Goal: Transaction & Acquisition: Purchase product/service

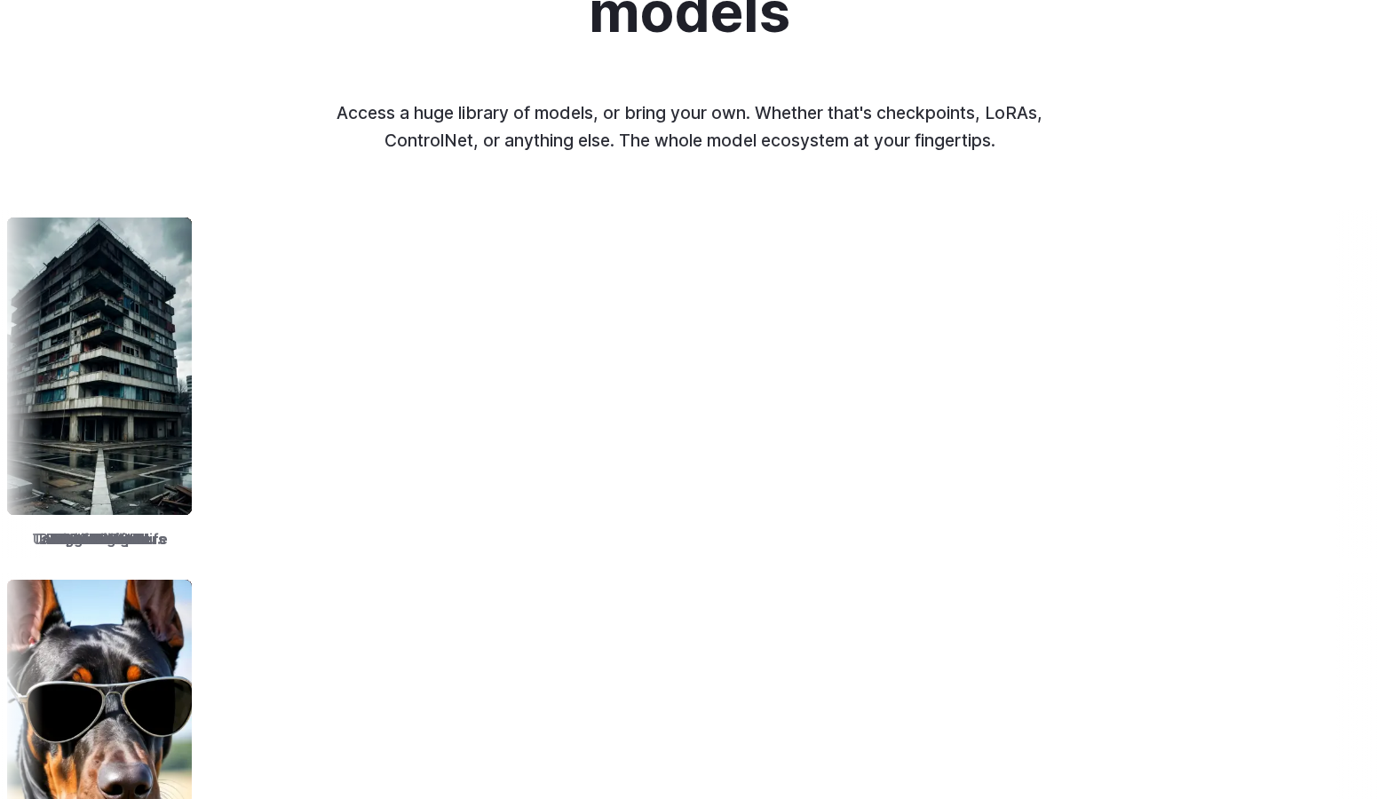
scroll to position [2043, 0]
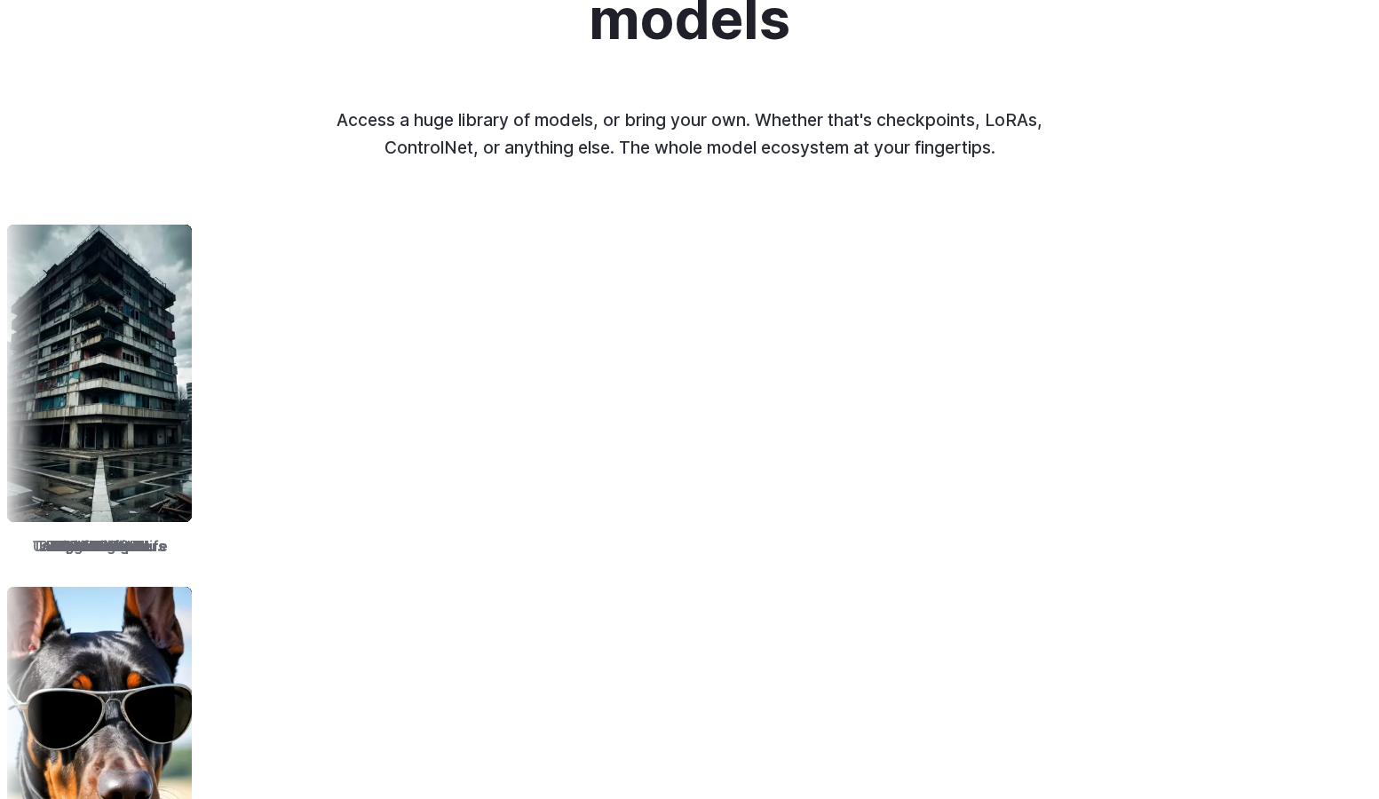
click at [390, 317] on img at bounding box center [297, 374] width 185 height 298
click at [390, 348] on img at bounding box center [297, 374] width 185 height 298
click at [390, 372] on img at bounding box center [297, 374] width 185 height 298
click at [581, 396] on img at bounding box center [496, 374] width 185 height 298
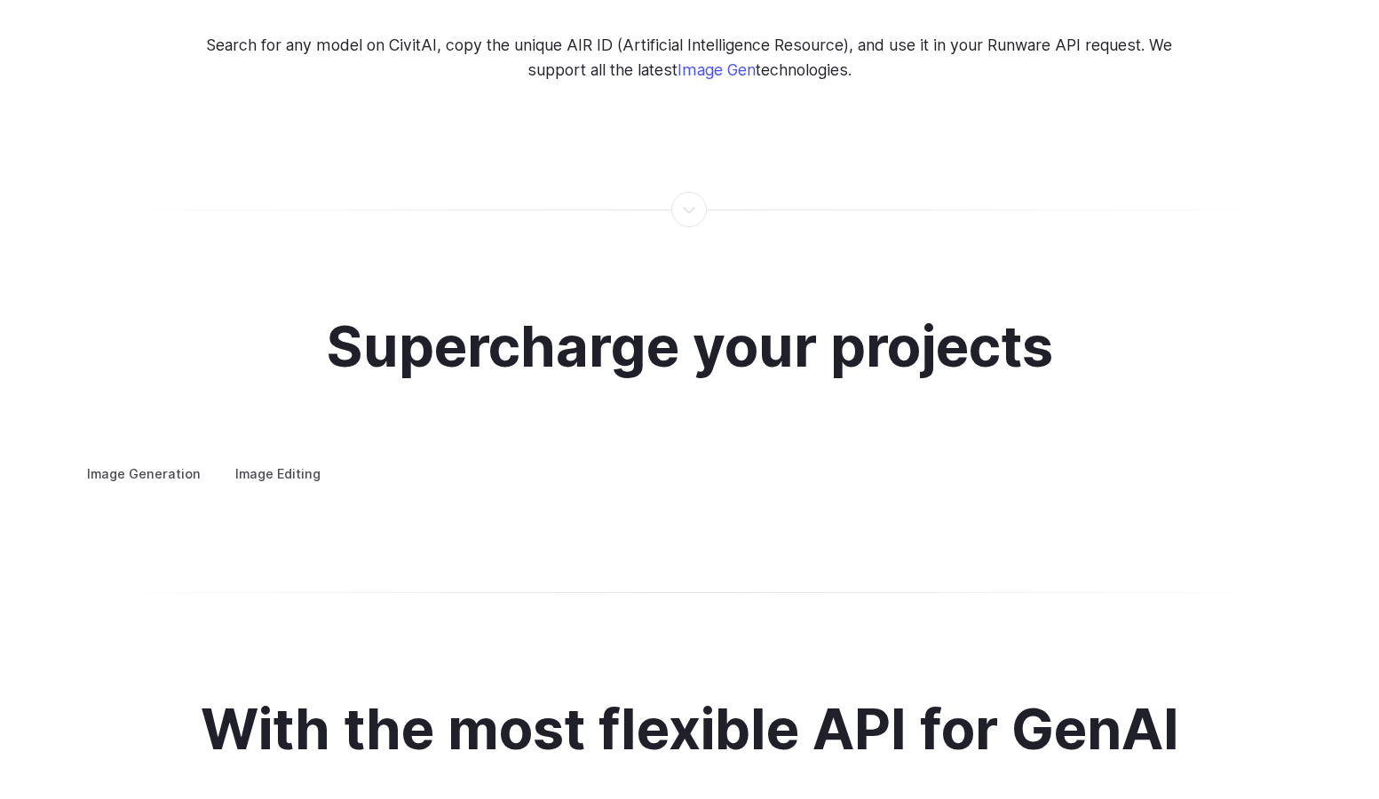
scroll to position [3020, 0]
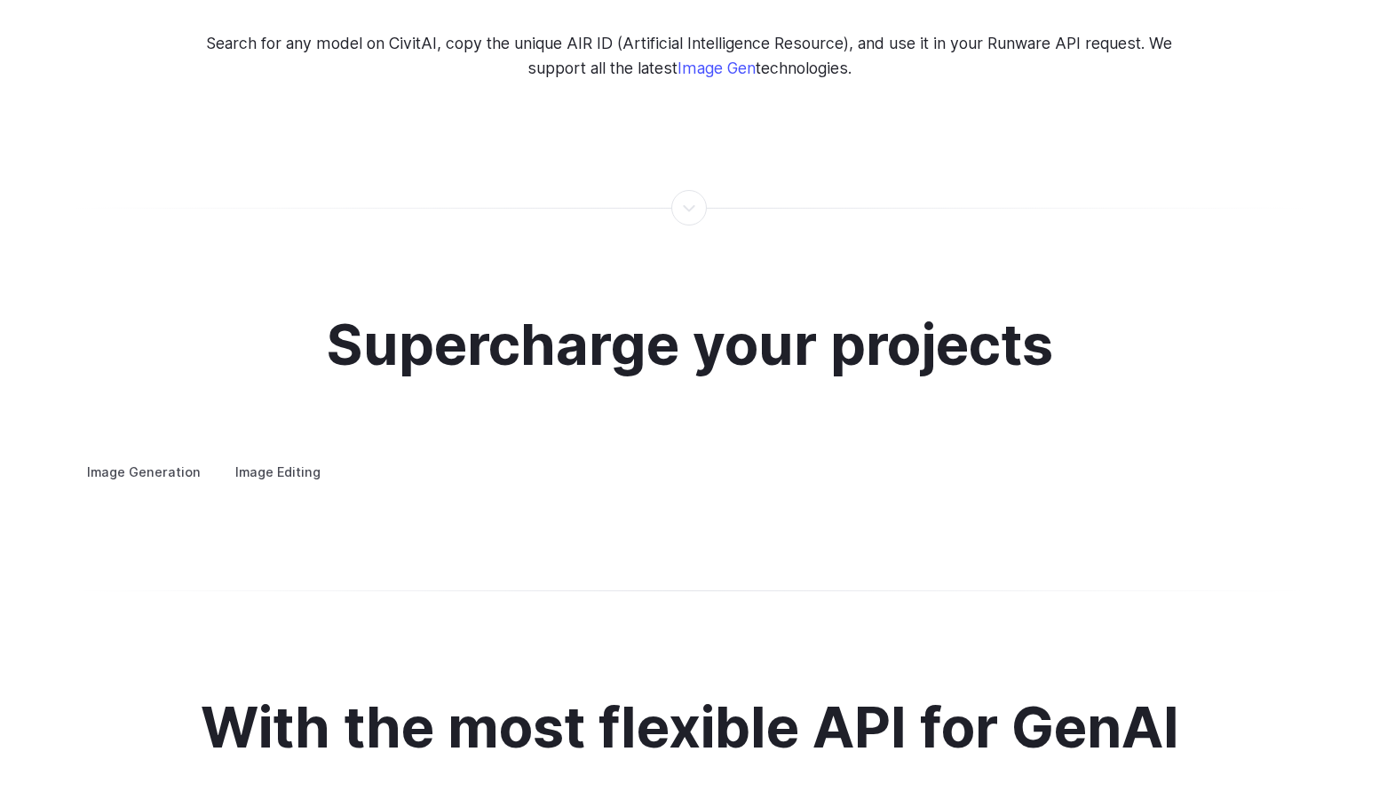
click at [689, 208] on div at bounding box center [690, 208] width 2 height 0
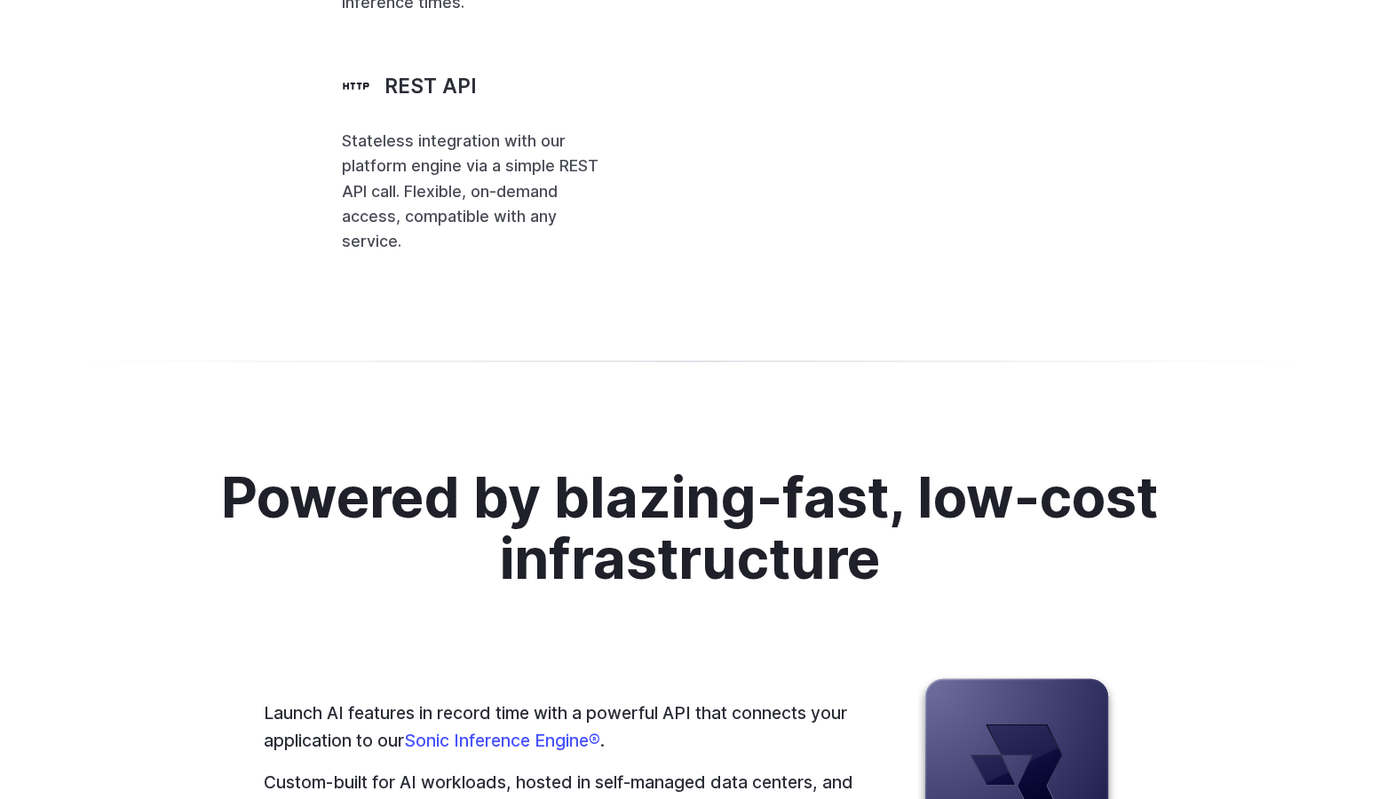
scroll to position [4086, 0]
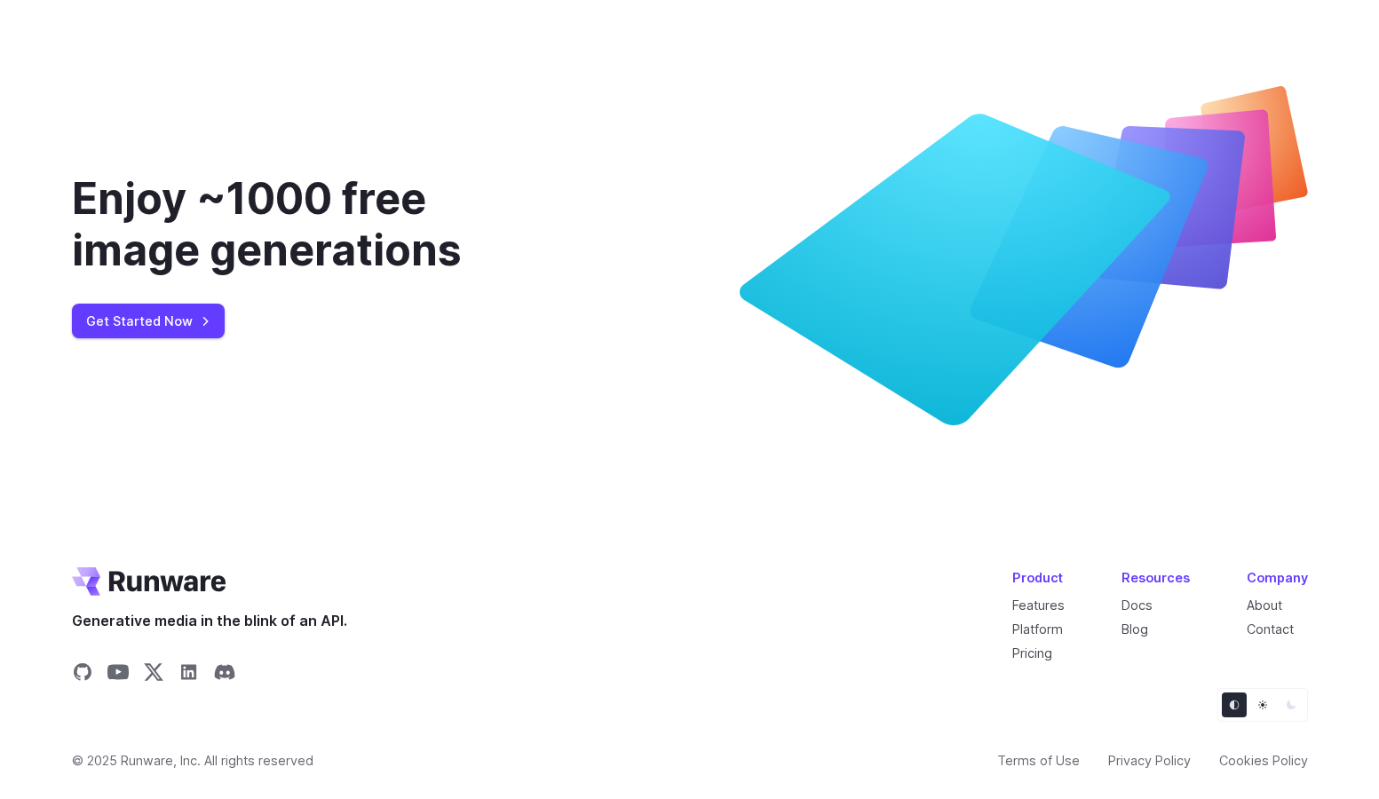
scroll to position [6580, 0]
click at [1025, 655] on link "Pricing" at bounding box center [1033, 653] width 40 height 15
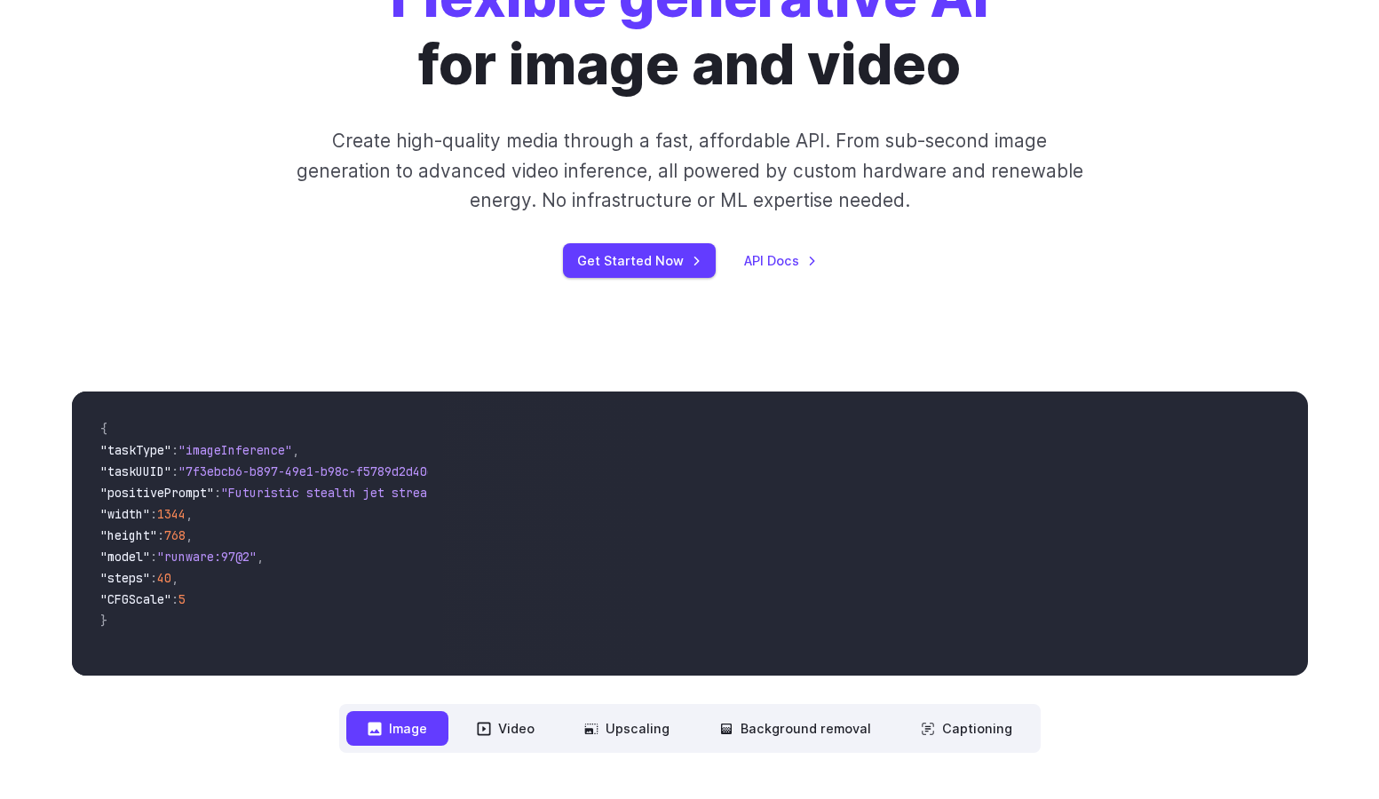
scroll to position [0, 0]
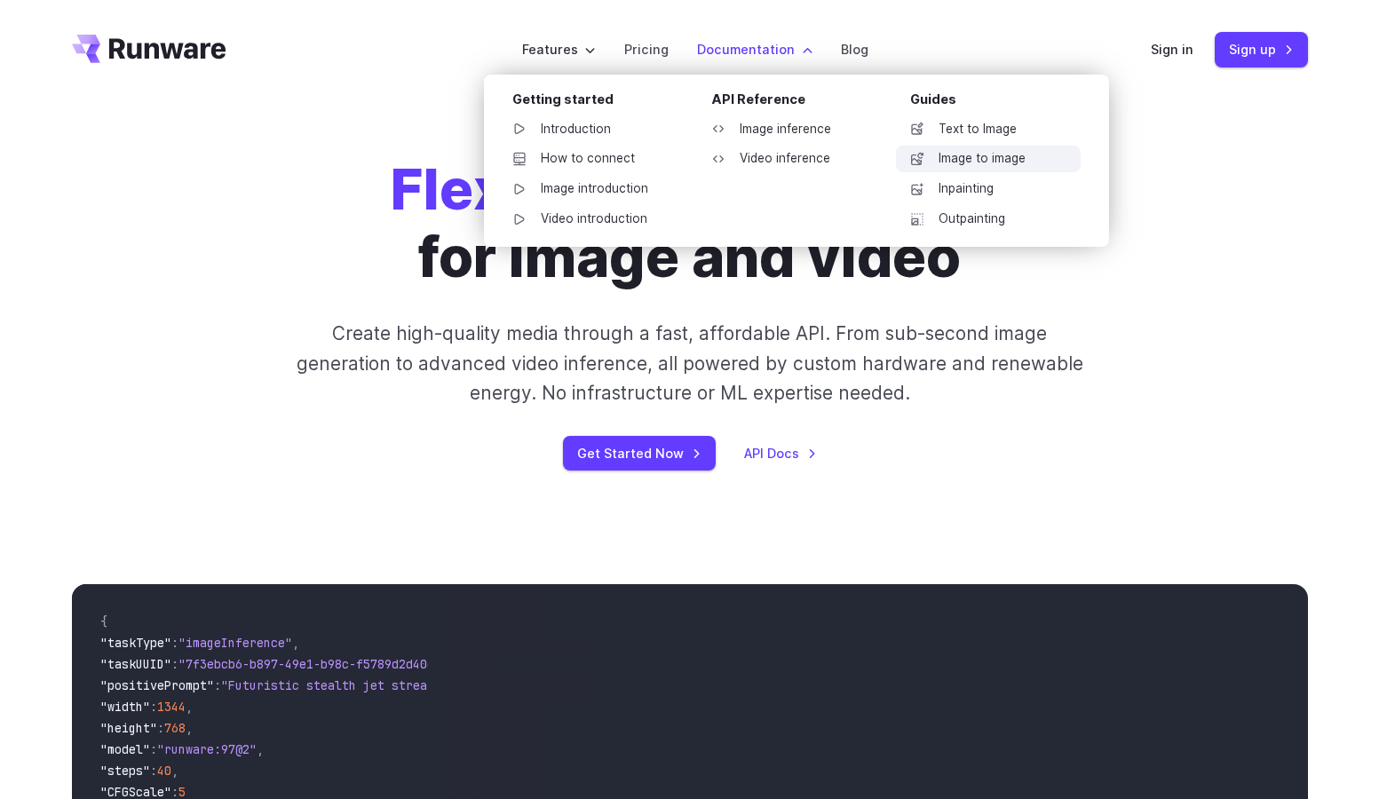
click at [965, 163] on link "Image to image" at bounding box center [988, 159] width 185 height 27
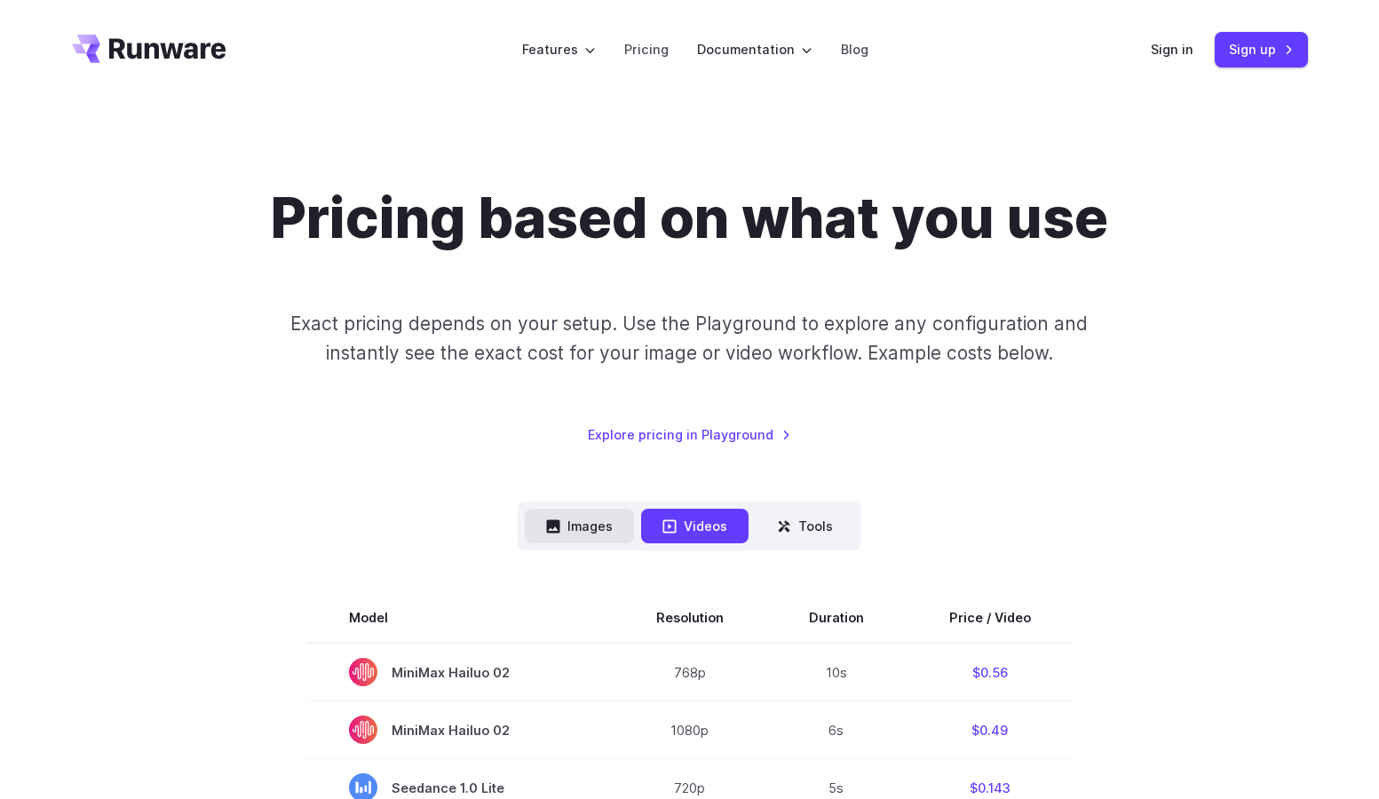
click at [614, 521] on button "Images" at bounding box center [579, 526] width 109 height 35
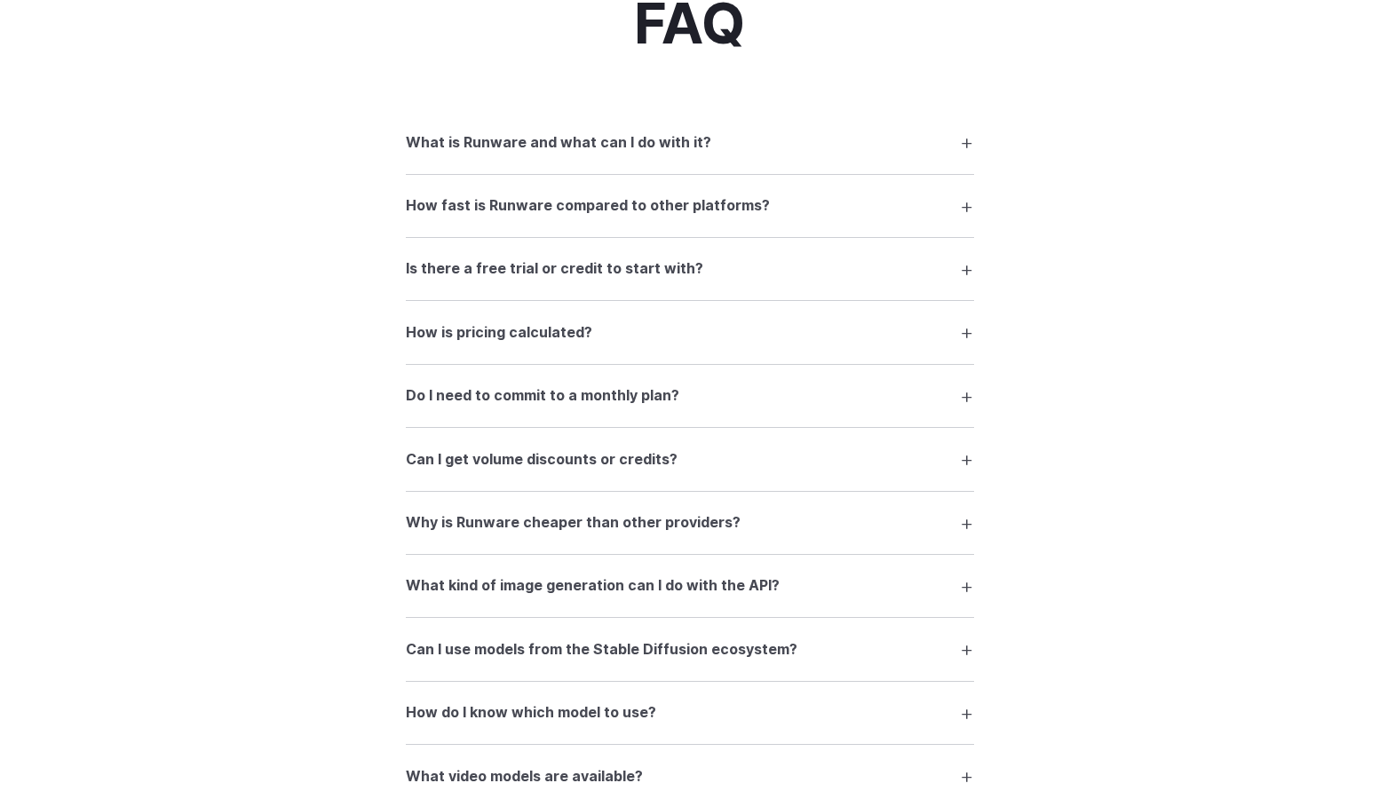
scroll to position [2220, 0]
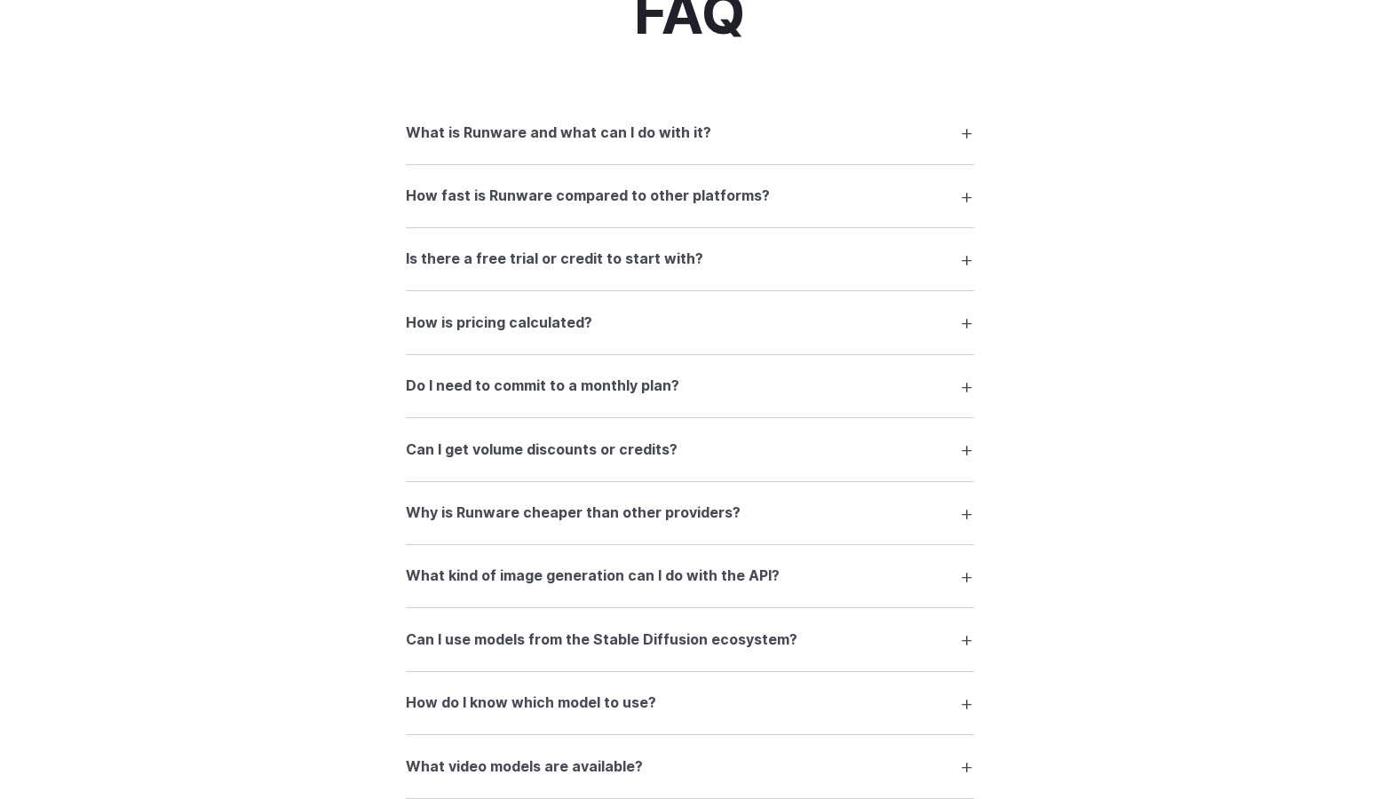
click at [653, 131] on h3 "What is Runware and what can I do with it?" at bounding box center [559, 133] width 306 height 23
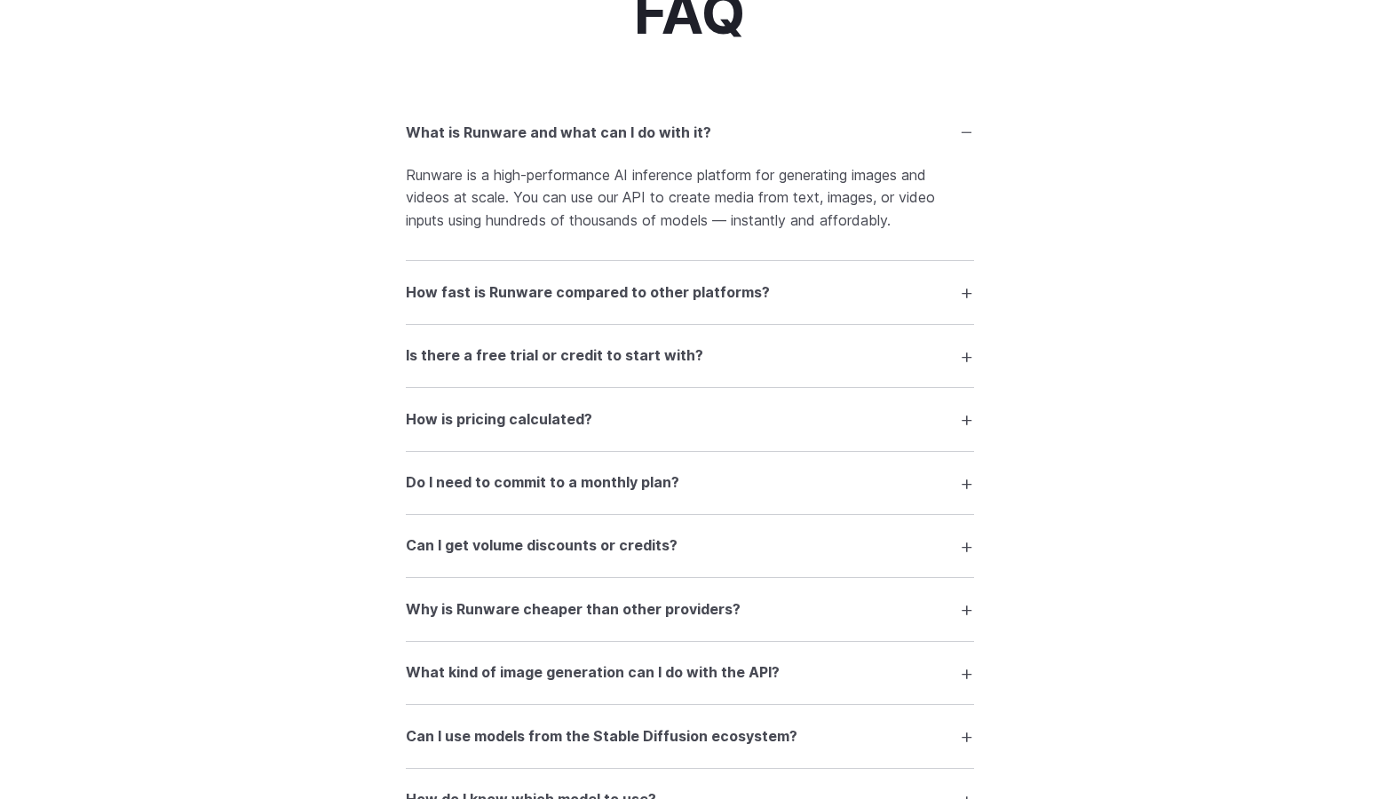
click at [663, 283] on h3 "How fast is Runware compared to other platforms?" at bounding box center [588, 293] width 364 height 23
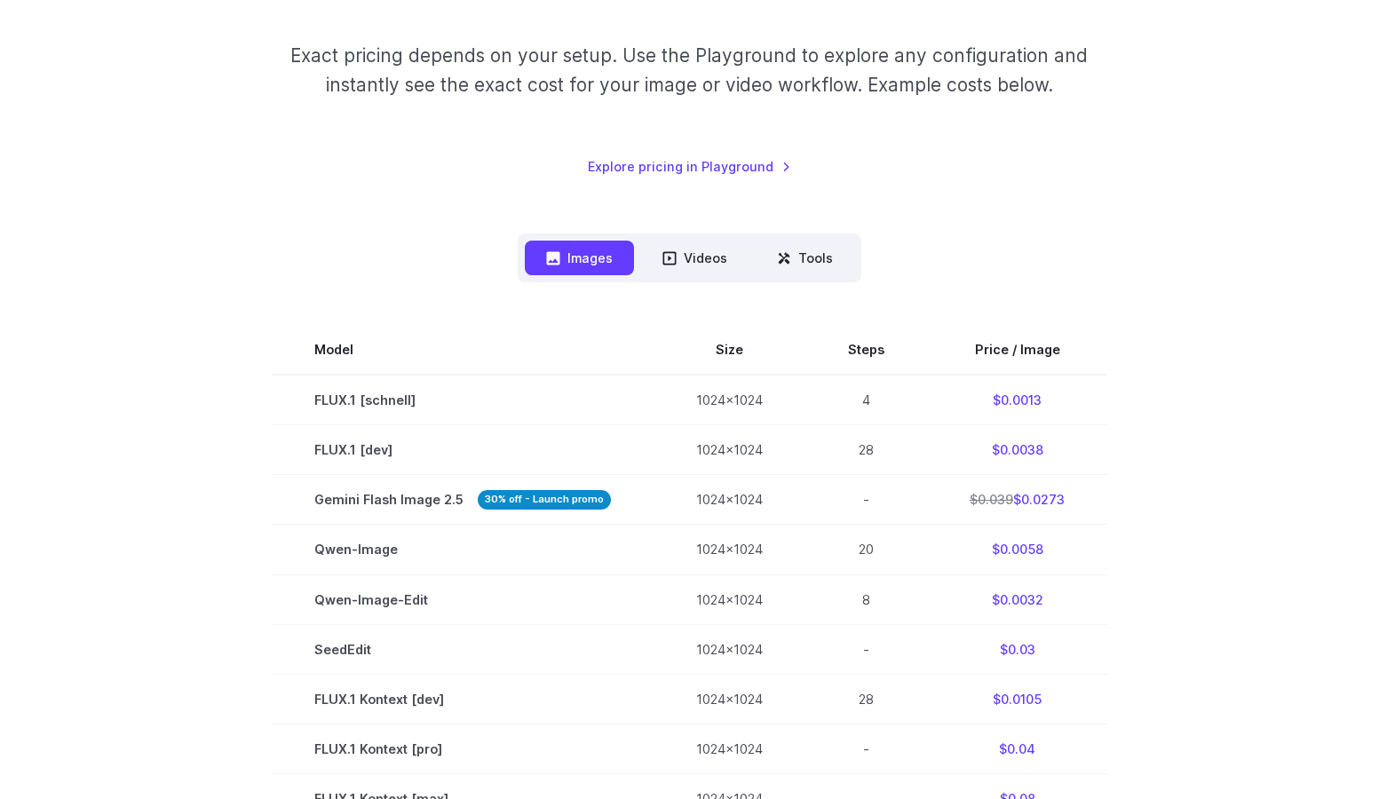
scroll to position [266, 0]
click at [722, 260] on button "Videos" at bounding box center [694, 259] width 107 height 35
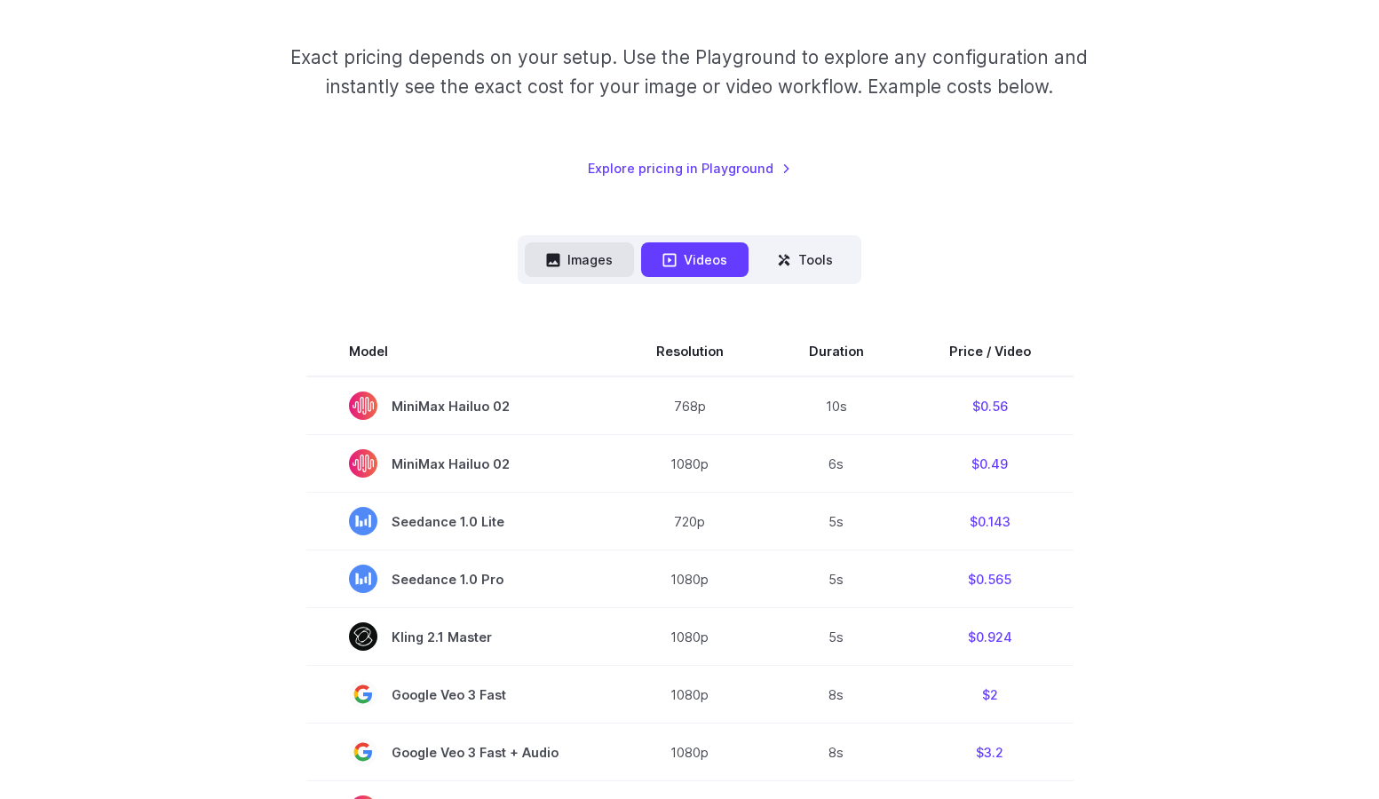
click at [615, 272] on button "Images" at bounding box center [579, 259] width 109 height 35
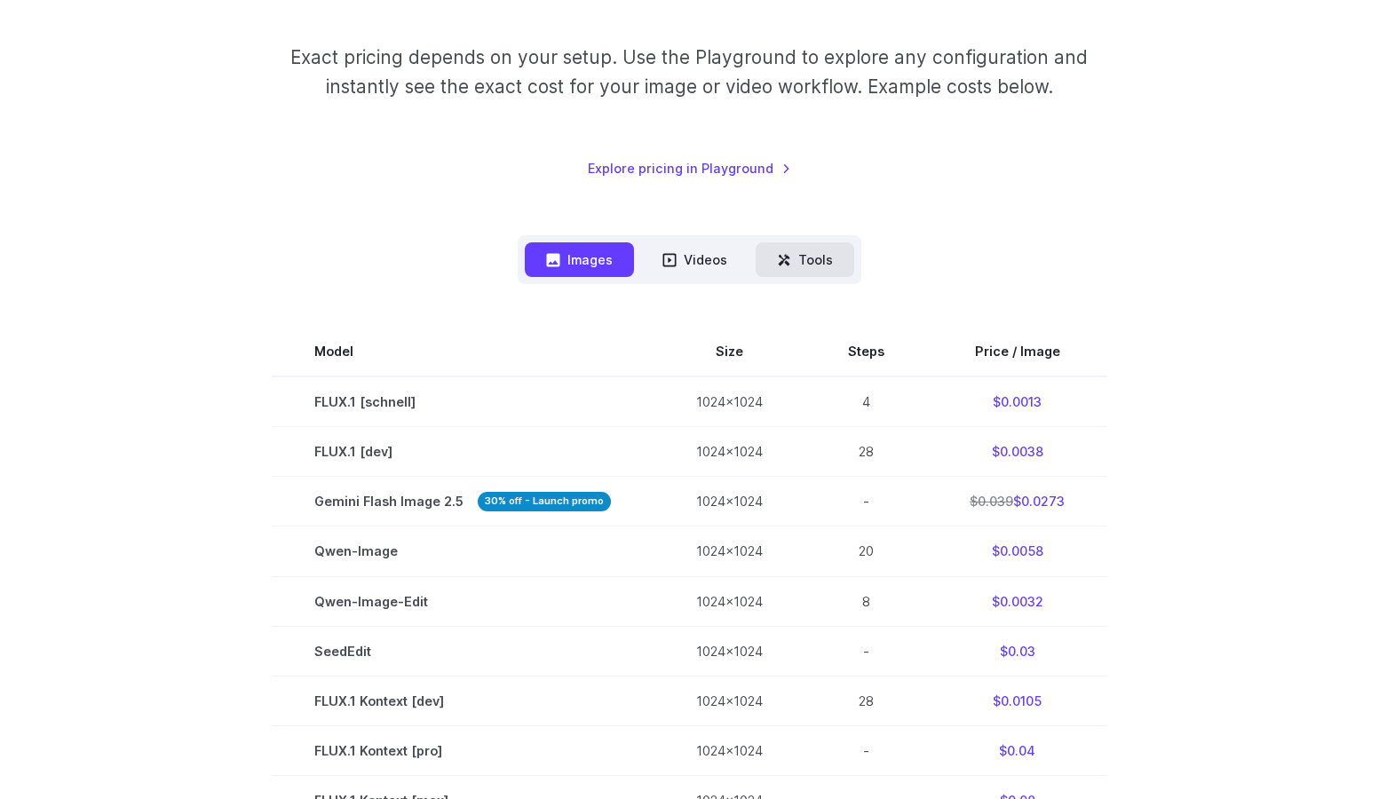
click at [808, 274] on button "Tools" at bounding box center [805, 259] width 99 height 35
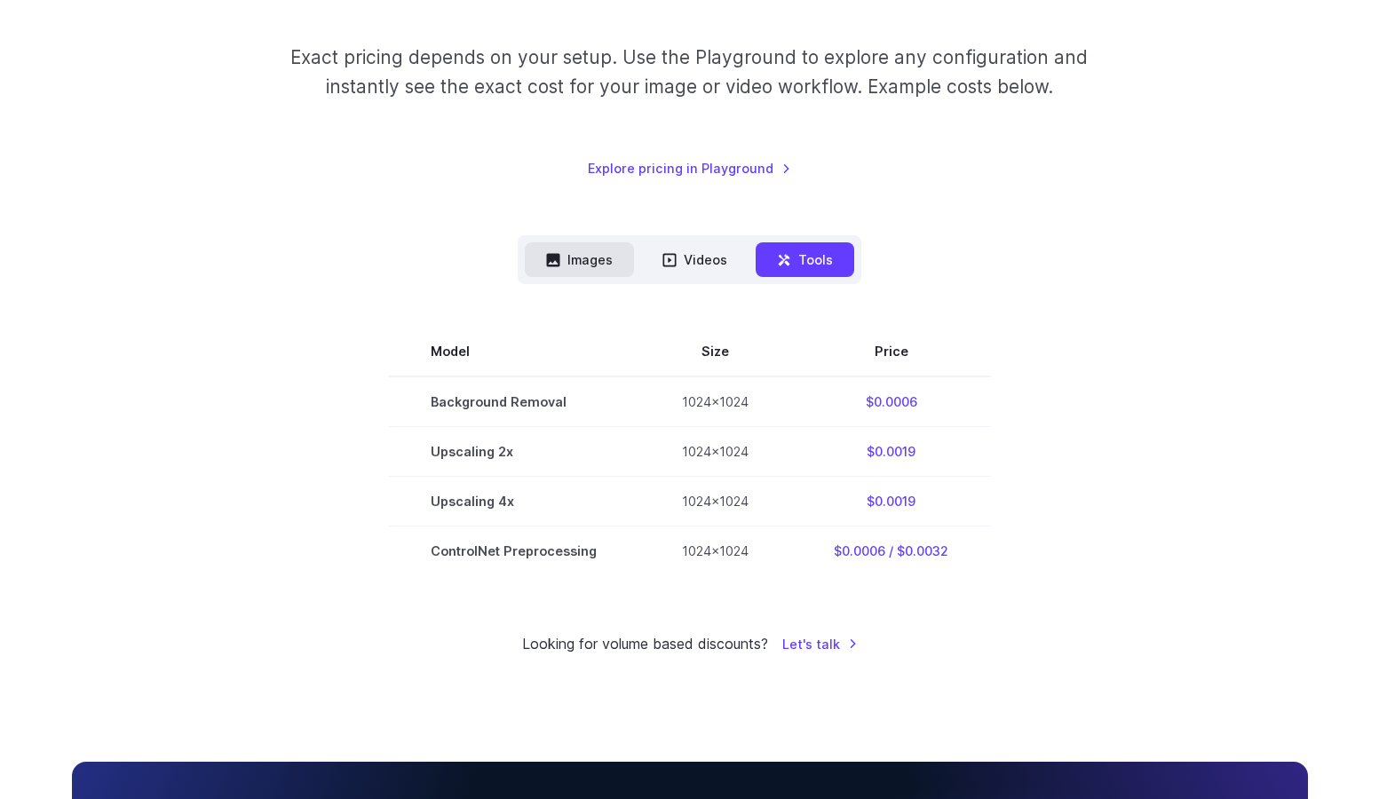
click at [600, 251] on button "Images" at bounding box center [579, 259] width 109 height 35
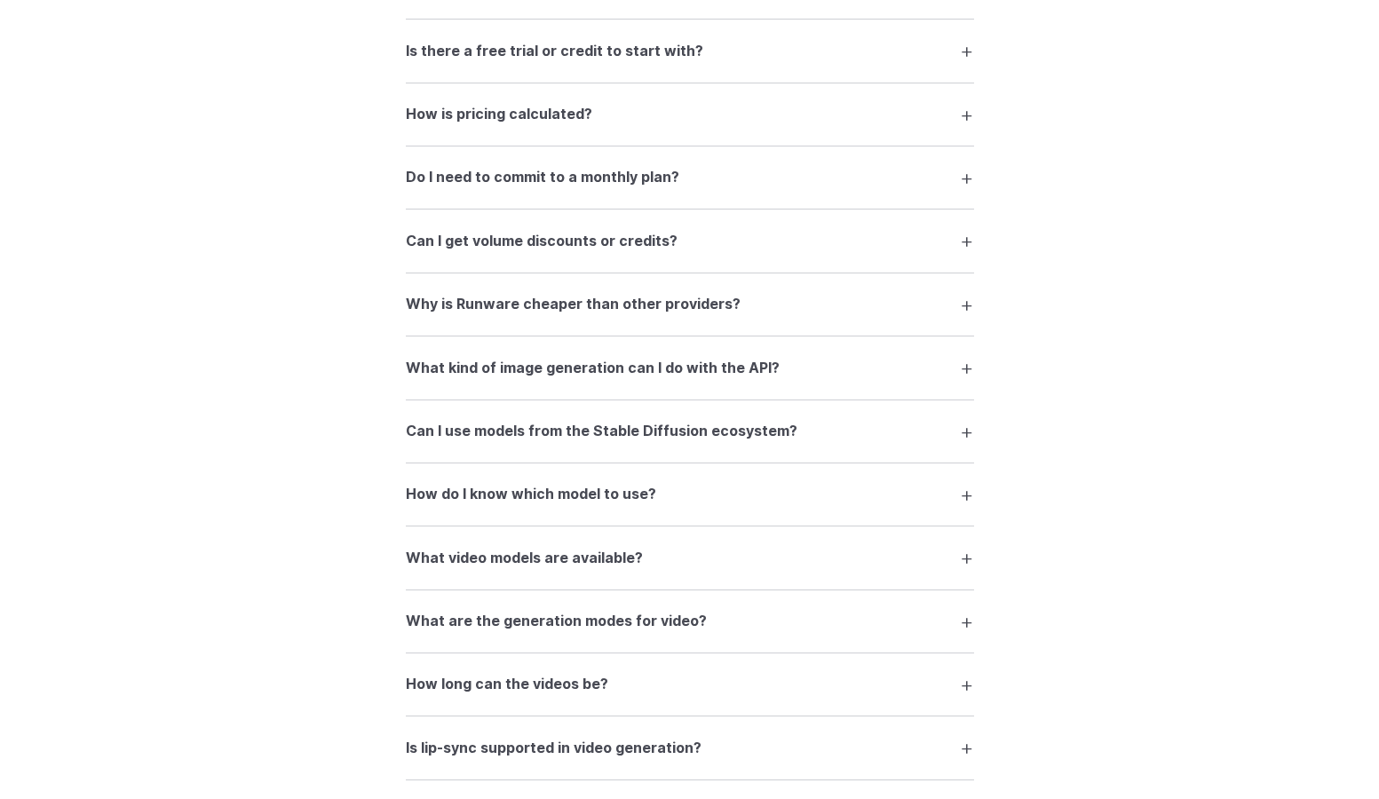
scroll to position [2665, 0]
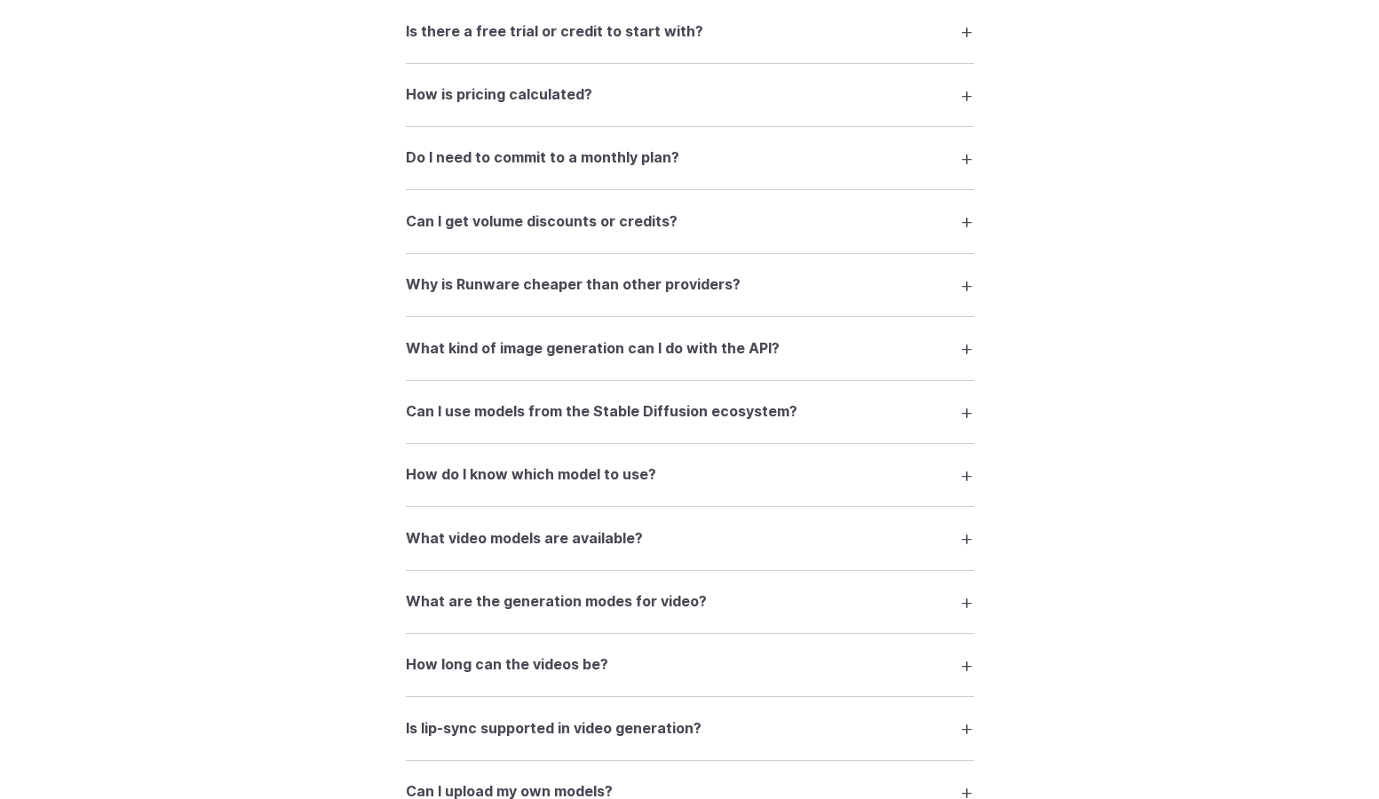
click at [828, 165] on summary "Do I need to commit to a monthly plan?" at bounding box center [690, 158] width 568 height 34
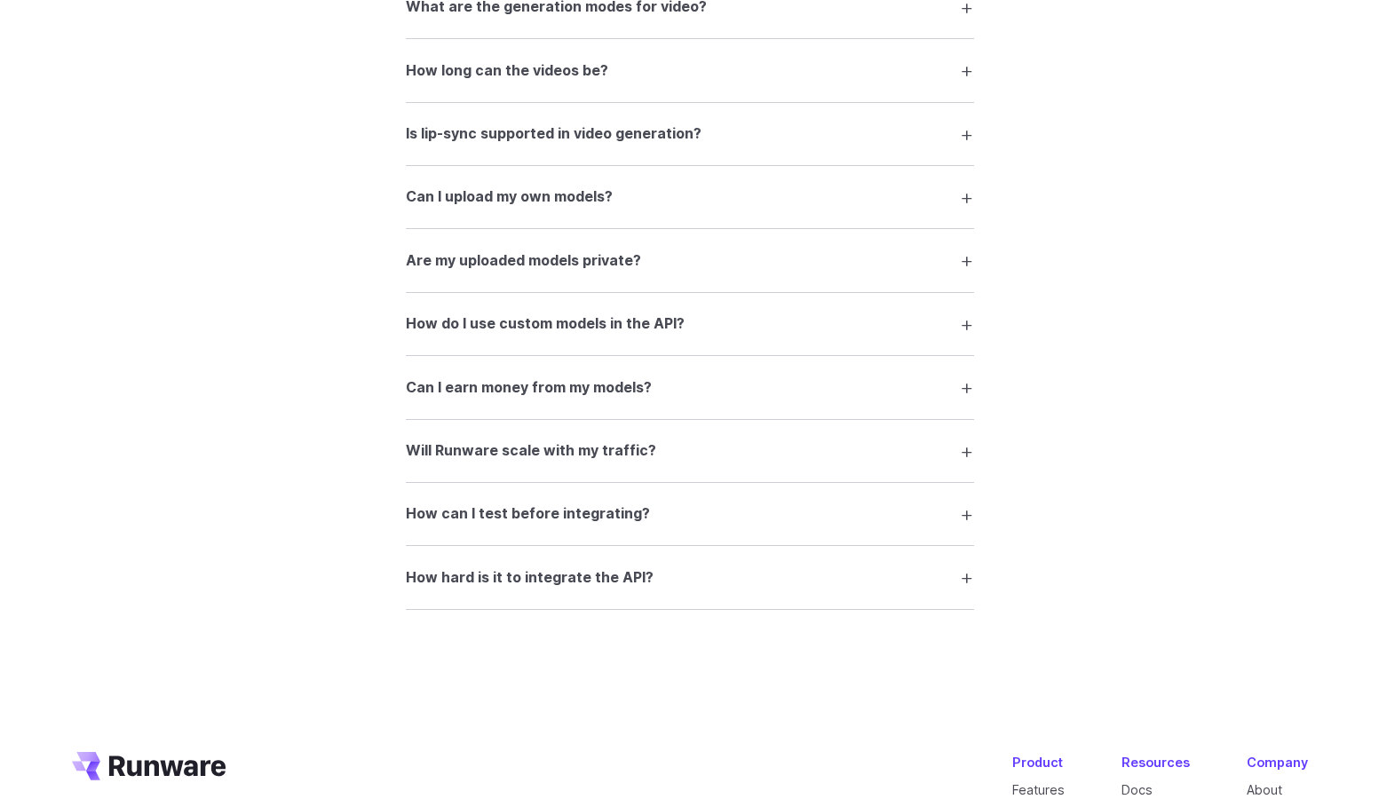
scroll to position [3464, 0]
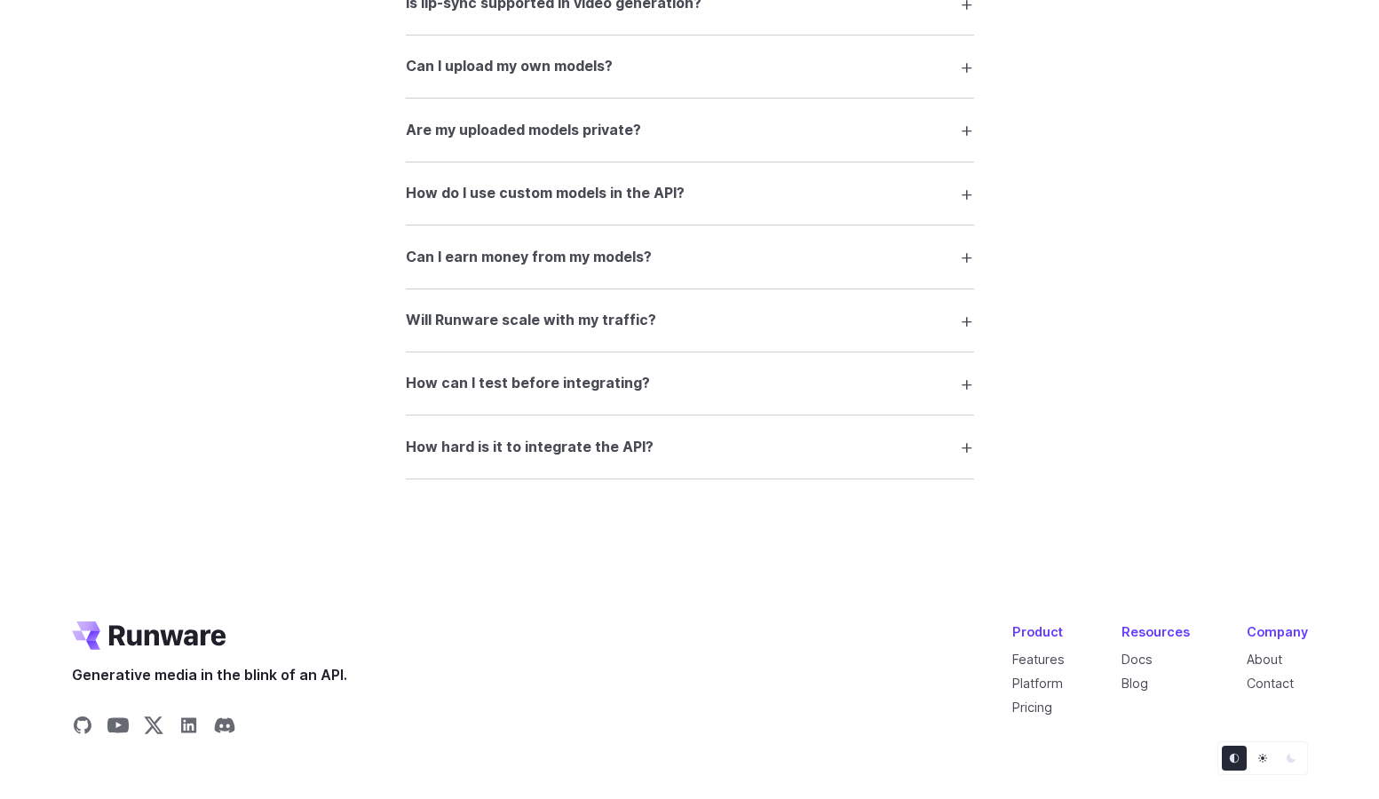
click at [834, 437] on summary "How hard is it to integrate the API?" at bounding box center [690, 447] width 568 height 34
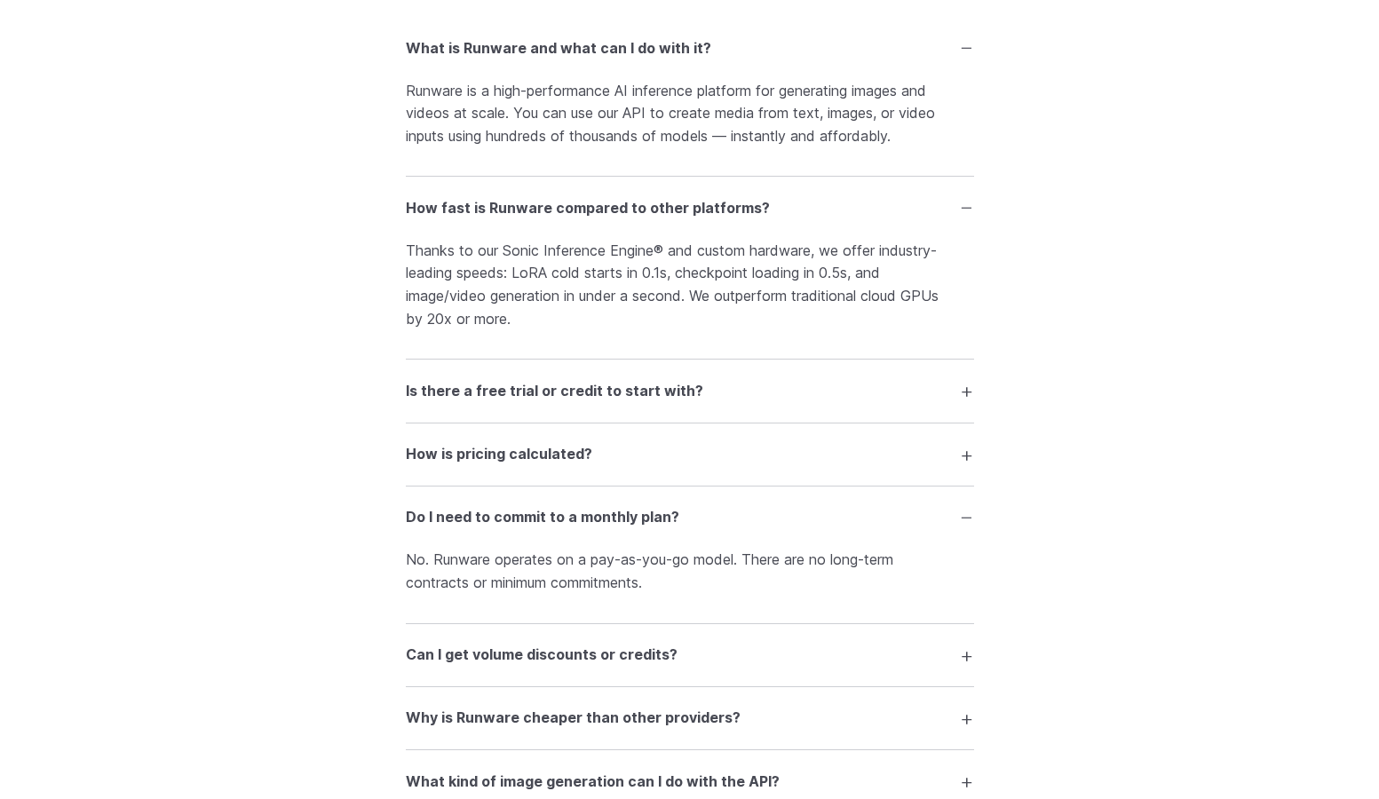
scroll to position [2309, 0]
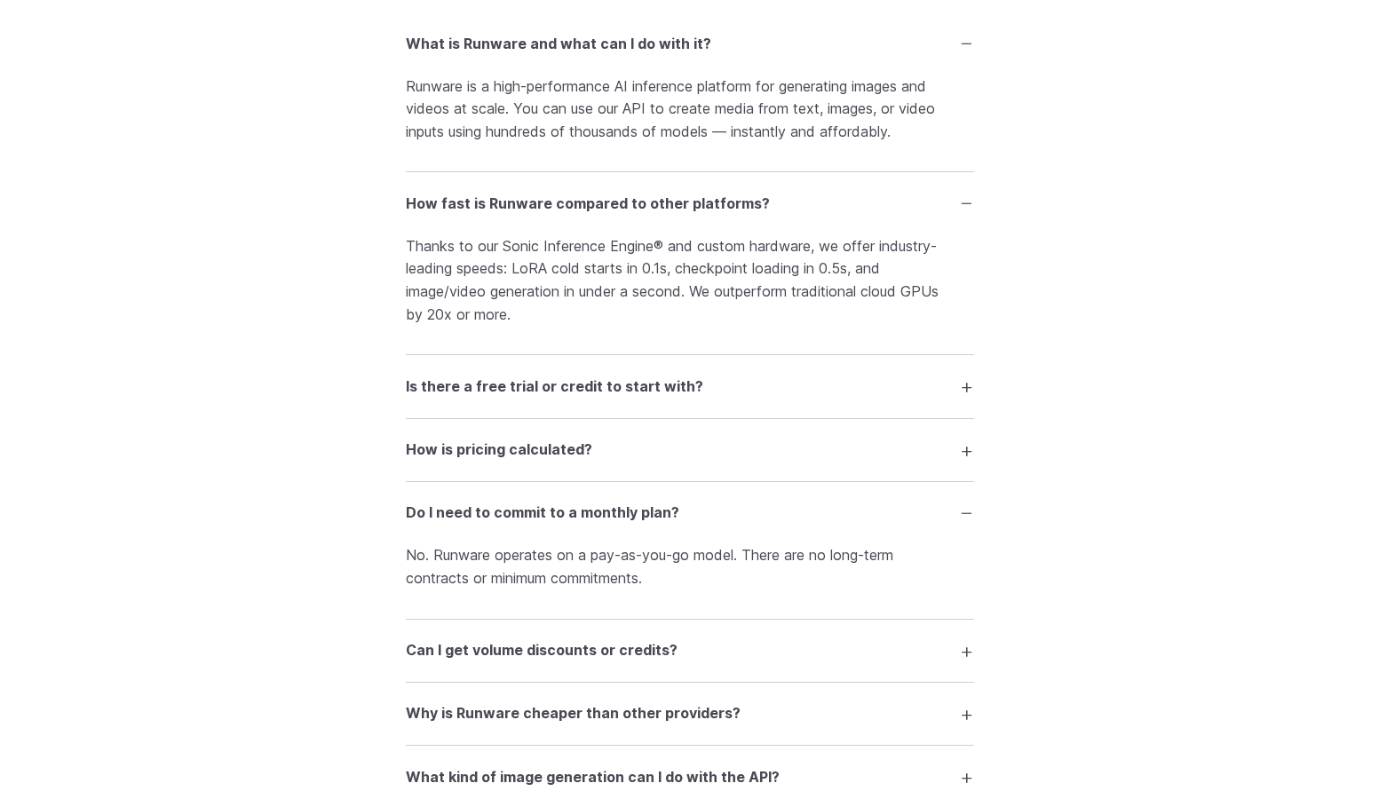
click at [911, 390] on summary "Is there a free trial or credit to start with?" at bounding box center [690, 386] width 568 height 34
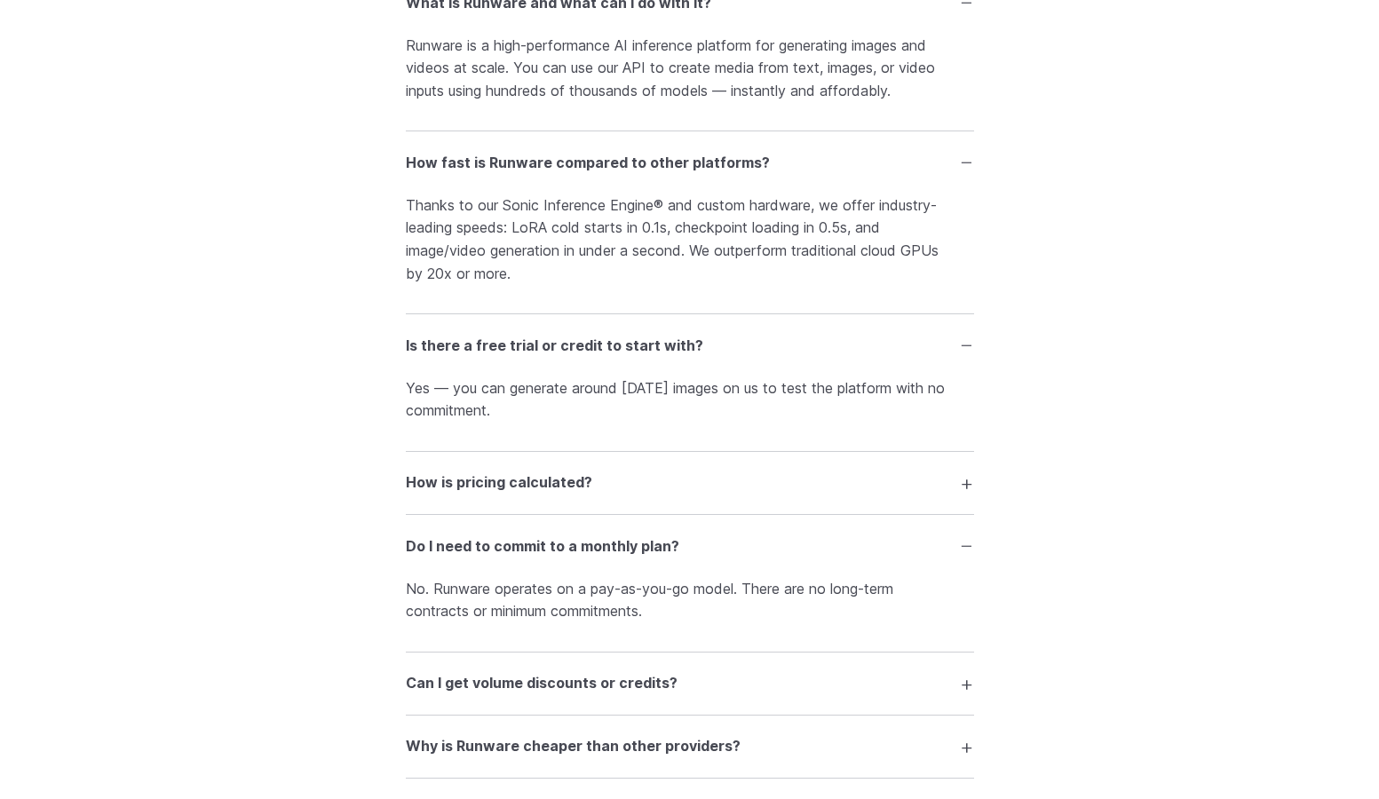
scroll to position [2487, 0]
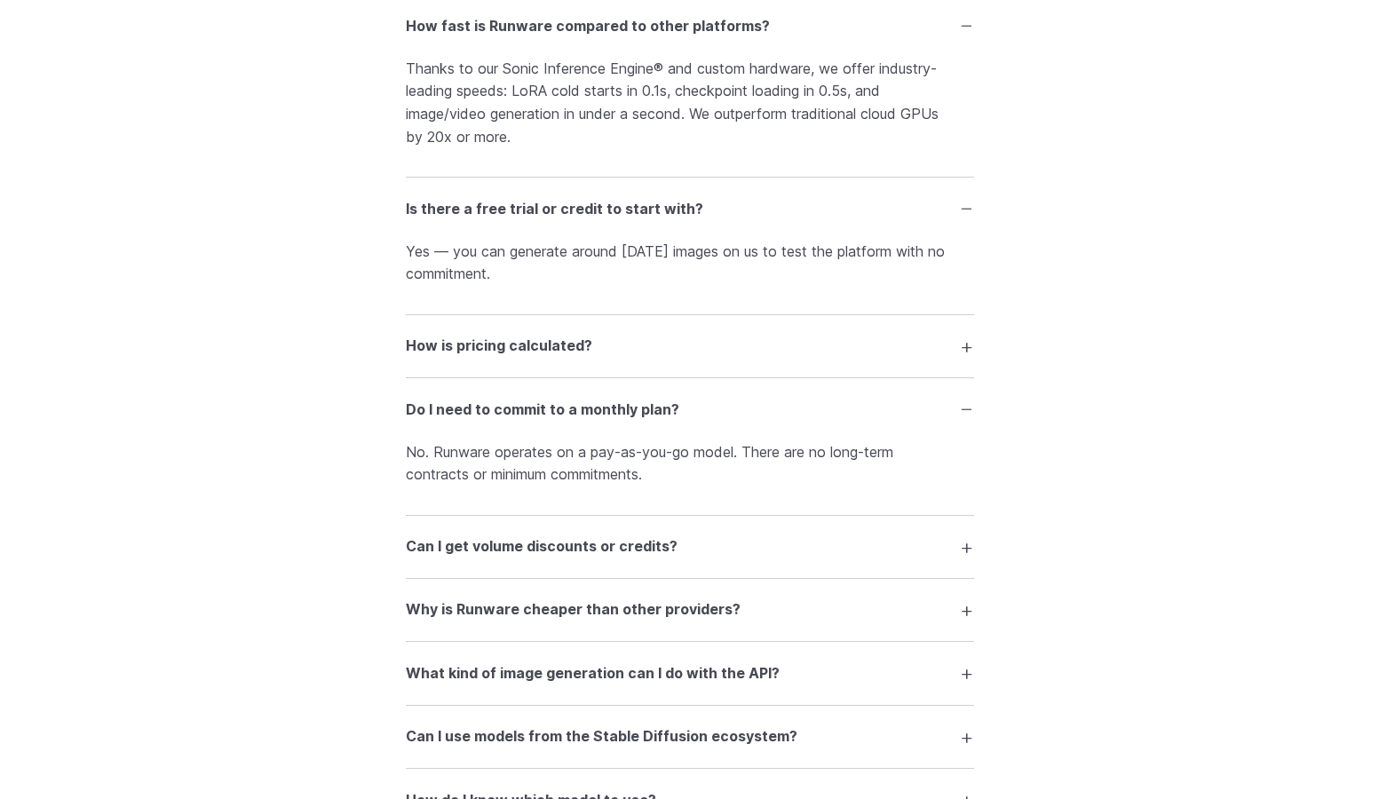
click at [862, 363] on summary "How is pricing calculated?" at bounding box center [690, 347] width 568 height 34
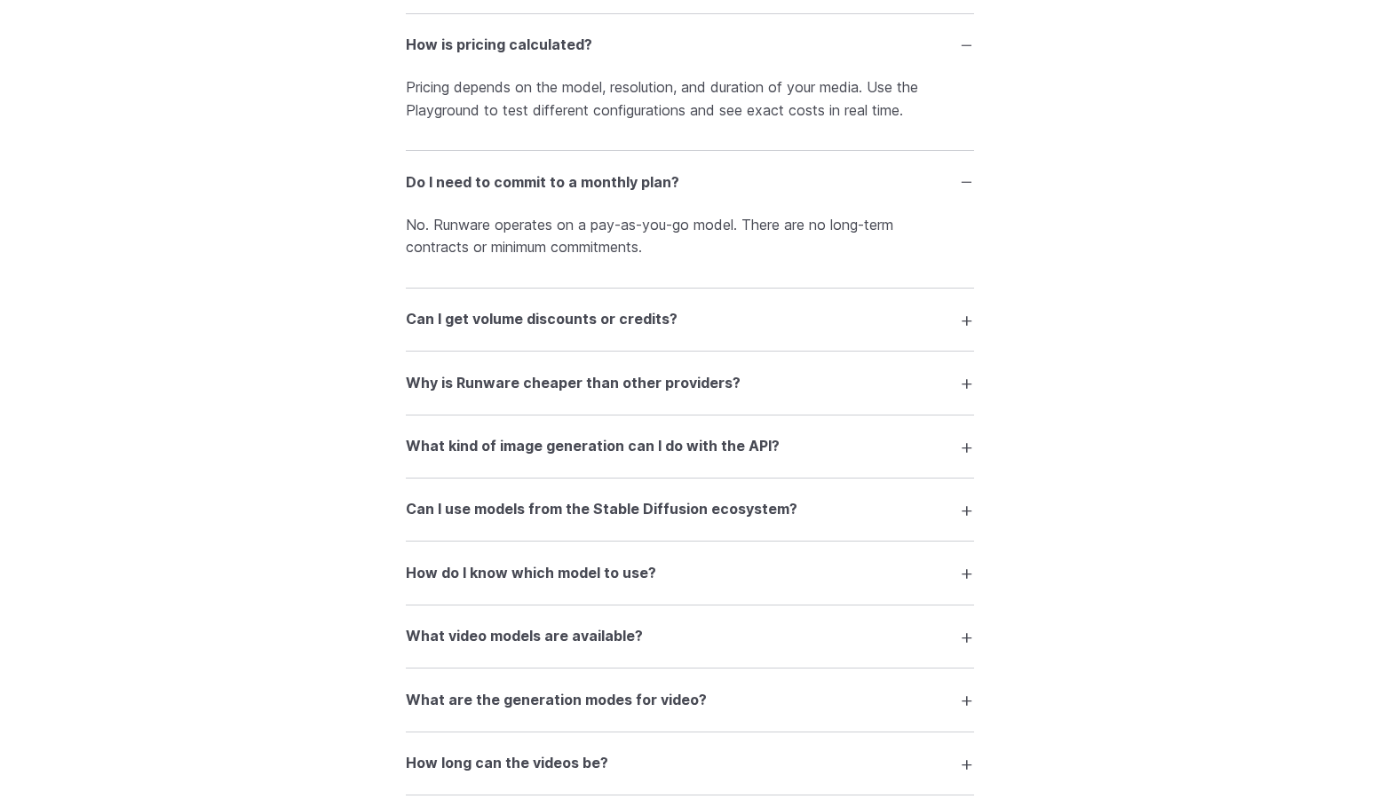
scroll to position [2842, 0]
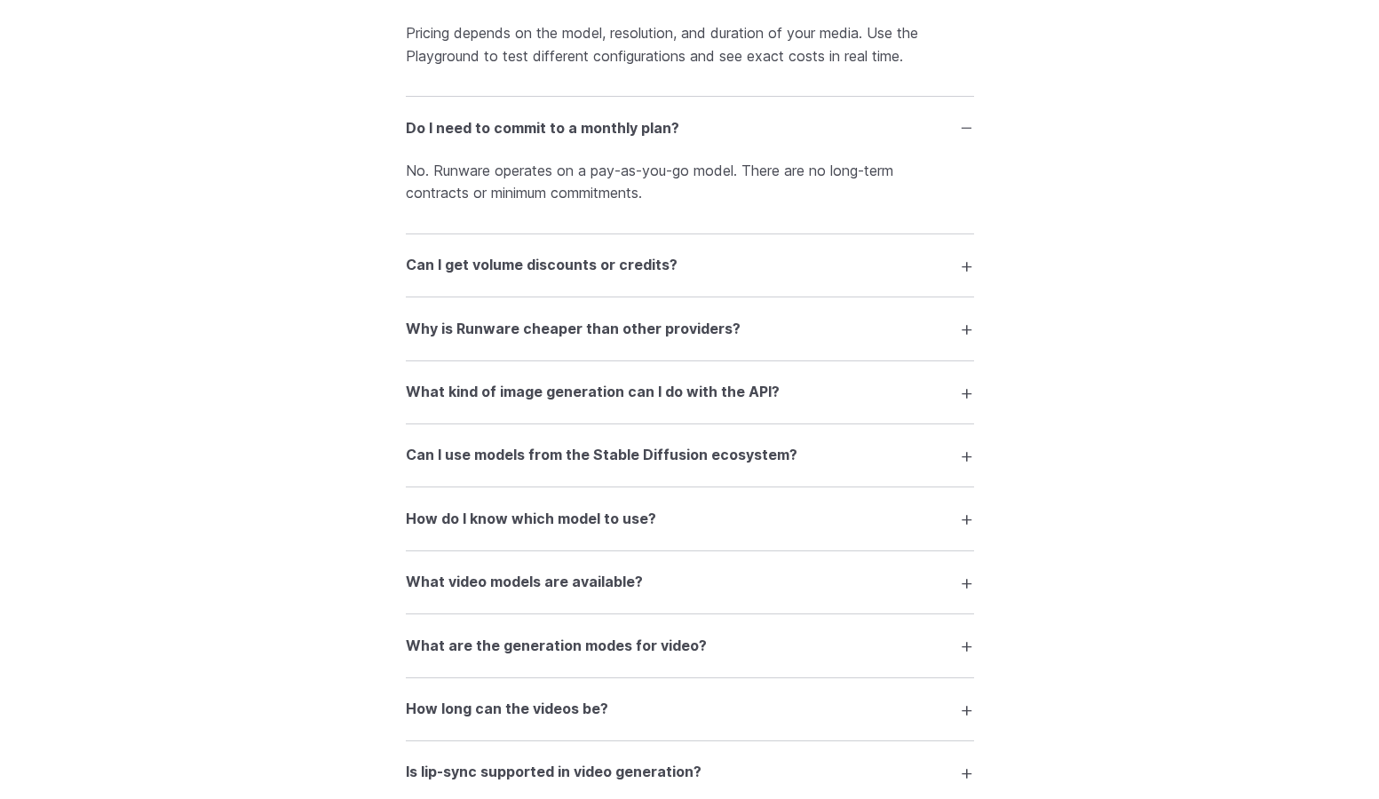
click at [719, 338] on h3 "Why is Runware cheaper than other providers?" at bounding box center [573, 329] width 335 height 23
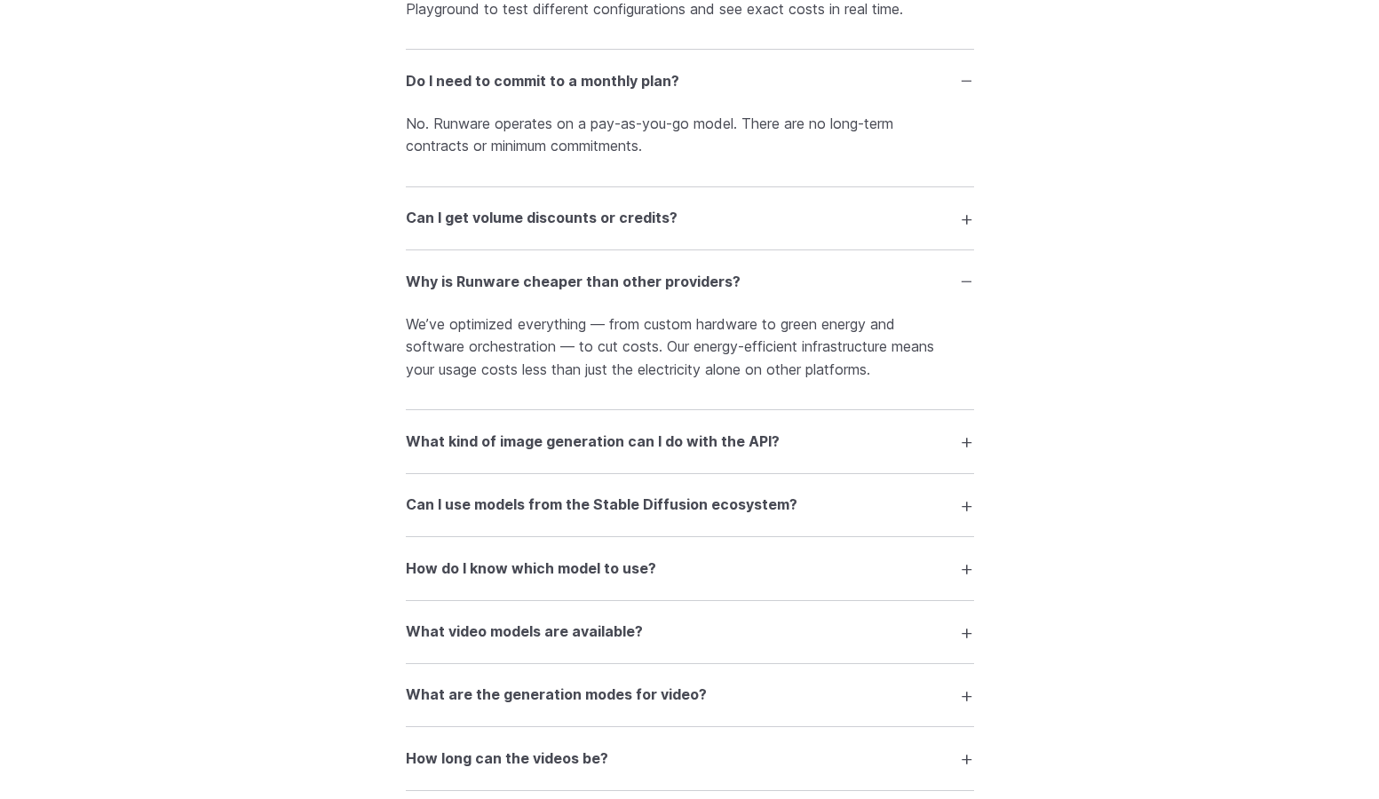
scroll to position [3020, 0]
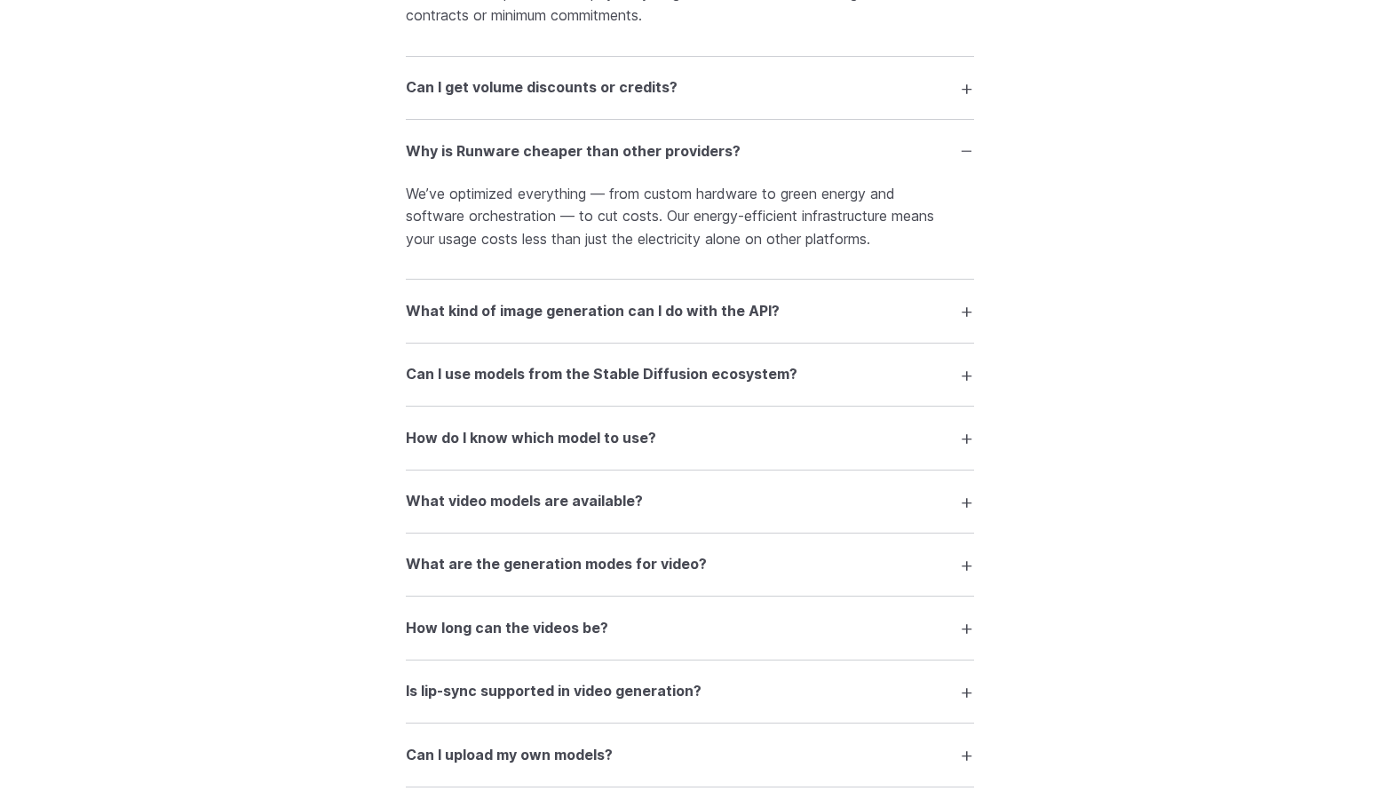
click at [829, 324] on summary "What kind of image generation can I do with the API?" at bounding box center [690, 311] width 568 height 34
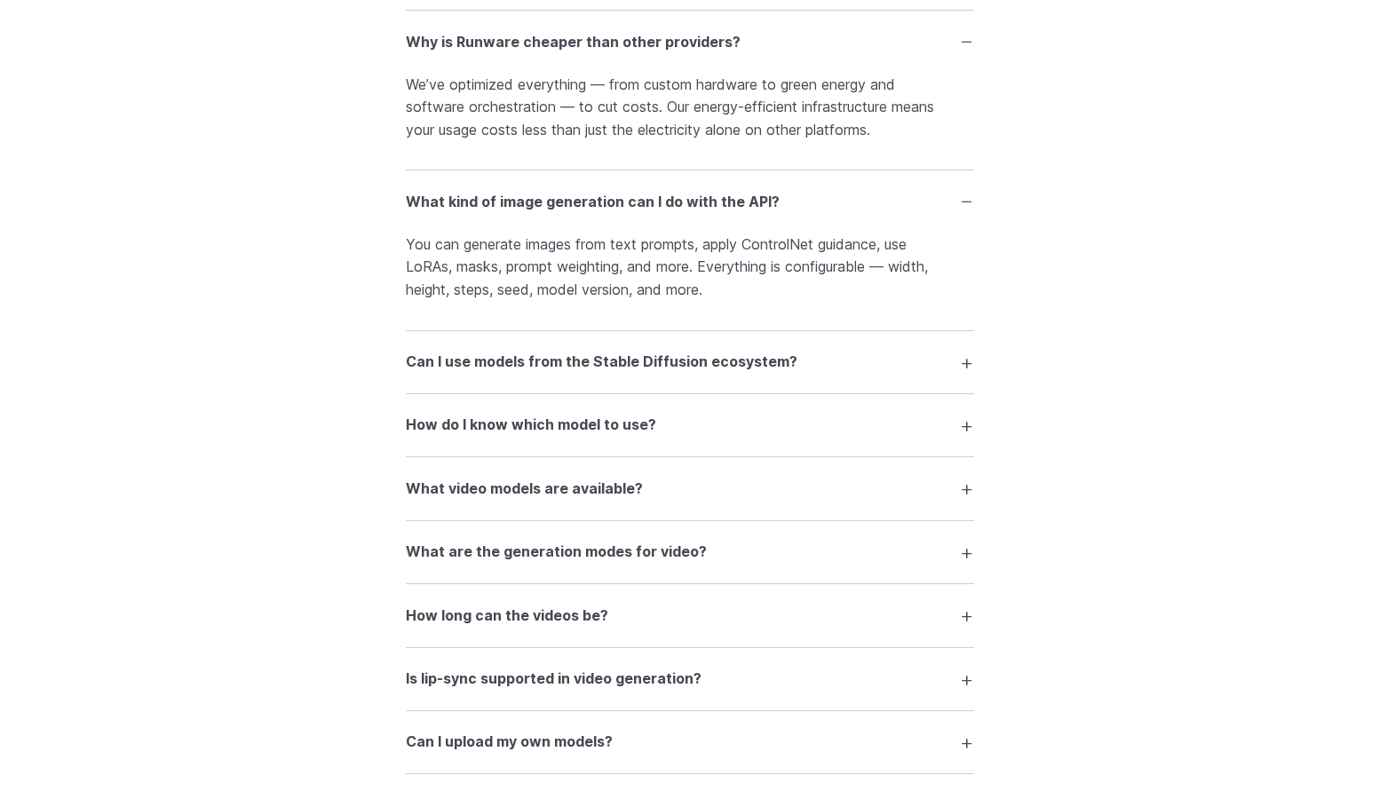
scroll to position [3197, 0]
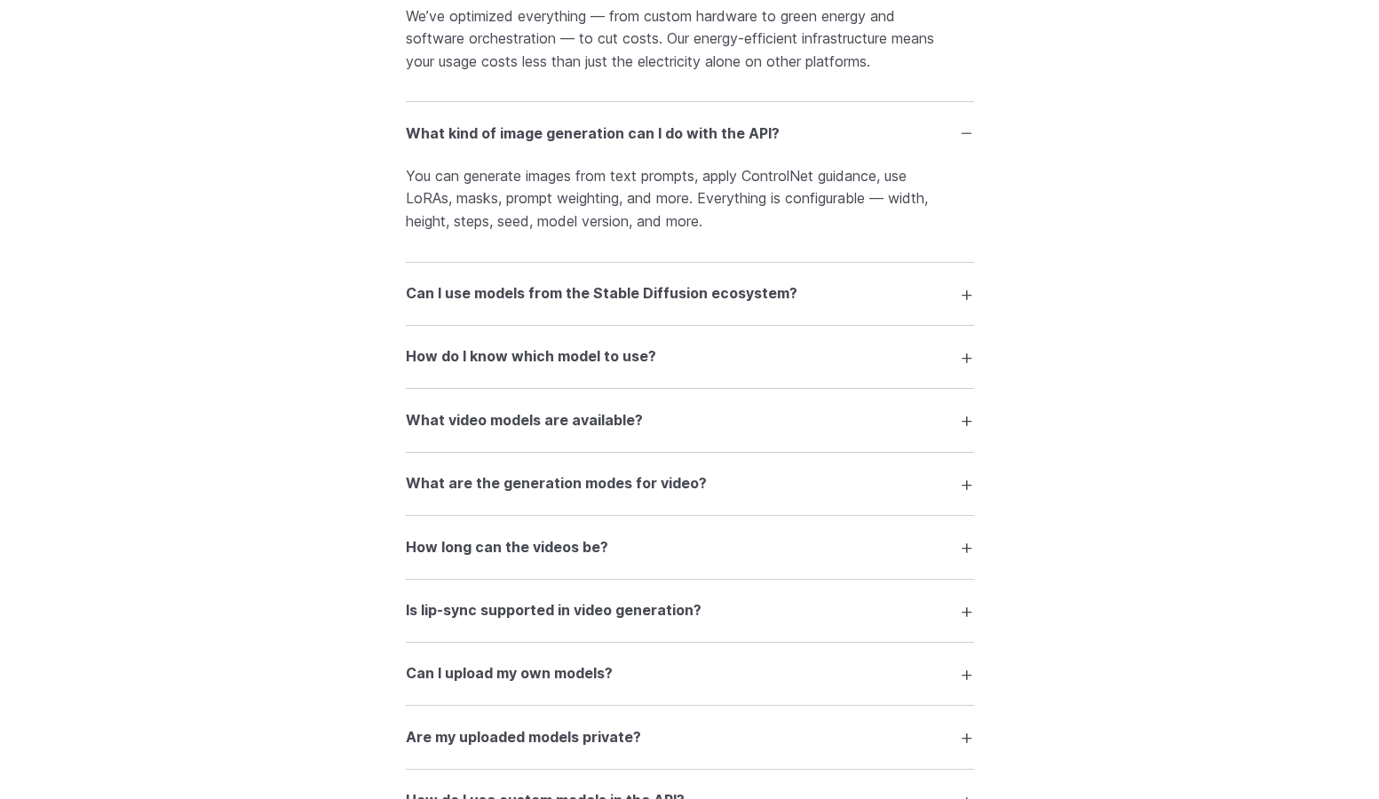
click at [815, 304] on summary "Can I use models from the Stable Diffusion ecosystem?" at bounding box center [690, 294] width 568 height 34
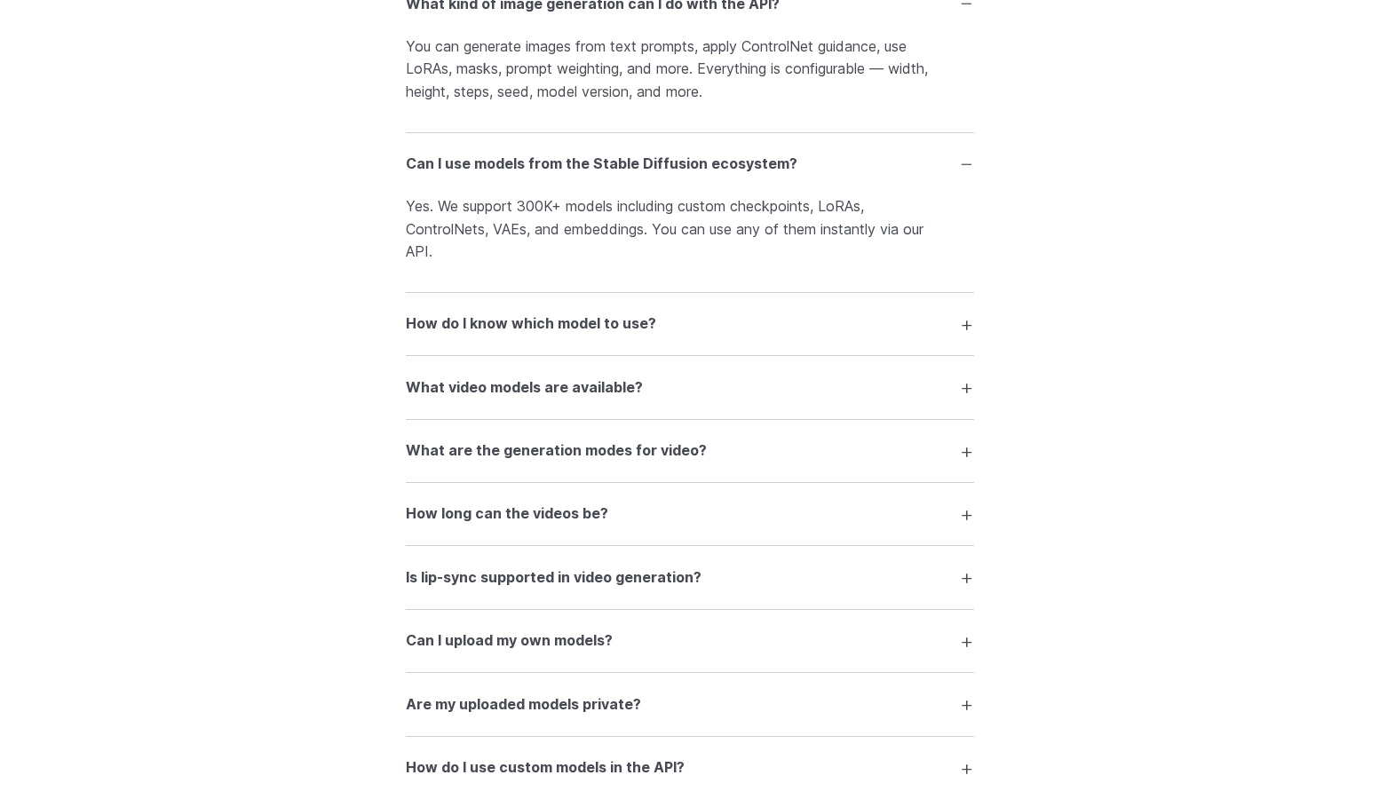
scroll to position [3375, 0]
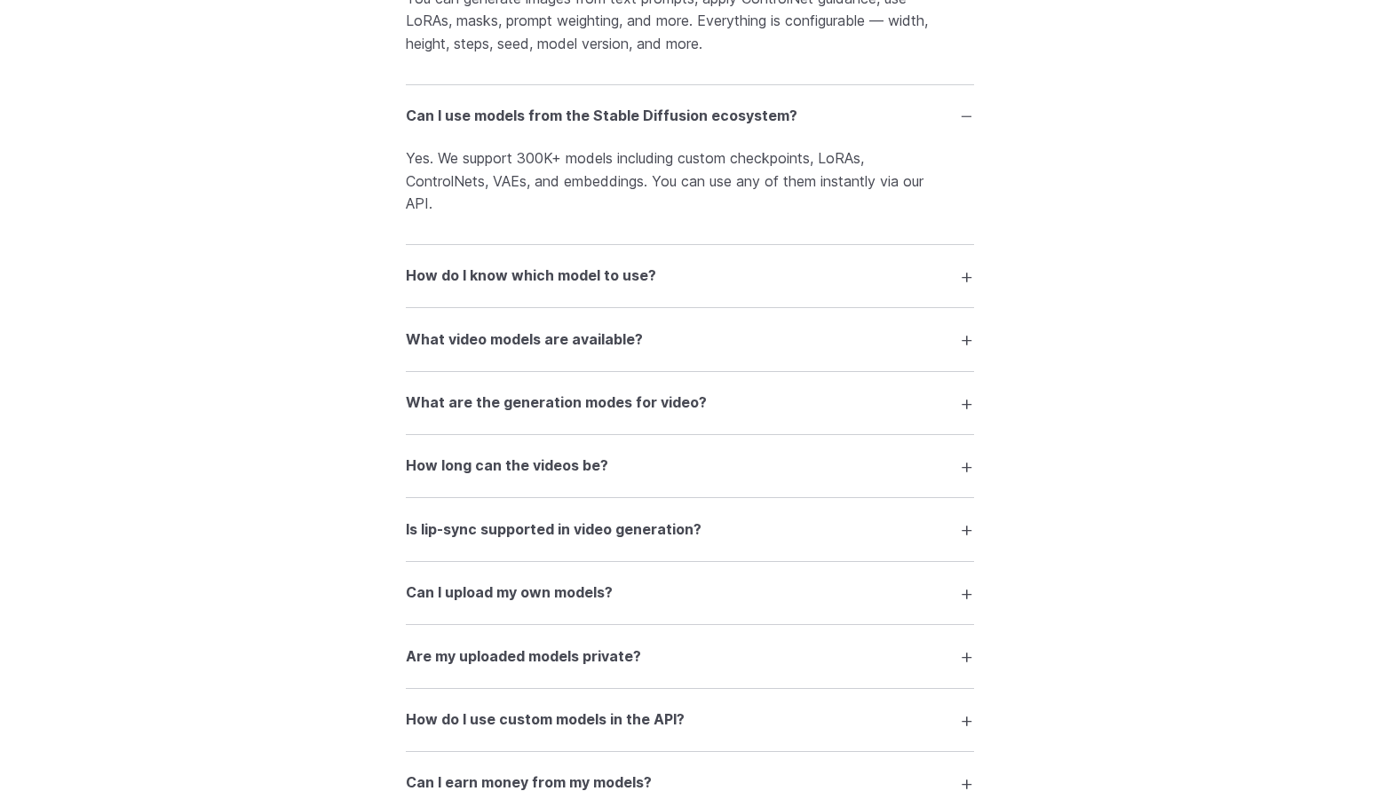
click at [838, 286] on summary "How do I know which model to use?" at bounding box center [690, 276] width 568 height 34
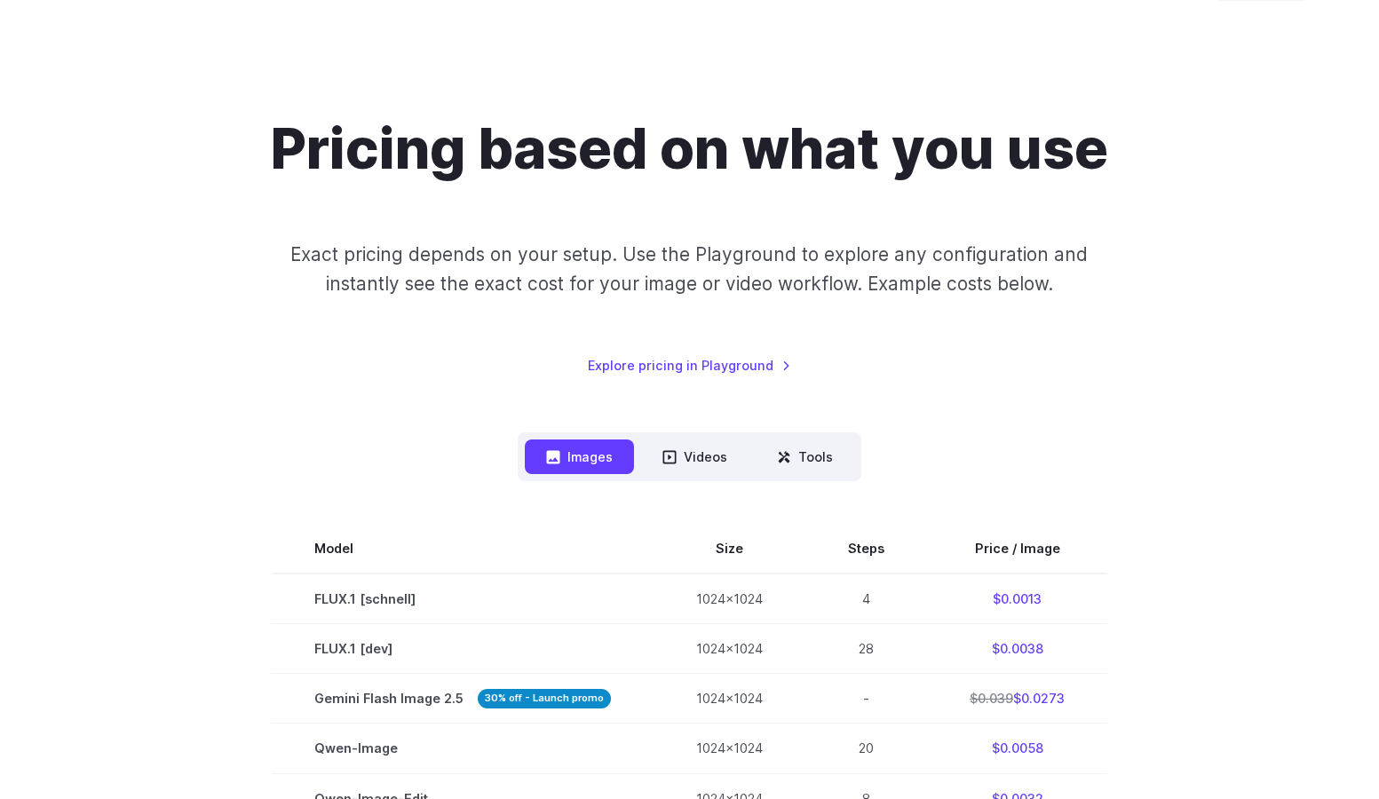
scroll to position [0, 0]
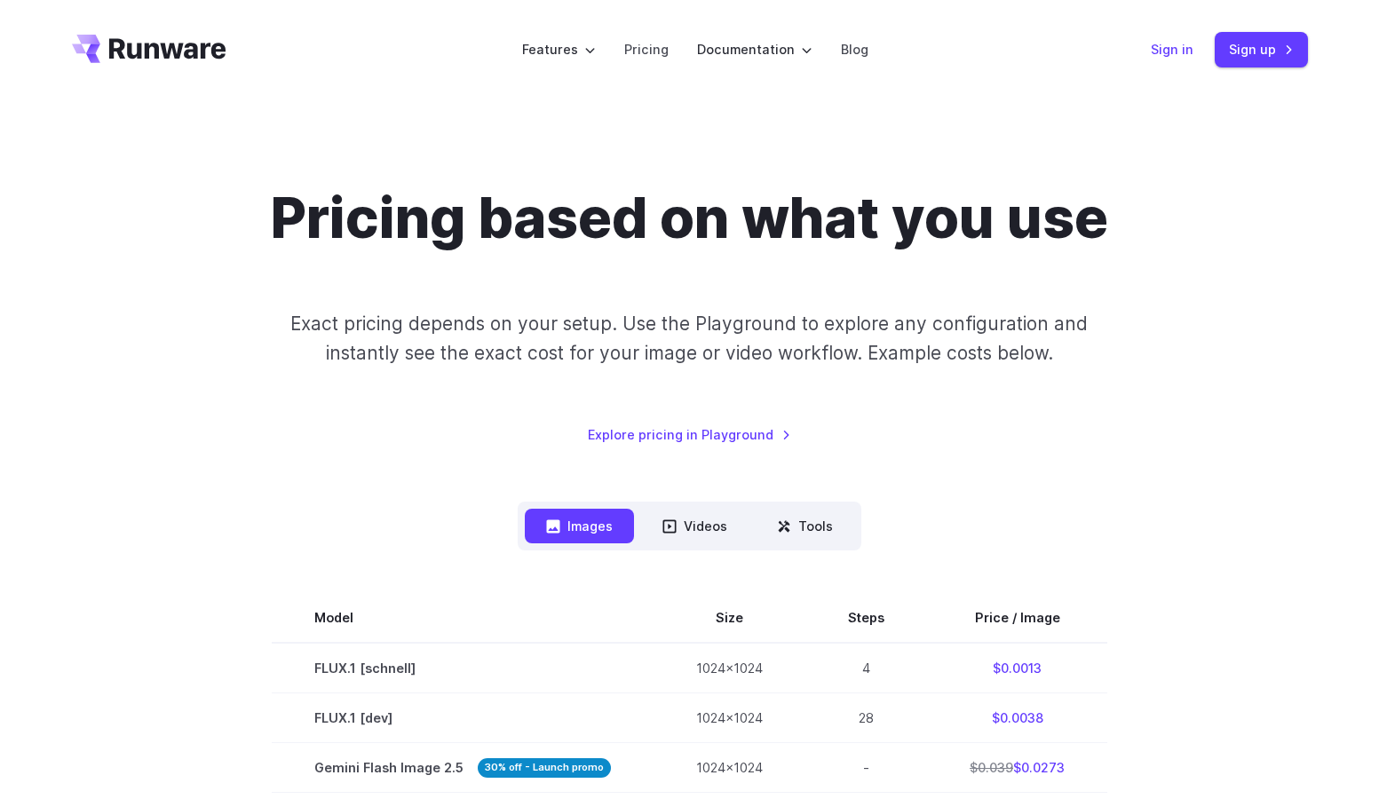
click at [1170, 52] on link "Sign in" at bounding box center [1172, 49] width 43 height 20
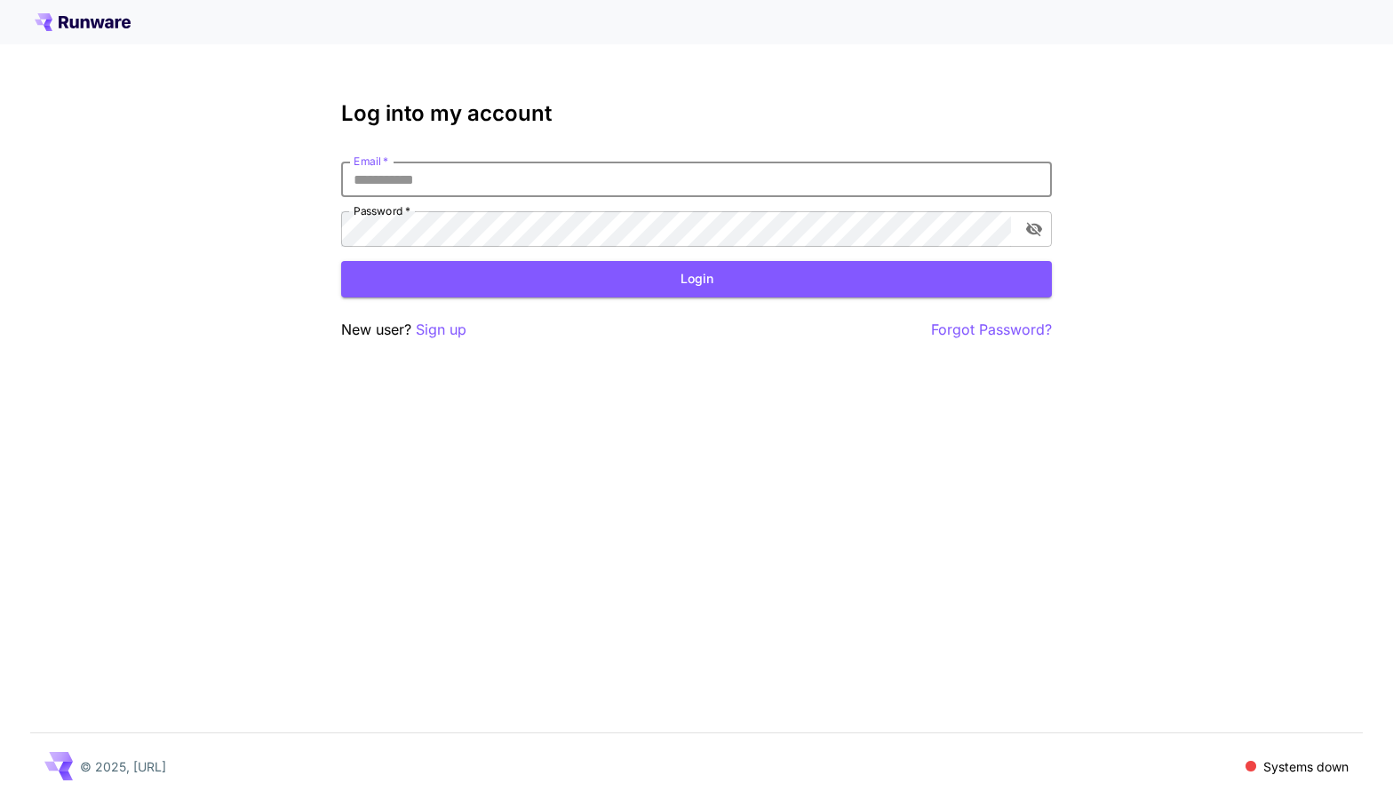
click at [576, 191] on input "Email   *" at bounding box center [696, 180] width 711 height 36
type input "**********"
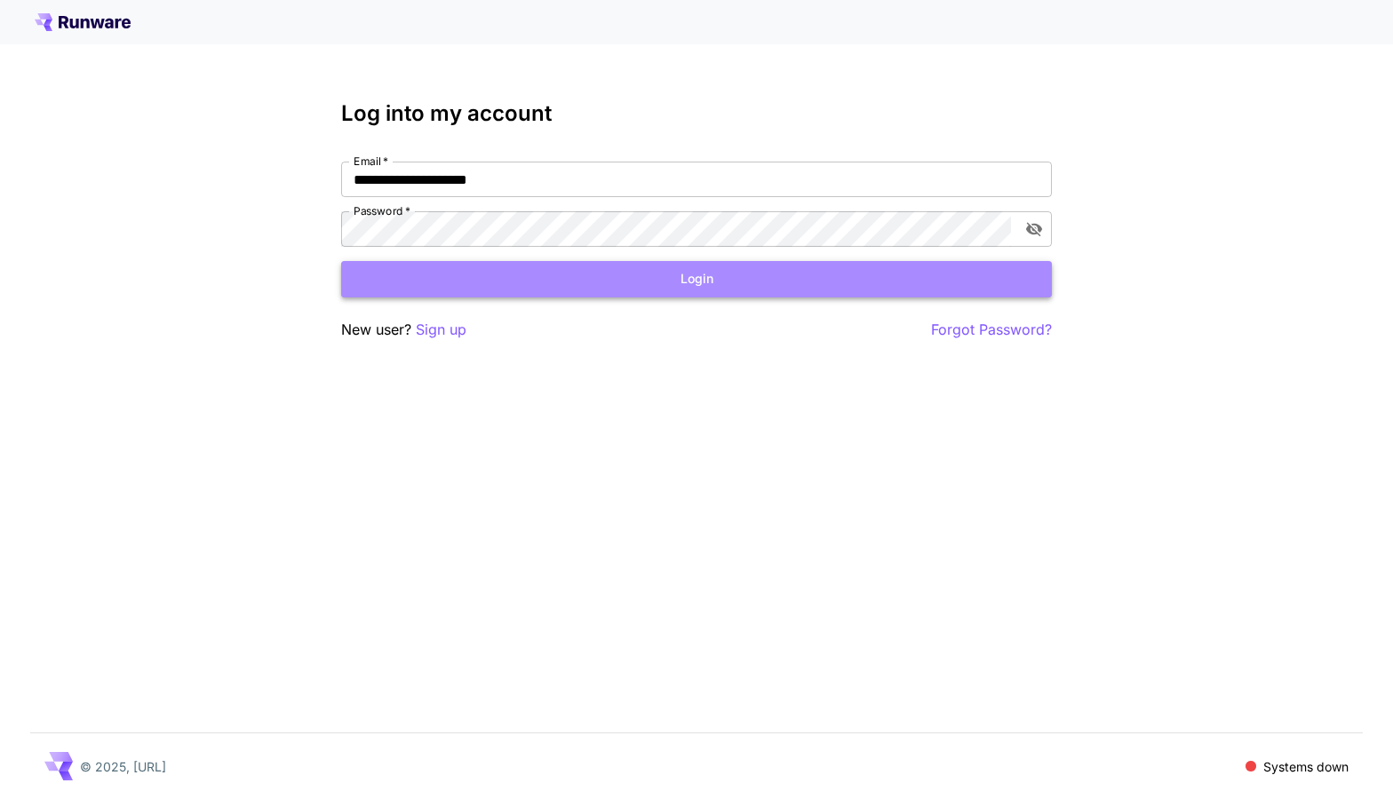
click at [619, 273] on button "Login" at bounding box center [696, 279] width 711 height 36
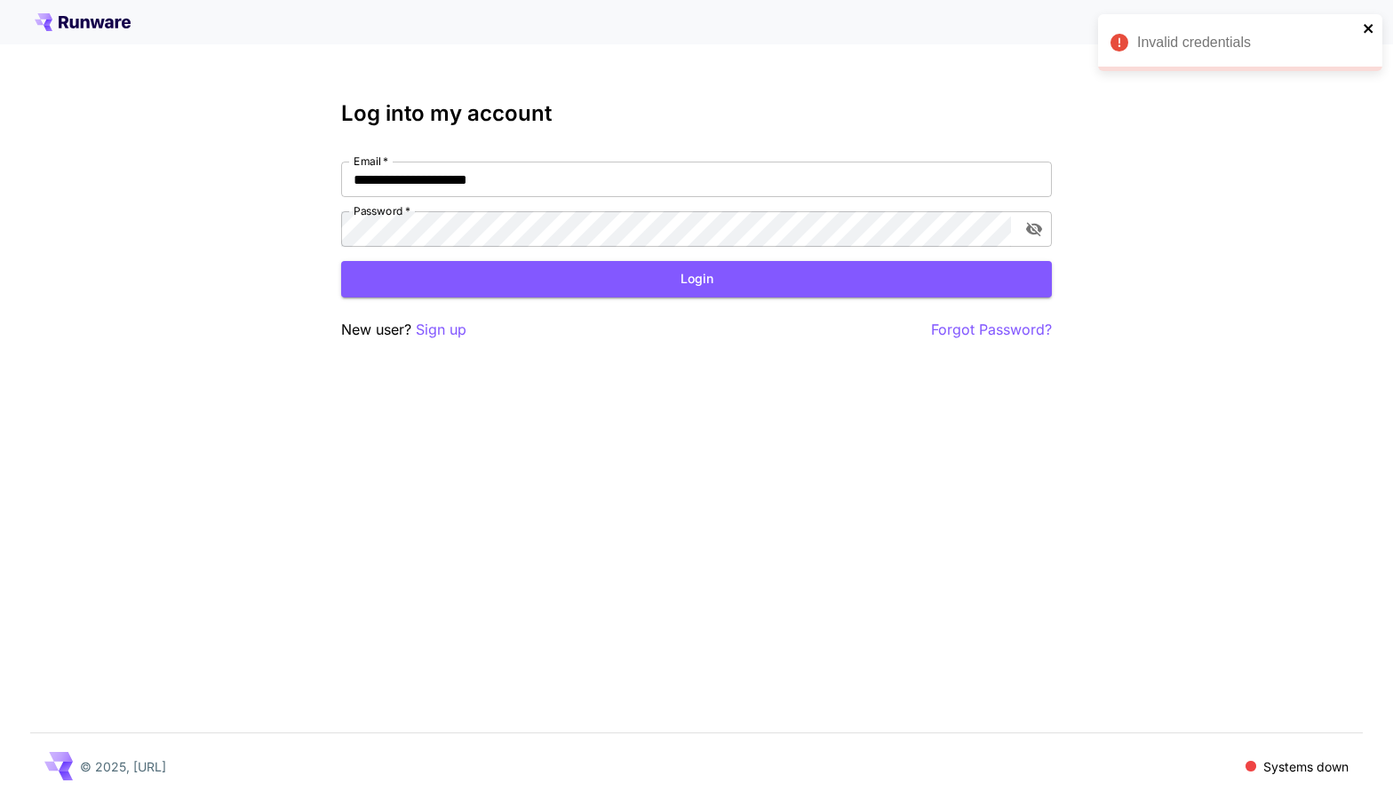
click at [1363, 26] on icon "close" at bounding box center [1368, 28] width 12 height 14
click at [450, 329] on p "Sign up" at bounding box center [441, 330] width 51 height 22
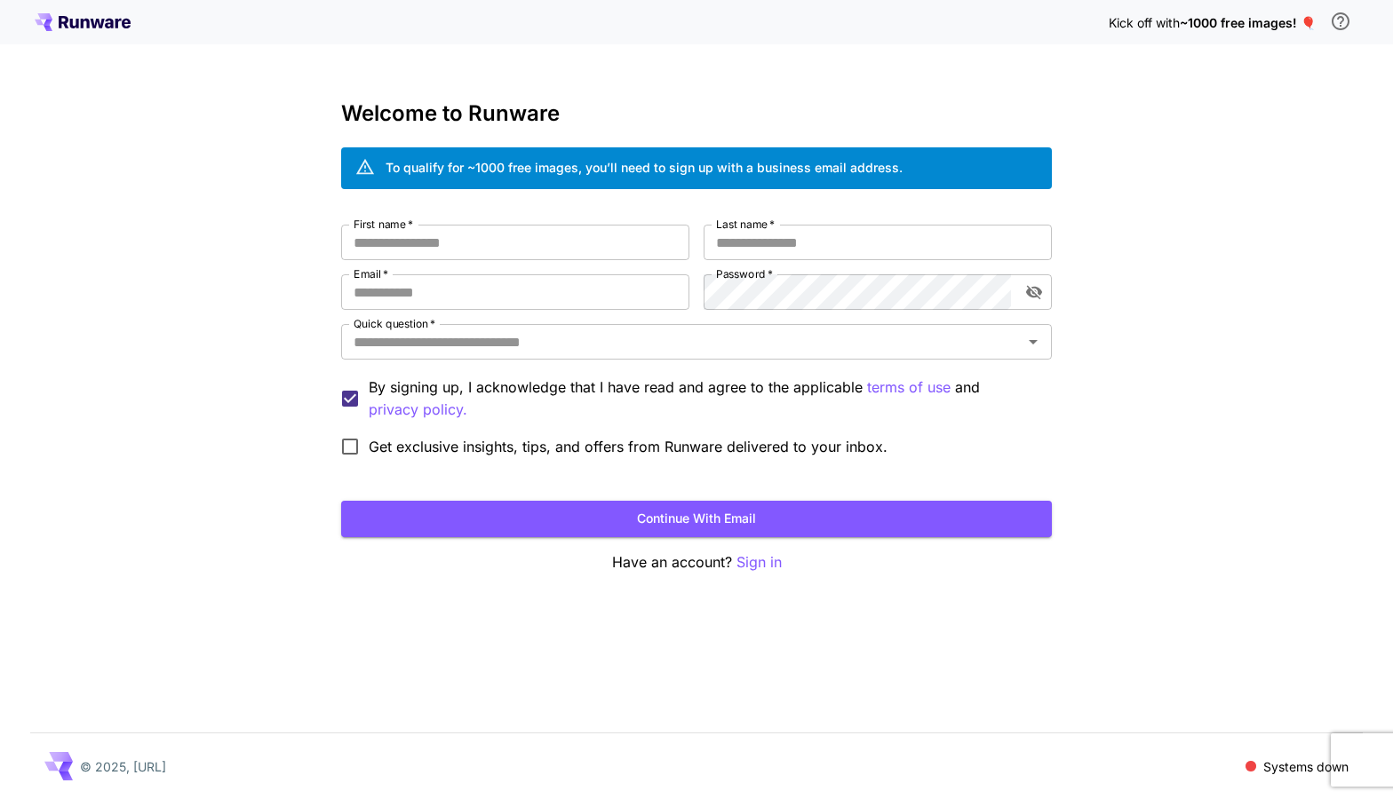
click at [382, 443] on span "Get exclusive insights, tips, and offers from Runware delivered to your inbox." at bounding box center [628, 446] width 519 height 21
click at [423, 247] on input "First name   *" at bounding box center [515, 243] width 348 height 36
type input "*******"
type input "***"
paste input "**********"
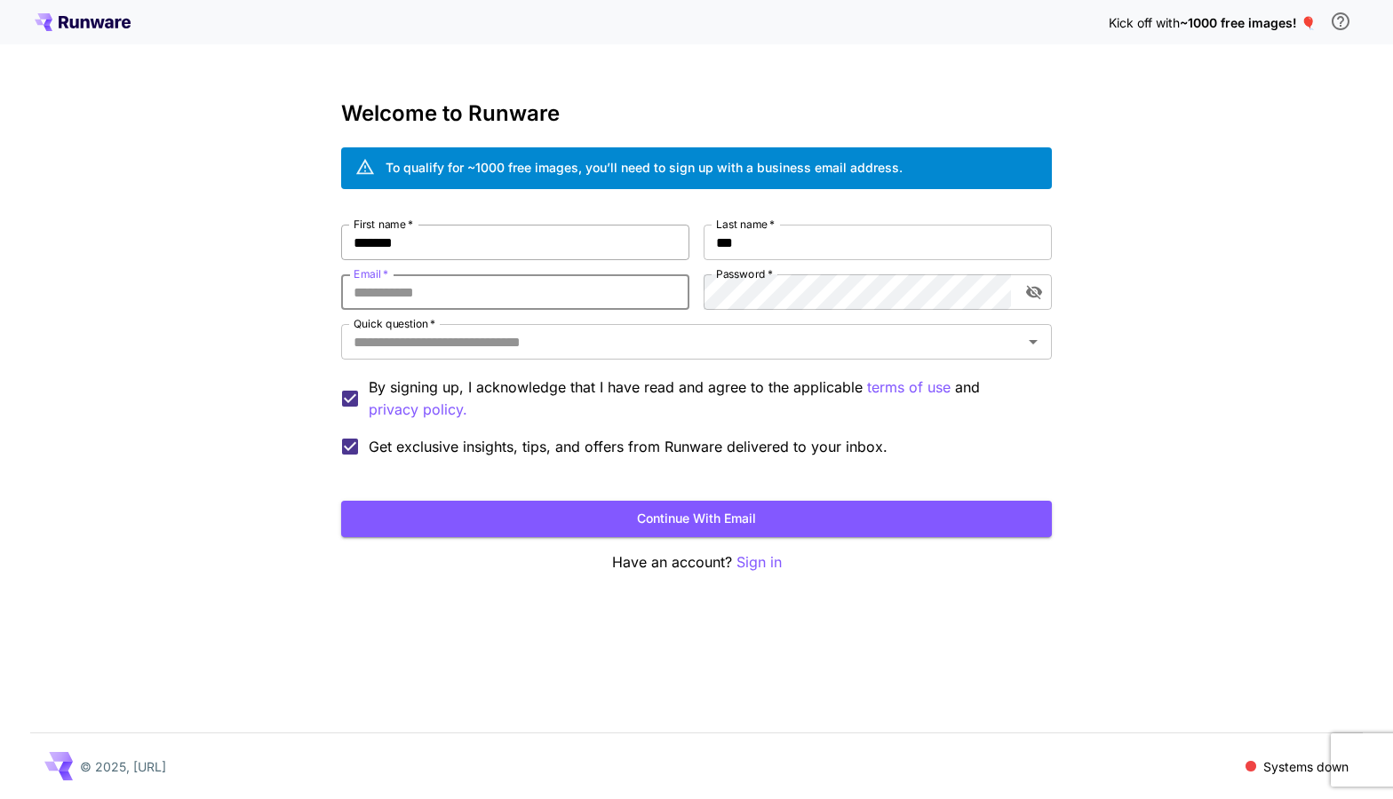
type input "**********"
click at [1039, 339] on icon "Open" at bounding box center [1032, 341] width 21 height 21
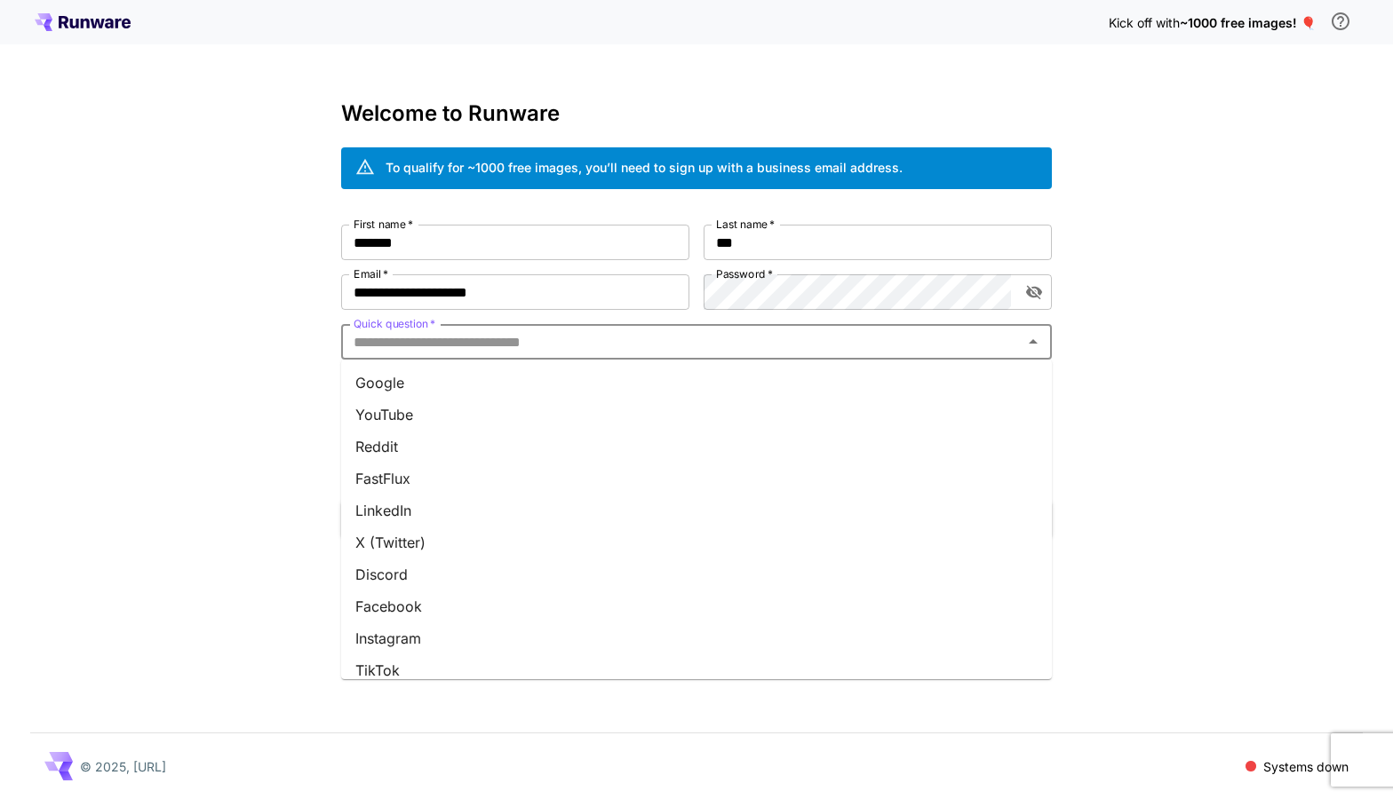
click at [609, 416] on li "YouTube" at bounding box center [696, 415] width 711 height 32
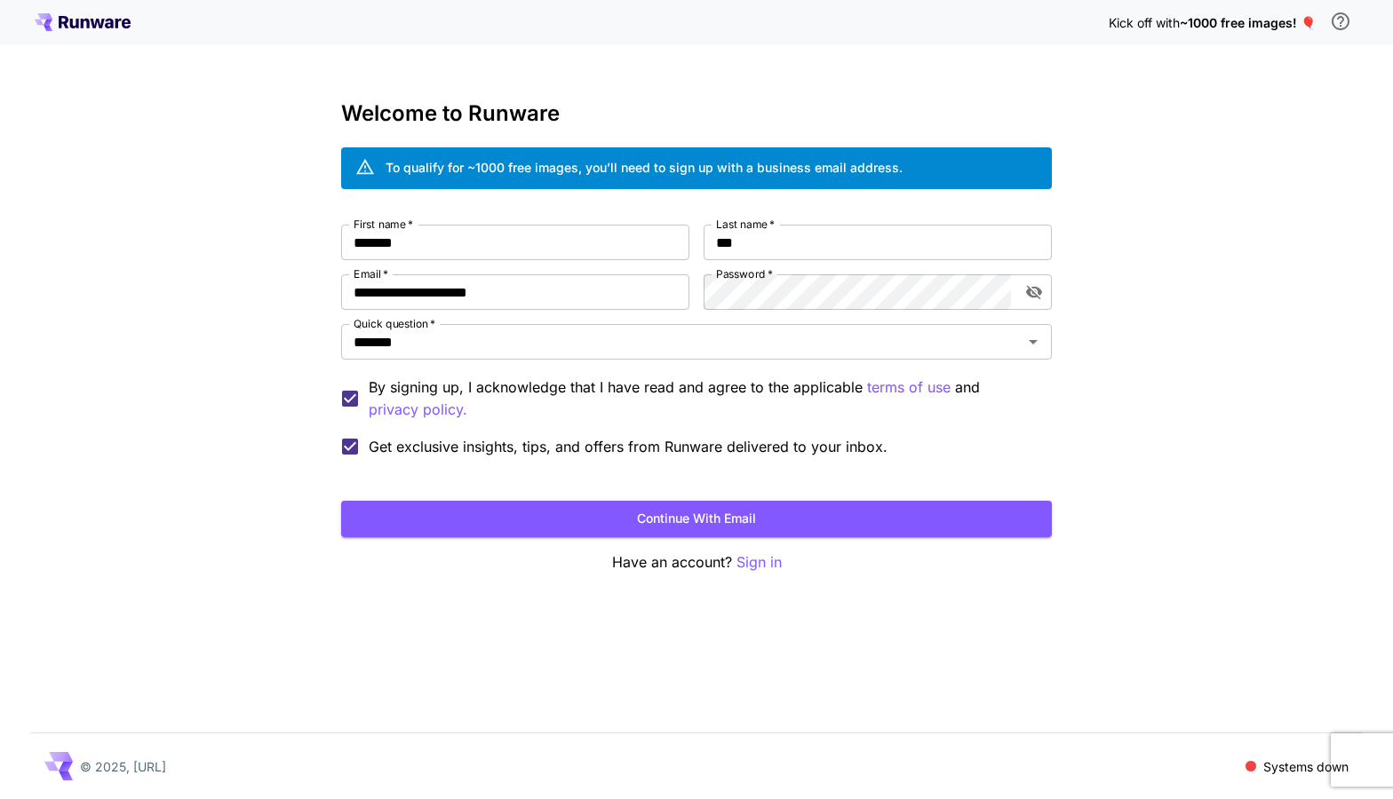
click at [240, 426] on div "**********" at bounding box center [696, 399] width 1393 height 799
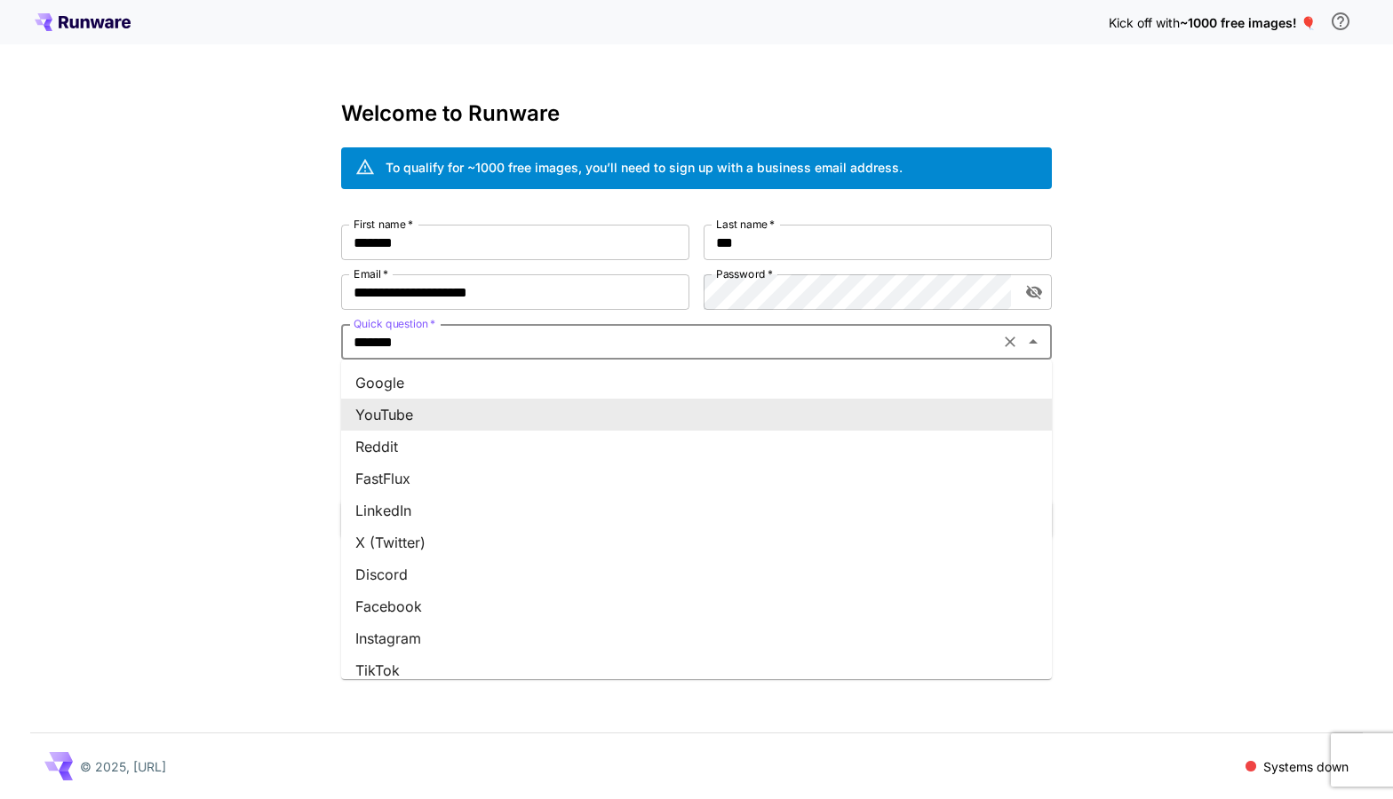
click at [421, 334] on input "*******" at bounding box center [669, 342] width 647 height 25
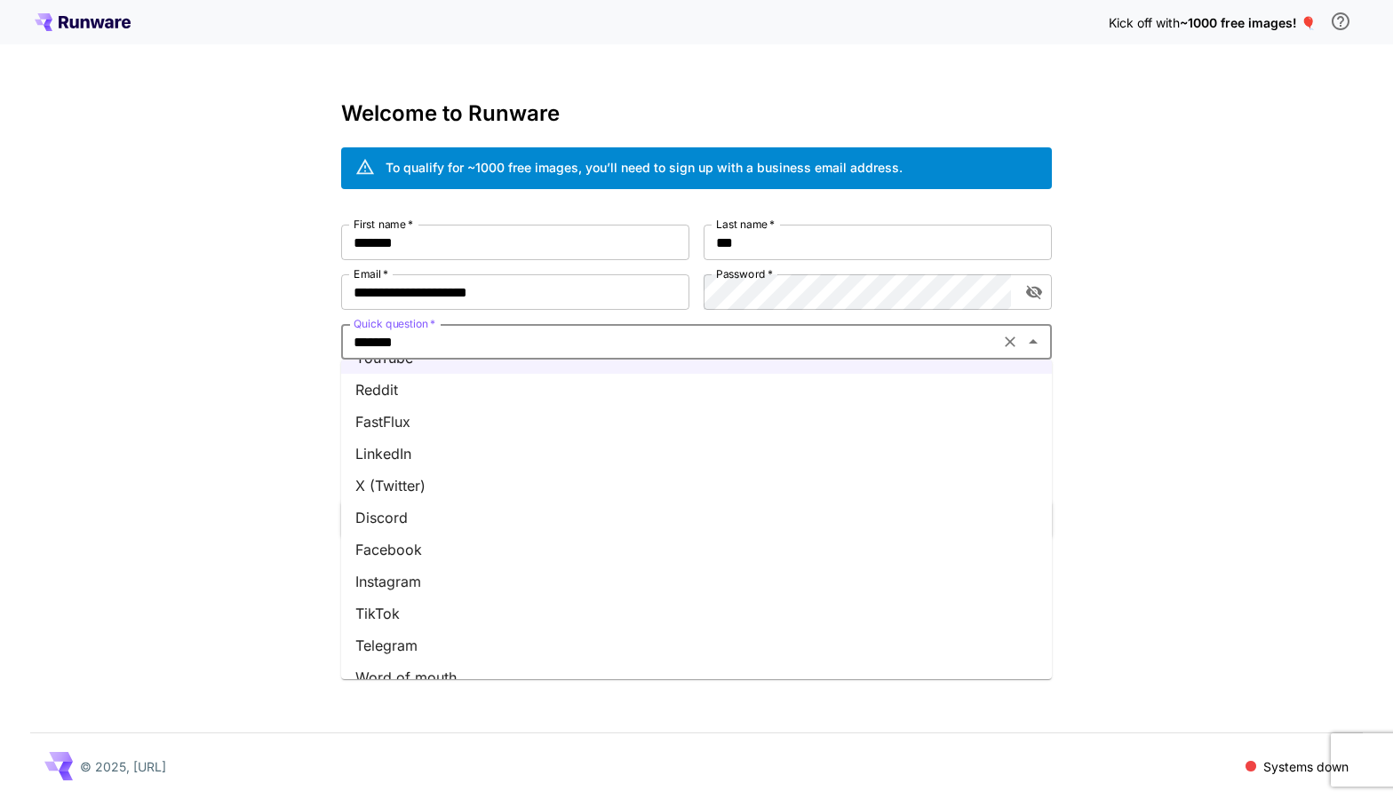
scroll to position [174, 0]
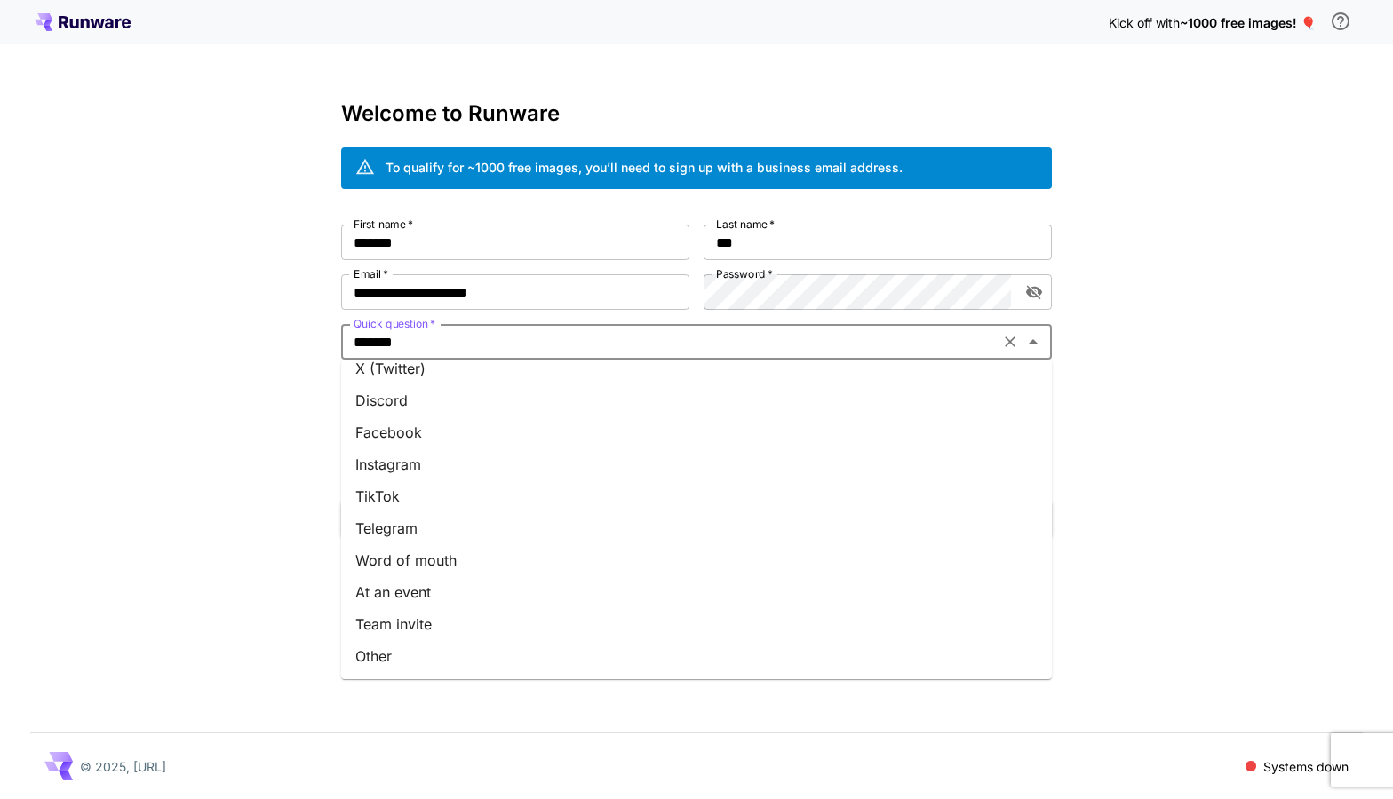
click at [415, 655] on li "Other" at bounding box center [696, 656] width 711 height 32
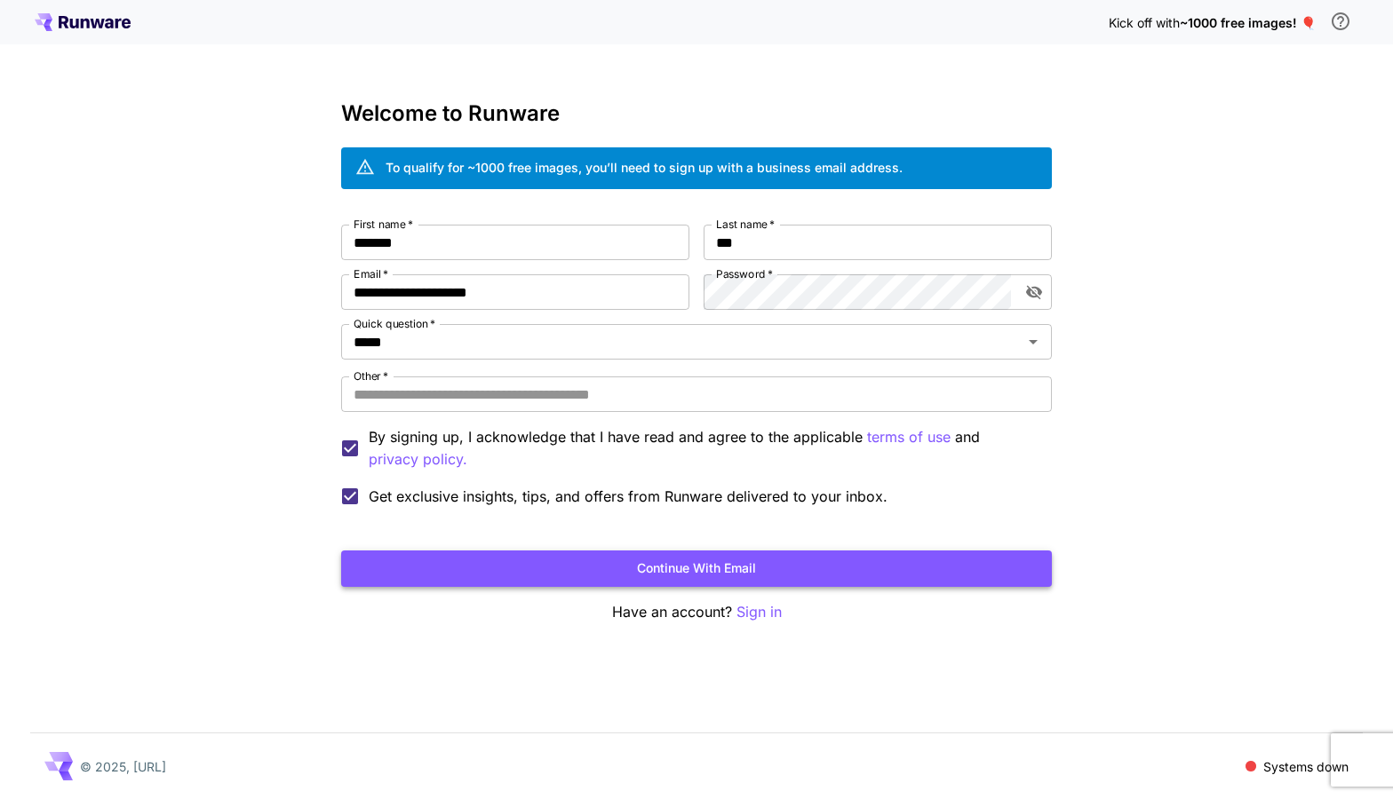
click at [415, 560] on button "Continue with email" at bounding box center [696, 569] width 711 height 36
click at [417, 341] on input "*****" at bounding box center [669, 342] width 647 height 25
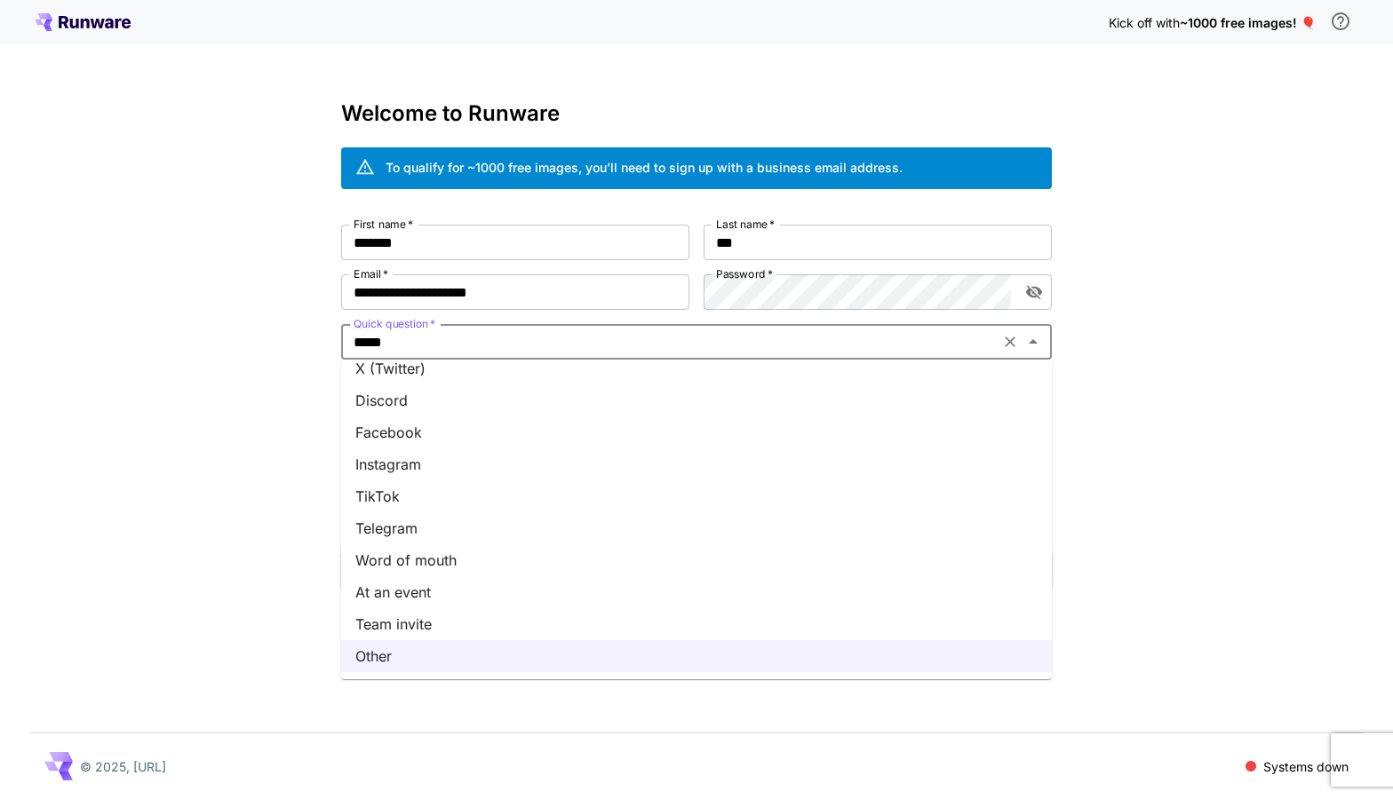
click at [446, 570] on li "Word of mouth" at bounding box center [696, 560] width 711 height 32
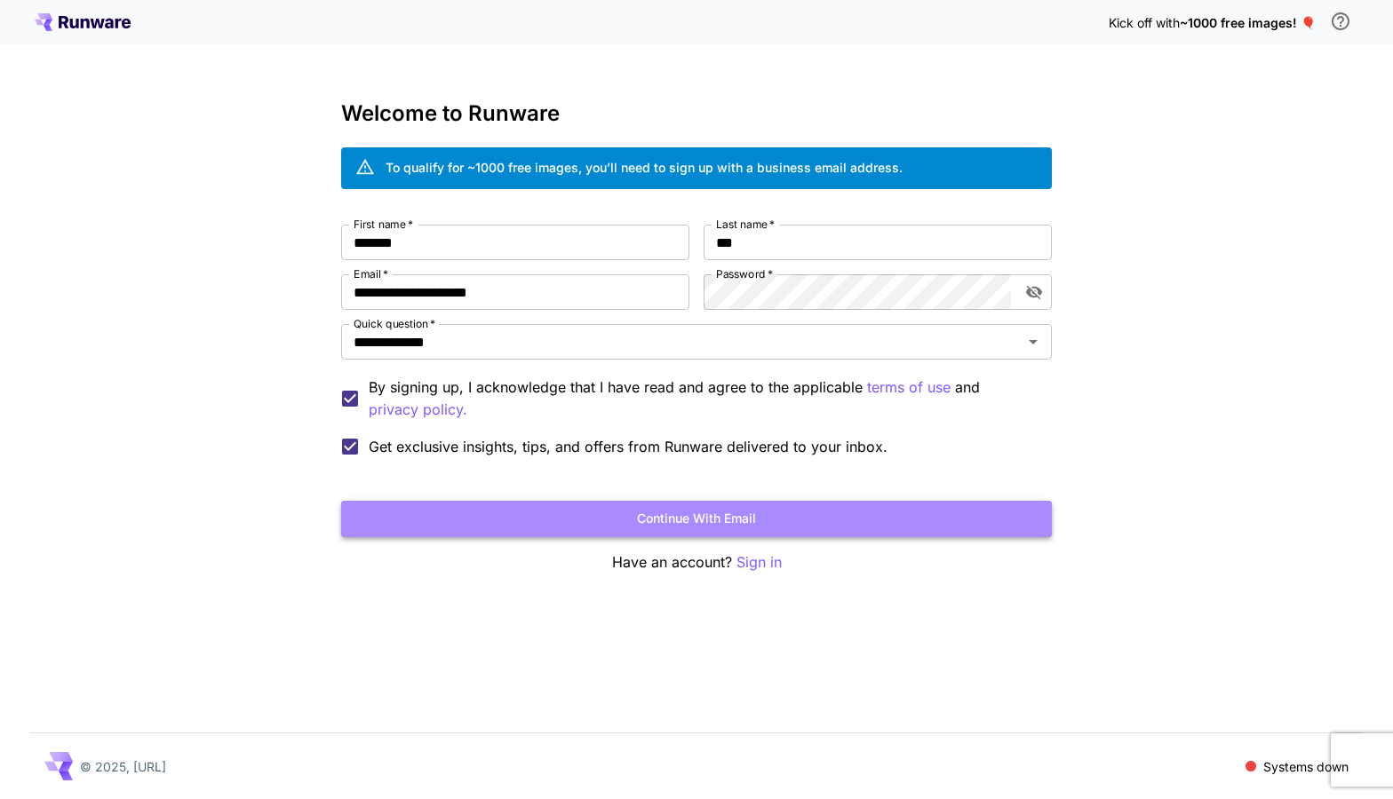
click at [510, 514] on button "Continue with email" at bounding box center [696, 519] width 711 height 36
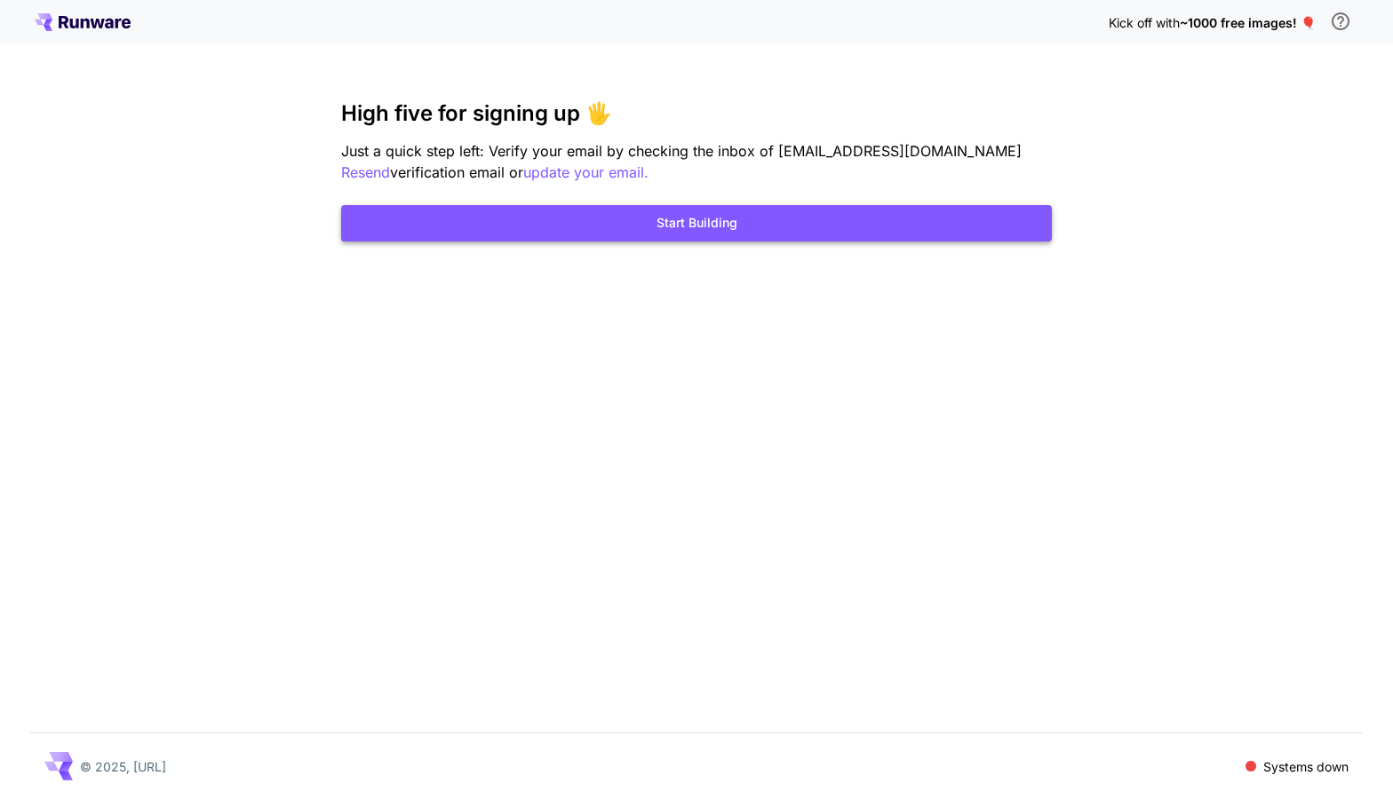
click at [679, 239] on button "Start Building" at bounding box center [696, 223] width 711 height 36
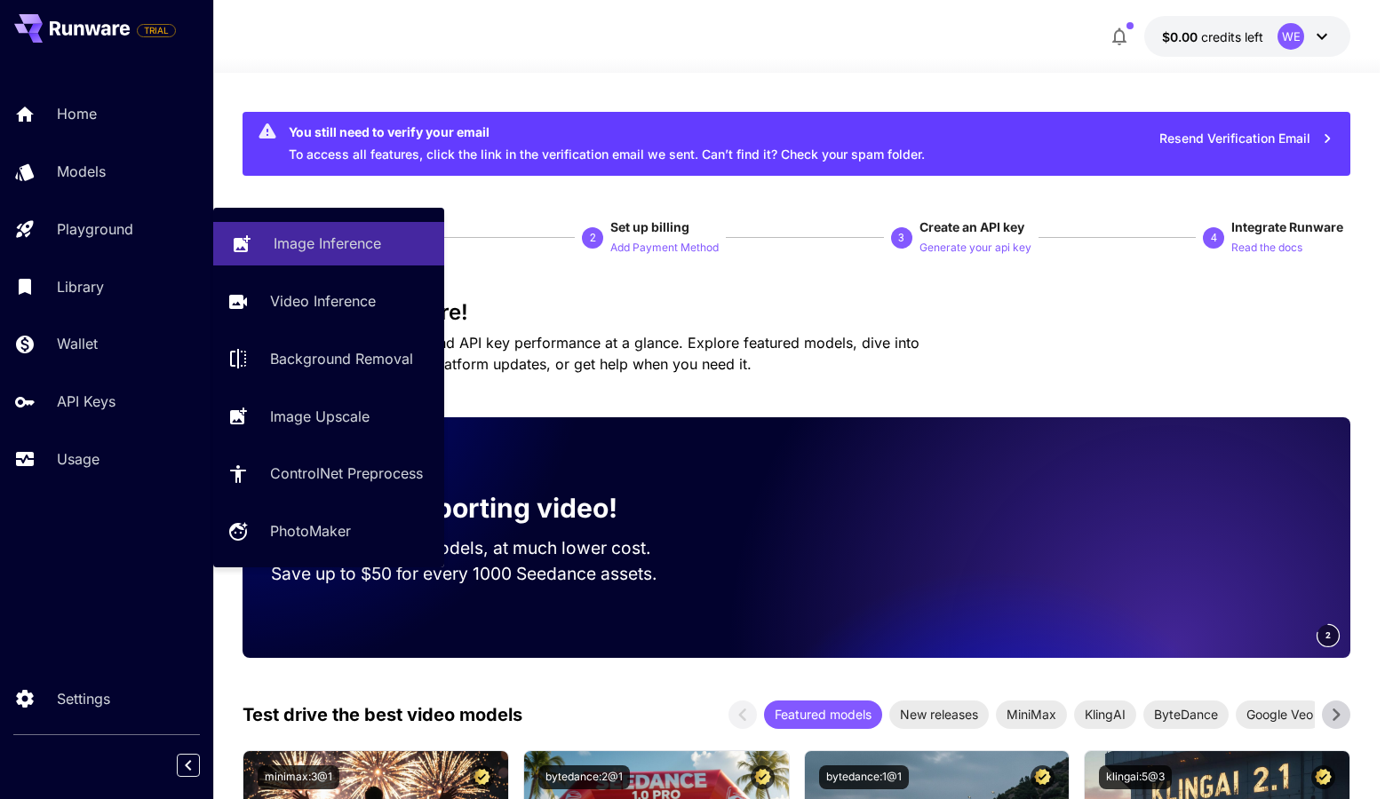
click at [316, 245] on p "Image Inference" at bounding box center [327, 243] width 107 height 21
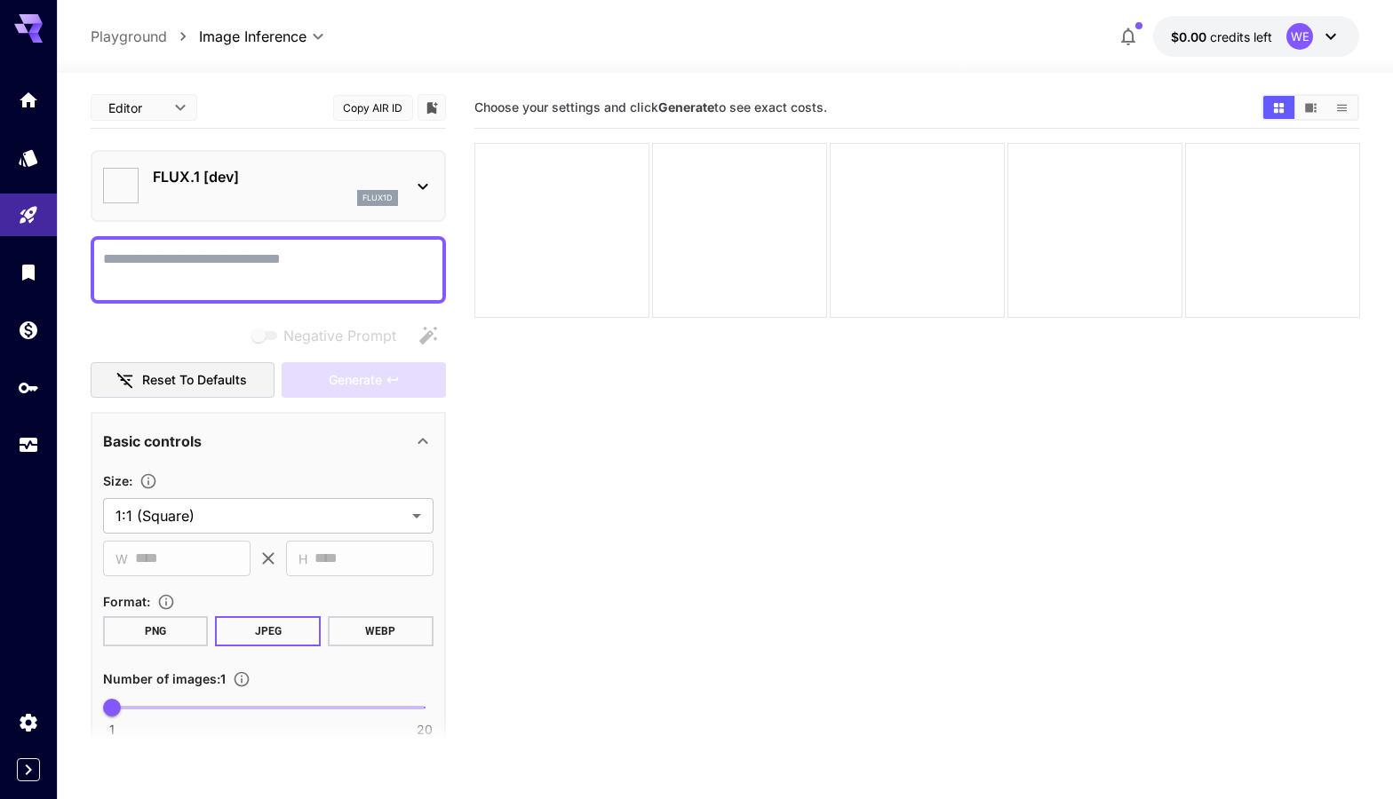
type input "**********"
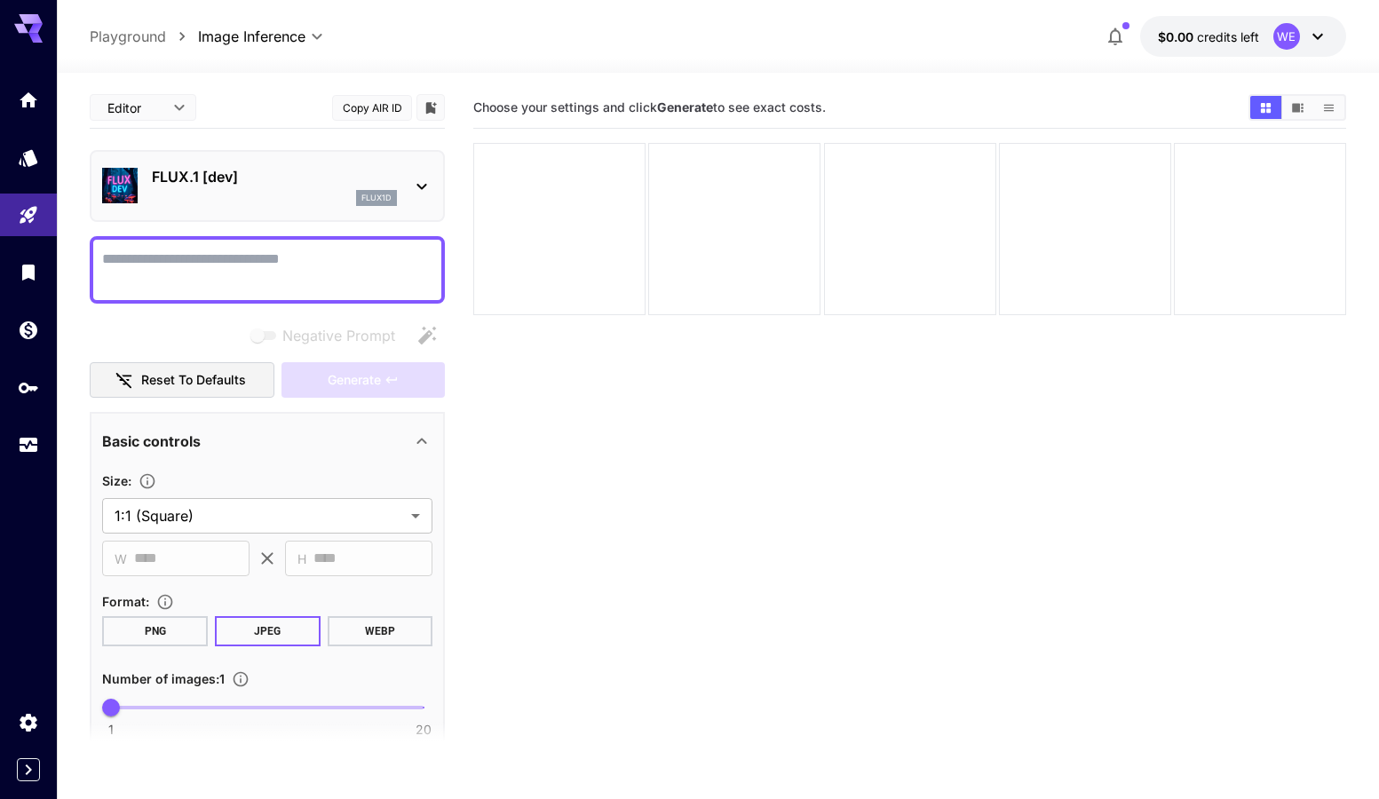
click at [788, 512] on section "Choose your settings and click Generate to see exact costs." at bounding box center [909, 486] width 873 height 799
click at [167, 106] on body "**********" at bounding box center [689, 470] width 1379 height 940
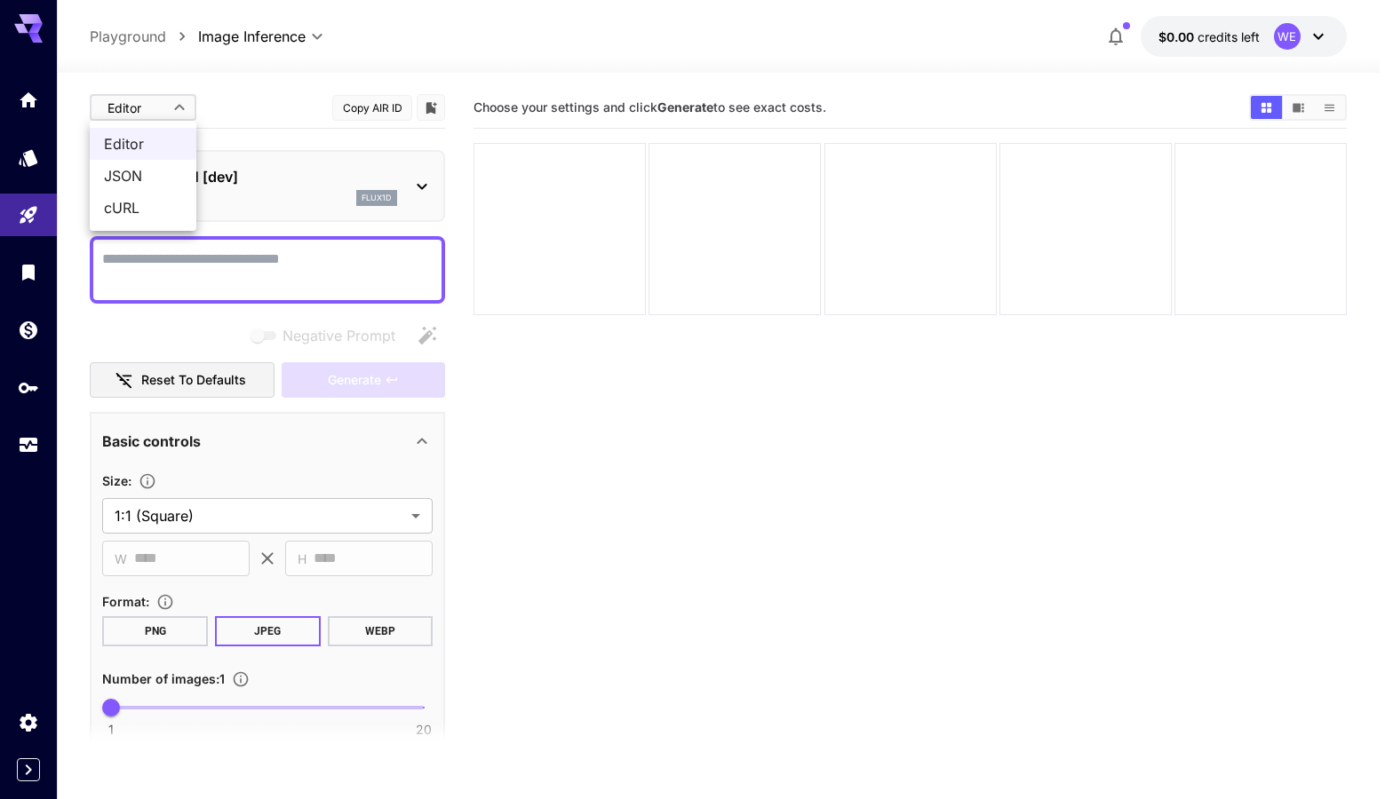
click at [258, 105] on div at bounding box center [696, 399] width 1393 height 799
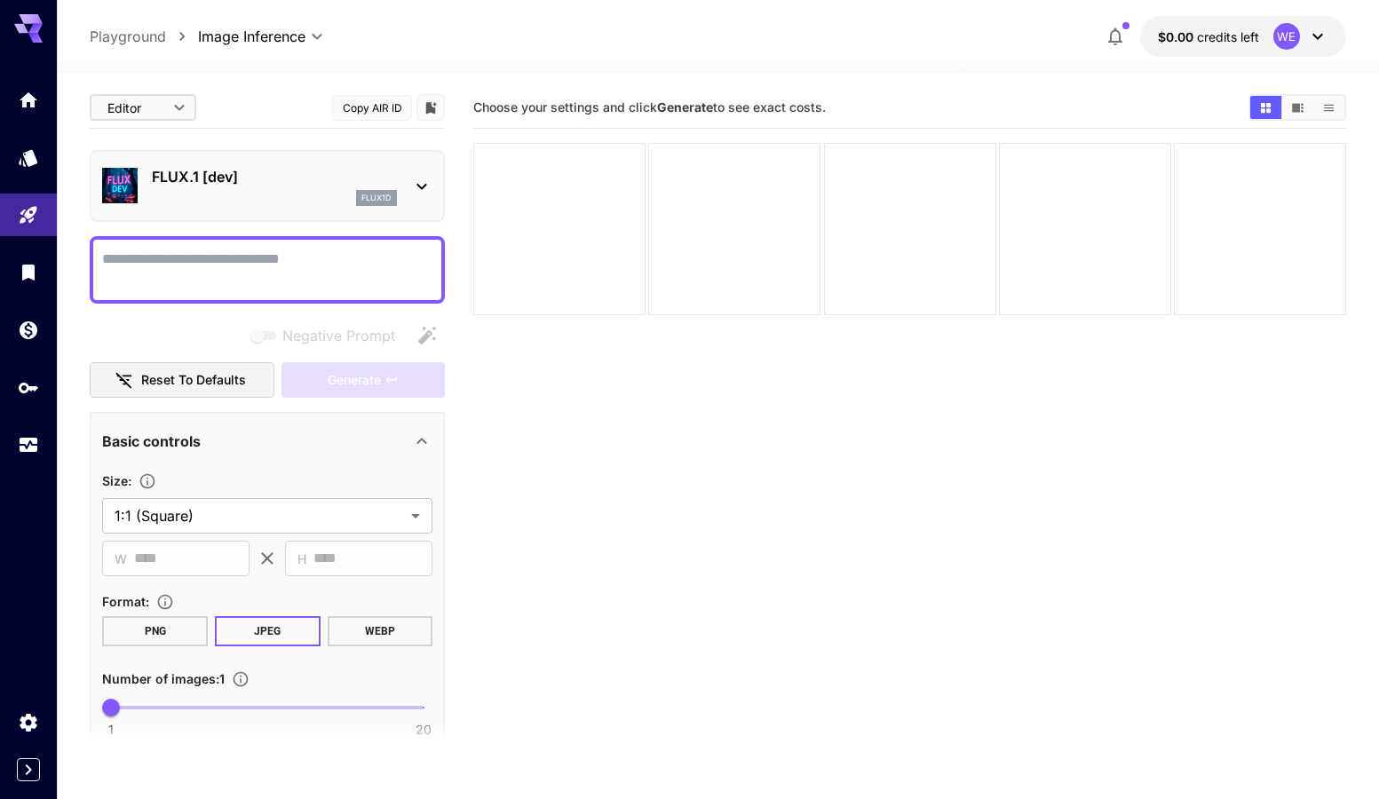
click at [159, 107] on body "**********" at bounding box center [689, 470] width 1379 height 940
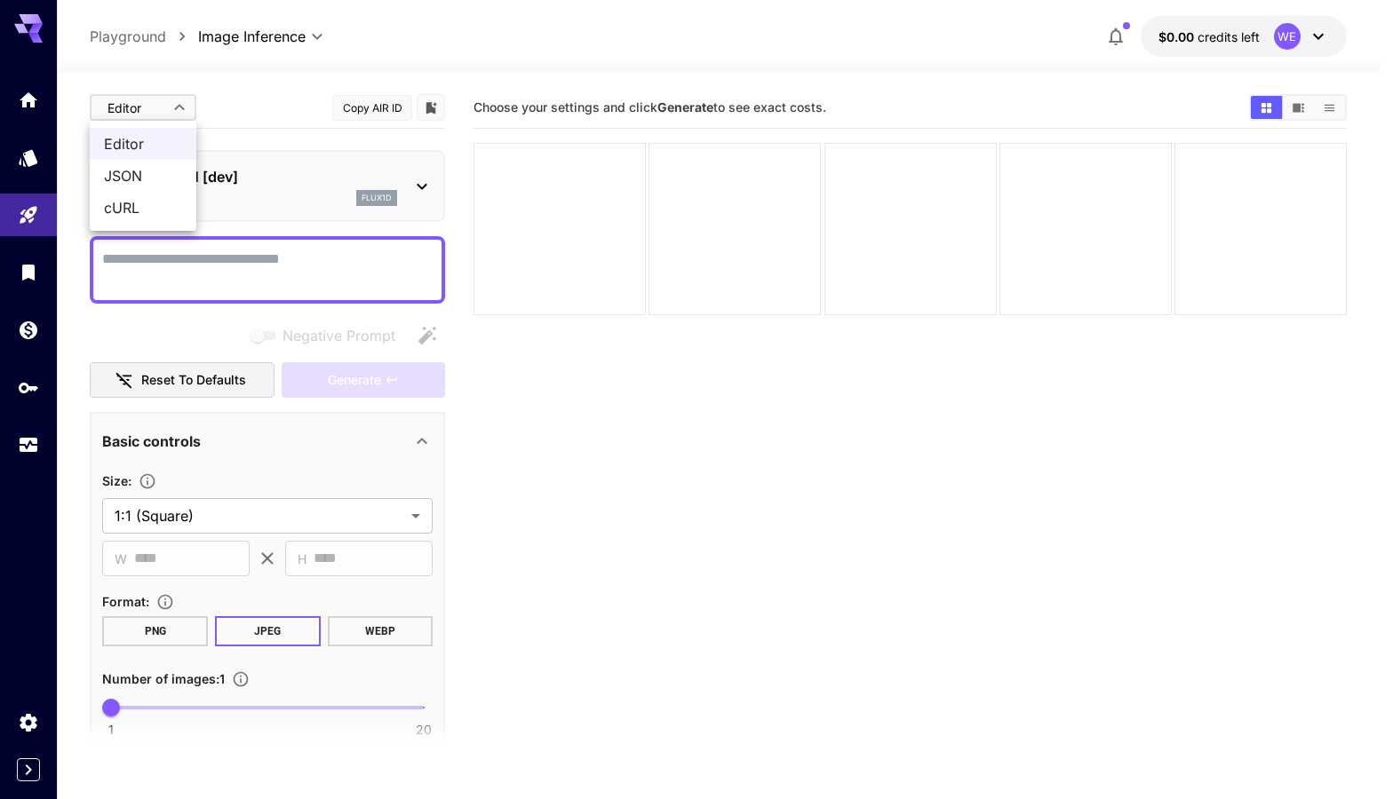
click at [131, 176] on span "JSON" at bounding box center [143, 175] width 78 height 21
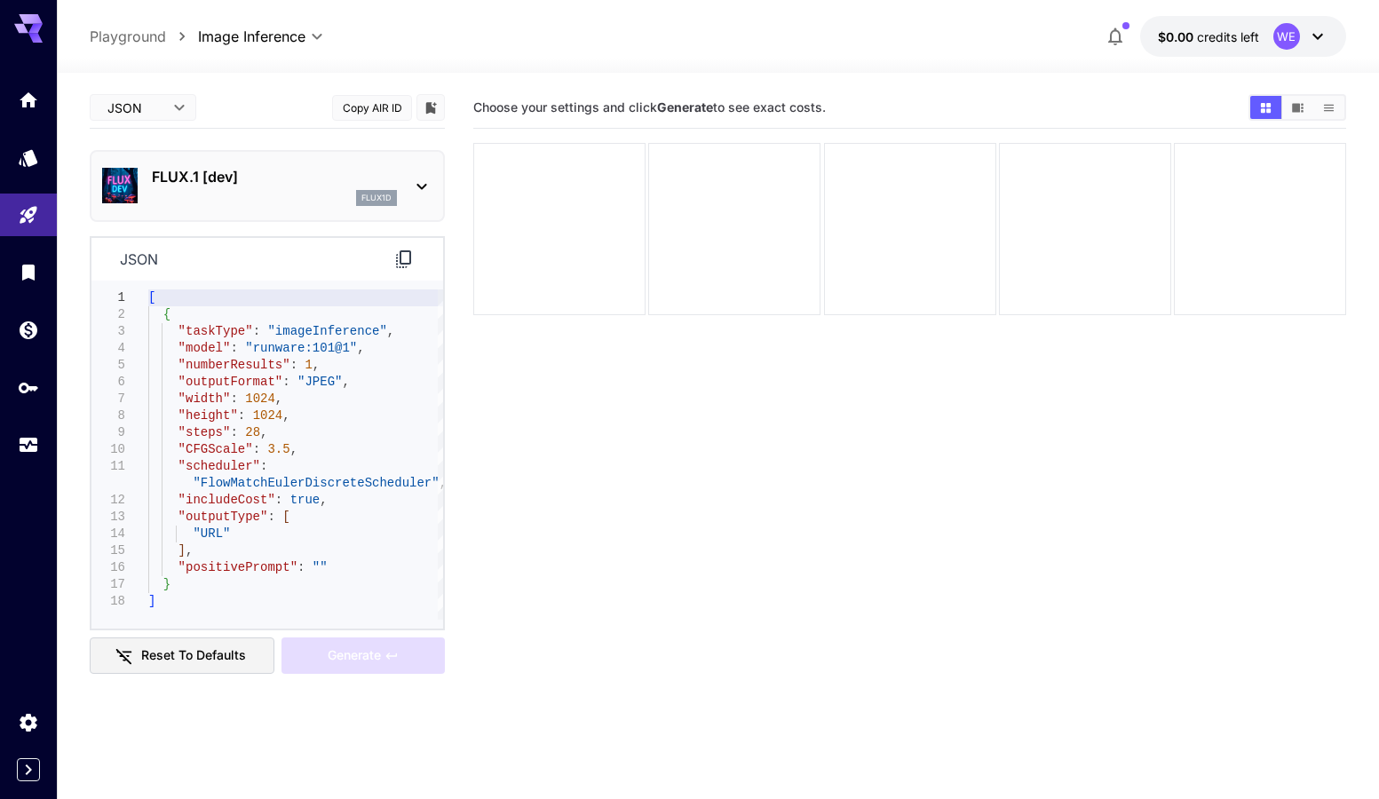
click at [647, 369] on section "Choose your settings and click Generate to see exact costs." at bounding box center [909, 486] width 873 height 799
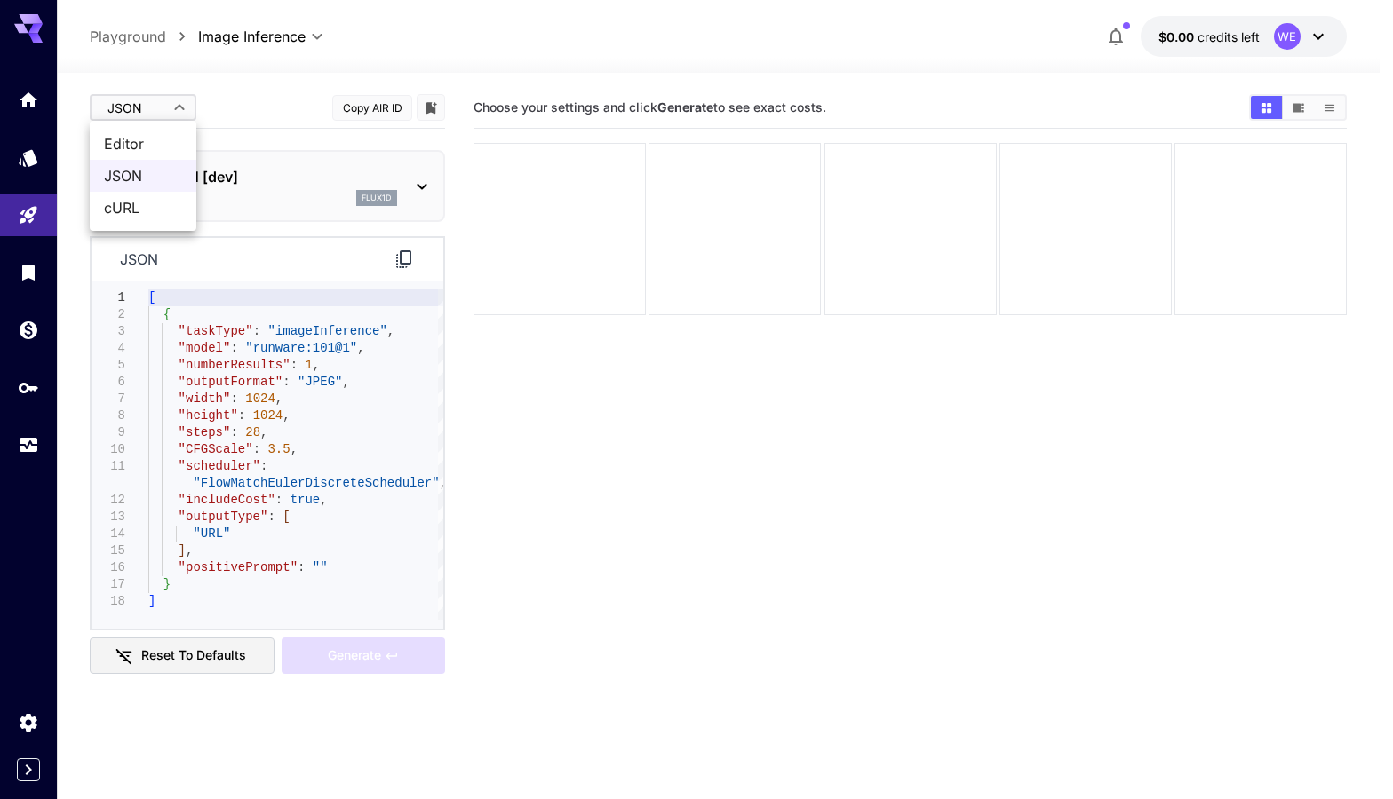
click at [147, 102] on body "**********" at bounding box center [696, 470] width 1393 height 940
click at [153, 147] on span "Editor" at bounding box center [143, 143] width 78 height 21
type input "****"
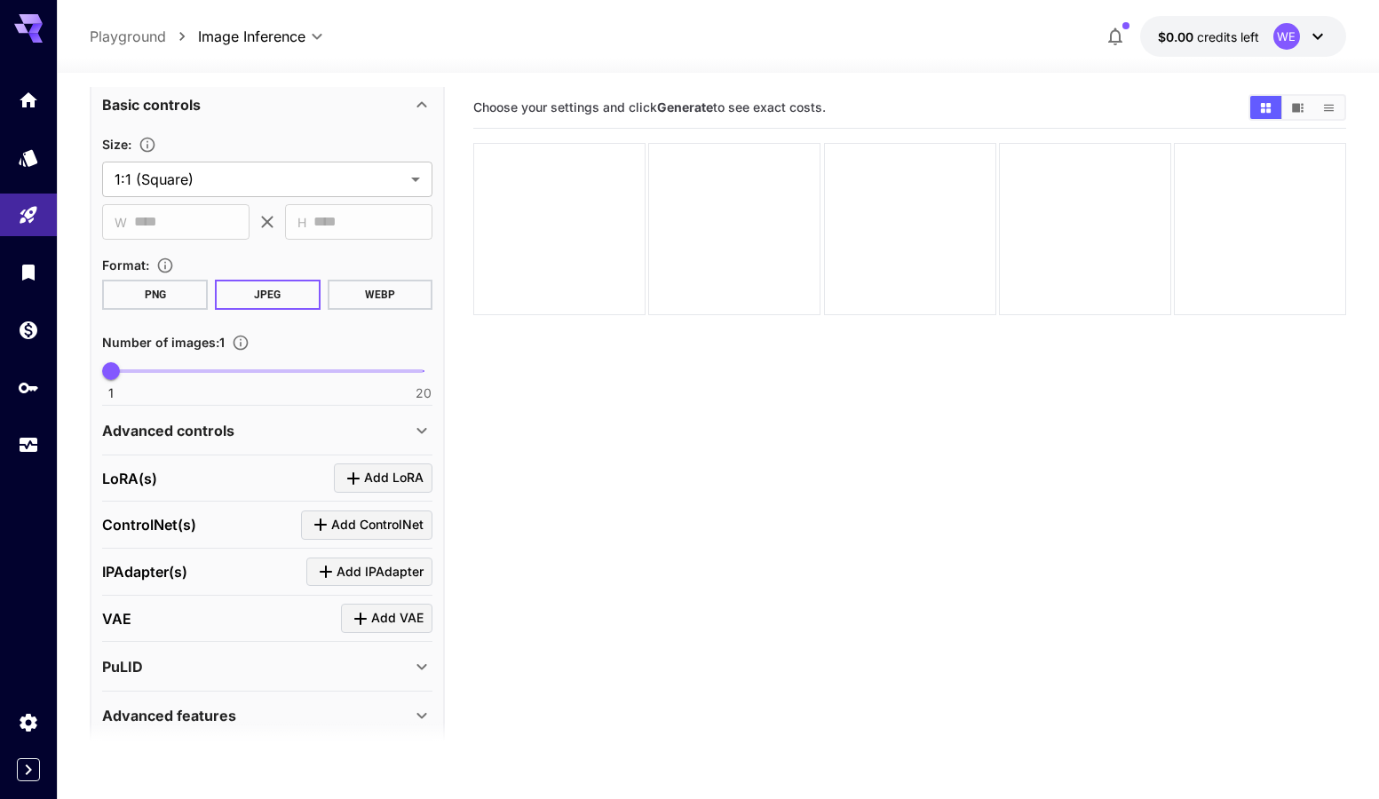
scroll to position [406, 0]
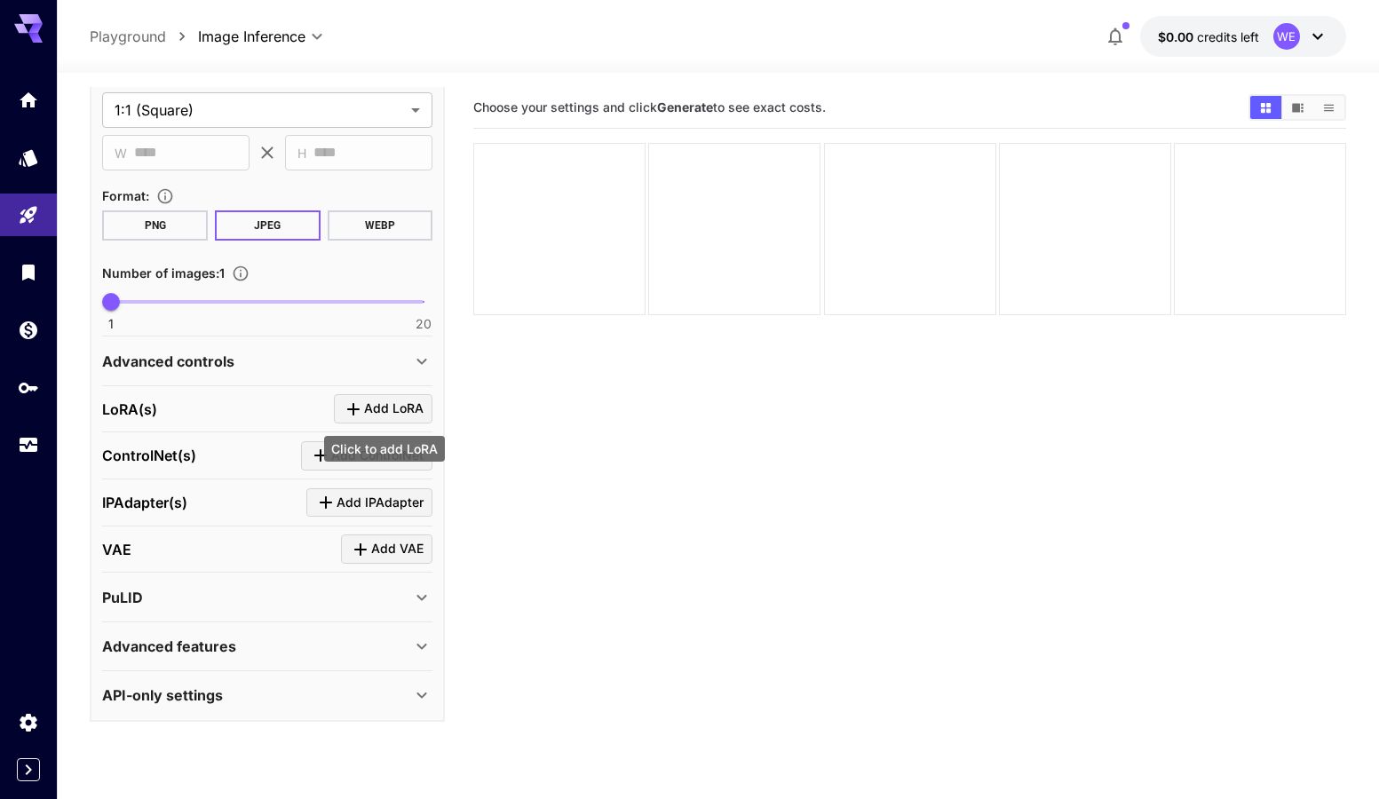
click at [345, 411] on icon "Click to add LoRA" at bounding box center [353, 409] width 21 height 21
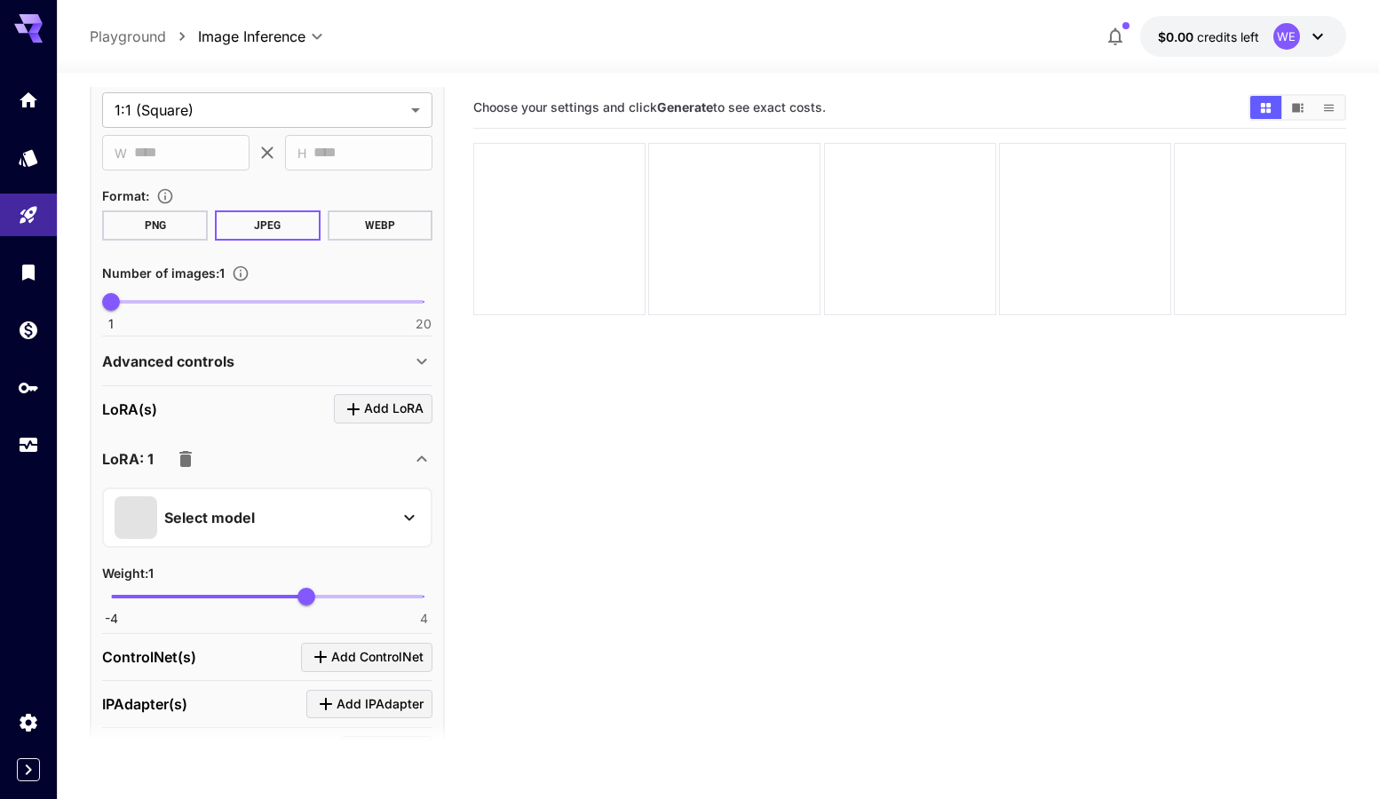
click at [283, 508] on div "Select model" at bounding box center [253, 517] width 277 height 43
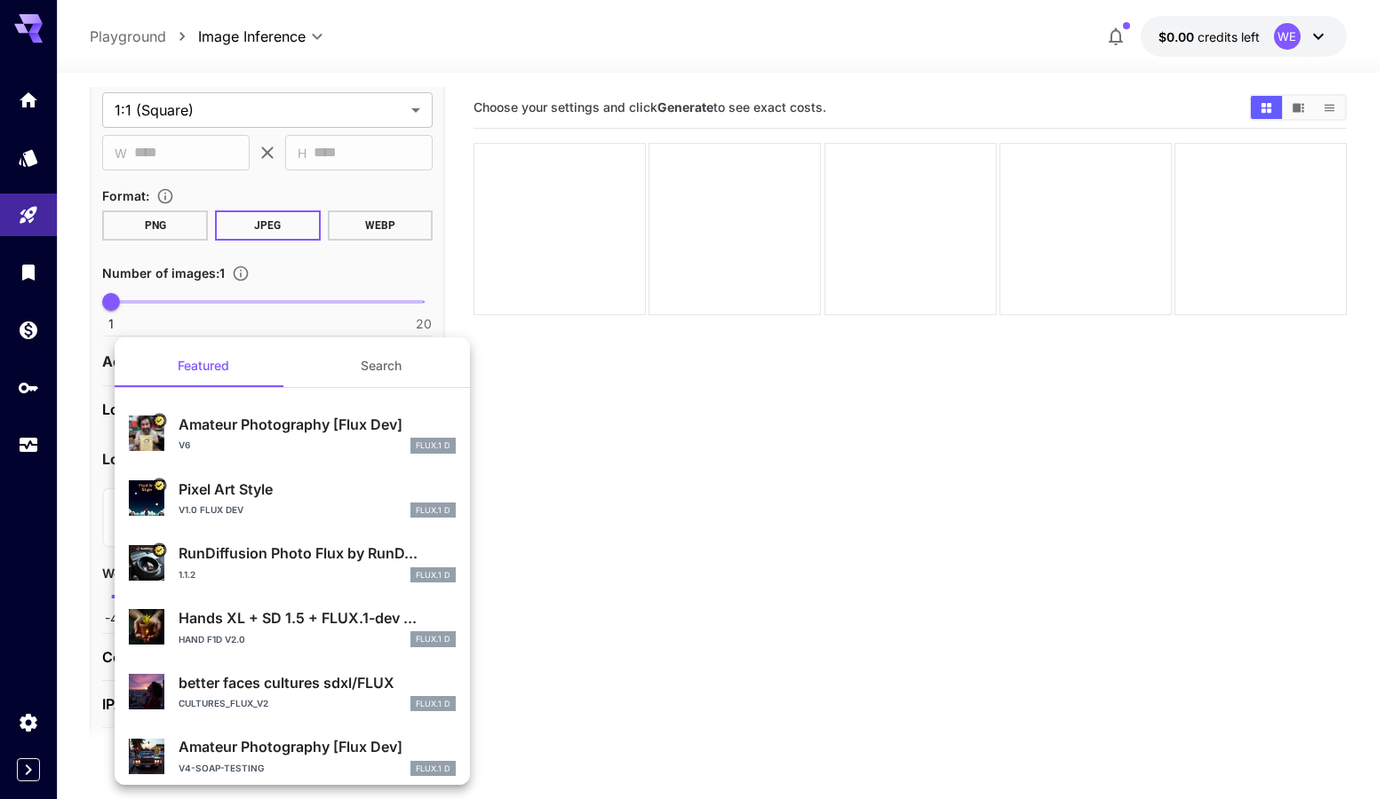
click at [738, 557] on div at bounding box center [696, 399] width 1393 height 799
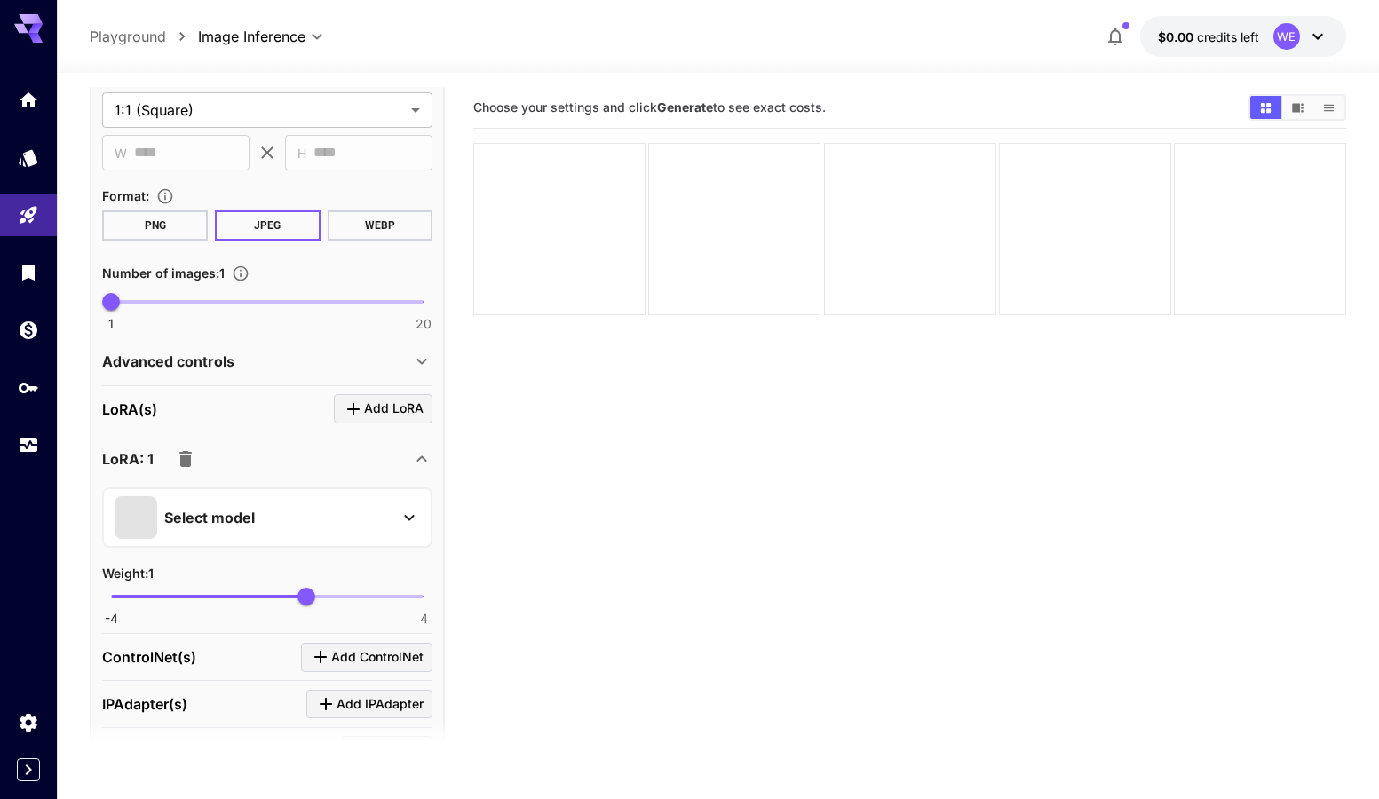
click at [182, 457] on icon "button" at bounding box center [185, 459] width 12 height 16
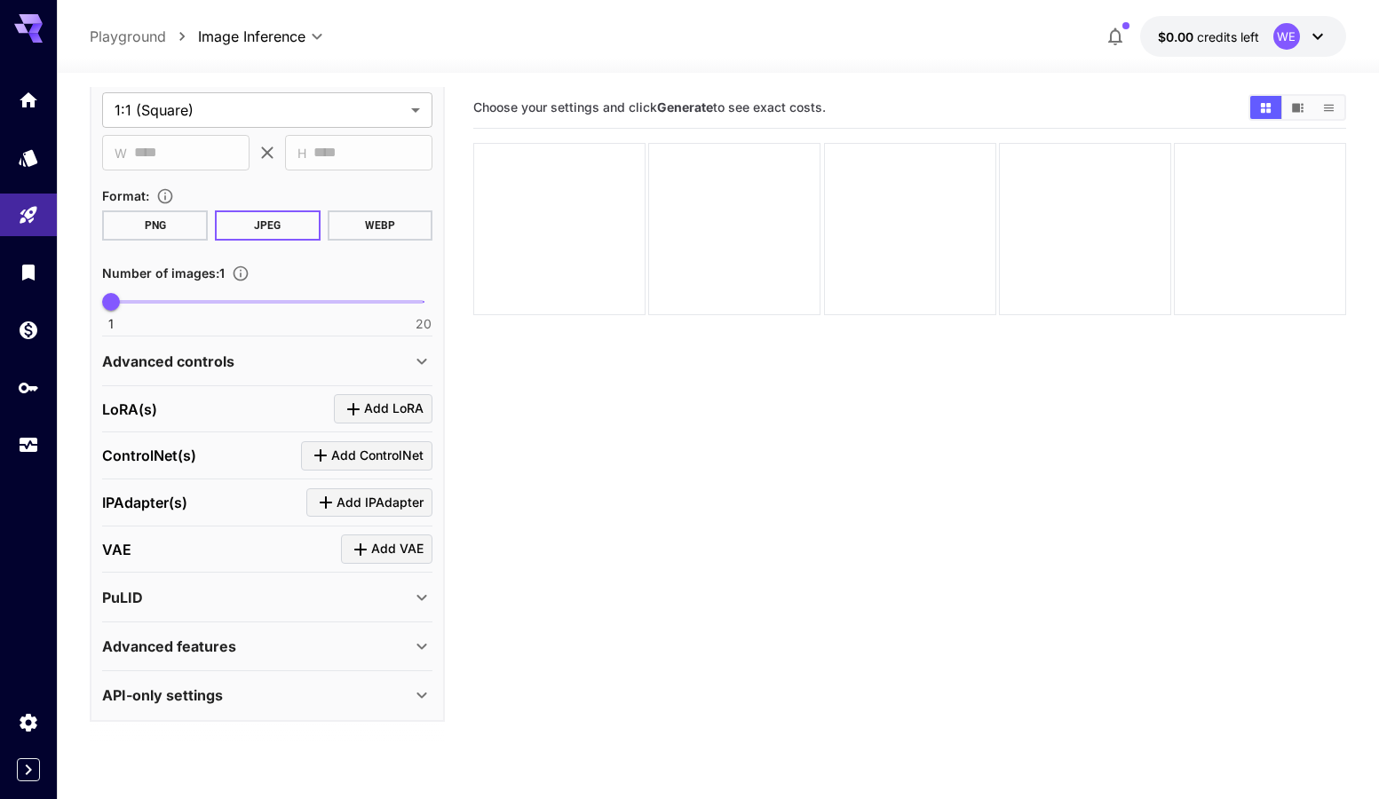
click at [415, 355] on icon at bounding box center [421, 361] width 21 height 21
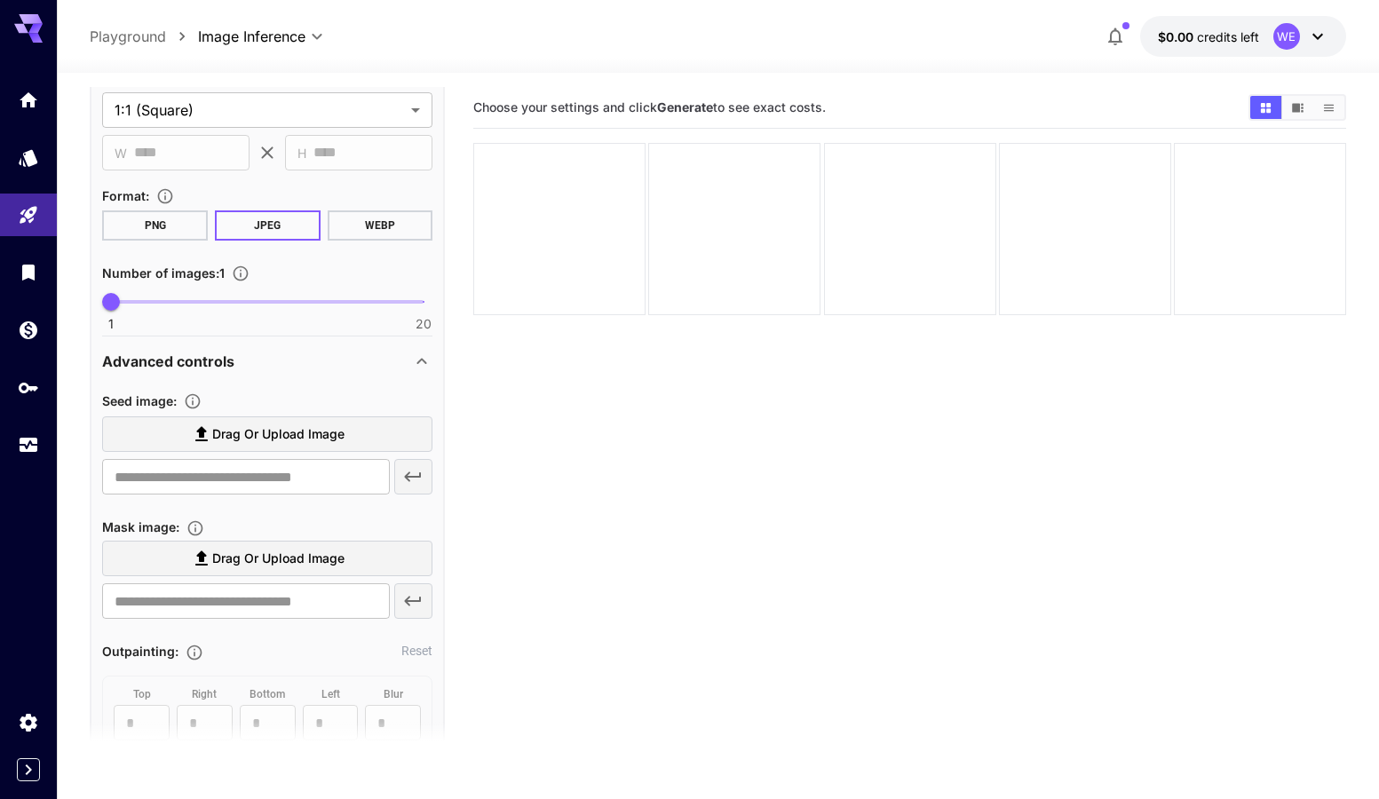
click at [414, 355] on icon at bounding box center [421, 361] width 21 height 21
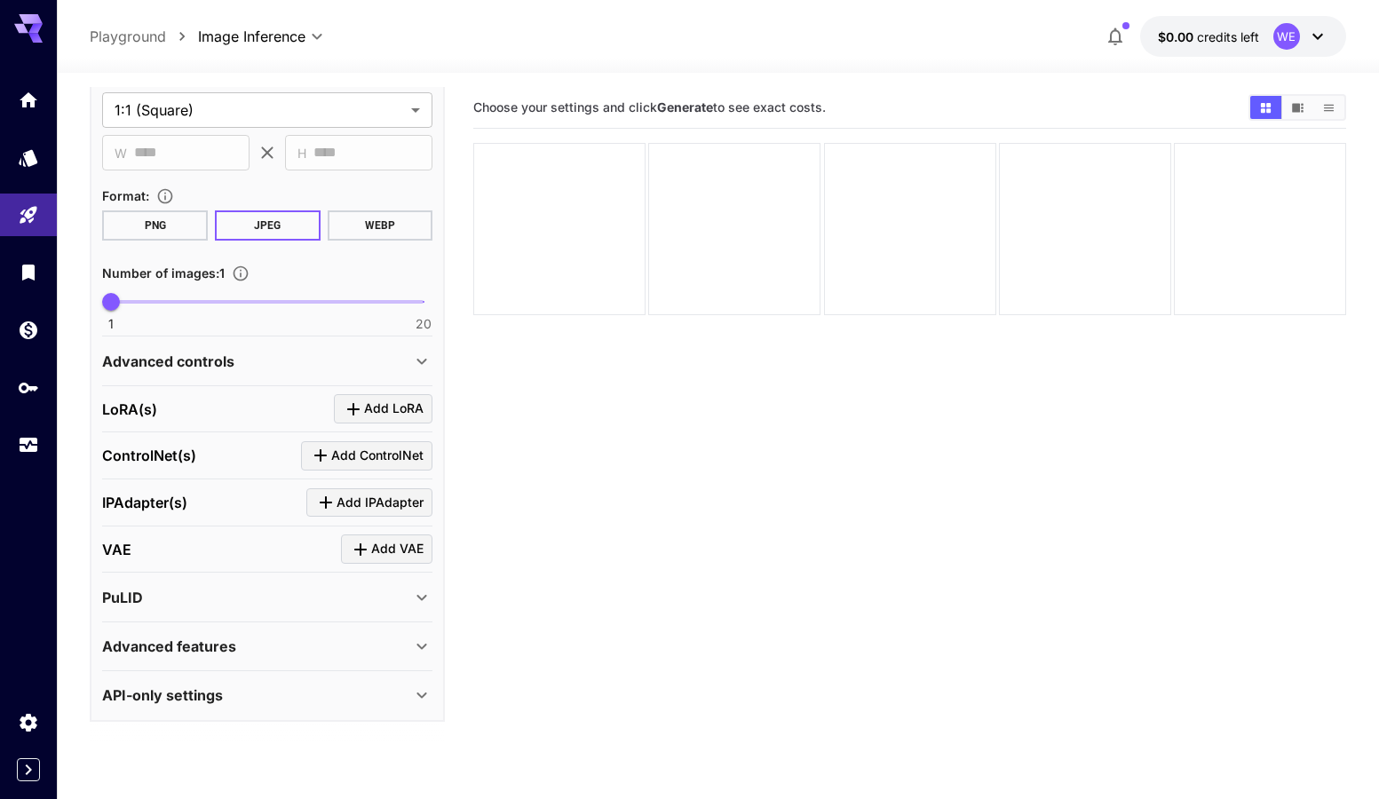
click at [414, 355] on icon at bounding box center [421, 361] width 21 height 21
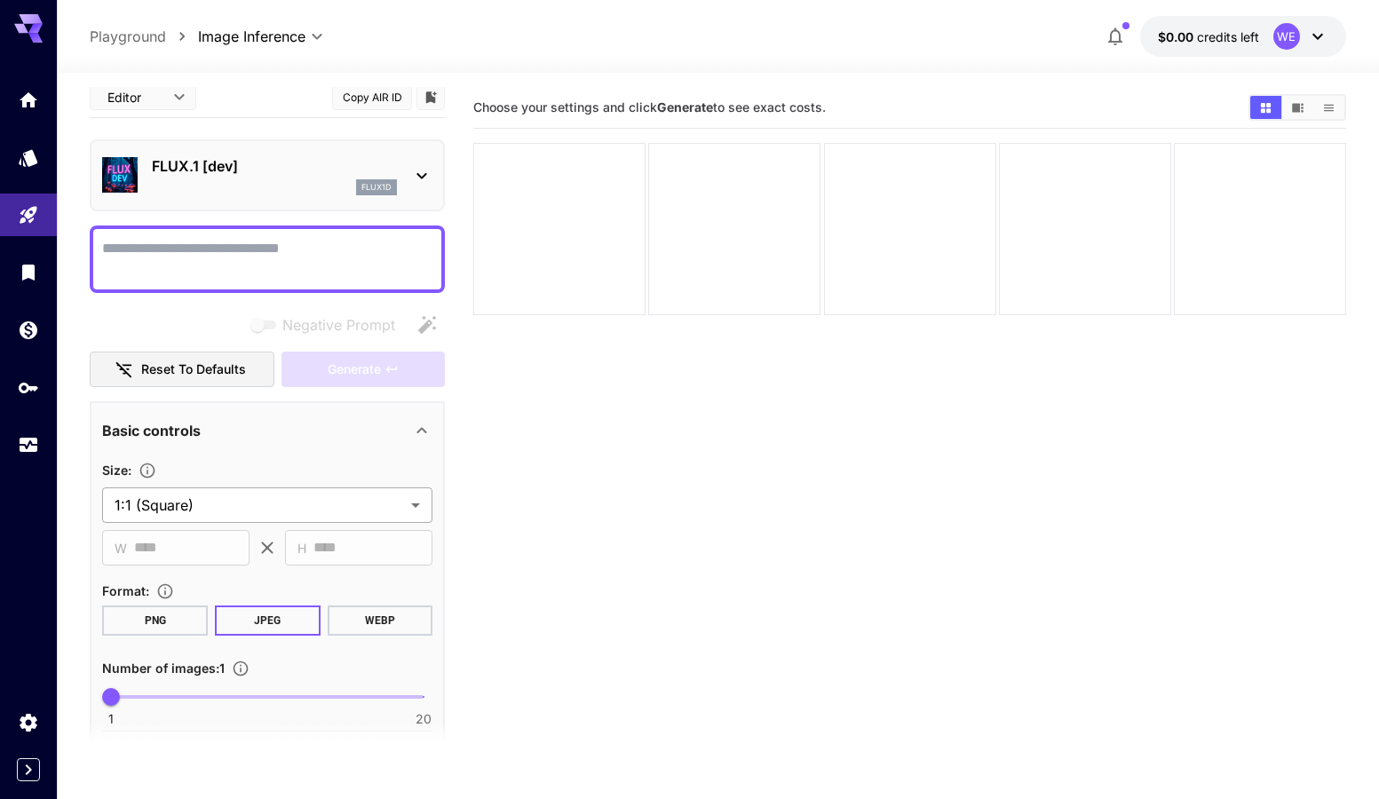
scroll to position [0, 0]
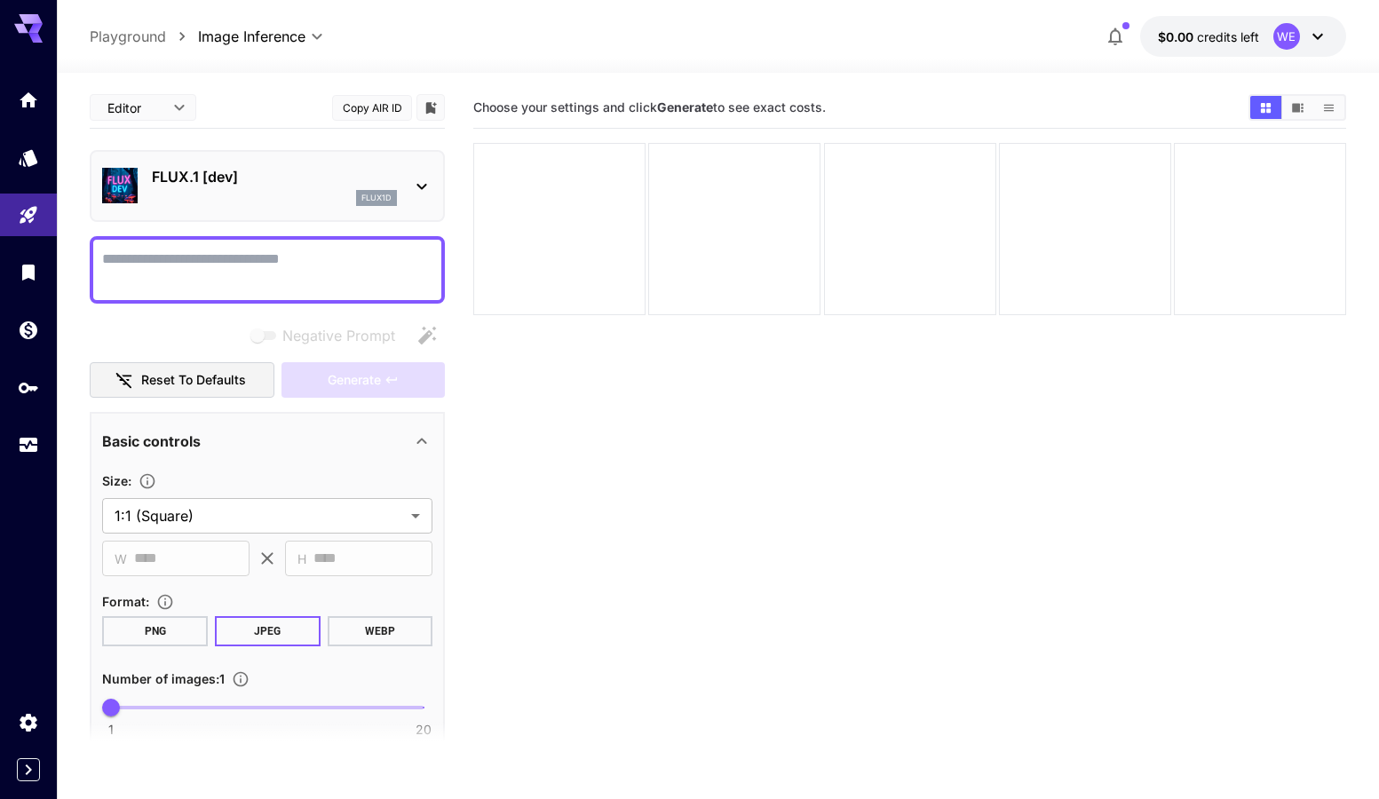
click at [423, 446] on icon at bounding box center [421, 441] width 21 height 21
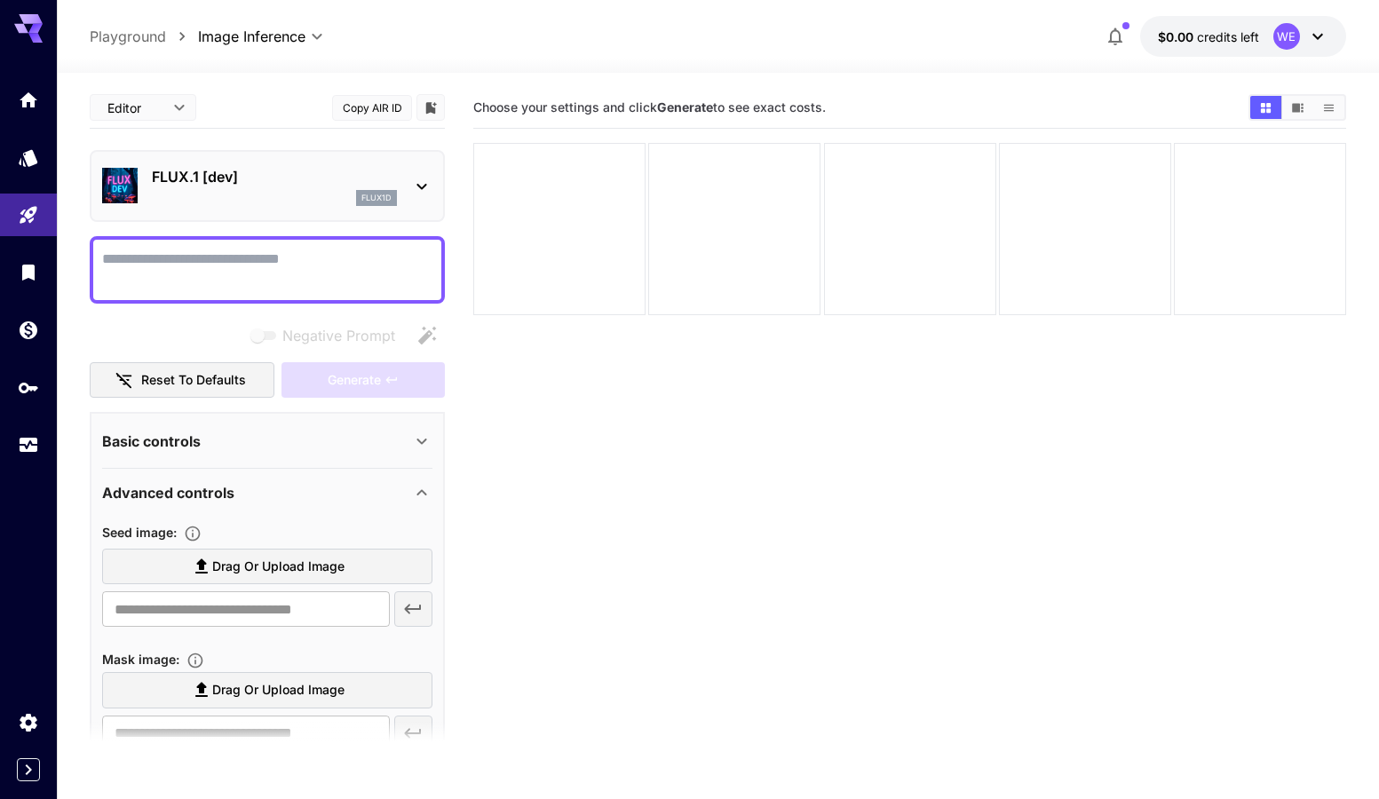
click at [1314, 36] on icon at bounding box center [1318, 37] width 11 height 6
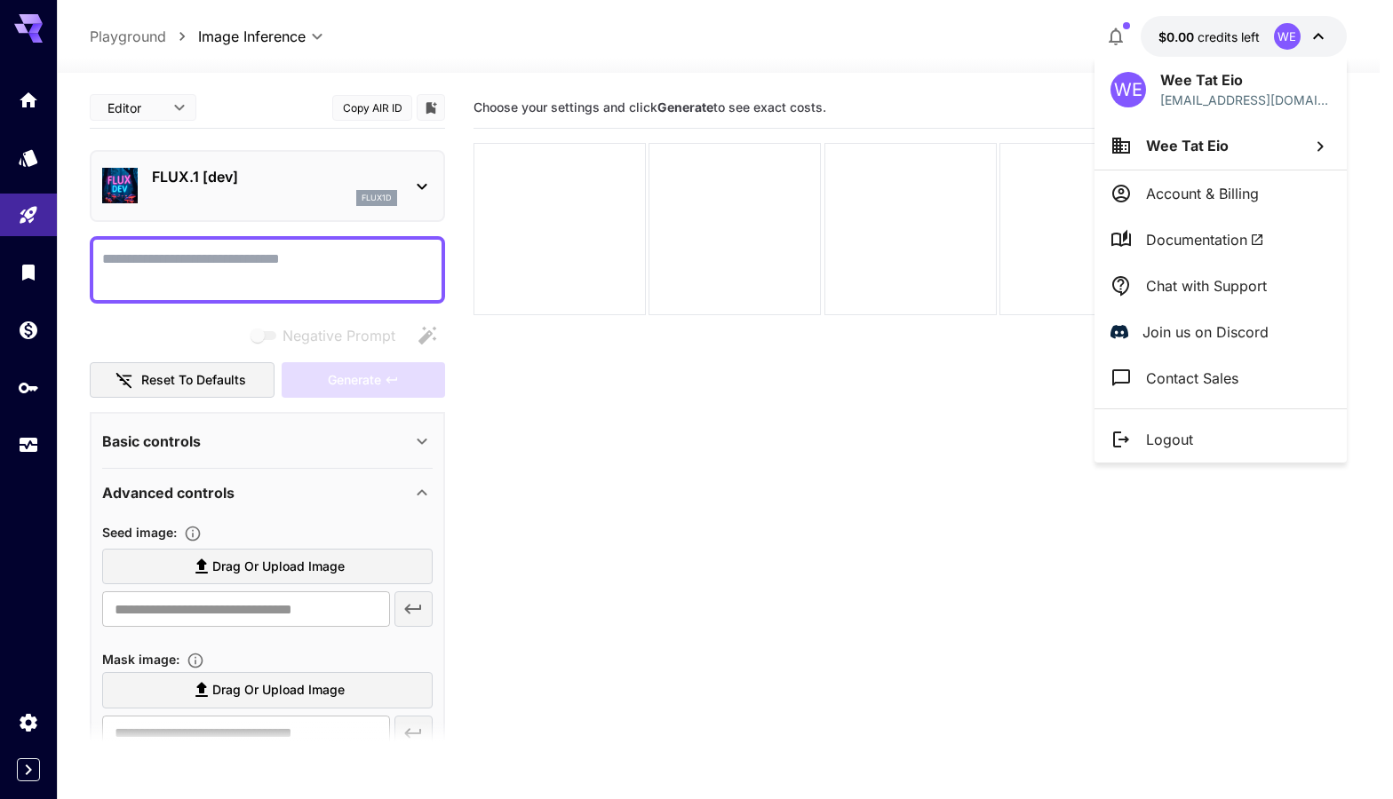
click at [1291, 158] on li "Wee Tat Eio" at bounding box center [1220, 146] width 252 height 48
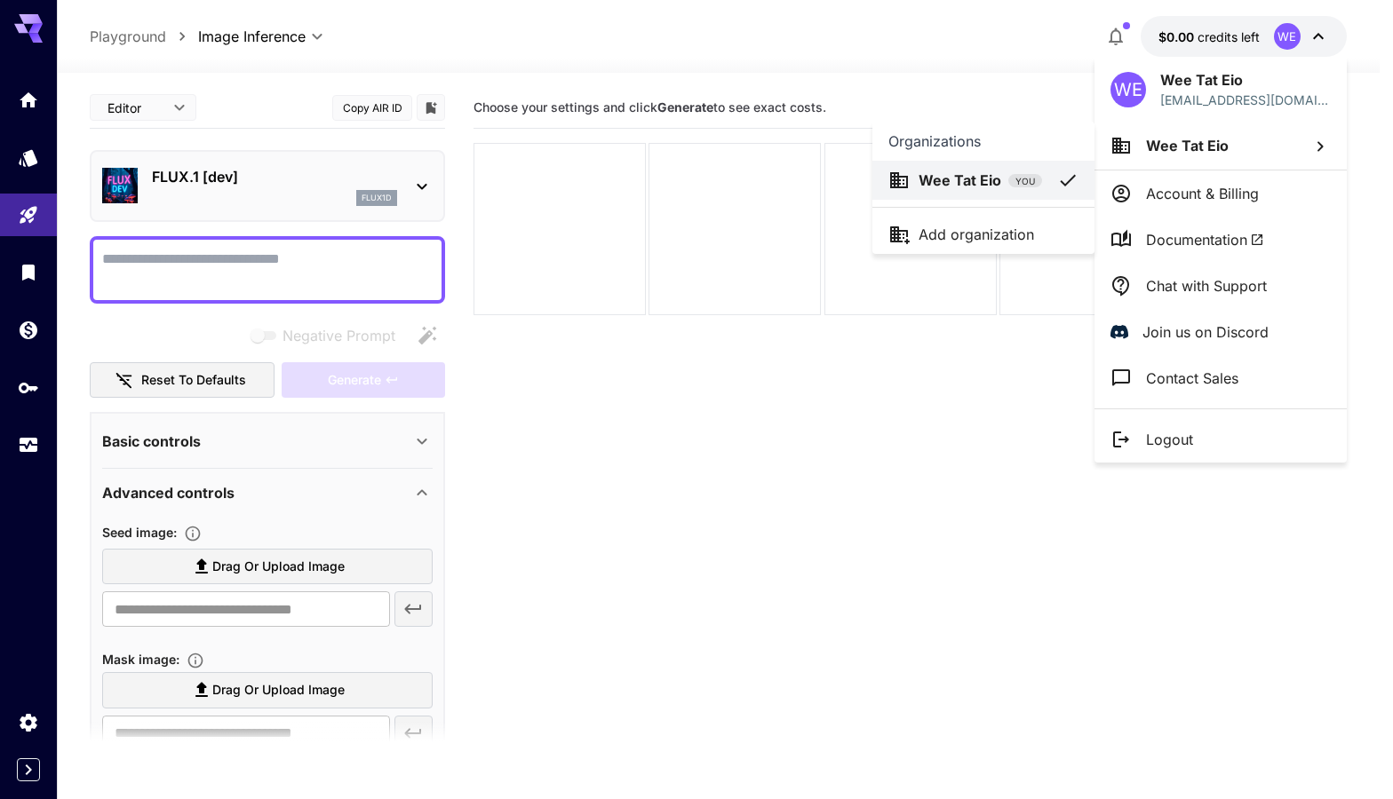
click at [900, 90] on div at bounding box center [696, 399] width 1393 height 799
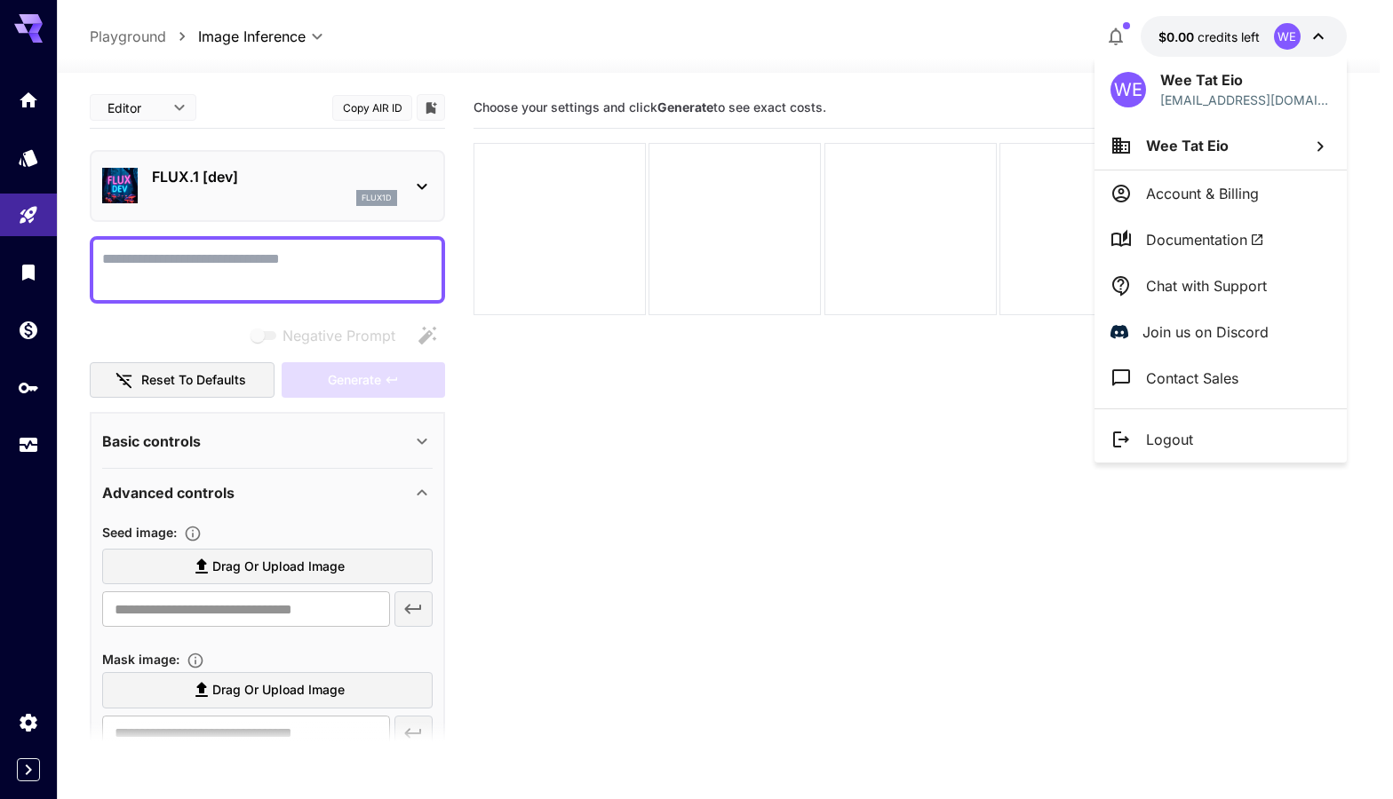
click at [757, 478] on div at bounding box center [696, 399] width 1393 height 799
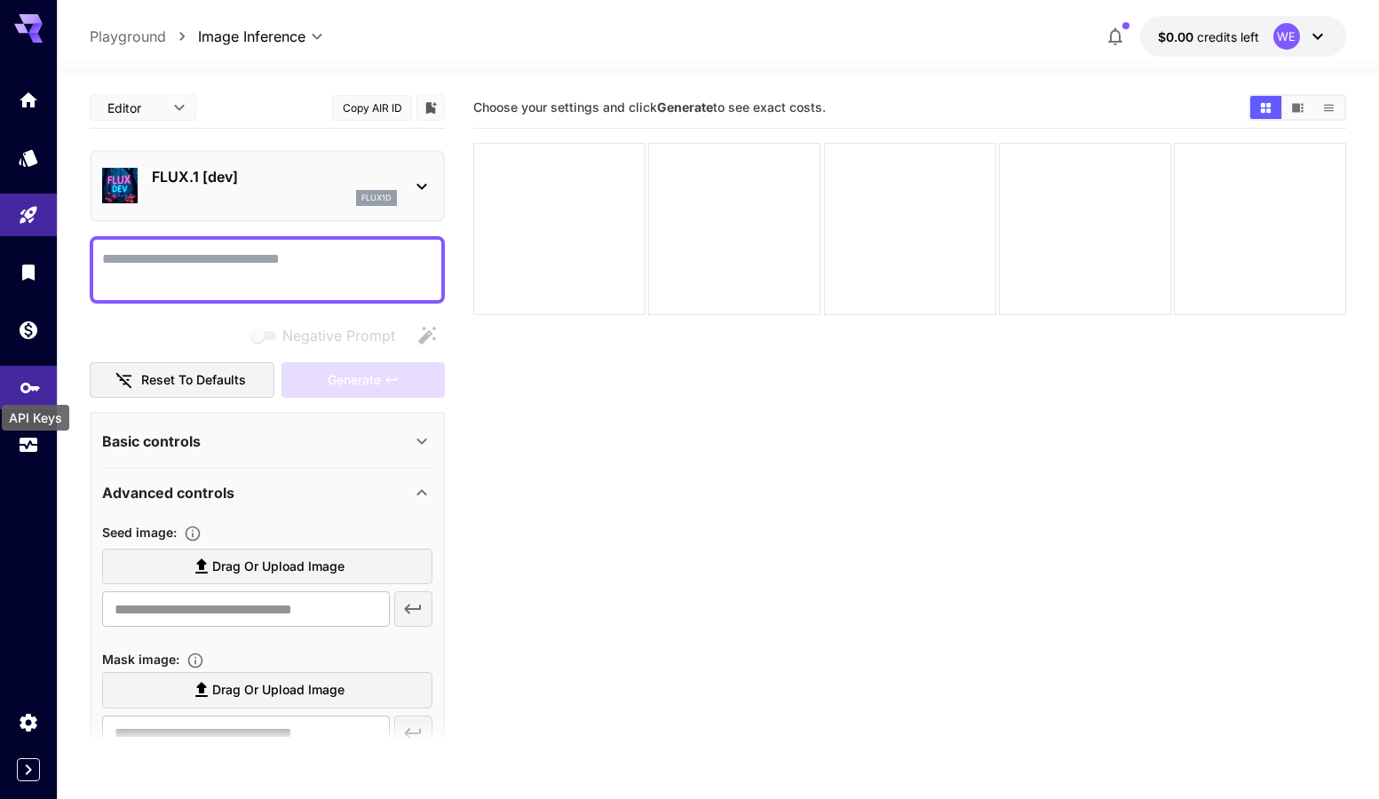
click at [24, 387] on icon "API Keys" at bounding box center [30, 382] width 20 height 11
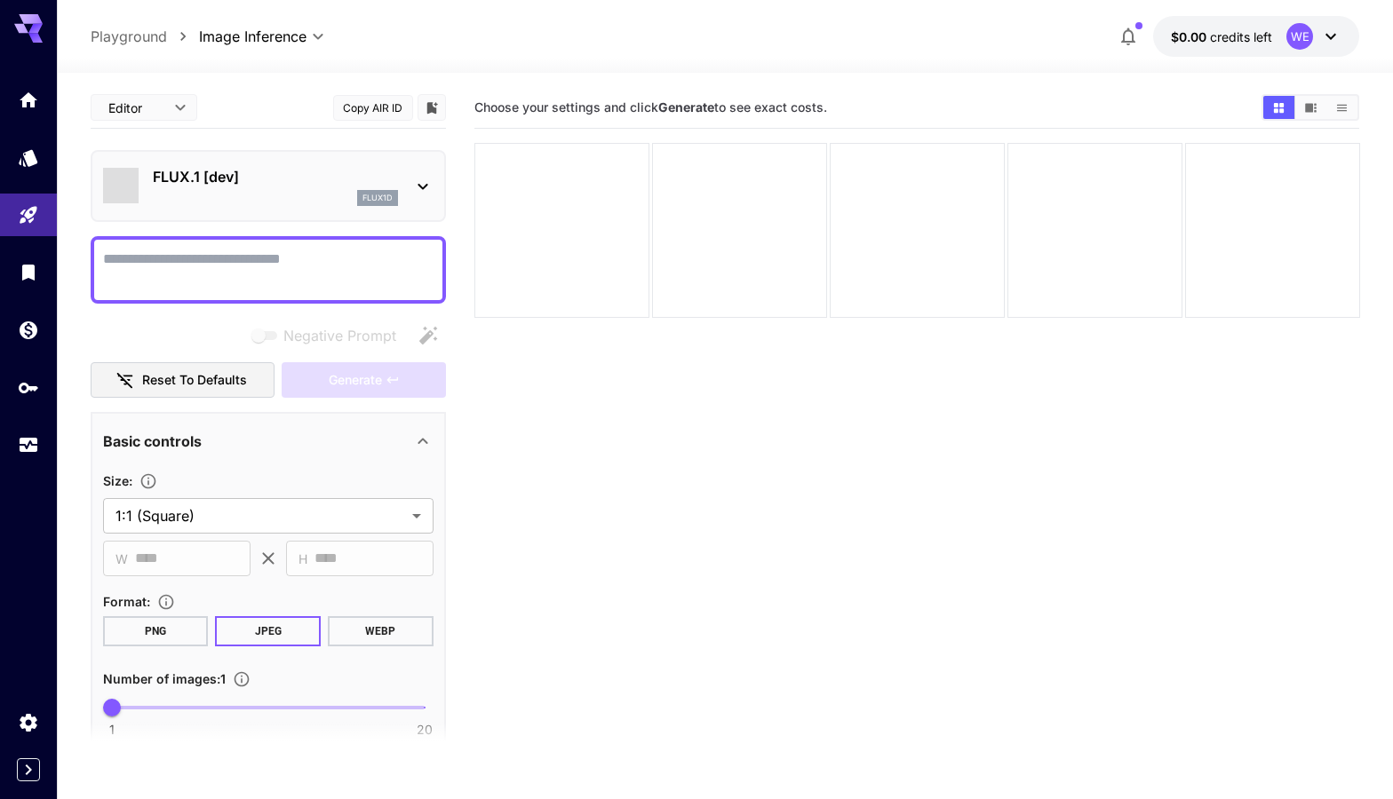
type input "**********"
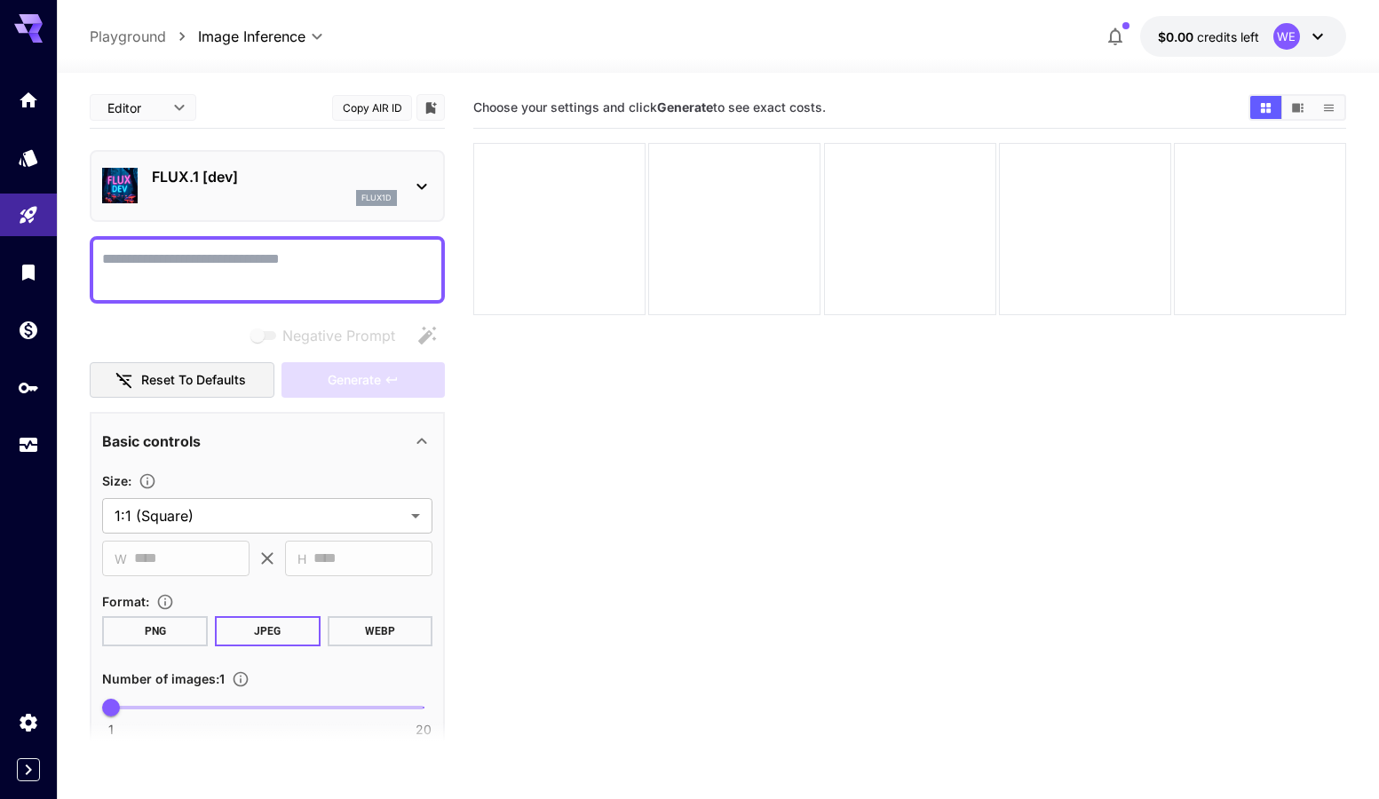
click at [639, 520] on section "Choose your settings and click Generate to see exact costs." at bounding box center [909, 486] width 873 height 799
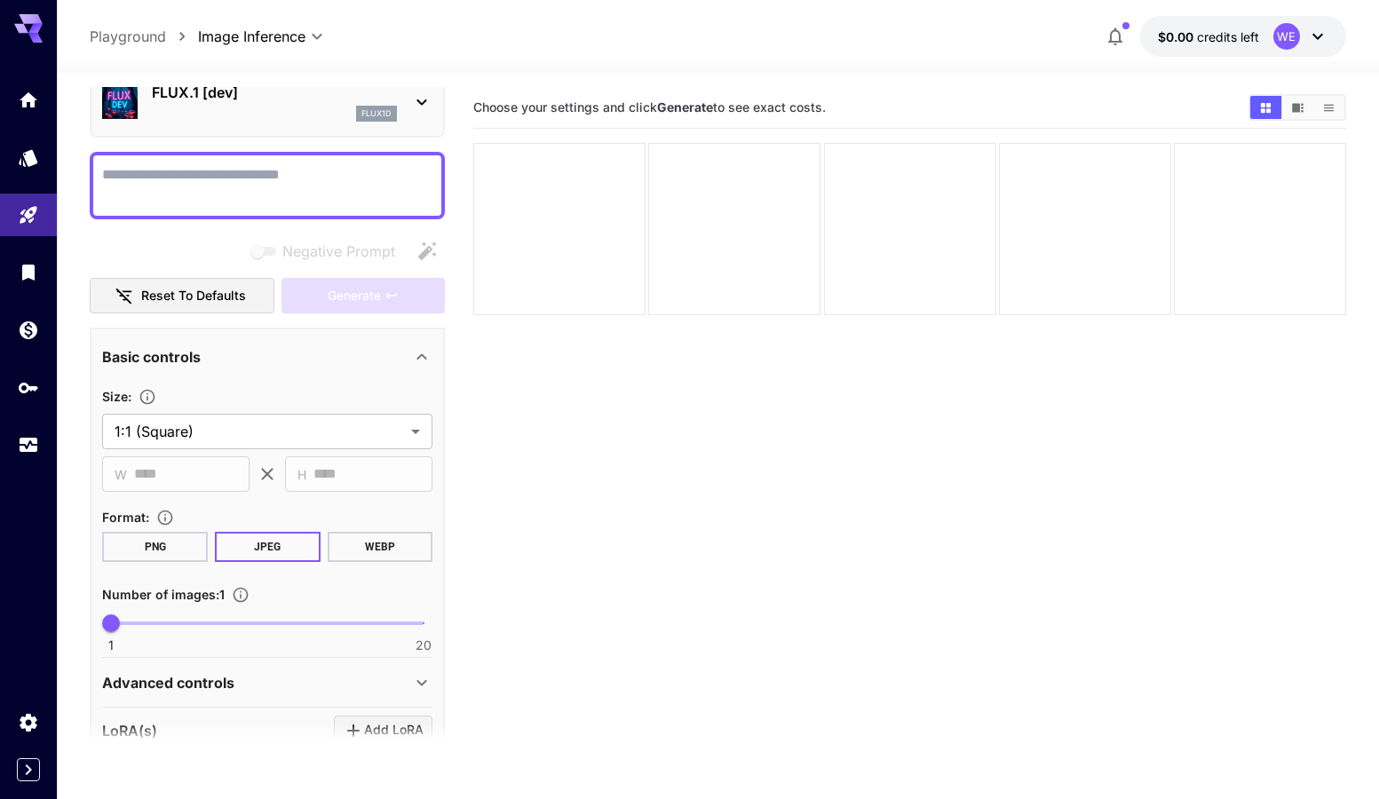
scroll to position [89, 0]
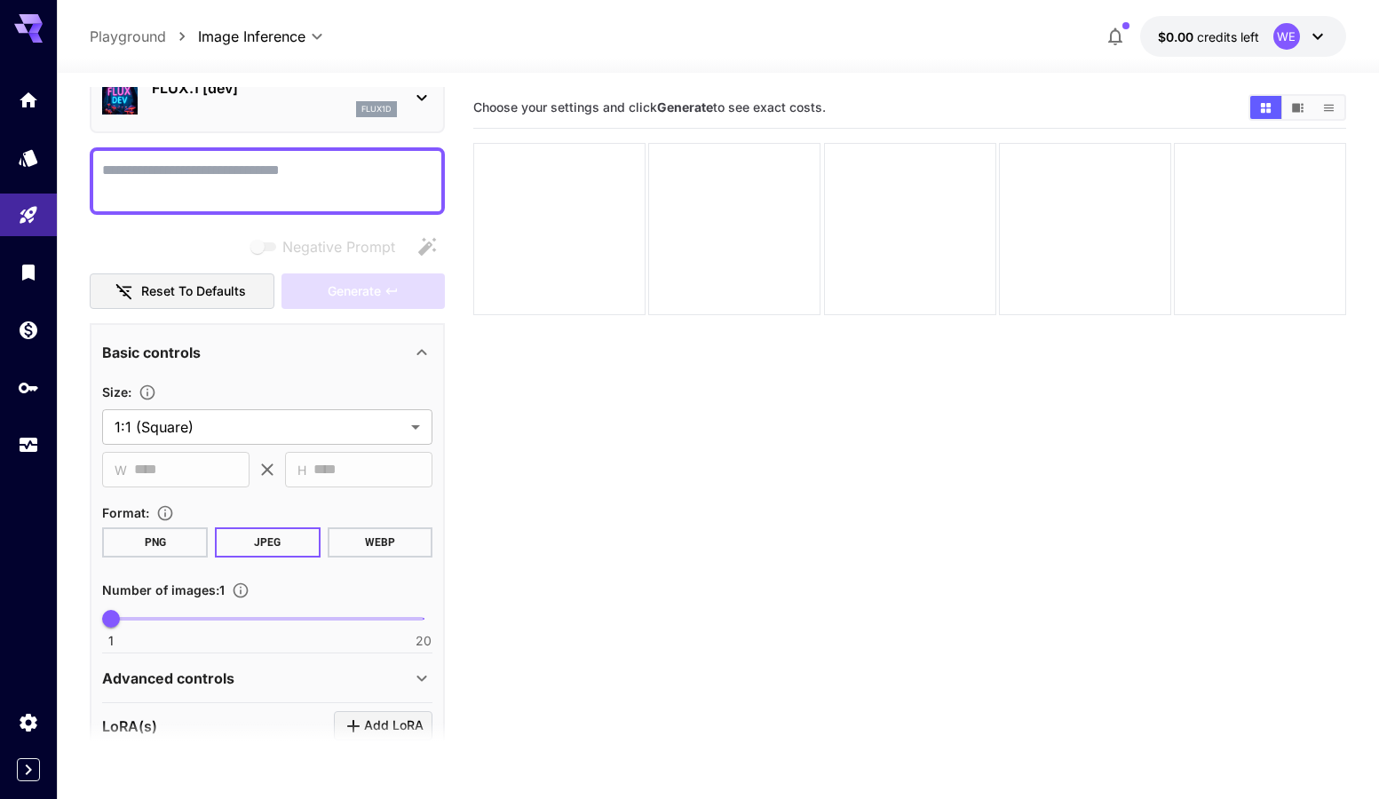
click at [381, 547] on button "WEBP" at bounding box center [381, 543] width 106 height 30
click at [173, 539] on button "PNG" at bounding box center [155, 543] width 106 height 30
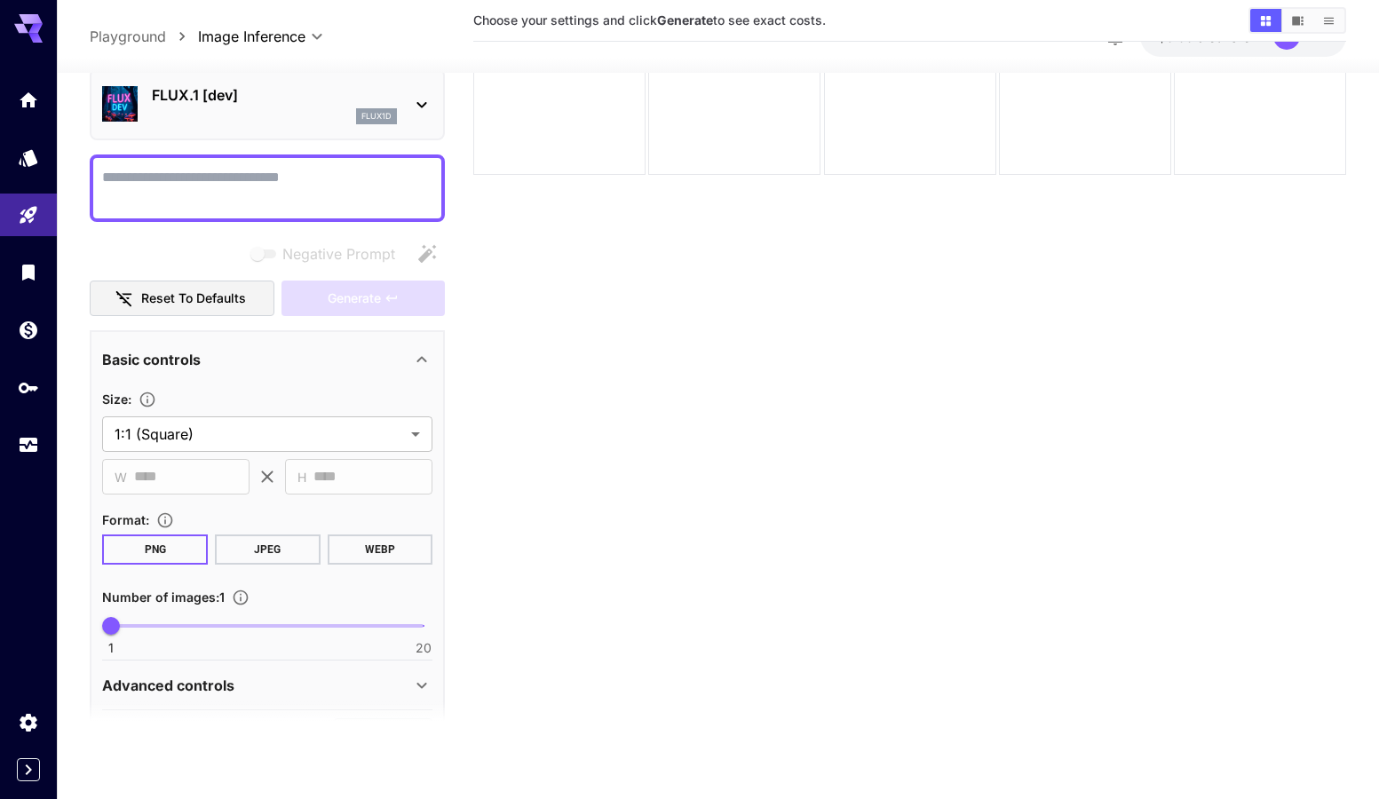
scroll to position [0, 0]
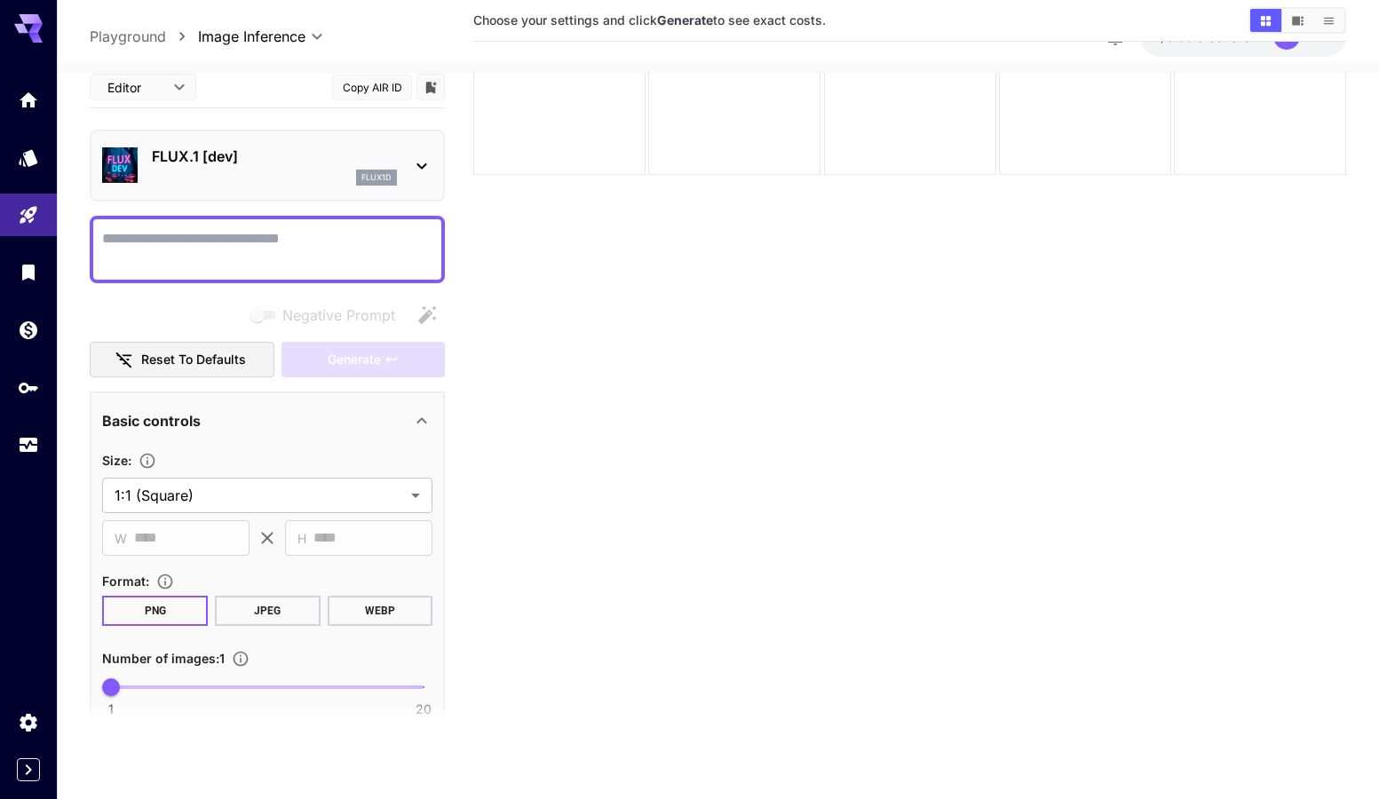
click at [643, 471] on section "Choose your settings and click Generate to see exact costs." at bounding box center [909, 346] width 873 height 799
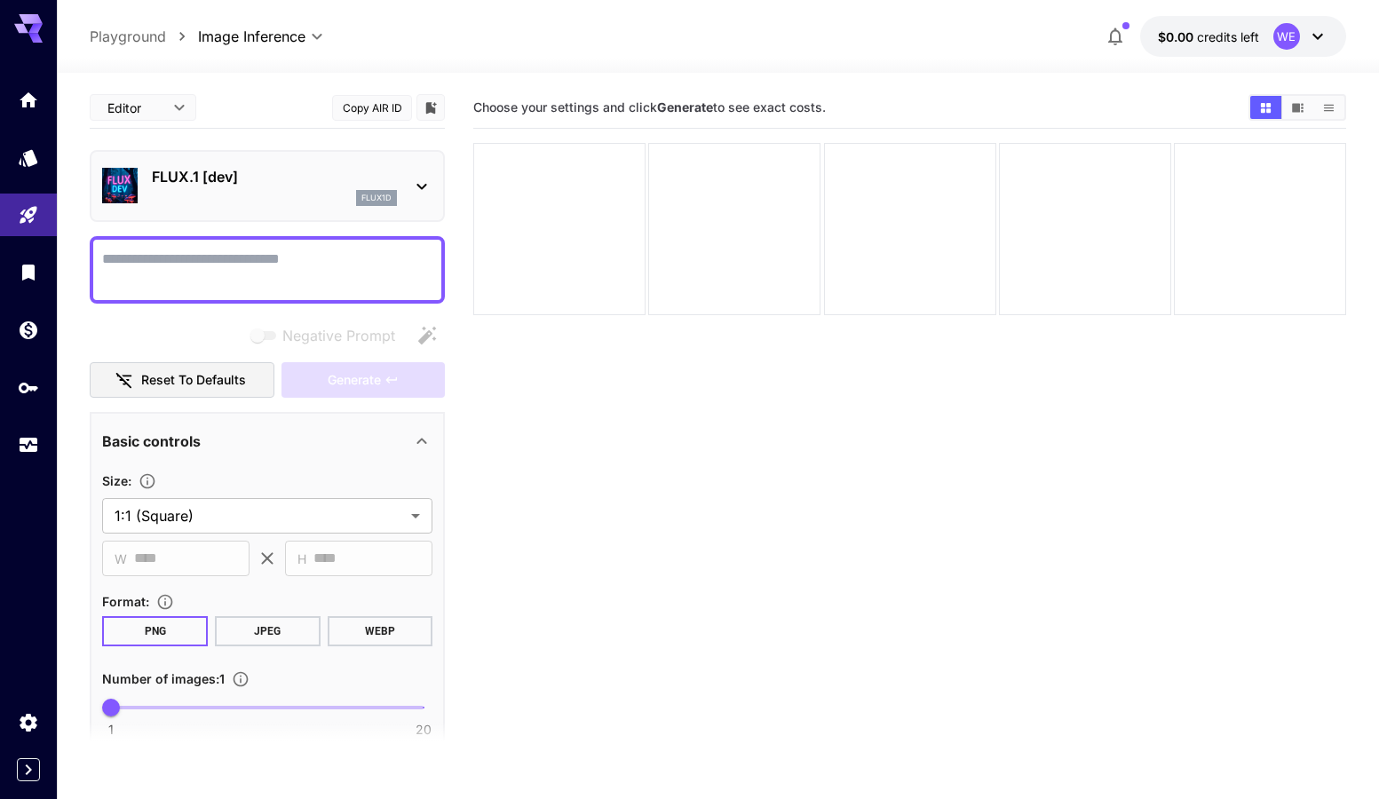
click at [422, 191] on icon at bounding box center [421, 186] width 21 height 21
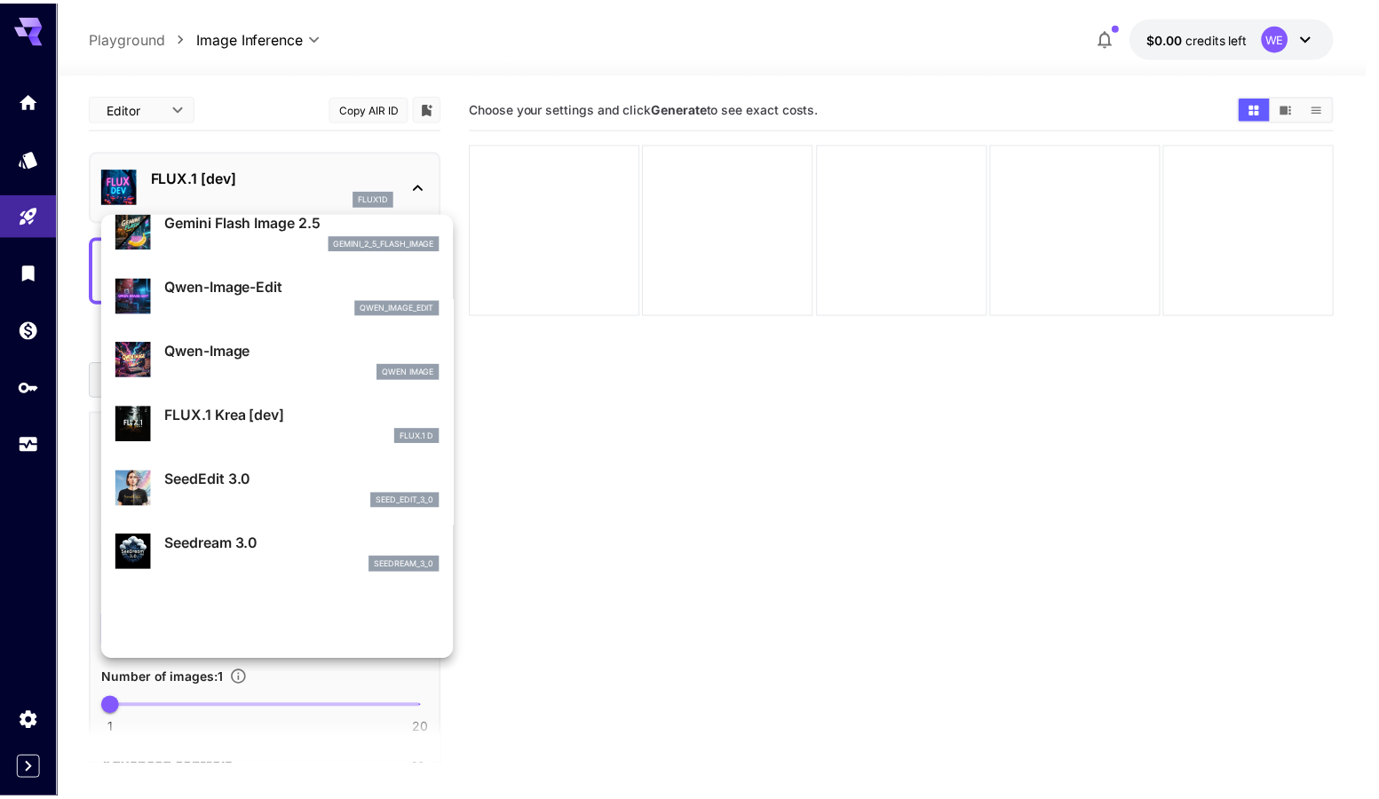
scroll to position [178, 0]
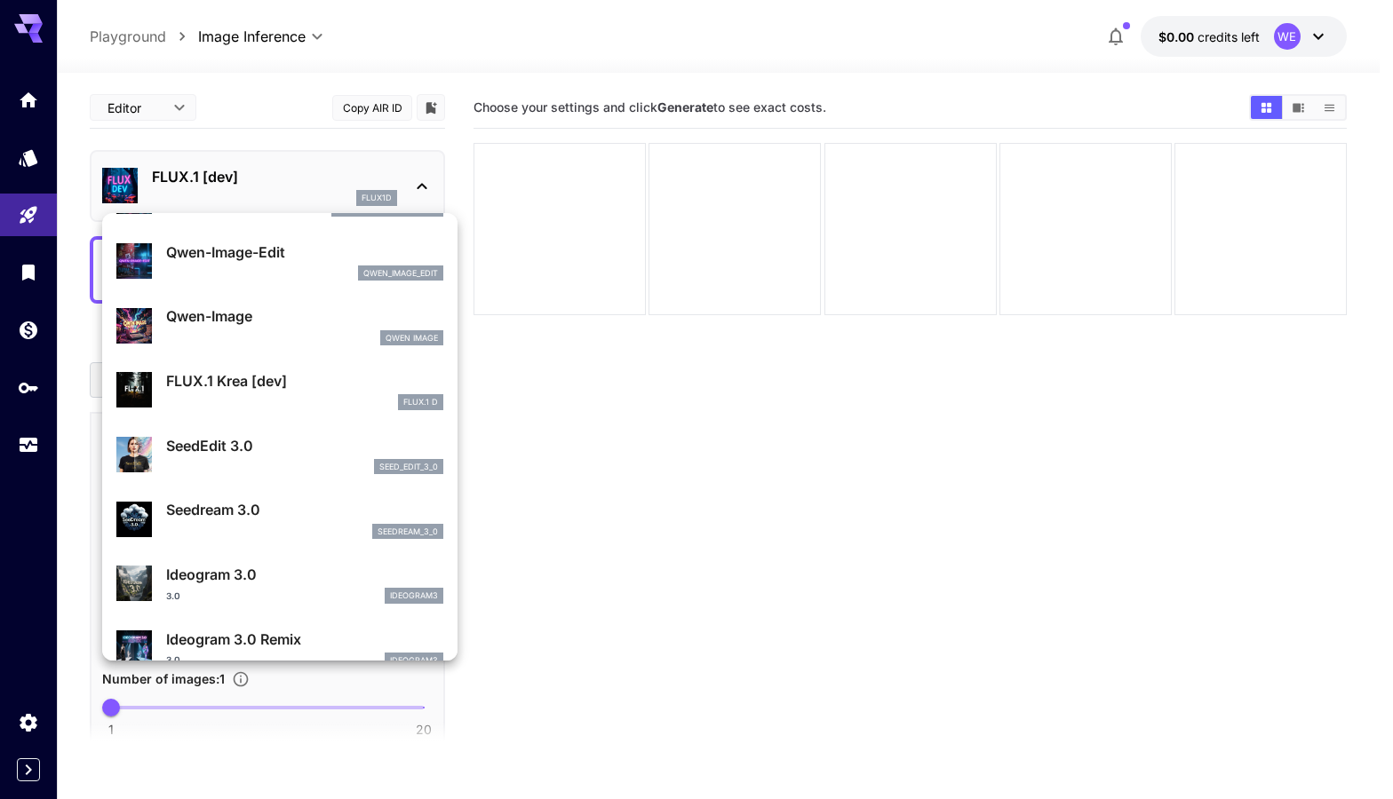
click at [264, 331] on div "Qwen Image" at bounding box center [304, 338] width 277 height 16
type input "**"
type input "***"
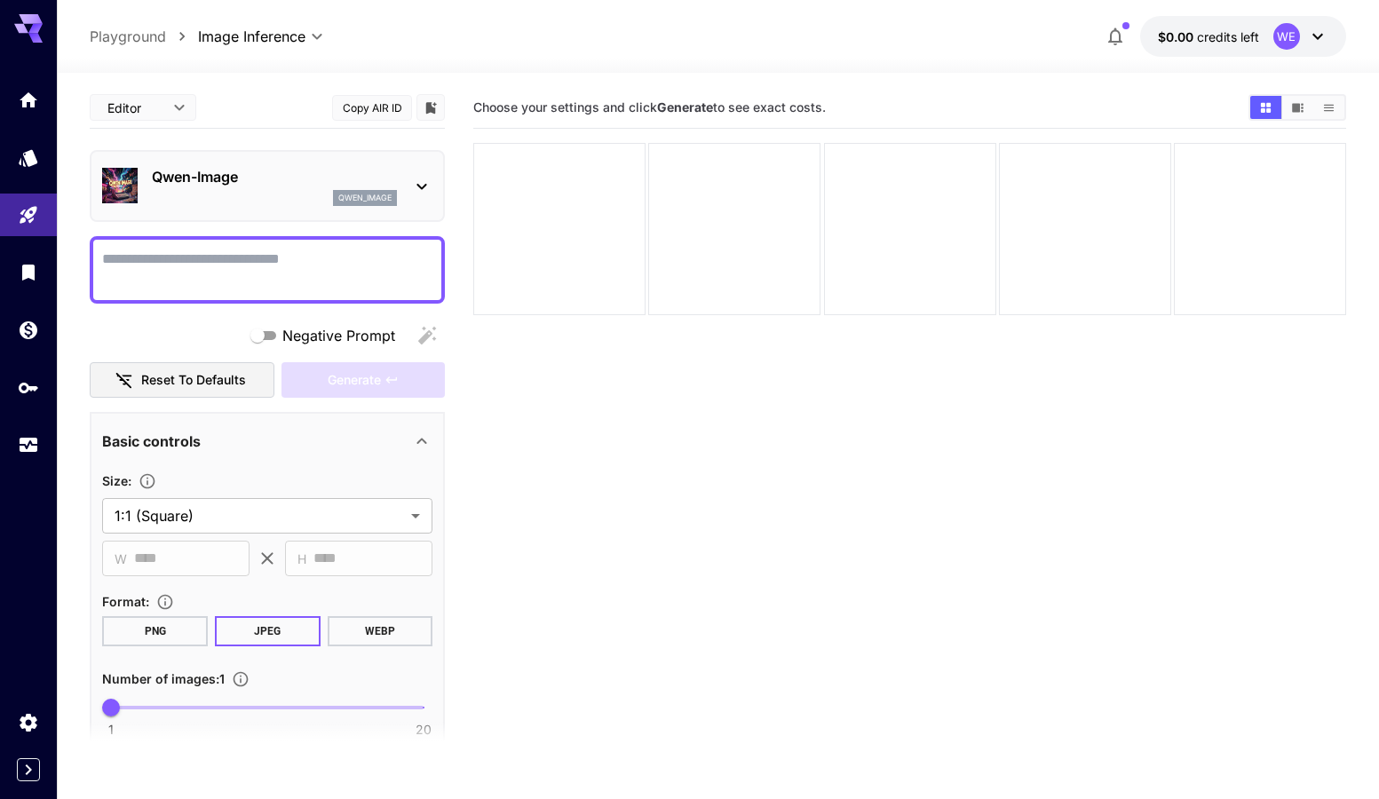
click at [671, 519] on section "Choose your settings and click Generate to see exact costs." at bounding box center [909, 486] width 873 height 799
click at [34, 719] on icon "Settings" at bounding box center [29, 718] width 17 height 18
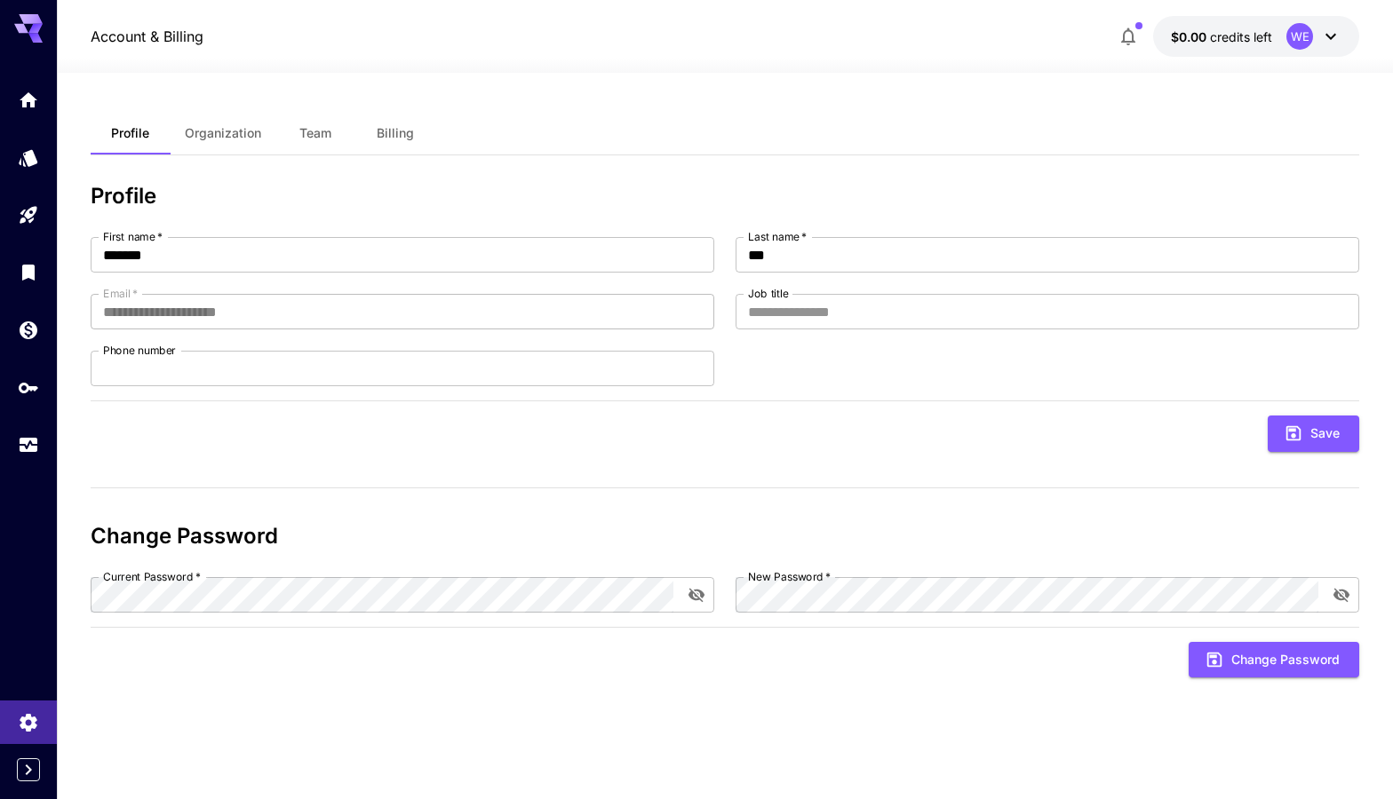
click at [34, 34] on icon at bounding box center [35, 38] width 14 height 10
click at [26, 145] on icon "Models" at bounding box center [30, 151] width 21 height 21
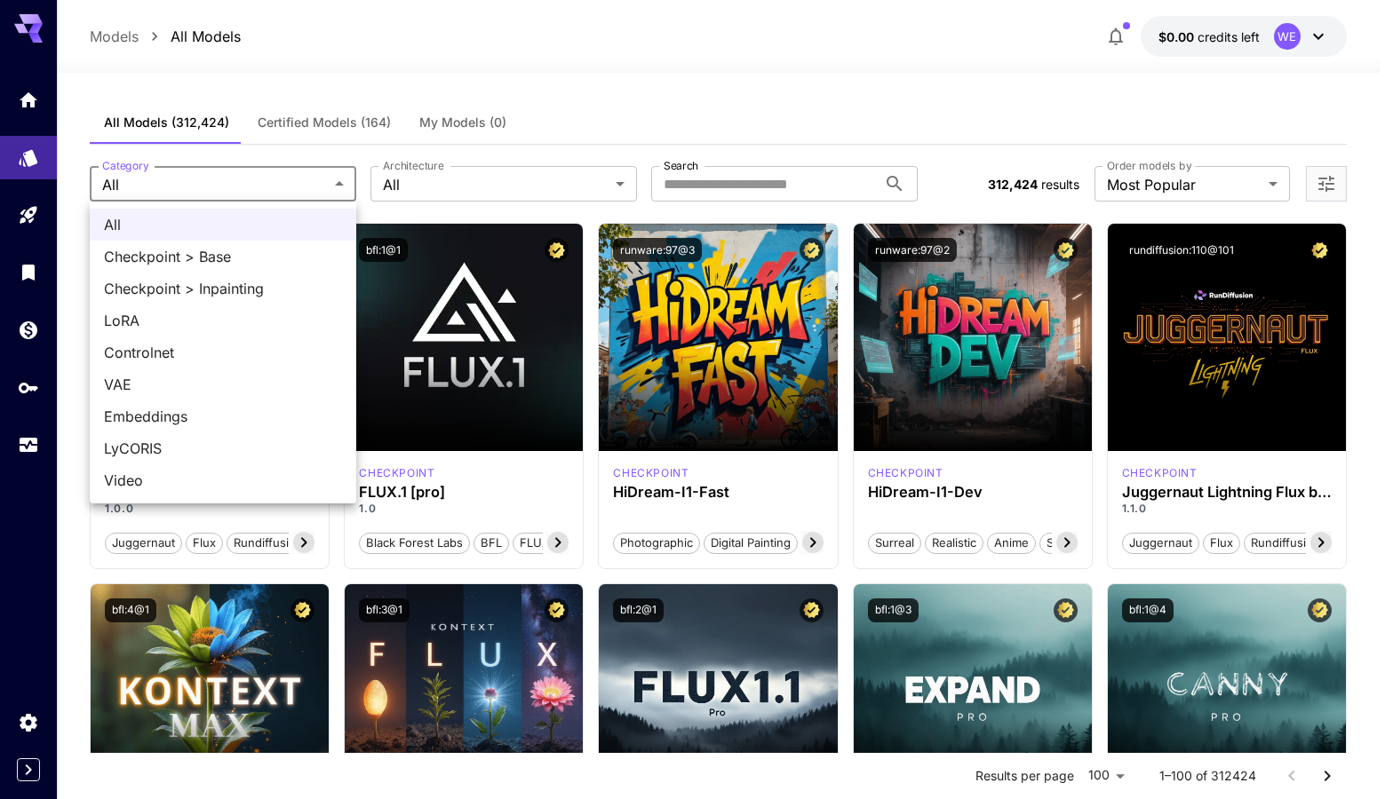
click at [520, 84] on div at bounding box center [696, 399] width 1393 height 799
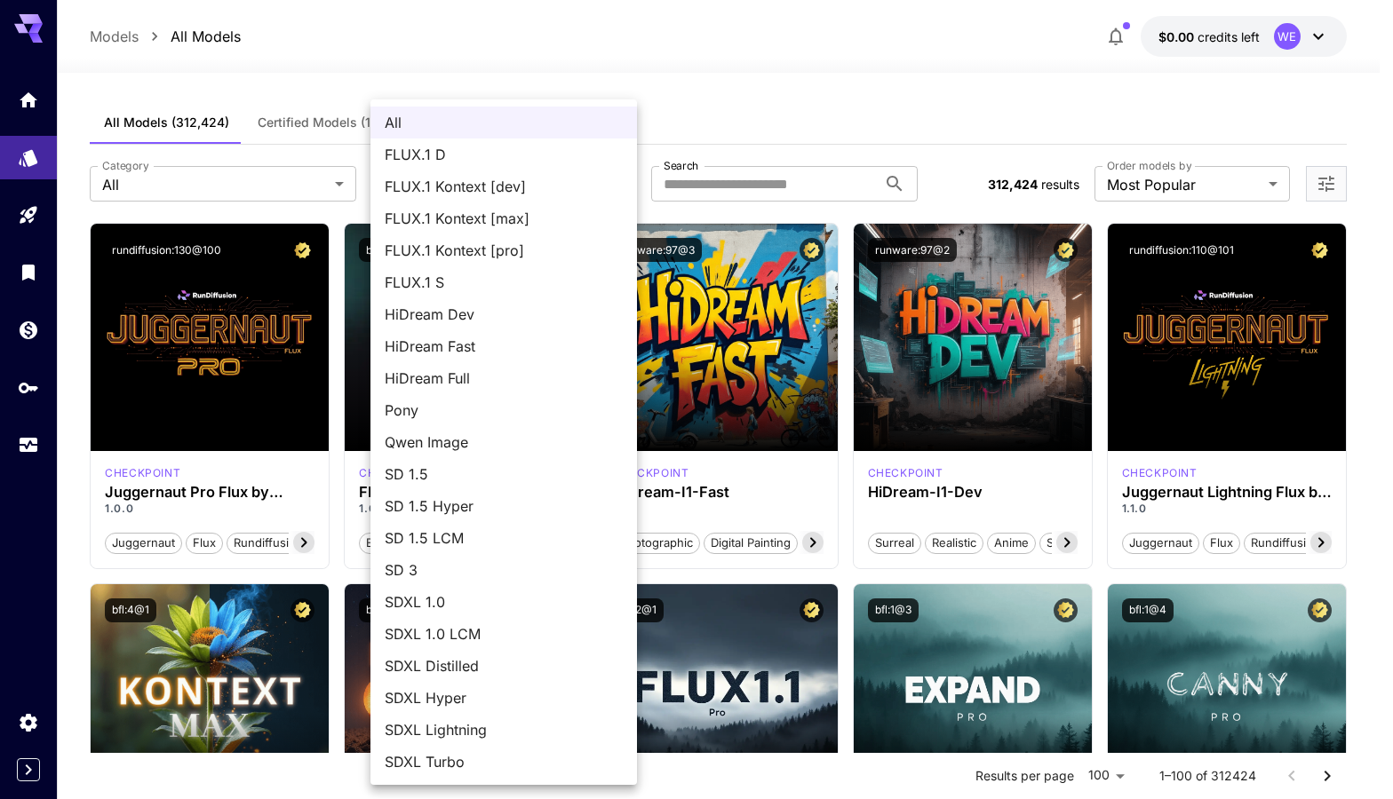
click at [805, 115] on div at bounding box center [696, 399] width 1393 height 799
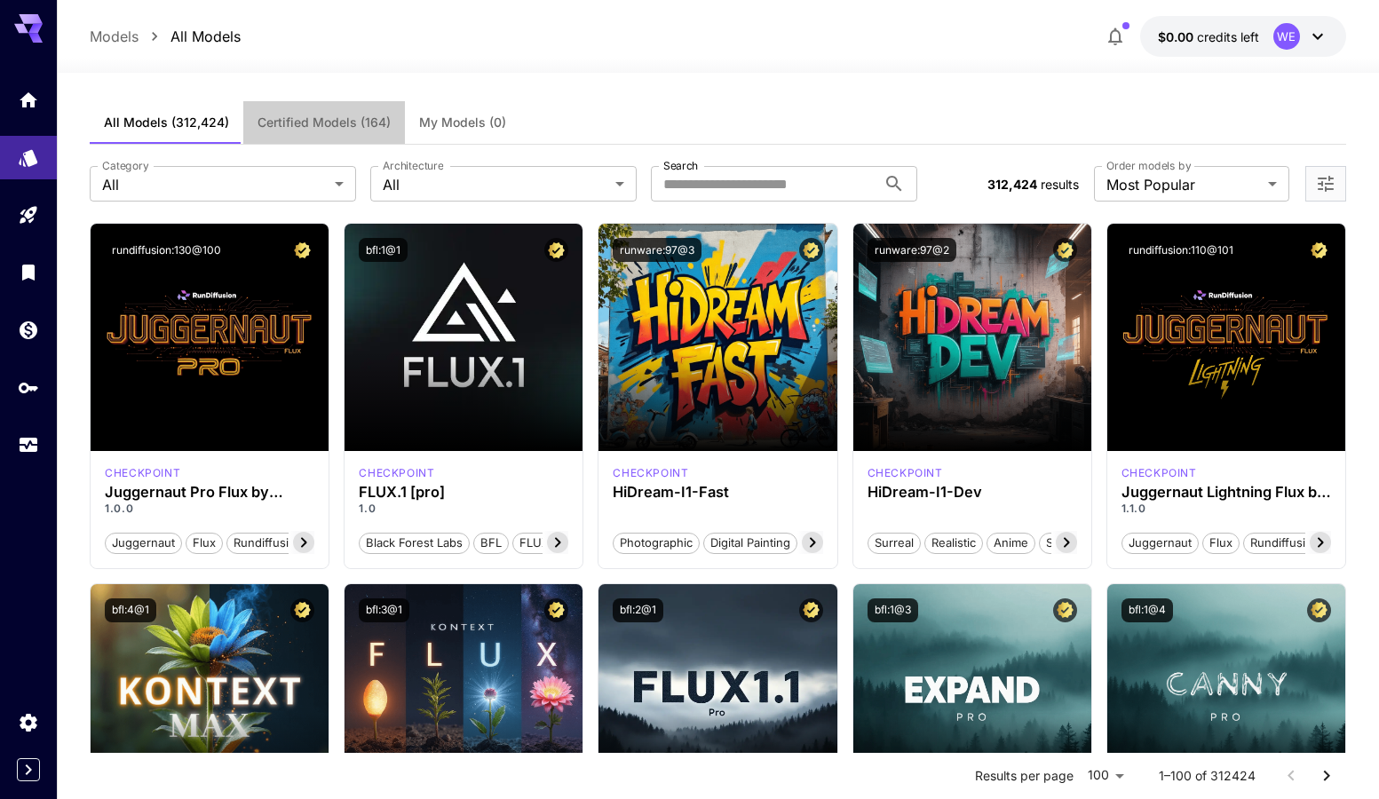
click at [304, 126] on span "Certified Models (164)" at bounding box center [324, 123] width 133 height 16
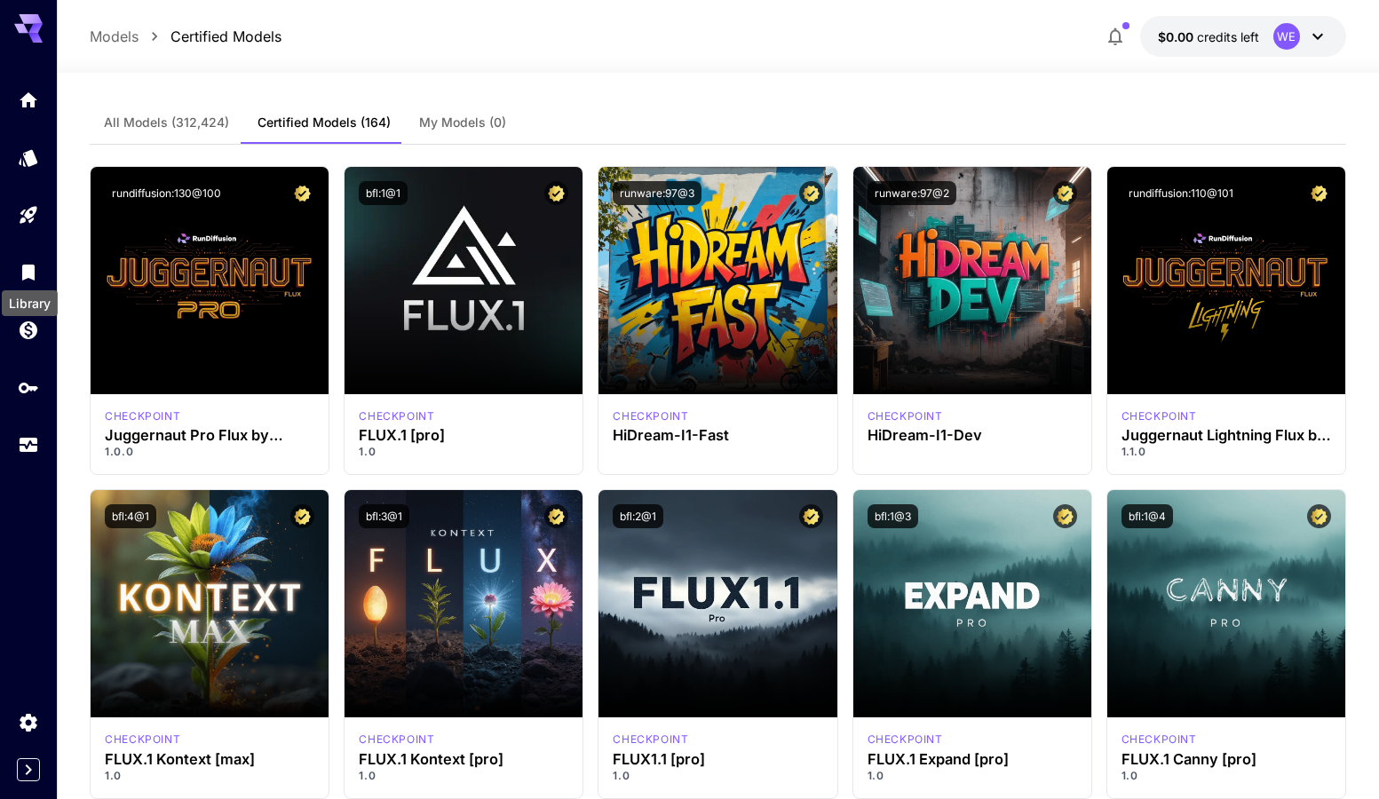
click at [30, 283] on div "Library" at bounding box center [30, 298] width 60 height 40
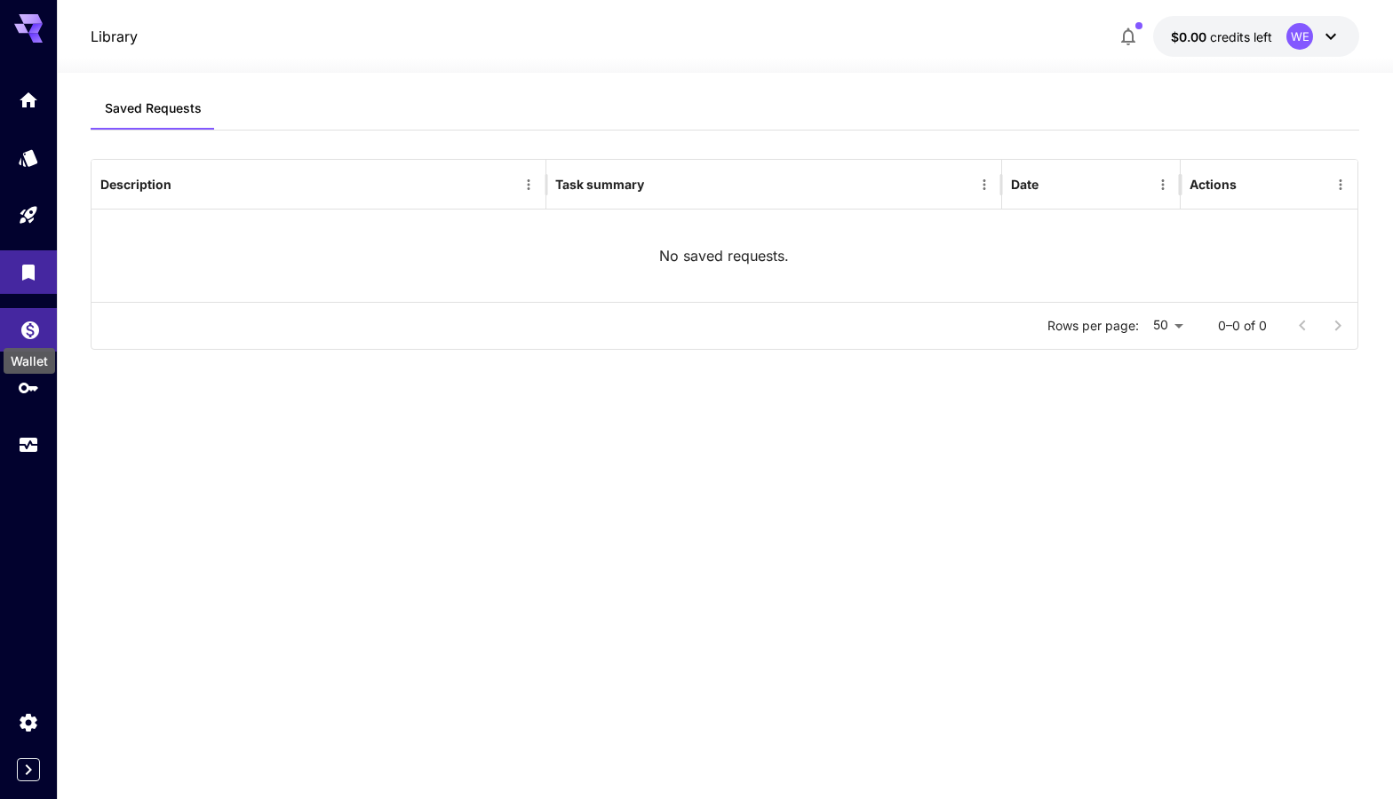
click at [30, 332] on icon "Wallet" at bounding box center [30, 325] width 18 height 18
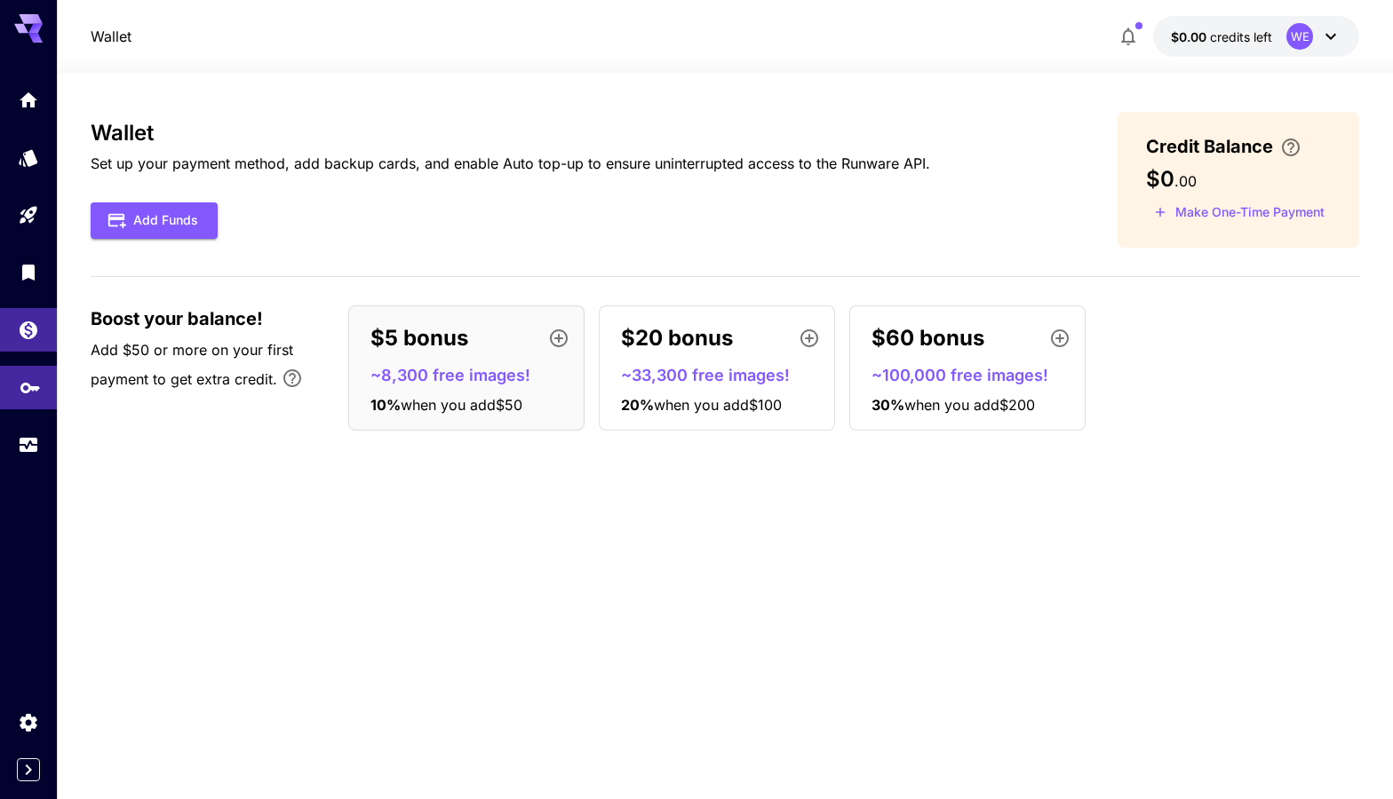
click at [32, 404] on link at bounding box center [28, 388] width 57 height 44
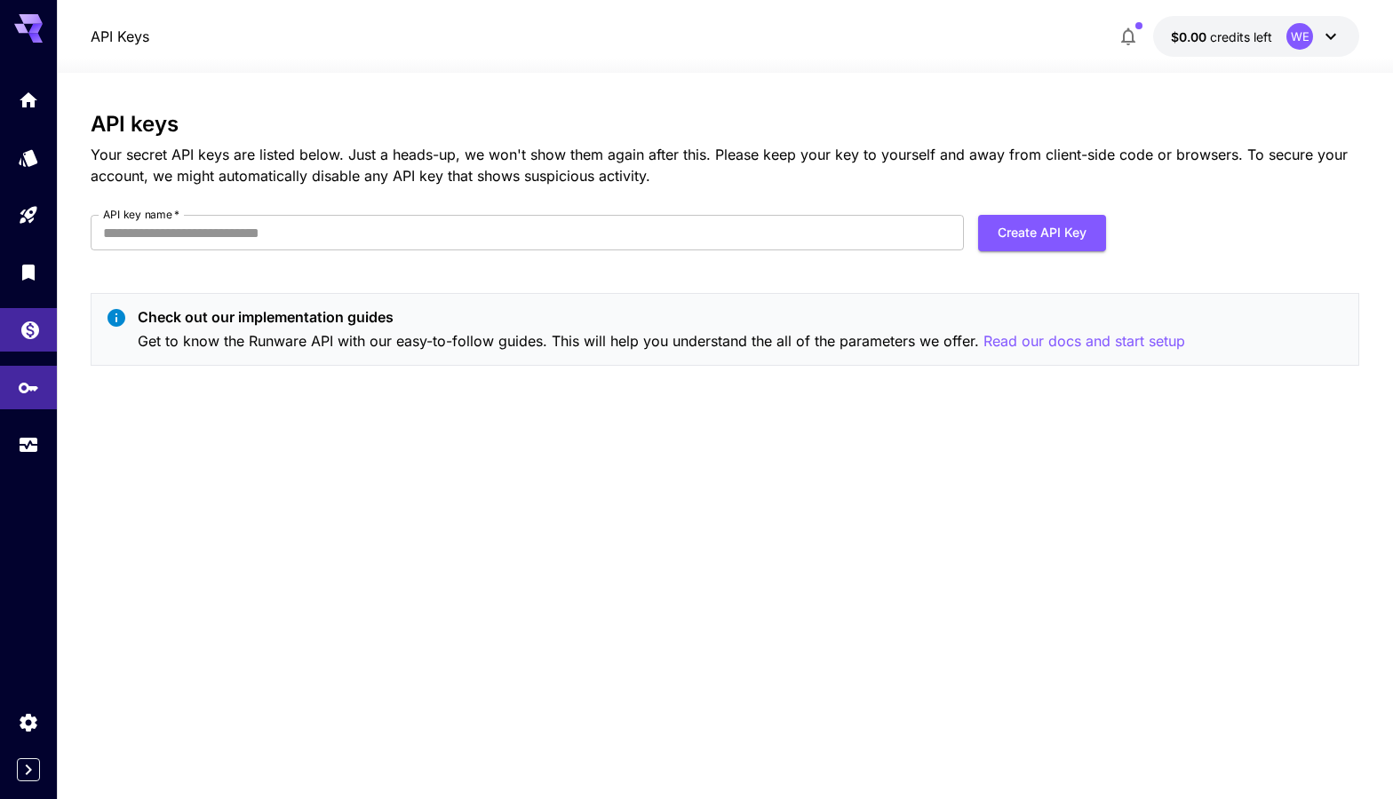
click at [29, 343] on link at bounding box center [28, 330] width 57 height 44
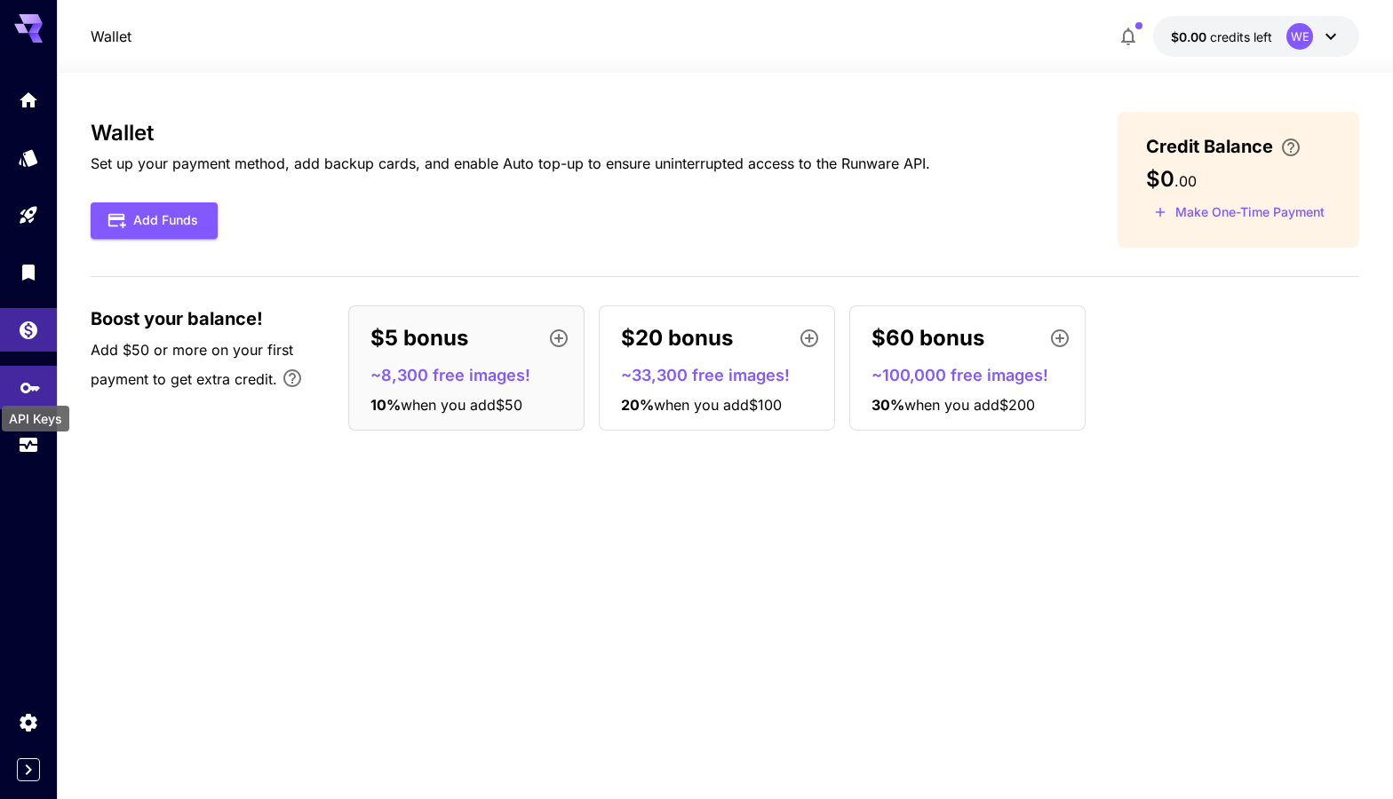
click at [29, 385] on icon "API Keys" at bounding box center [30, 382] width 20 height 11
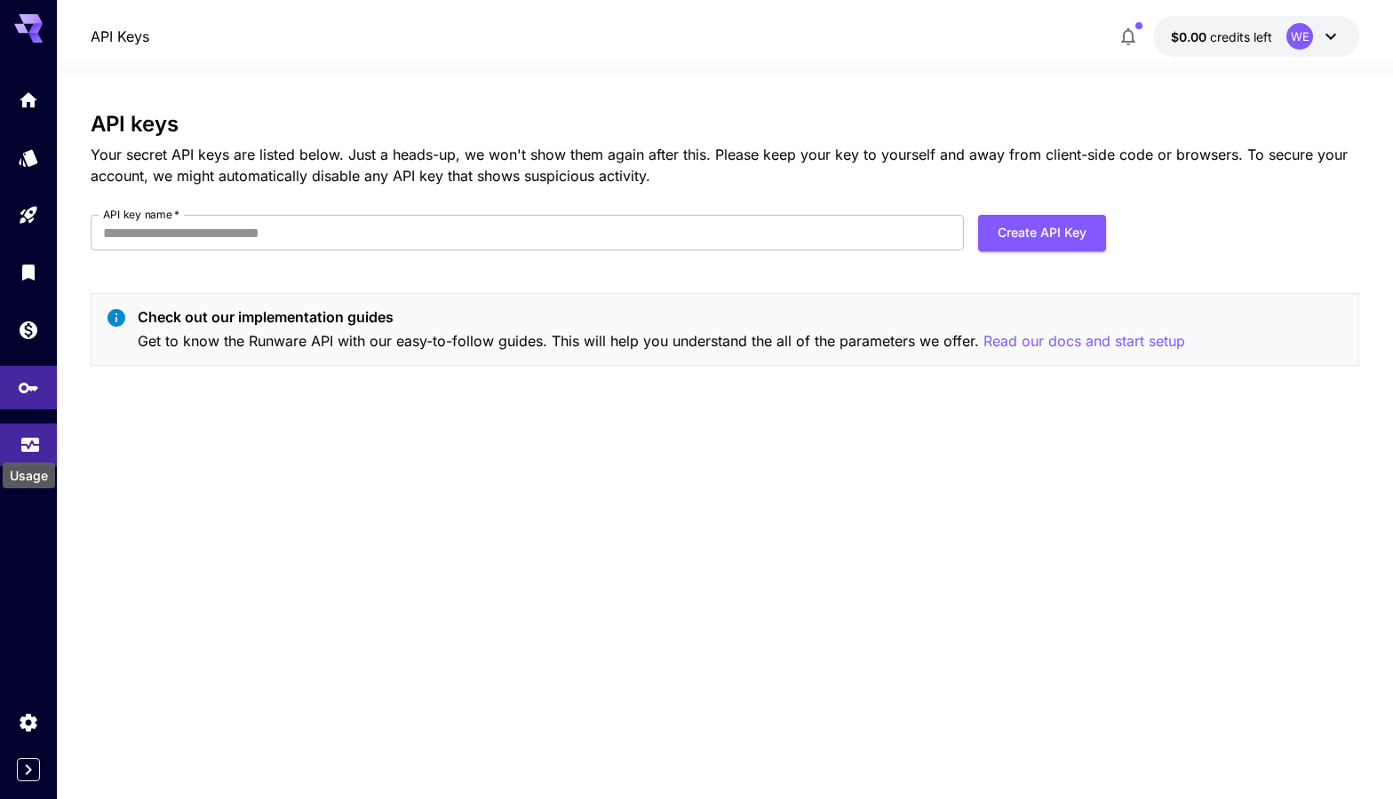
click at [34, 438] on icon "Usage" at bounding box center [30, 437] width 18 height 9
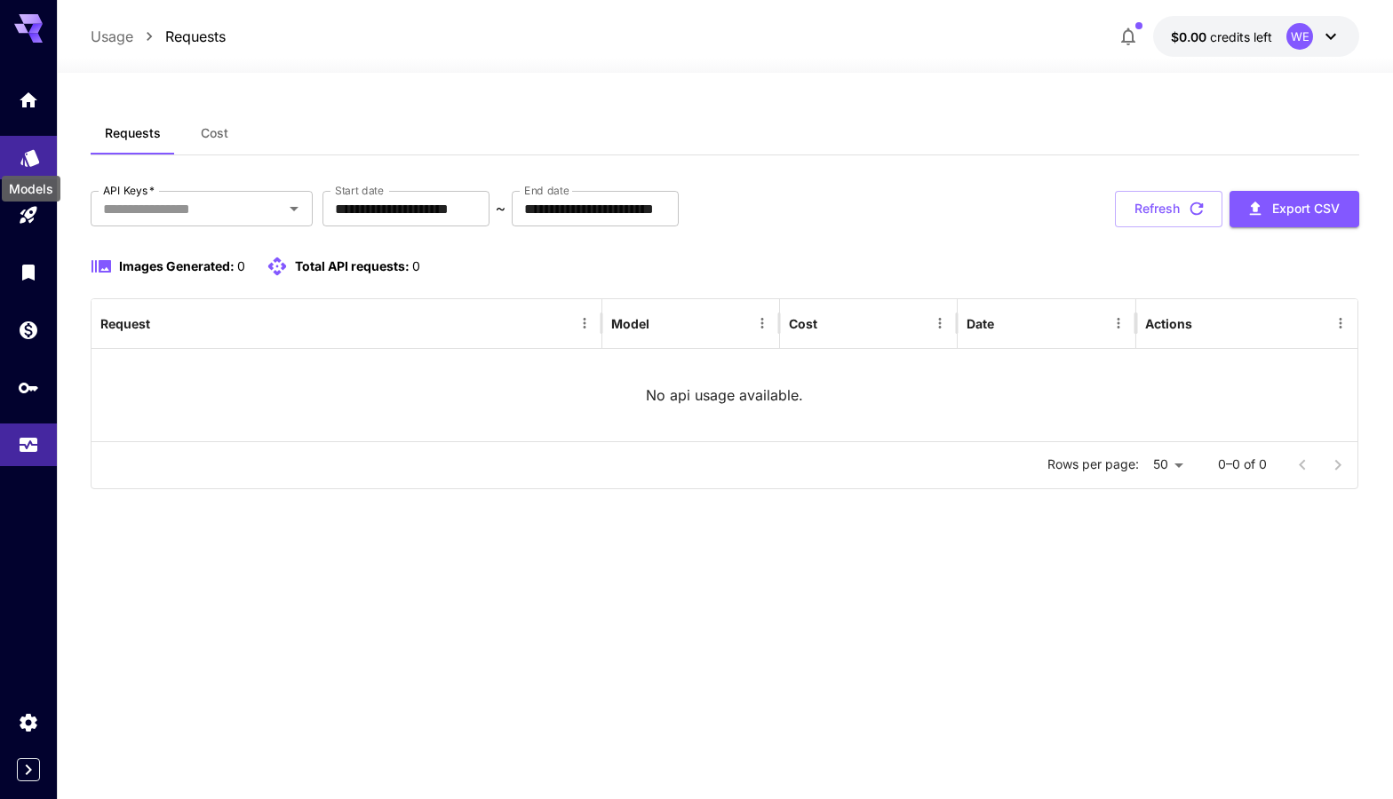
click at [40, 155] on icon "Models" at bounding box center [30, 151] width 21 height 21
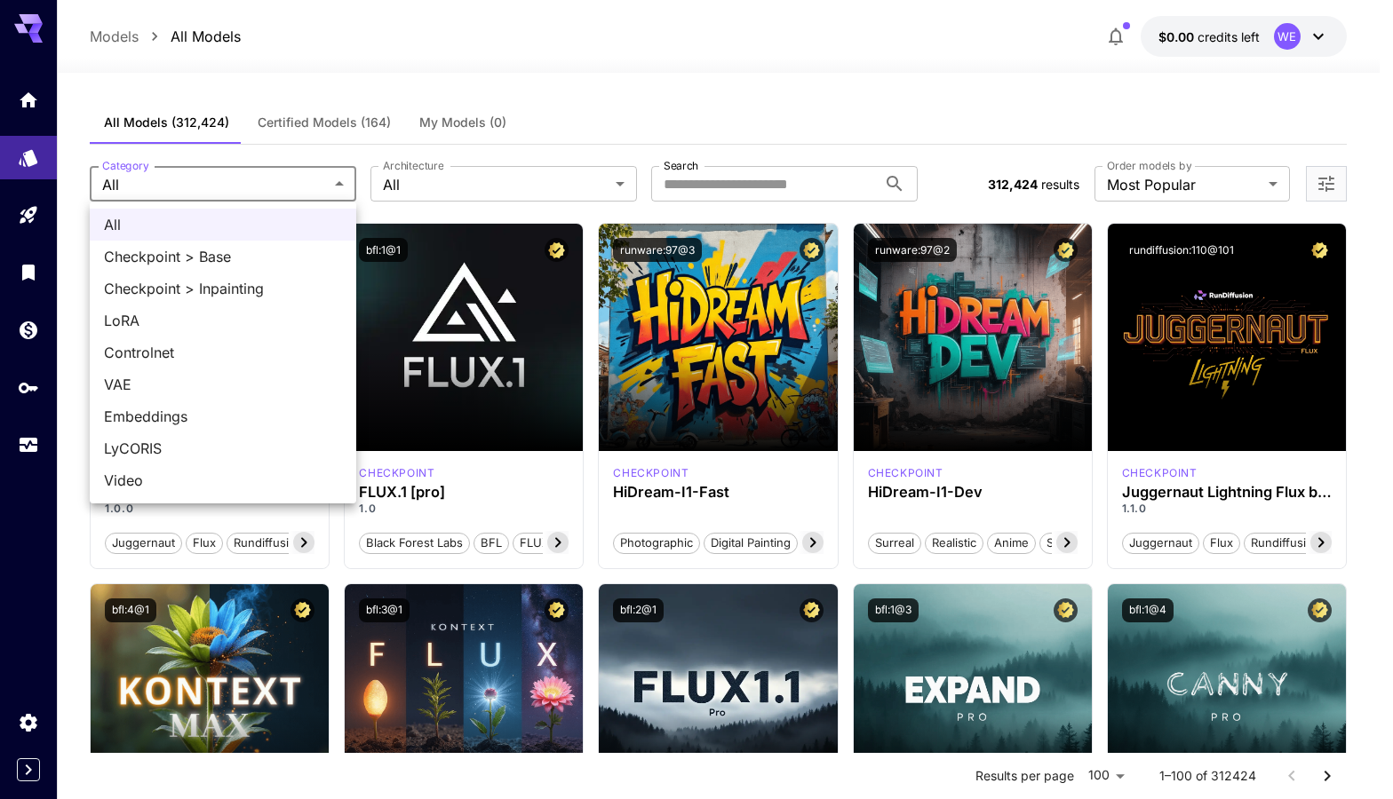
click at [759, 100] on div at bounding box center [696, 399] width 1393 height 799
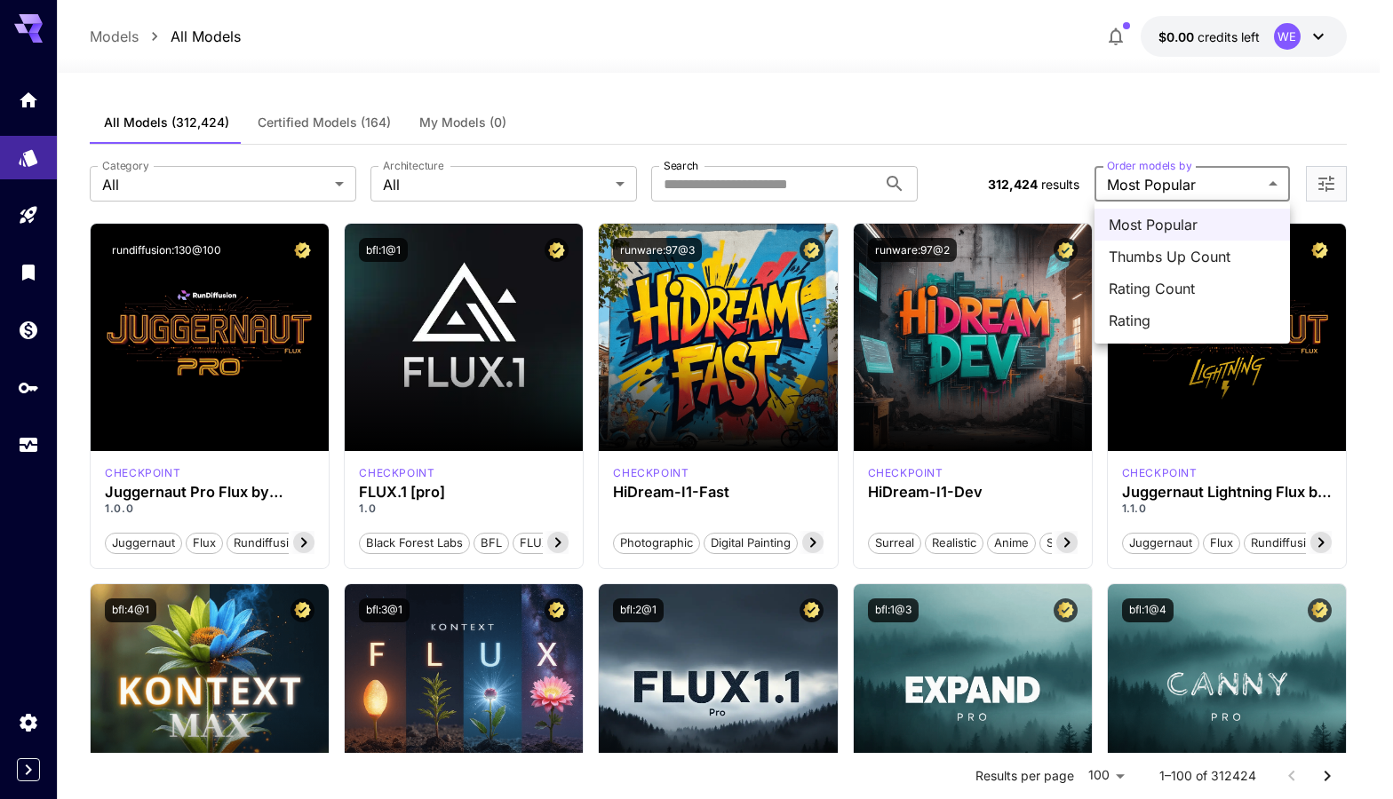
click at [897, 107] on div at bounding box center [696, 399] width 1393 height 799
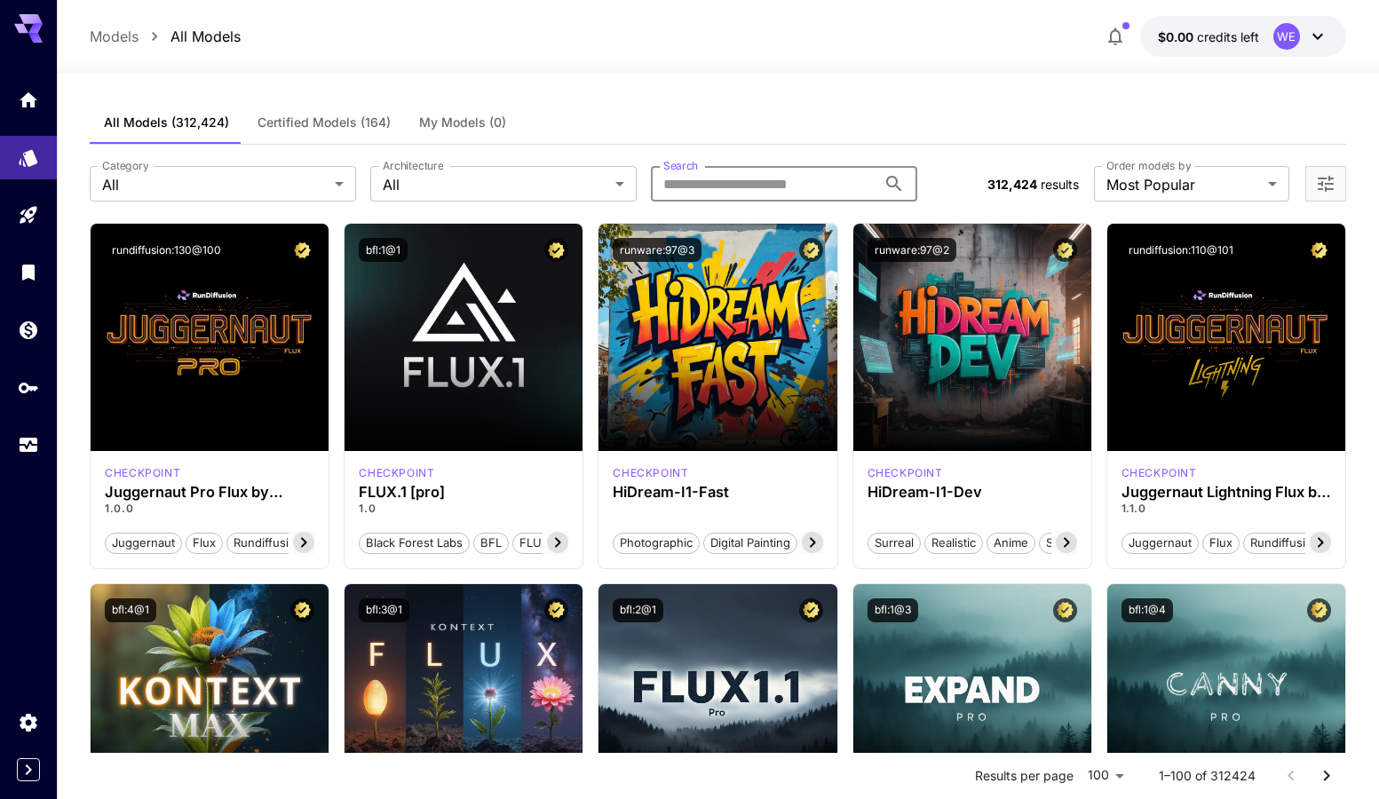
click at [703, 190] on input "Search" at bounding box center [764, 184] width 226 height 36
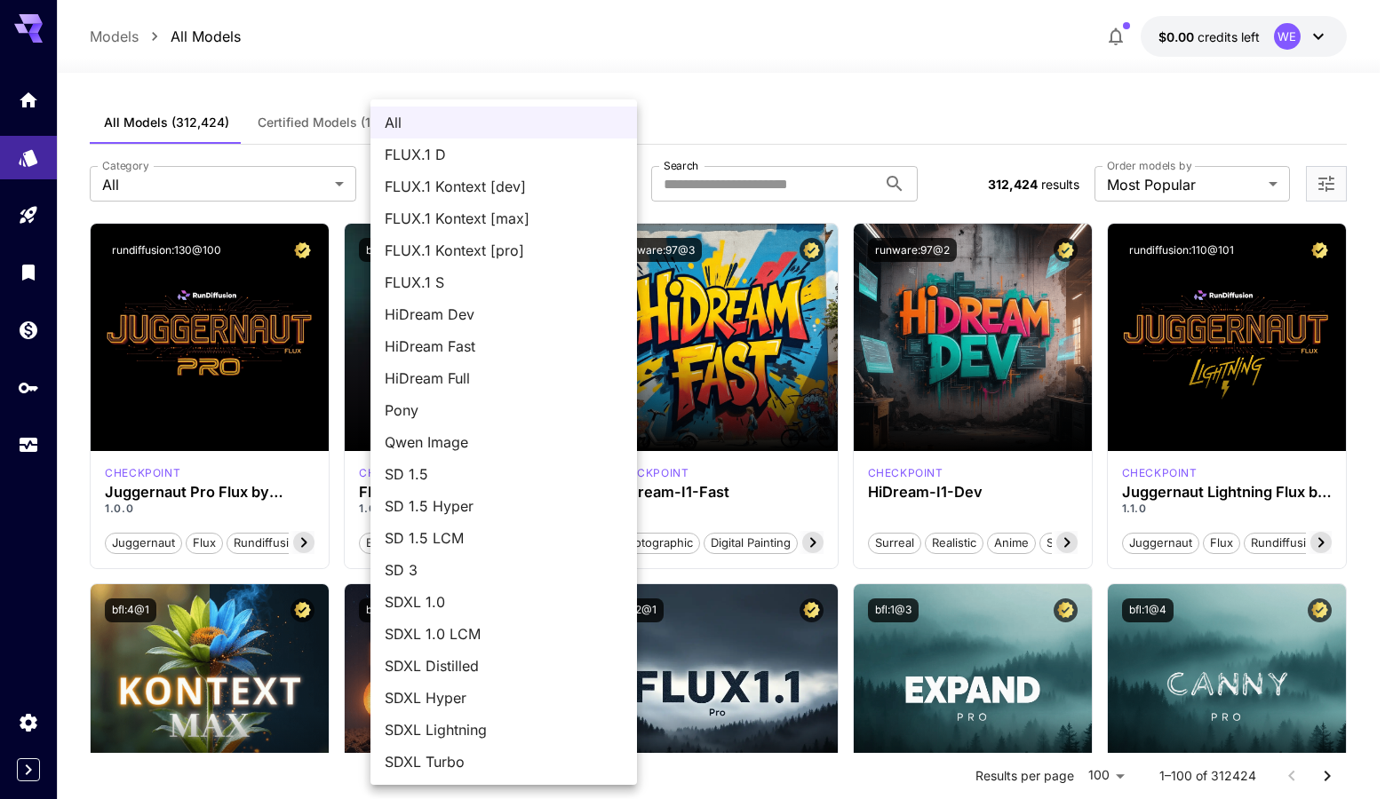
click at [438, 443] on span "Qwen Image" at bounding box center [504, 442] width 238 height 21
type input "**********"
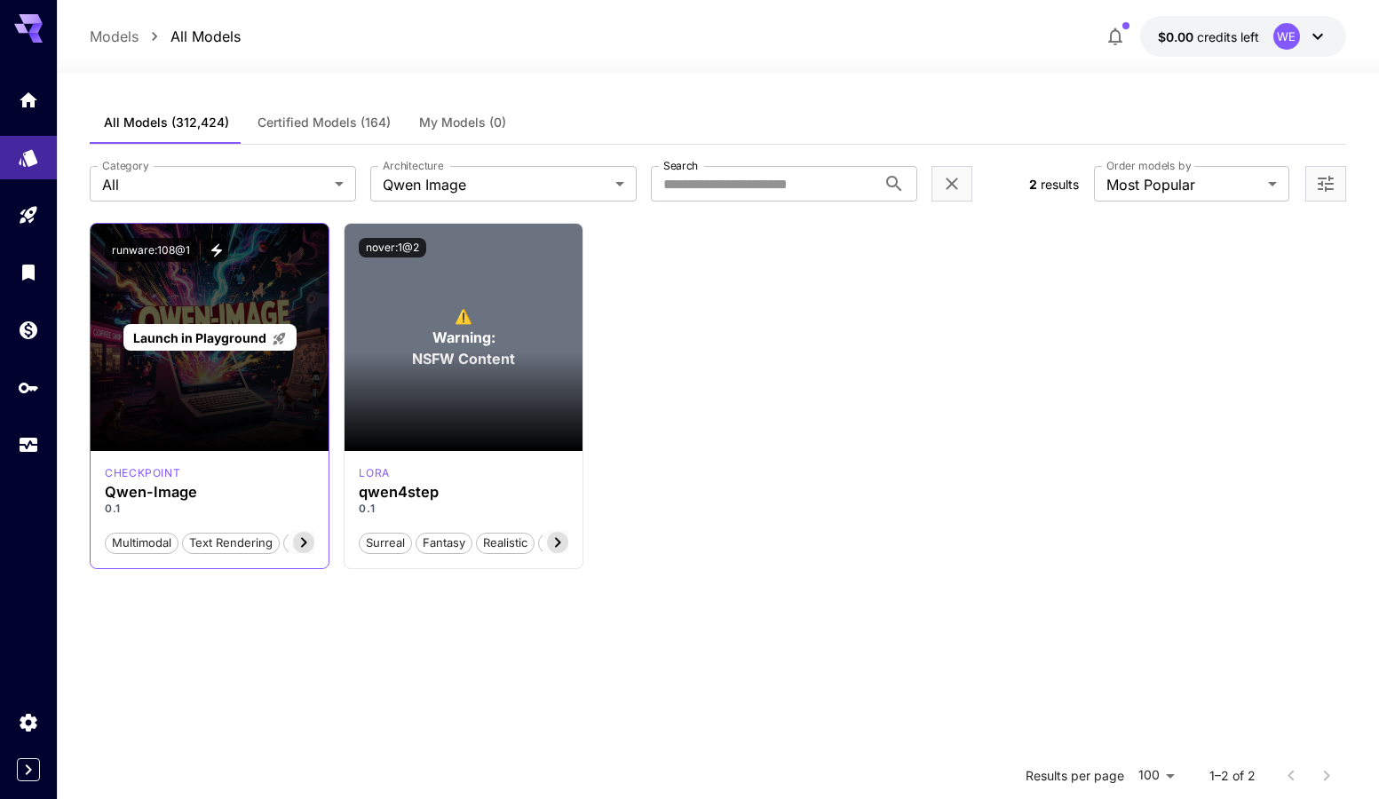
click at [252, 410] on div "Launch in Playground" at bounding box center [210, 337] width 238 height 227
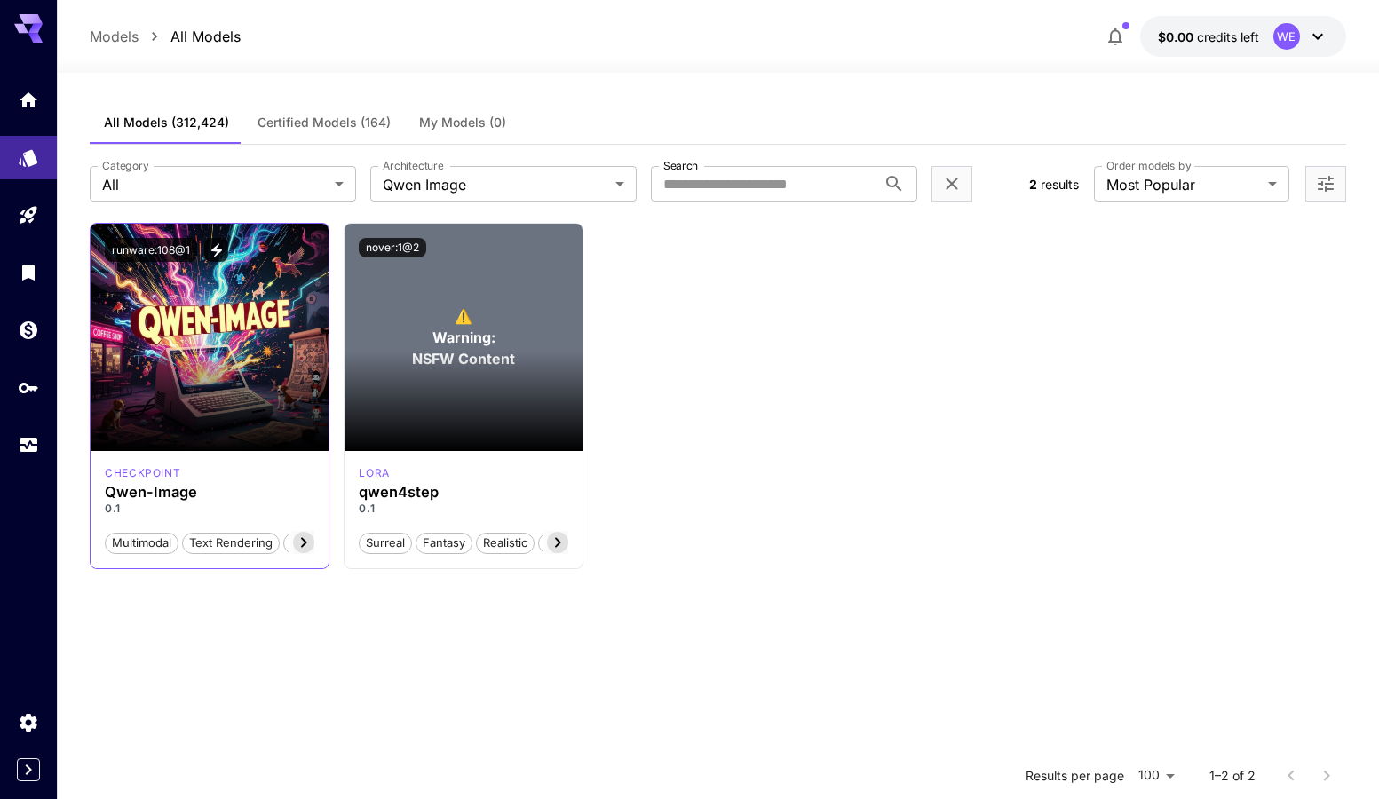
click at [307, 546] on icon at bounding box center [303, 542] width 21 height 21
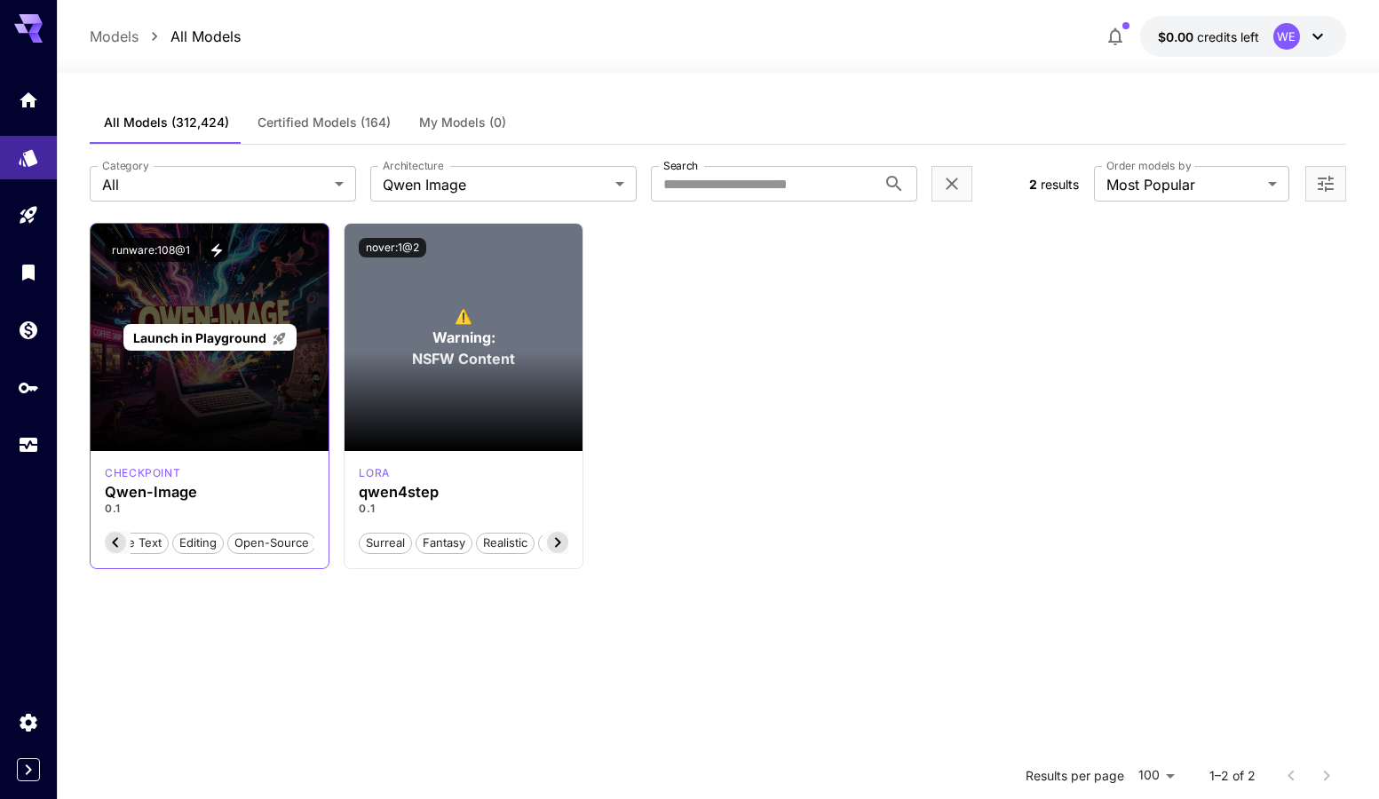
click at [233, 361] on div "Launch in Playground" at bounding box center [210, 337] width 238 height 227
click at [231, 336] on span "Launch in Playground" at bounding box center [199, 337] width 133 height 15
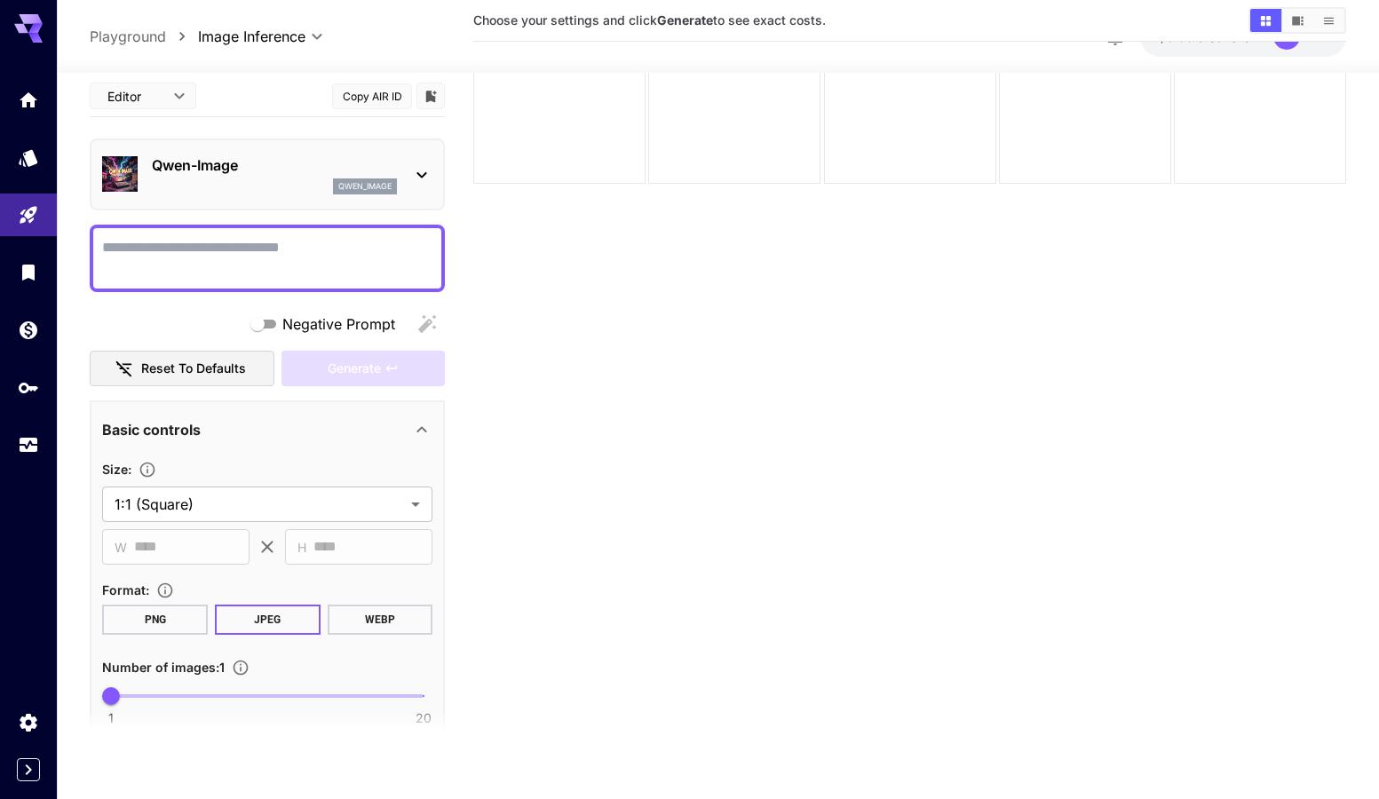
scroll to position [140, 0]
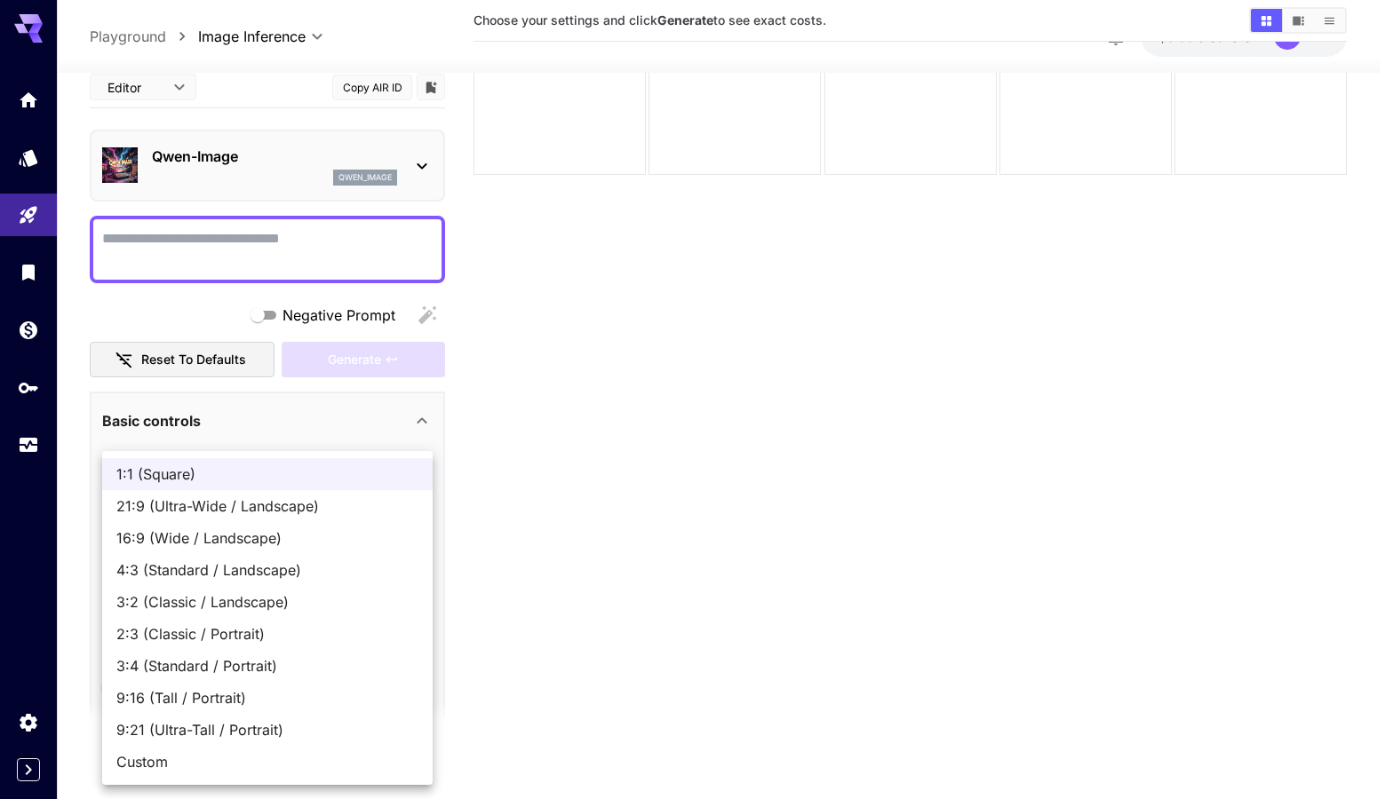
click at [335, 495] on body "**********" at bounding box center [696, 330] width 1393 height 940
click at [302, 627] on span "2:3 (Classic / Portrait)" at bounding box center [267, 633] width 302 height 21
type input "**********"
type input "***"
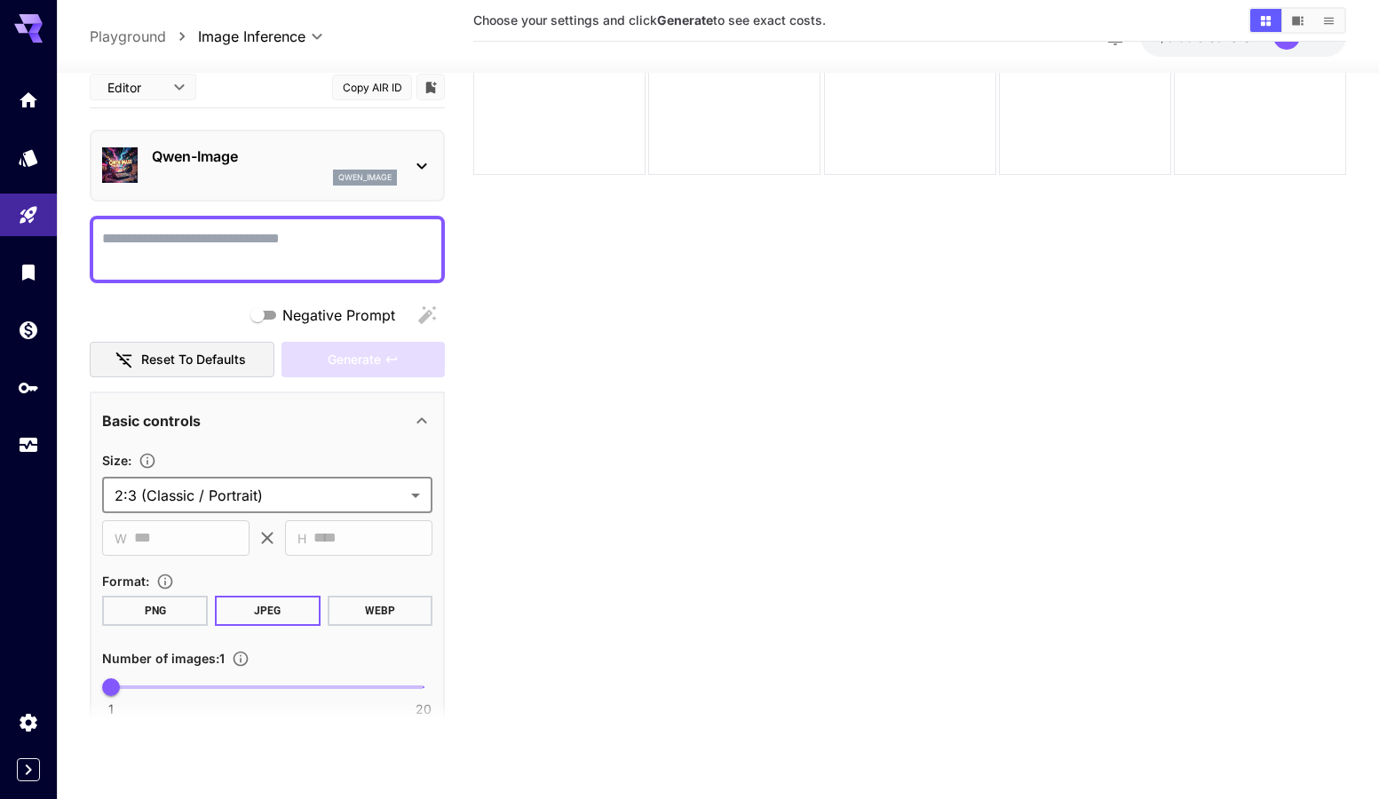
click at [312, 491] on body "**********" at bounding box center [689, 330] width 1379 height 940
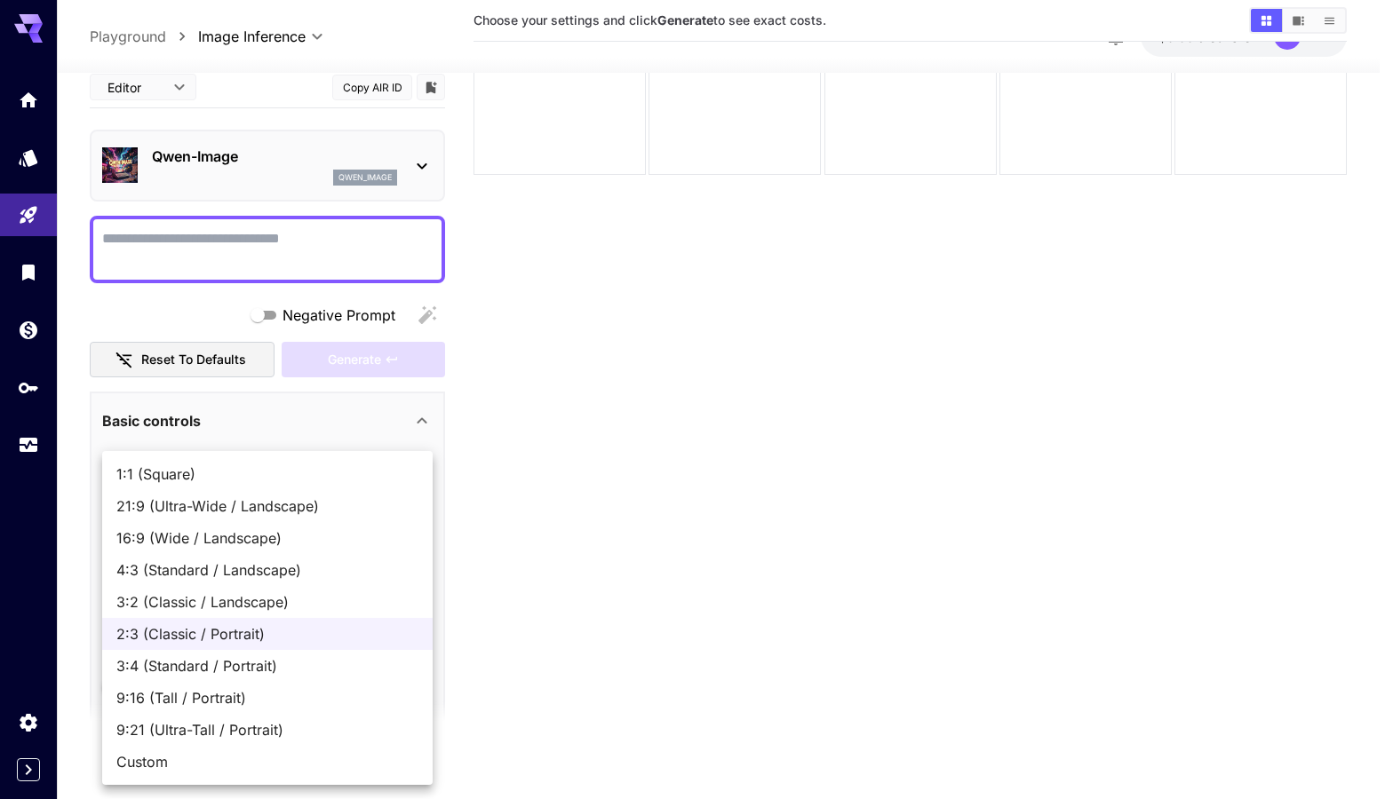
click at [529, 598] on div at bounding box center [696, 399] width 1393 height 799
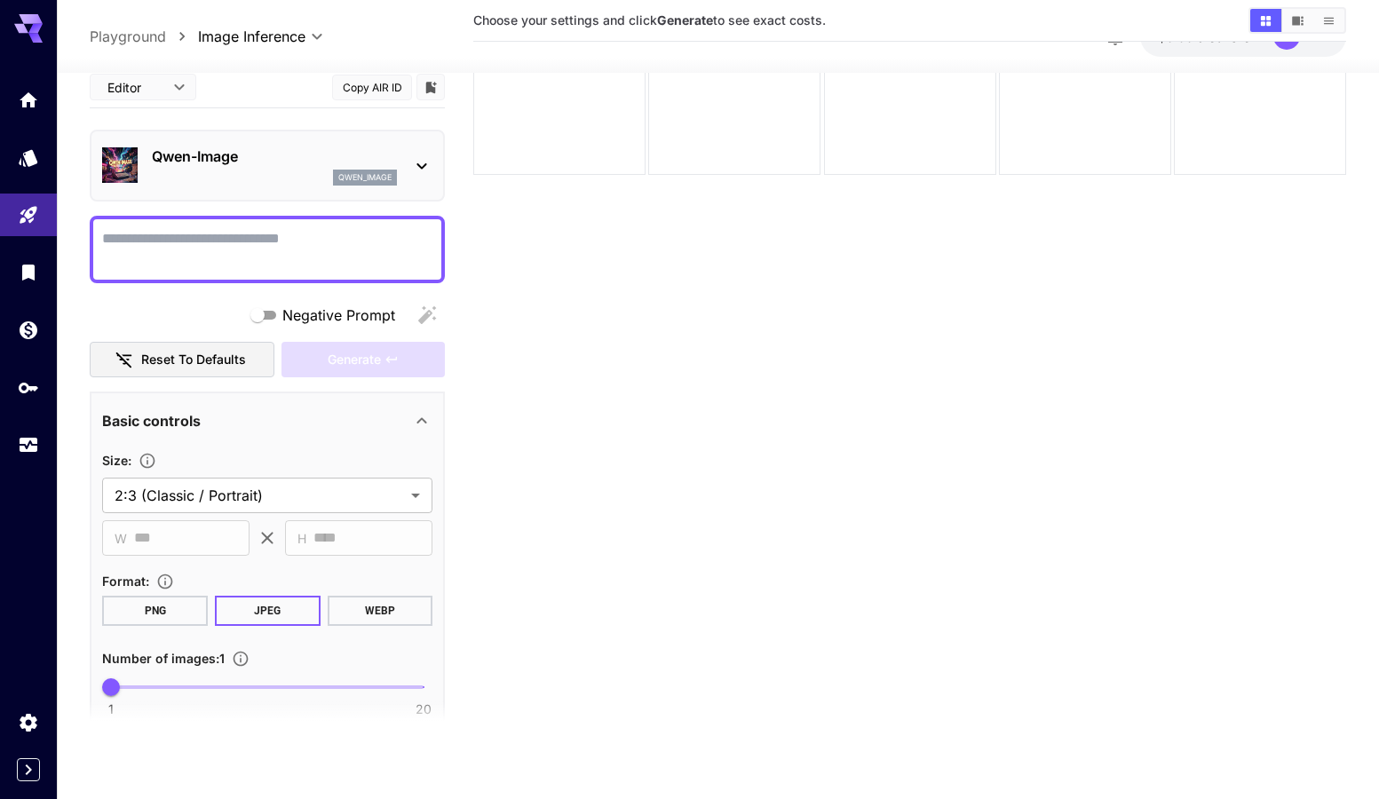
click at [651, 447] on section "Choose your settings and click Generate to see exact costs." at bounding box center [909, 346] width 873 height 799
click at [627, 528] on section "Choose your settings and click Generate to see exact costs." at bounding box center [909, 346] width 873 height 799
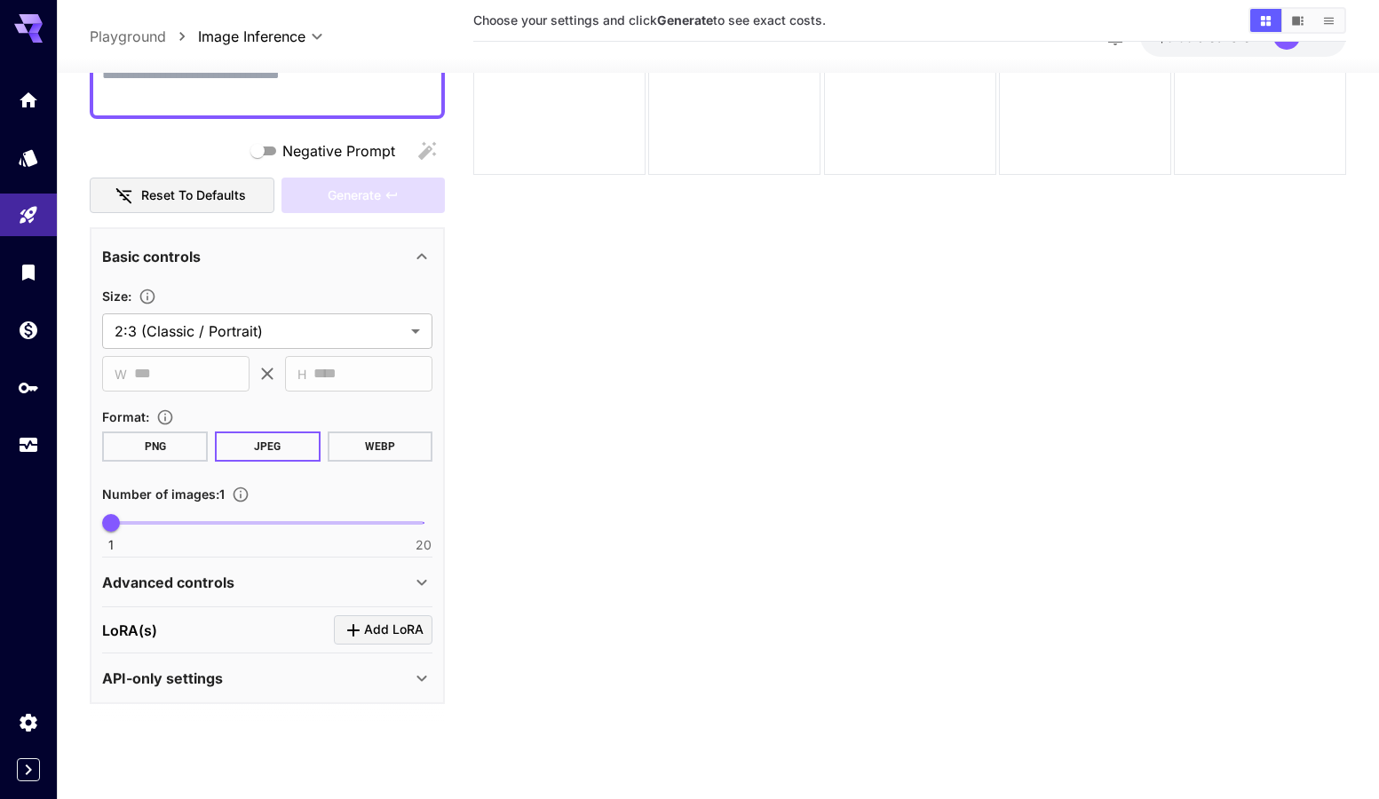
scroll to position [167, 0]
click at [409, 576] on div "Advanced controls" at bounding box center [256, 579] width 309 height 21
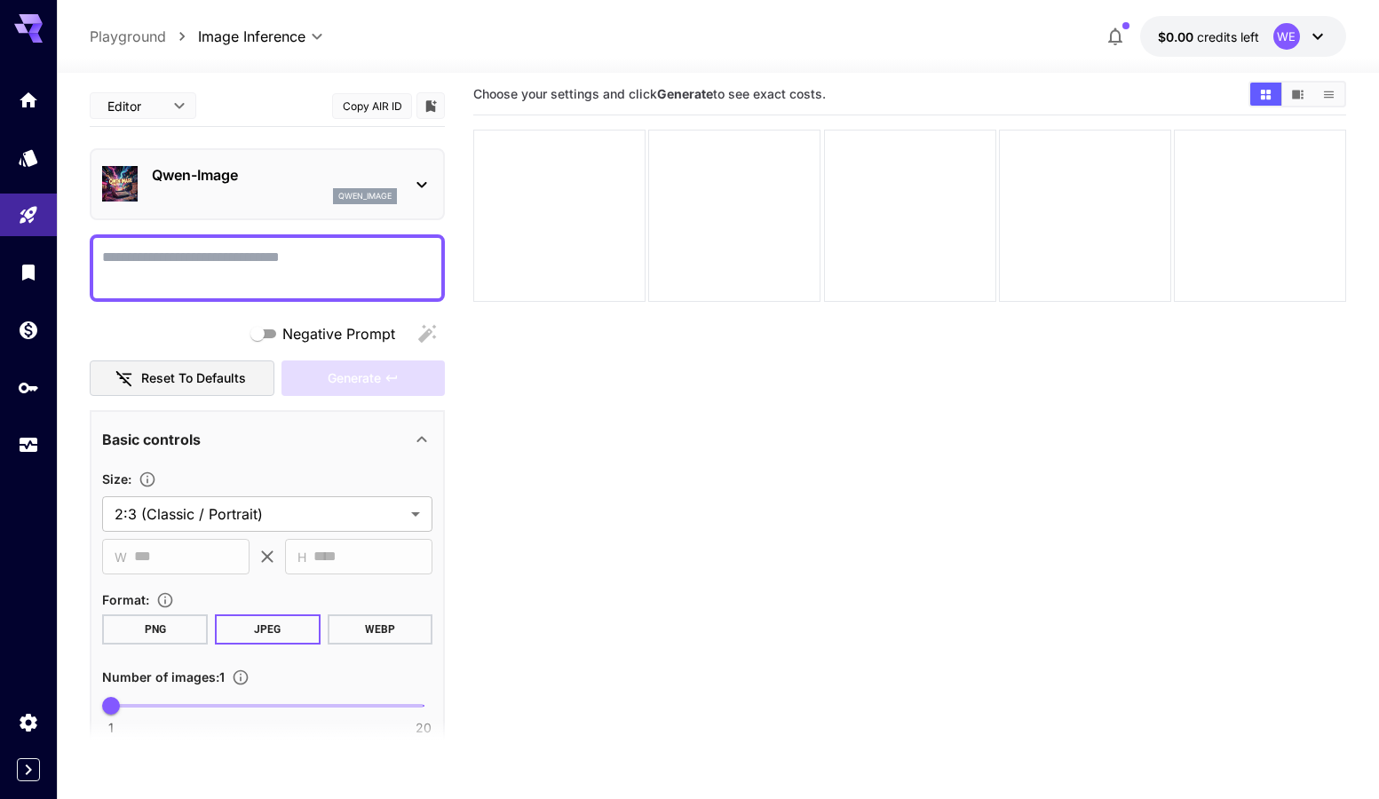
scroll to position [0, 0]
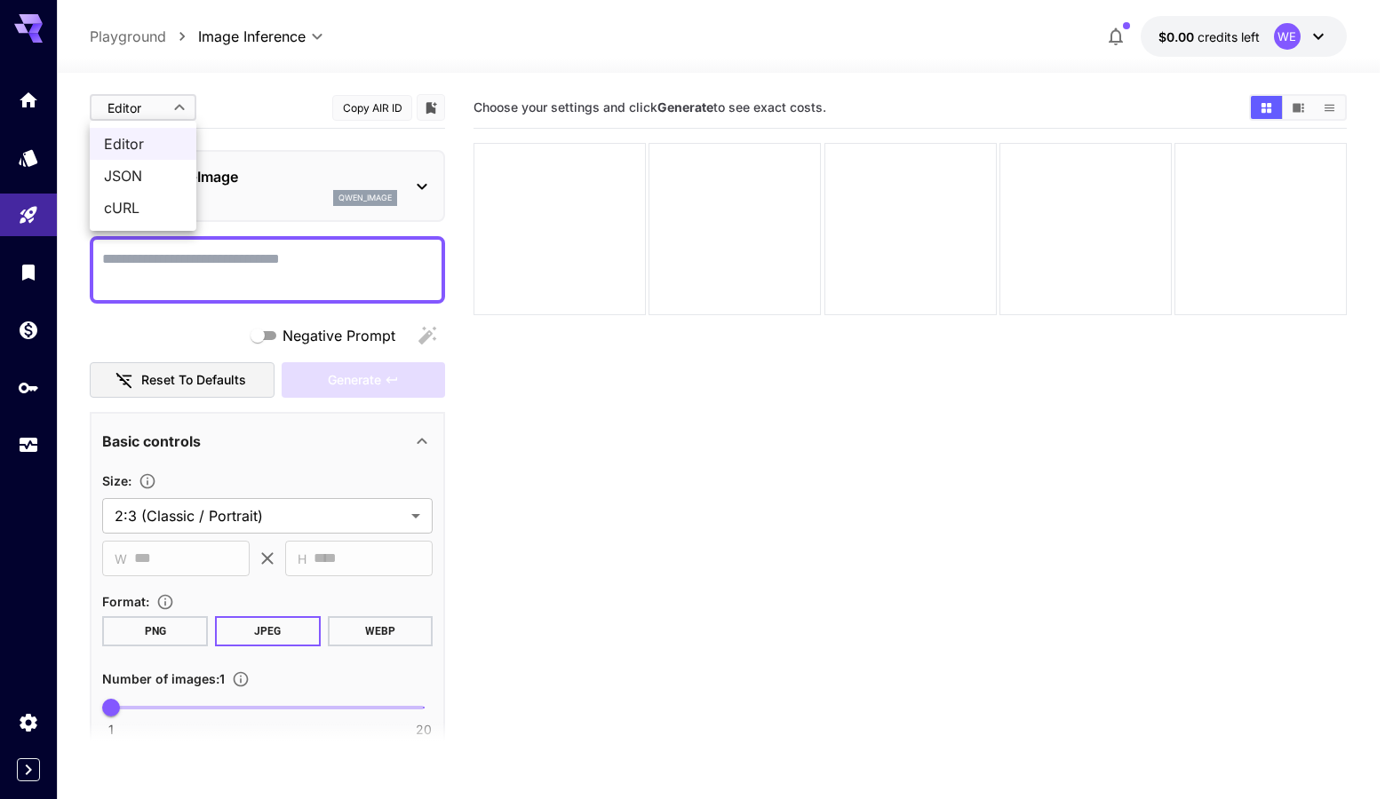
click at [180, 106] on body "**********" at bounding box center [696, 470] width 1393 height 940
click at [246, 100] on div at bounding box center [696, 399] width 1393 height 799
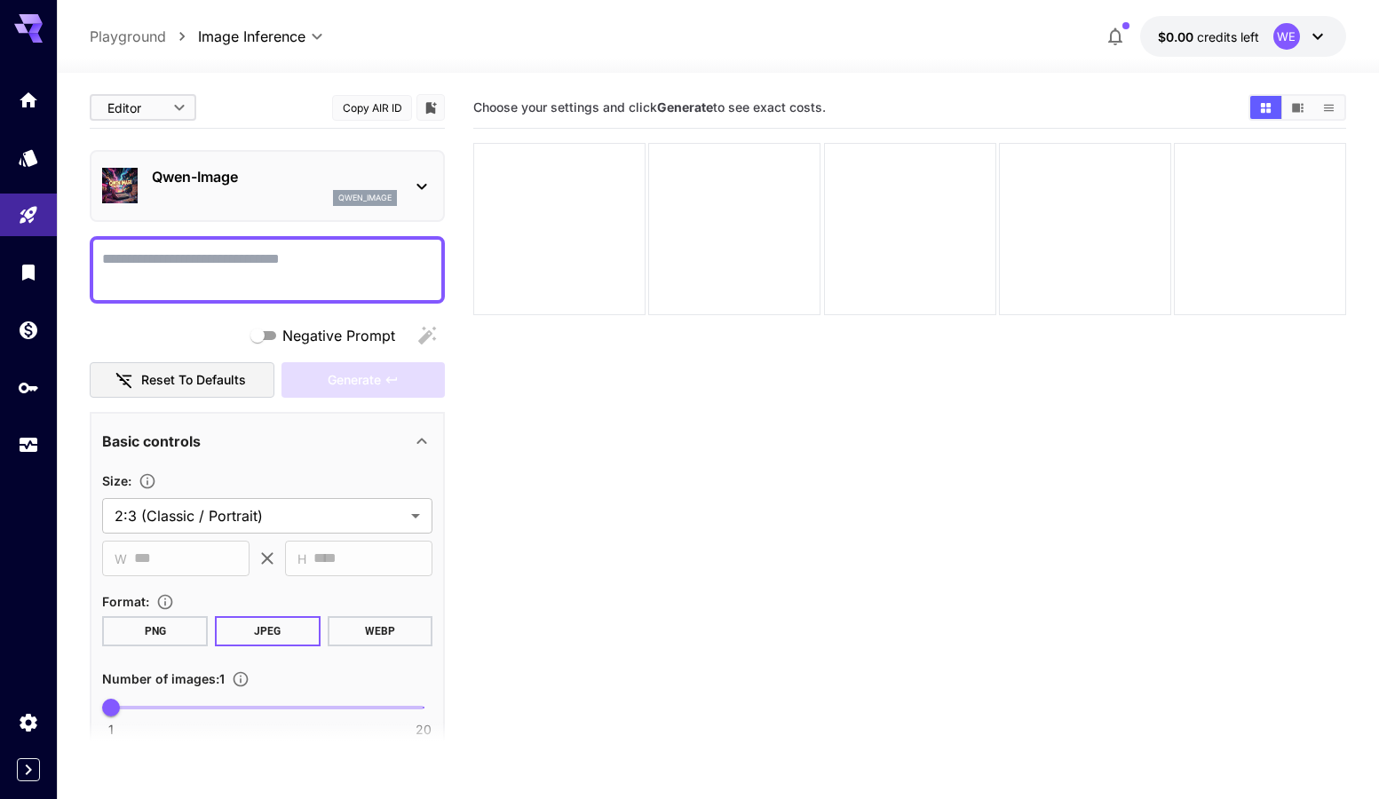
click at [658, 385] on section "Choose your settings and click Generate to see exact costs." at bounding box center [909, 486] width 873 height 799
click at [203, 191] on div "qwen_image" at bounding box center [274, 198] width 245 height 16
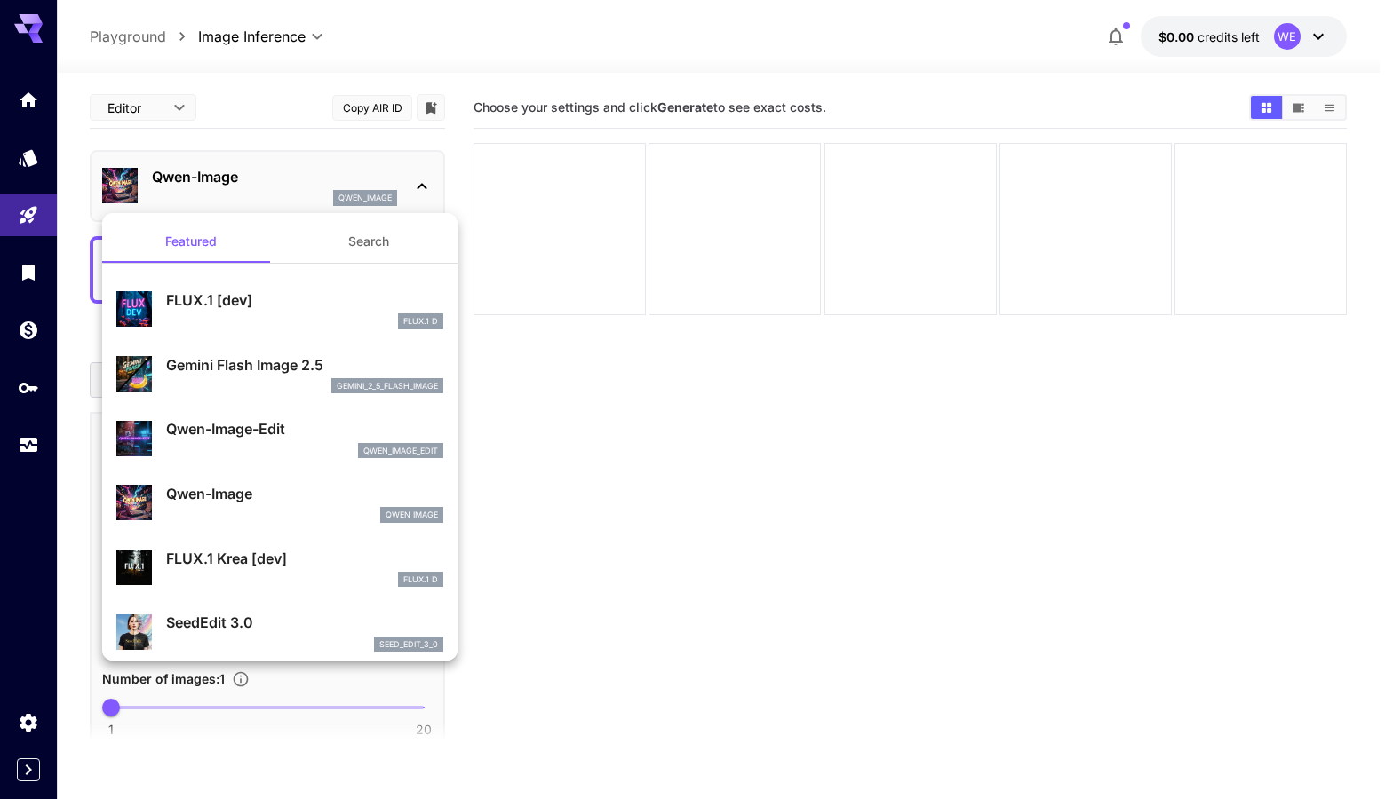
click at [653, 420] on div at bounding box center [696, 399] width 1393 height 799
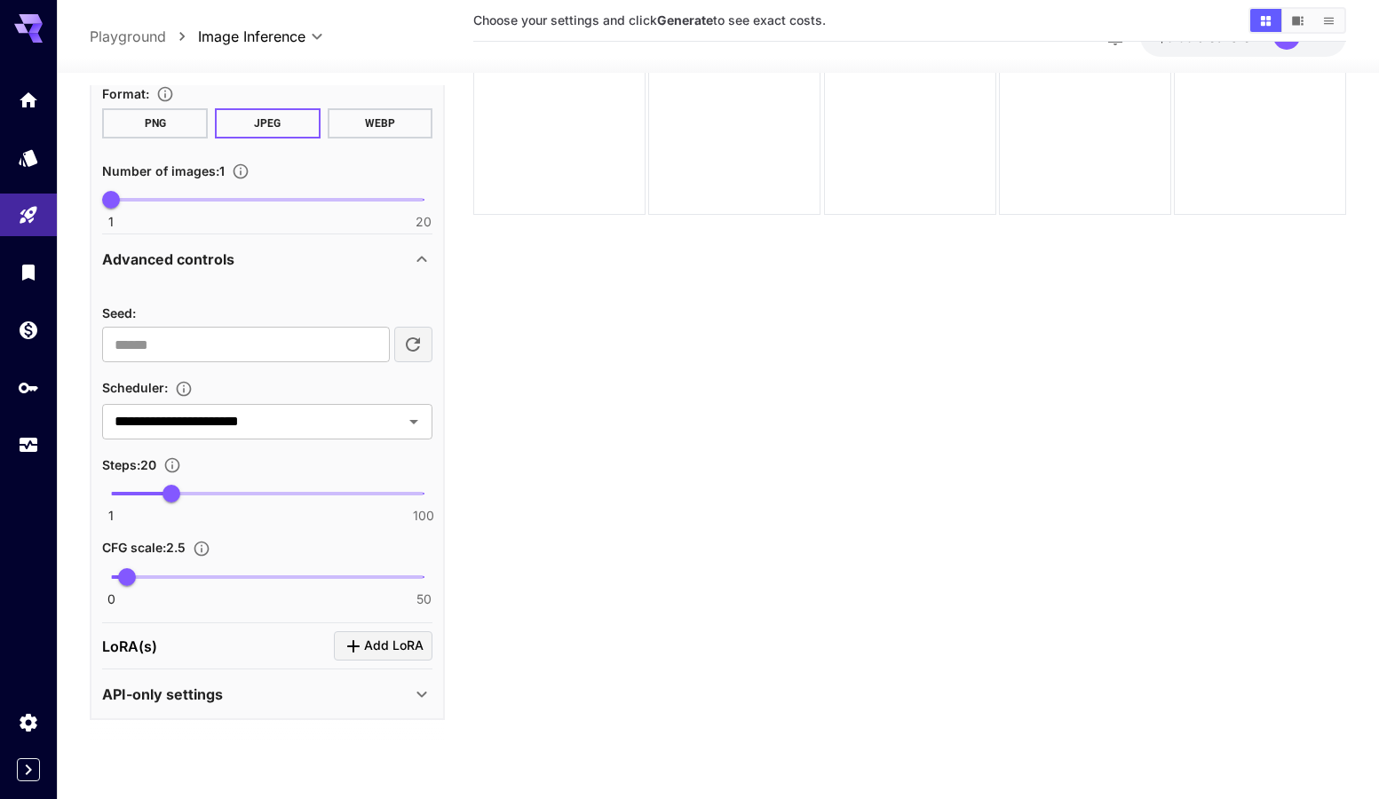
scroll to position [140, 0]
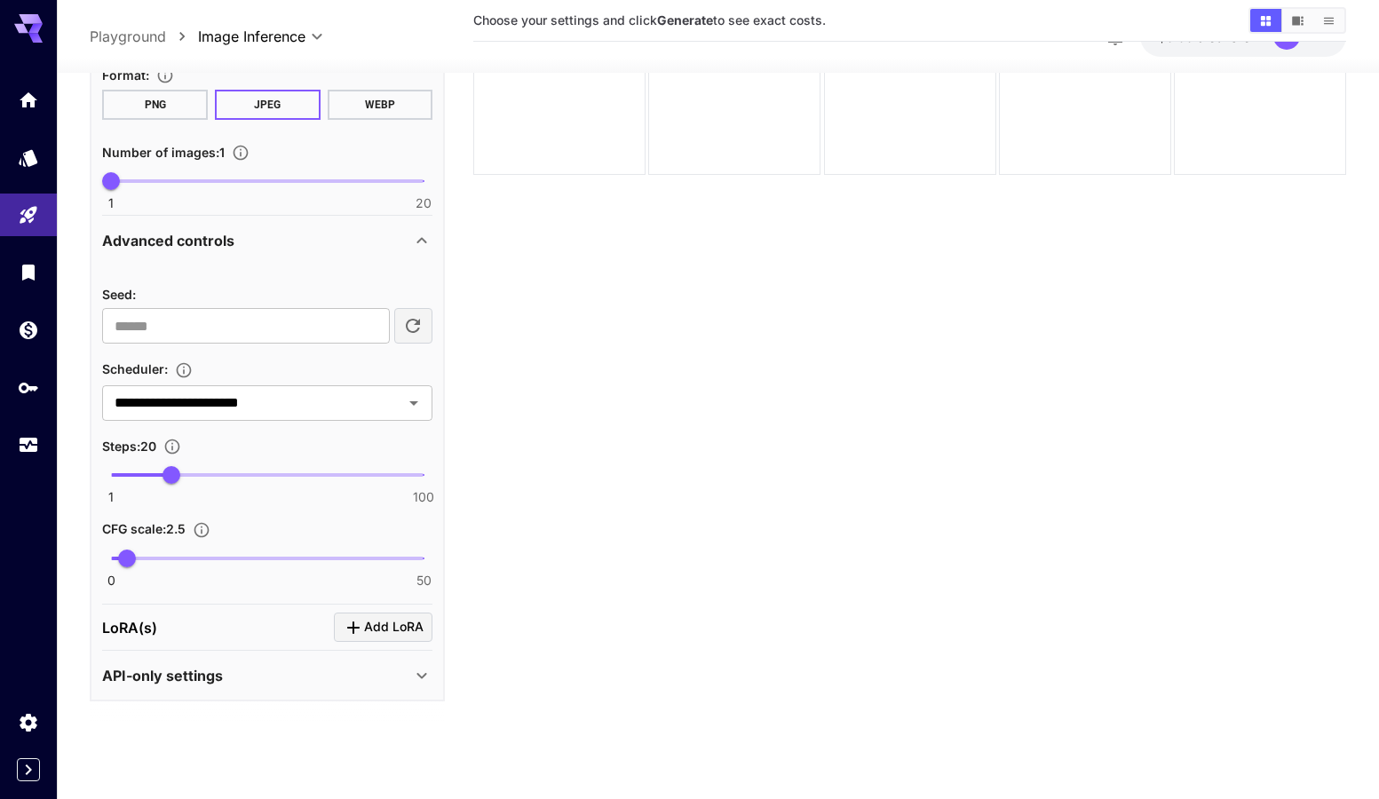
click at [394, 668] on div "API-only settings" at bounding box center [256, 675] width 309 height 21
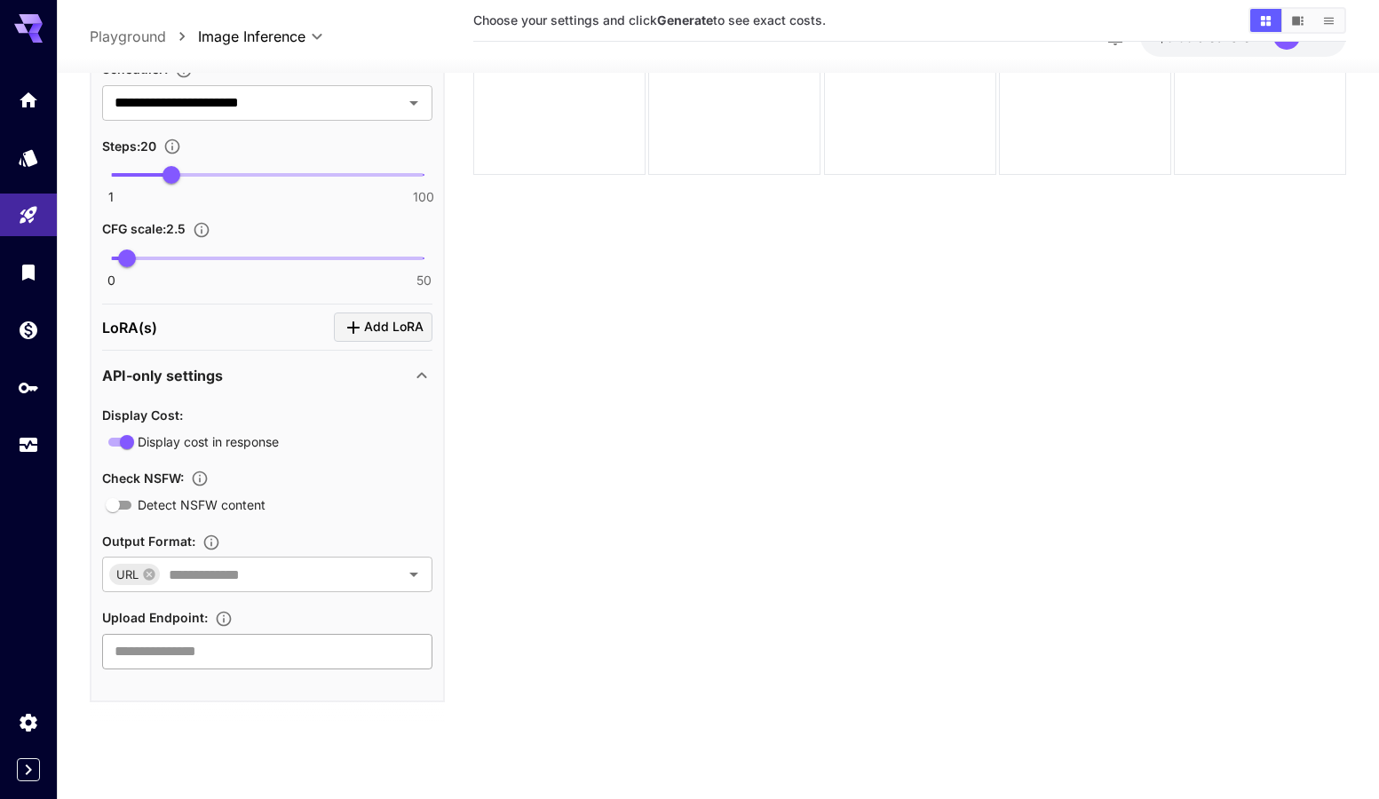
scroll to position [807, 0]
click at [172, 652] on input "text" at bounding box center [267, 651] width 330 height 36
paste input "**********"
type input "**********"
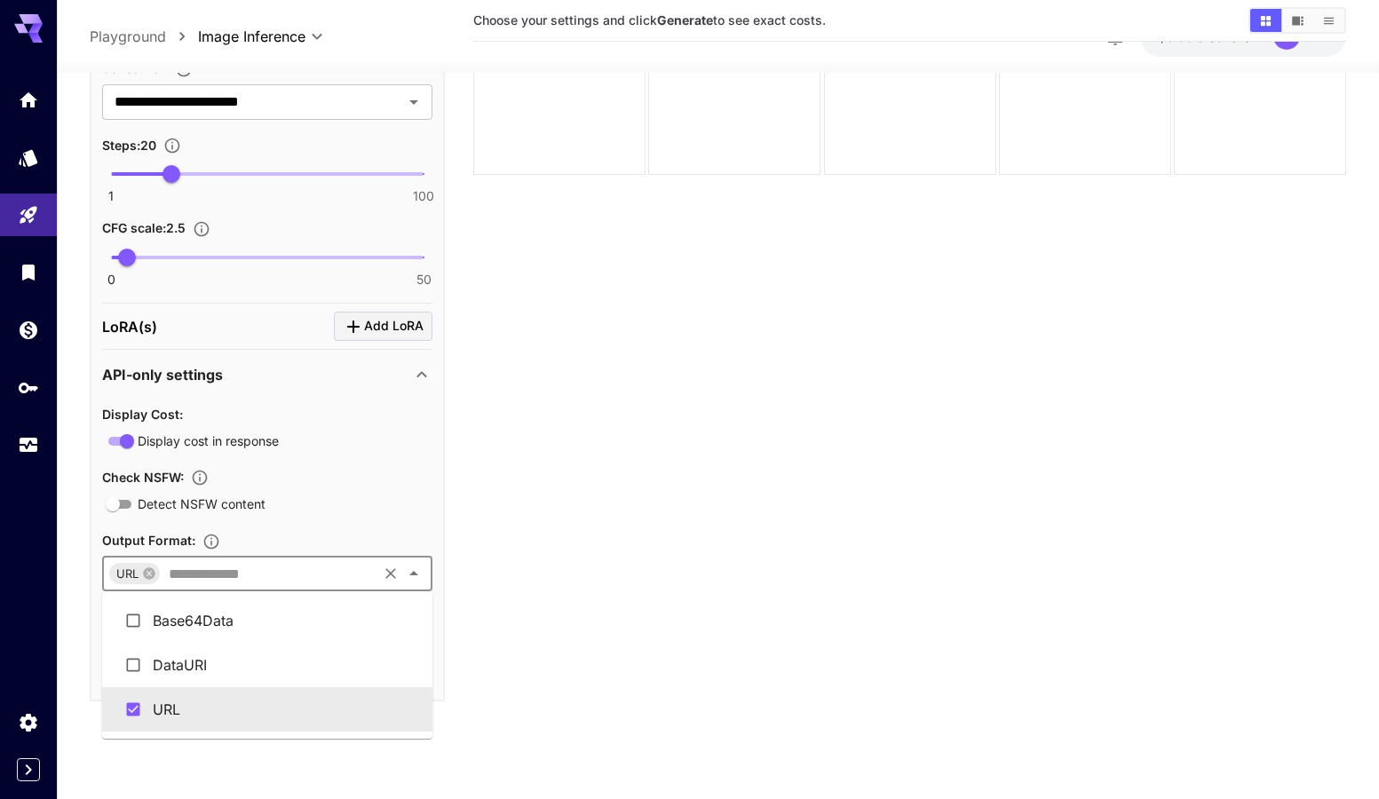
click at [280, 579] on input "text" at bounding box center [268, 573] width 213 height 25
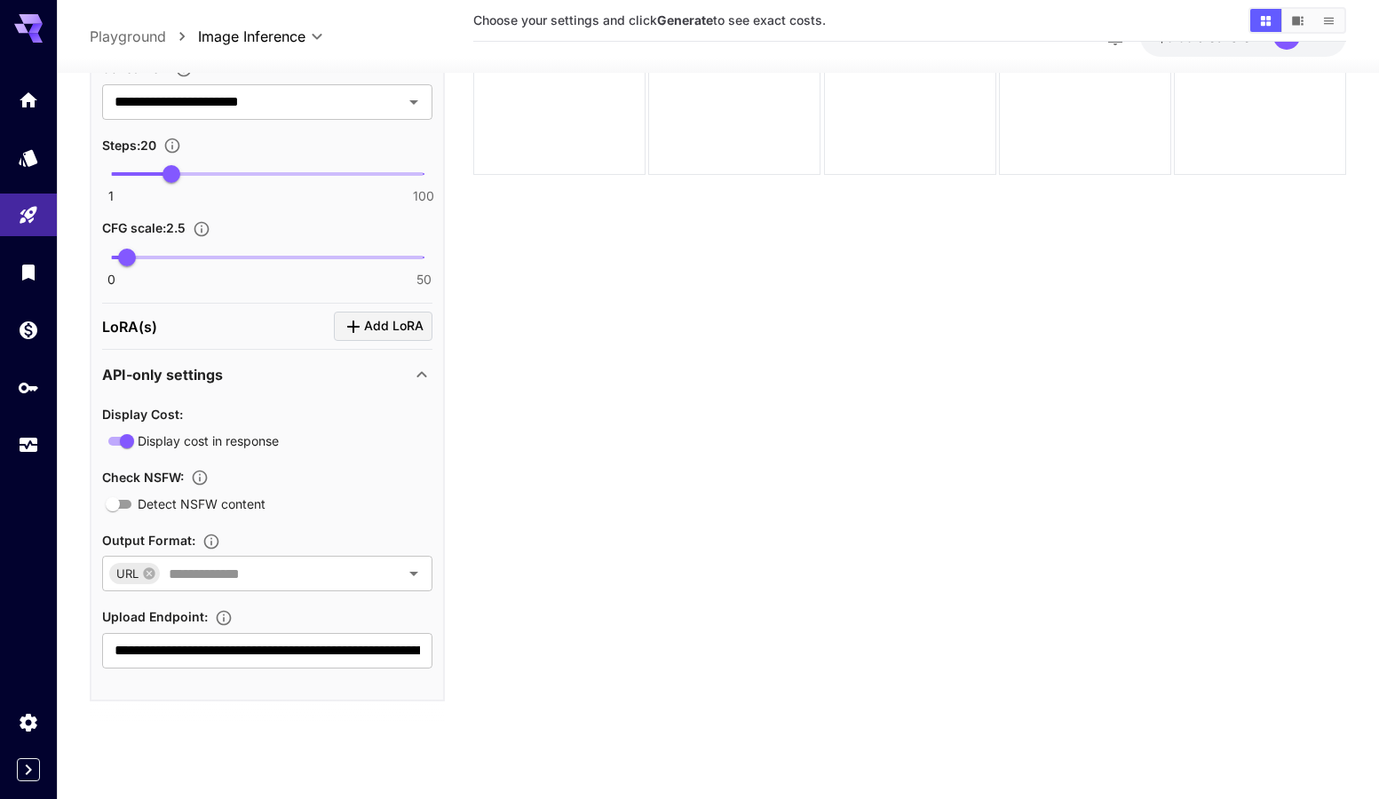
click at [716, 606] on section "Choose your settings and click Generate to see exact costs." at bounding box center [909, 346] width 873 height 799
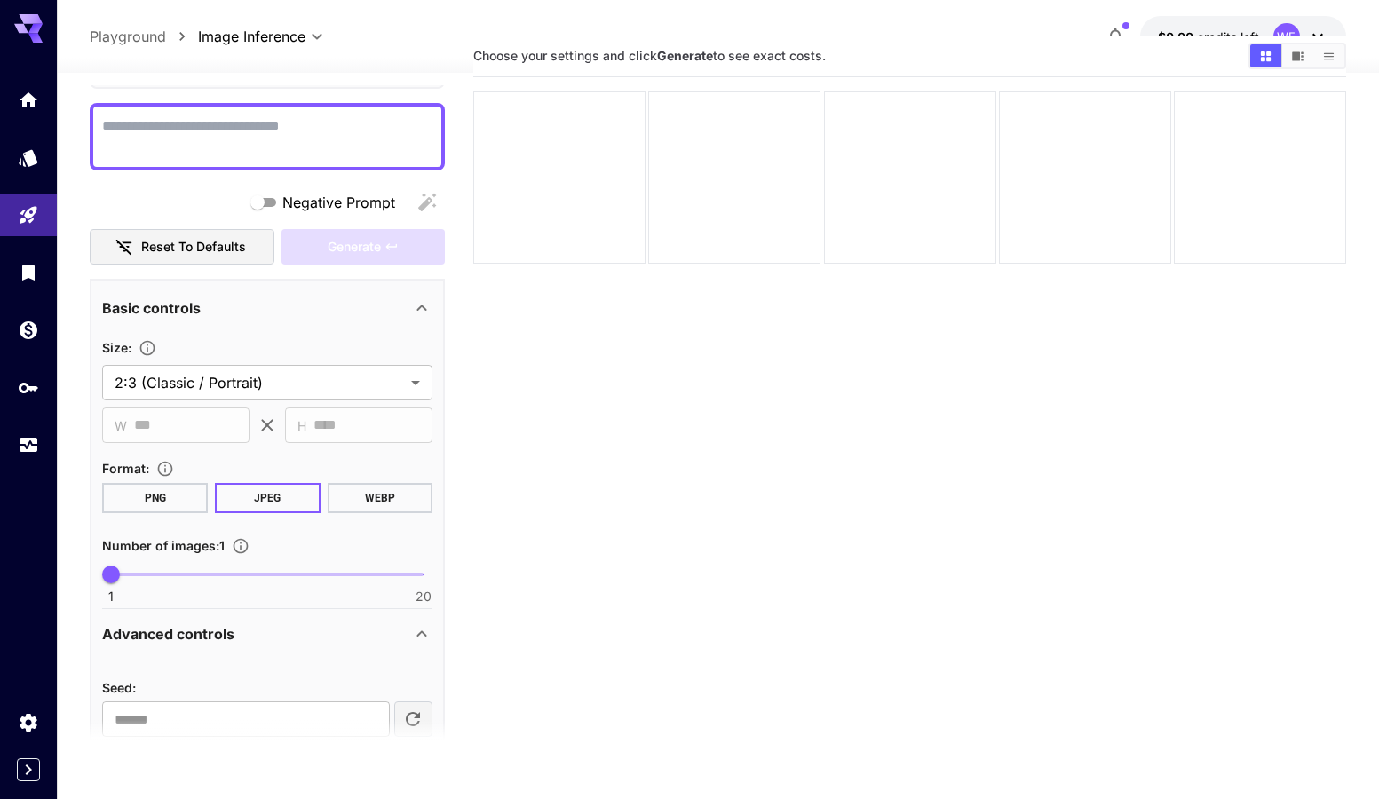
scroll to position [97, 0]
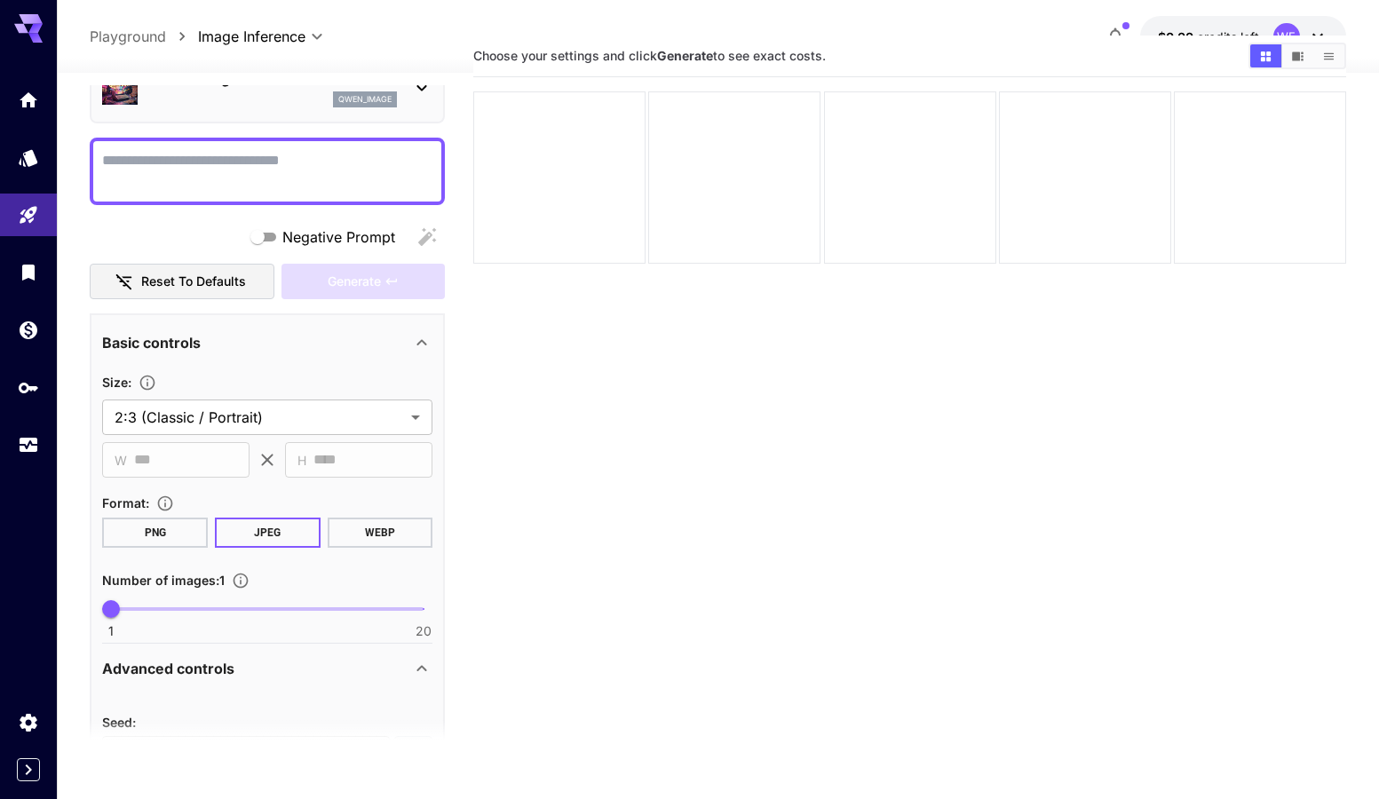
click at [179, 168] on textarea "Negative Prompt" at bounding box center [267, 171] width 330 height 43
paste textarea "**********"
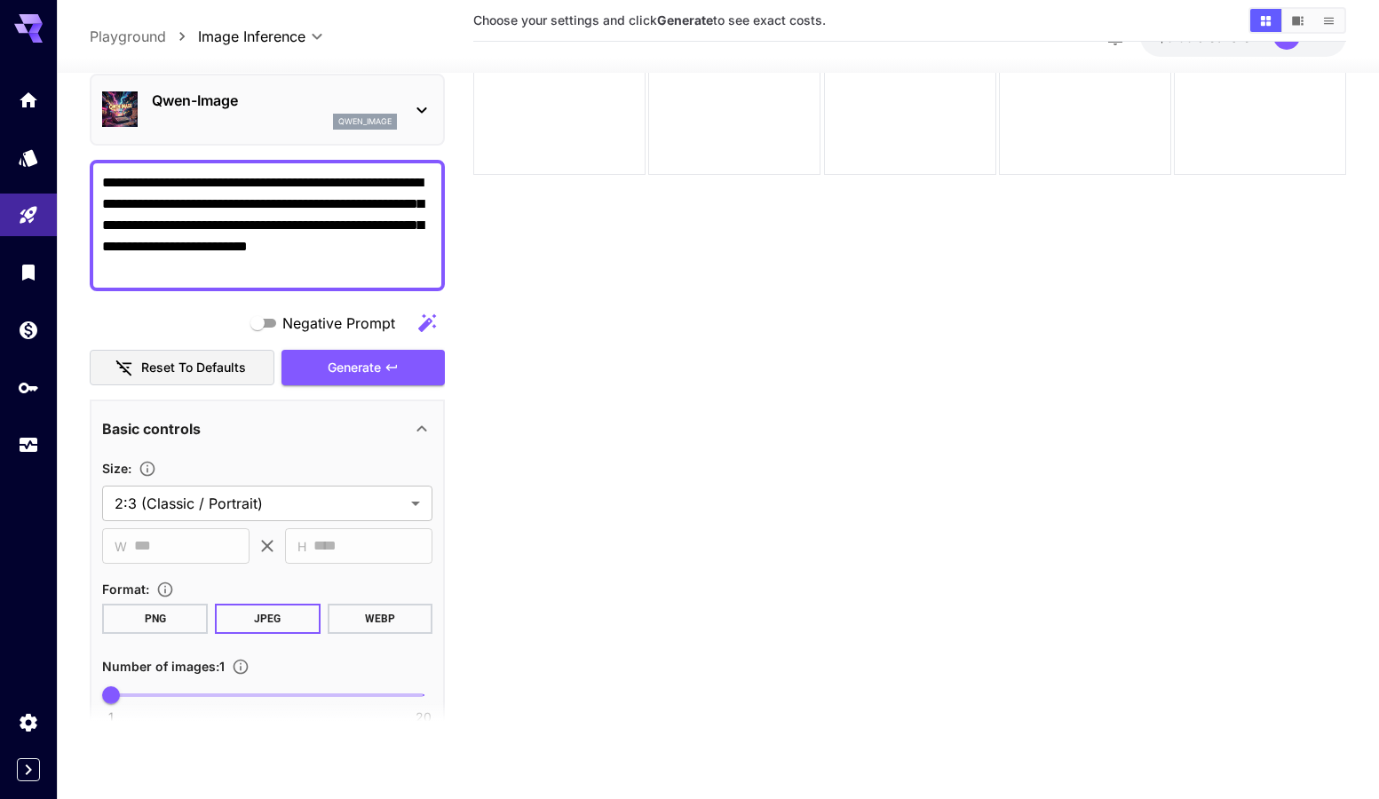
scroll to position [0, 0]
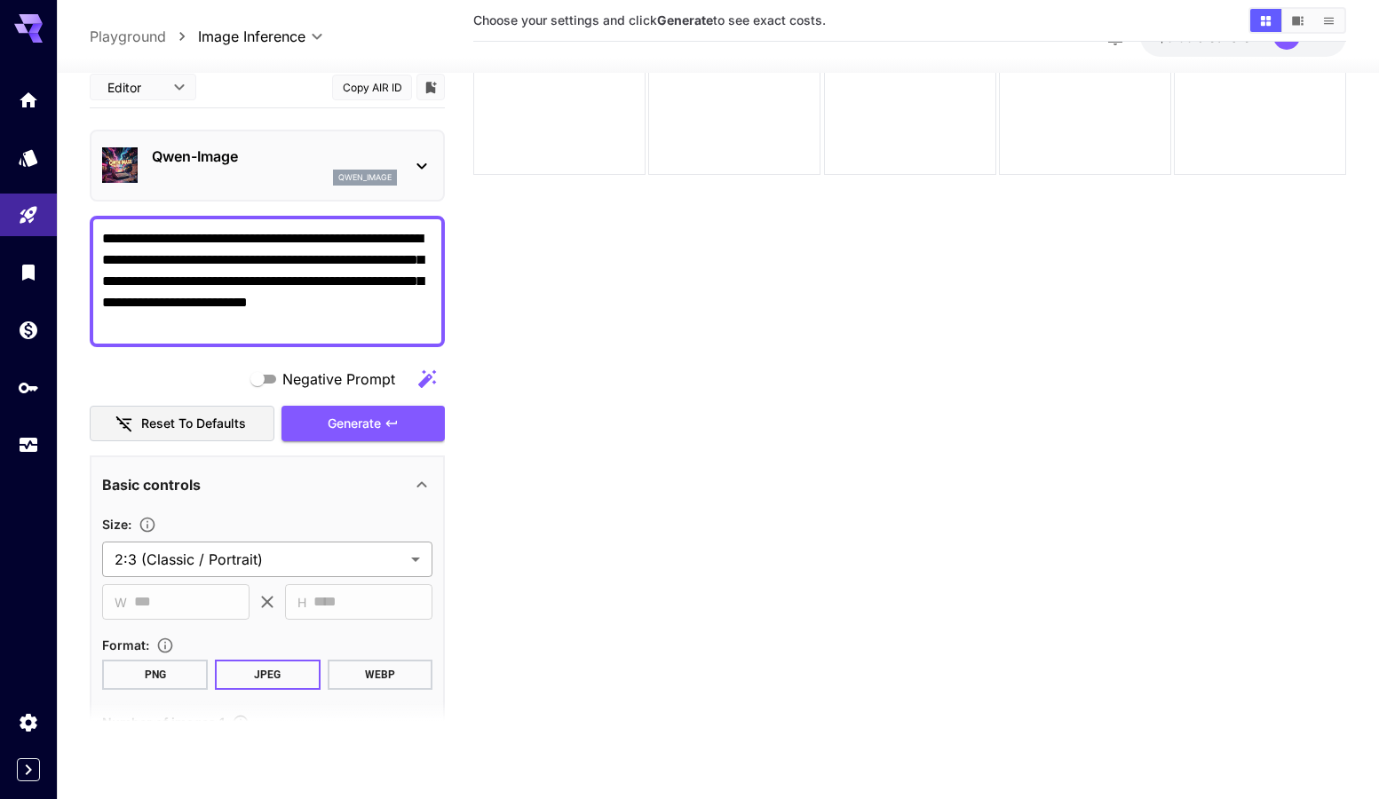
type textarea "**********"
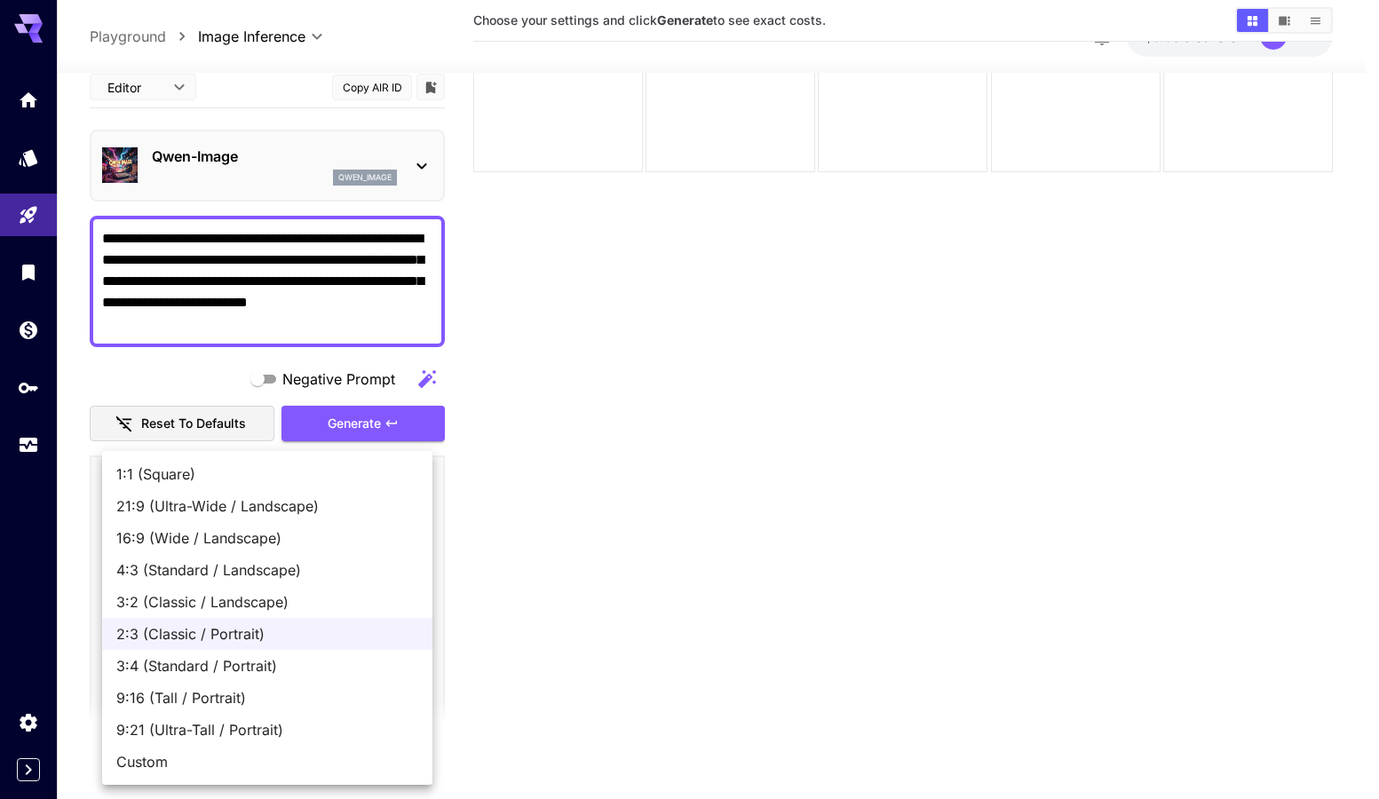
click at [290, 554] on body "**********" at bounding box center [689, 330] width 1379 height 940
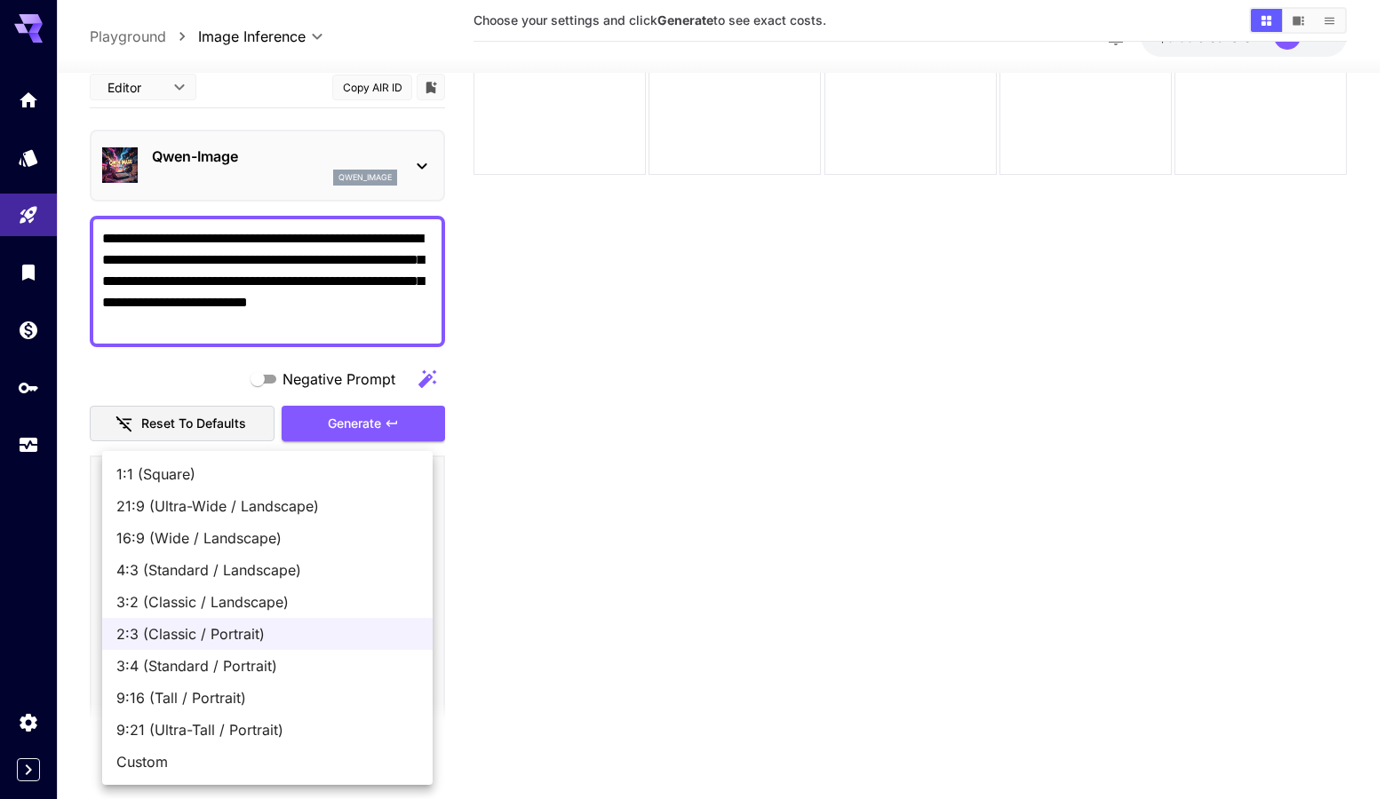
click at [228, 481] on span "1:1 (Square)" at bounding box center [267, 474] width 302 height 21
type input "**********"
type input "****"
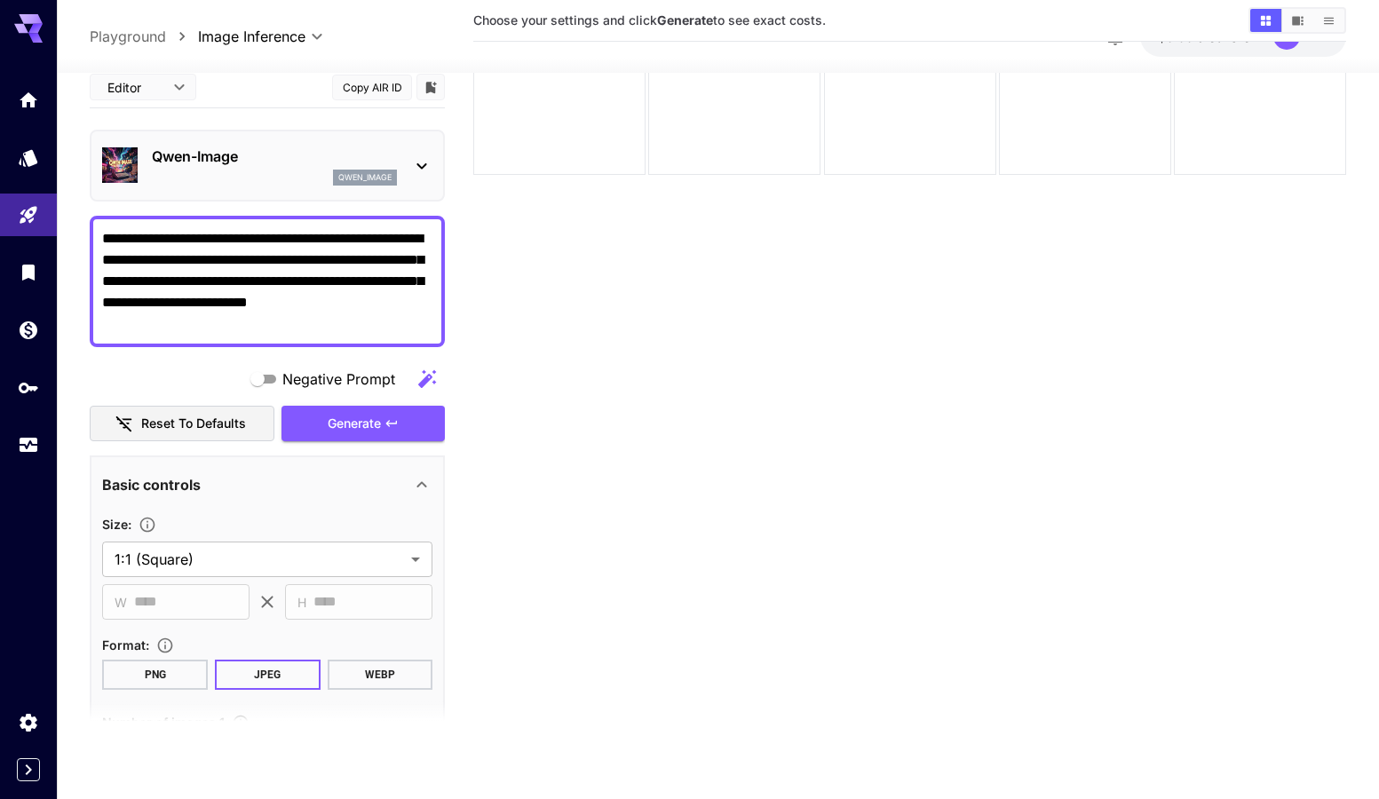
click at [579, 555] on section "Choose your settings and click Generate to see exact costs." at bounding box center [909, 346] width 873 height 799
click at [353, 425] on span "Generate" at bounding box center [354, 424] width 53 height 22
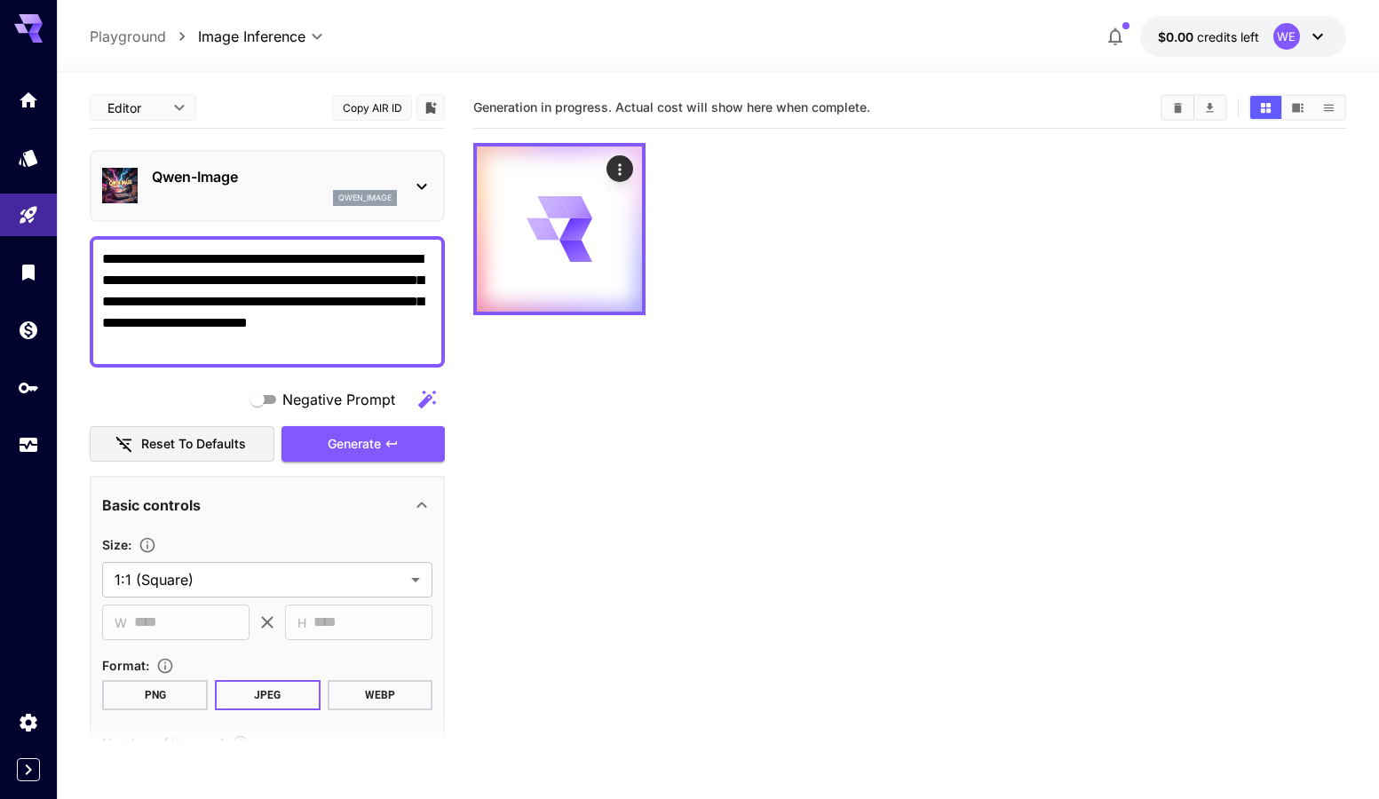
click at [1317, 35] on icon at bounding box center [1317, 36] width 21 height 21
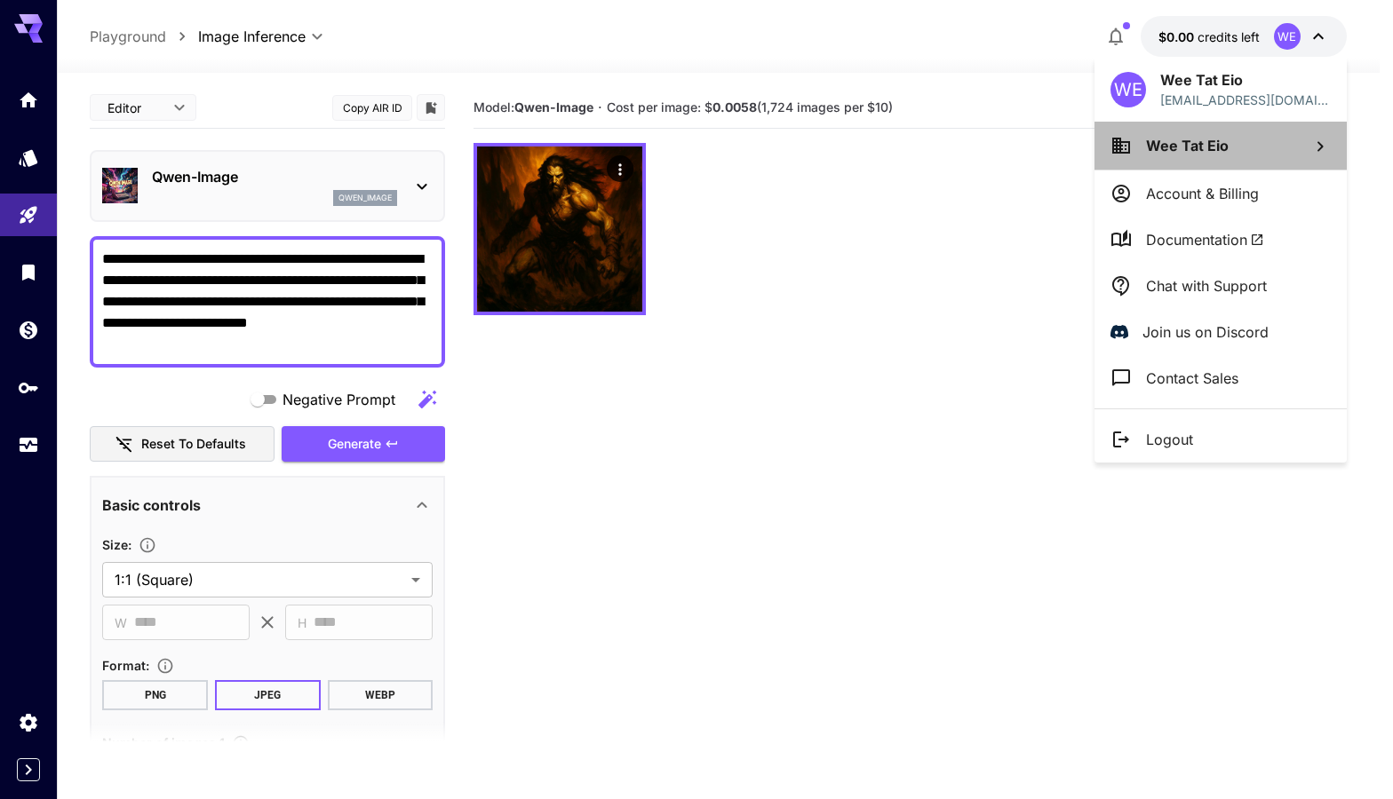
click at [1278, 154] on li "Wee Tat Eio" at bounding box center [1220, 146] width 252 height 48
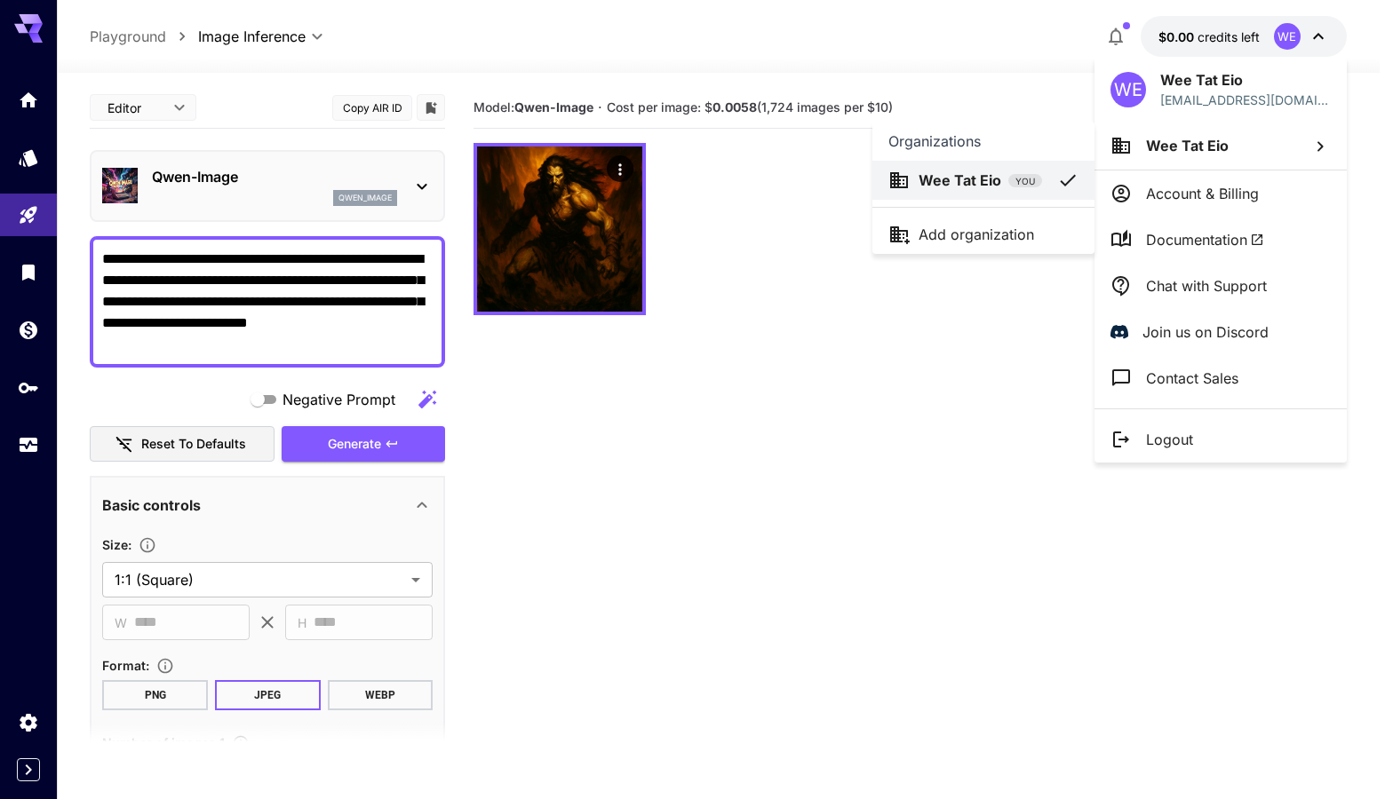
drag, startPoint x: 955, startPoint y: 456, endPoint x: 950, endPoint y: 444, distance: 12.4
click at [954, 456] on div at bounding box center [696, 399] width 1393 height 799
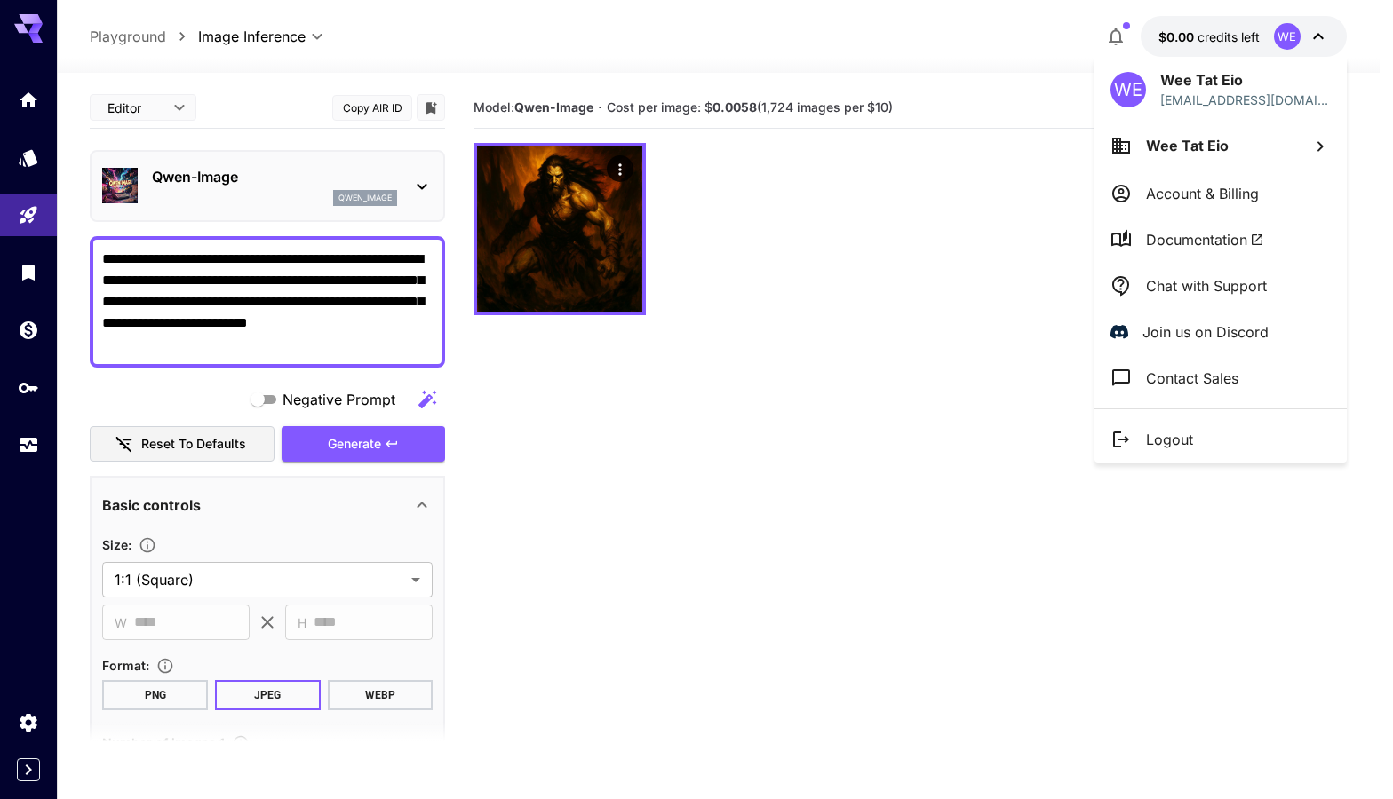
click at [561, 266] on div at bounding box center [696, 399] width 1393 height 799
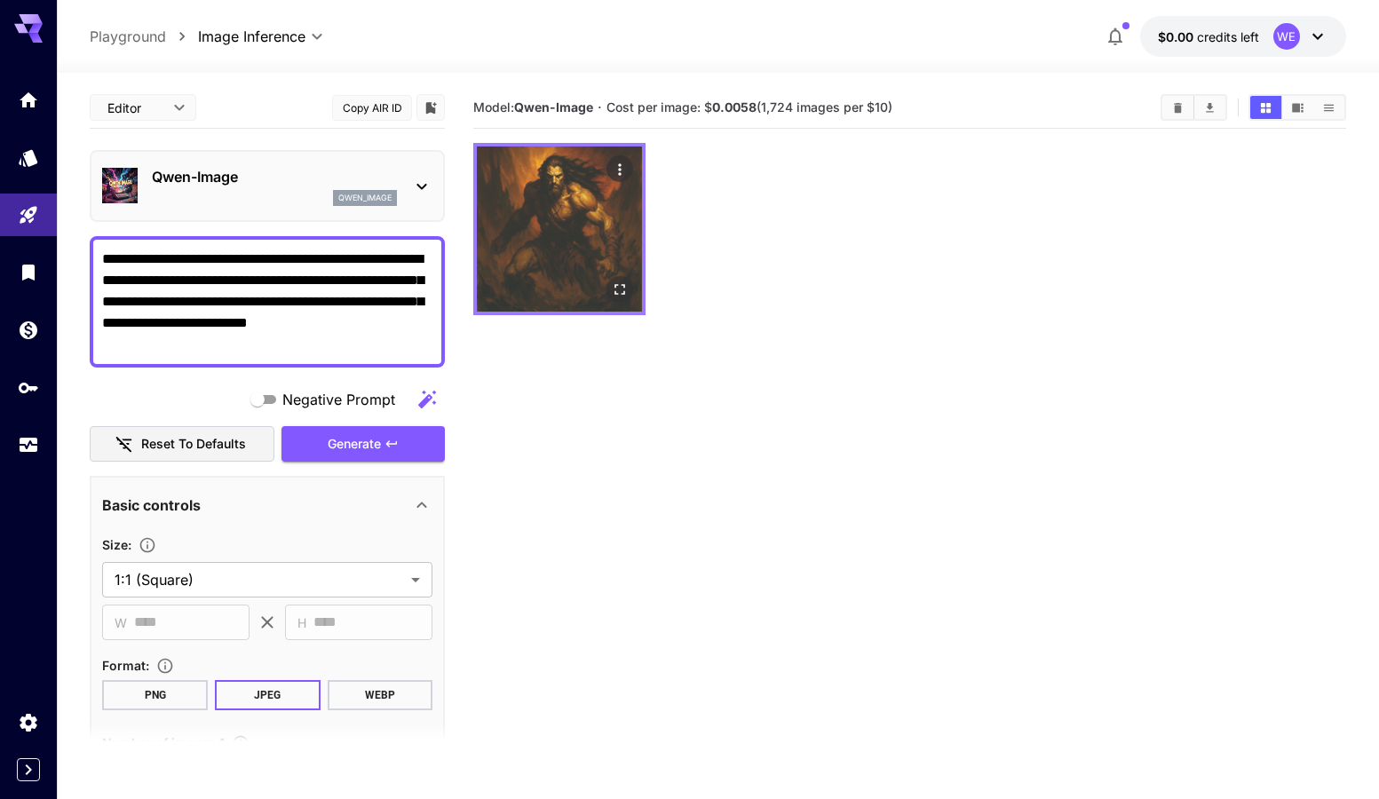
click at [582, 248] on img at bounding box center [559, 229] width 165 height 165
click at [618, 288] on icon "Open in fullscreen" at bounding box center [620, 290] width 18 height 18
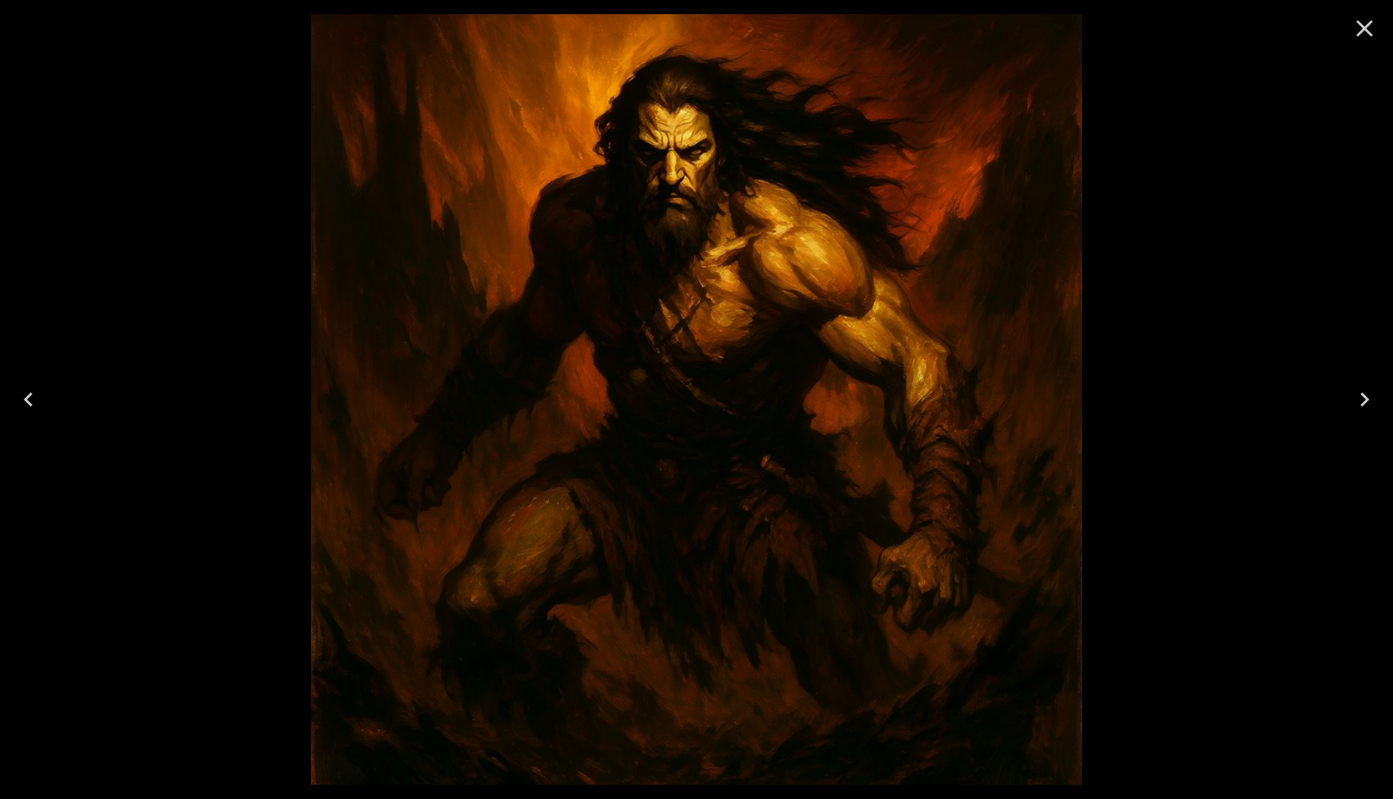
click at [1362, 22] on icon "Close" at bounding box center [1364, 28] width 28 height 28
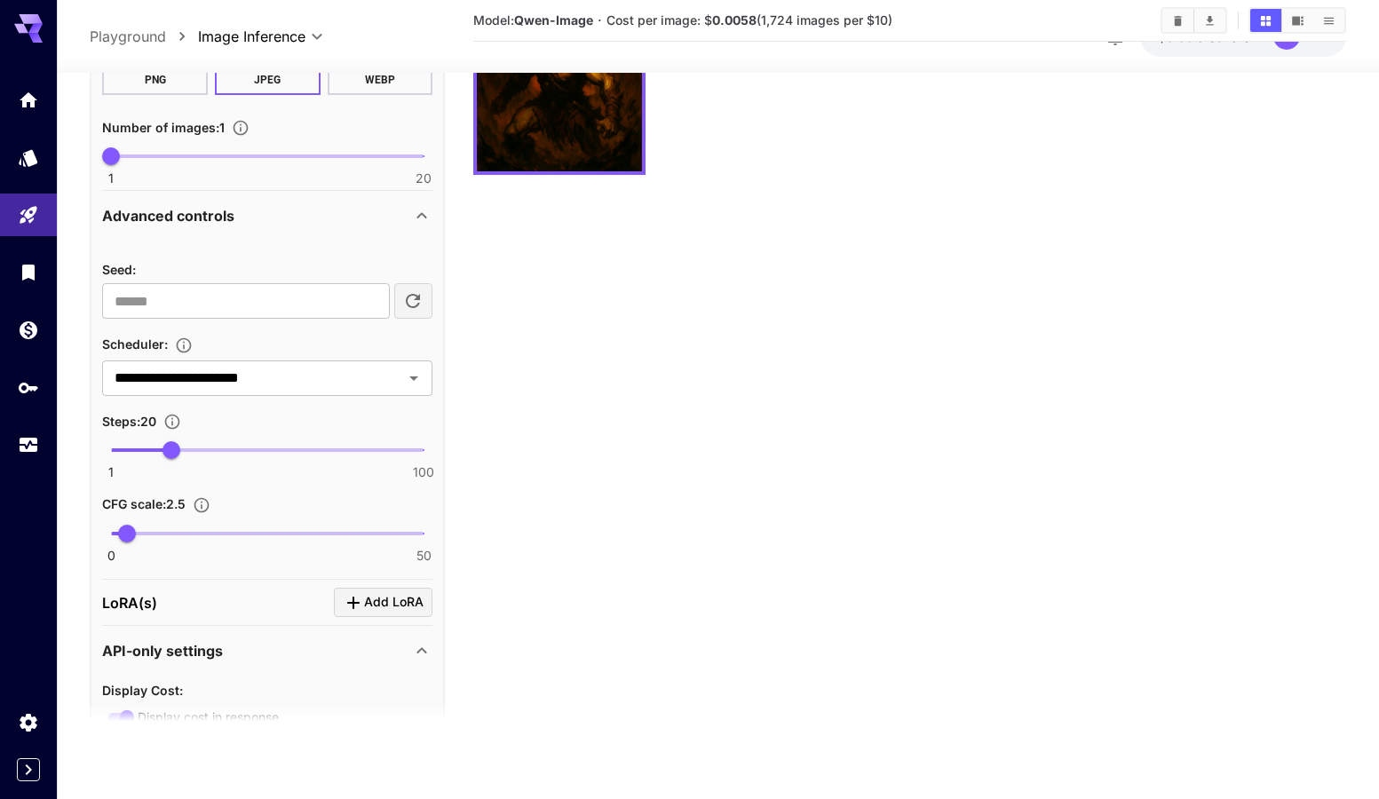
scroll to position [871, 0]
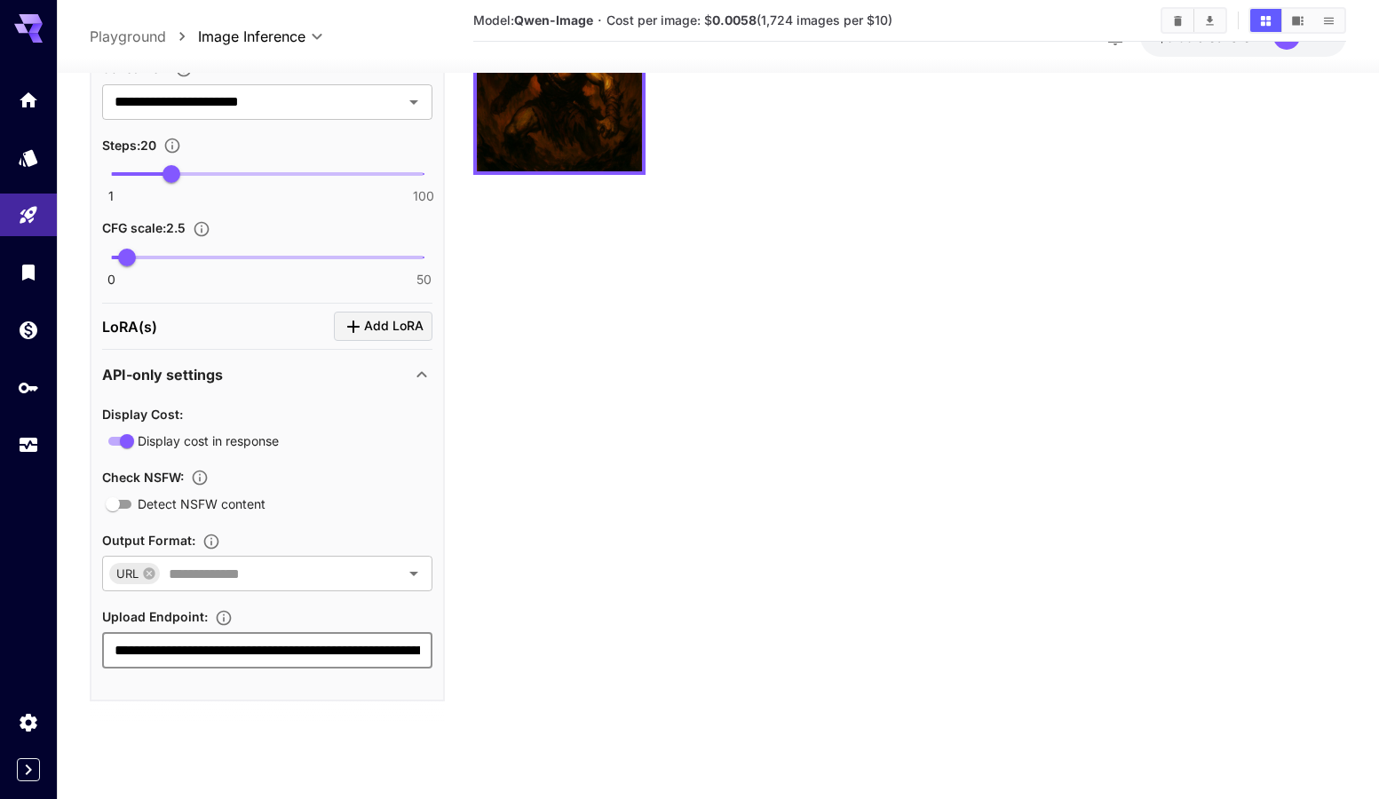
click at [311, 655] on input "**********" at bounding box center [267, 651] width 330 height 36
click at [402, 649] on input "**********" at bounding box center [267, 651] width 330 height 36
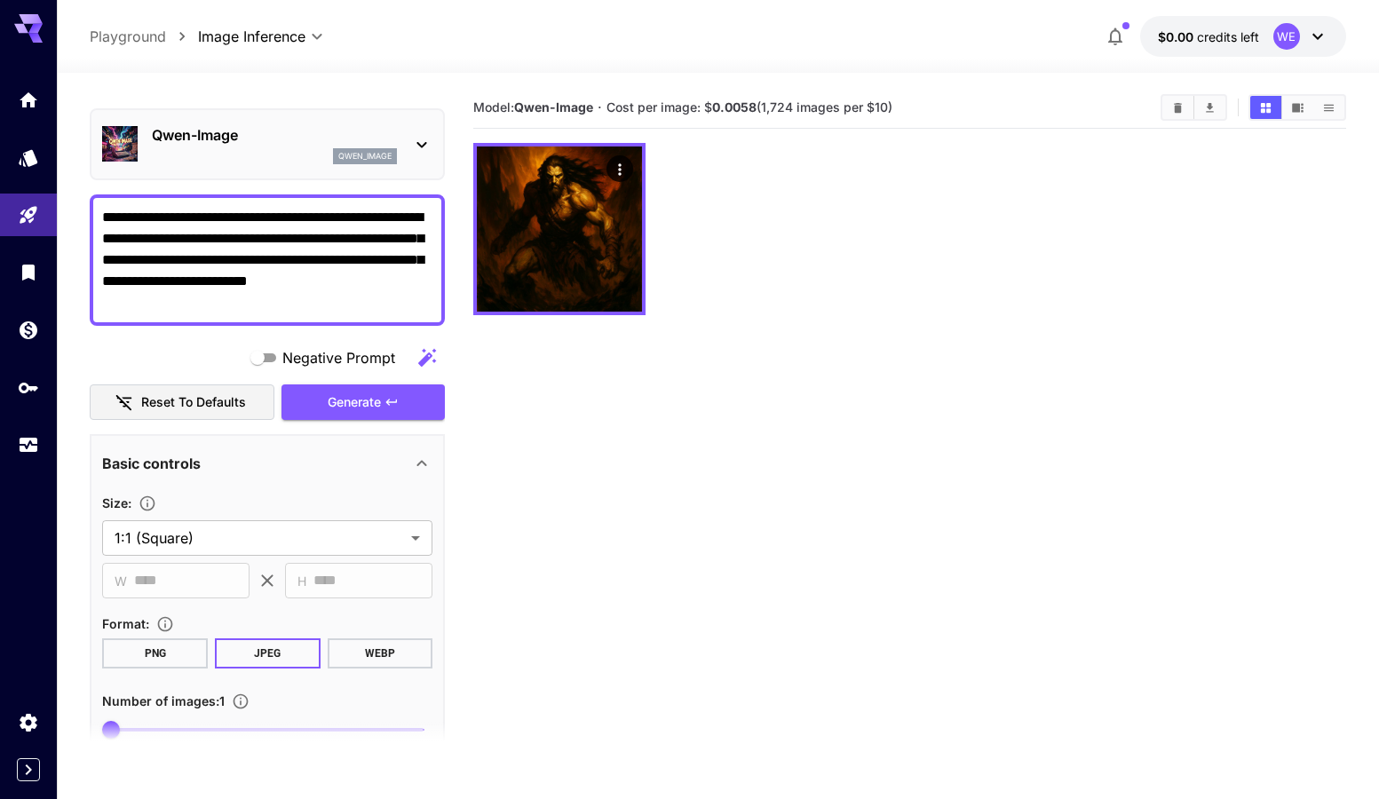
scroll to position [0, 0]
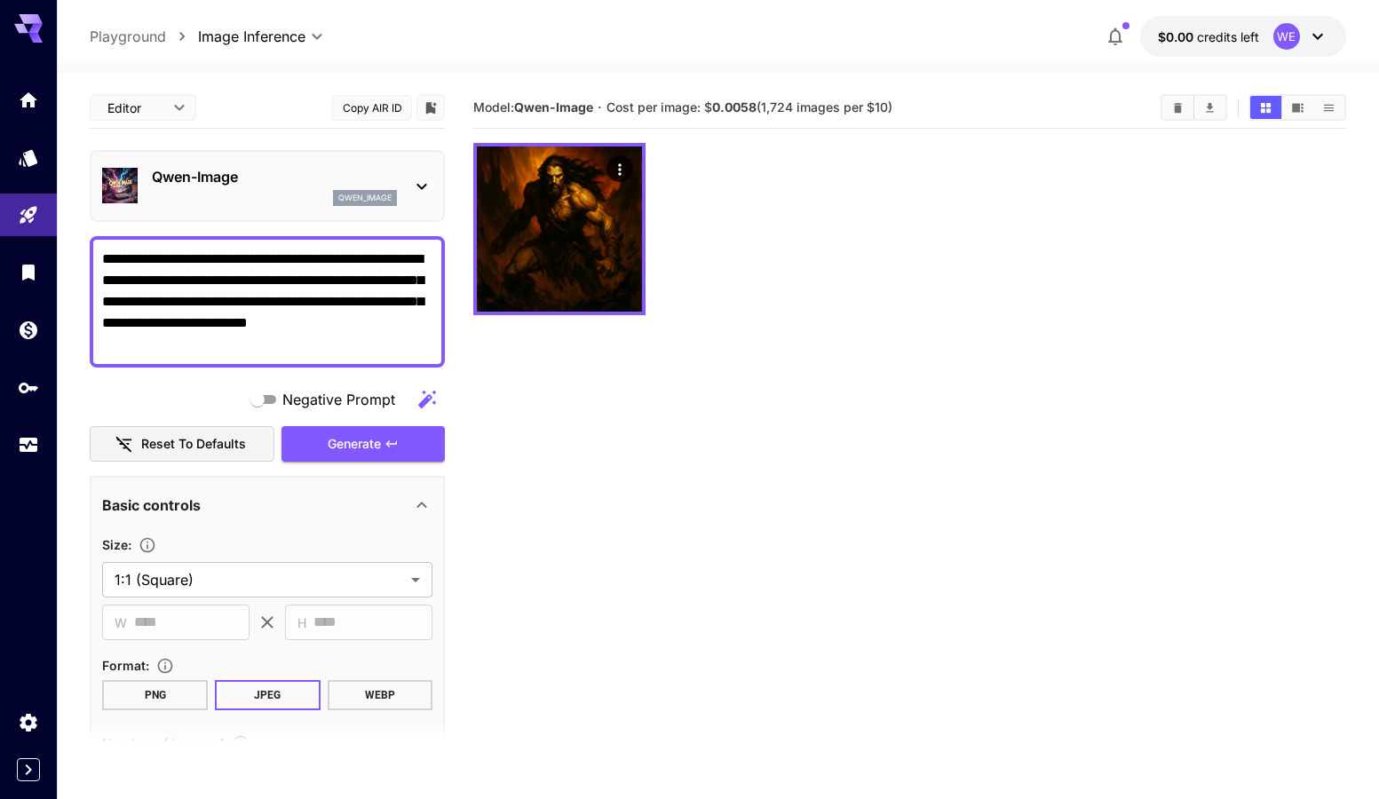
click at [674, 429] on section "Model: [PERSON_NAME]-Image · Cost per image: $ 0.0058 (1,724 images per $10)" at bounding box center [909, 486] width 873 height 799
click at [418, 189] on icon at bounding box center [421, 186] width 21 height 21
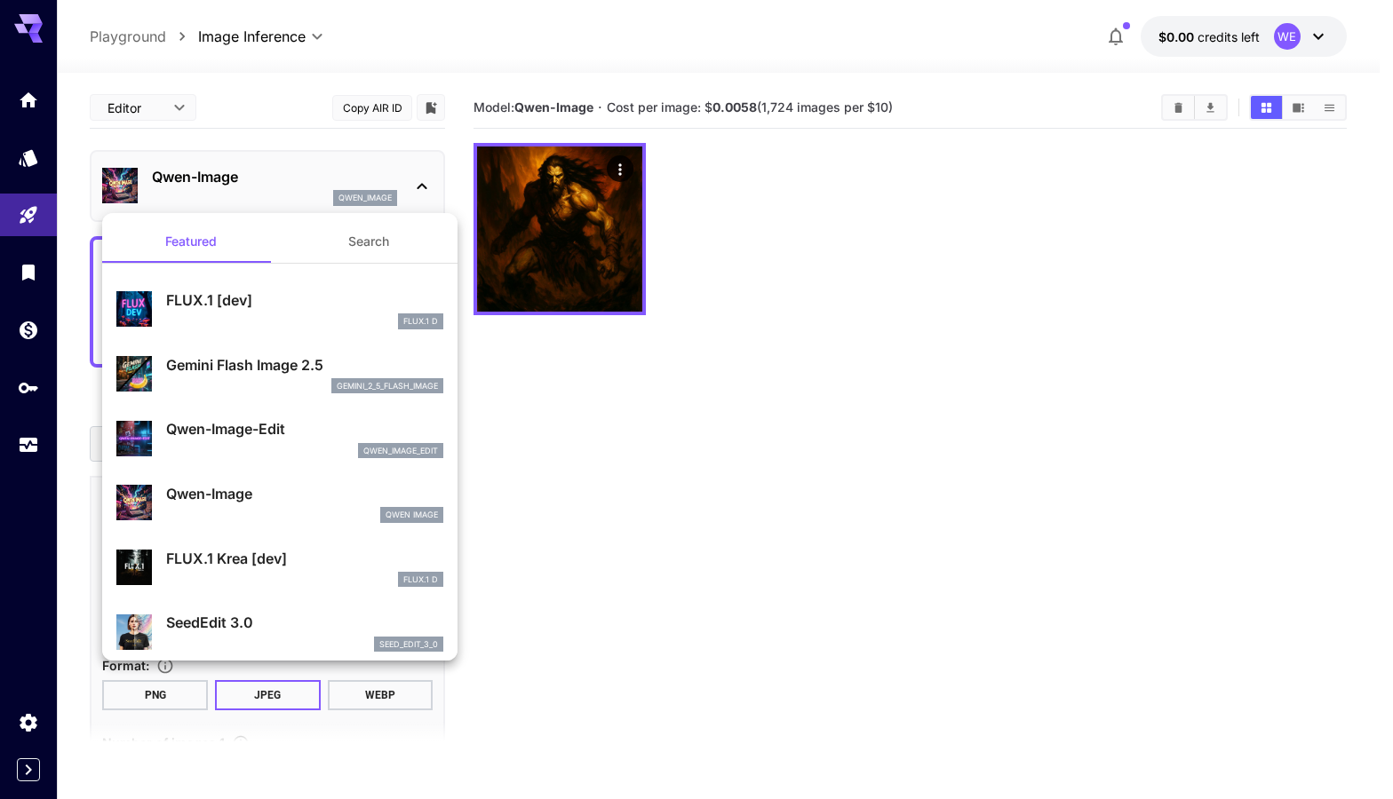
click at [616, 526] on div at bounding box center [696, 399] width 1393 height 799
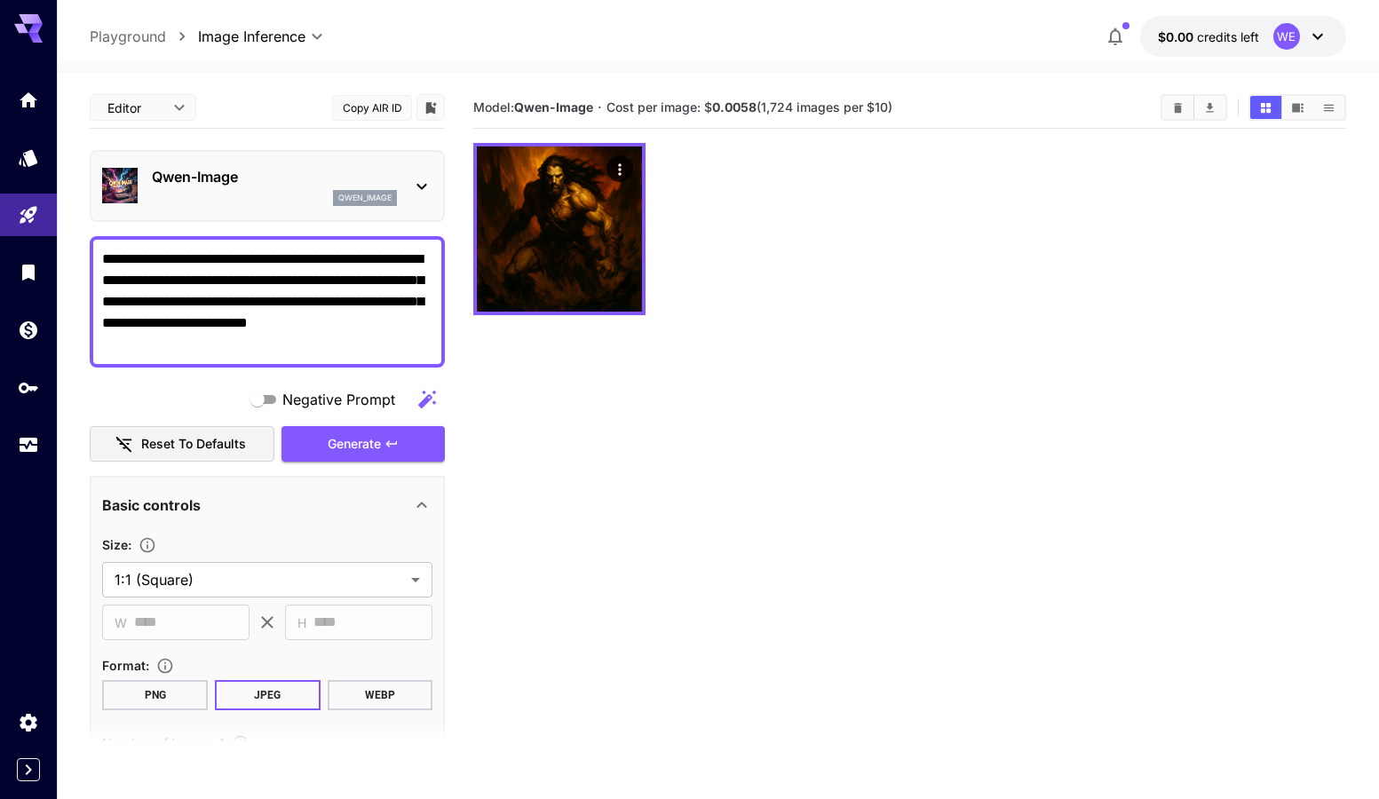
click at [322, 36] on body "**********" at bounding box center [689, 470] width 1379 height 940
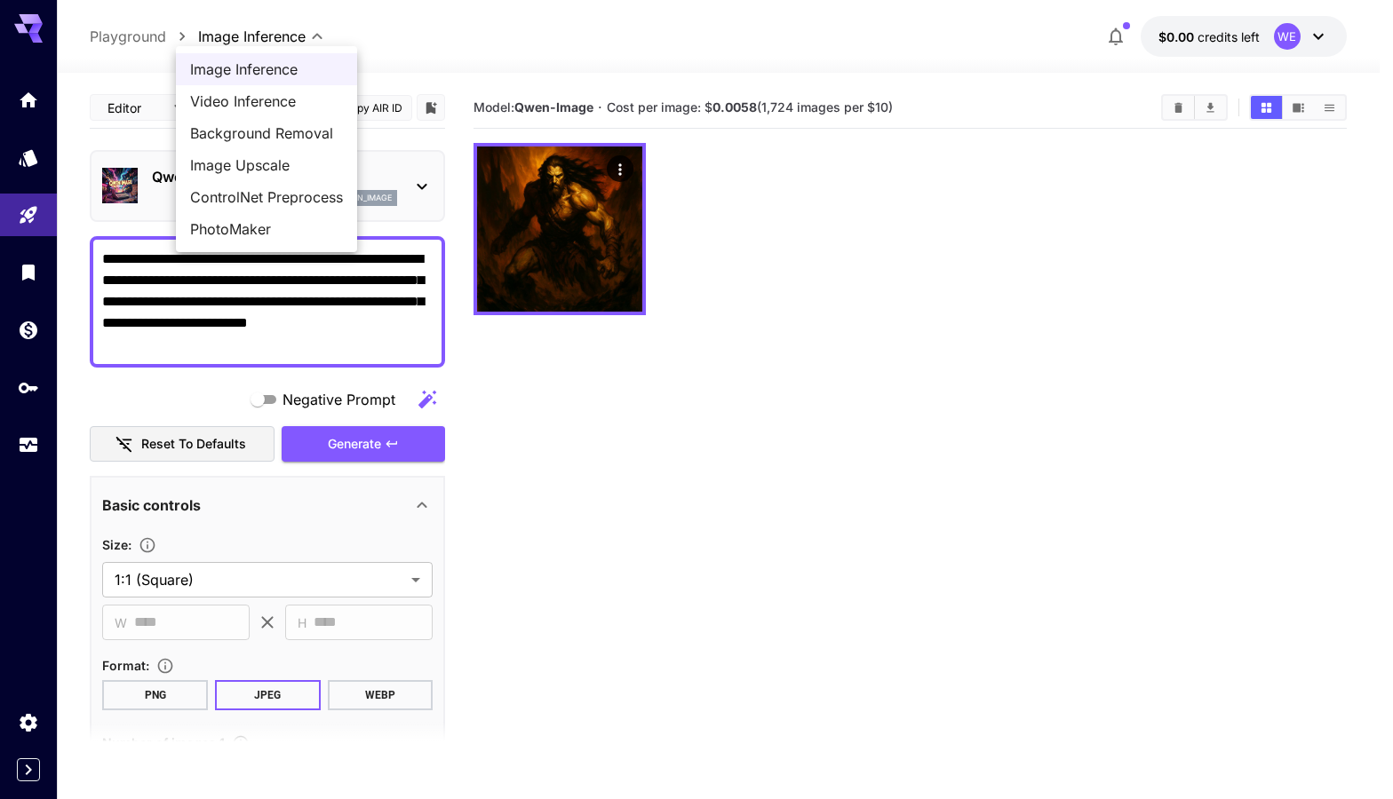
click at [448, 27] on div at bounding box center [696, 399] width 1393 height 799
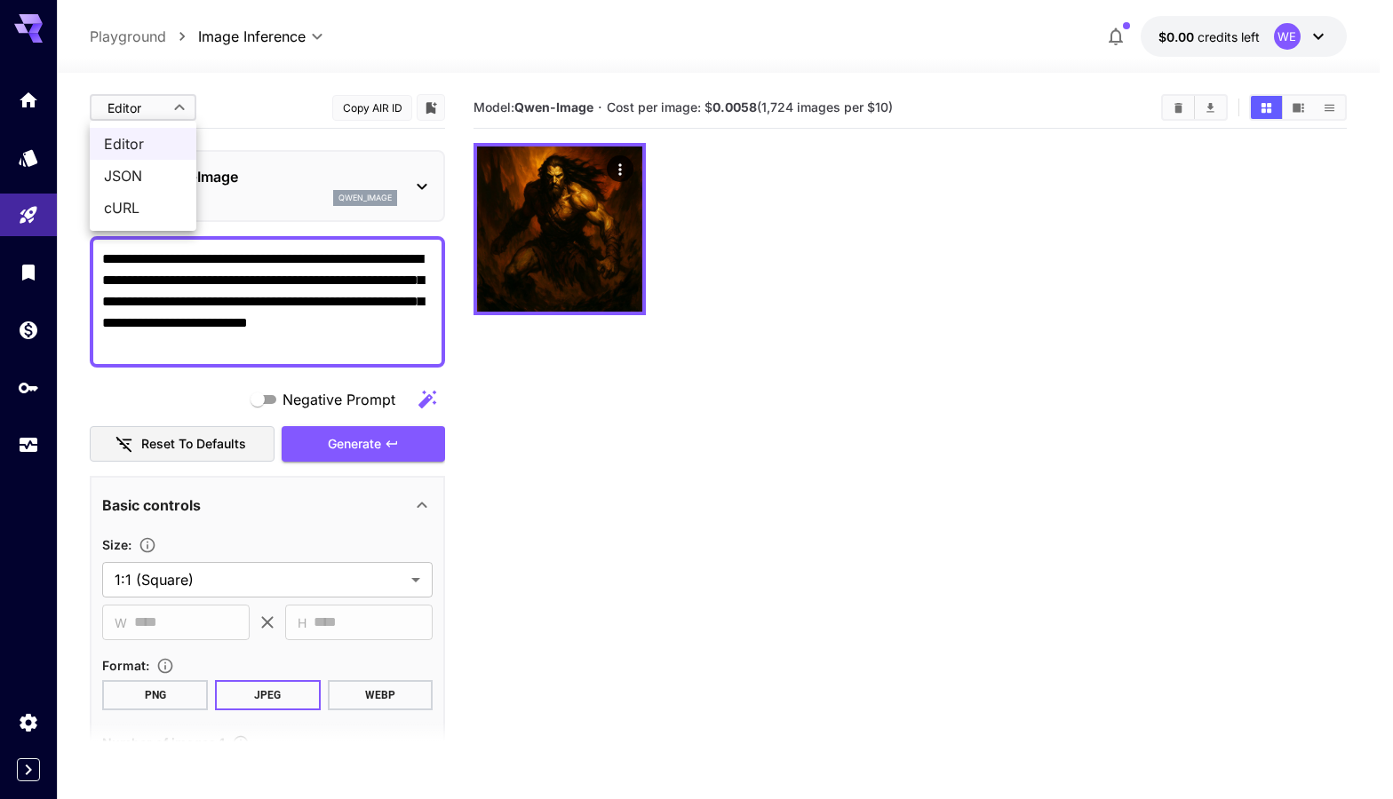
click at [178, 110] on body "**********" at bounding box center [696, 470] width 1393 height 940
click at [294, 109] on div at bounding box center [696, 399] width 1393 height 799
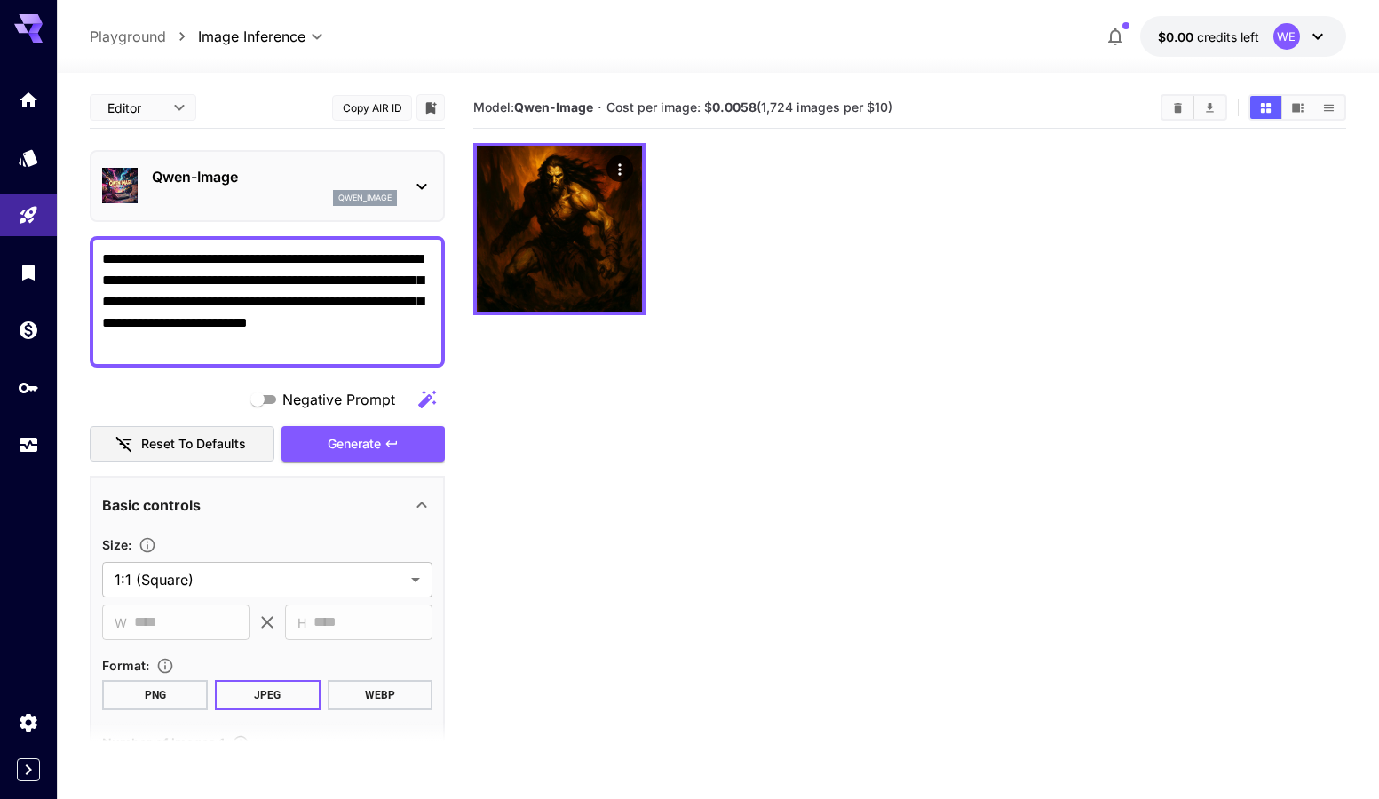
click at [250, 187] on p "Qwen-Image" at bounding box center [274, 176] width 245 height 21
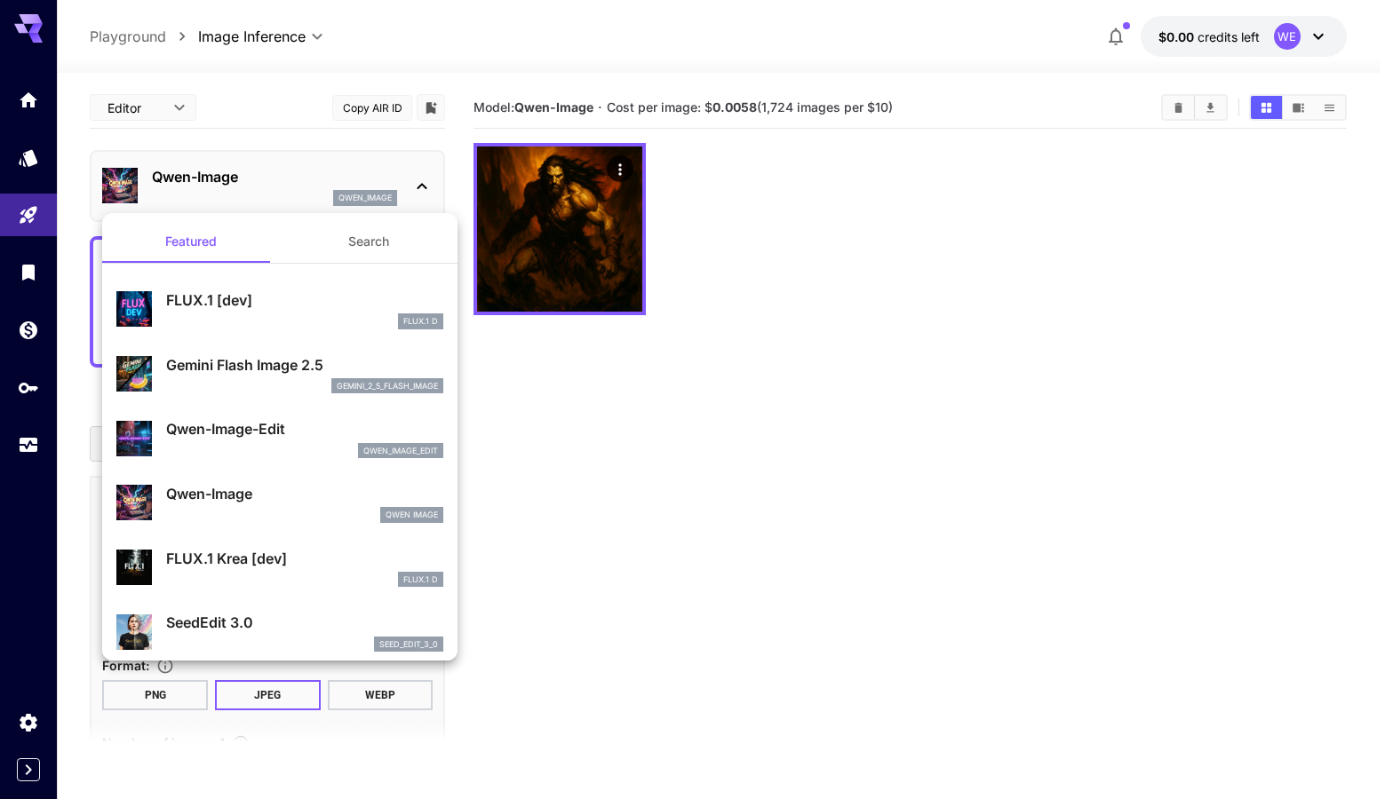
click at [568, 394] on div at bounding box center [696, 399] width 1393 height 799
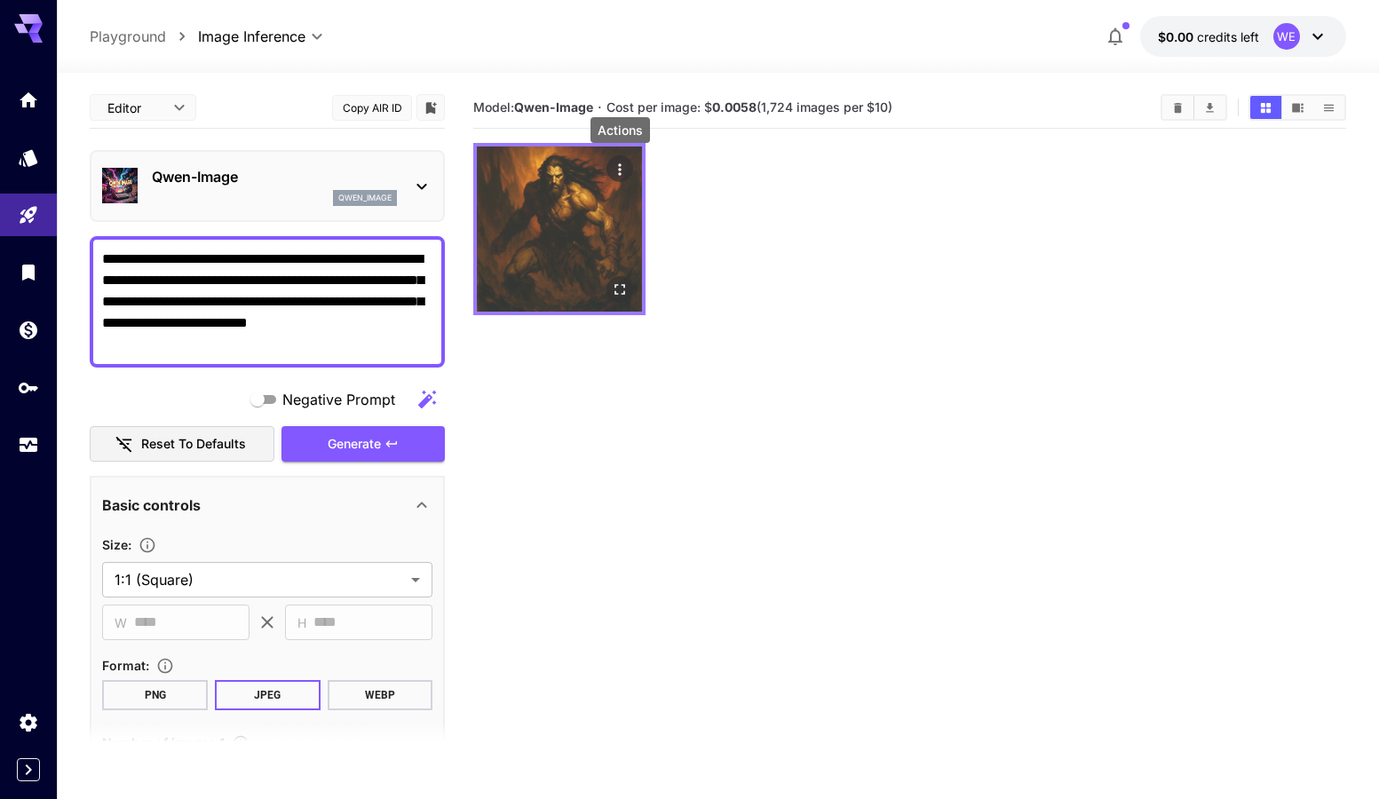
click at [617, 164] on icon "Actions" at bounding box center [620, 170] width 18 height 18
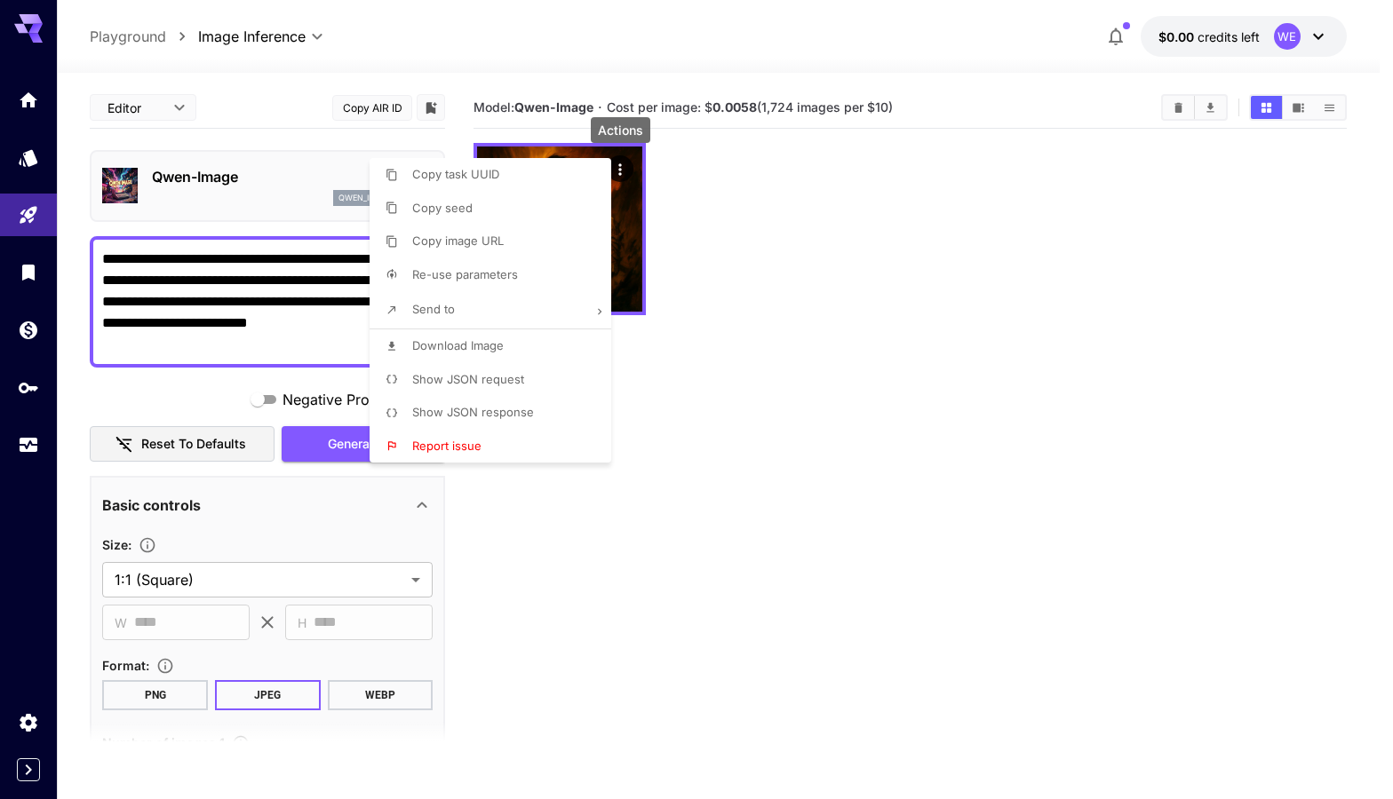
click at [825, 283] on div at bounding box center [696, 399] width 1393 height 799
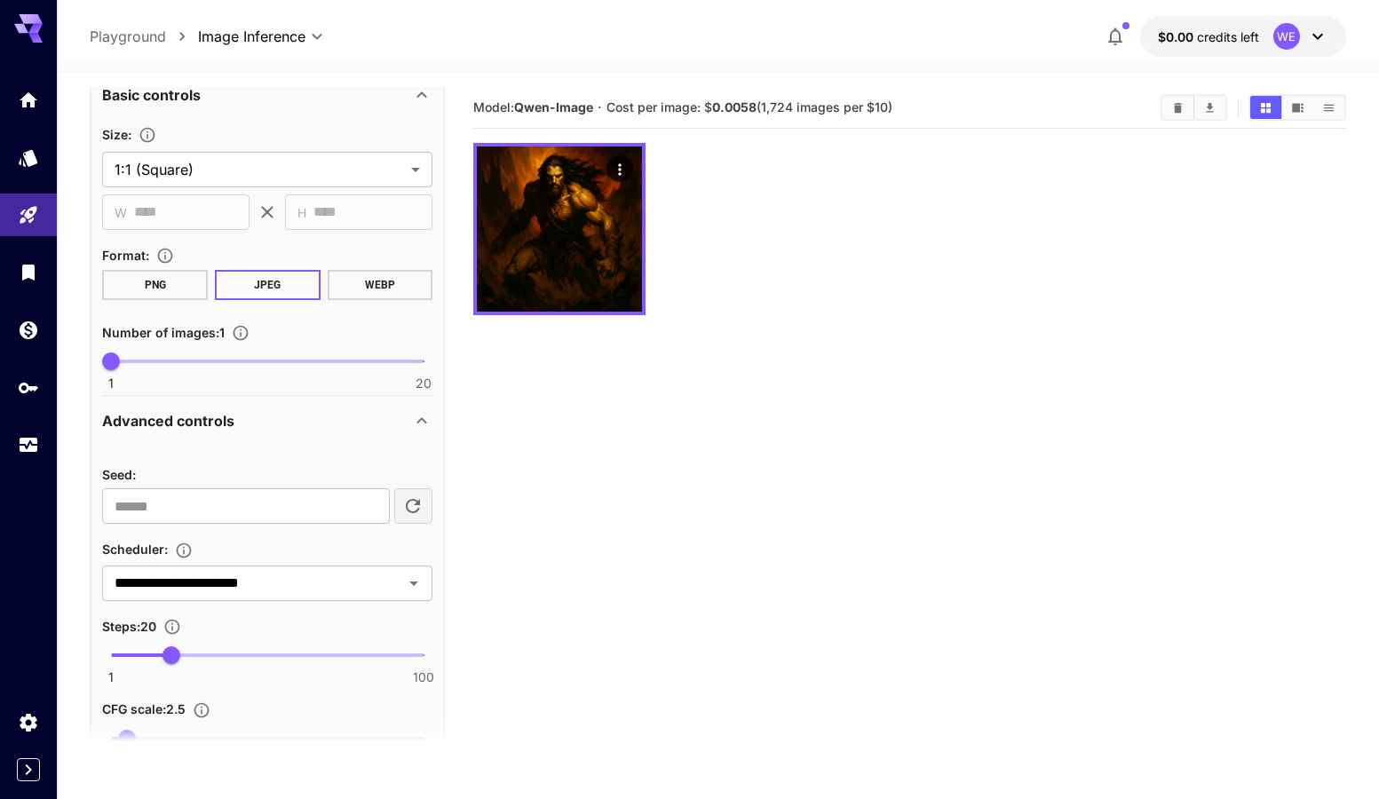
scroll to position [444, 0]
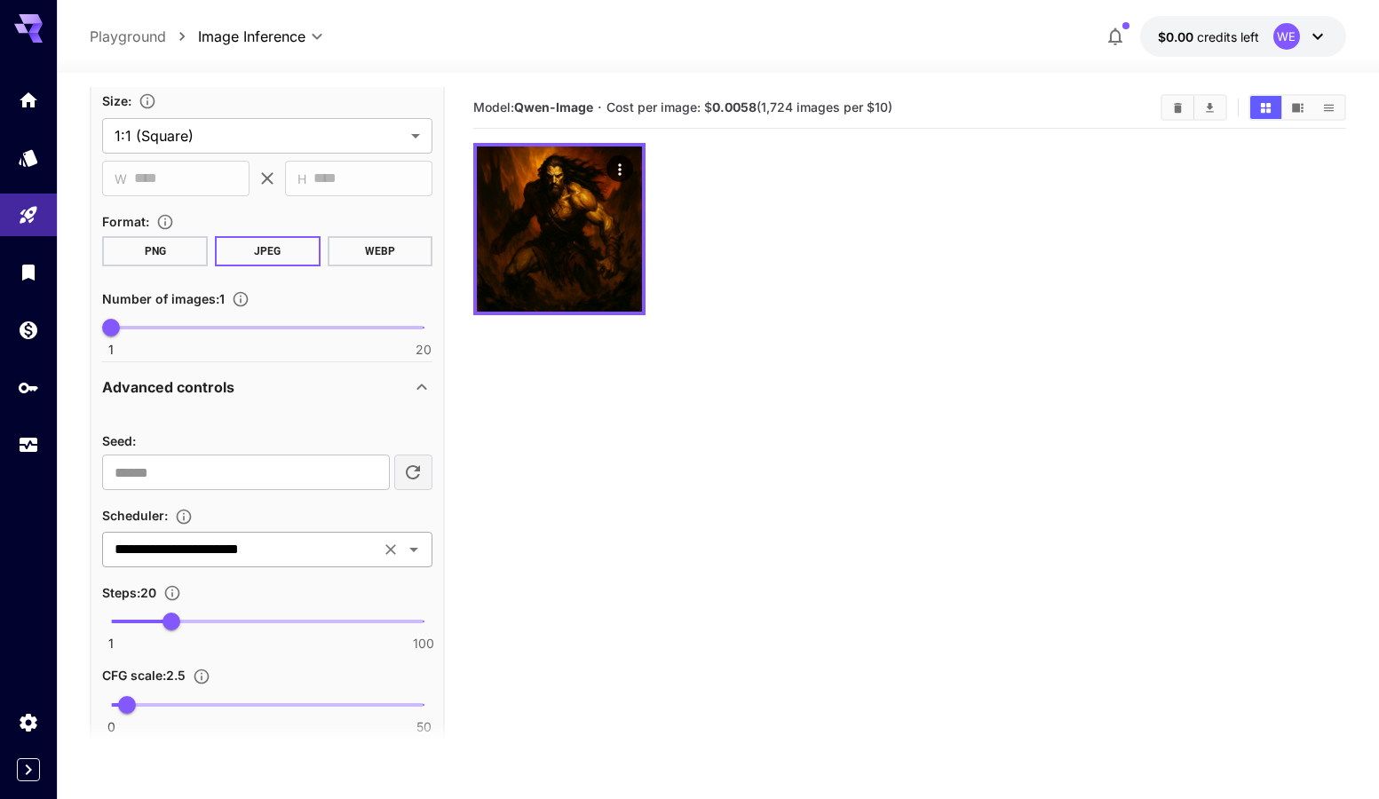
click at [413, 550] on icon "Open" at bounding box center [413, 550] width 9 height 4
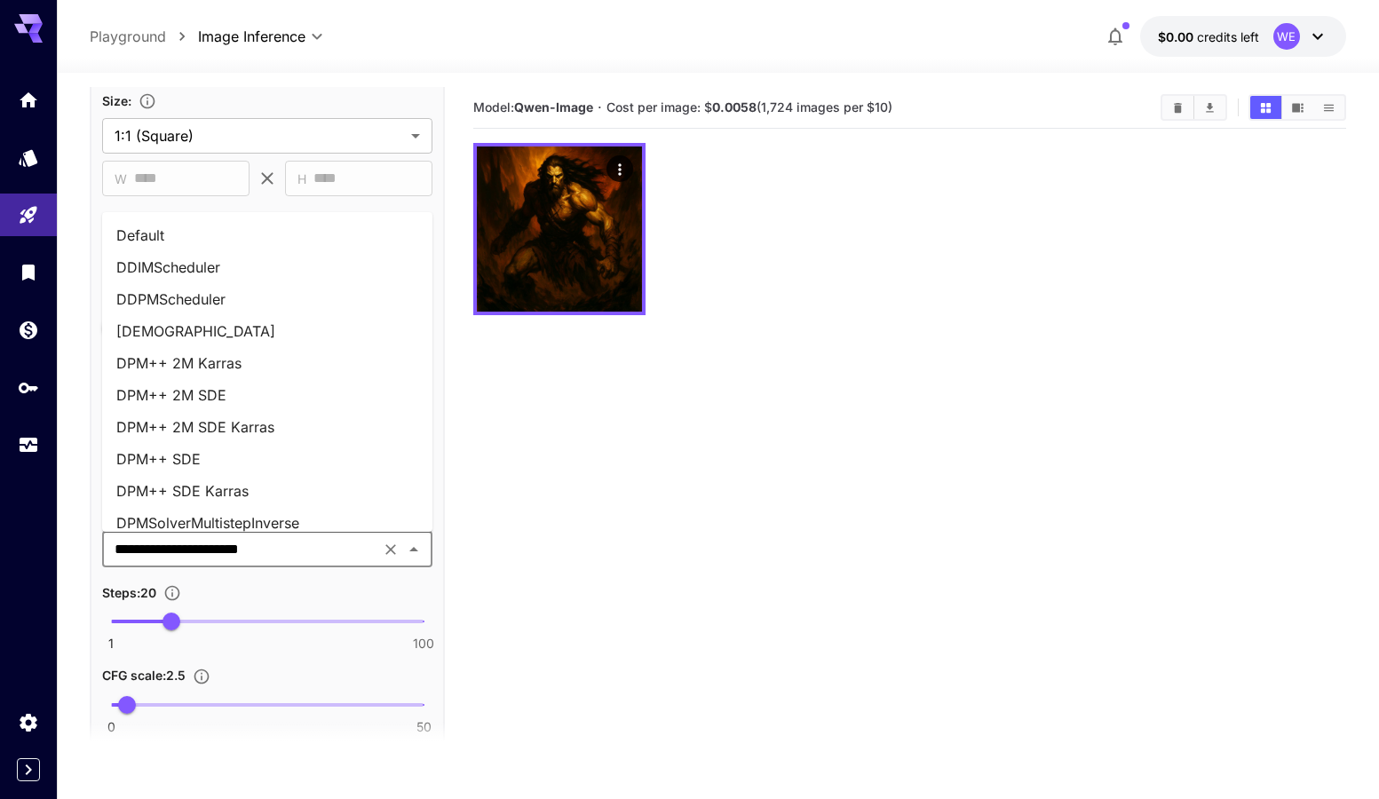
scroll to position [647, 0]
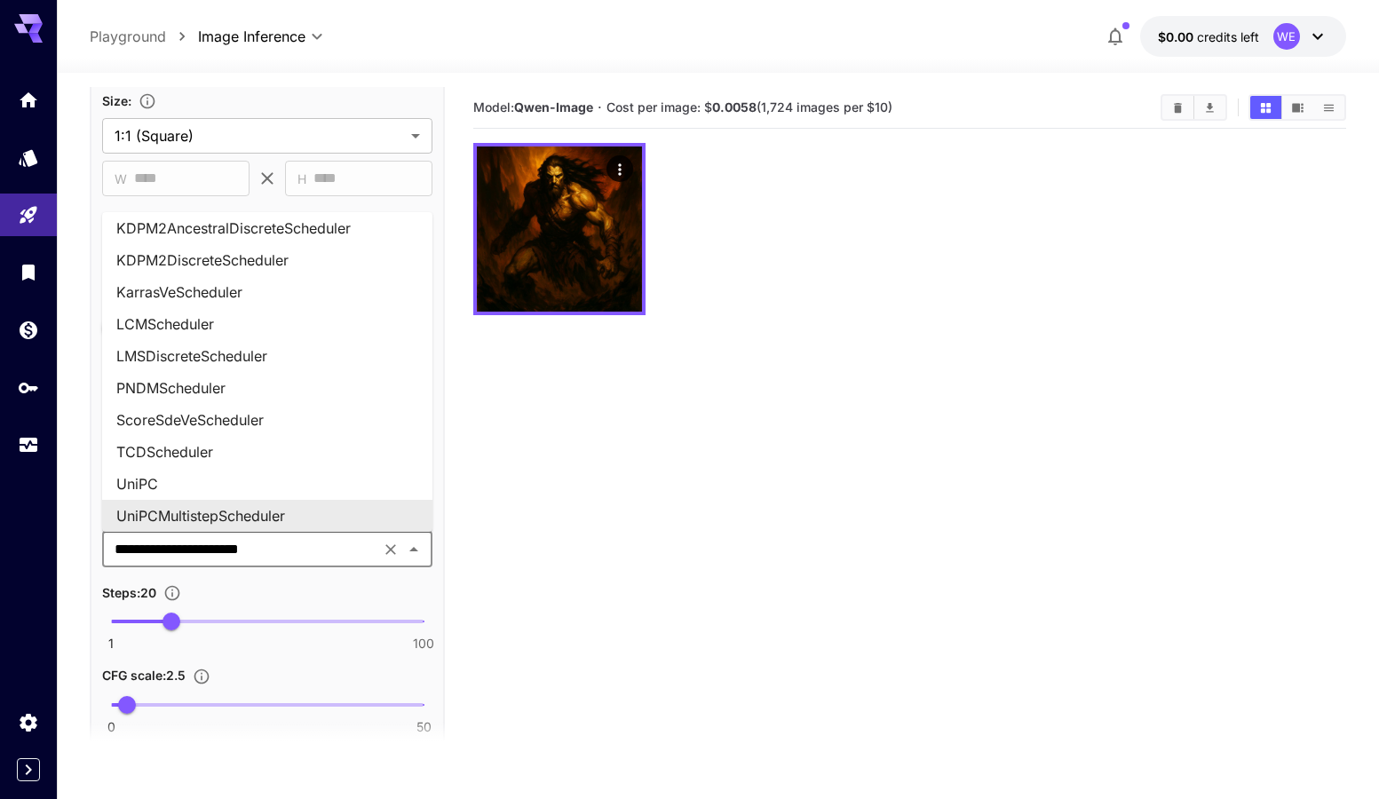
click at [555, 563] on section "Model: [PERSON_NAME]-Image · Cost per image: $ 0.0058 (1,724 images per $10)" at bounding box center [909, 486] width 873 height 799
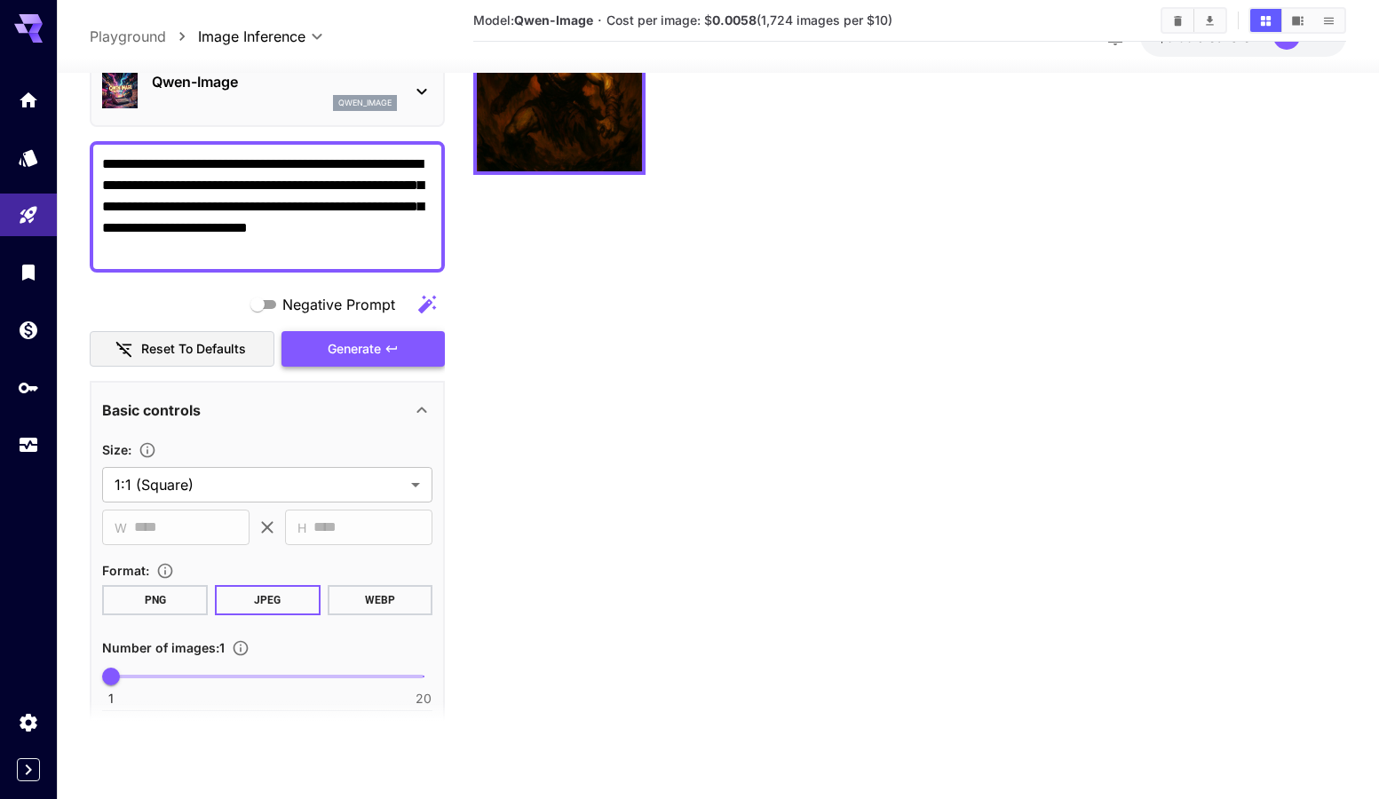
scroll to position [0, 0]
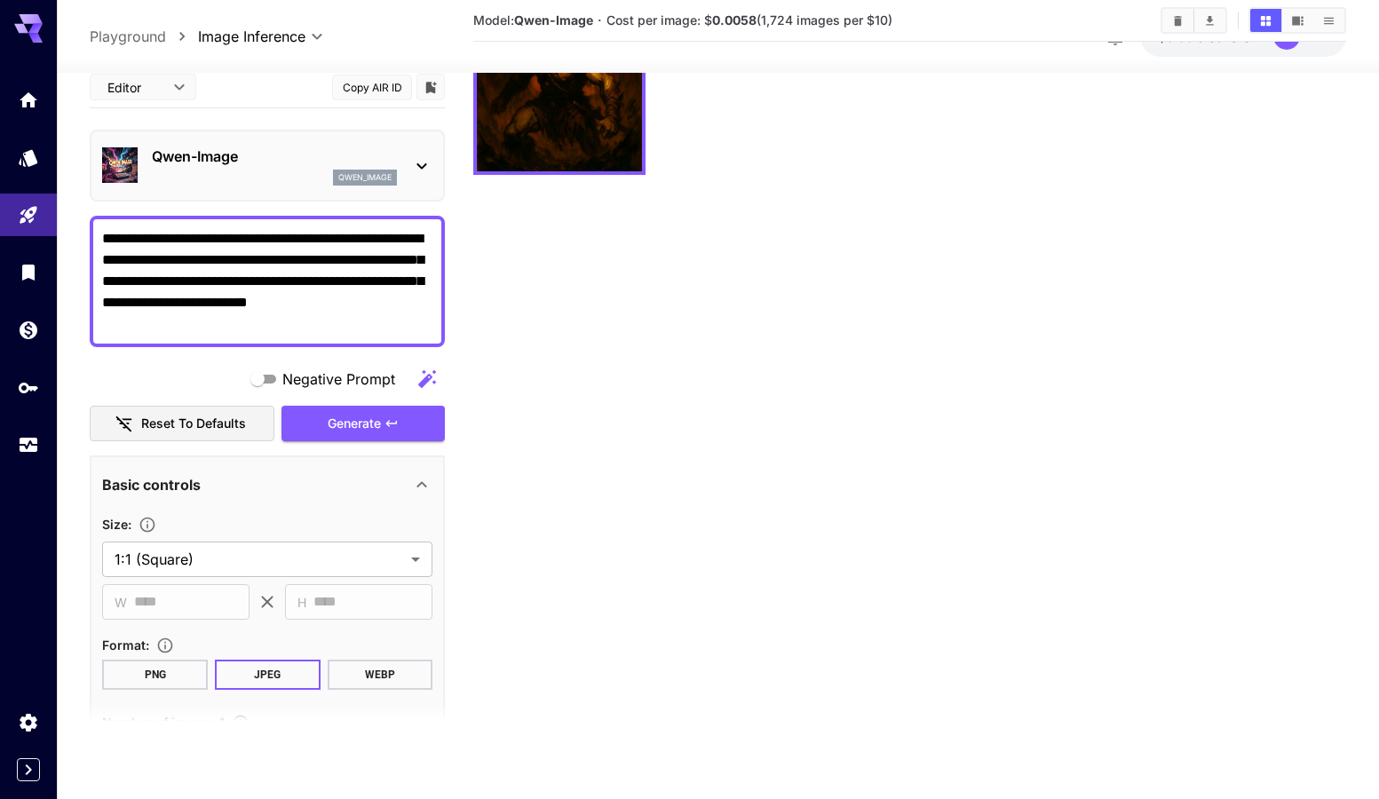
click at [248, 161] on p "Qwen-Image" at bounding box center [274, 156] width 245 height 21
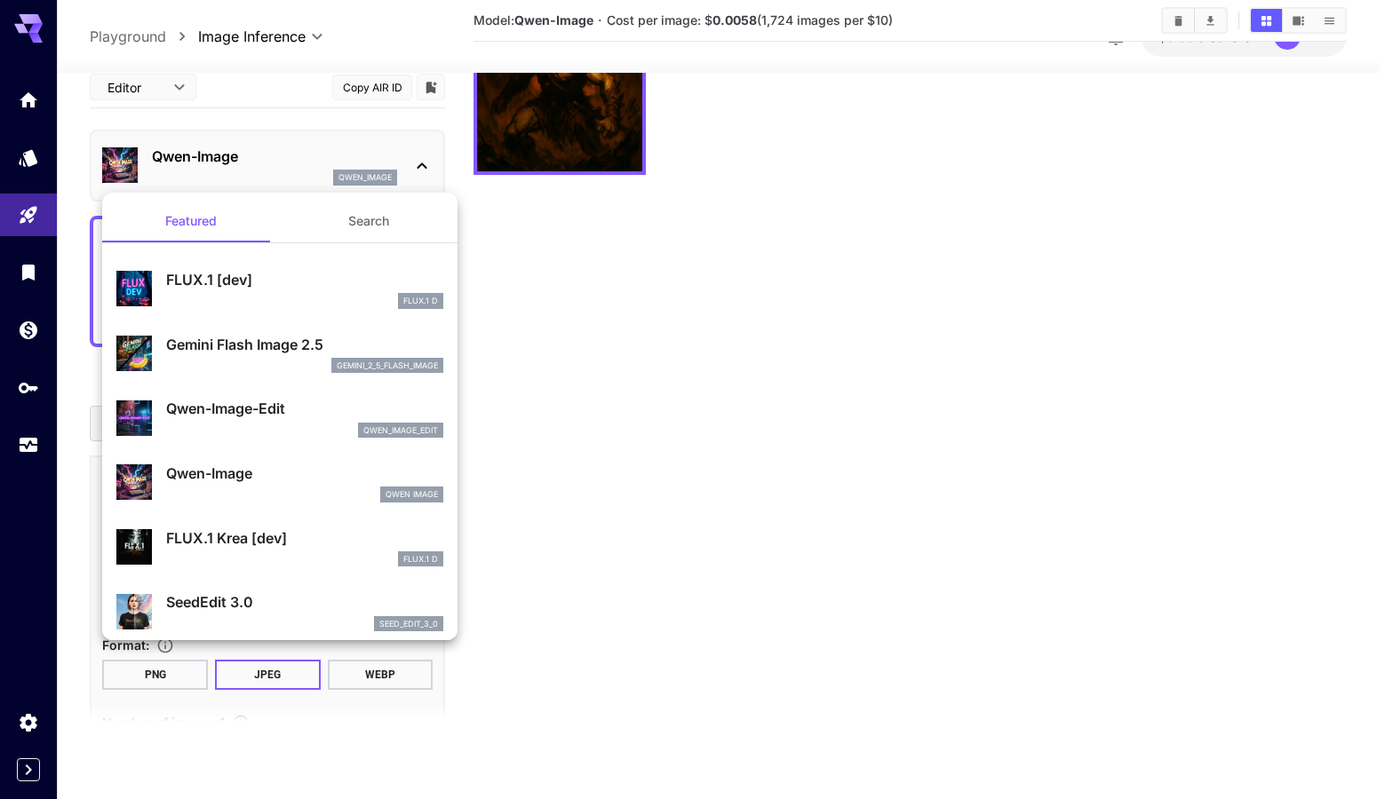
click at [663, 362] on div at bounding box center [696, 399] width 1393 height 799
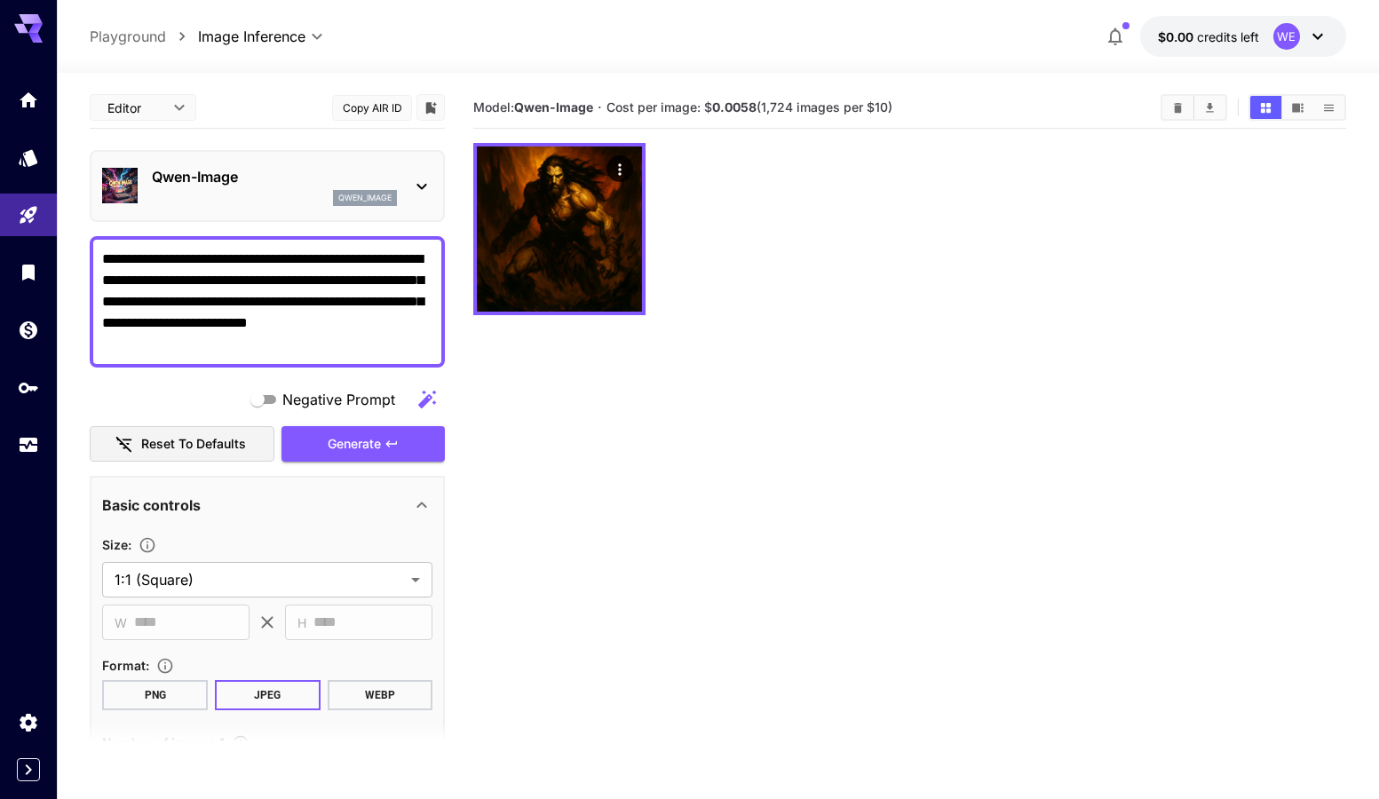
click at [144, 36] on p "Playground" at bounding box center [128, 36] width 76 height 21
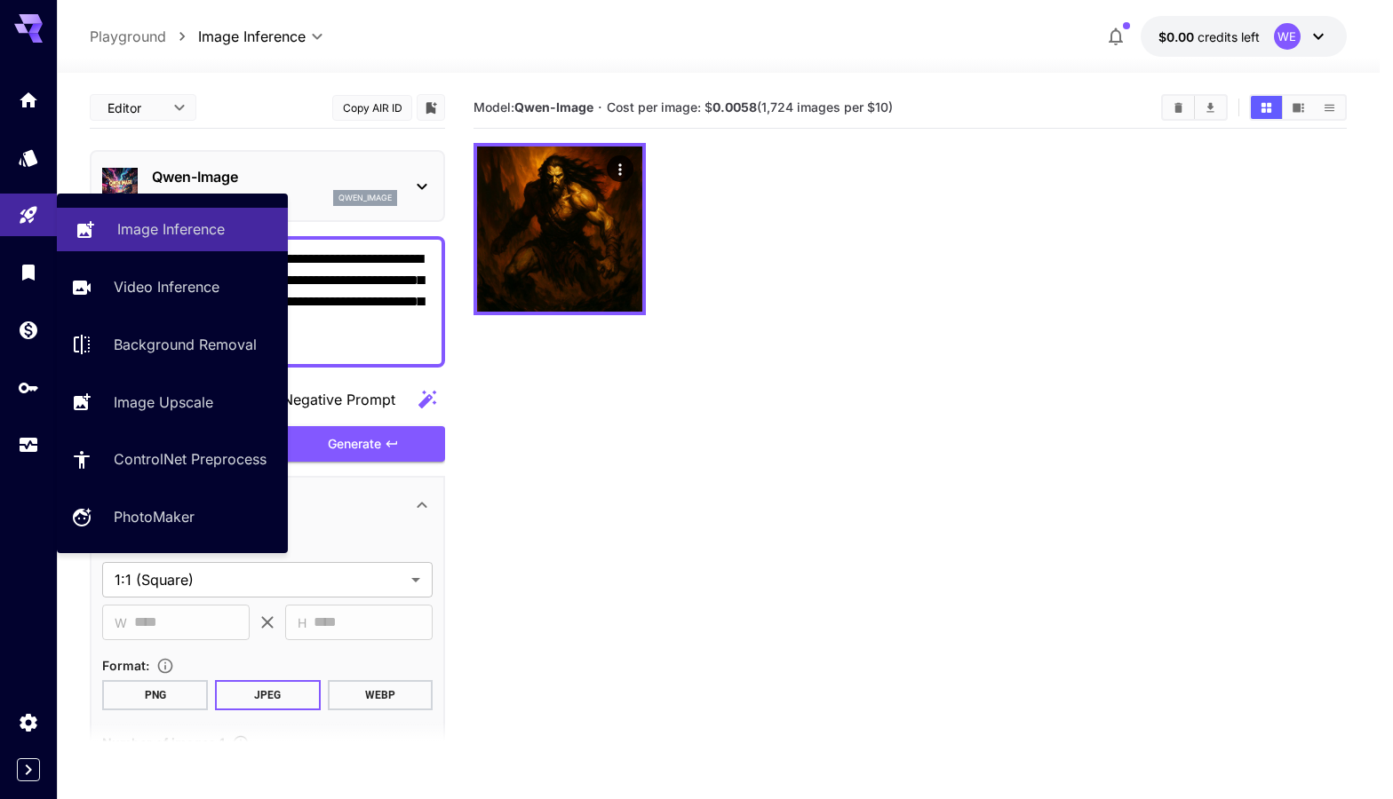
click at [156, 243] on link "Image Inference" at bounding box center [172, 230] width 231 height 44
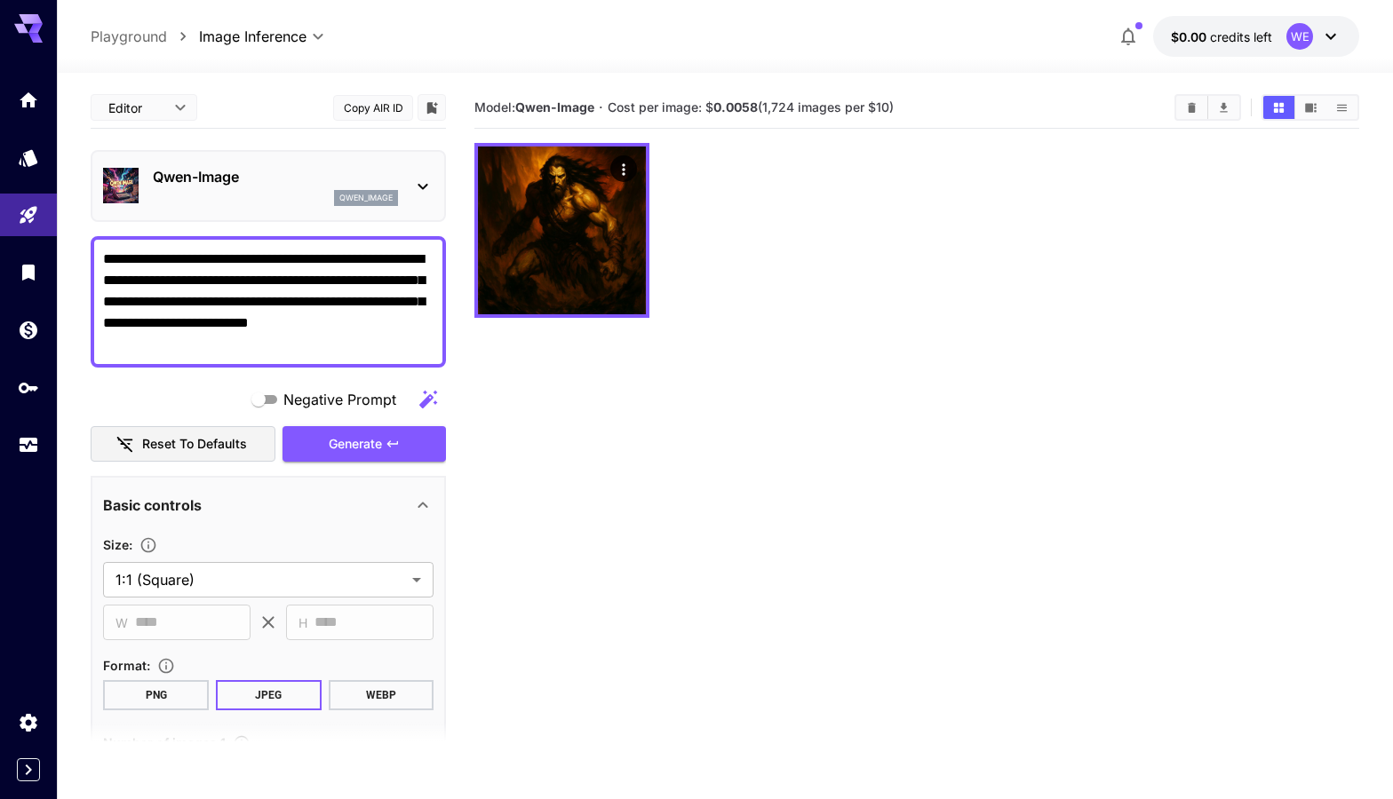
click at [147, 112] on body "**********" at bounding box center [696, 470] width 1393 height 940
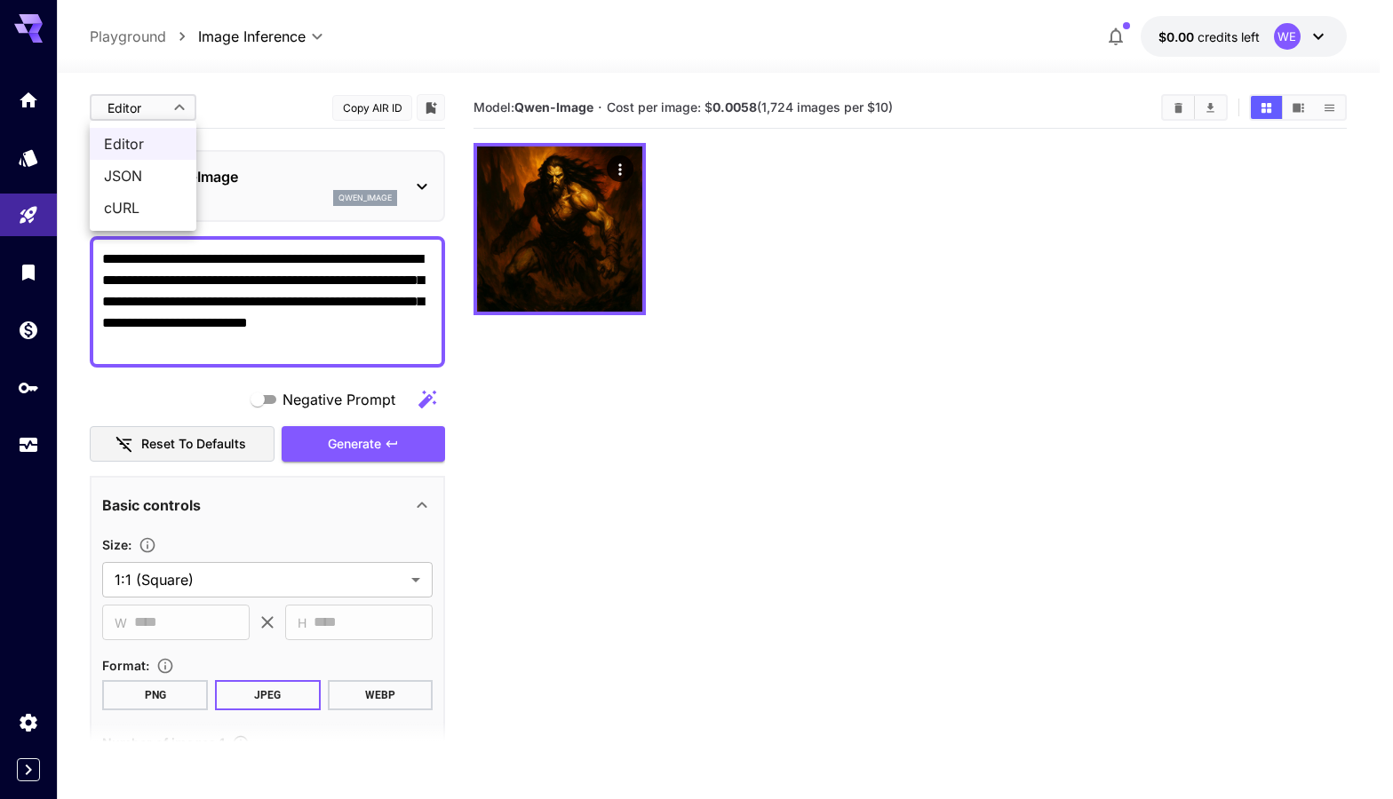
click at [291, 117] on div at bounding box center [696, 399] width 1393 height 799
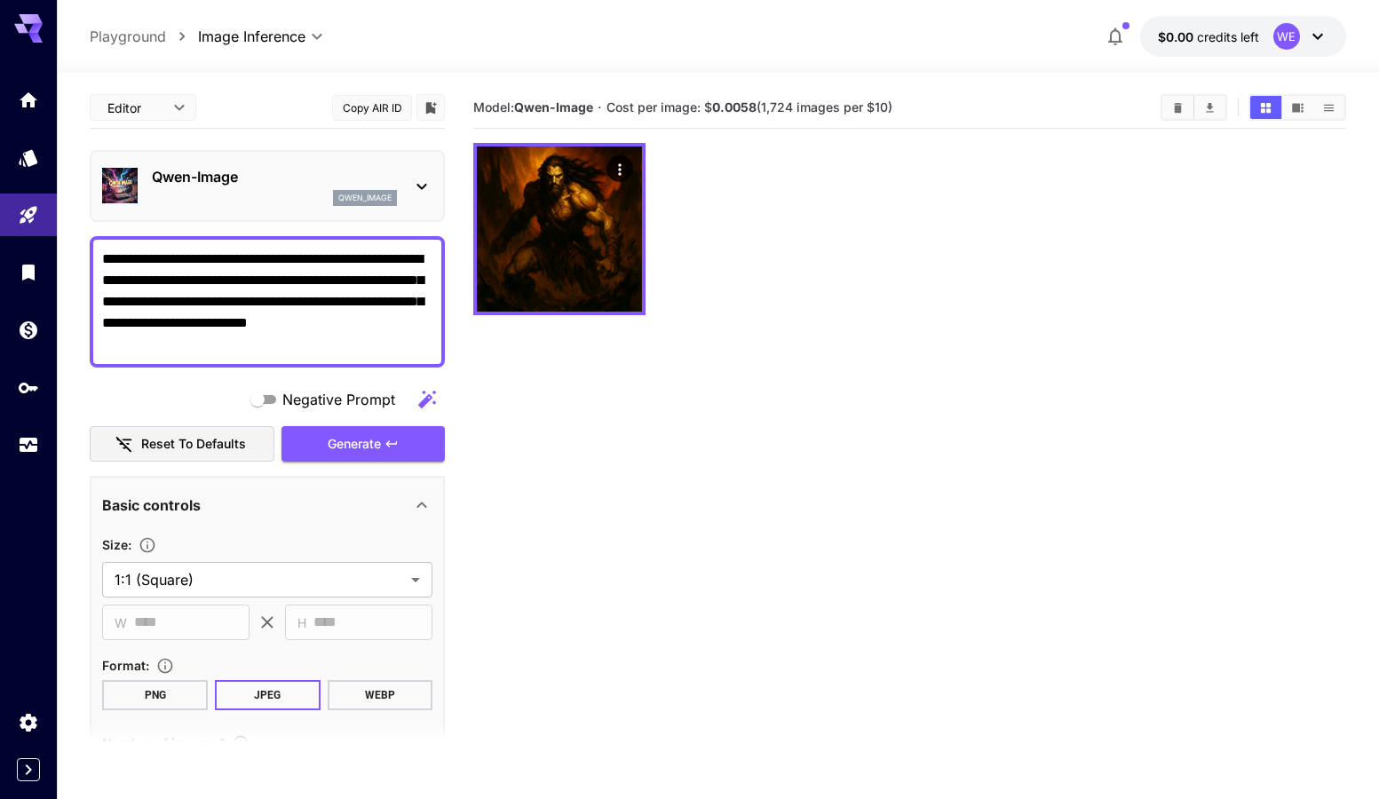
click at [131, 33] on p "Playground" at bounding box center [128, 36] width 76 height 21
click at [28, 22] on icon at bounding box center [28, 23] width 28 height 19
click at [314, 330] on textarea "**********" at bounding box center [267, 302] width 330 height 107
click at [31, 25] on icon at bounding box center [28, 28] width 28 height 28
drag, startPoint x: 38, startPoint y: 26, endPoint x: 742, endPoint y: 480, distance: 837.1
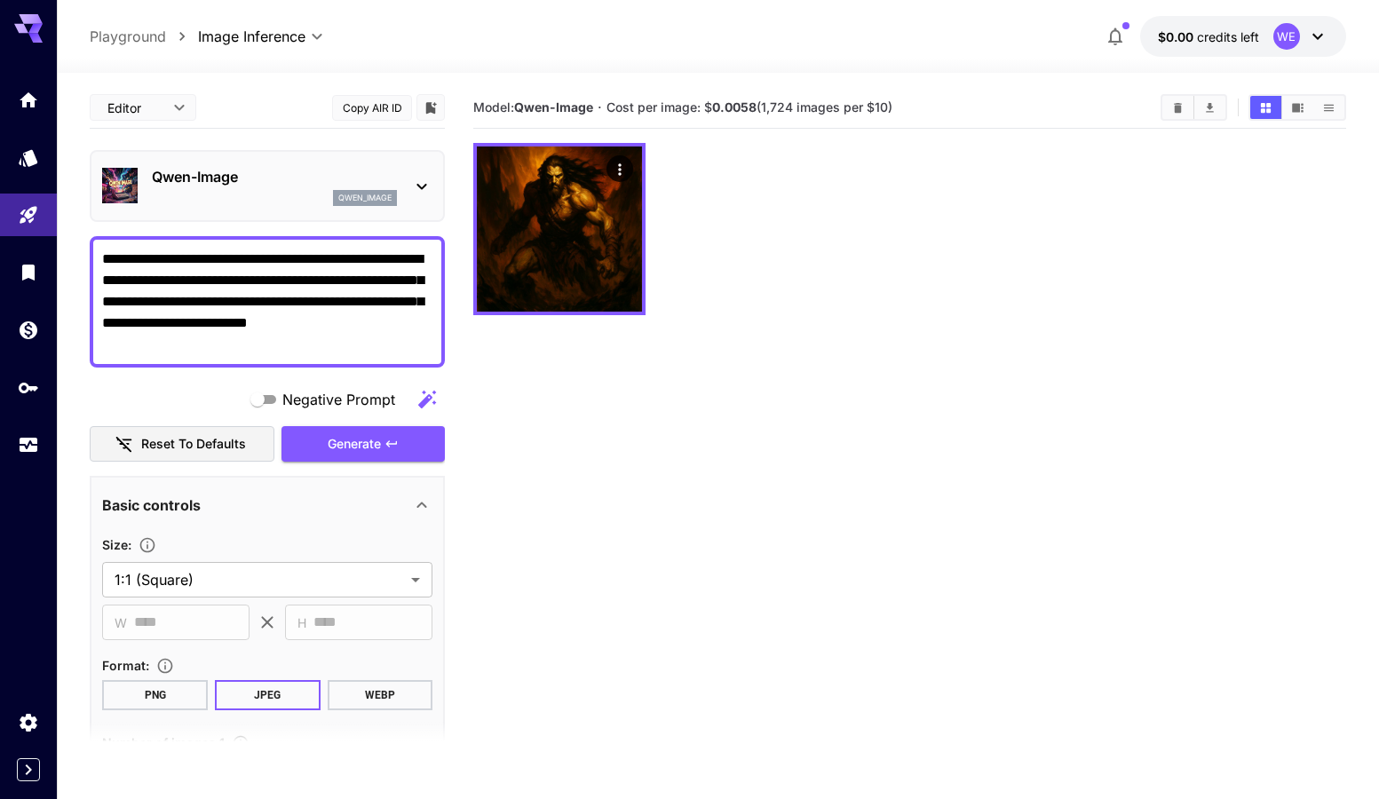
click at [742, 480] on section "Model: [PERSON_NAME]-Image · Cost per image: $ 0.0058 (1,724 images per $10)" at bounding box center [909, 486] width 873 height 799
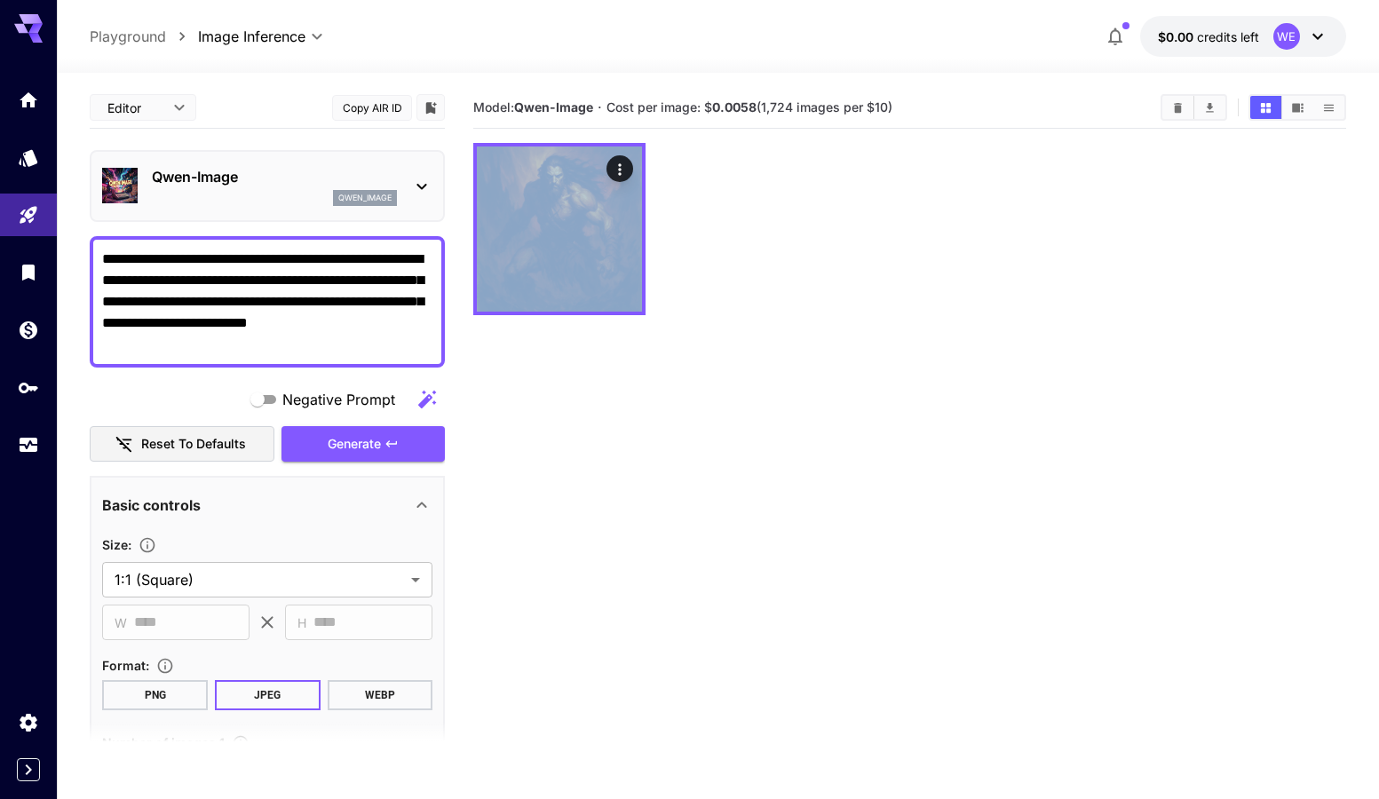
click at [742, 480] on section "Model: [PERSON_NAME]-Image · Cost per image: $ 0.0058 (1,724 images per $10)" at bounding box center [909, 486] width 873 height 799
click at [28, 28] on icon at bounding box center [28, 28] width 28 height 28
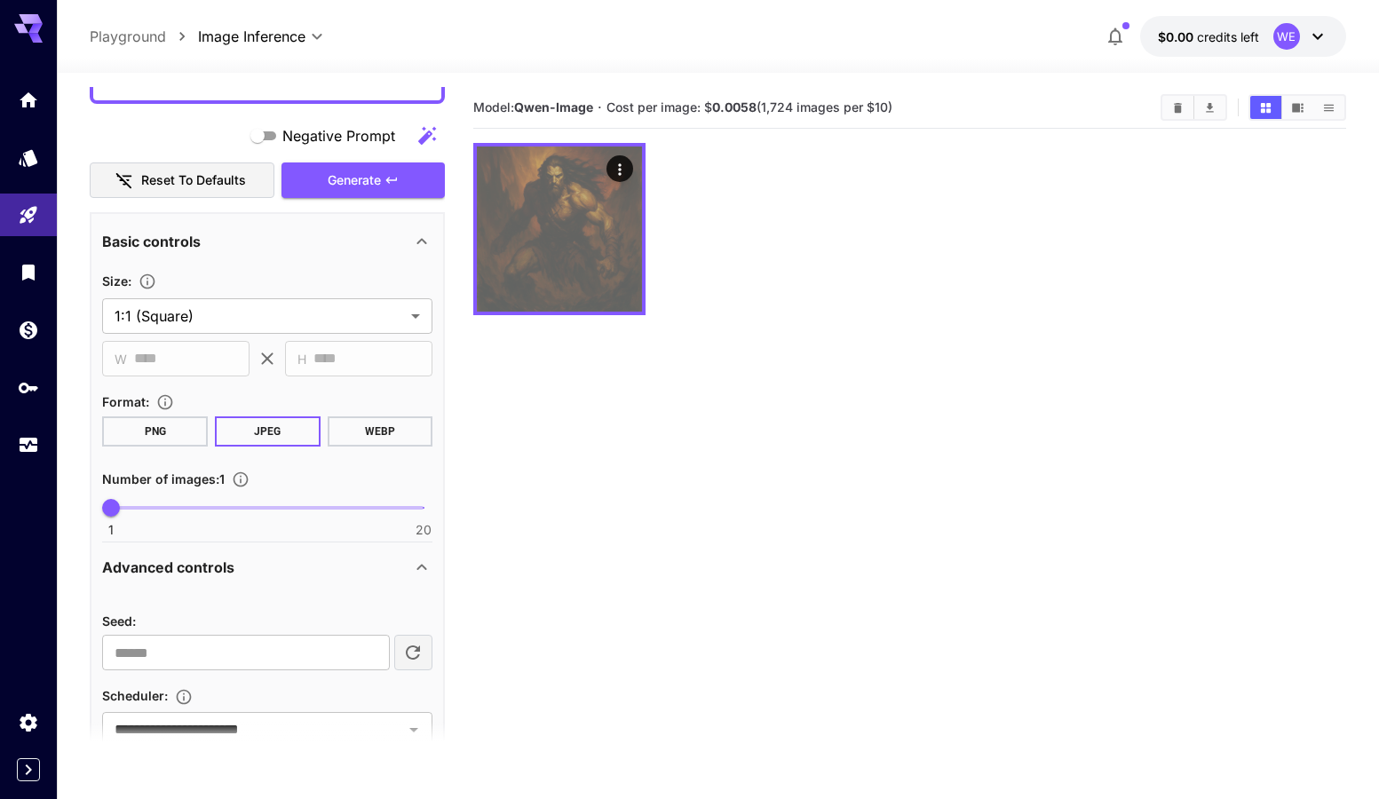
scroll to position [266, 0]
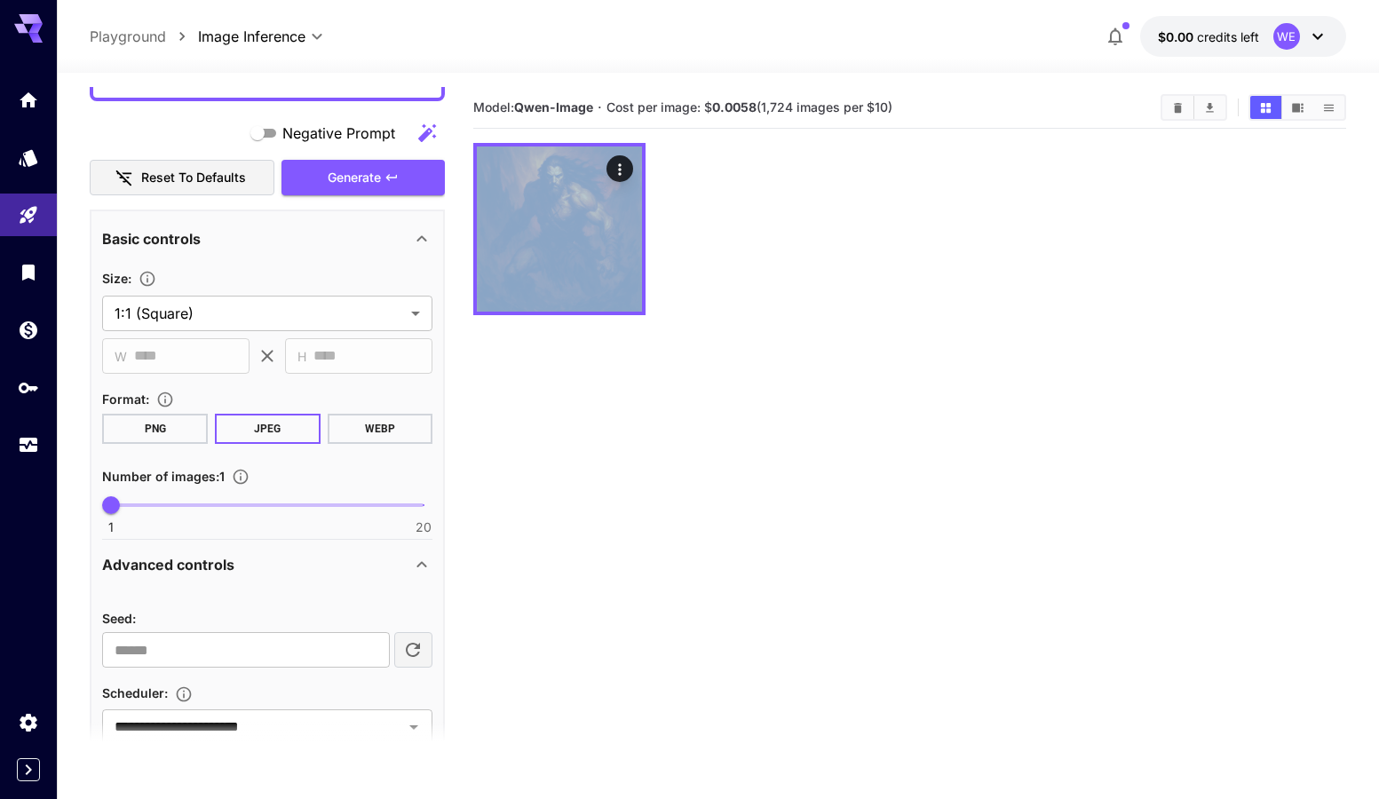
click at [416, 559] on icon at bounding box center [421, 564] width 21 height 21
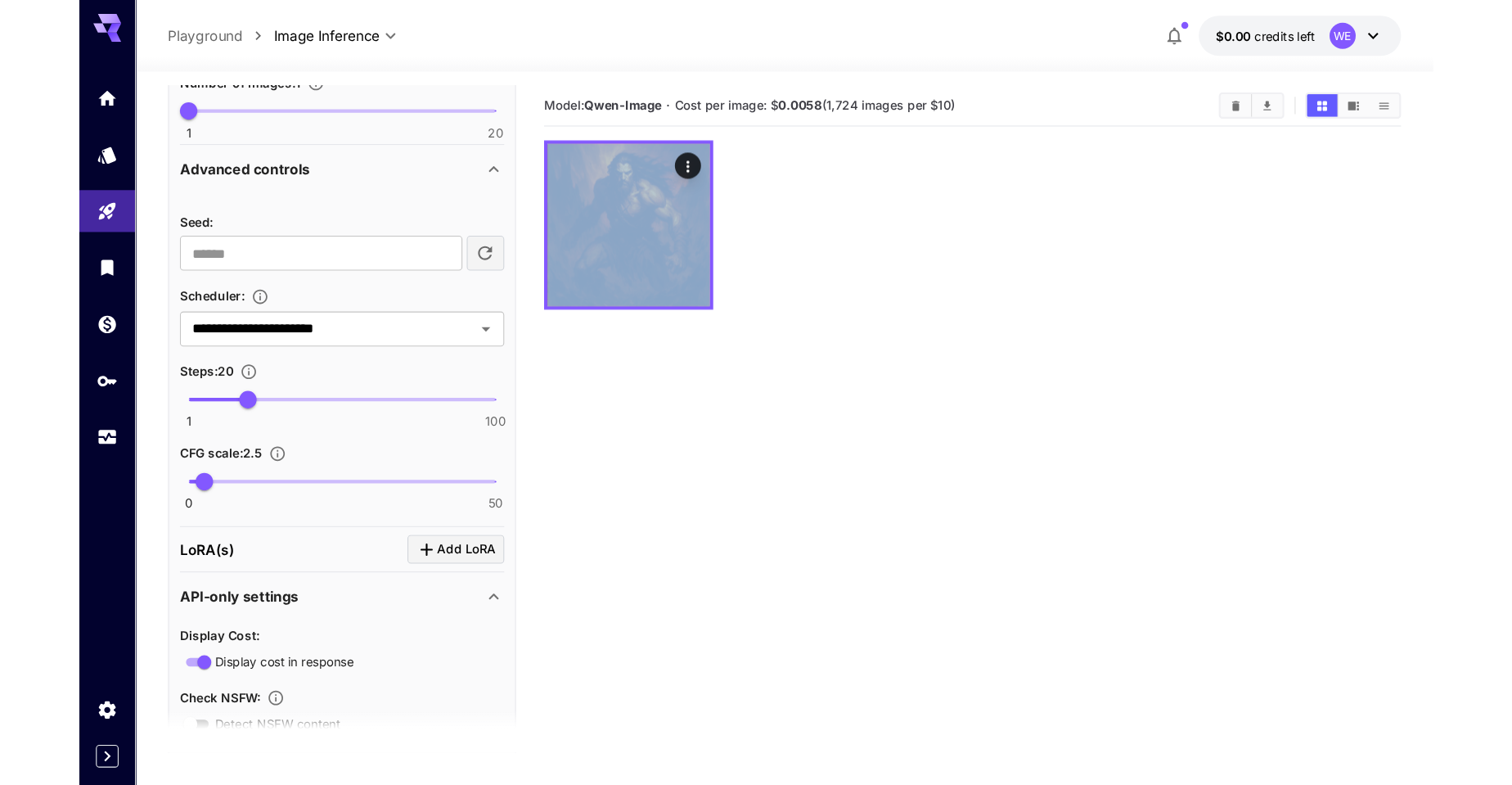
scroll to position [655, 0]
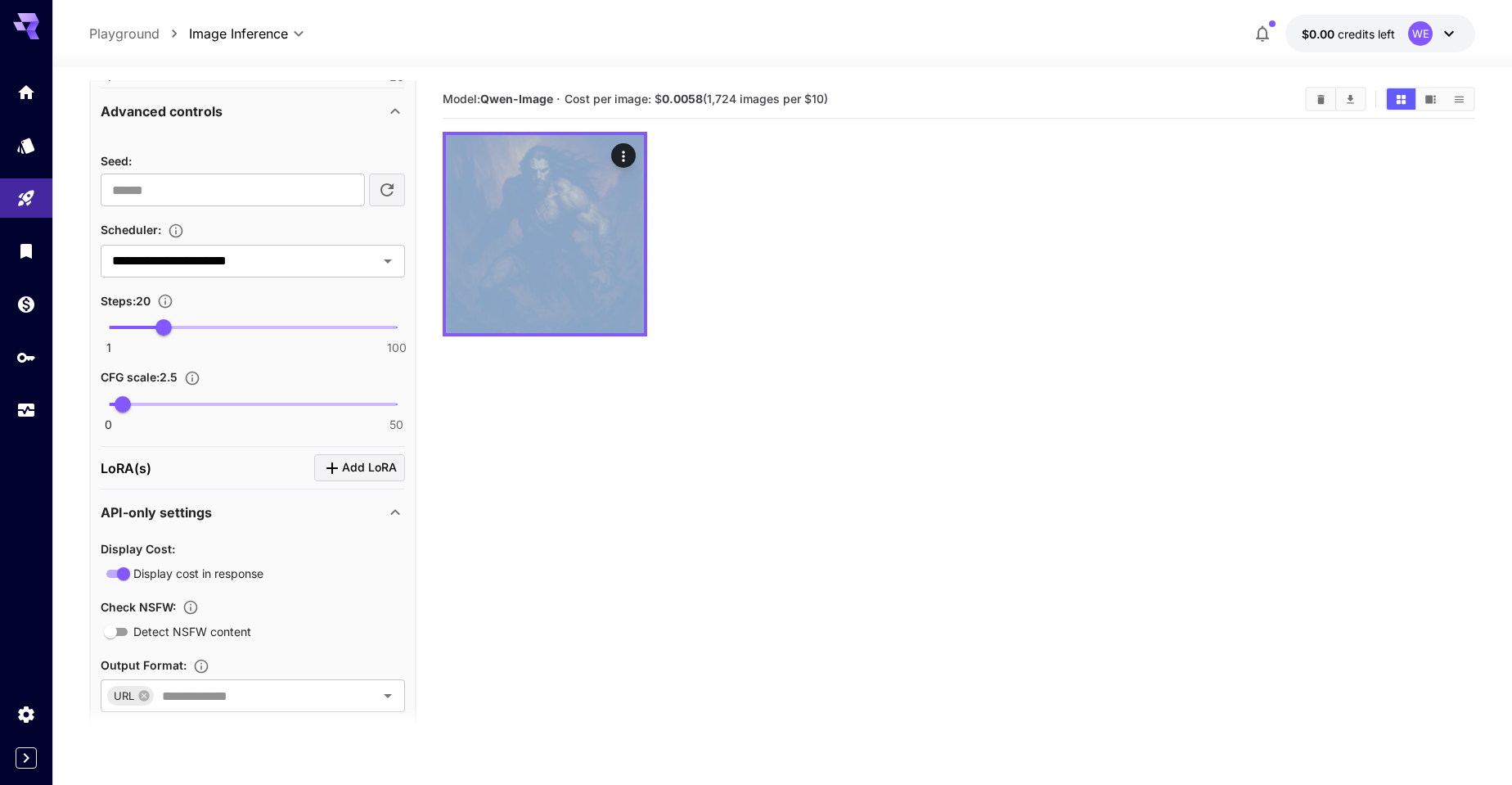
click at [900, 292] on div at bounding box center [960, 234] width 1034 height 205
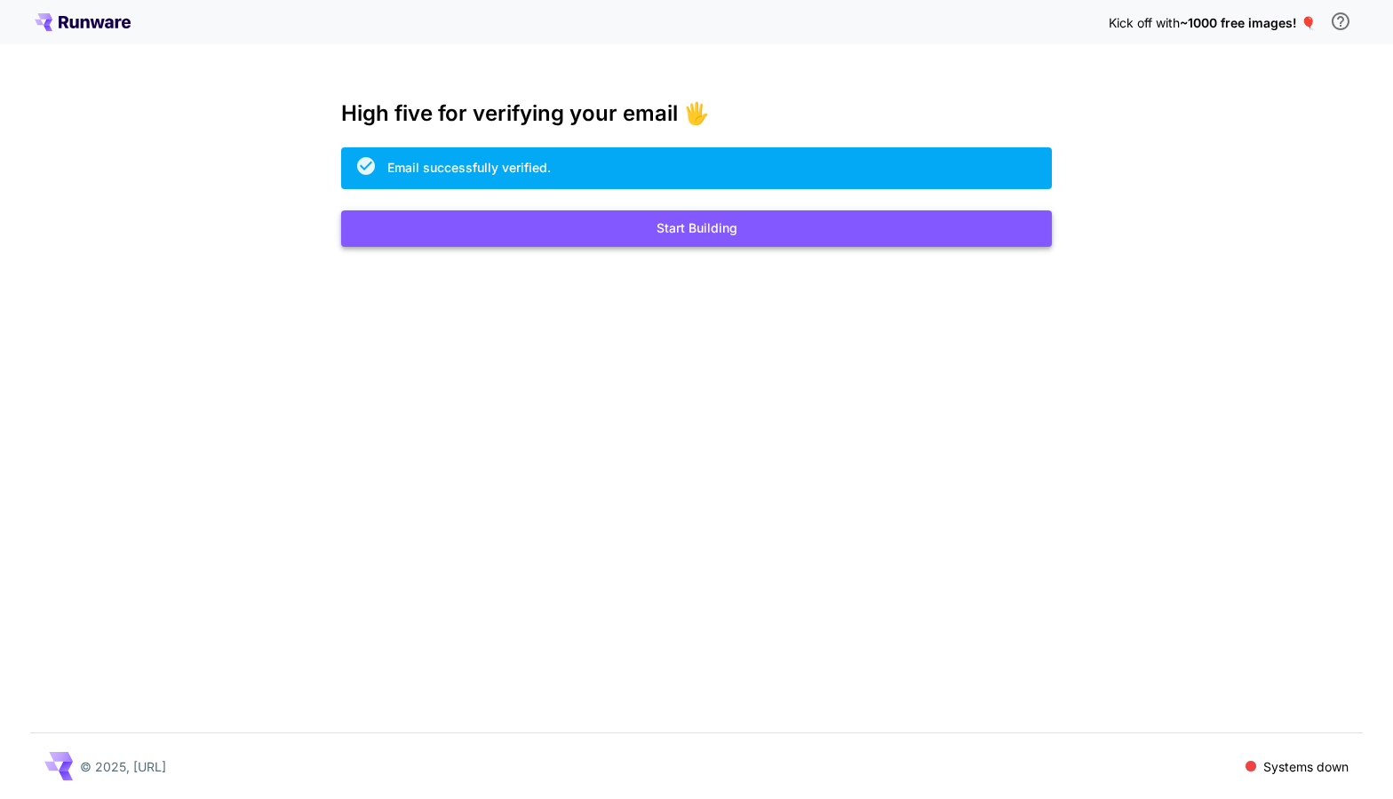
click at [632, 231] on button "Start Building" at bounding box center [696, 228] width 711 height 36
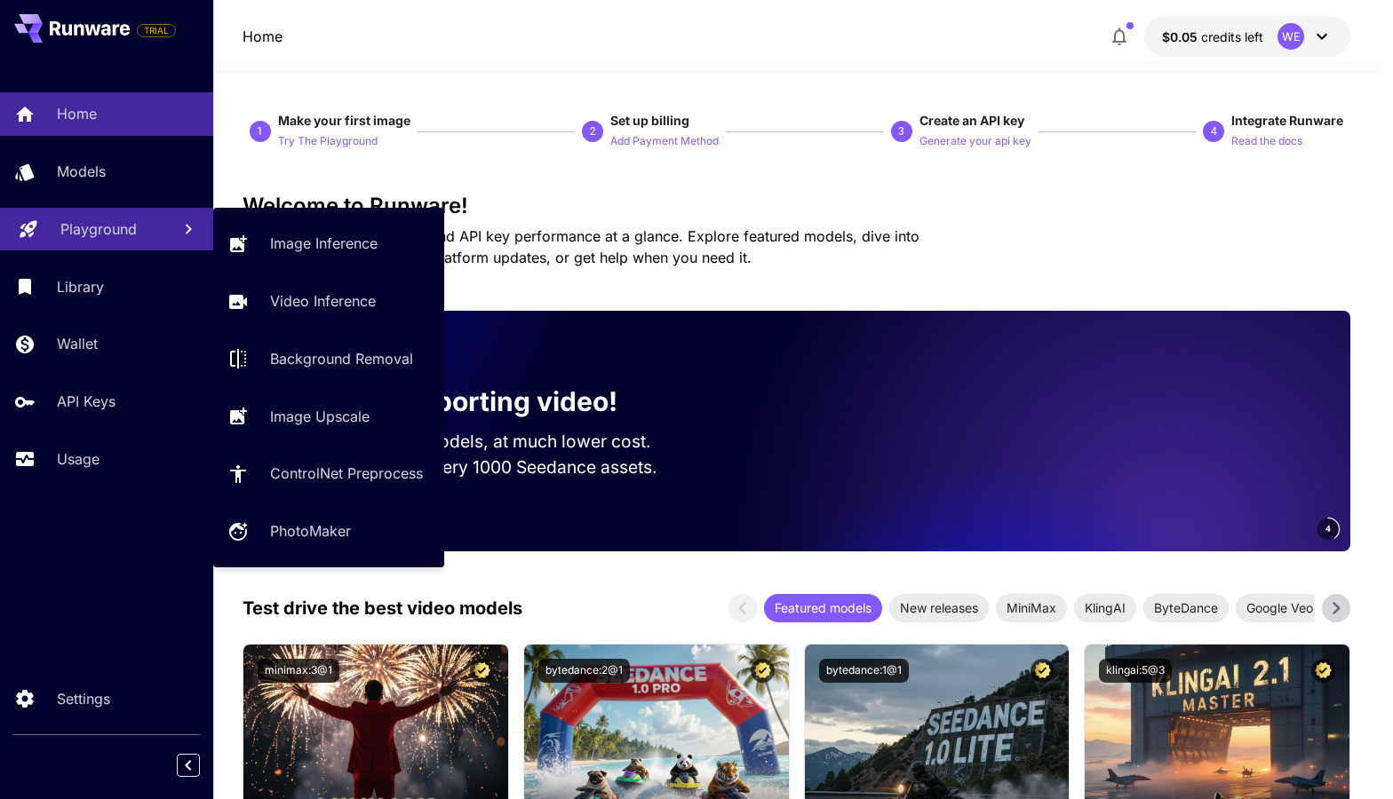
click at [75, 236] on p "Playground" at bounding box center [98, 228] width 76 height 21
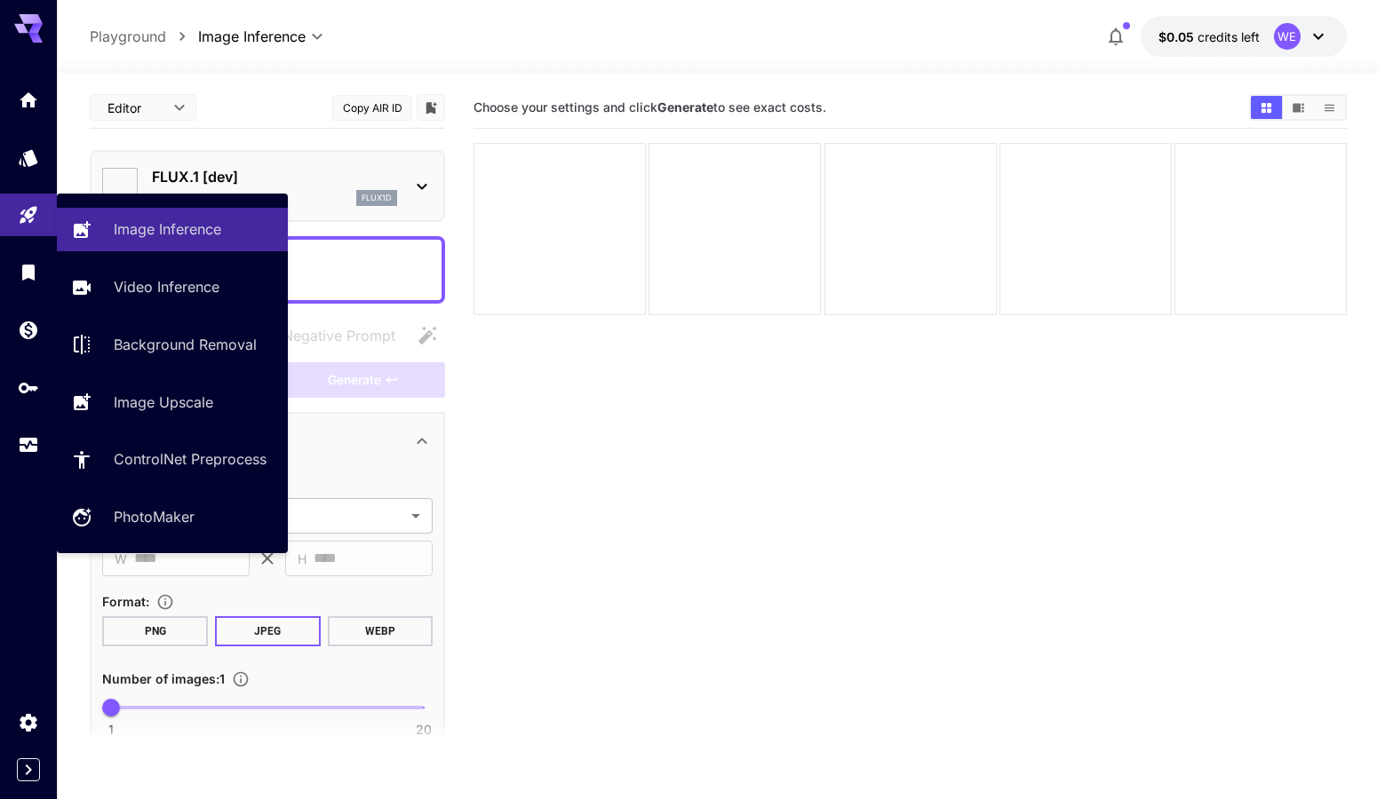
type input "**********"
click at [182, 237] on p "Image Inference" at bounding box center [170, 228] width 107 height 21
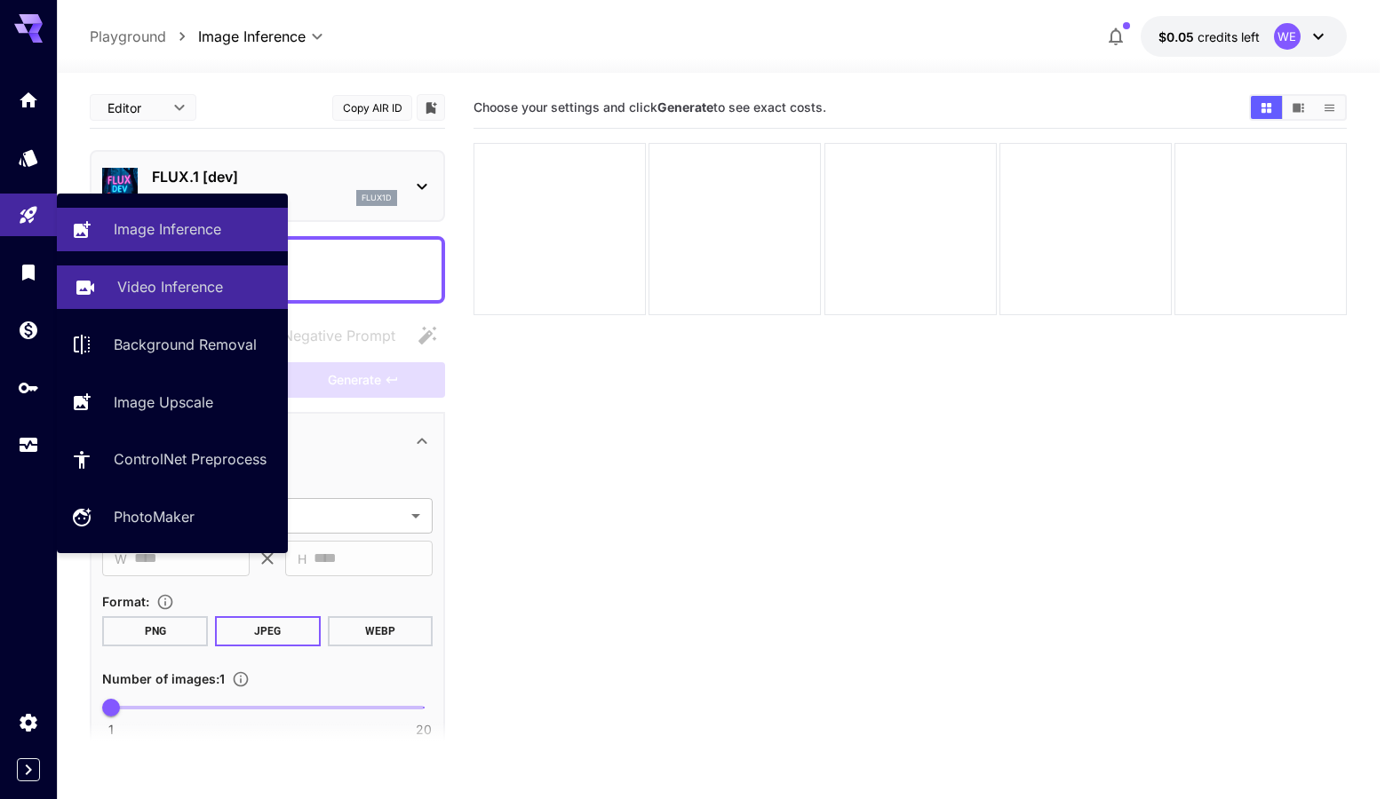
click at [141, 283] on p "Video Inference" at bounding box center [170, 286] width 106 height 21
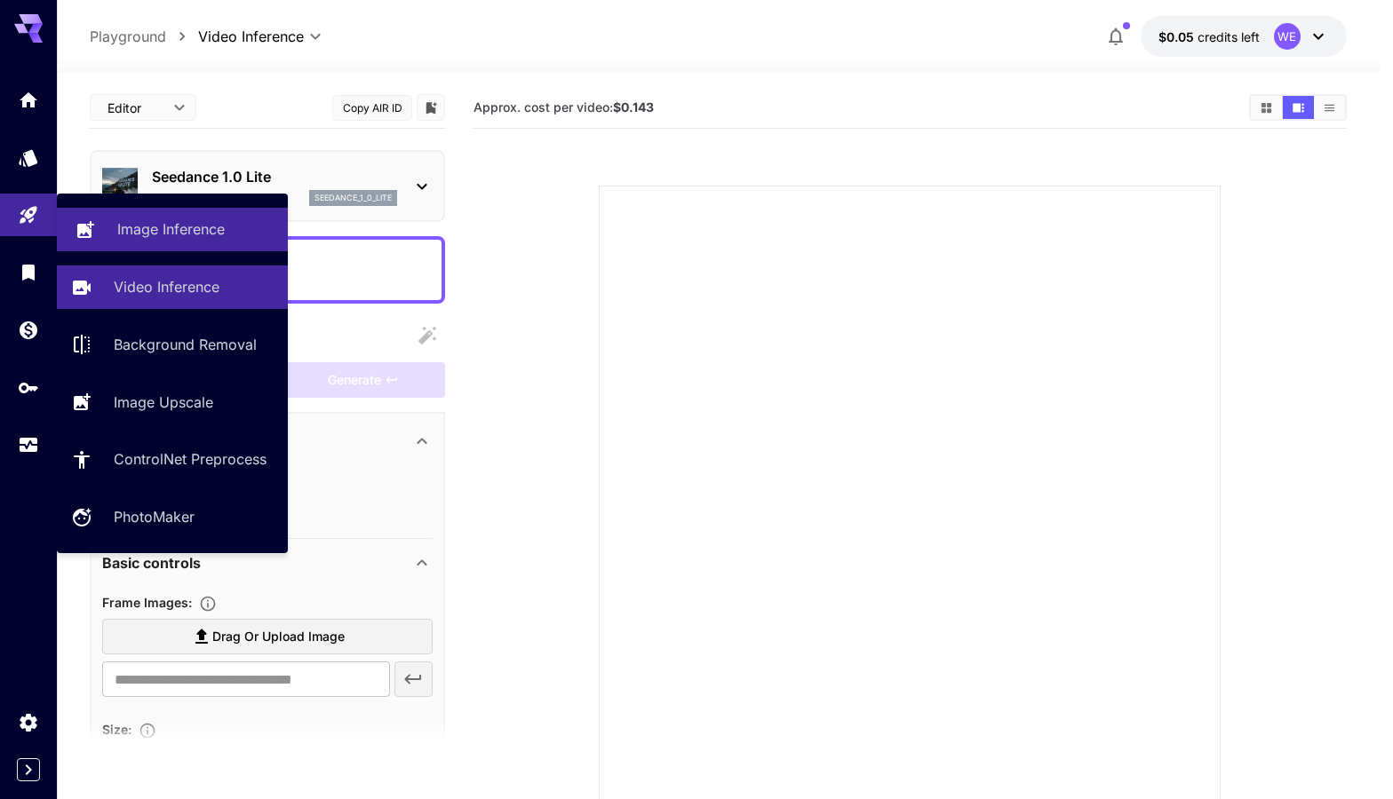
click at [152, 225] on p "Image Inference" at bounding box center [170, 228] width 107 height 21
type input "**********"
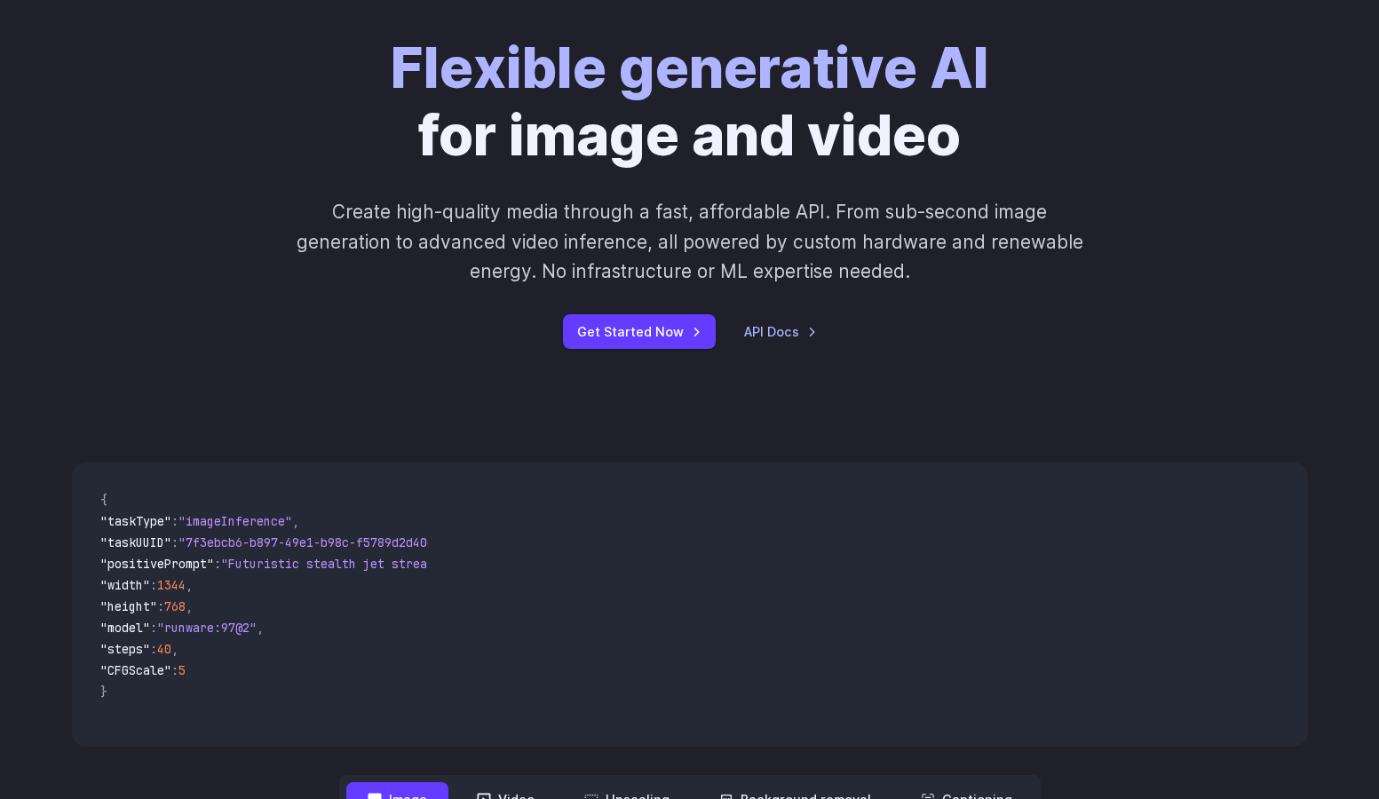
scroll to position [178, 0]
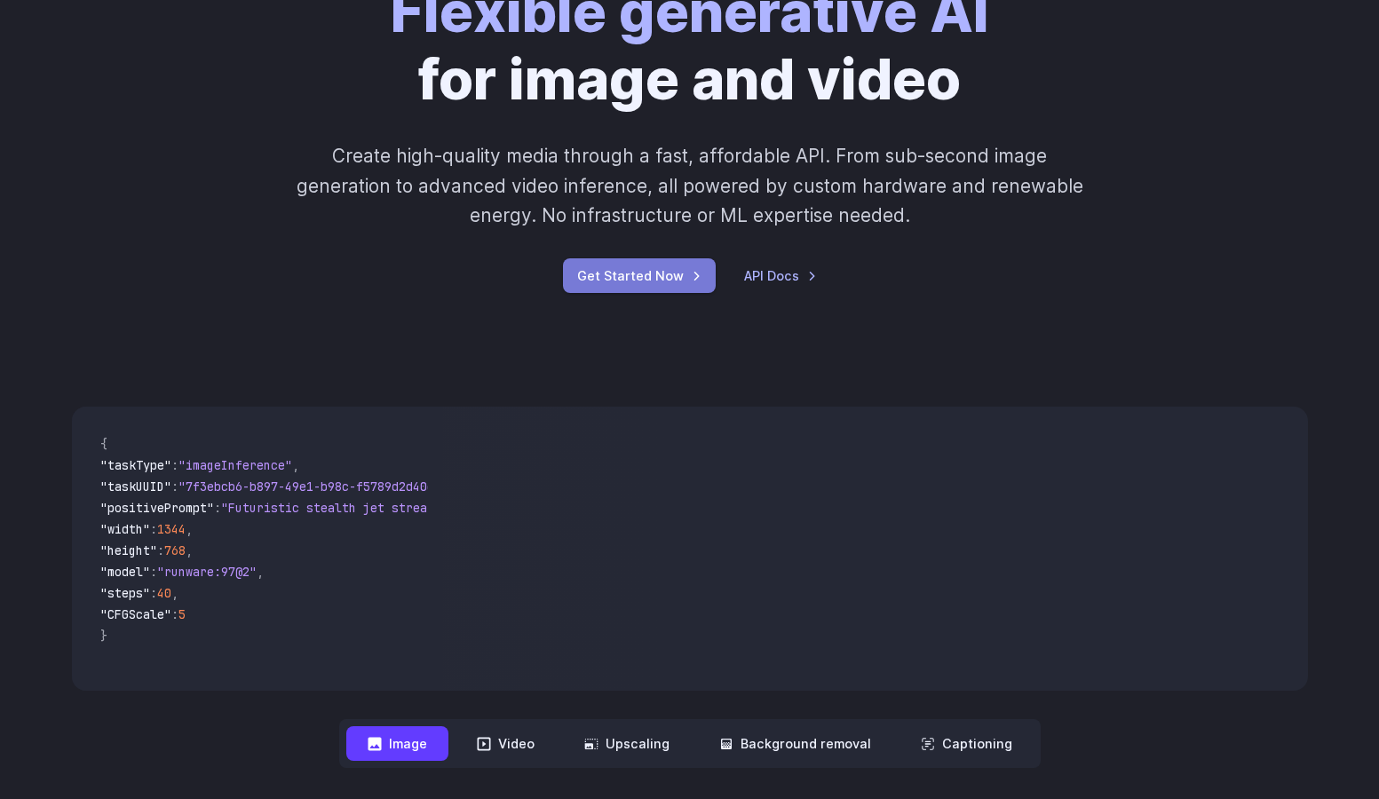
click at [623, 281] on link "Get Started Now" at bounding box center [639, 275] width 153 height 35
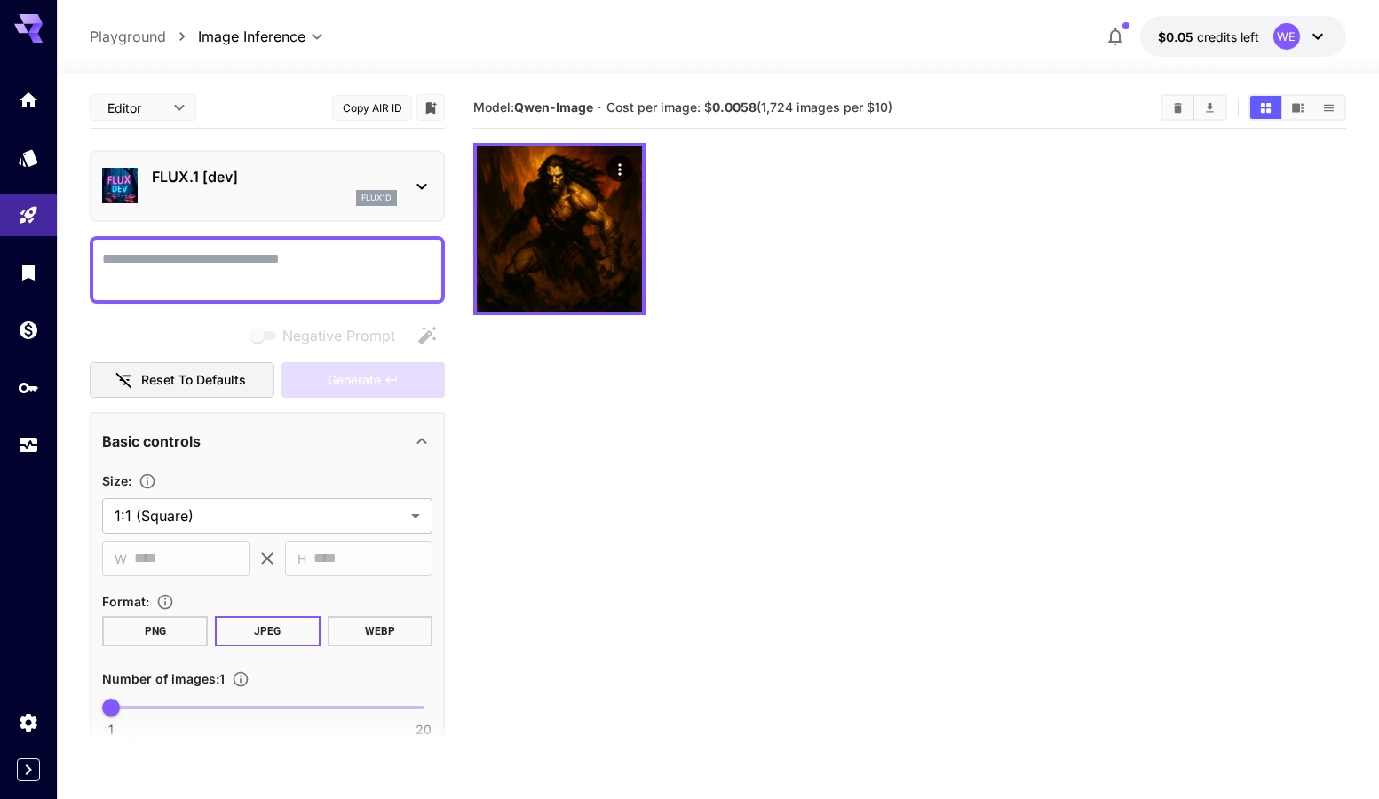
click at [673, 646] on section "Model: [PERSON_NAME]-Image · Cost per image: $ 0.0058 (1,724 images per $10)" at bounding box center [909, 486] width 873 height 799
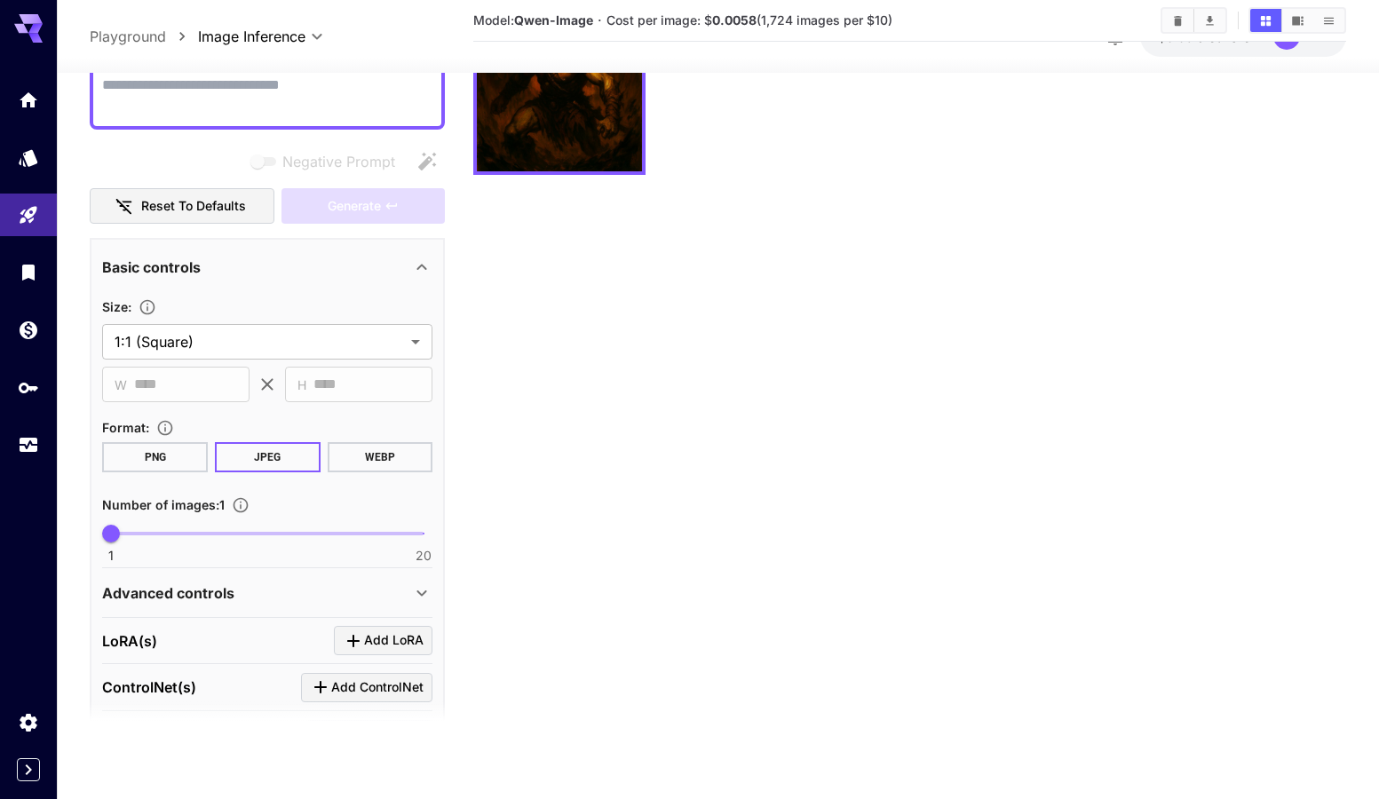
scroll to position [139, 0]
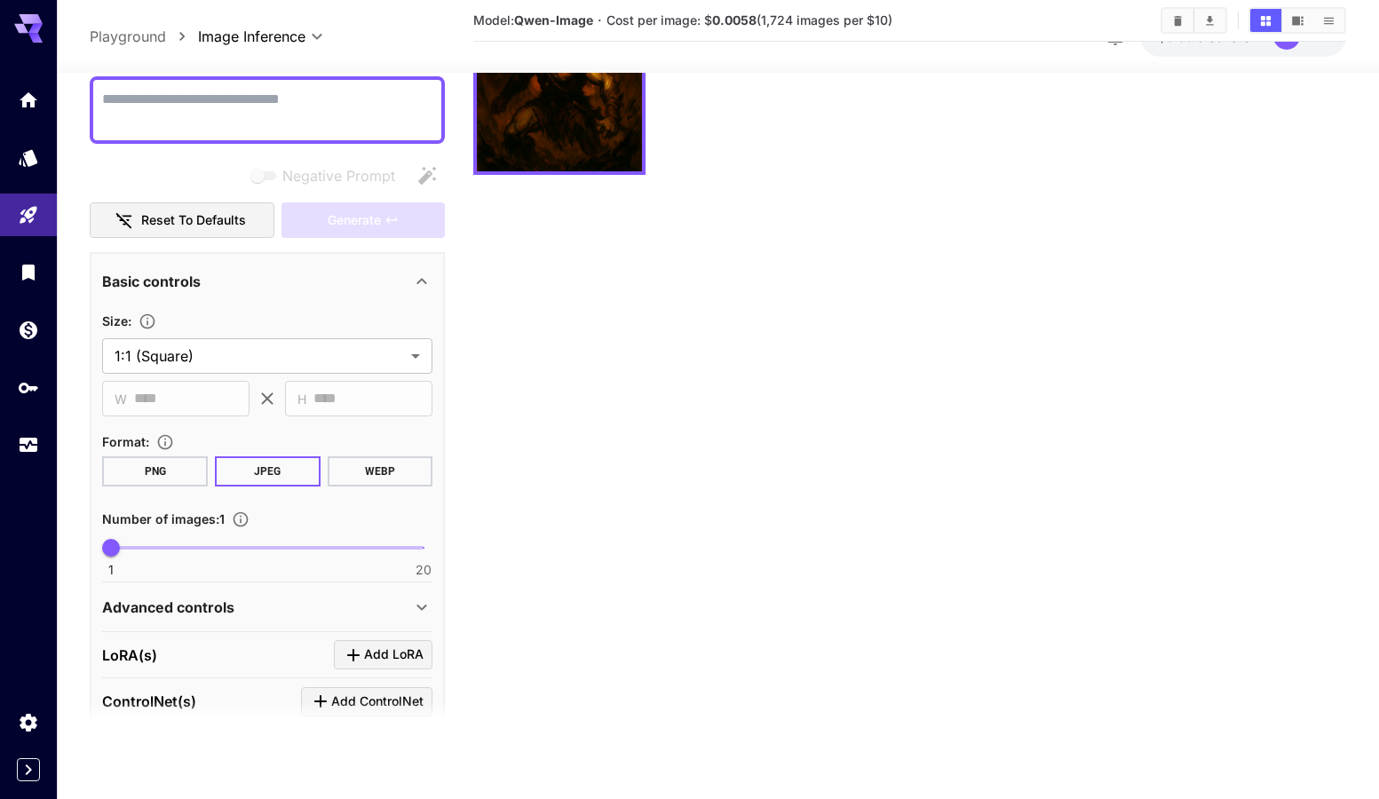
click at [262, 470] on button "JPEG" at bounding box center [268, 472] width 106 height 30
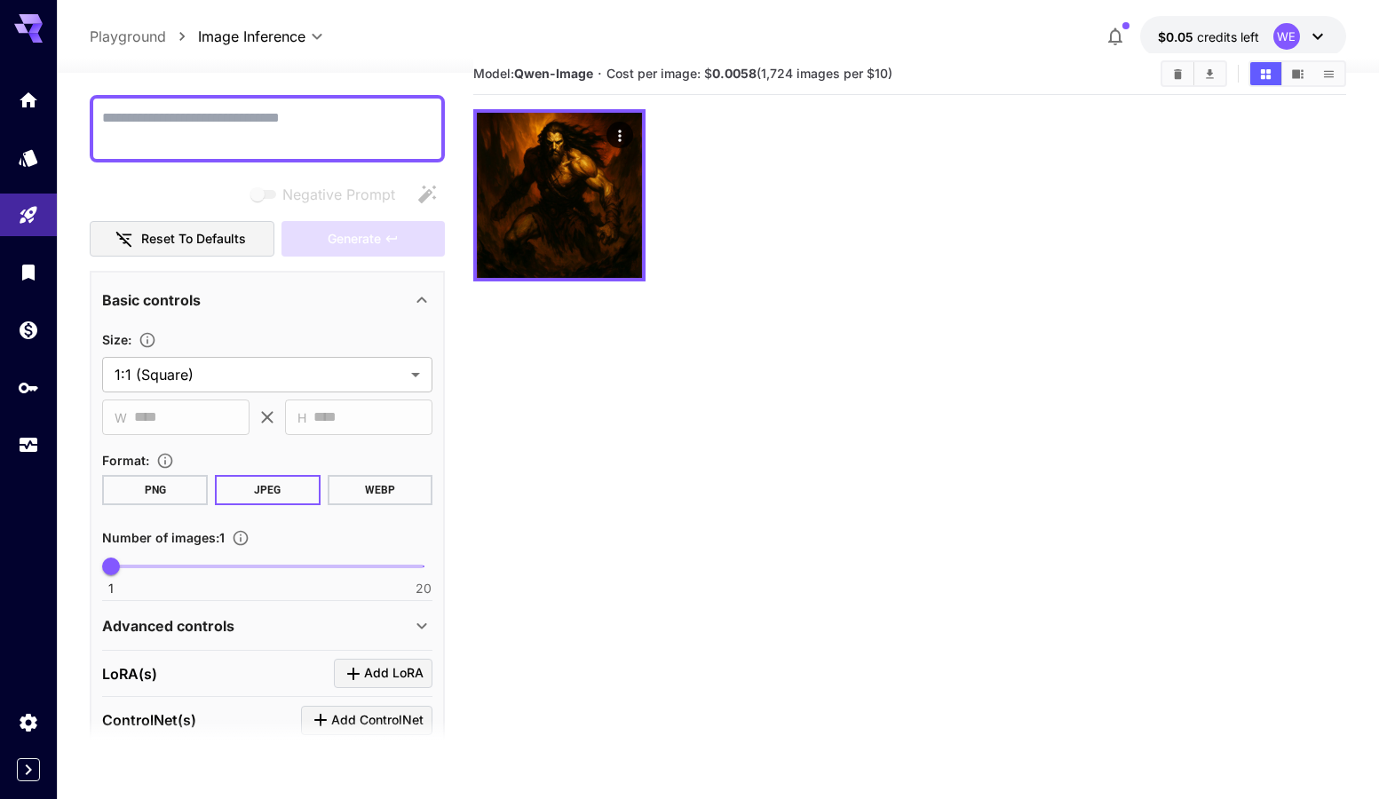
scroll to position [0, 0]
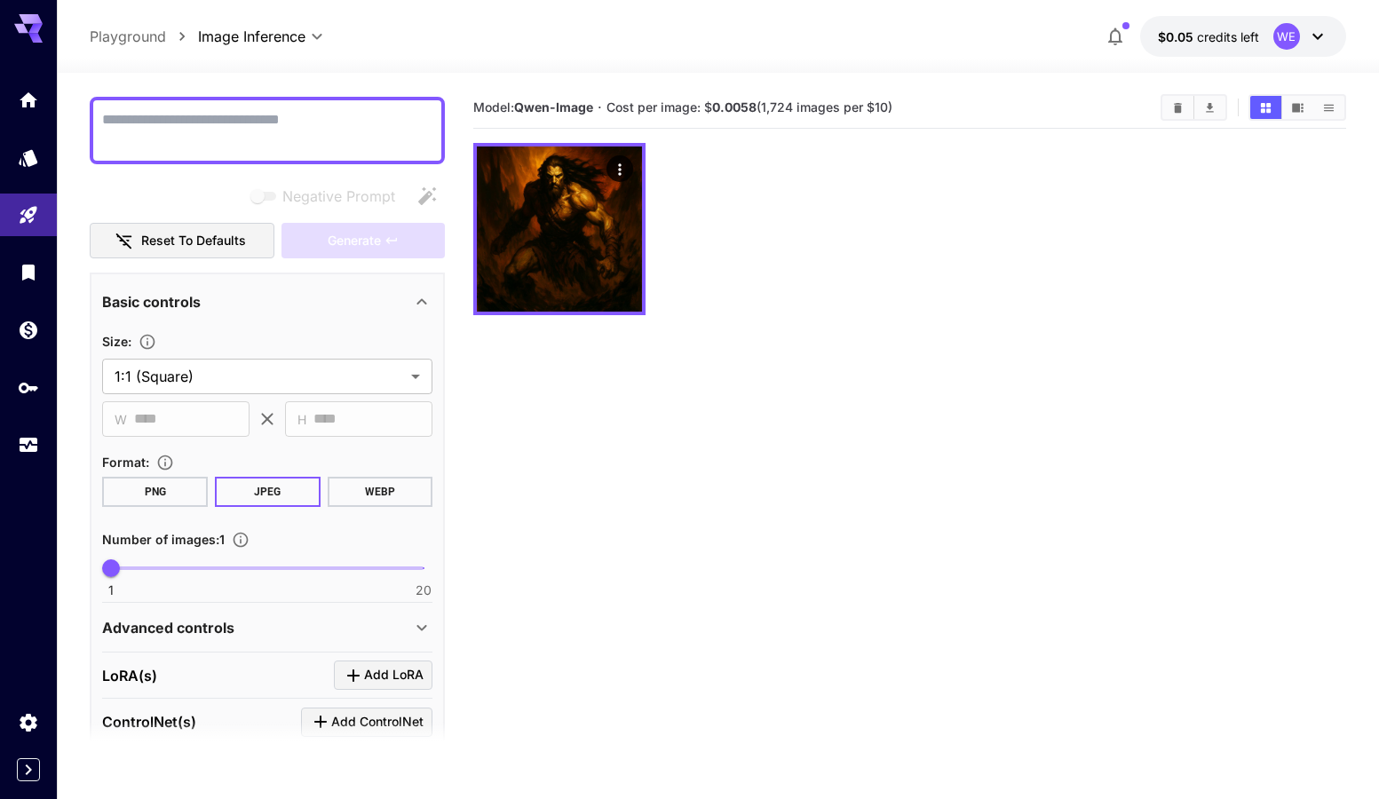
click at [425, 295] on icon at bounding box center [421, 301] width 21 height 21
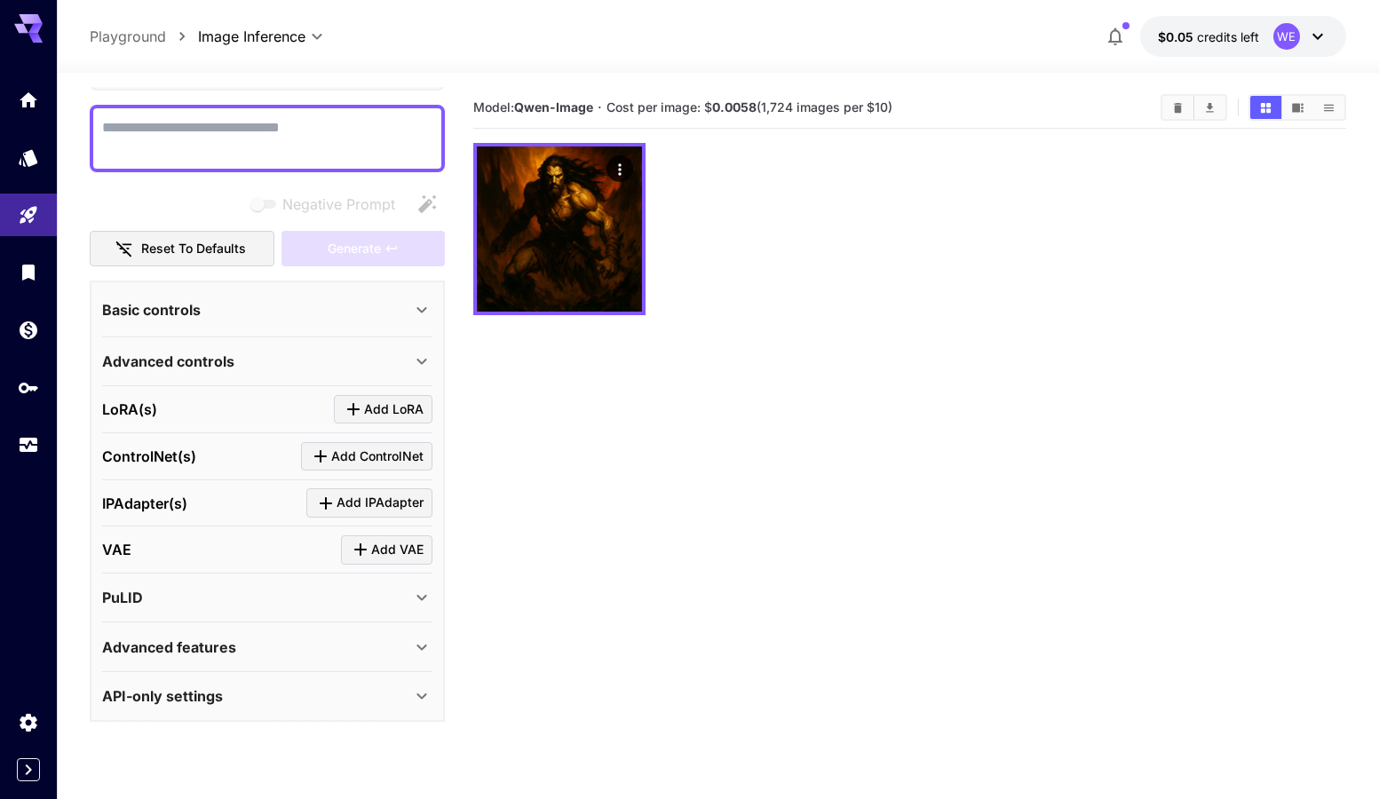
scroll to position [131, 0]
click at [427, 368] on icon at bounding box center [421, 361] width 21 height 21
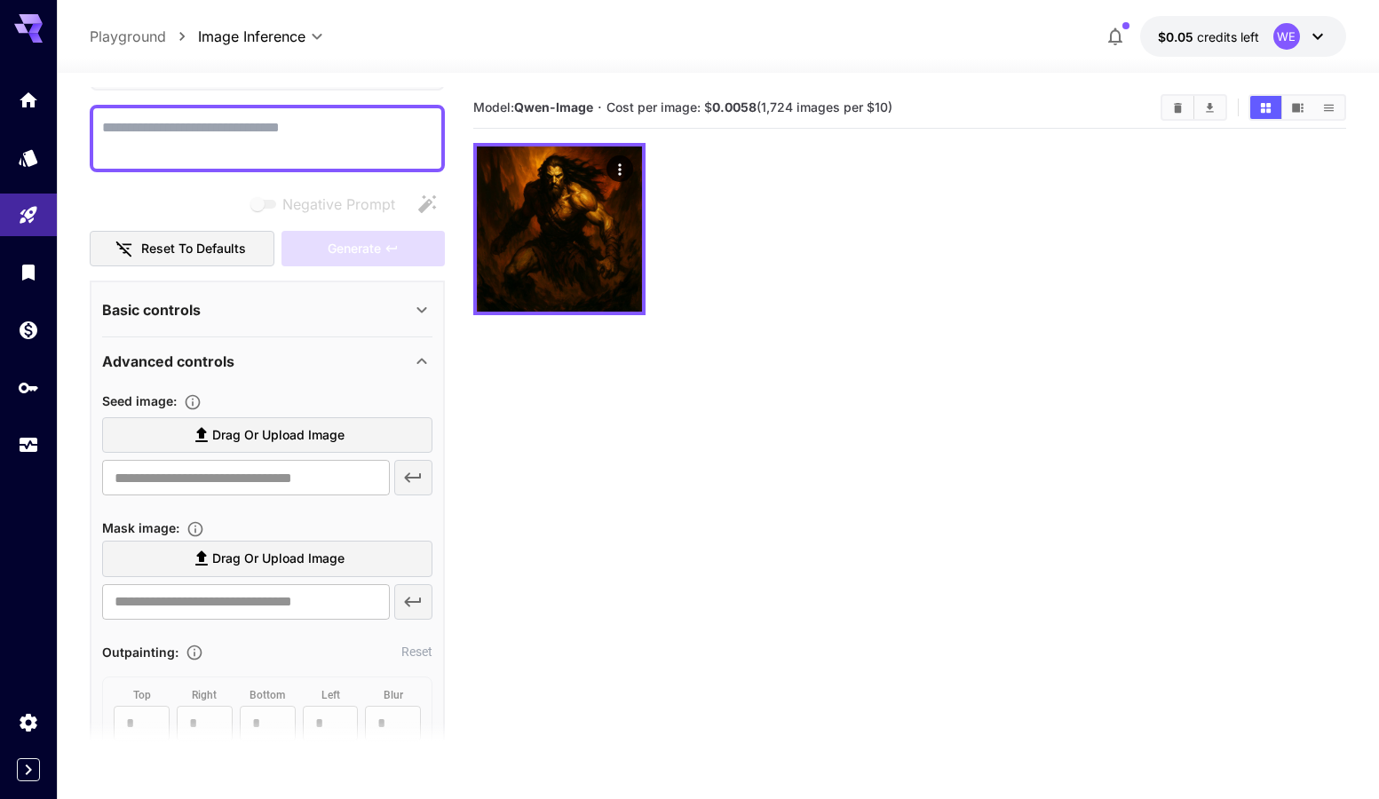
click at [423, 306] on icon at bounding box center [421, 309] width 21 height 21
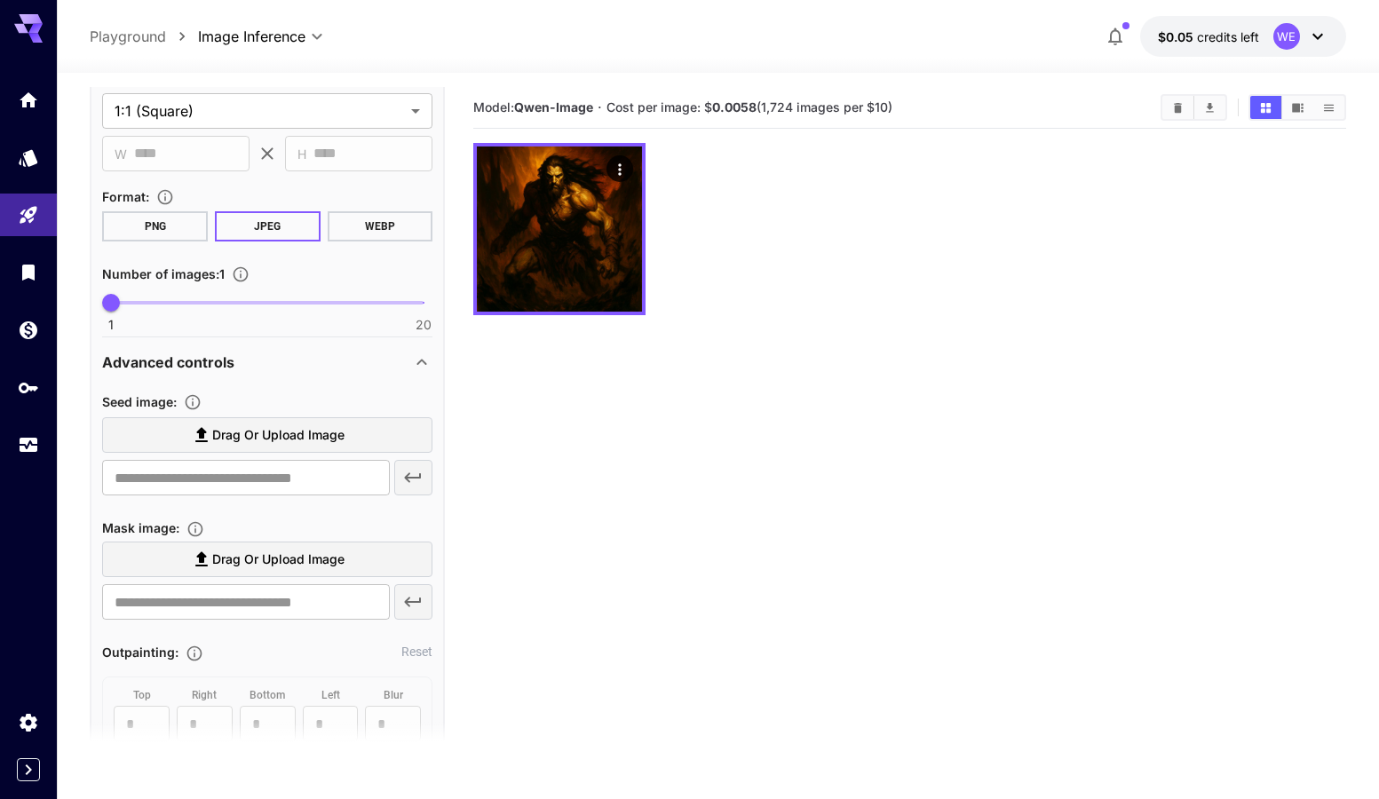
scroll to position [399, 0]
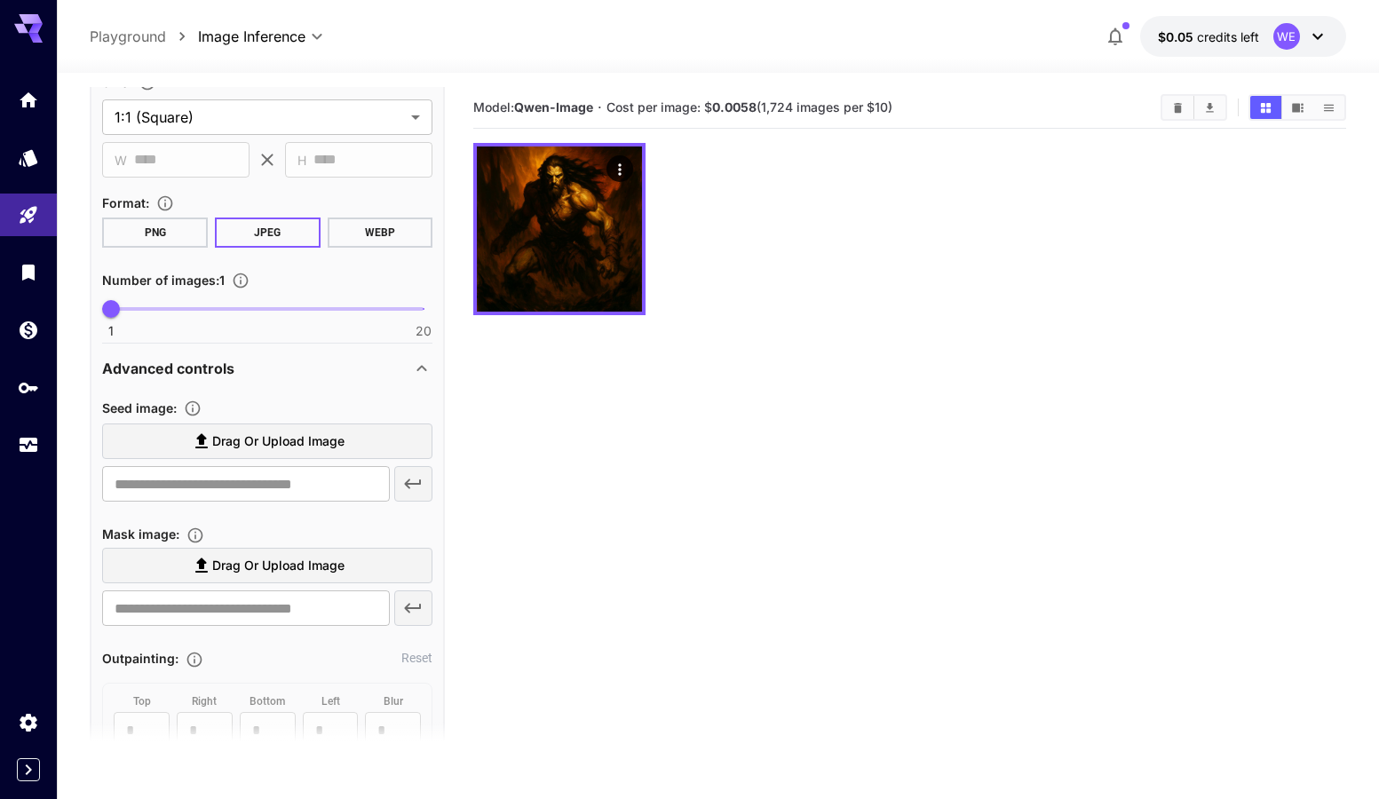
click at [316, 439] on span "Drag or upload image" at bounding box center [278, 442] width 132 height 22
click at [0, 0] on input "Drag or upload image" at bounding box center [0, 0] width 0 height 0
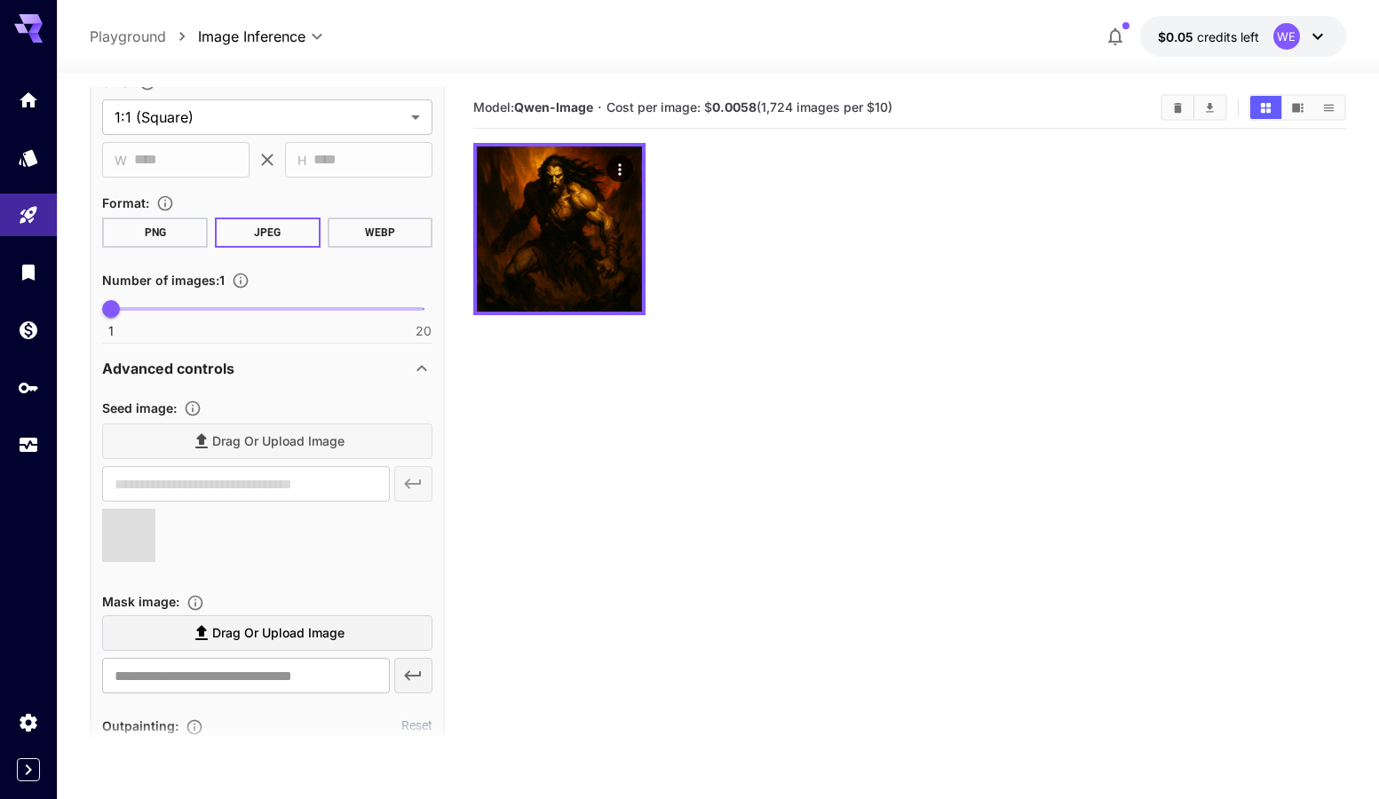
type input "**********"
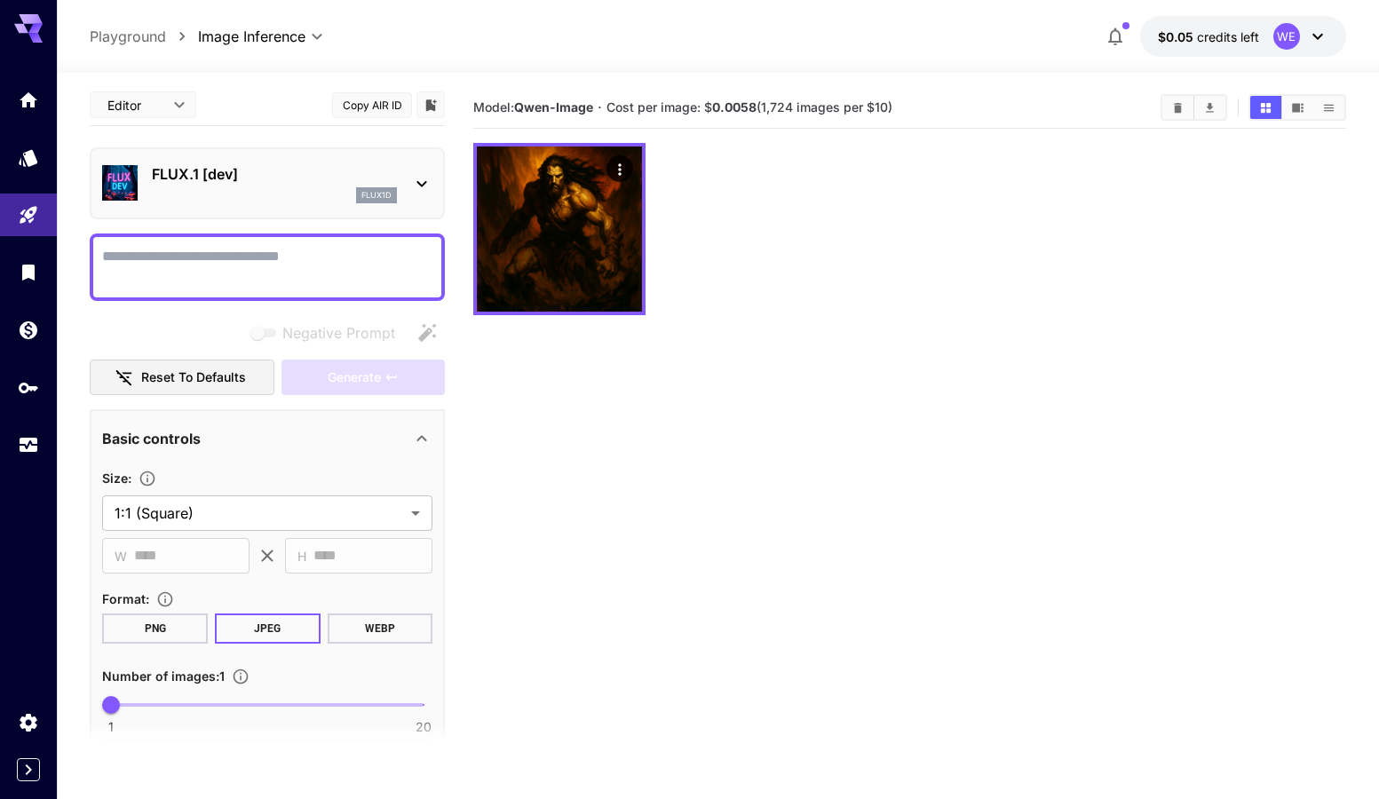
scroll to position [0, 0]
click at [282, 272] on textarea "Negative Prompt" at bounding box center [267, 270] width 330 height 43
paste textarea "**********"
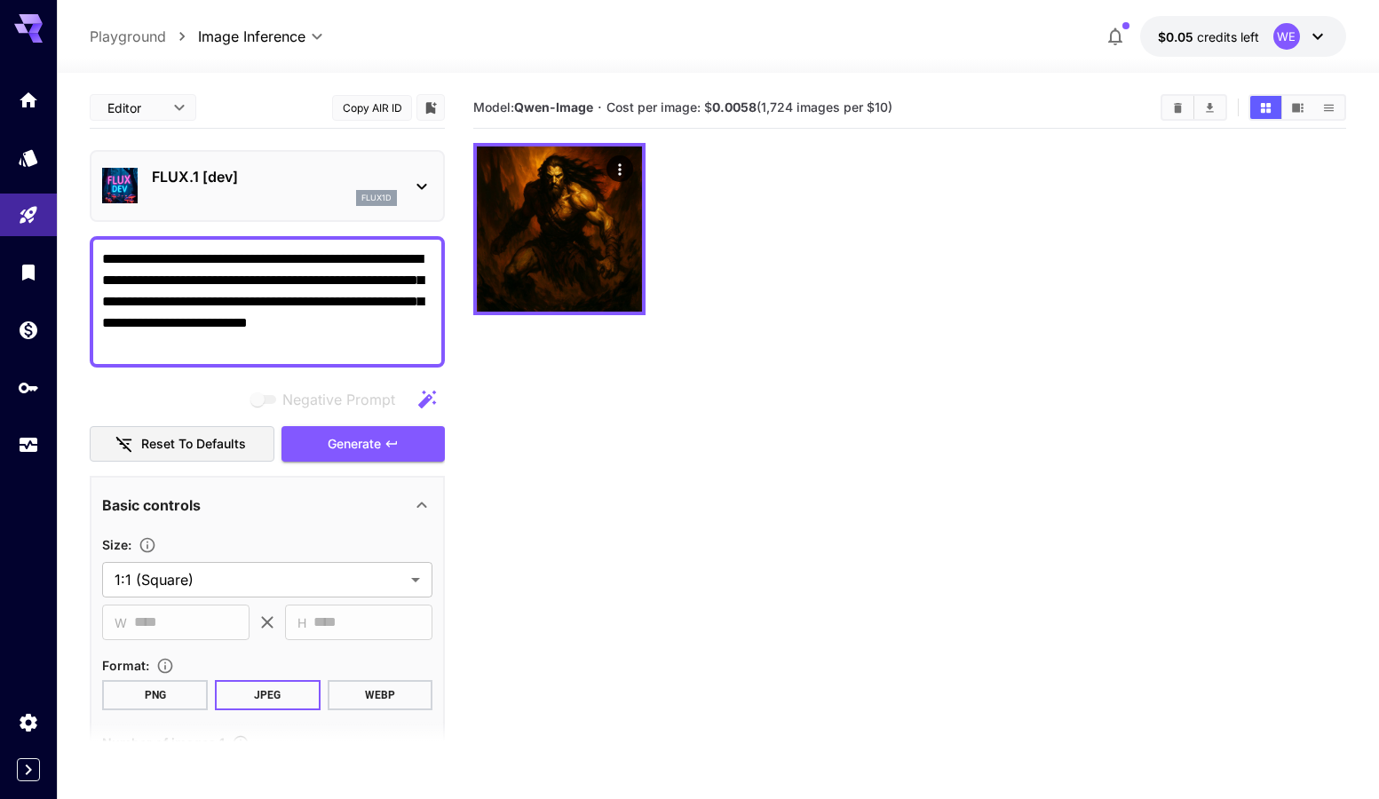
type textarea "**********"
click at [568, 519] on section "Model: [PERSON_NAME]-Image · Cost per image: $ 0.0058 (1,724 images per $10)" at bounding box center [909, 486] width 873 height 799
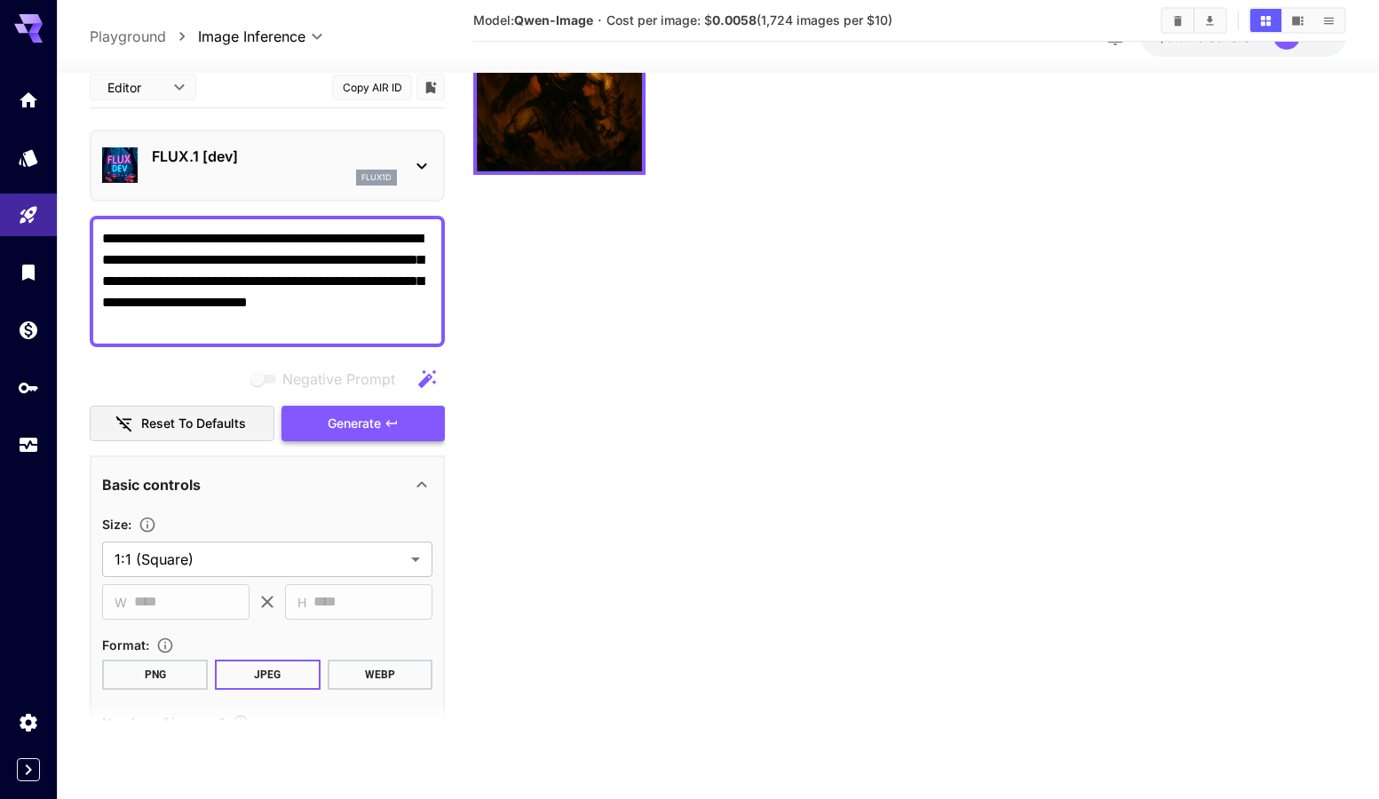
click at [353, 417] on span "Generate" at bounding box center [354, 424] width 53 height 22
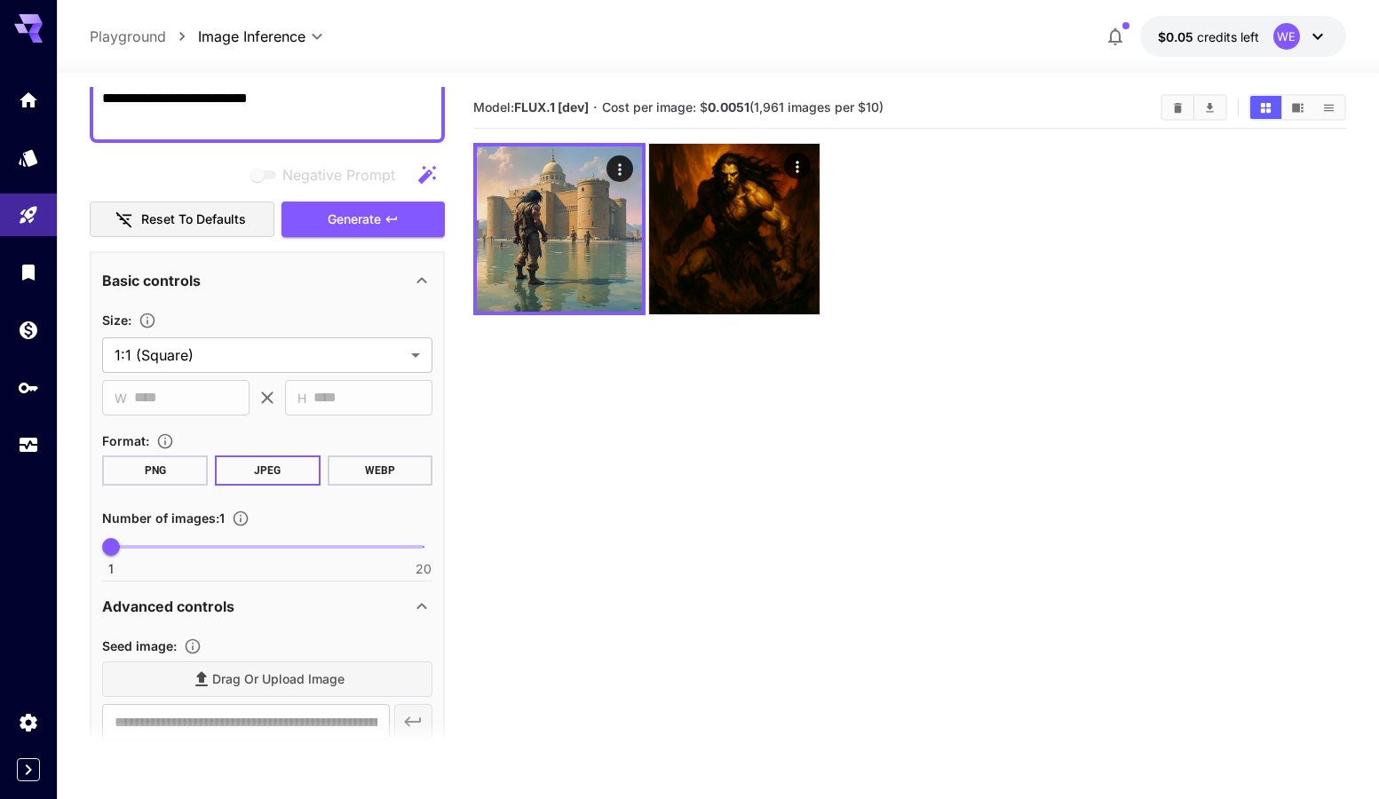
scroll to position [444, 0]
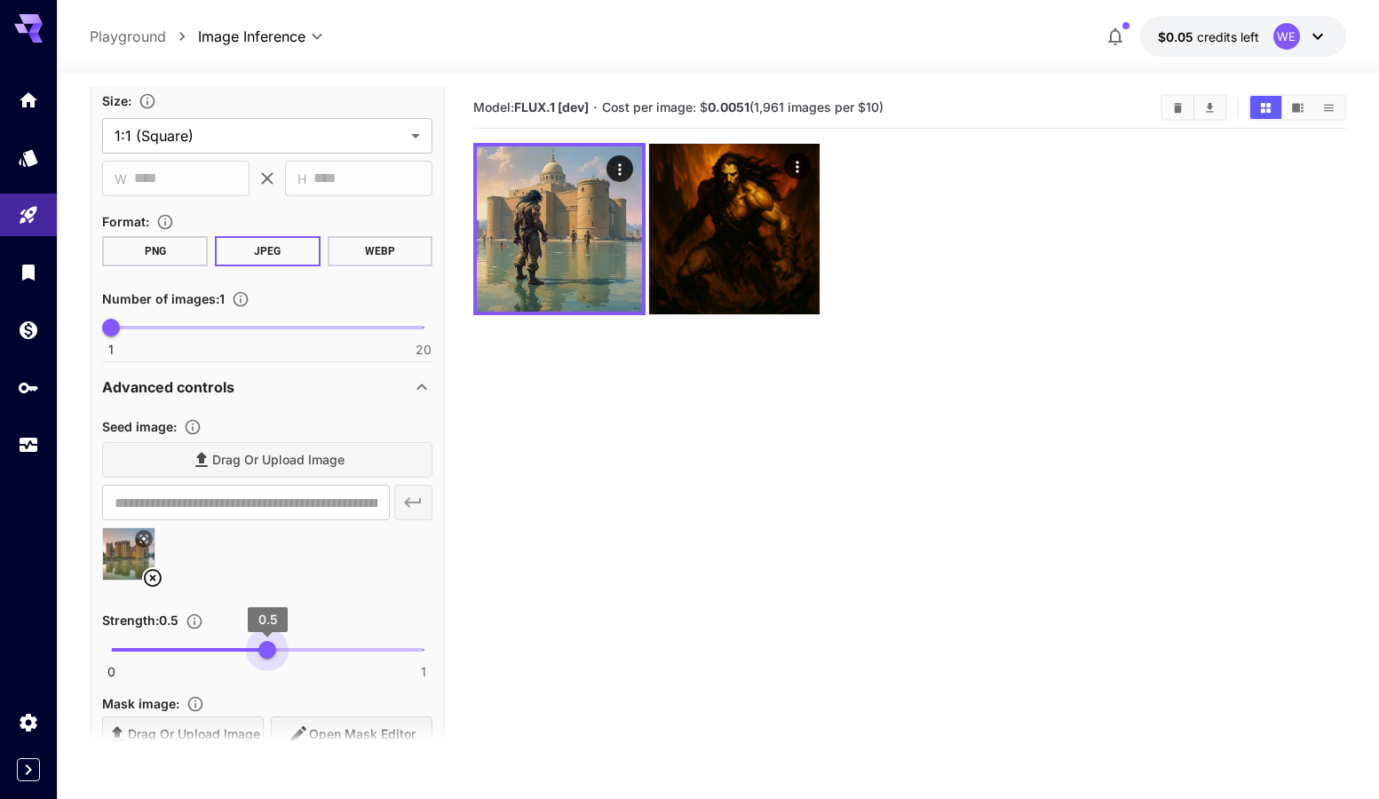
drag, startPoint x: 357, startPoint y: 651, endPoint x: 267, endPoint y: 663, distance: 90.6
click at [267, 659] on span "0.5" at bounding box center [267, 650] width 18 height 18
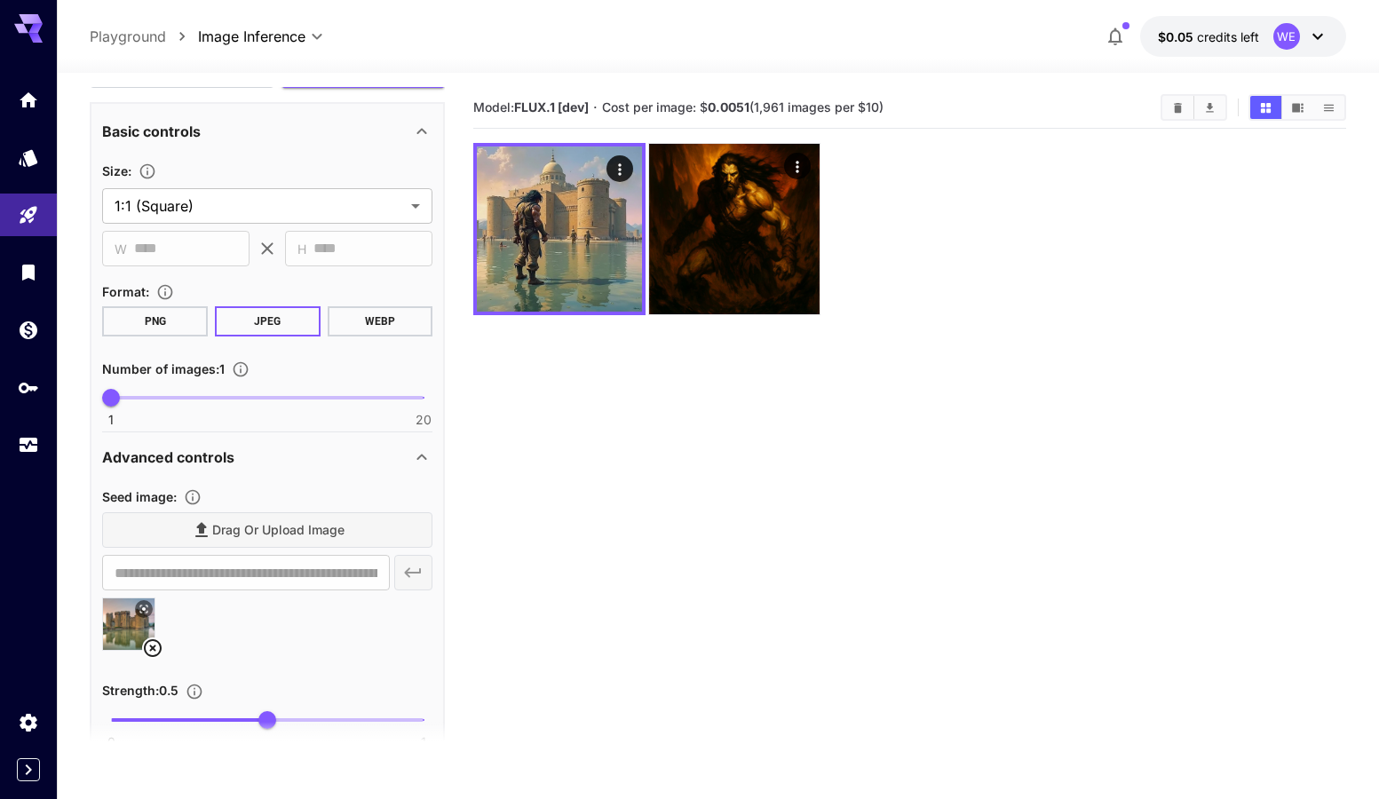
scroll to position [89, 0]
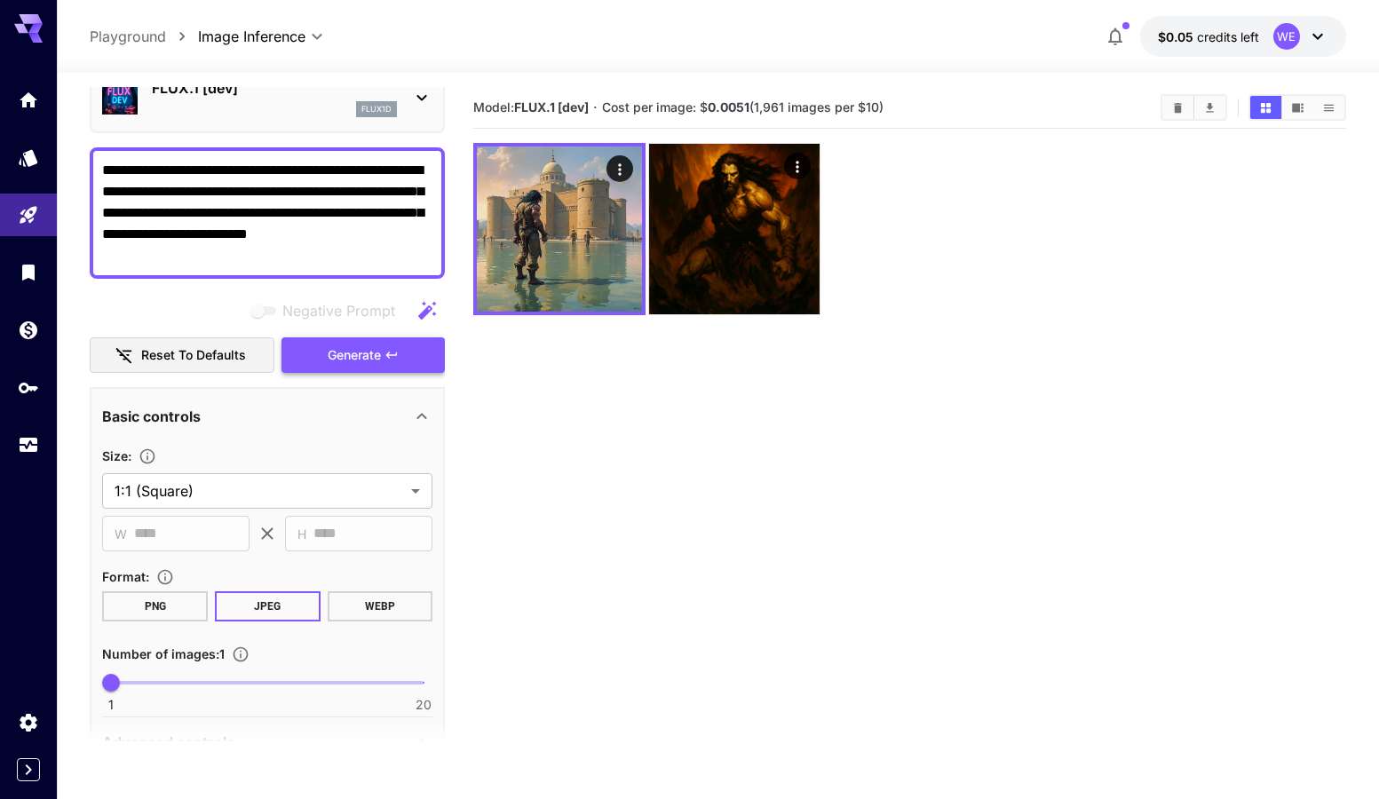
click at [363, 359] on span "Generate" at bounding box center [354, 356] width 53 height 22
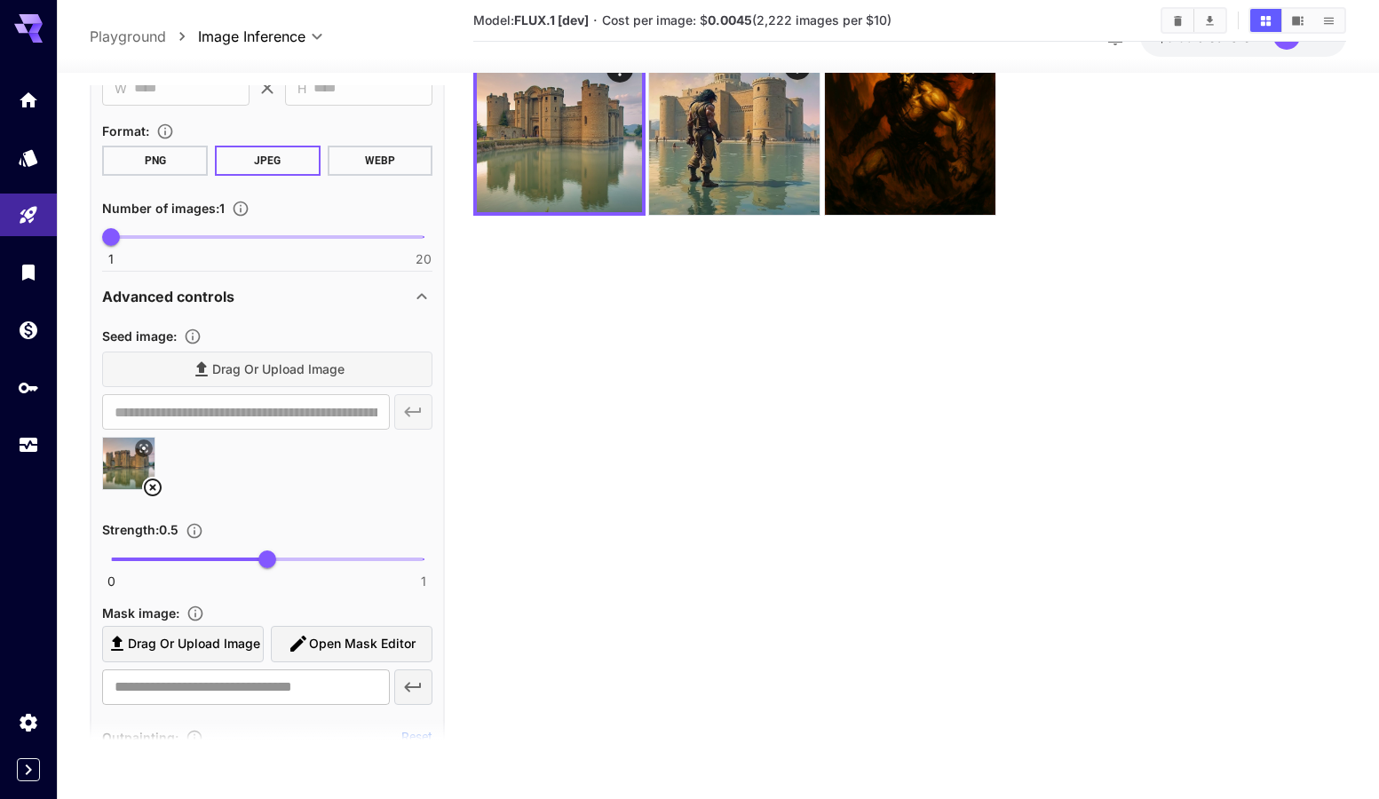
scroll to position [0, 0]
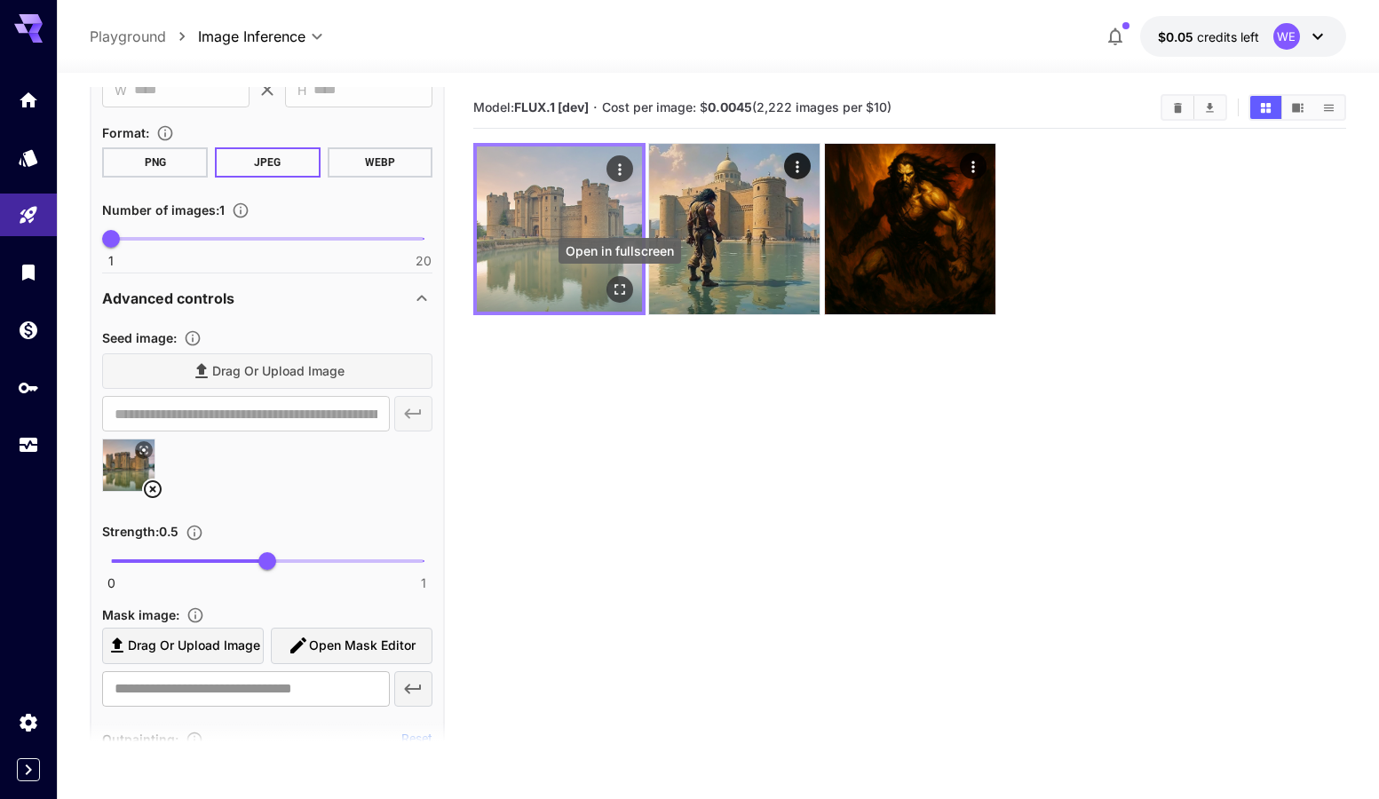
click at [616, 289] on icon "Open in fullscreen" at bounding box center [620, 290] width 18 height 18
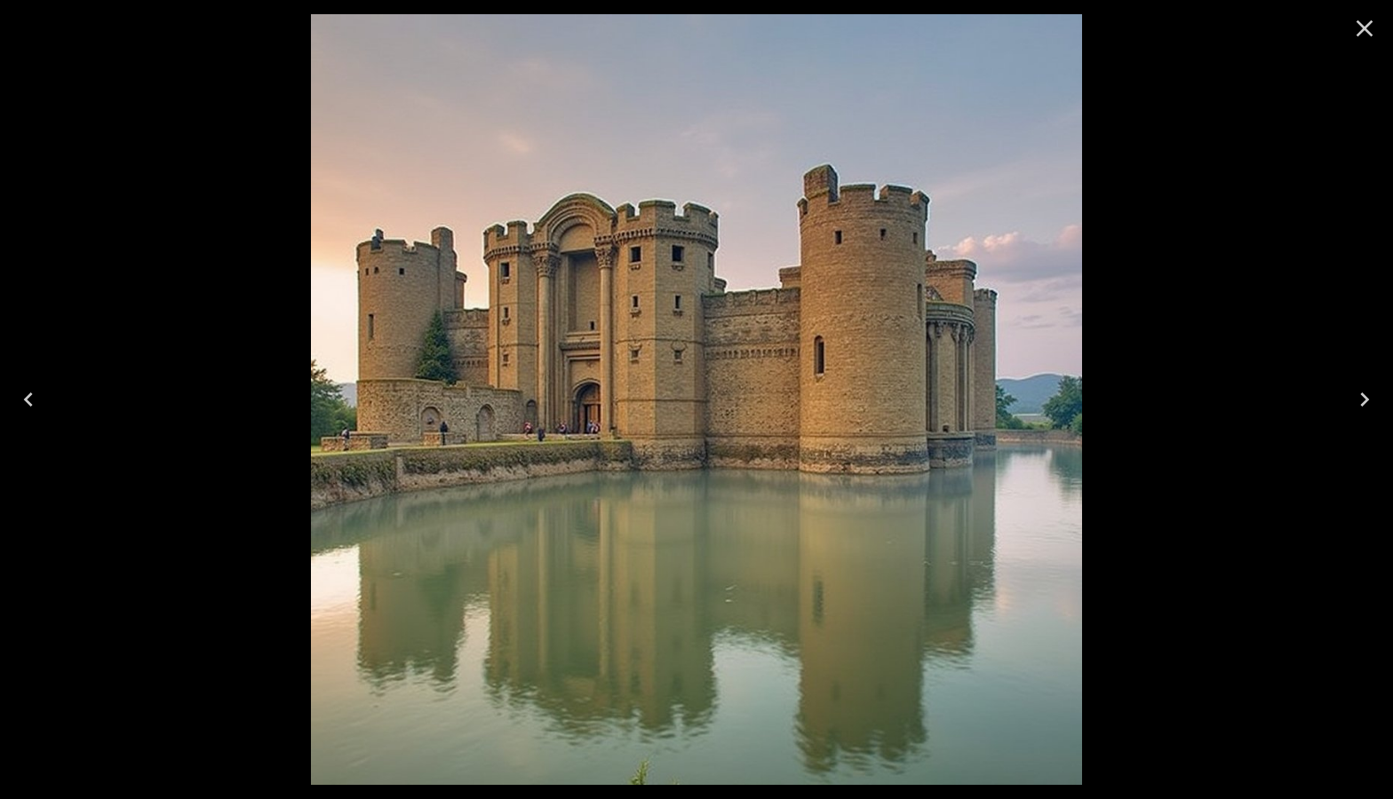
click at [1364, 28] on icon "Close" at bounding box center [1364, 28] width 17 height 17
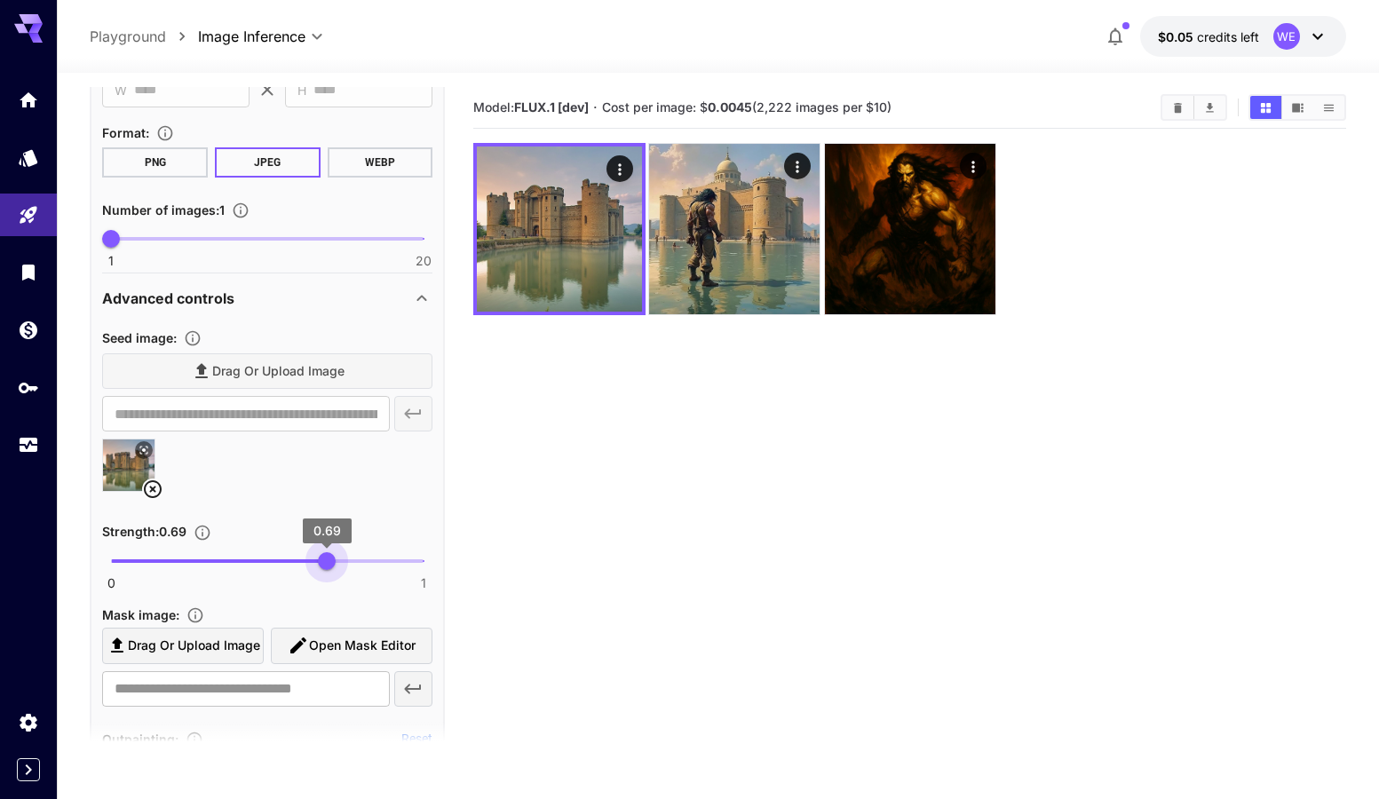
type input "***"
drag, startPoint x: 268, startPoint y: 566, endPoint x: 330, endPoint y: 569, distance: 61.4
click at [330, 569] on span "0.7" at bounding box center [331, 561] width 18 height 18
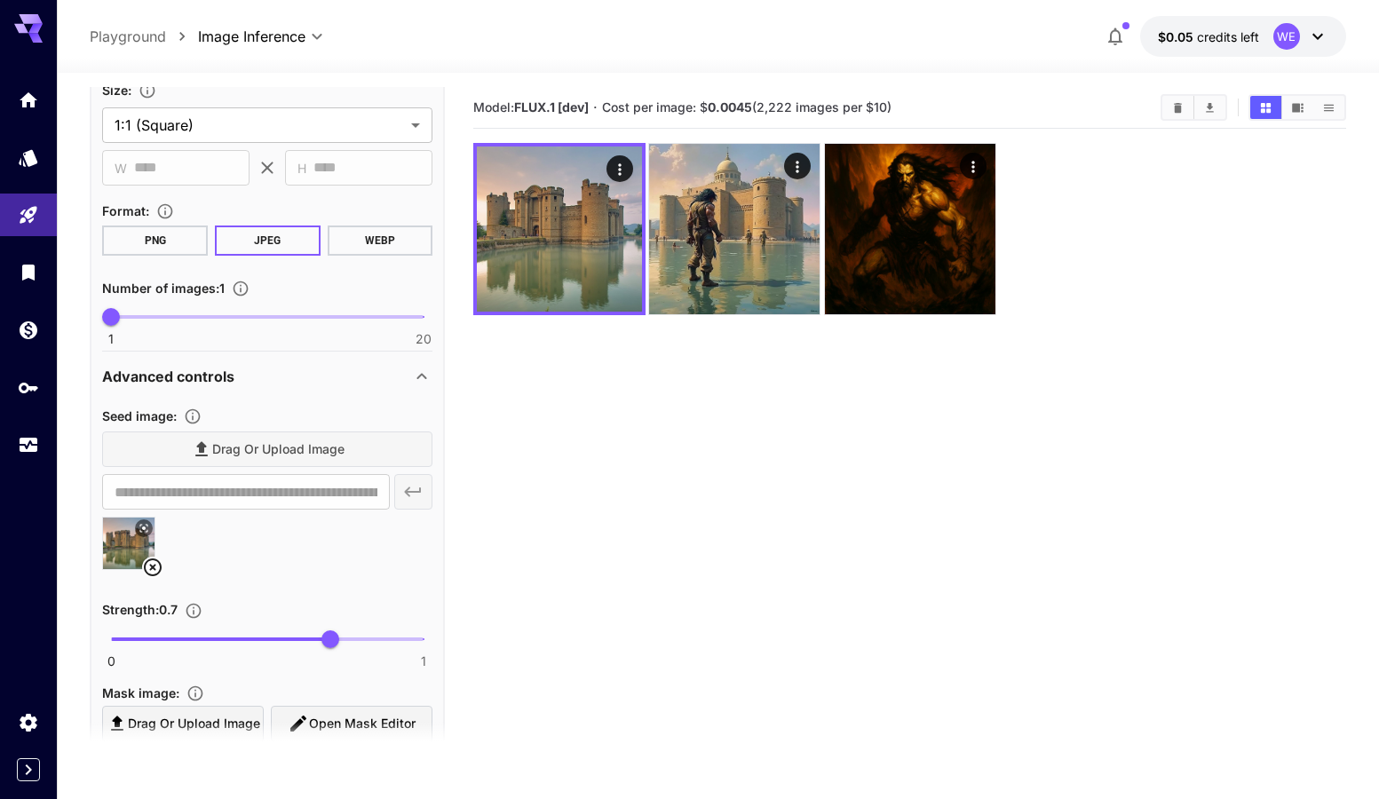
scroll to position [178, 0]
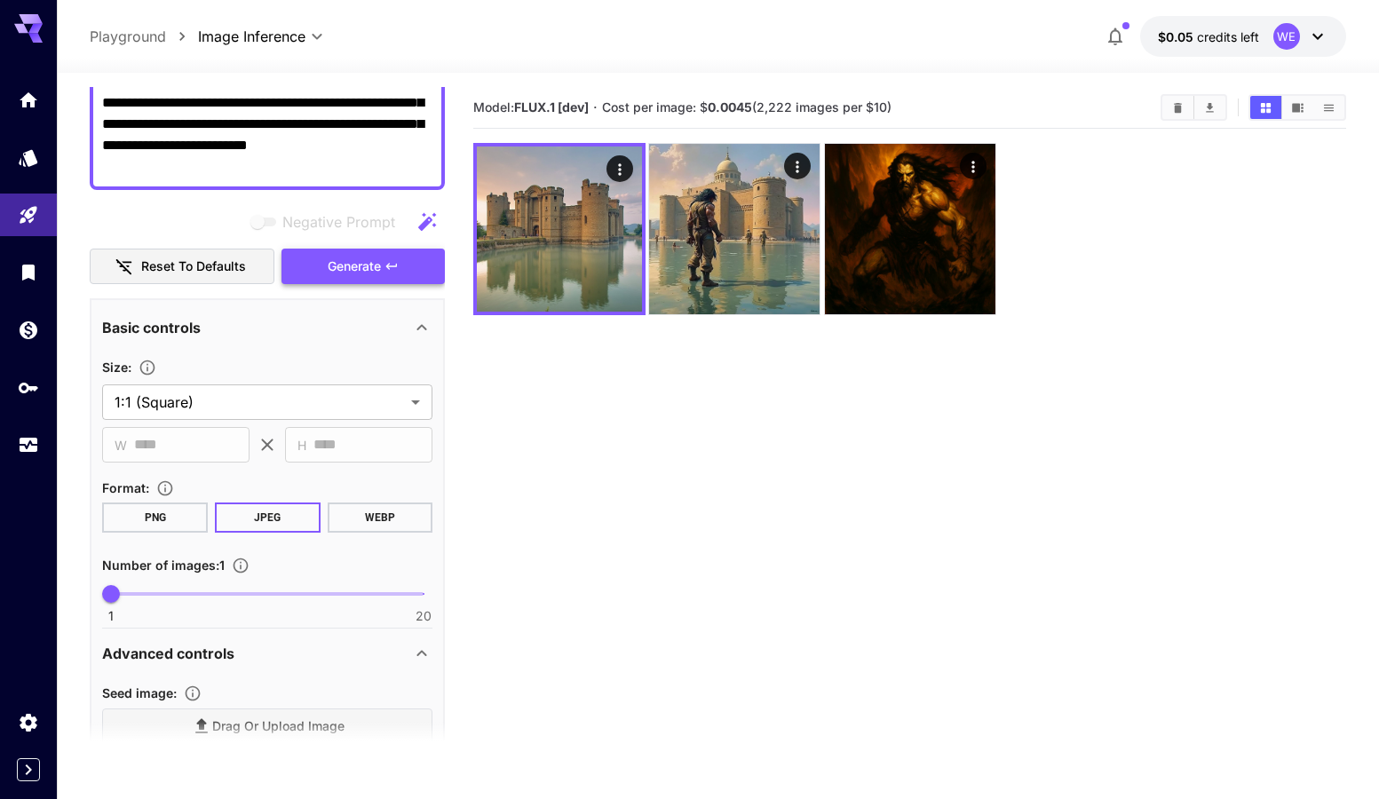
click at [359, 272] on span "Generate" at bounding box center [354, 267] width 53 height 22
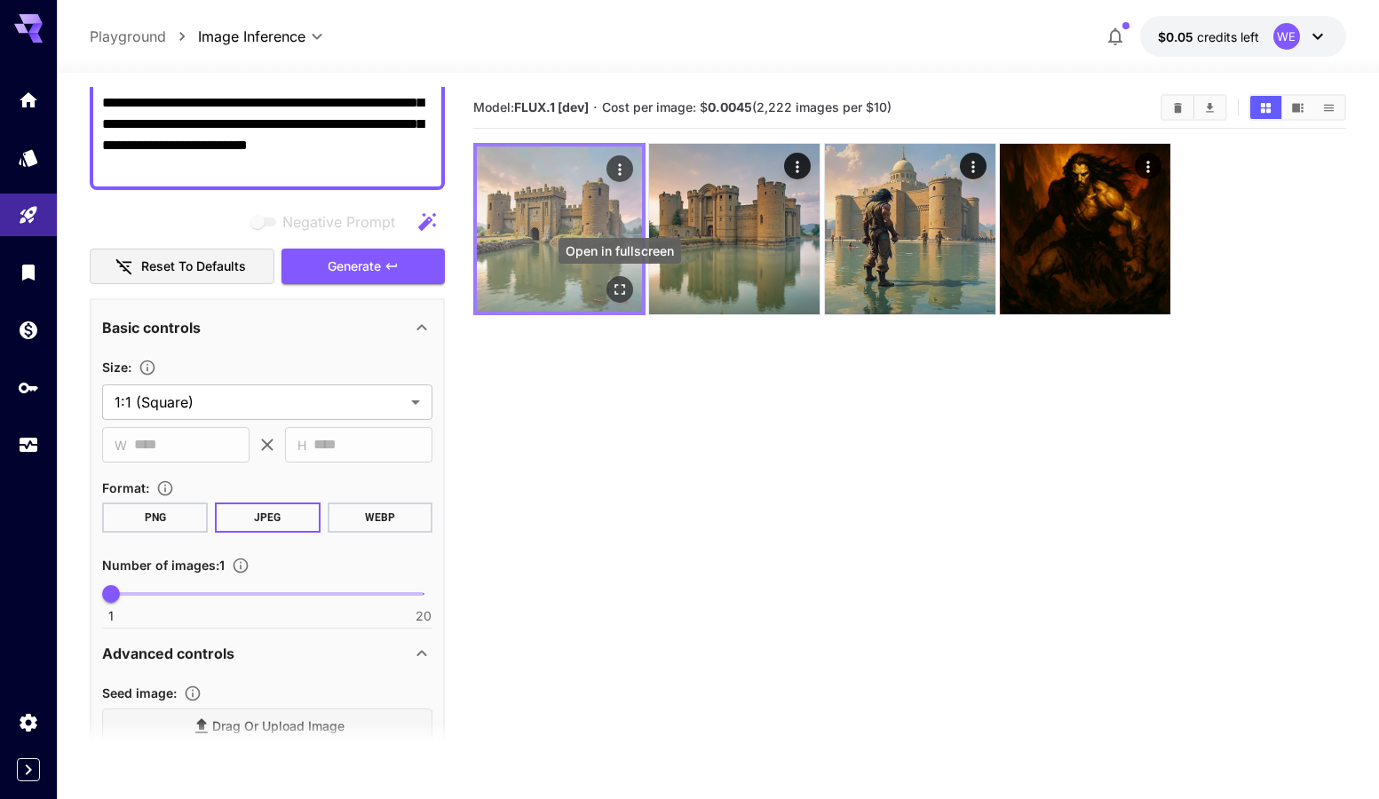
click at [617, 290] on icon "Open in fullscreen" at bounding box center [620, 290] width 18 height 18
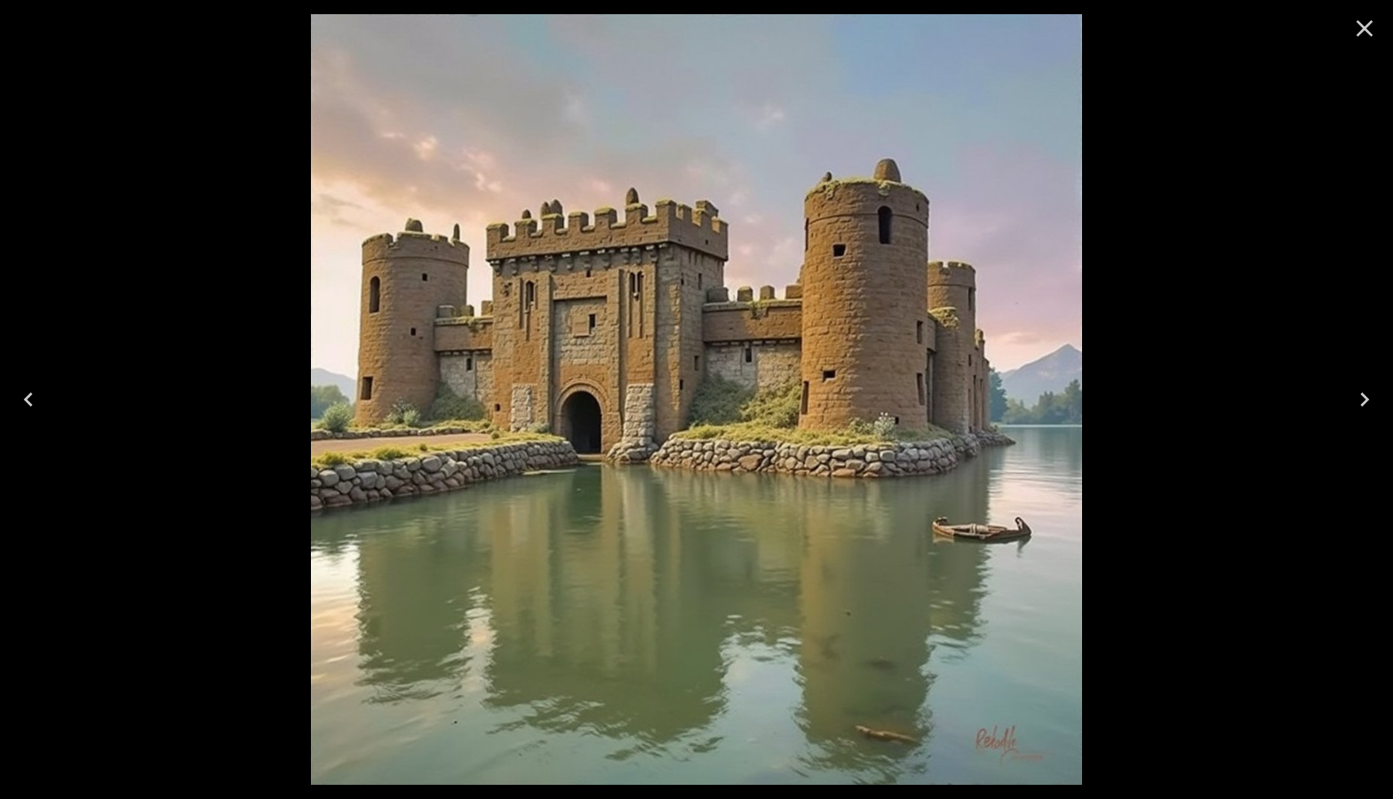
click at [1360, 25] on icon "Close" at bounding box center [1364, 28] width 17 height 17
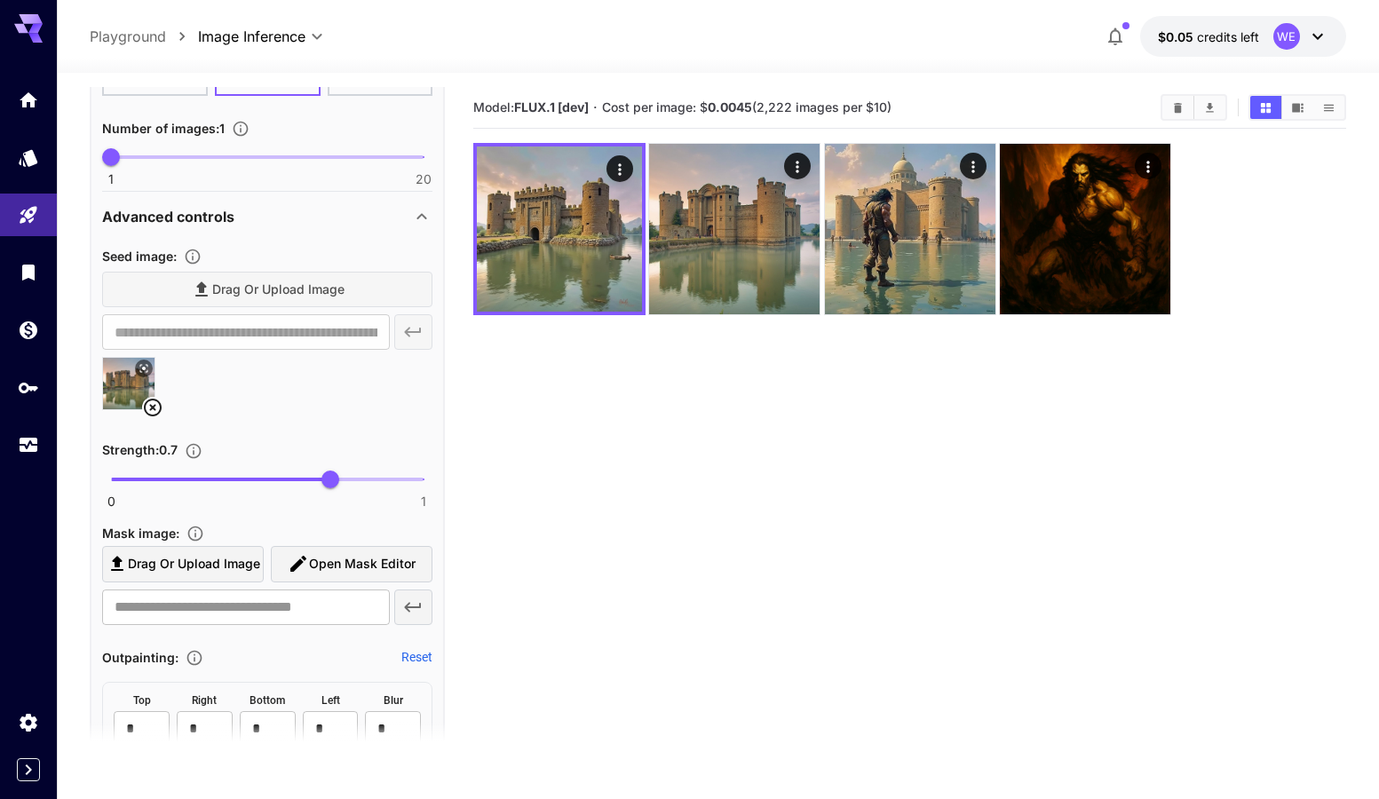
scroll to position [622, 0]
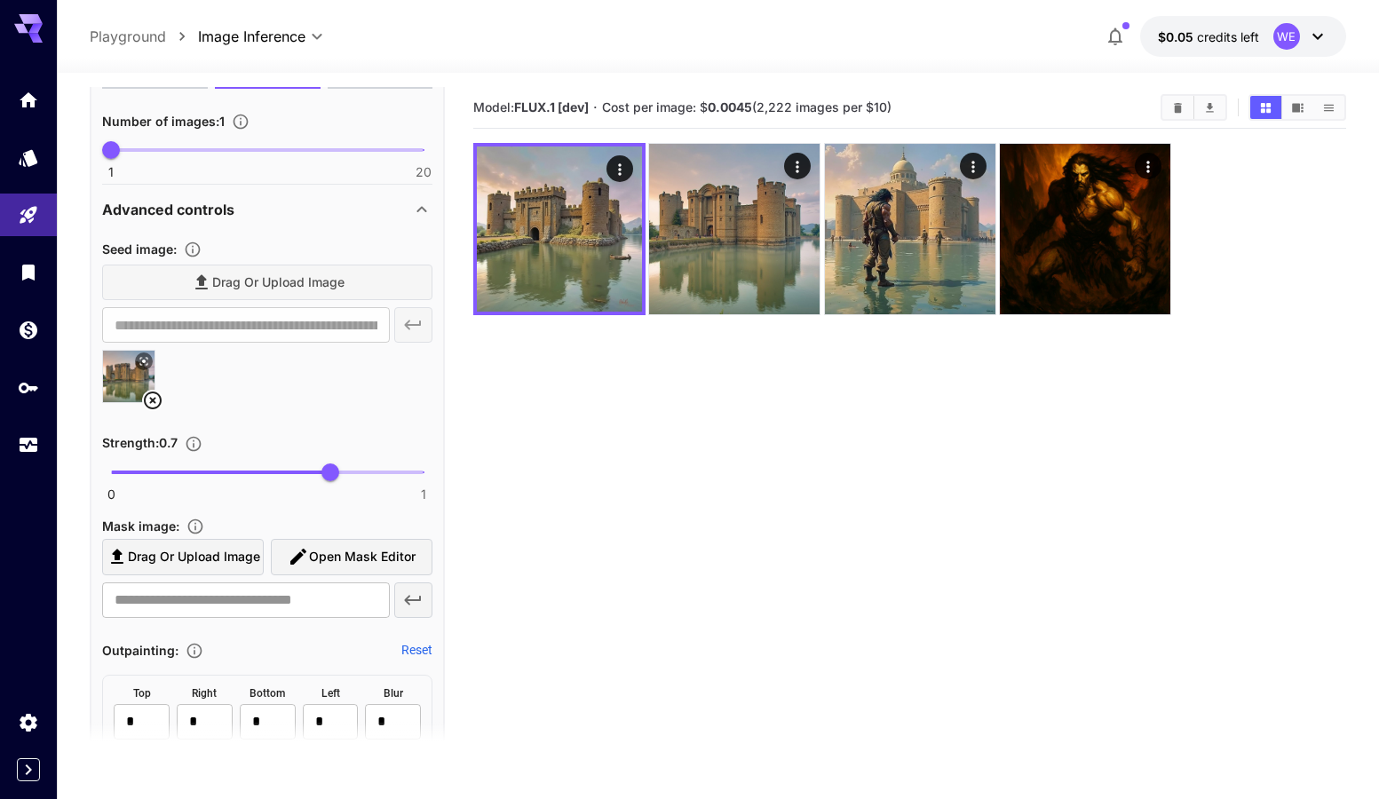
click at [154, 402] on icon at bounding box center [153, 401] width 18 height 18
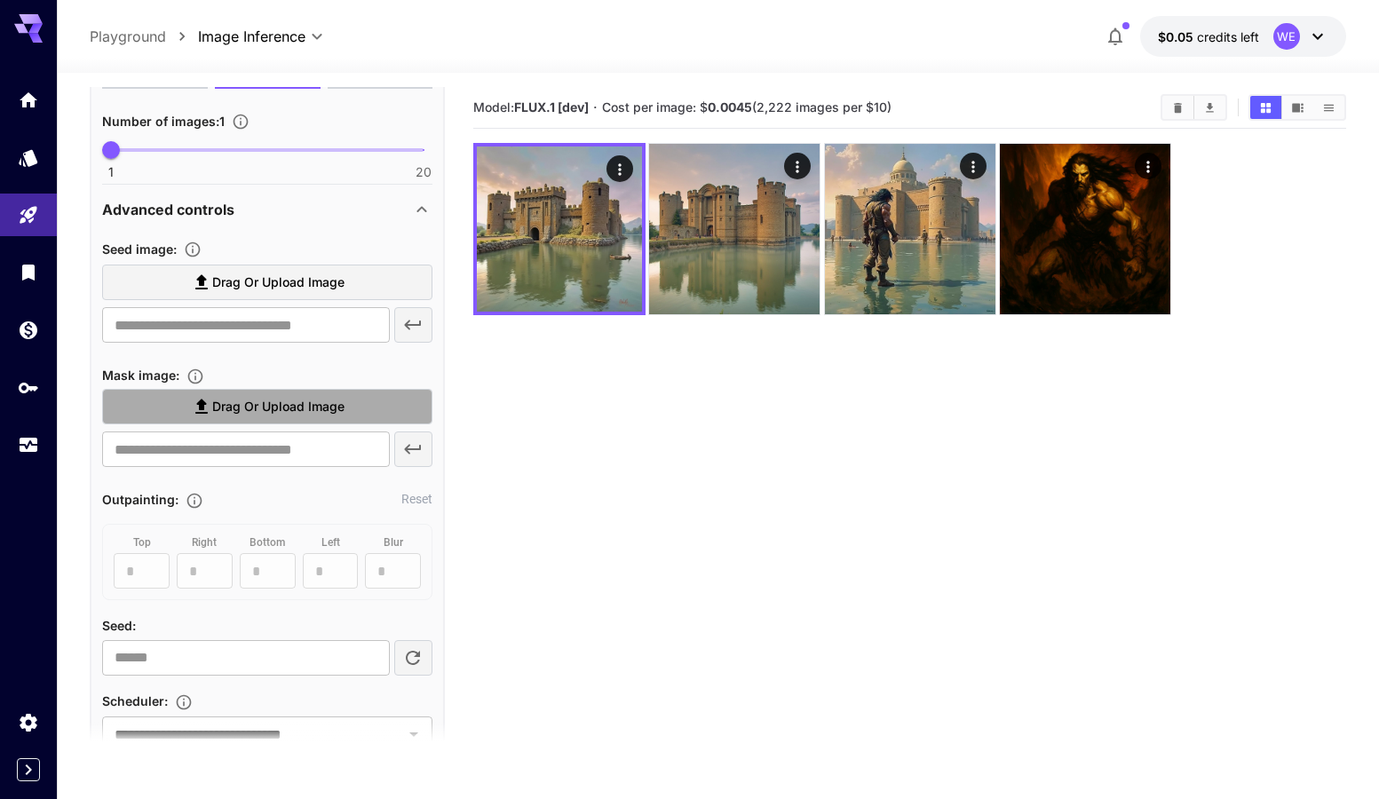
click at [182, 414] on label "Drag or upload image" at bounding box center [267, 407] width 330 height 36
click at [0, 0] on input "Drag or upload image" at bounding box center [0, 0] width 0 height 0
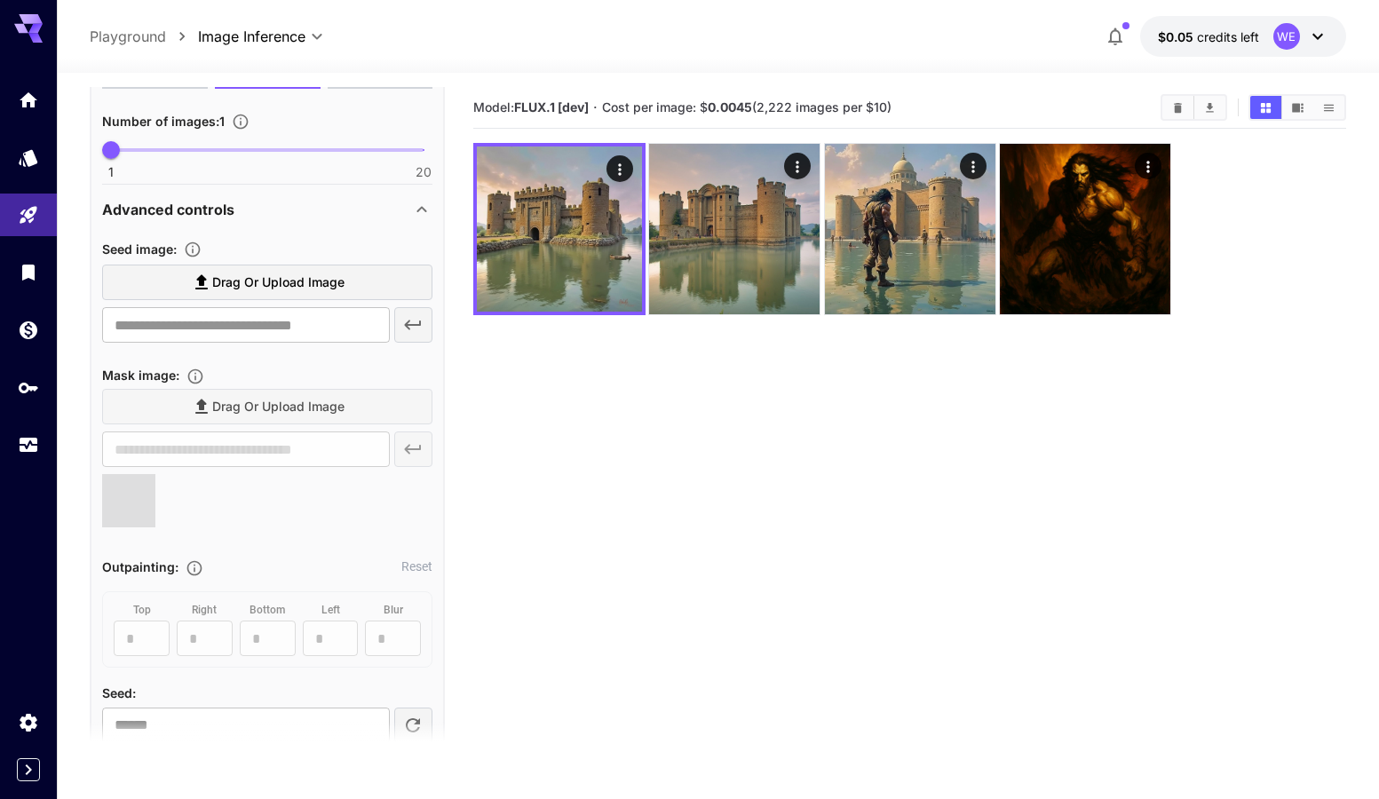
type input "**********"
click at [147, 521] on icon at bounding box center [152, 524] width 21 height 21
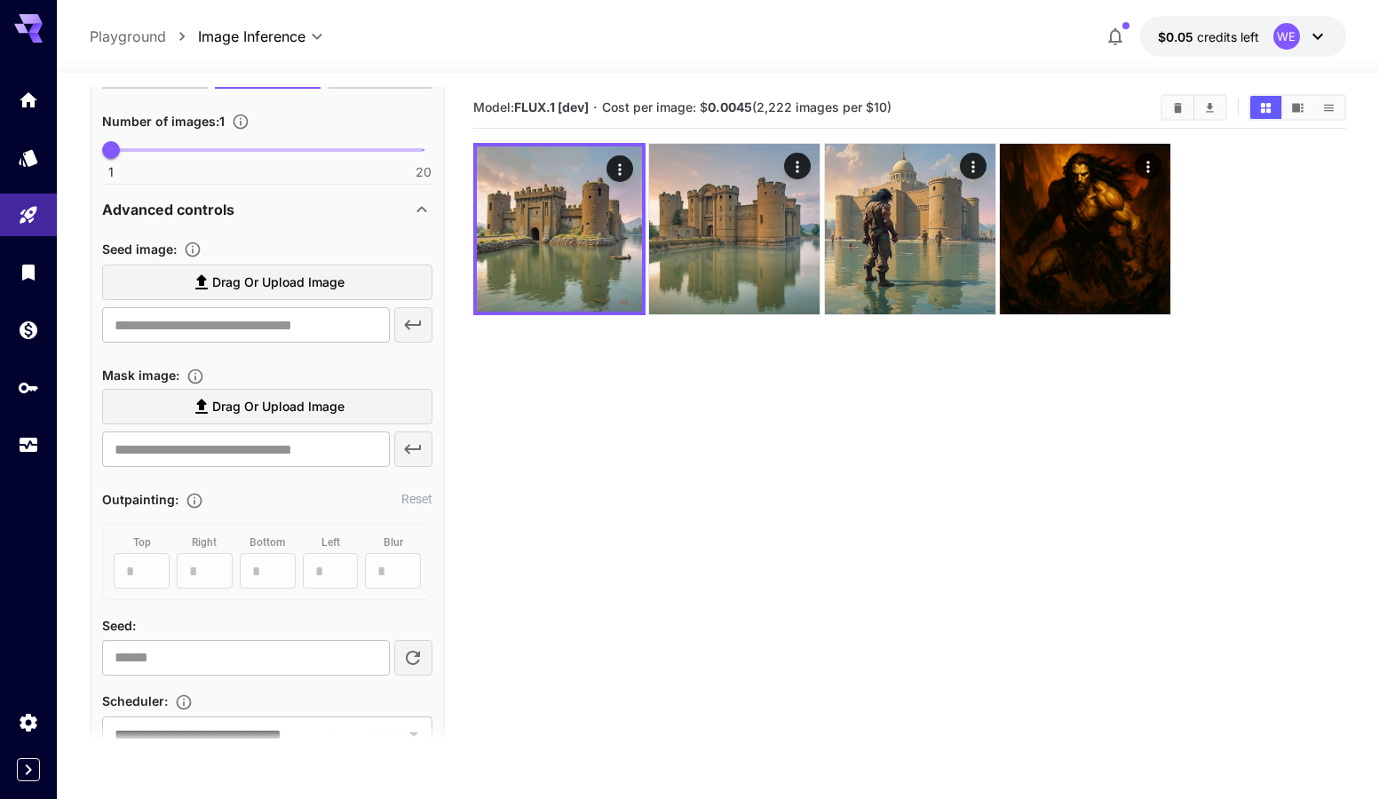
click at [226, 276] on span "Drag or upload image" at bounding box center [278, 283] width 132 height 22
click at [0, 0] on input "Drag or upload image" at bounding box center [0, 0] width 0 height 0
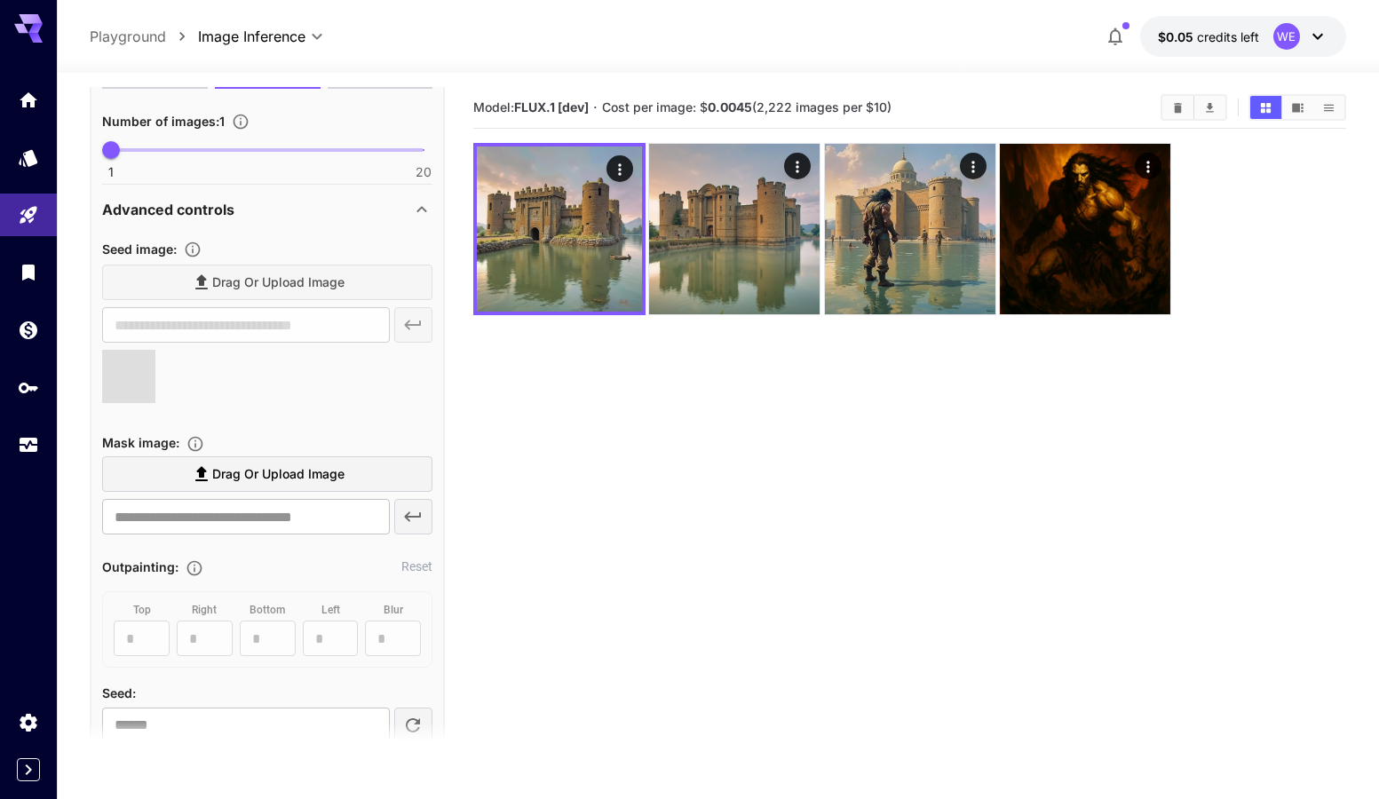
type input "**********"
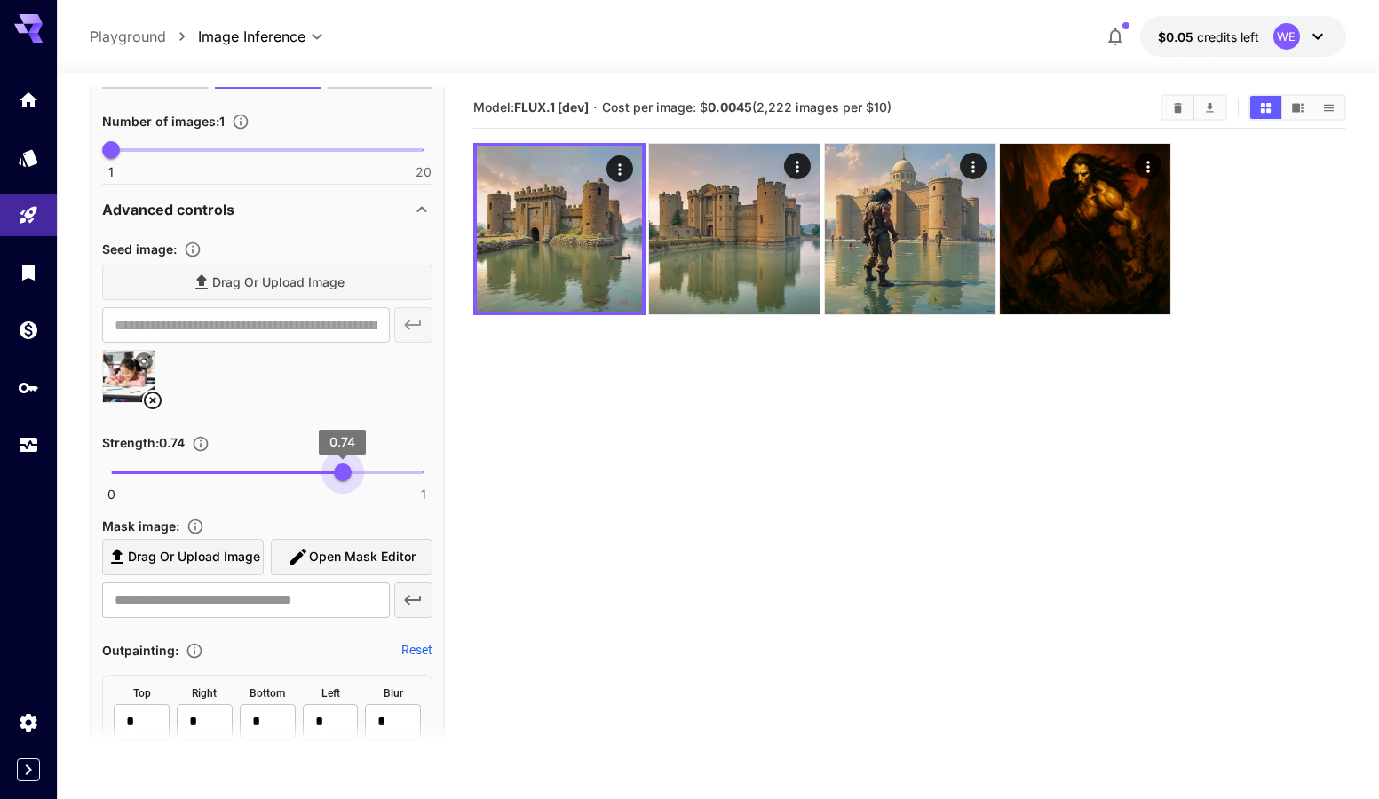
type input "****"
drag, startPoint x: 325, startPoint y: 471, endPoint x: 345, endPoint y: 481, distance: 22.3
click at [345, 481] on span "0.75" at bounding box center [346, 473] width 18 height 18
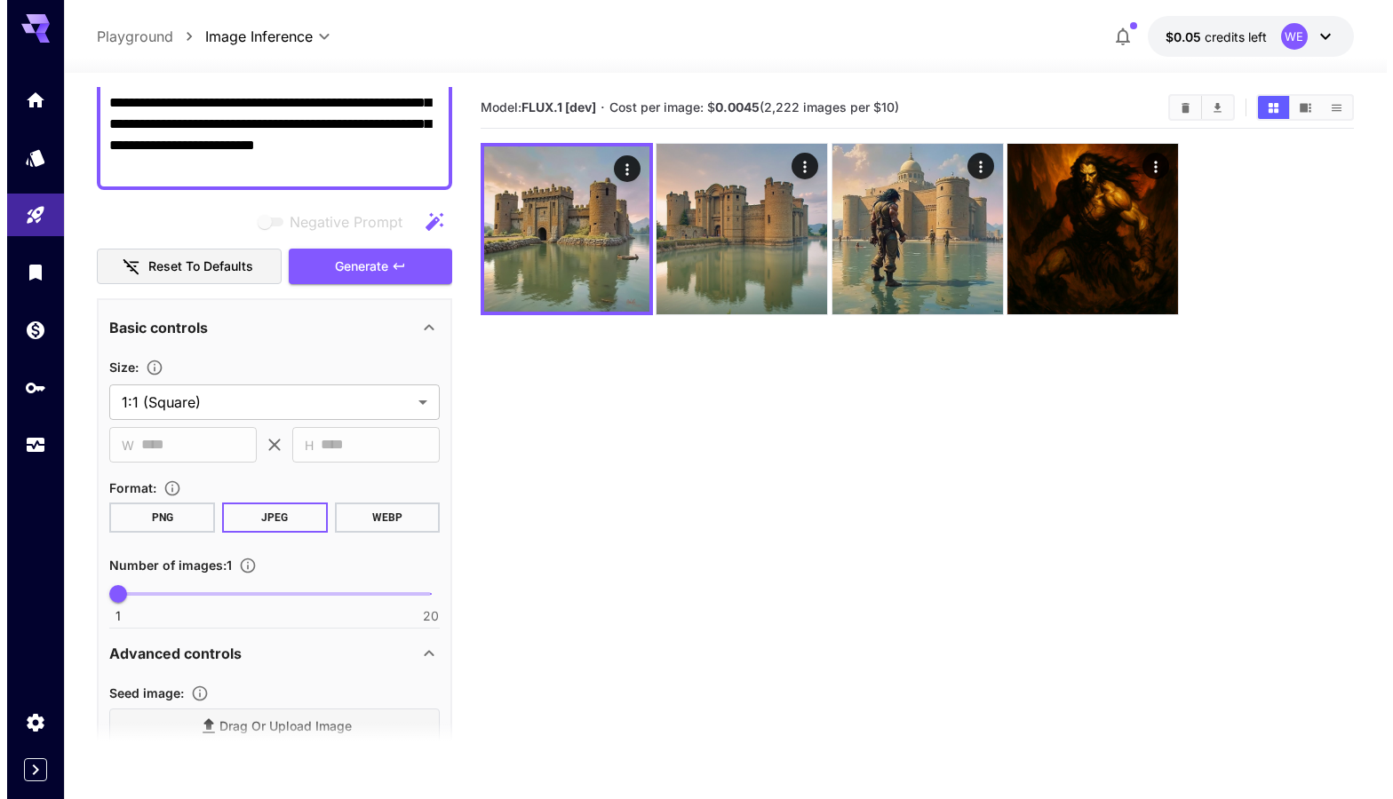
scroll to position [89, 0]
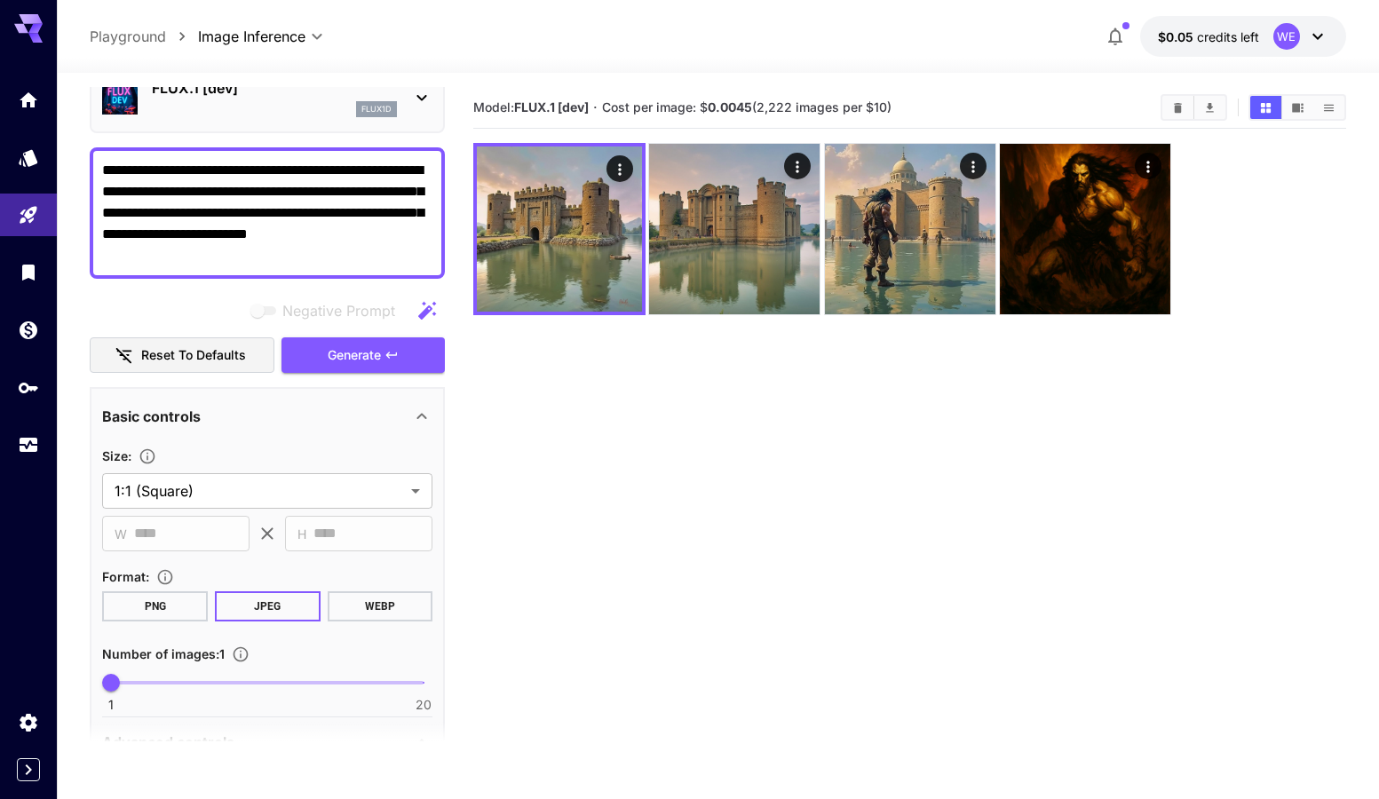
click at [212, 236] on textarea "**********" at bounding box center [267, 213] width 330 height 107
paste textarea
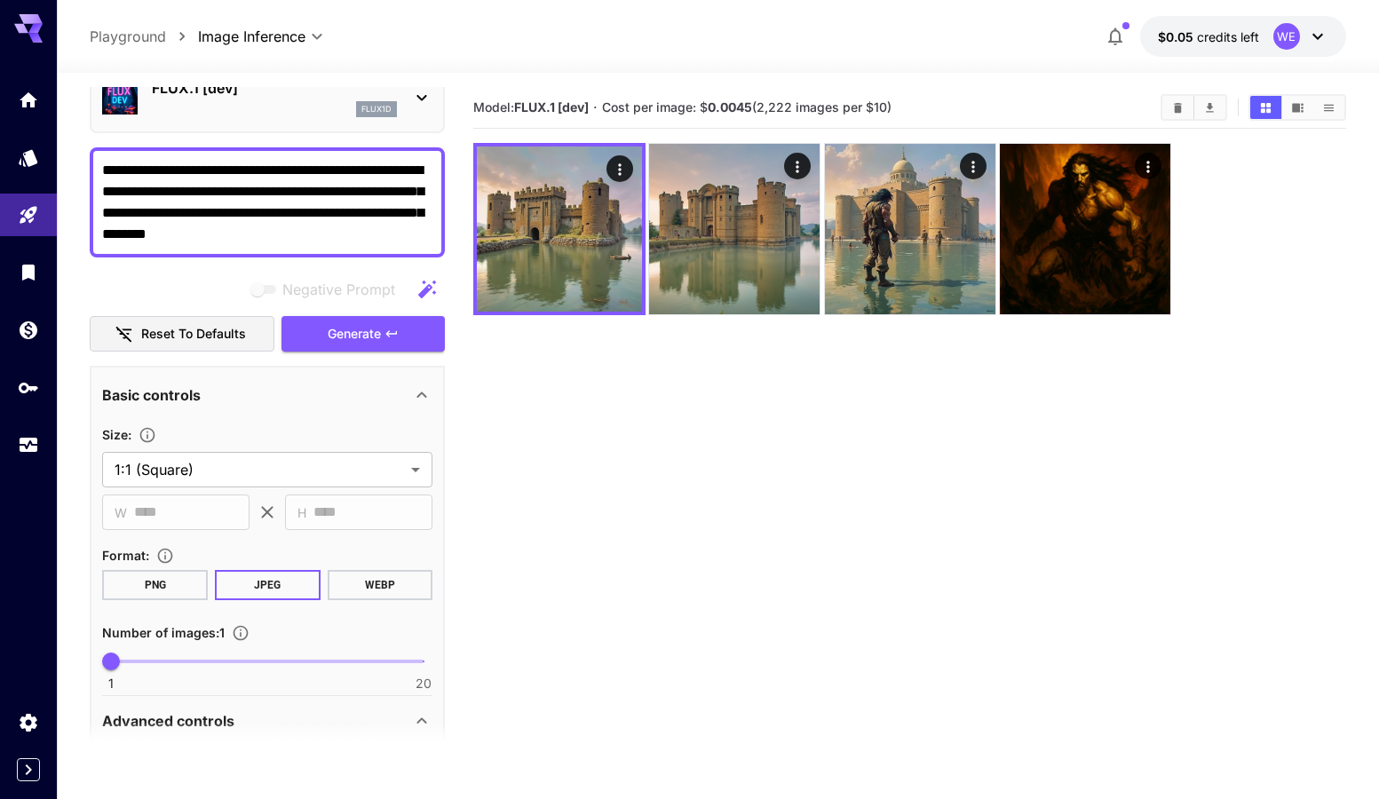
type textarea "**********"
click at [587, 520] on section "Model: FLUX.1 [dev] · Cost per image: $ 0.0045 (2,222 images per $10)" at bounding box center [909, 486] width 873 height 799
click at [321, 329] on button "Generate" at bounding box center [363, 334] width 163 height 36
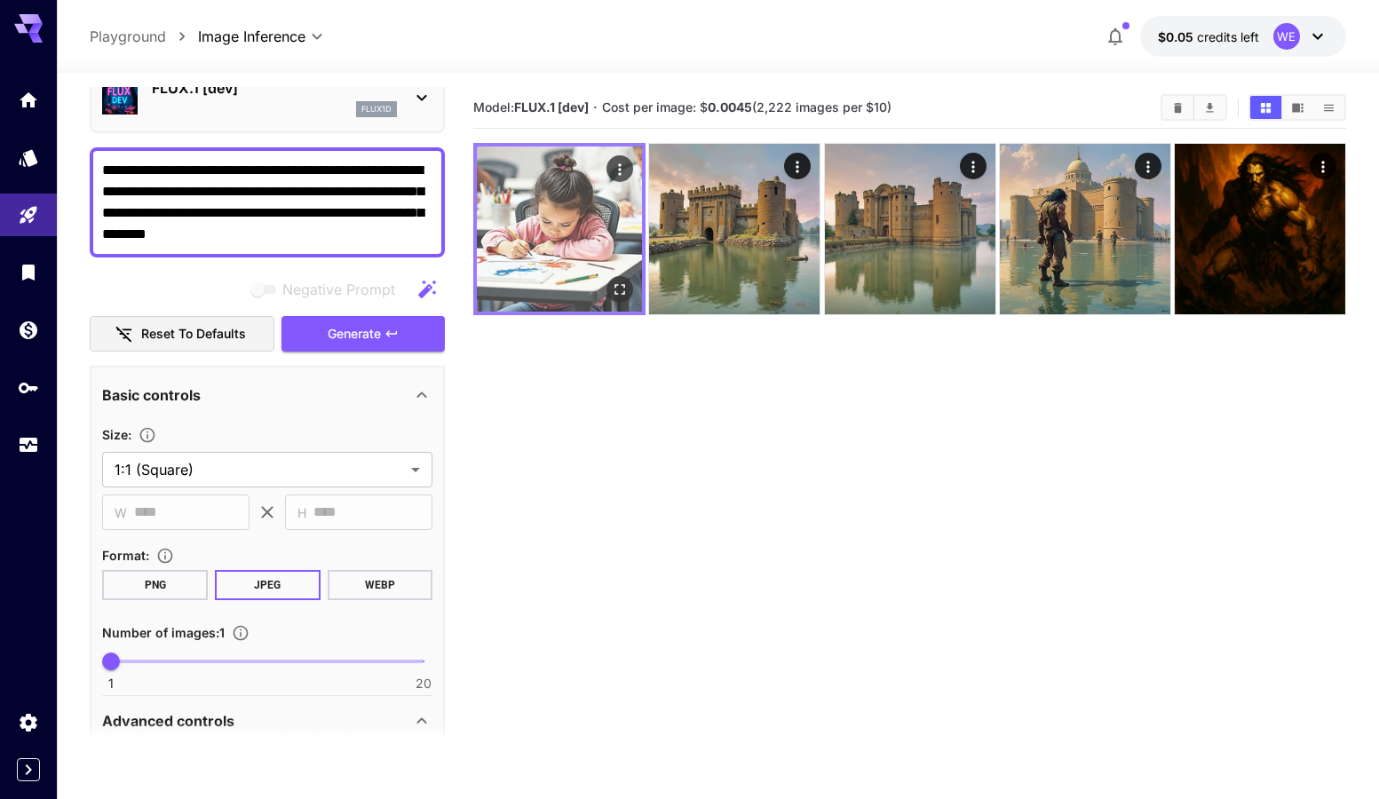
click at [578, 216] on img at bounding box center [559, 229] width 165 height 165
click at [618, 286] on icon "Open in fullscreen" at bounding box center [620, 290] width 18 height 18
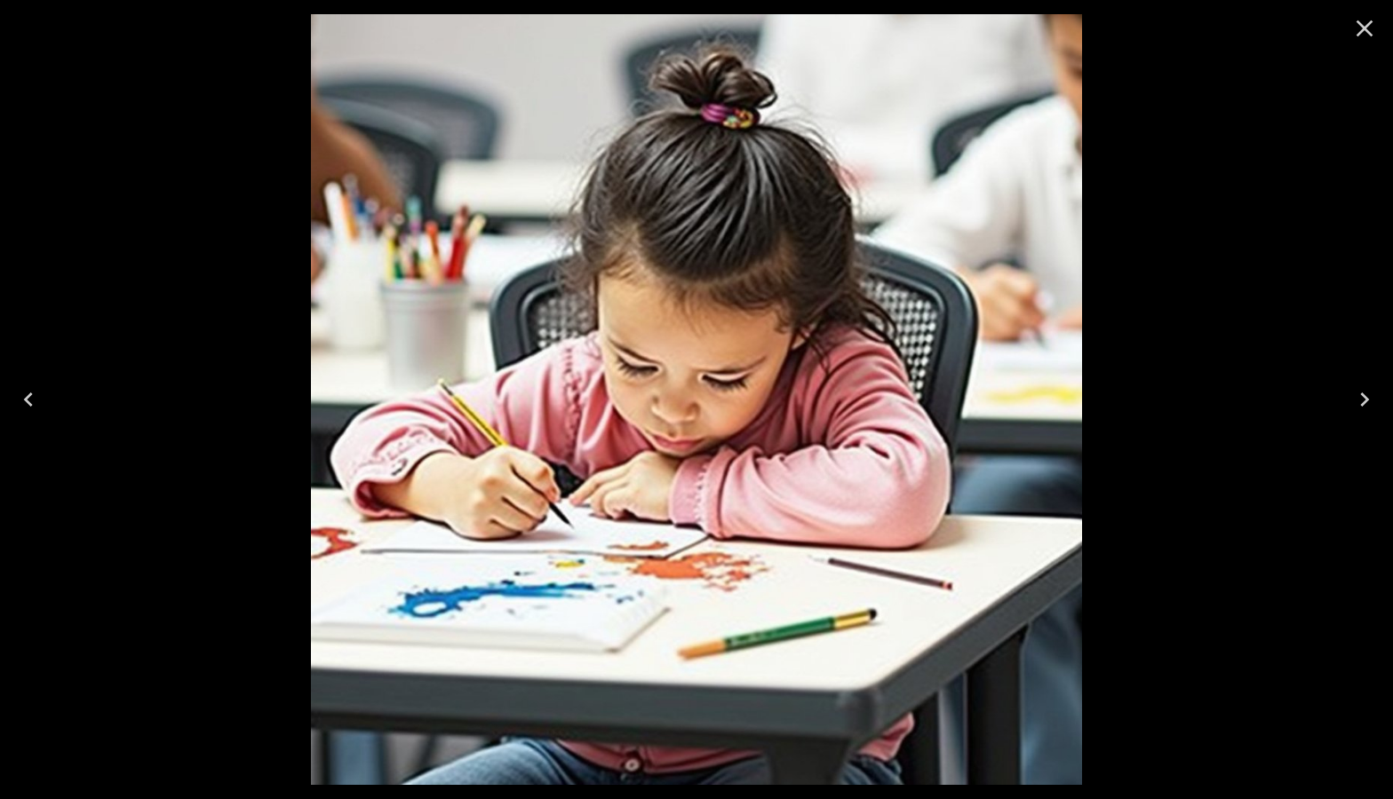
click at [1368, 30] on icon "Close" at bounding box center [1364, 28] width 28 height 28
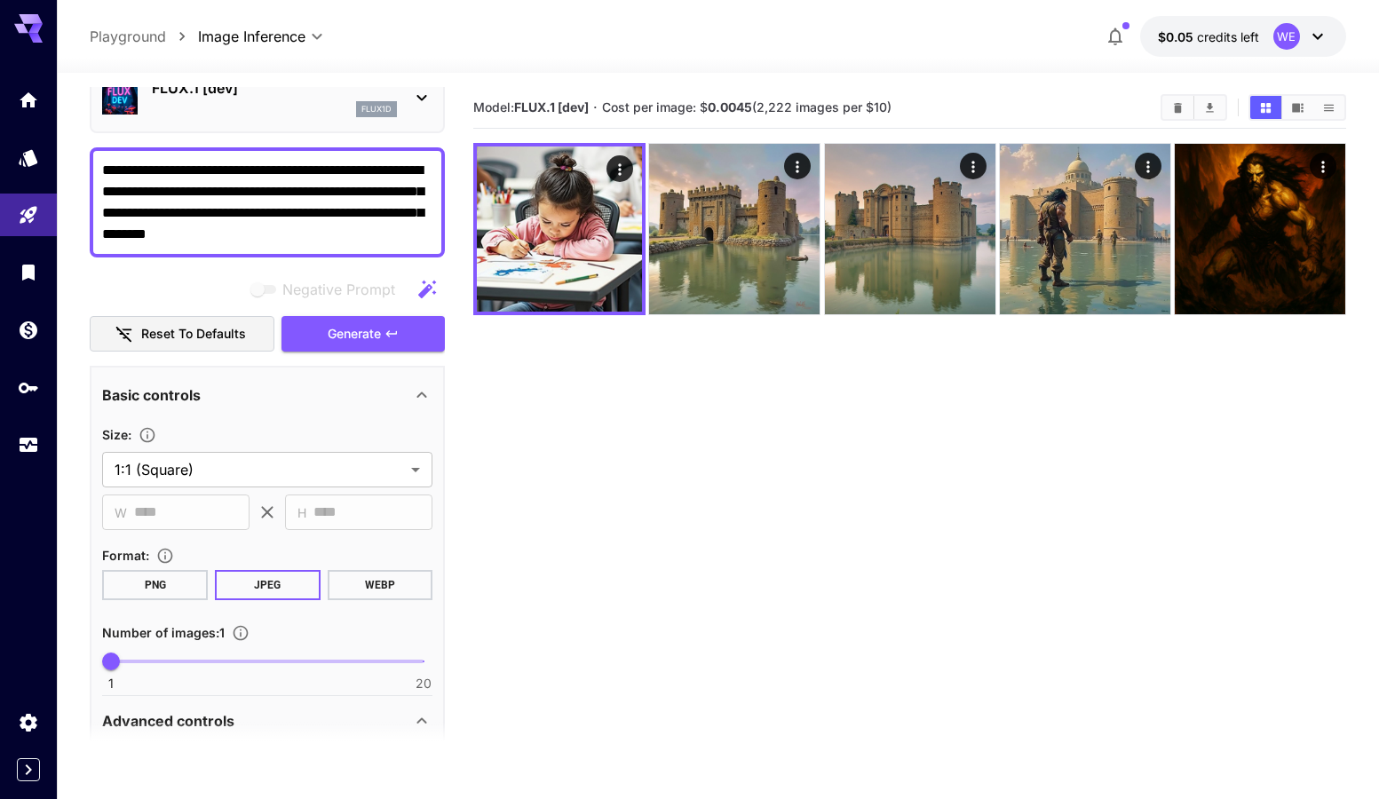
click at [256, 114] on div "flux1d" at bounding box center [274, 109] width 245 height 16
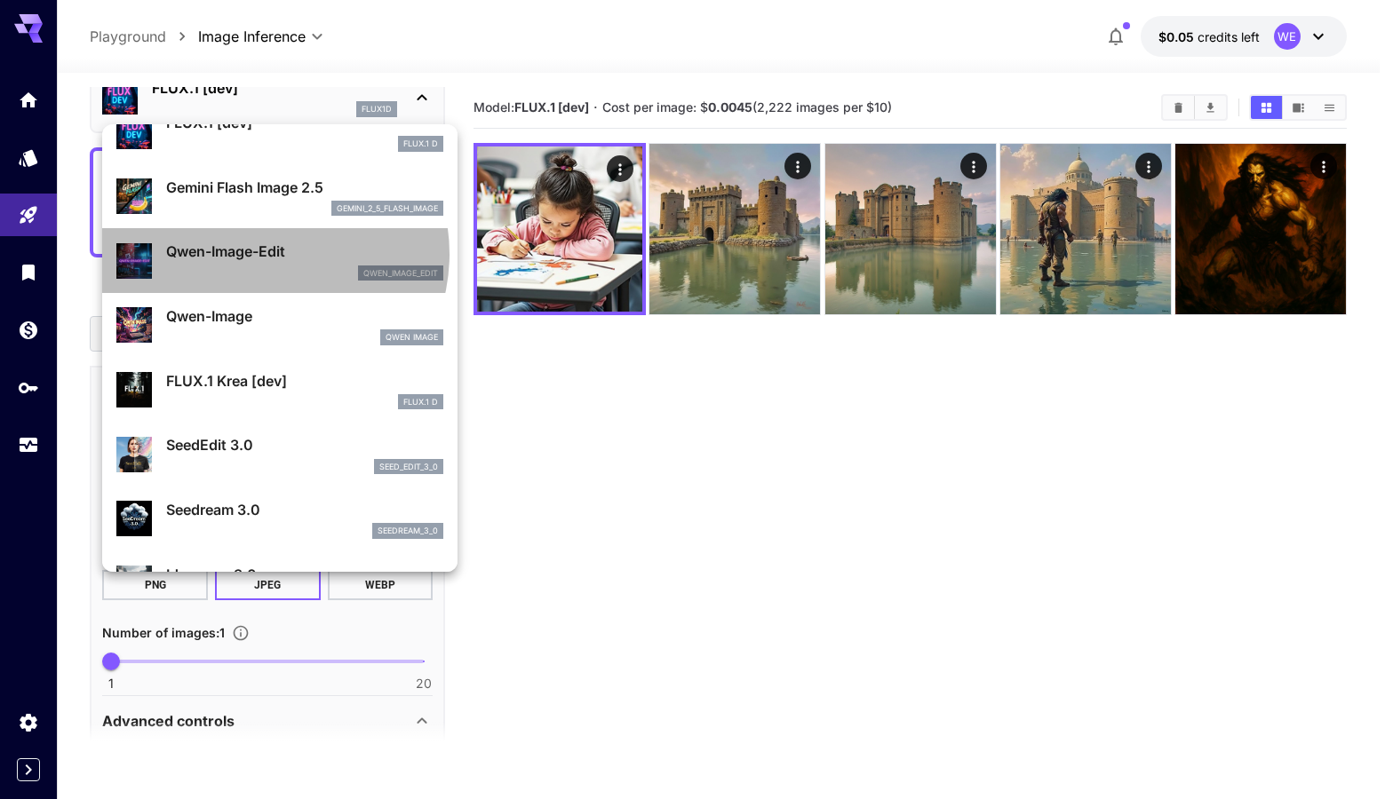
click at [266, 254] on p "Qwen-Image-Edit" at bounding box center [304, 251] width 277 height 21
type input "*"
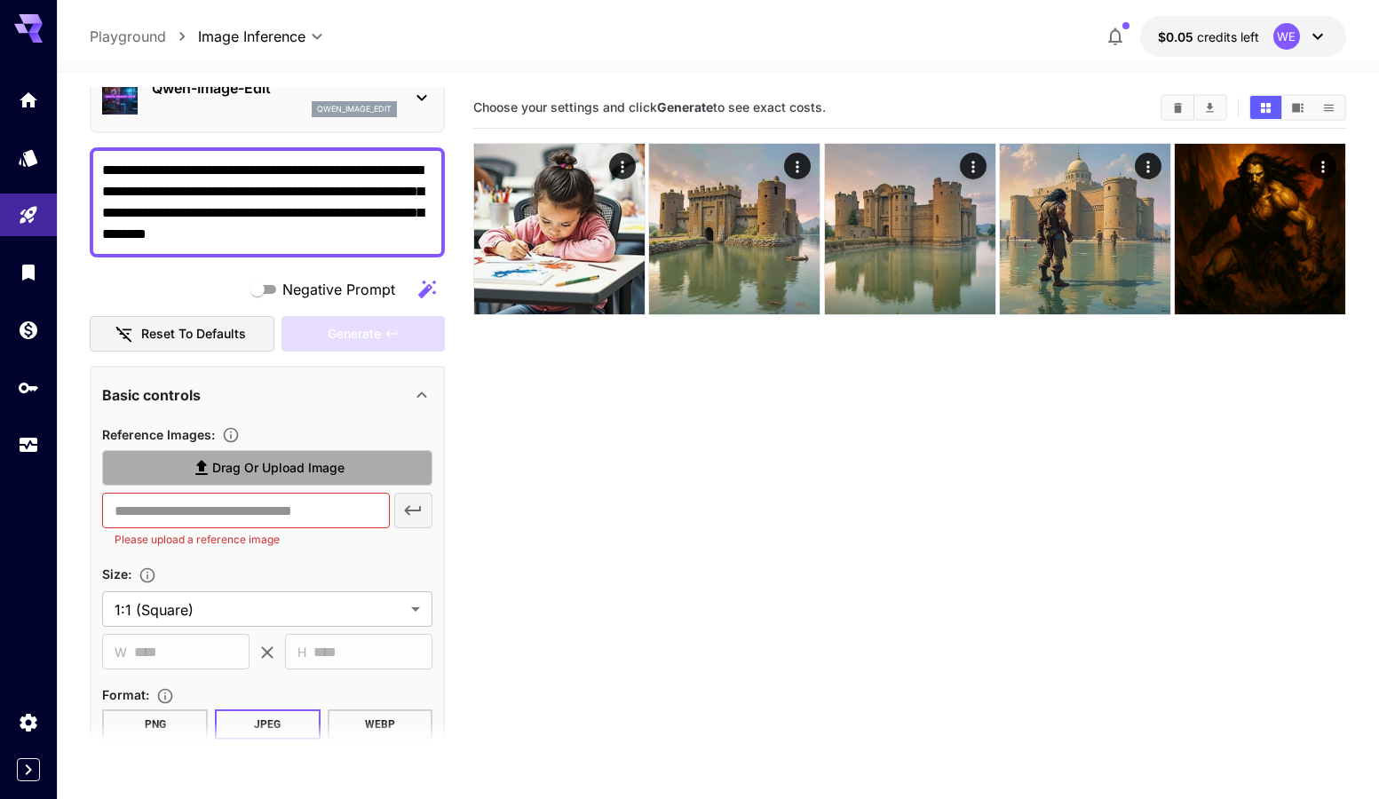
click at [282, 472] on span "Drag or upload image" at bounding box center [278, 468] width 132 height 22
click at [0, 0] on input "Drag or upload image" at bounding box center [0, 0] width 0 height 0
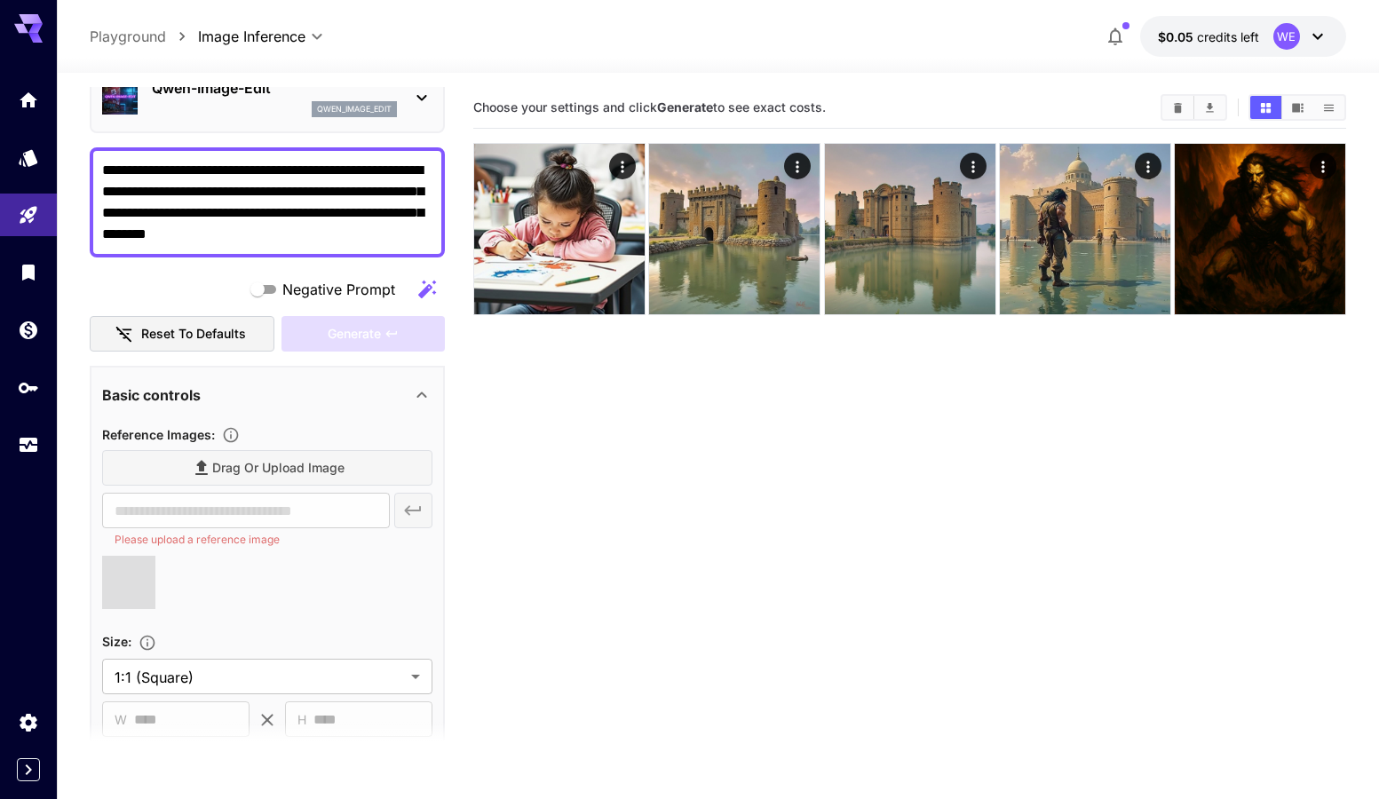
type input "**********"
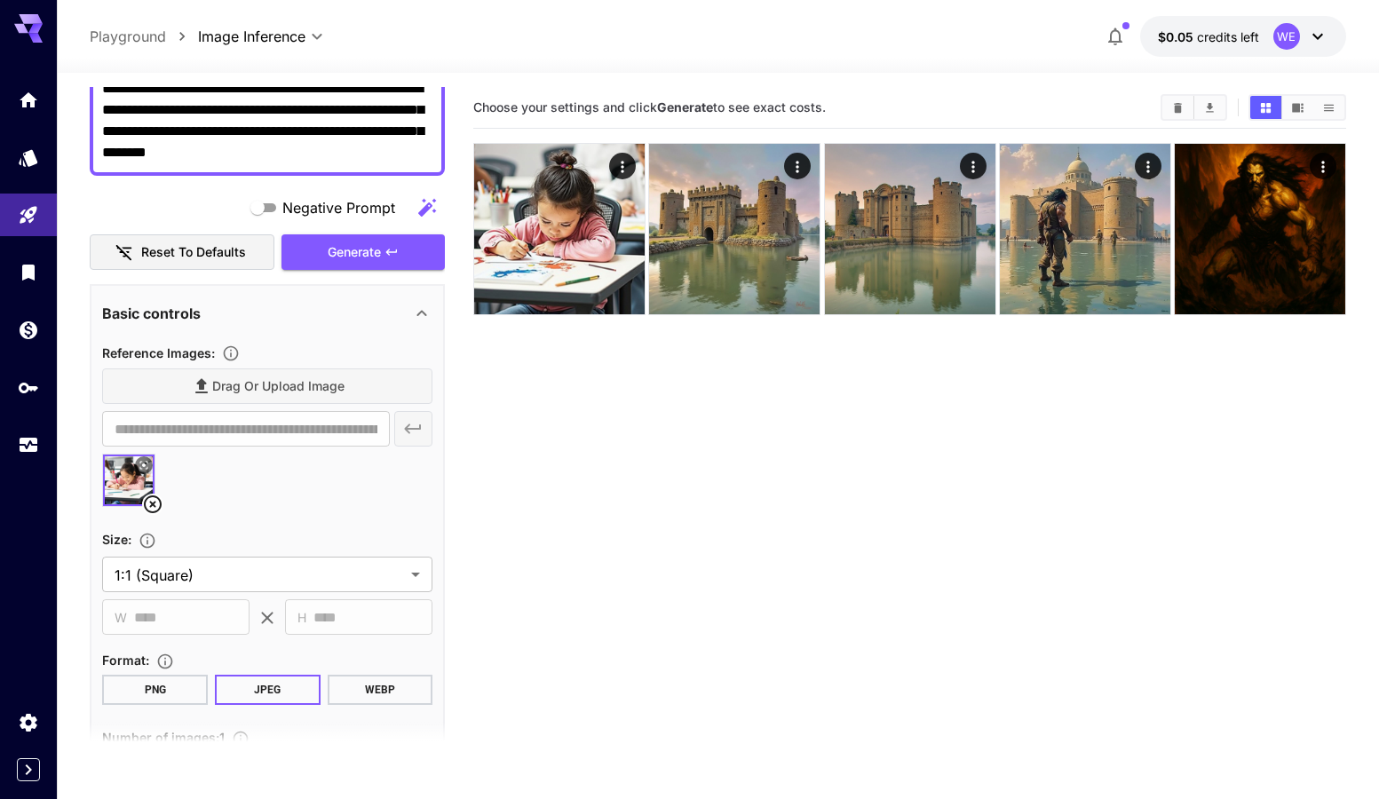
scroll to position [178, 0]
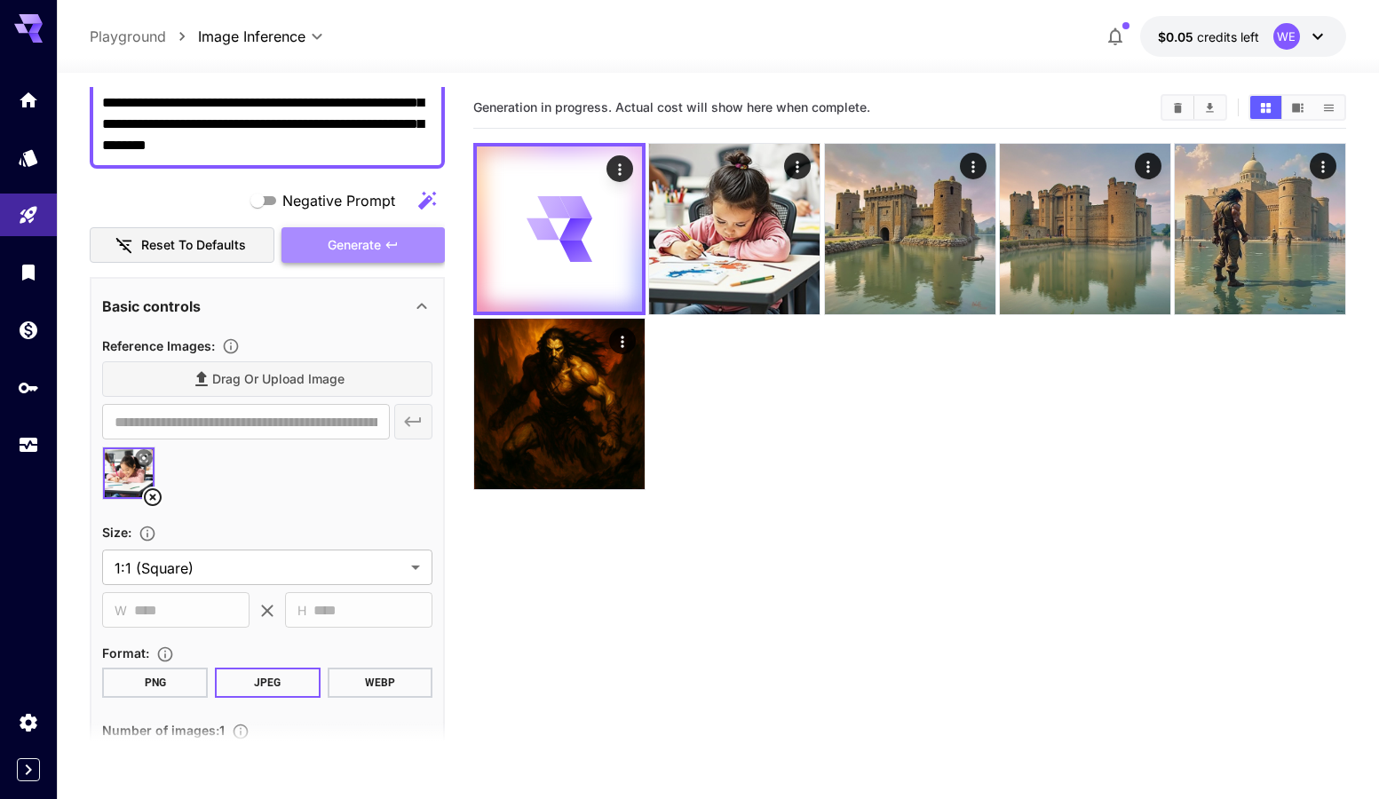
click at [359, 249] on span "Generate" at bounding box center [354, 245] width 53 height 22
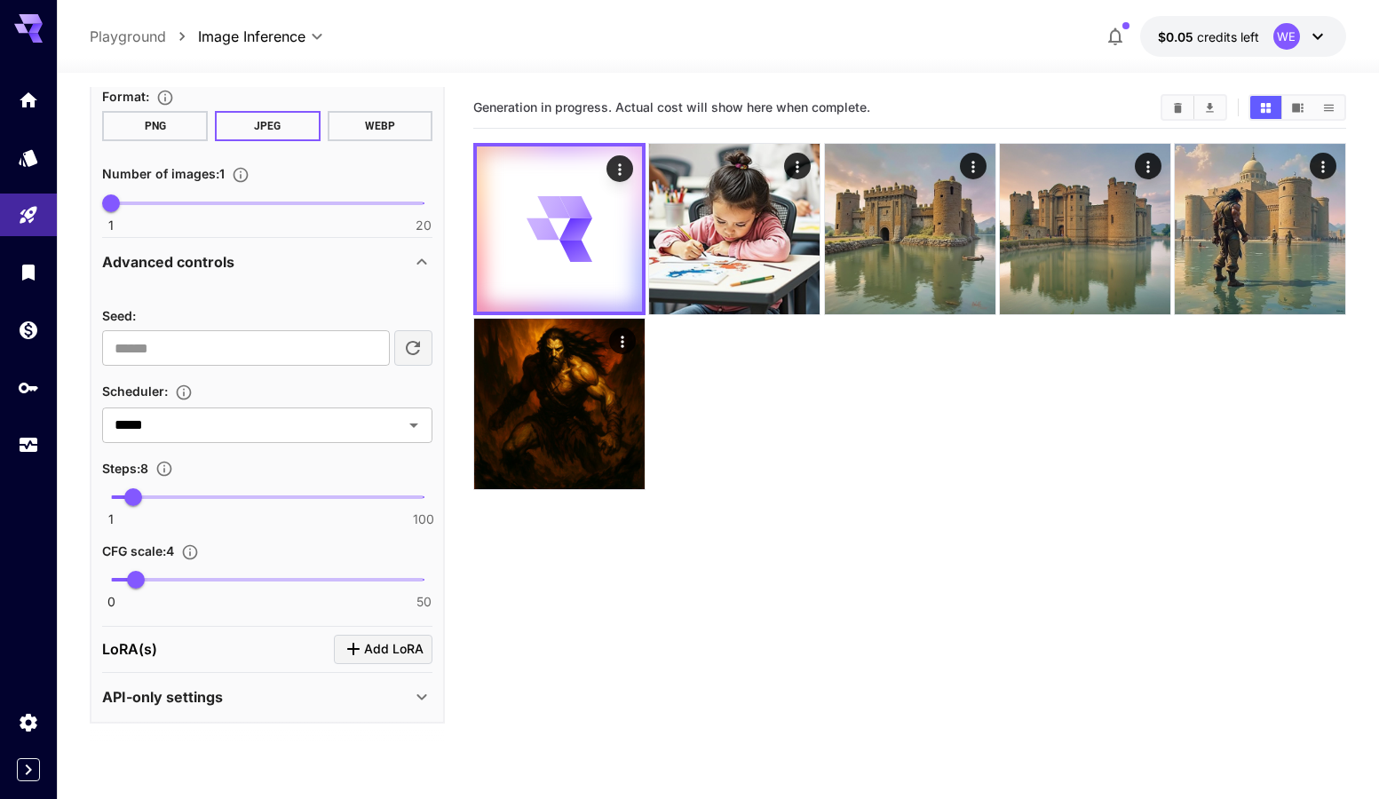
scroll to position [736, 0]
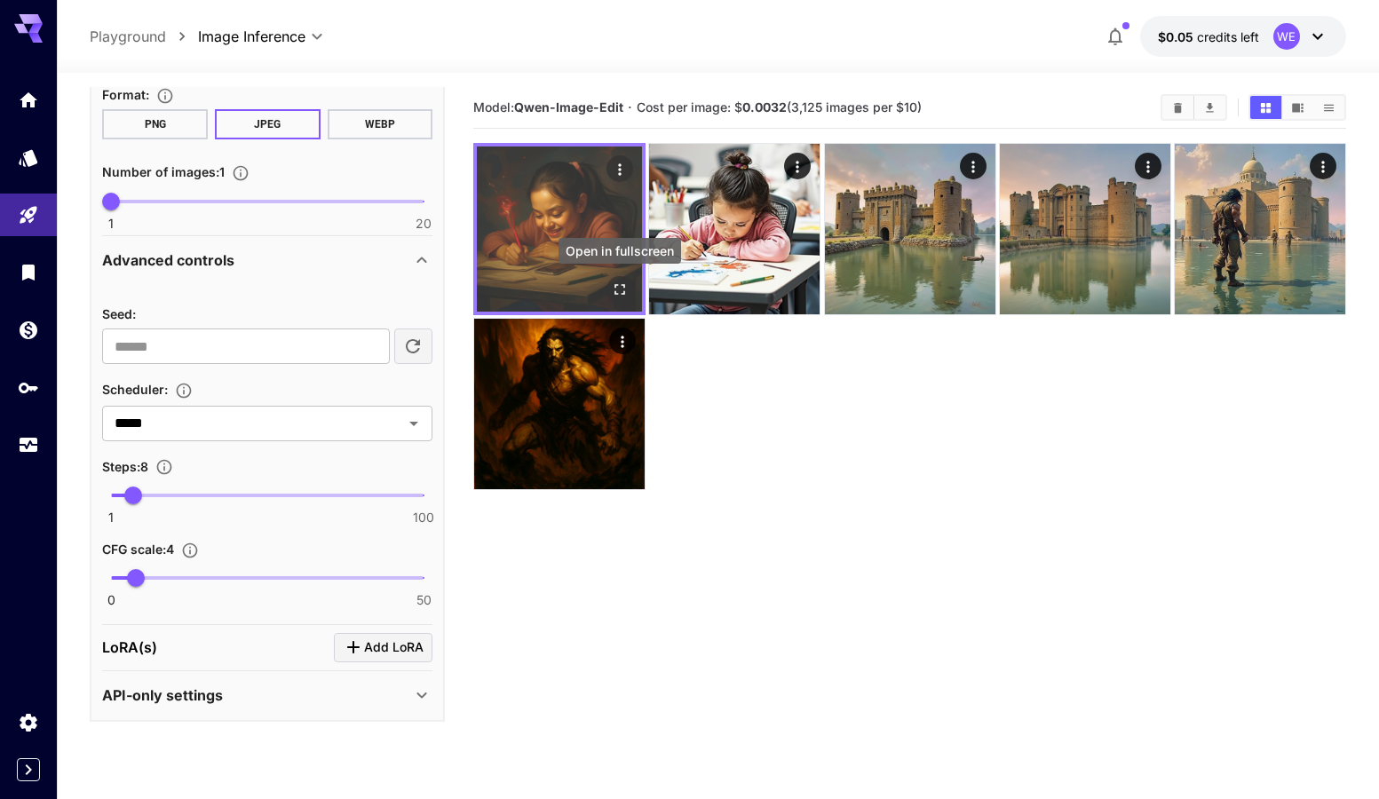
click at [616, 283] on icon "Open in fullscreen" at bounding box center [620, 290] width 18 height 18
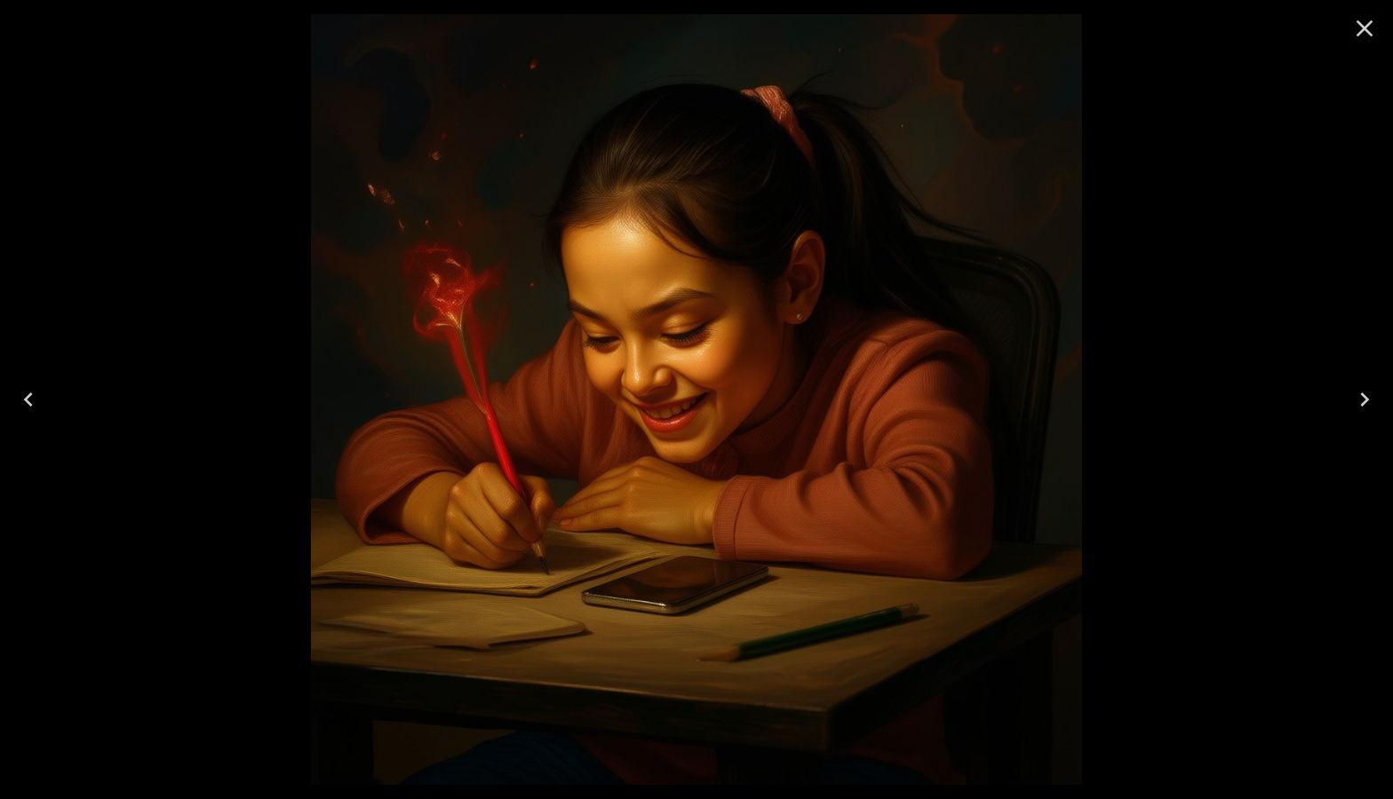
click at [1359, 24] on icon "Close" at bounding box center [1364, 28] width 17 height 17
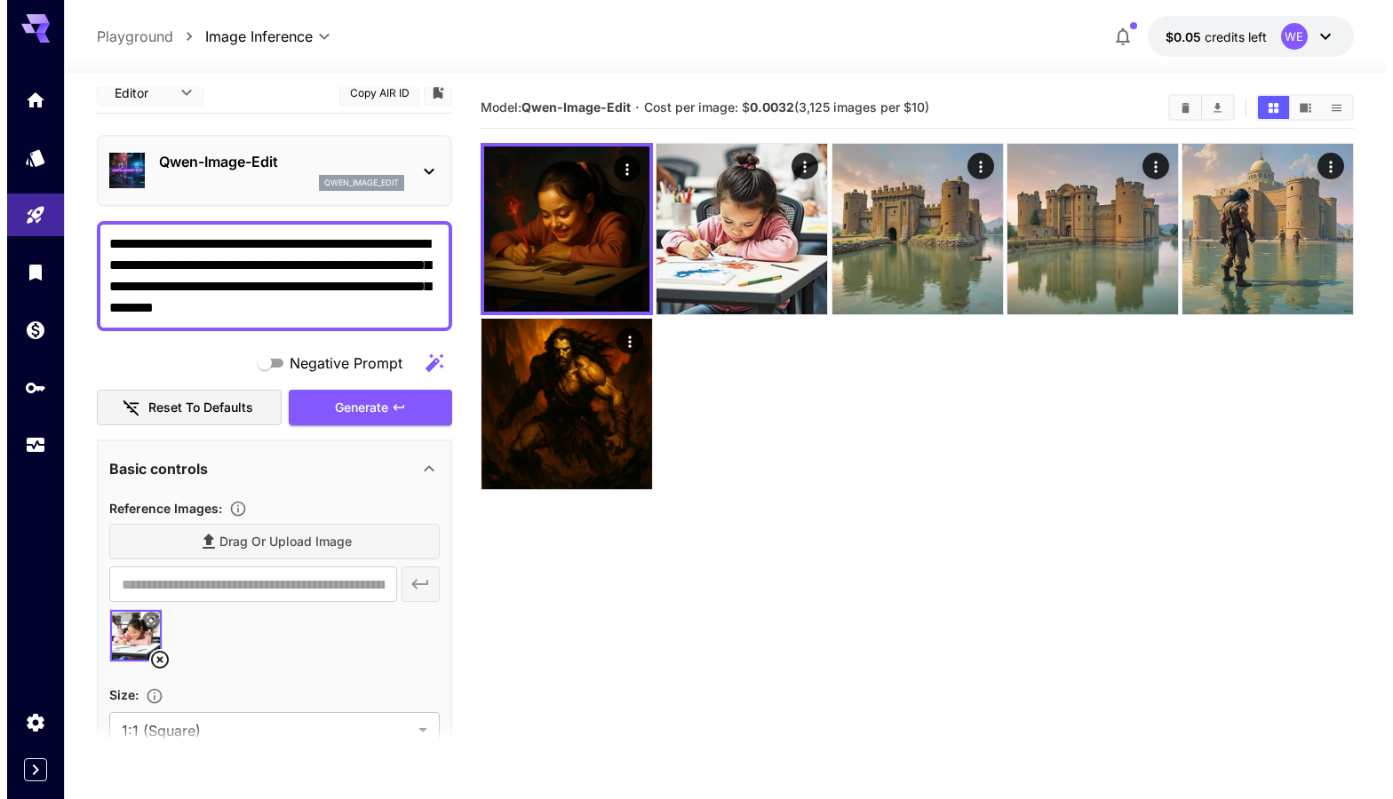
scroll to position [0, 0]
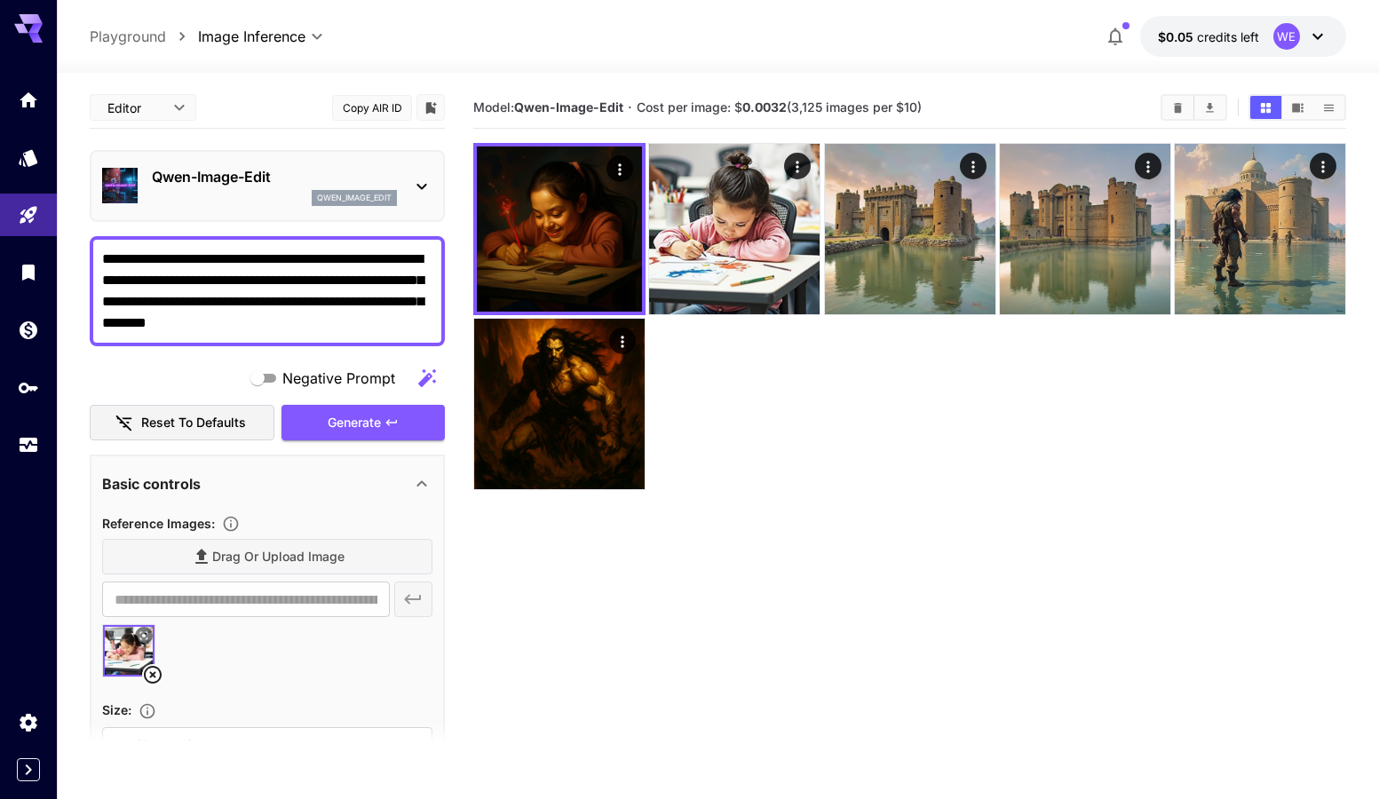
click at [220, 201] on div "qwen_image_edit" at bounding box center [274, 198] width 245 height 16
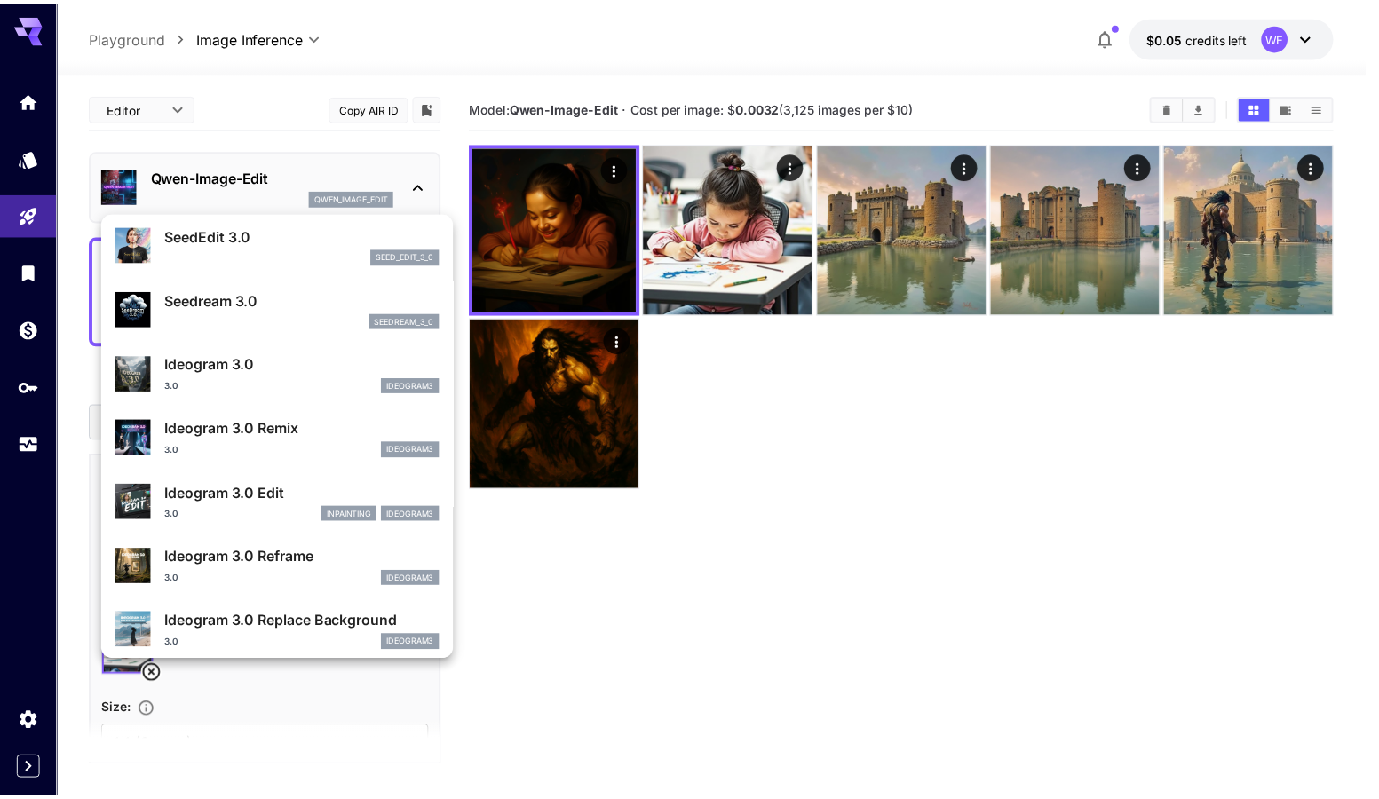
scroll to position [444, 0]
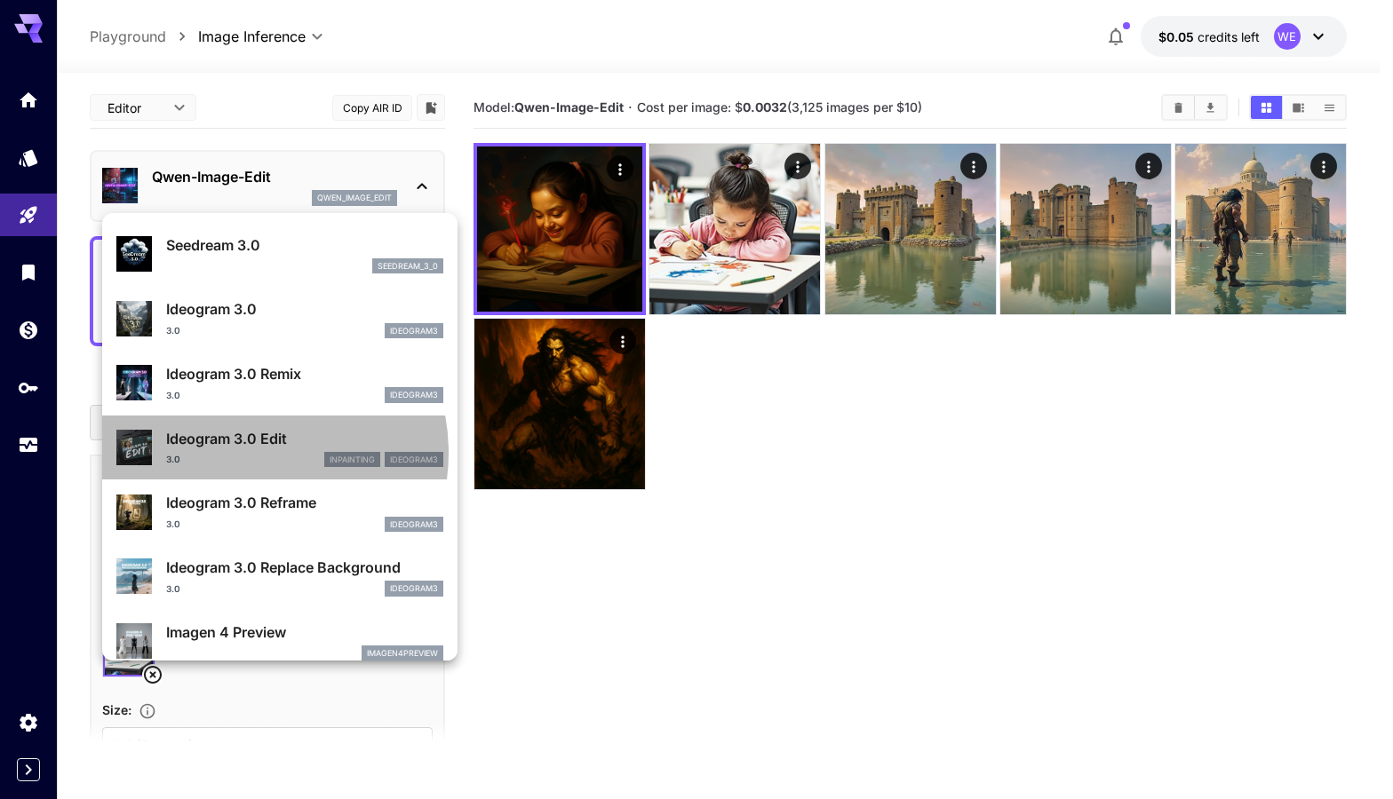
click at [242, 453] on div "3.0 inpainting ideogram3" at bounding box center [304, 460] width 277 height 16
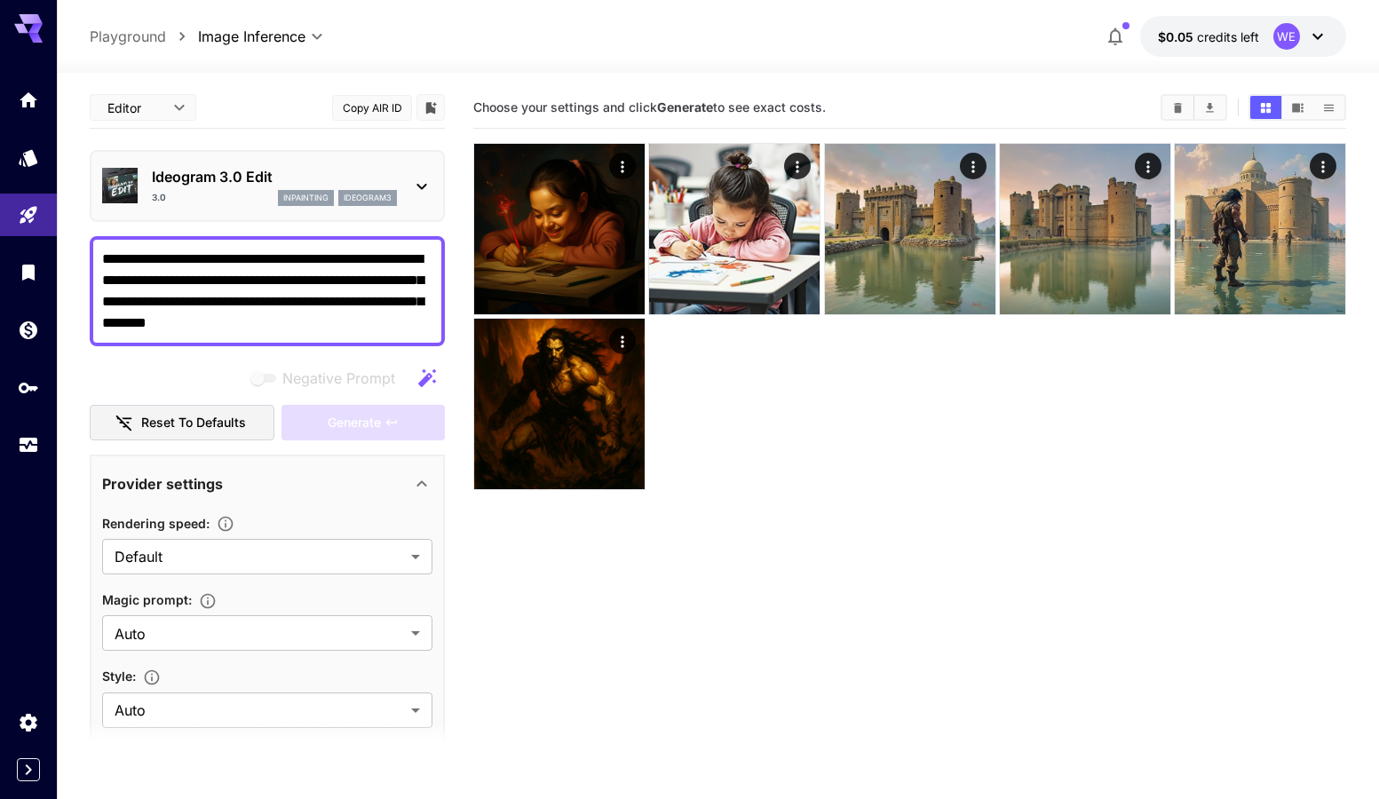
click at [620, 602] on section "Choose your settings and click Generate to see exact costs." at bounding box center [909, 486] width 873 height 799
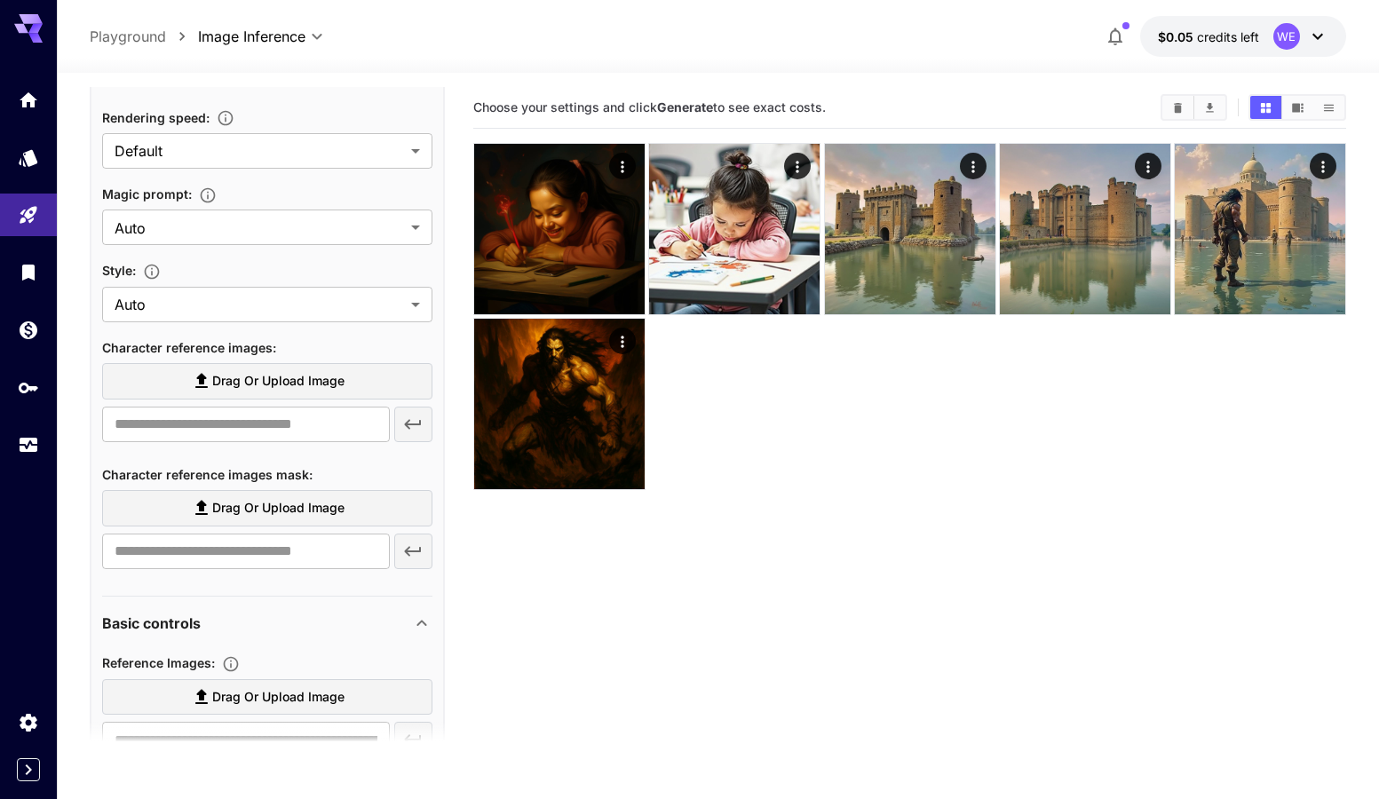
scroll to position [444, 0]
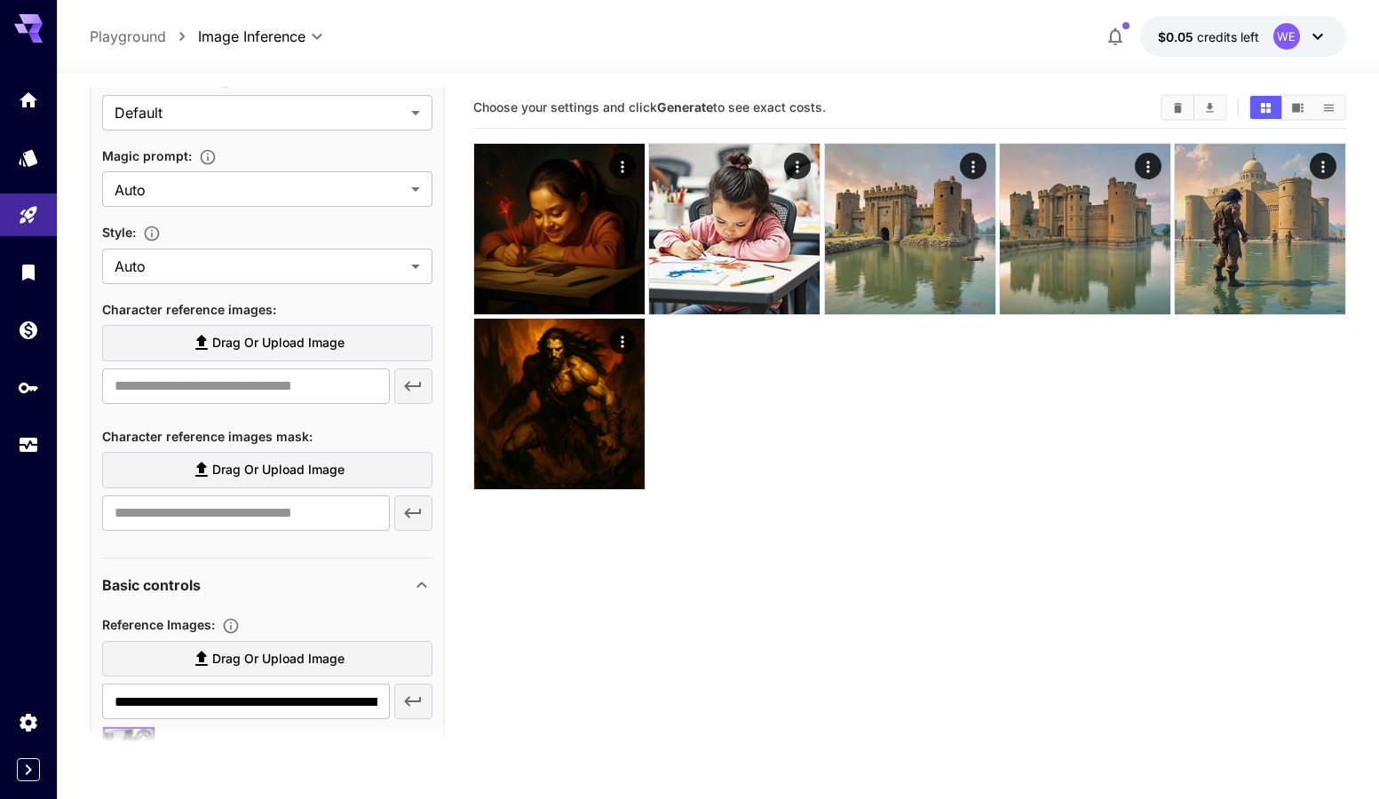
click at [274, 347] on span "Drag or upload image" at bounding box center [278, 343] width 132 height 22
click at [0, 0] on input "Drag or upload image" at bounding box center [0, 0] width 0 height 0
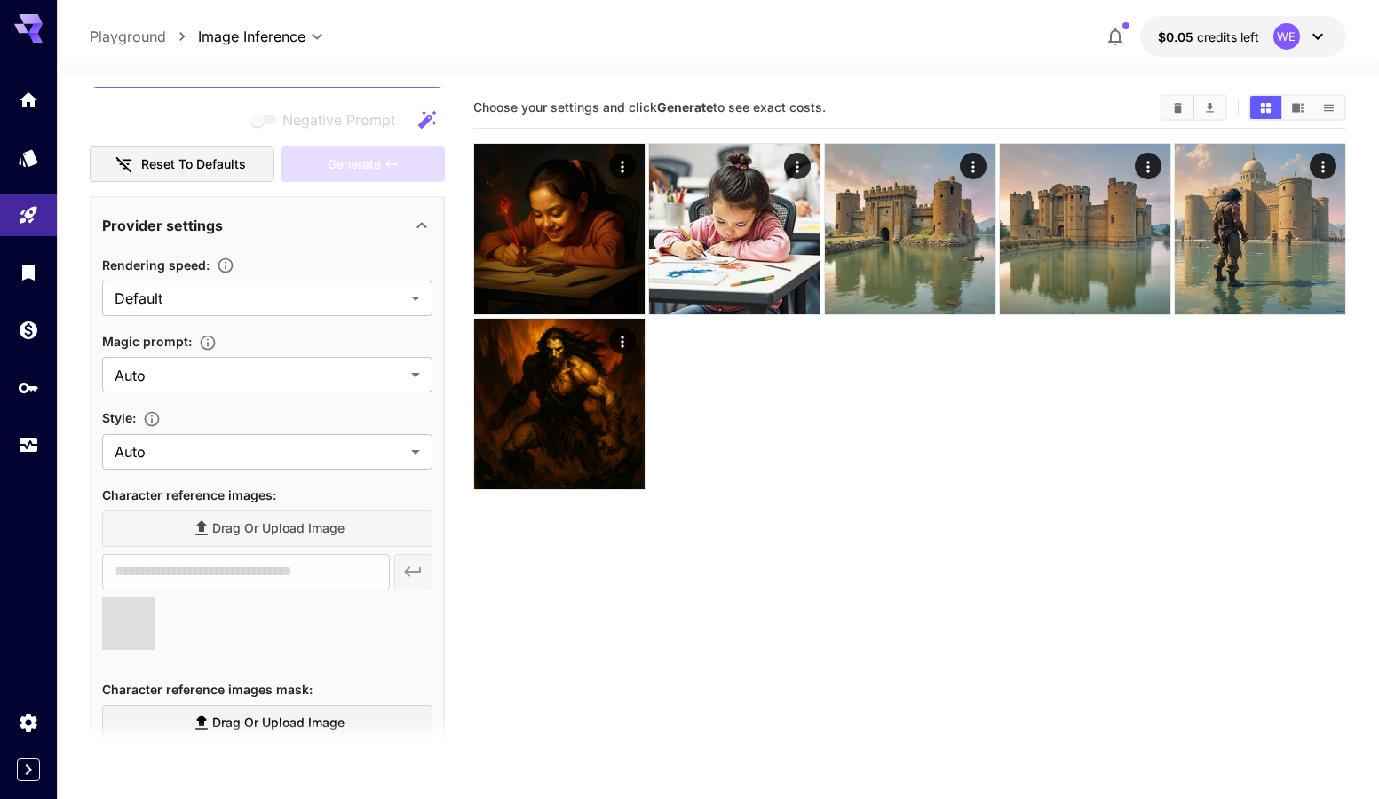
scroll to position [89, 0]
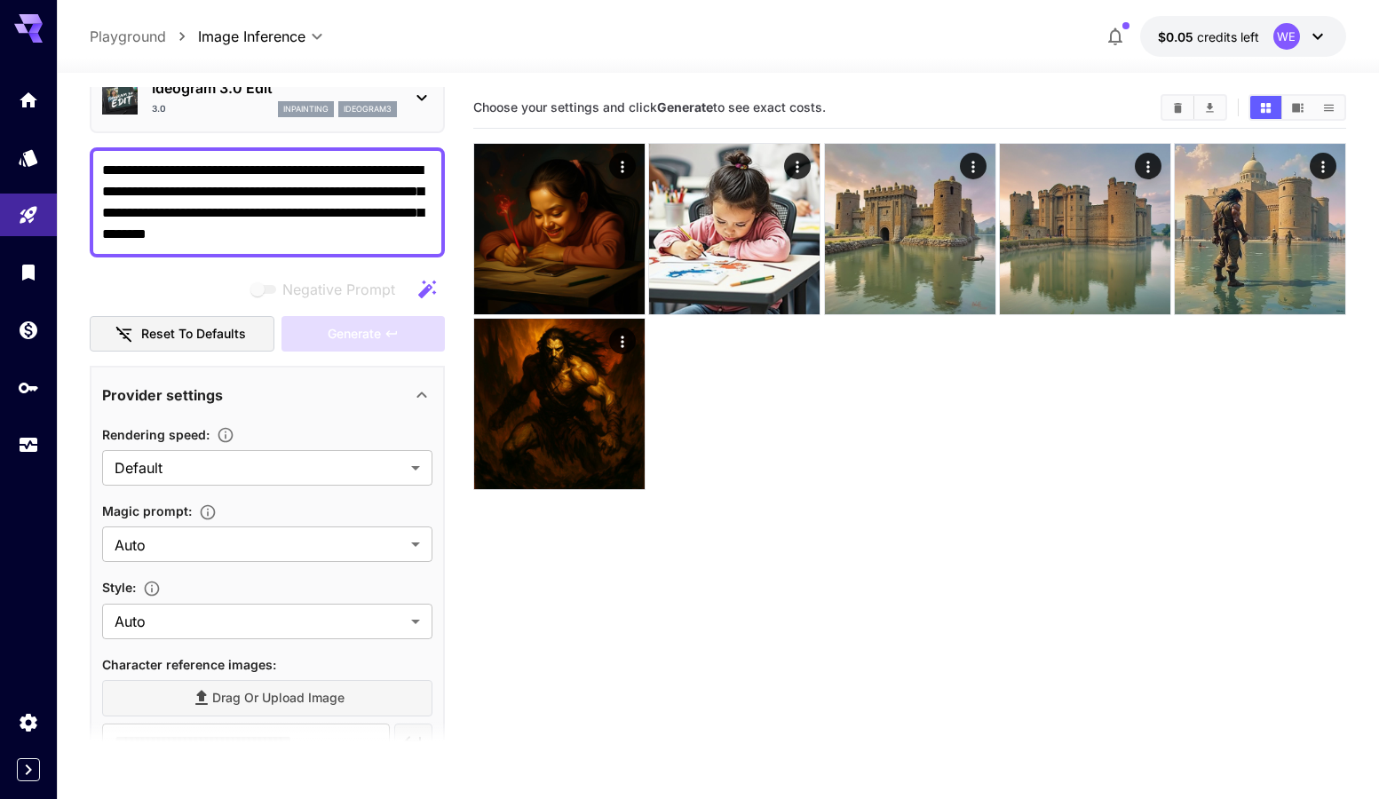
type input "**********"
click at [218, 288] on div "Negative Prompt" at bounding box center [267, 290] width 355 height 36
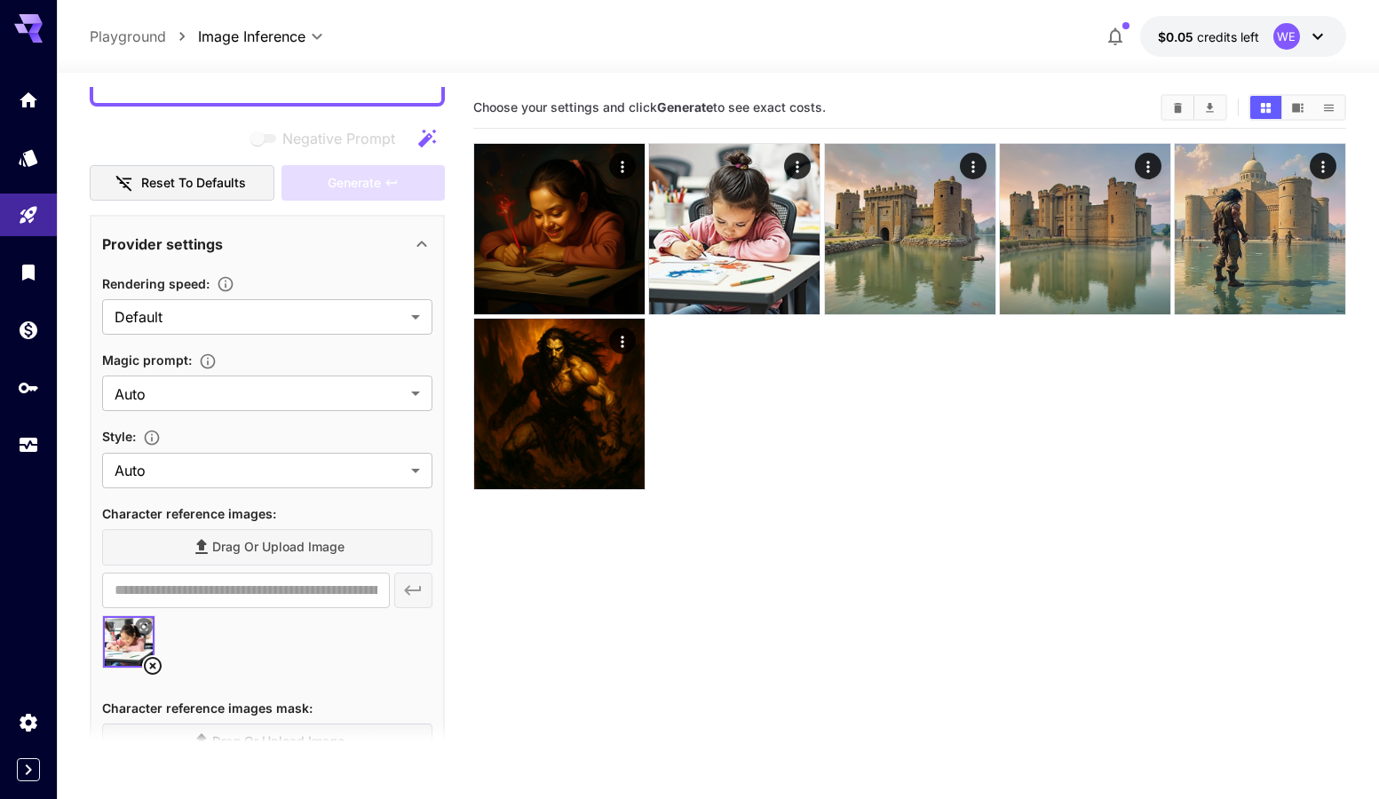
scroll to position [266, 0]
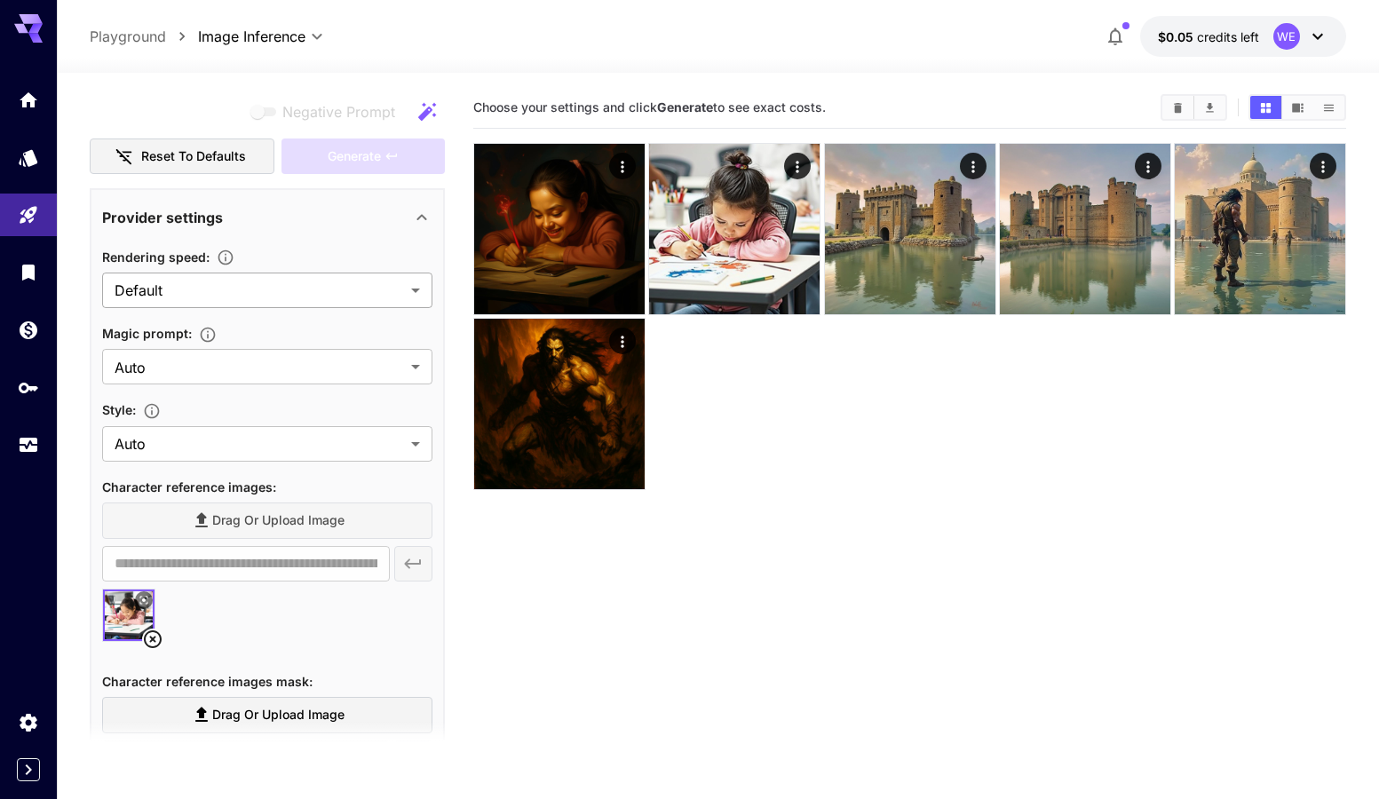
click at [212, 297] on body "**********" at bounding box center [689, 470] width 1379 height 940
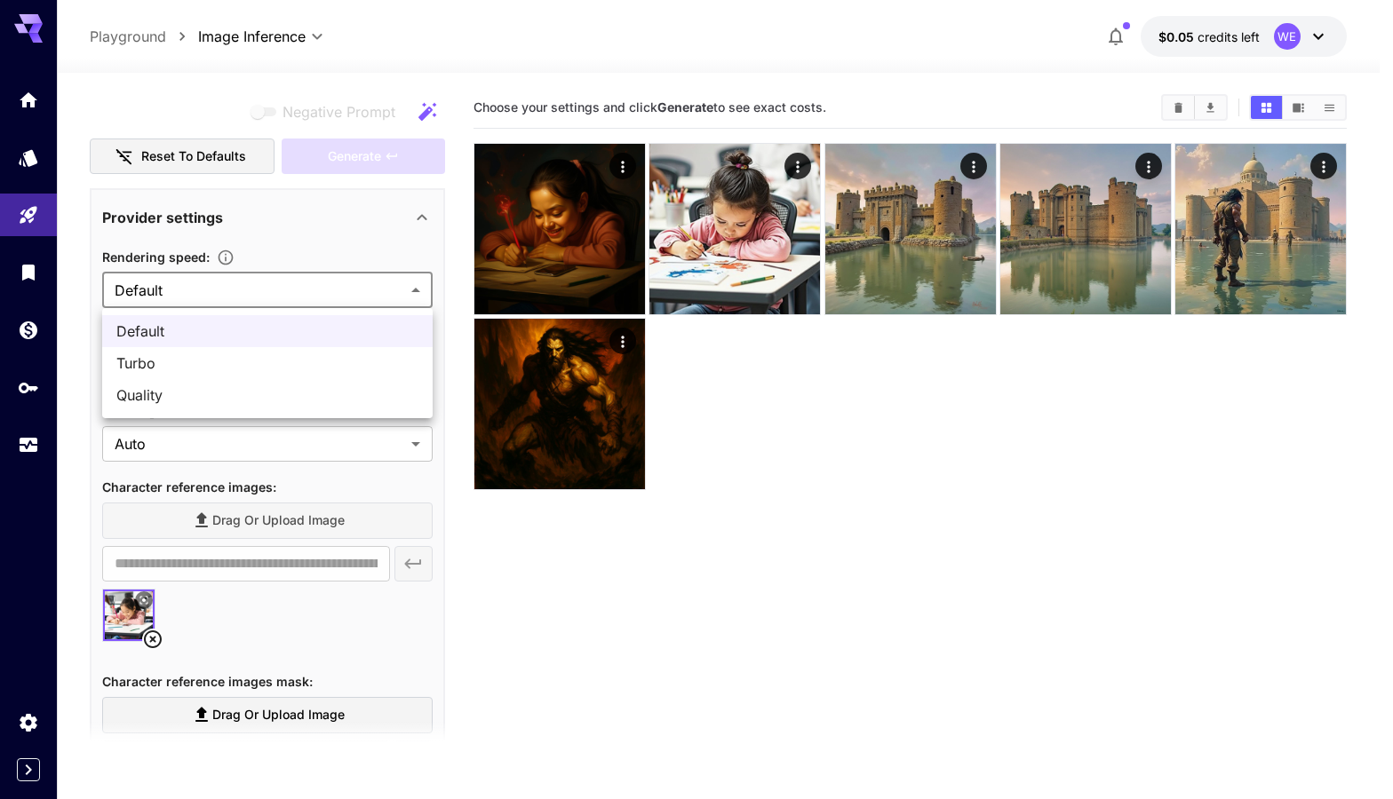
click at [201, 389] on span "Quality" at bounding box center [267, 395] width 302 height 21
type input "*******"
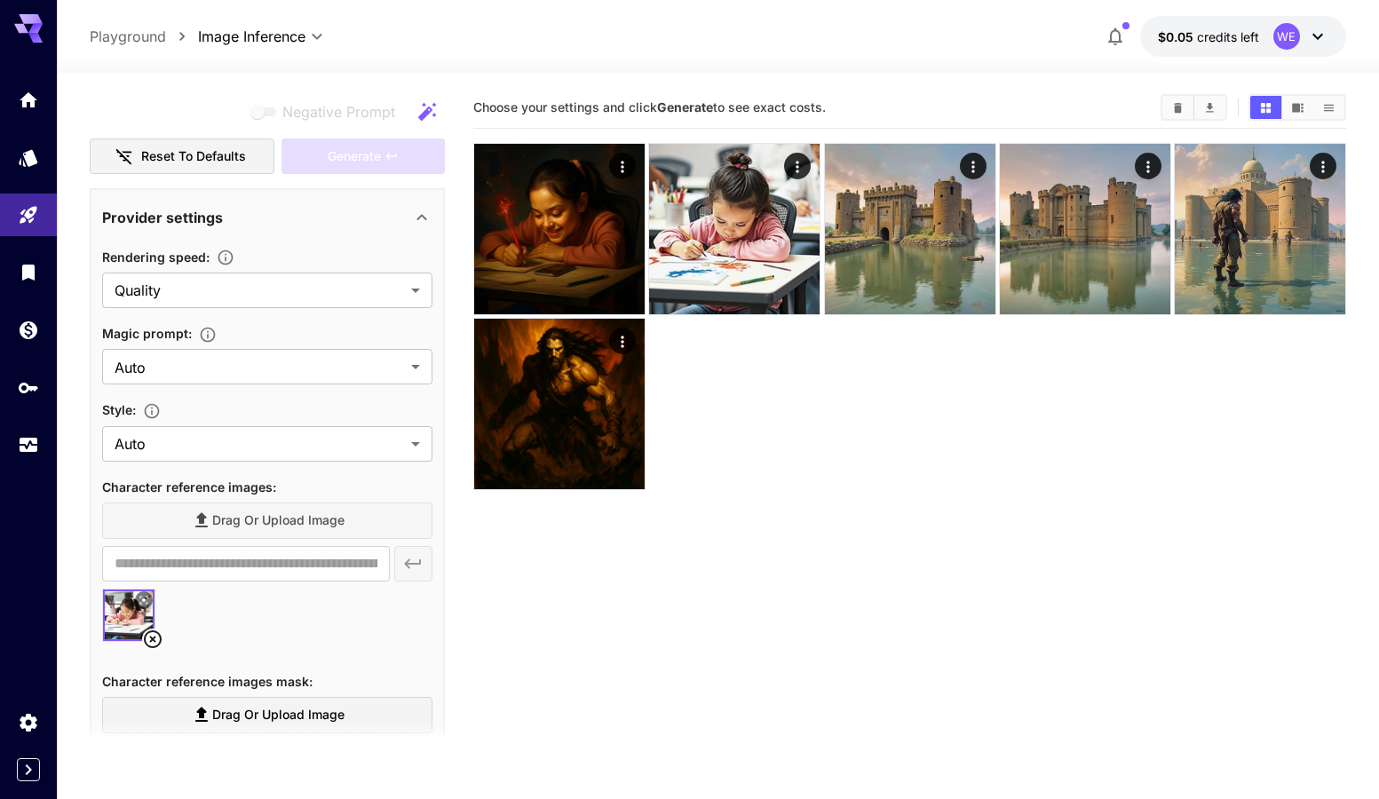
click at [1316, 34] on icon at bounding box center [1317, 36] width 21 height 21
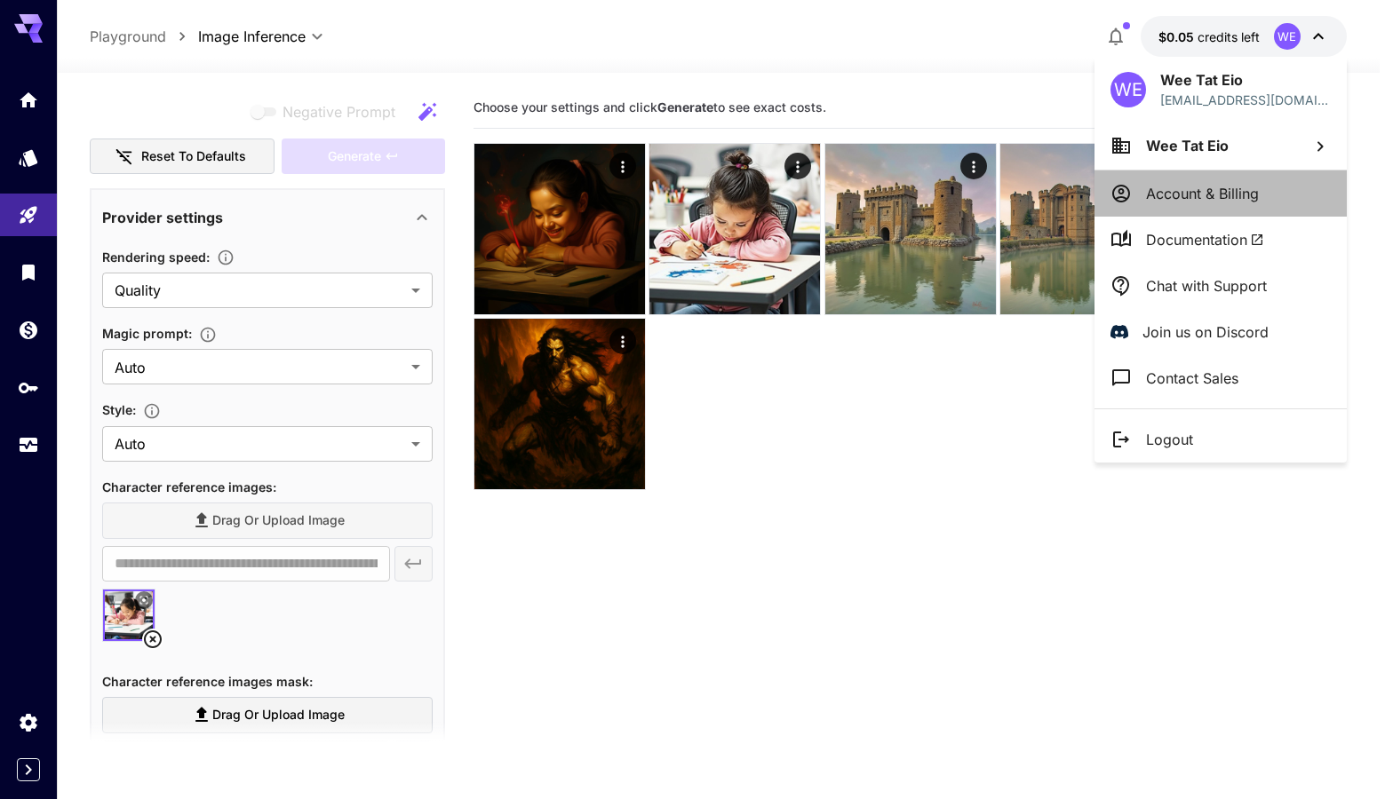
click at [1267, 193] on li "Account & Billing" at bounding box center [1220, 194] width 252 height 46
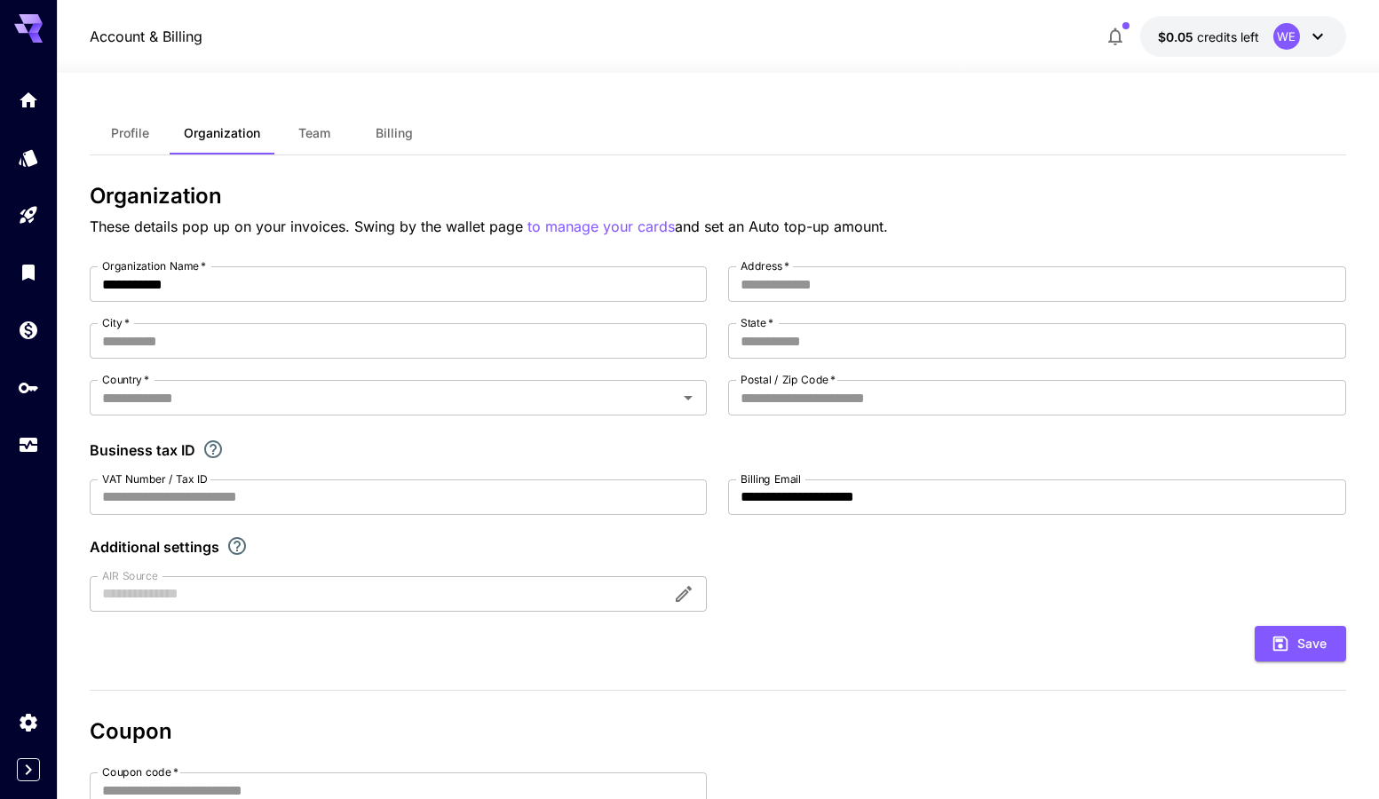
click at [386, 131] on span "Billing" at bounding box center [394, 133] width 37 height 16
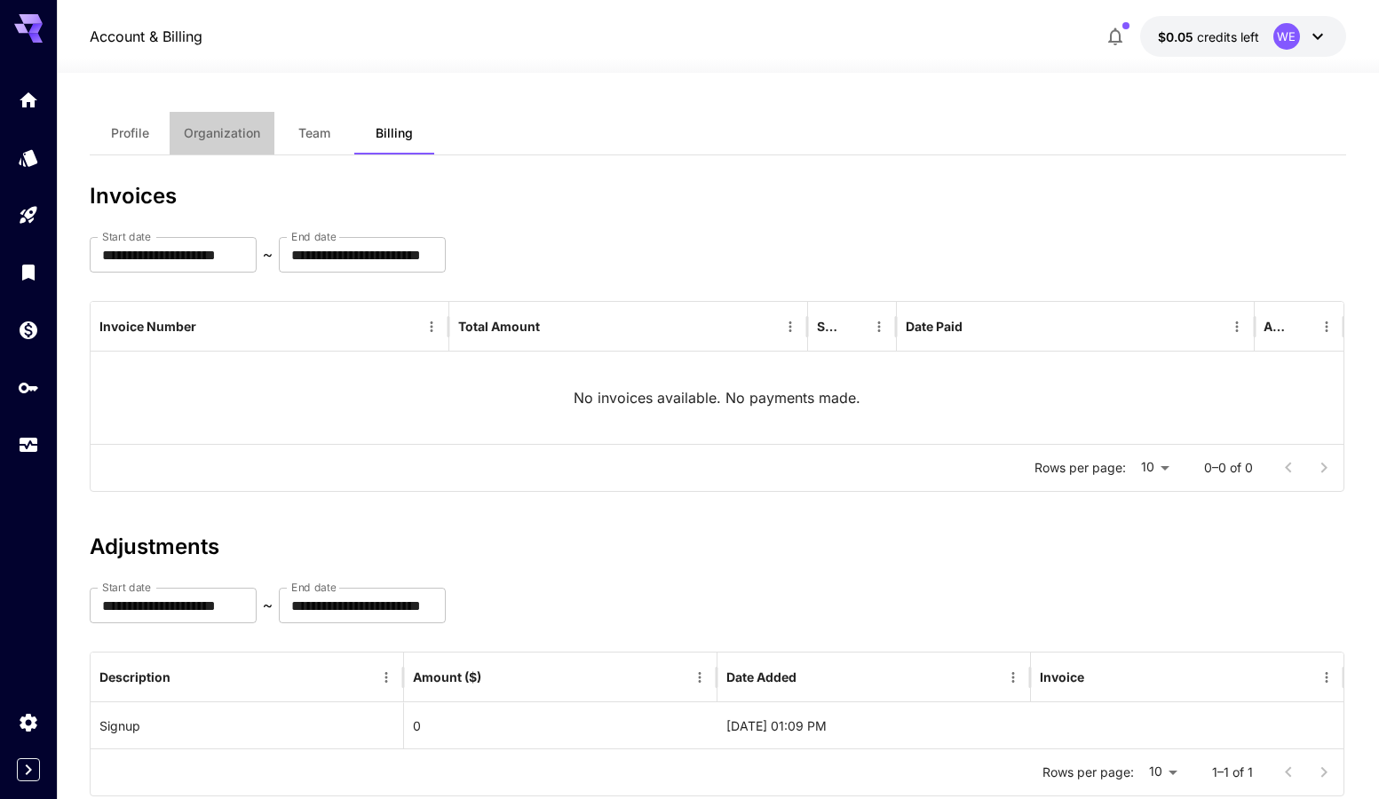
click at [243, 144] on button "Organization" at bounding box center [222, 133] width 105 height 43
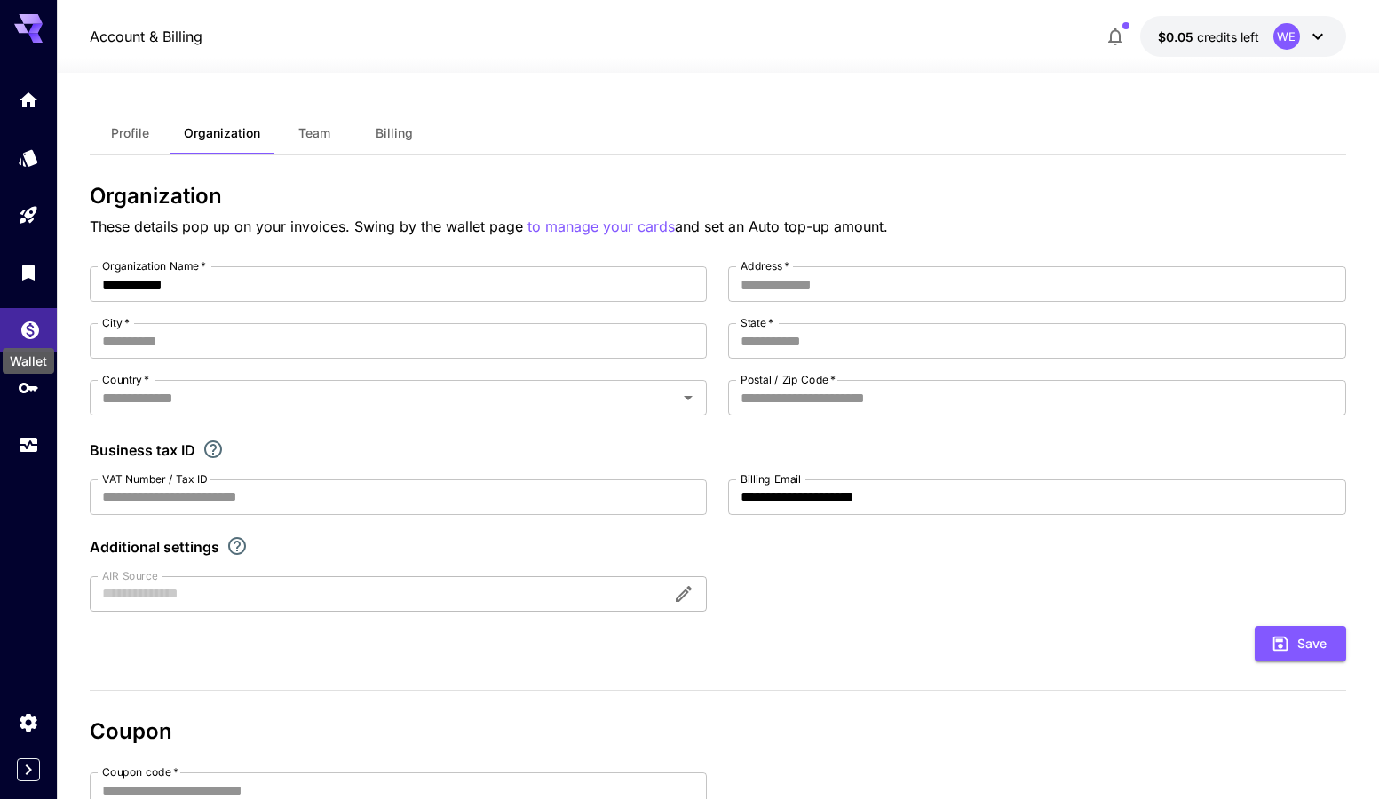
click at [33, 325] on icon "Wallet" at bounding box center [30, 324] width 21 height 21
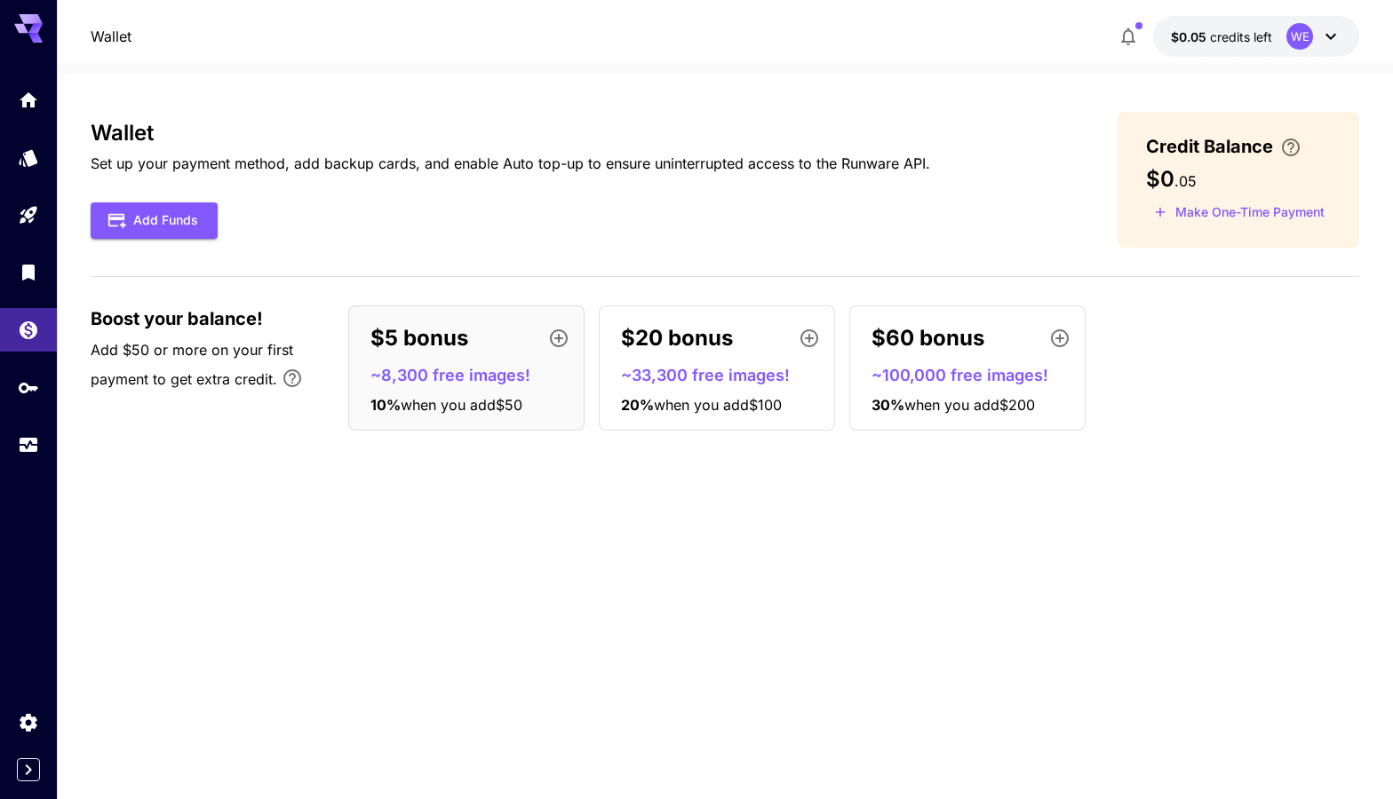
click at [719, 343] on p "$20 bonus" at bounding box center [677, 338] width 112 height 32
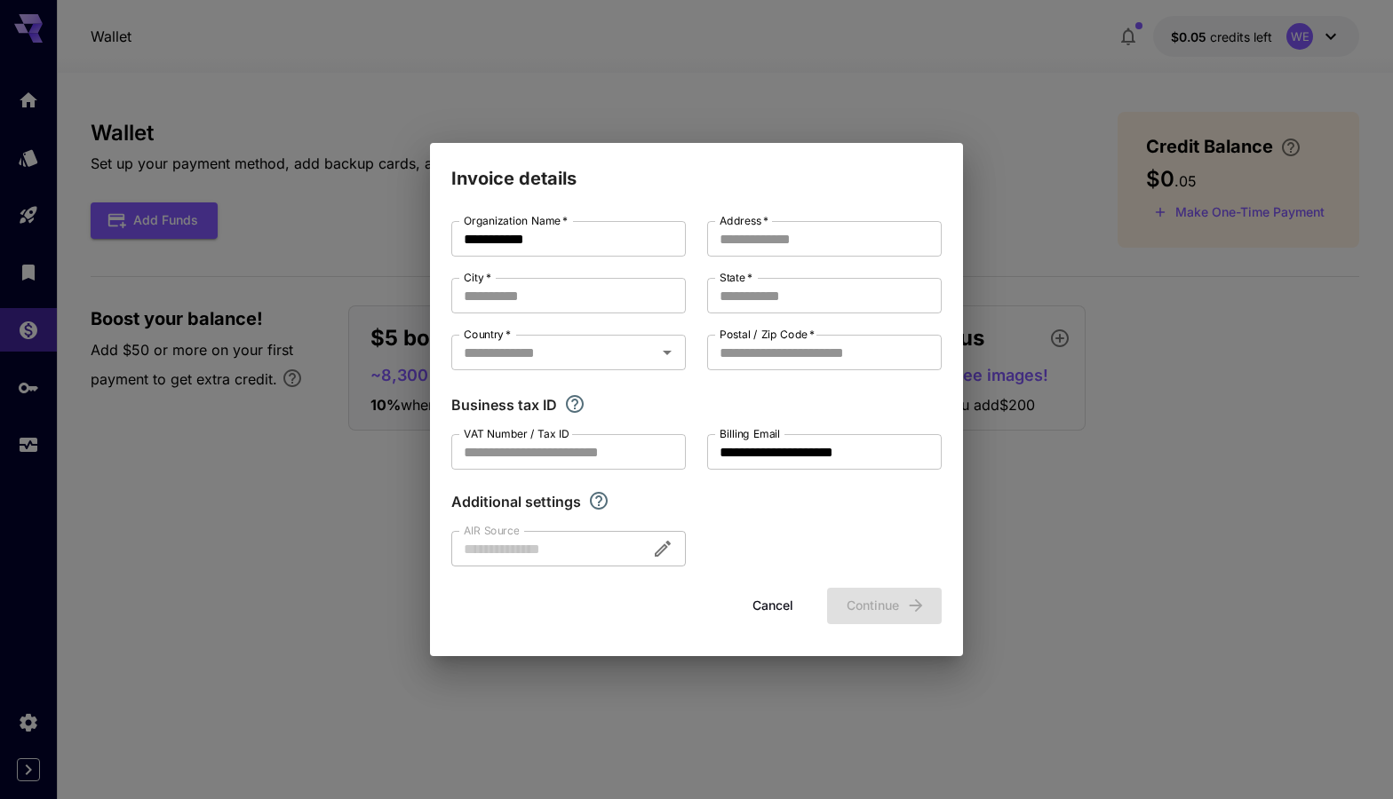
click at [786, 603] on button "Cancel" at bounding box center [773, 606] width 80 height 36
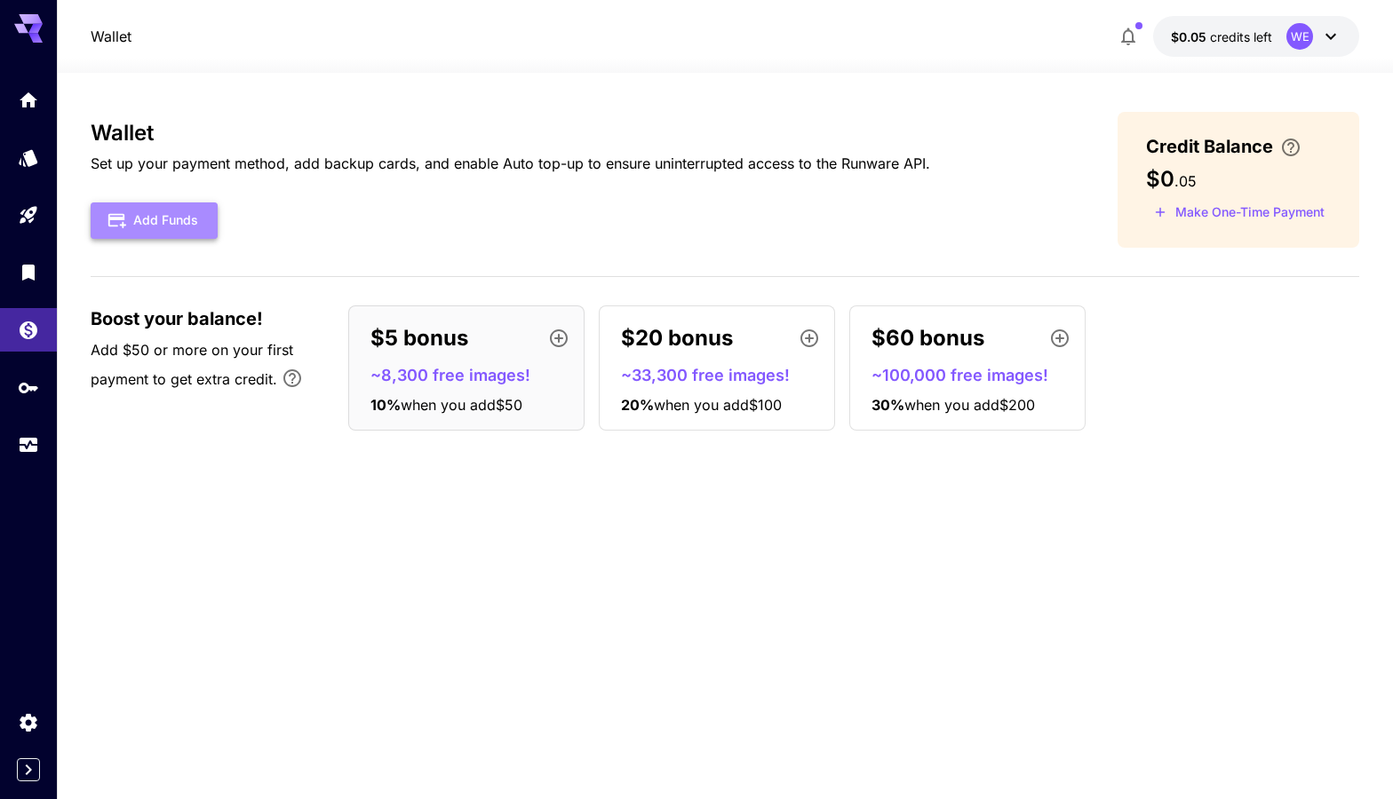
click at [166, 218] on button "Add Funds" at bounding box center [154, 221] width 127 height 36
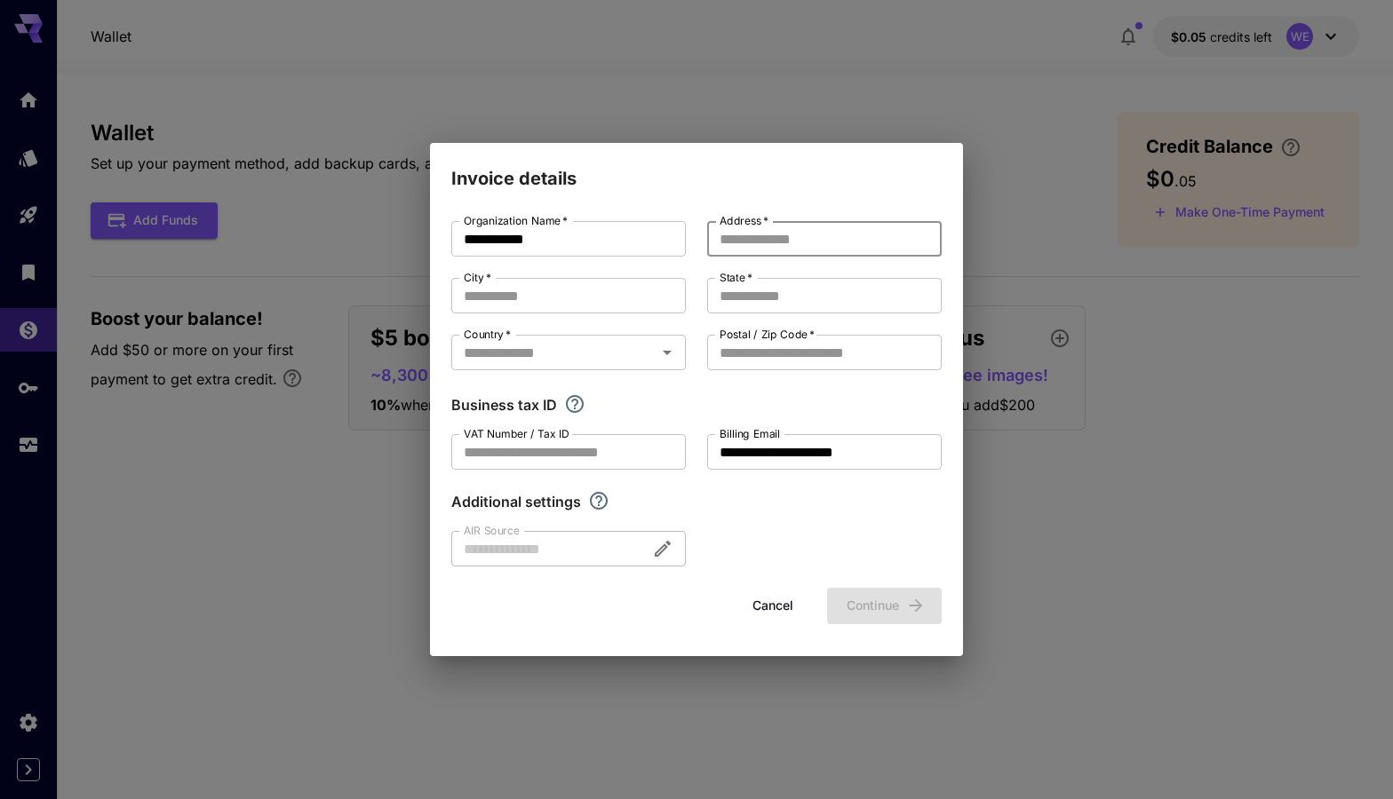
click at [747, 237] on input "Address   *" at bounding box center [824, 239] width 234 height 36
type input "**********"
click at [749, 297] on input "State   *" at bounding box center [824, 296] width 234 height 36
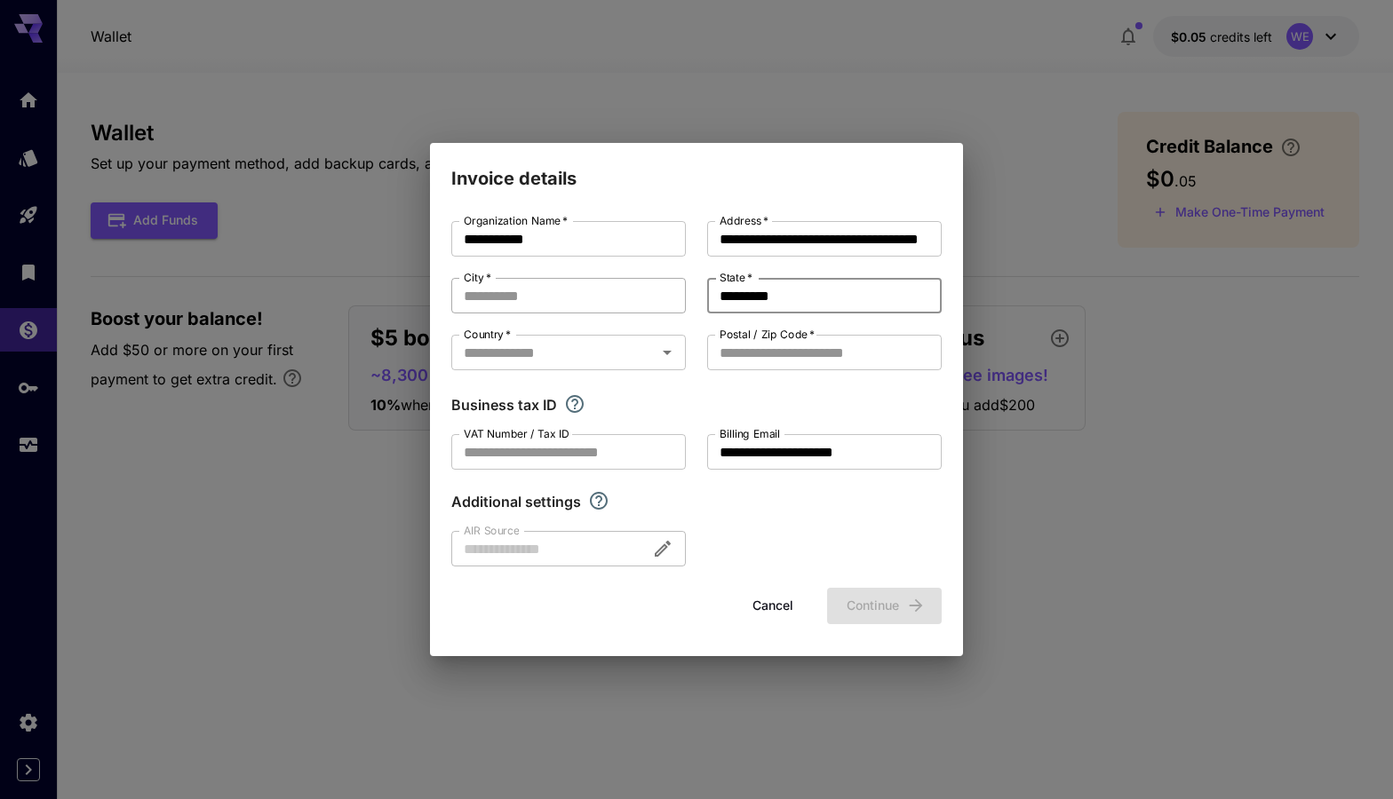
type input "*********"
click at [623, 291] on input "City   *" at bounding box center [568, 296] width 234 height 36
type input "*********"
click at [626, 356] on input "Country   *" at bounding box center [554, 352] width 195 height 25
type input "*********"
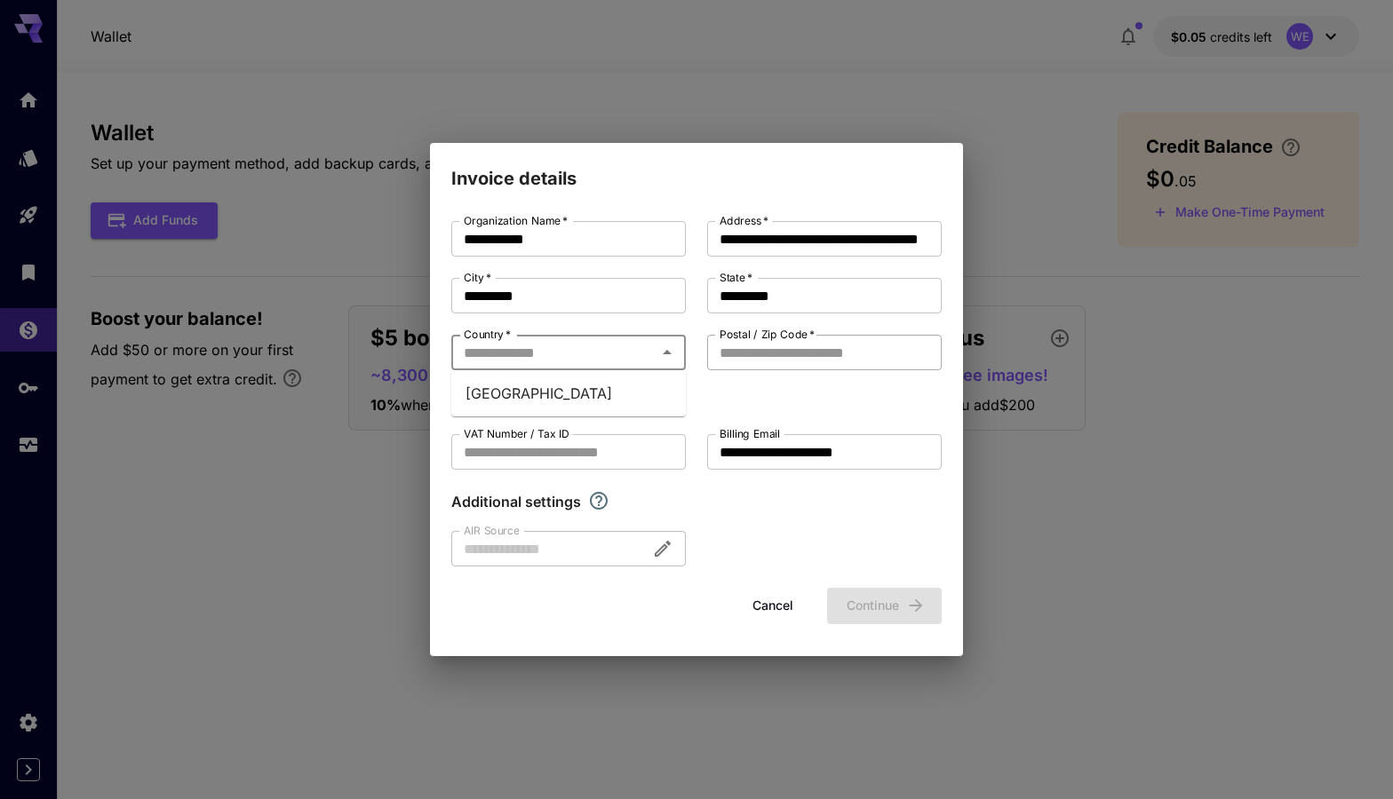
click at [793, 357] on input "Postal / Zip Code   *" at bounding box center [824, 353] width 234 height 36
type input "******"
click at [818, 551] on div "**********" at bounding box center [696, 393] width 490 height 345
click at [585, 555] on div at bounding box center [568, 549] width 234 height 36
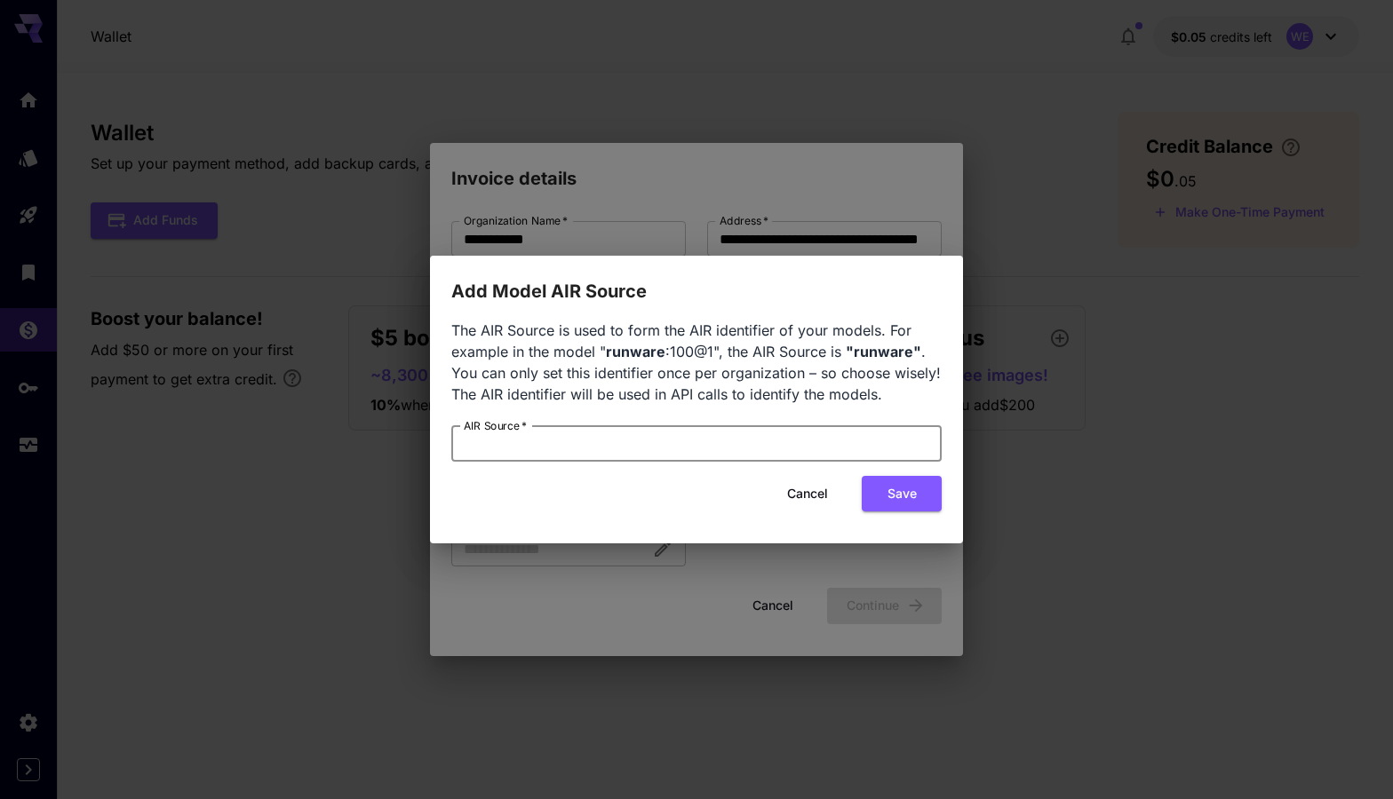
click at [706, 445] on input "AIR Source   *" at bounding box center [696, 444] width 490 height 36
click at [803, 492] on button "Cancel" at bounding box center [807, 494] width 80 height 36
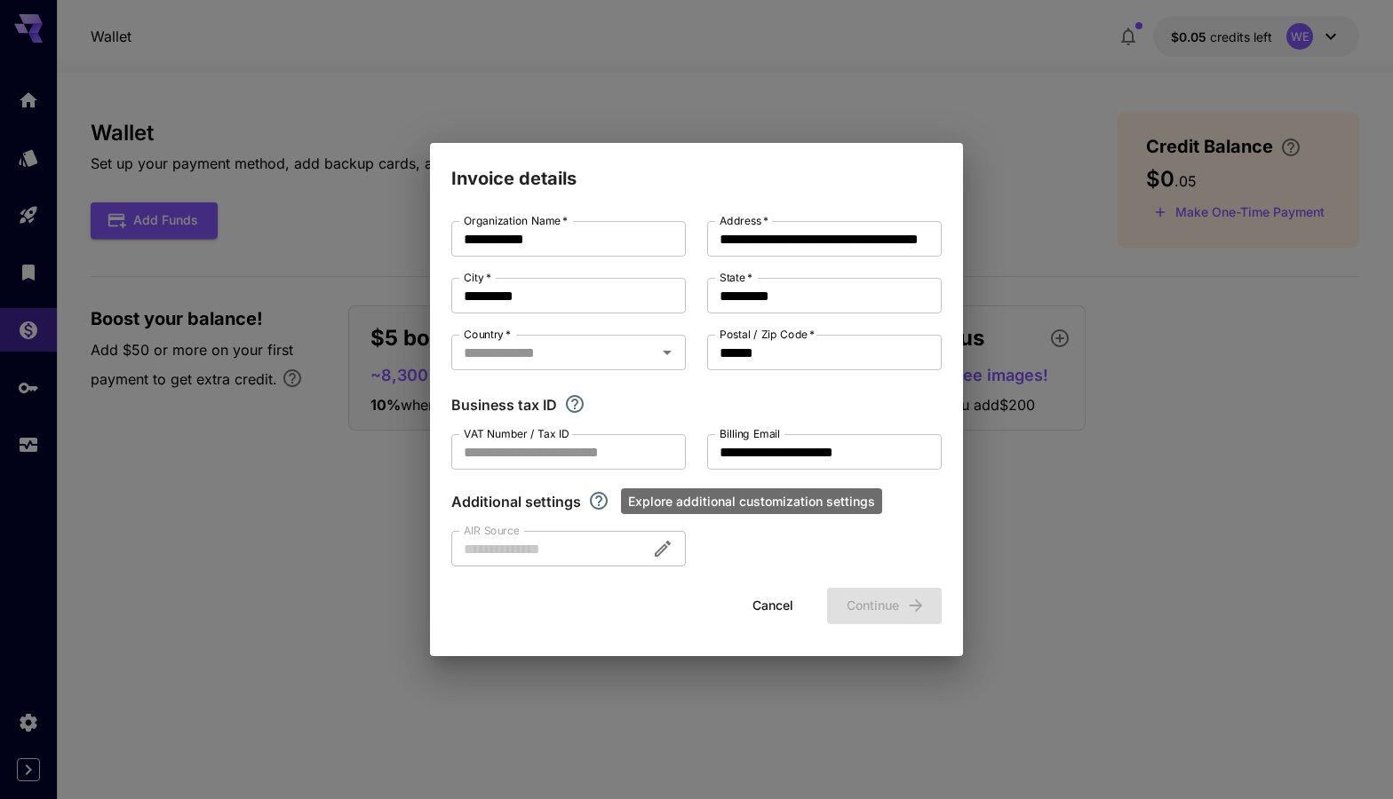
click at [596, 499] on icon "Explore additional customization settings" at bounding box center [598, 500] width 21 height 21
click at [590, 560] on div at bounding box center [568, 549] width 234 height 36
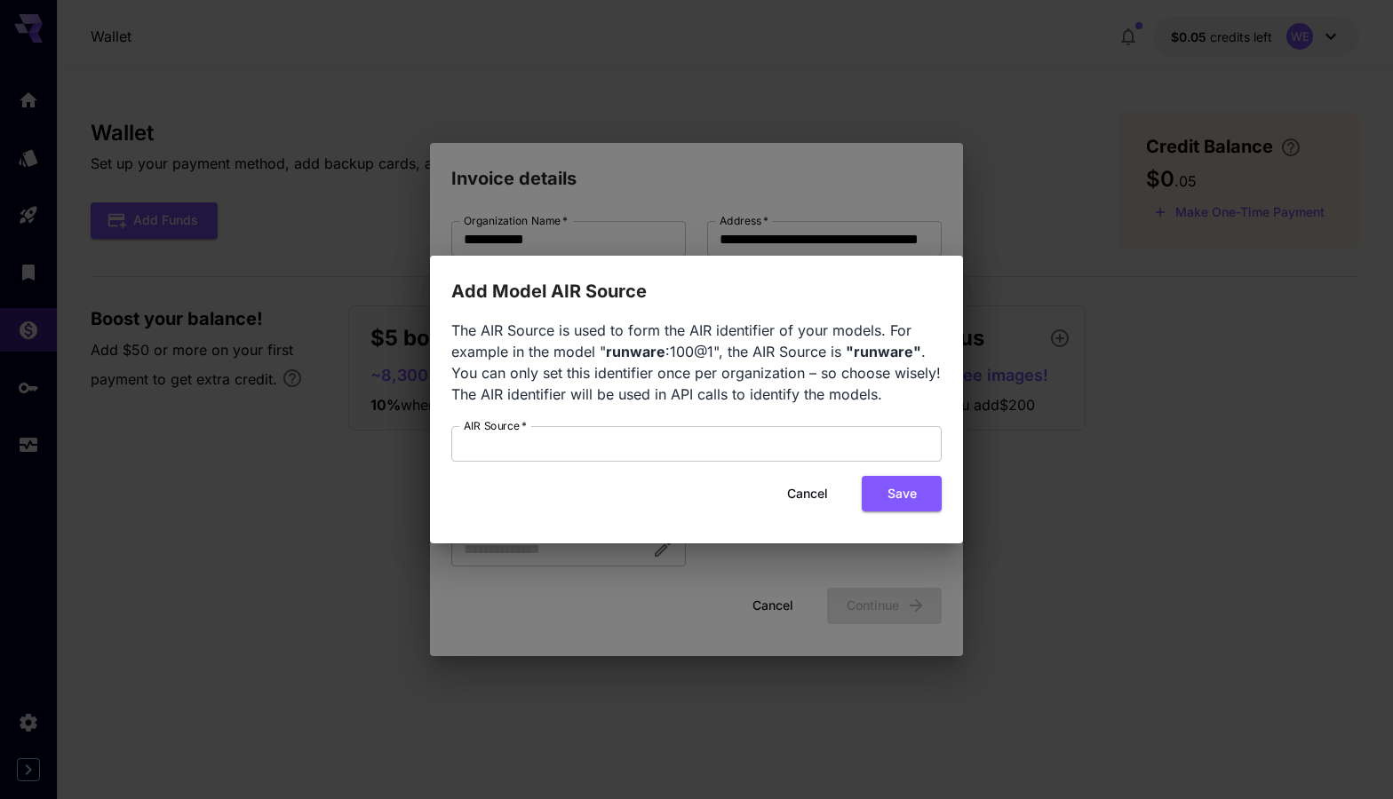
click at [789, 497] on button "Cancel" at bounding box center [807, 494] width 80 height 36
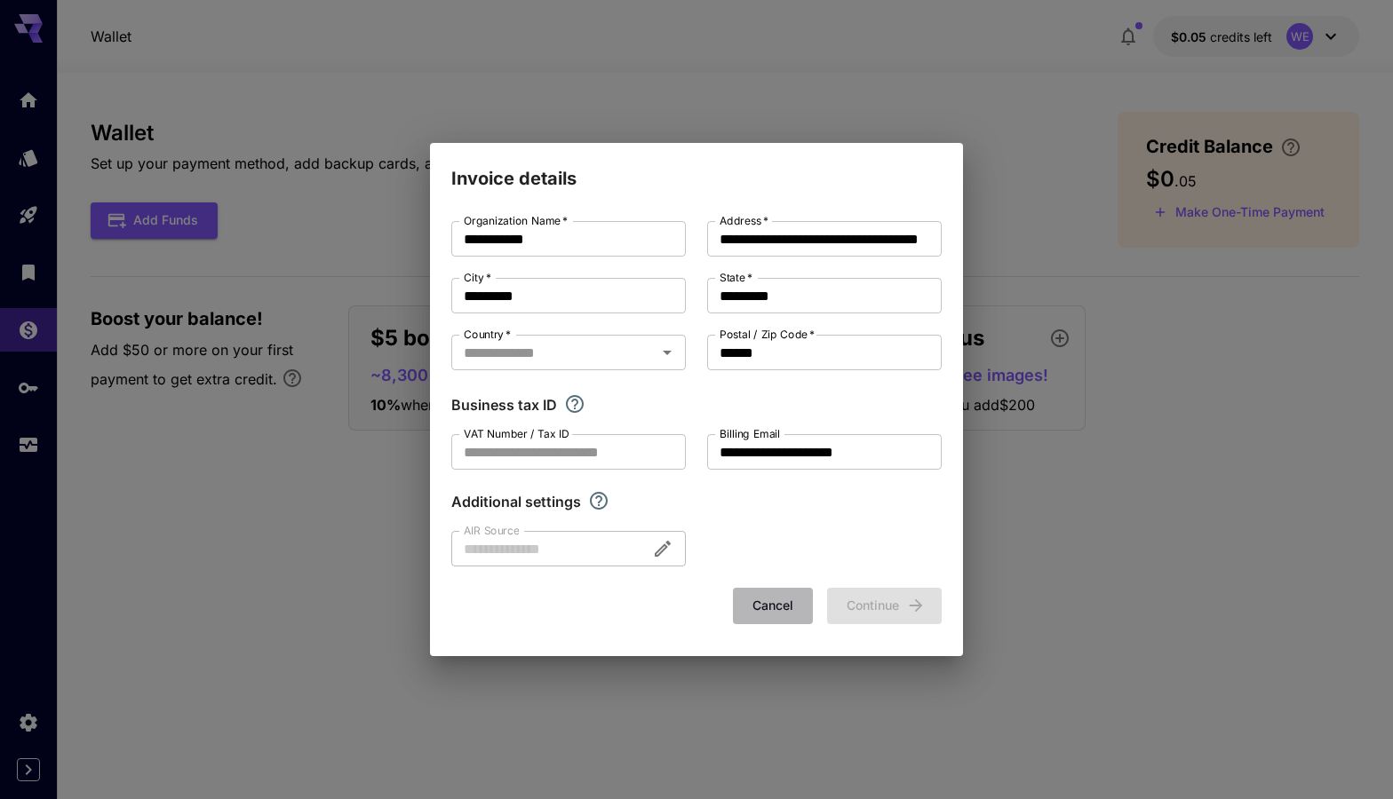
click at [777, 602] on button "Cancel" at bounding box center [773, 606] width 80 height 36
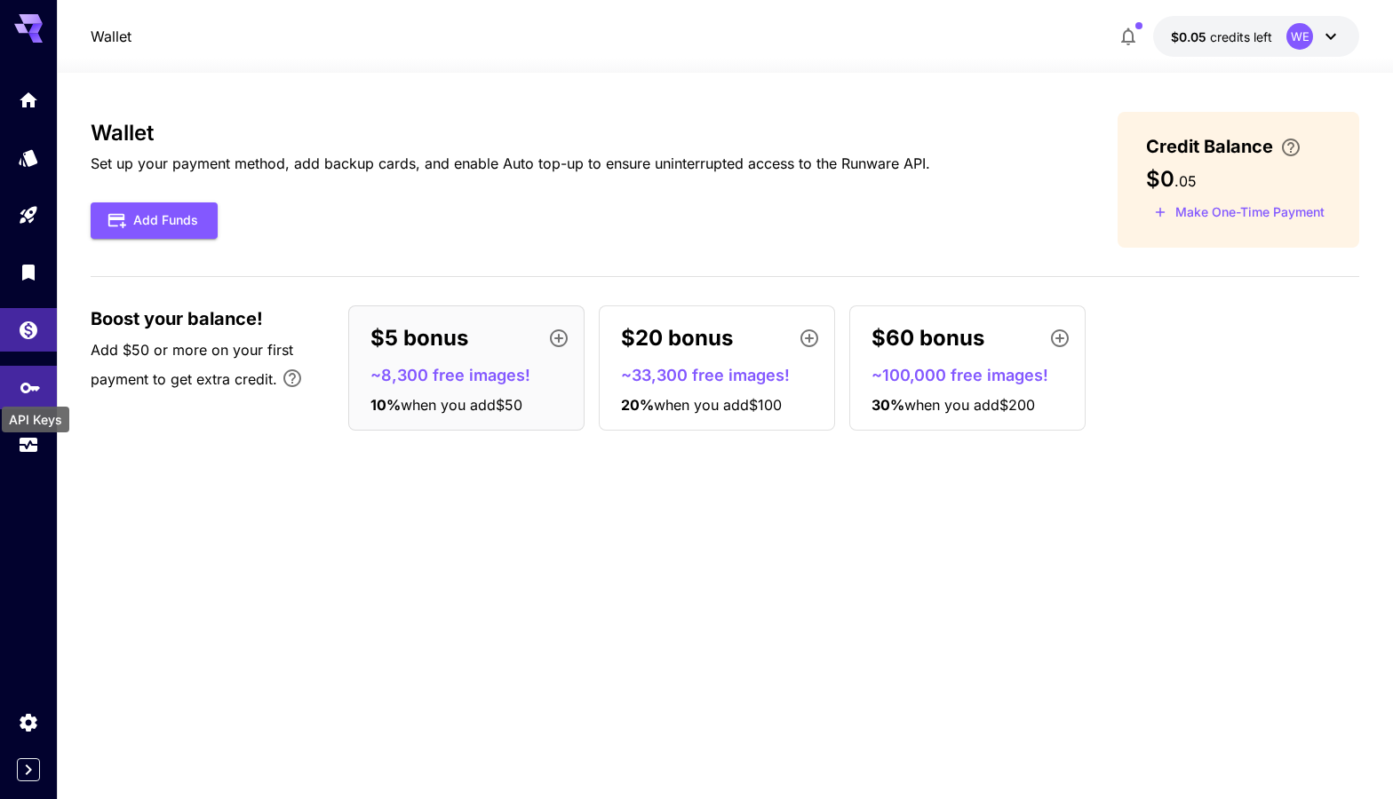
click at [31, 390] on icon "API Keys" at bounding box center [30, 381] width 21 height 21
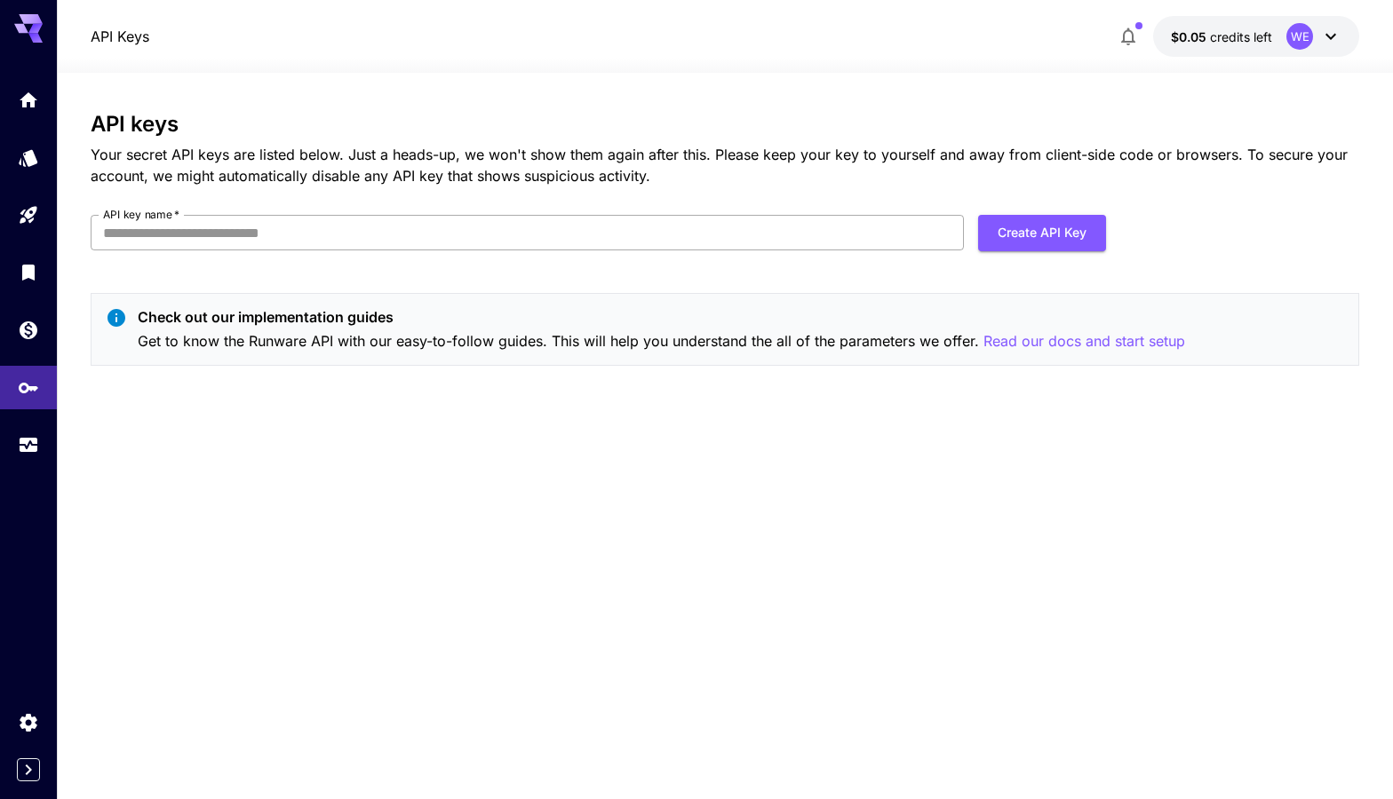
click at [735, 225] on input "API key name   *" at bounding box center [527, 233] width 873 height 36
type input "**********"
click at [1052, 237] on button "Create API Key" at bounding box center [1042, 233] width 128 height 36
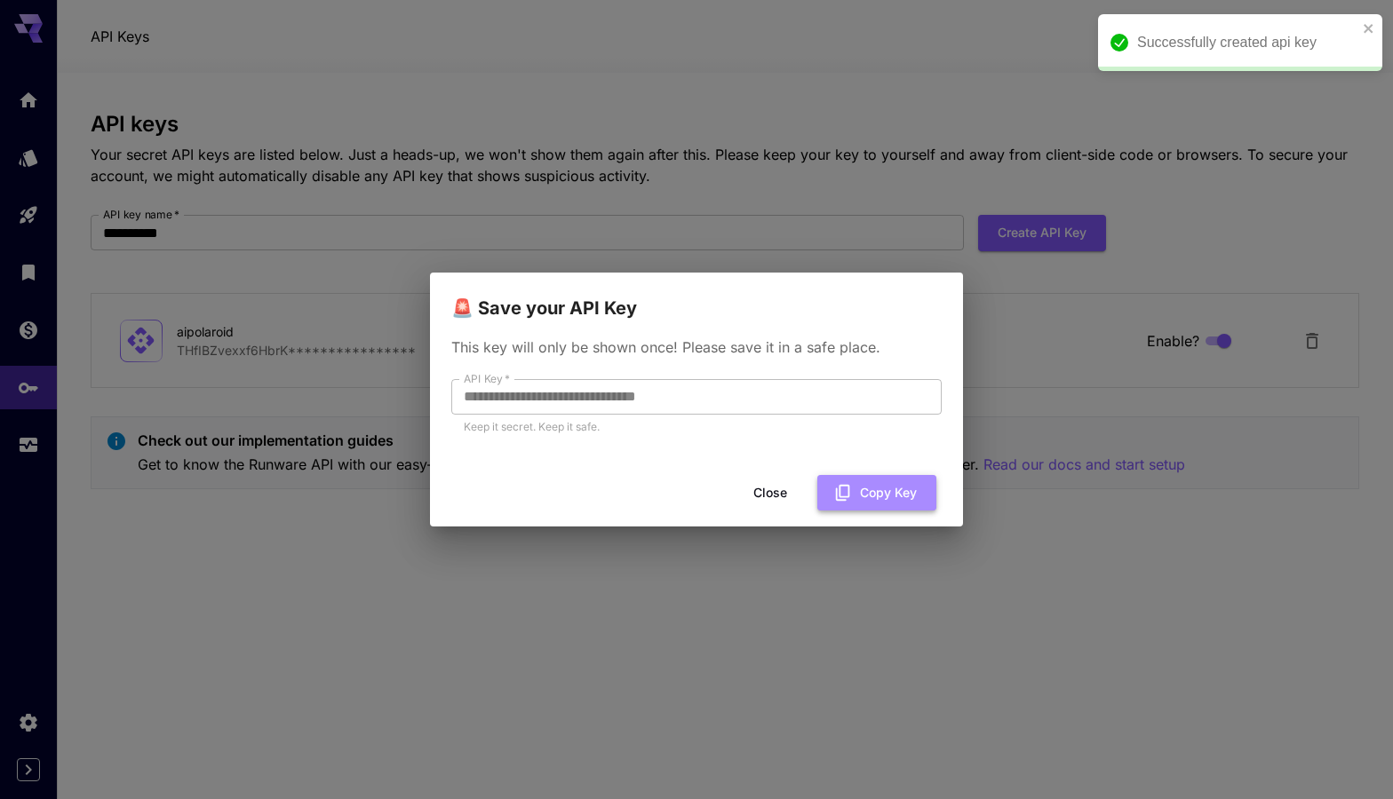
click at [856, 499] on button "Copy Key" at bounding box center [876, 493] width 119 height 36
click at [768, 488] on button "Close" at bounding box center [770, 493] width 80 height 36
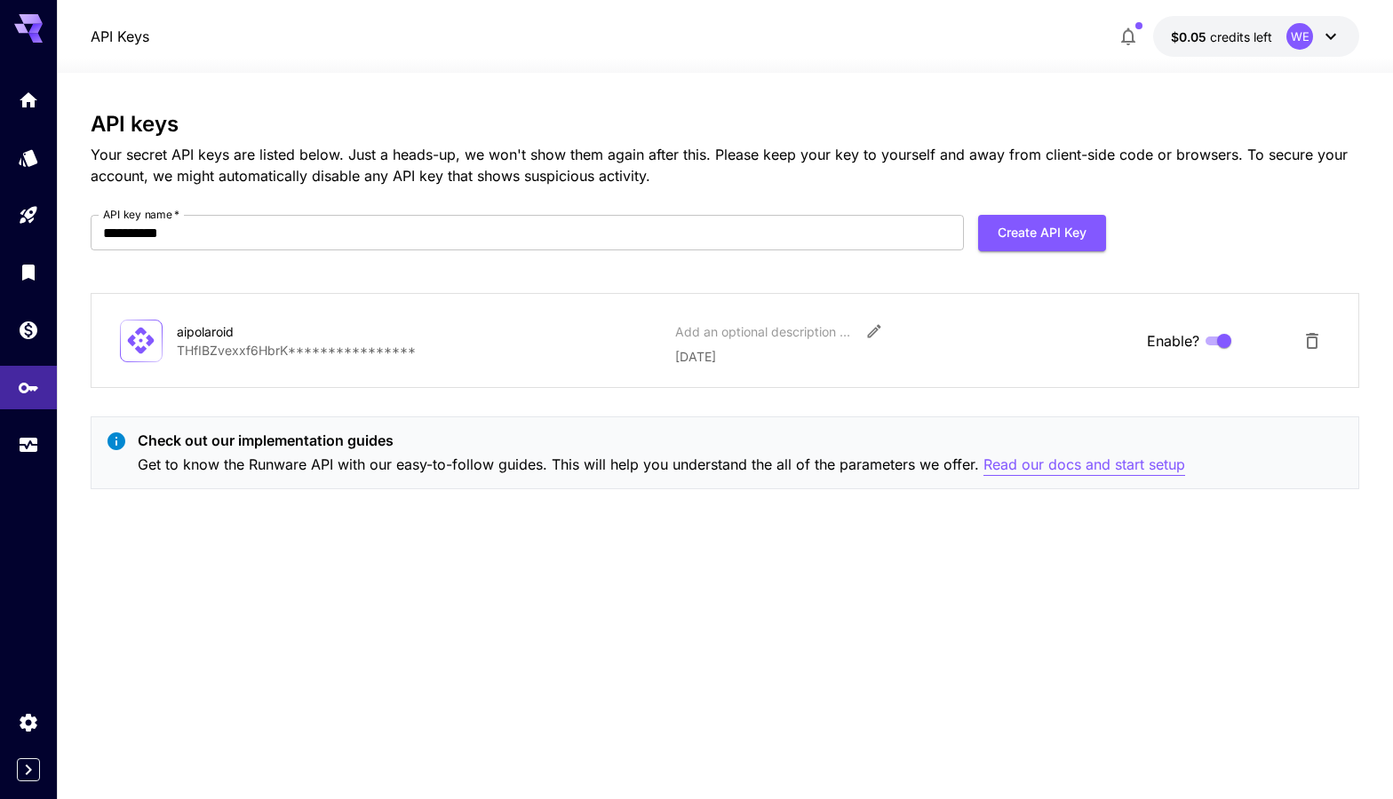
click at [1098, 465] on p "Read our docs and start setup" at bounding box center [1084, 465] width 202 height 22
click at [29, 321] on icon "Wallet" at bounding box center [30, 324] width 21 height 21
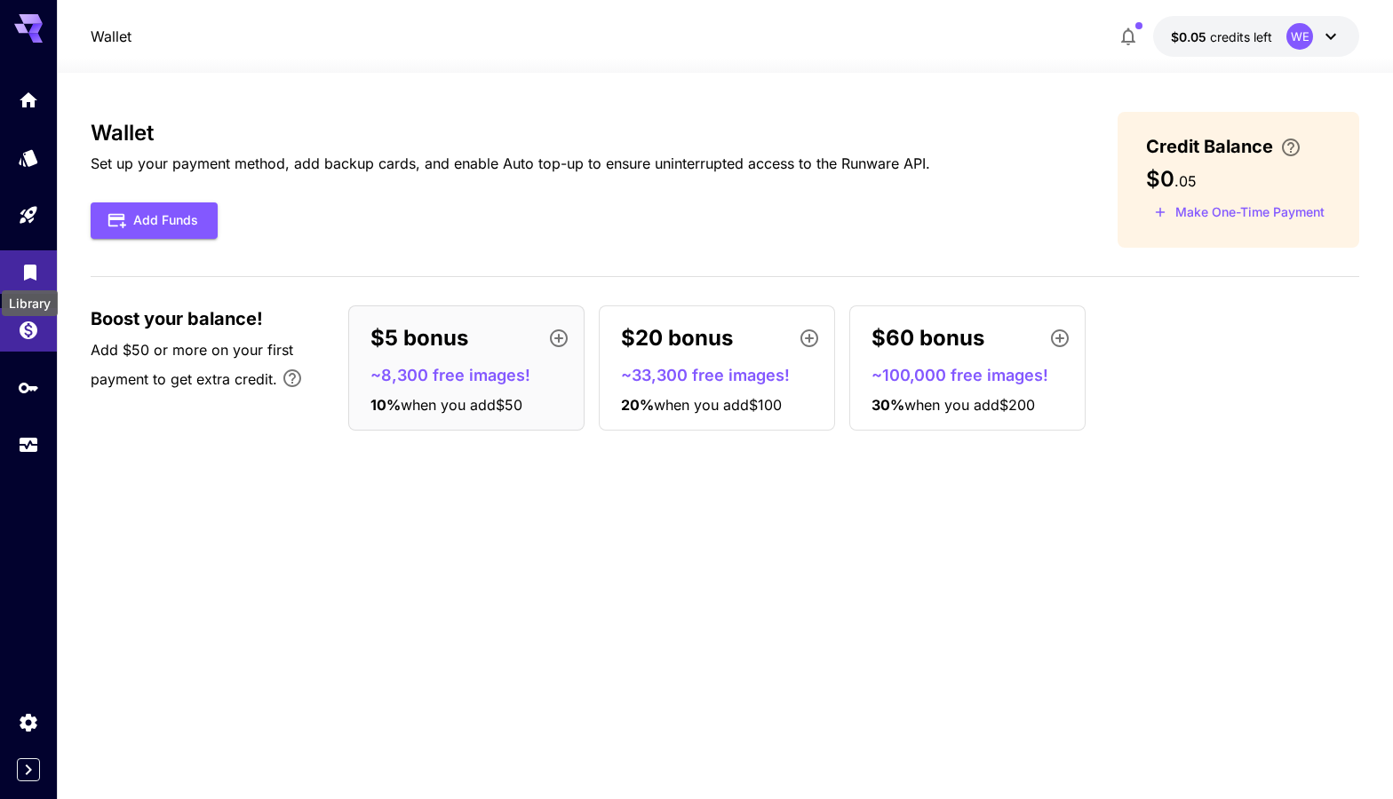
click at [28, 264] on icon "Library" at bounding box center [30, 267] width 12 height 16
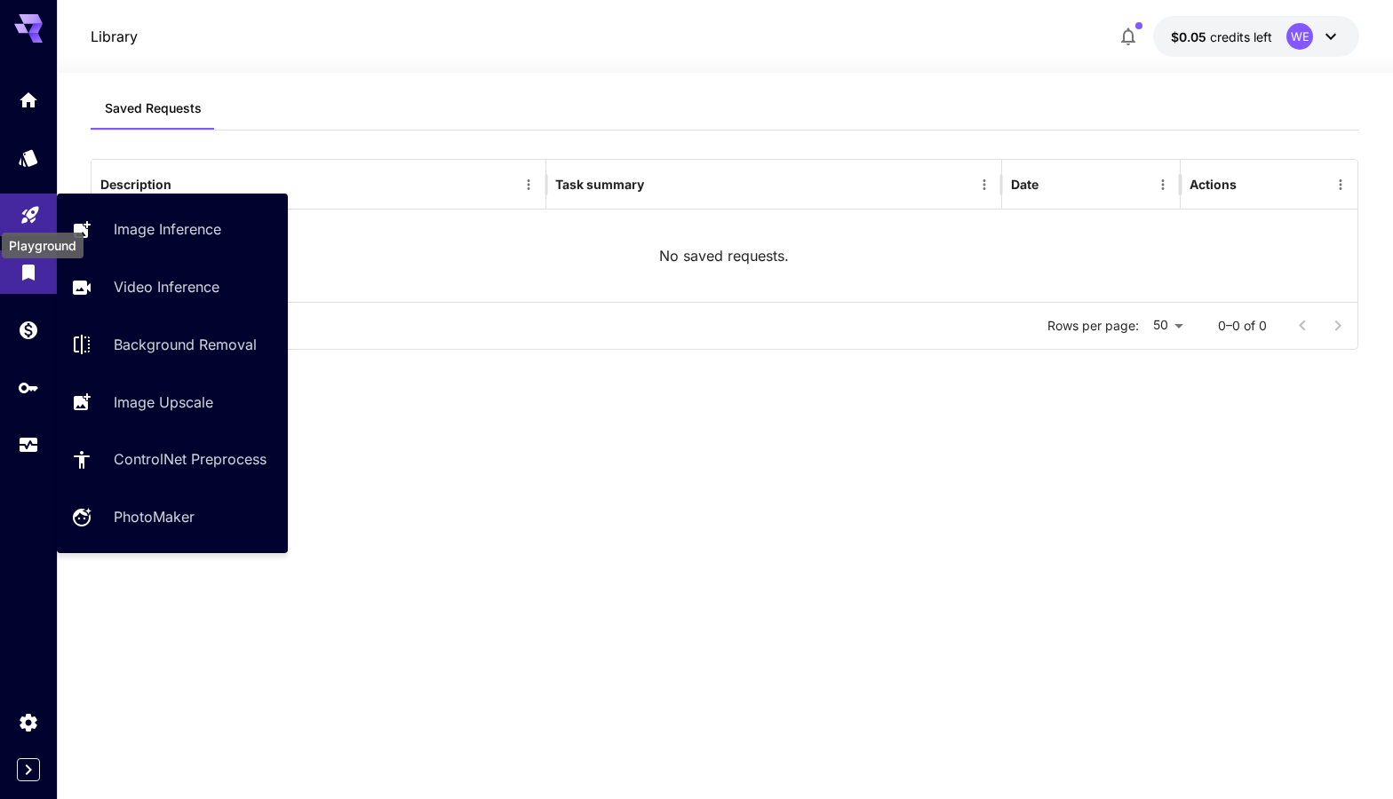
click at [29, 215] on icon "Playground" at bounding box center [30, 209] width 21 height 21
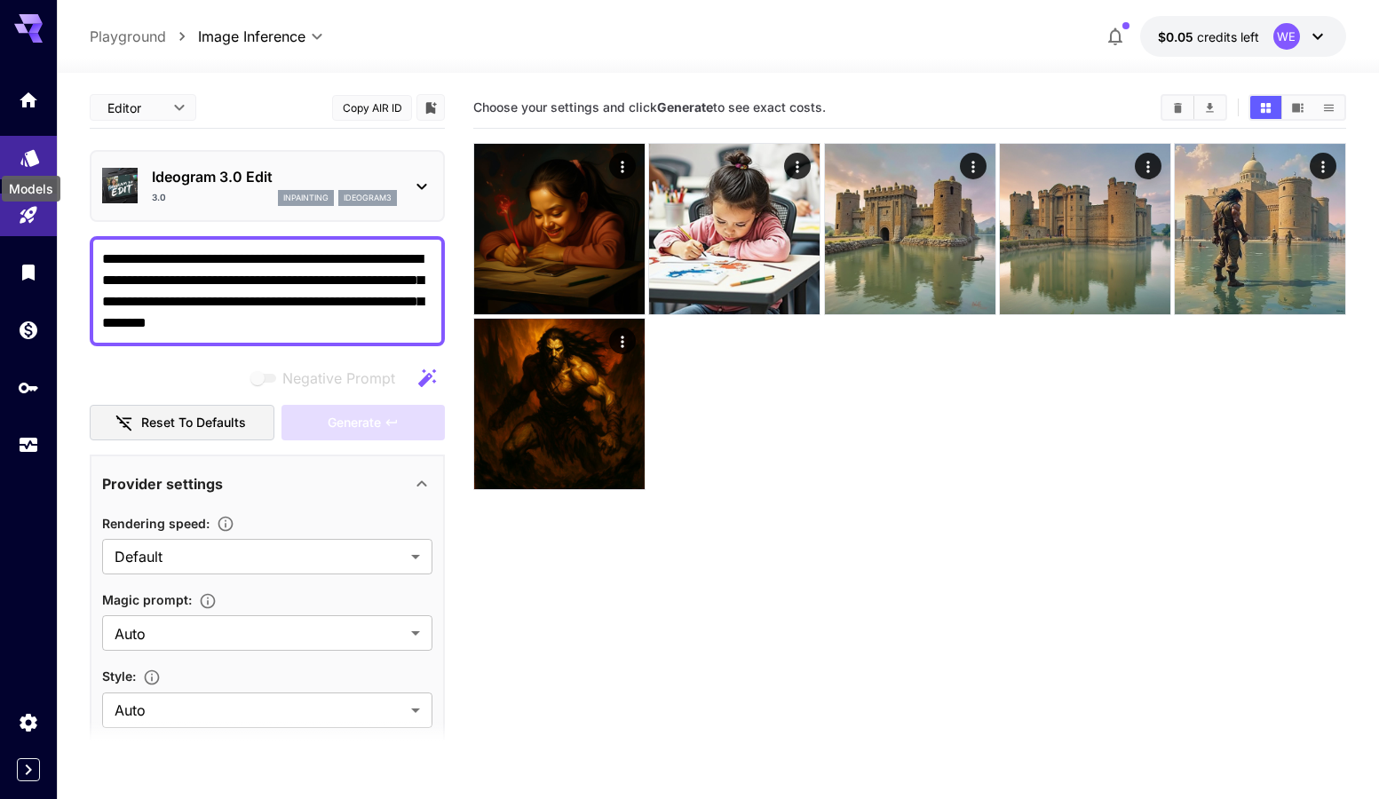
click at [24, 162] on icon "Models" at bounding box center [30, 151] width 21 height 21
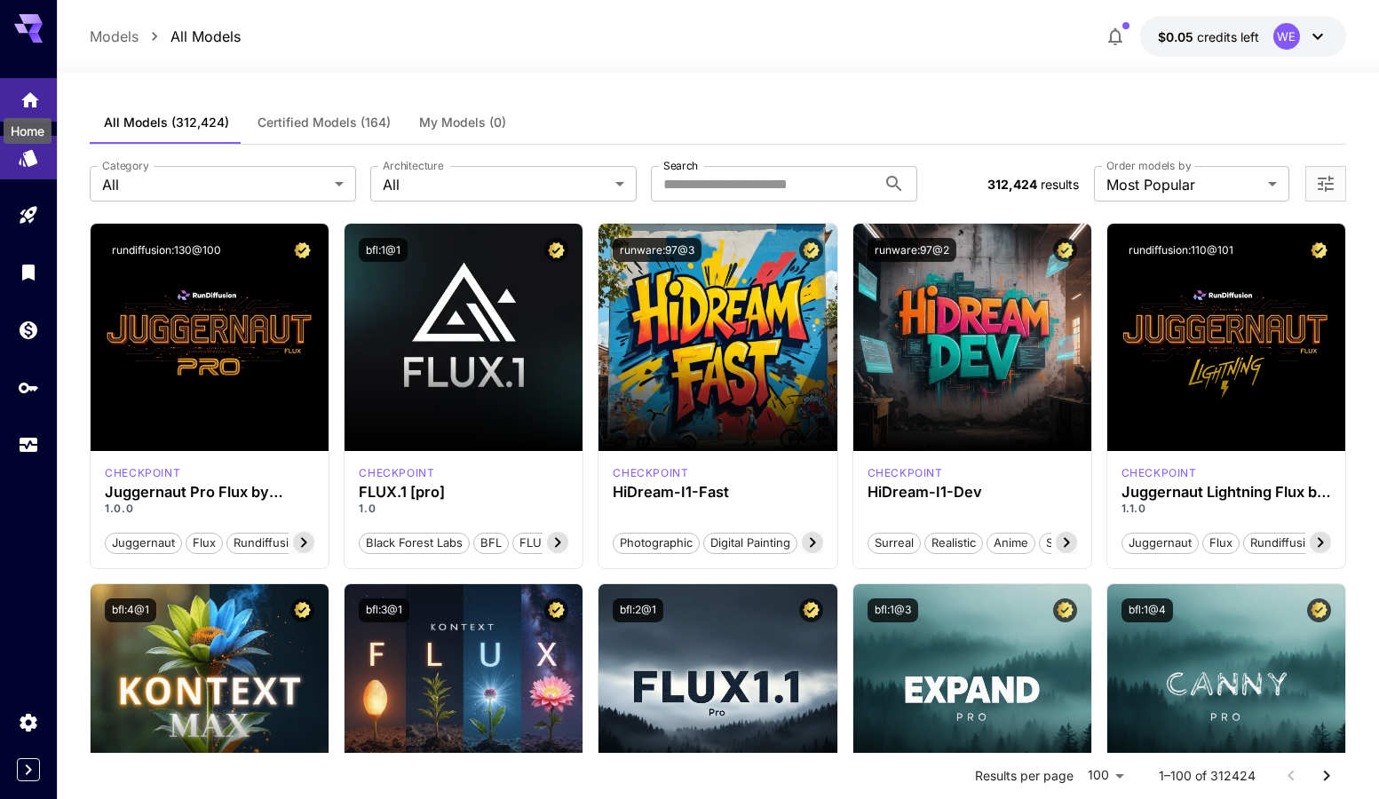
click at [28, 98] on icon "Home" at bounding box center [30, 94] width 18 height 15
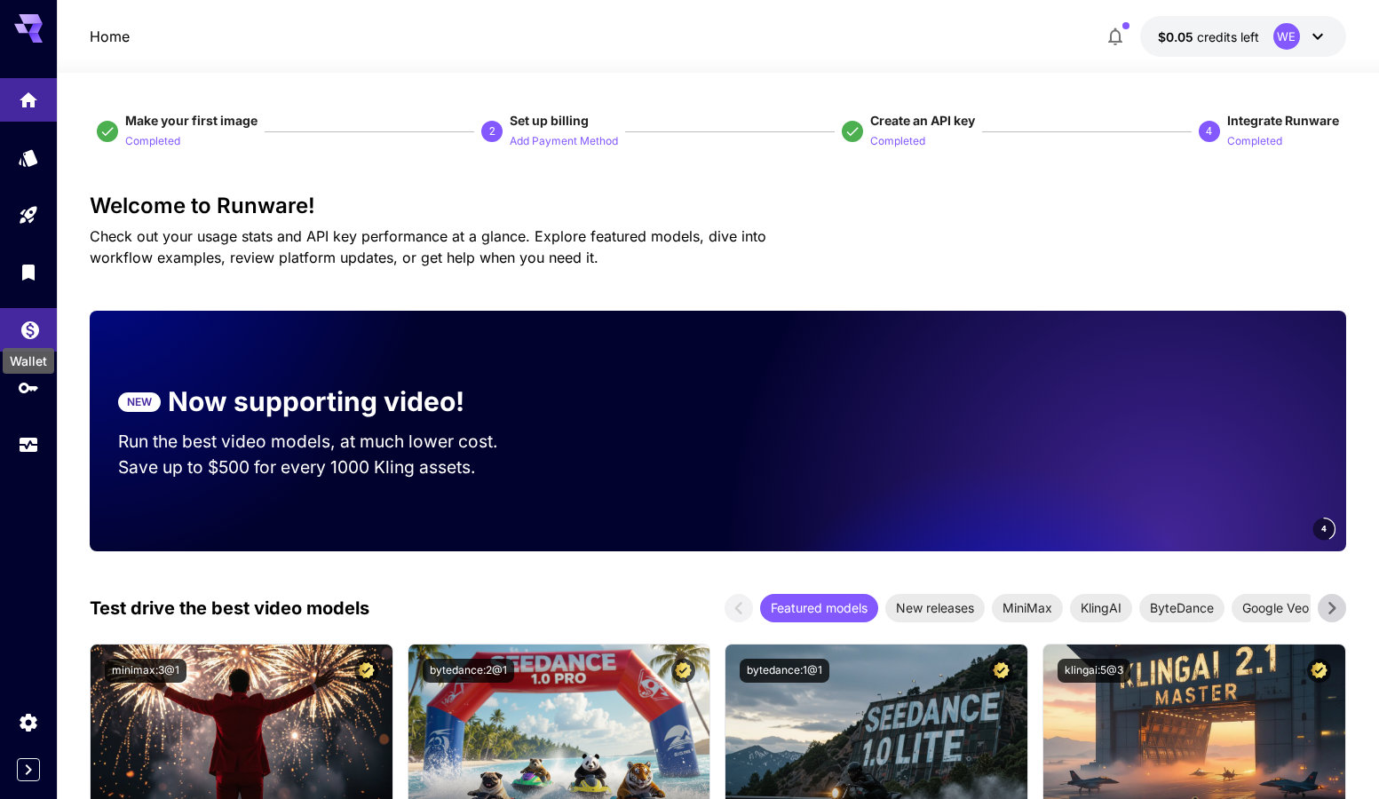
click at [30, 331] on icon "Wallet" at bounding box center [30, 324] width 21 height 21
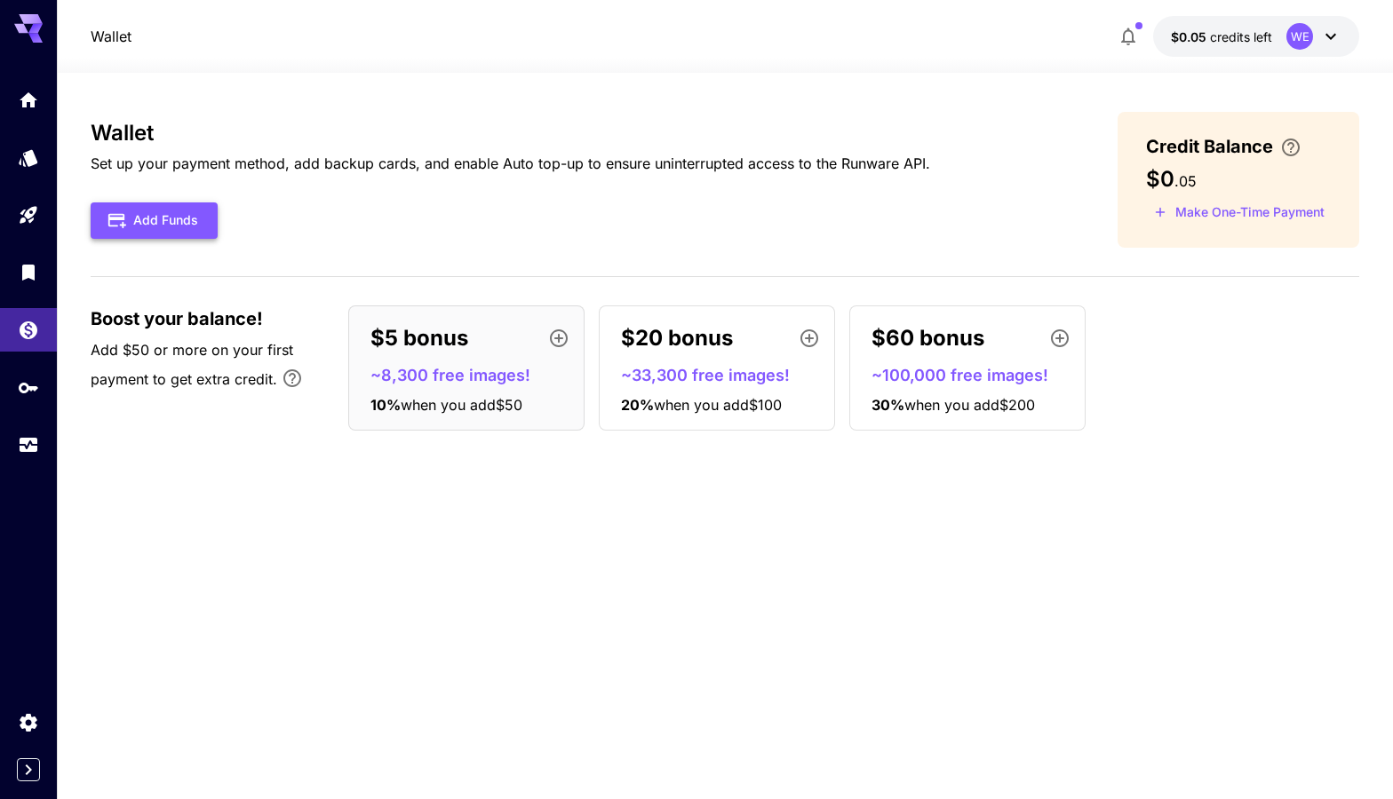
click at [198, 221] on button "Add Funds" at bounding box center [154, 221] width 127 height 36
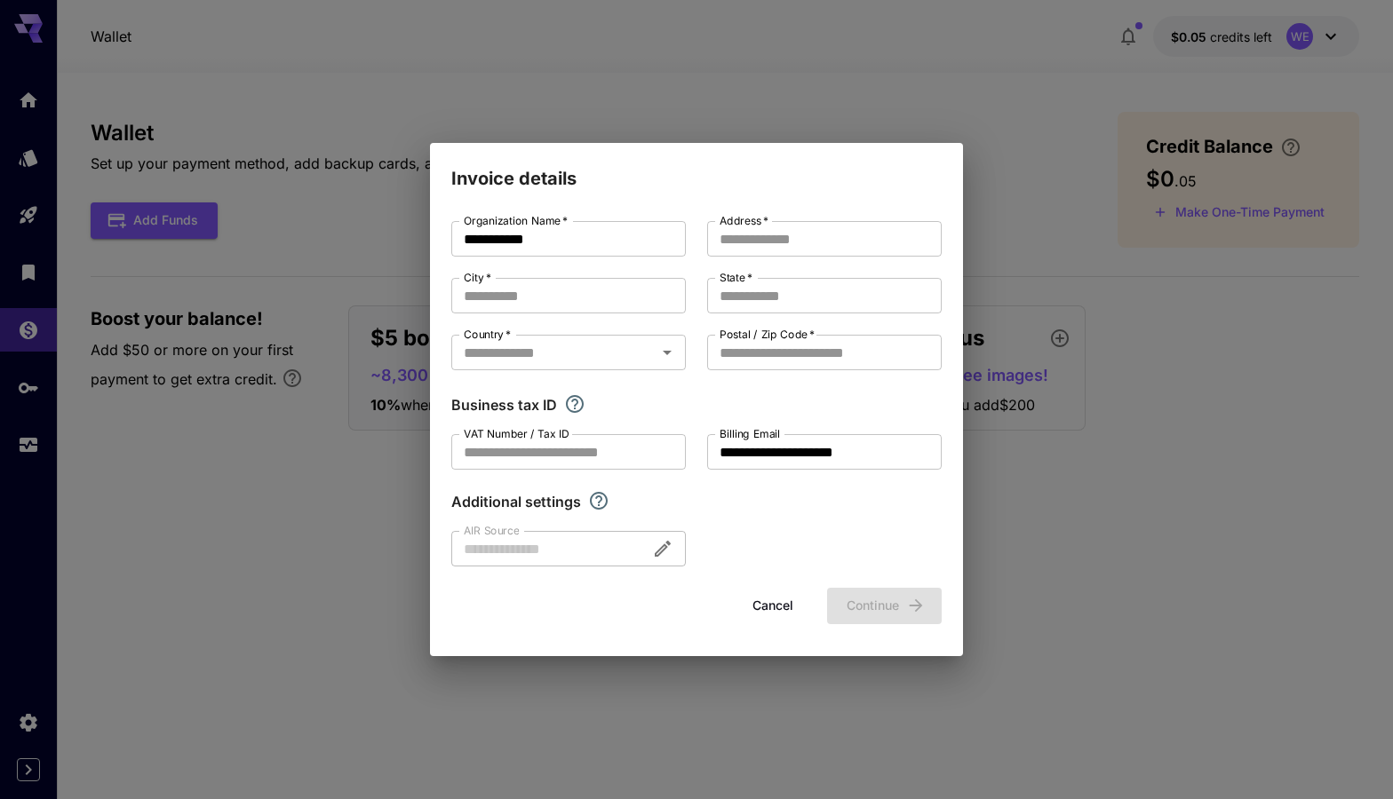
click at [528, 542] on div at bounding box center [568, 549] width 234 height 36
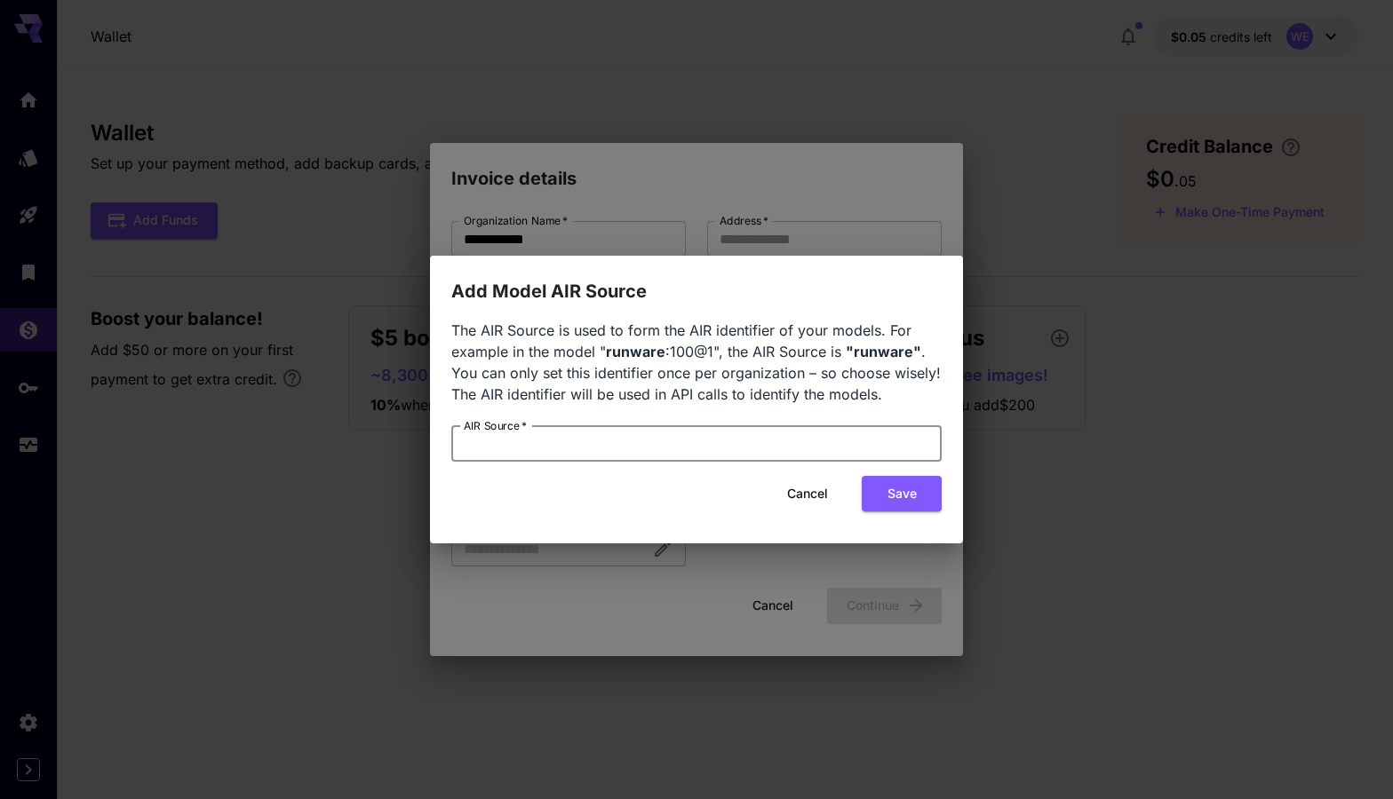
click at [574, 449] on input "AIR Source   *" at bounding box center [696, 444] width 490 height 36
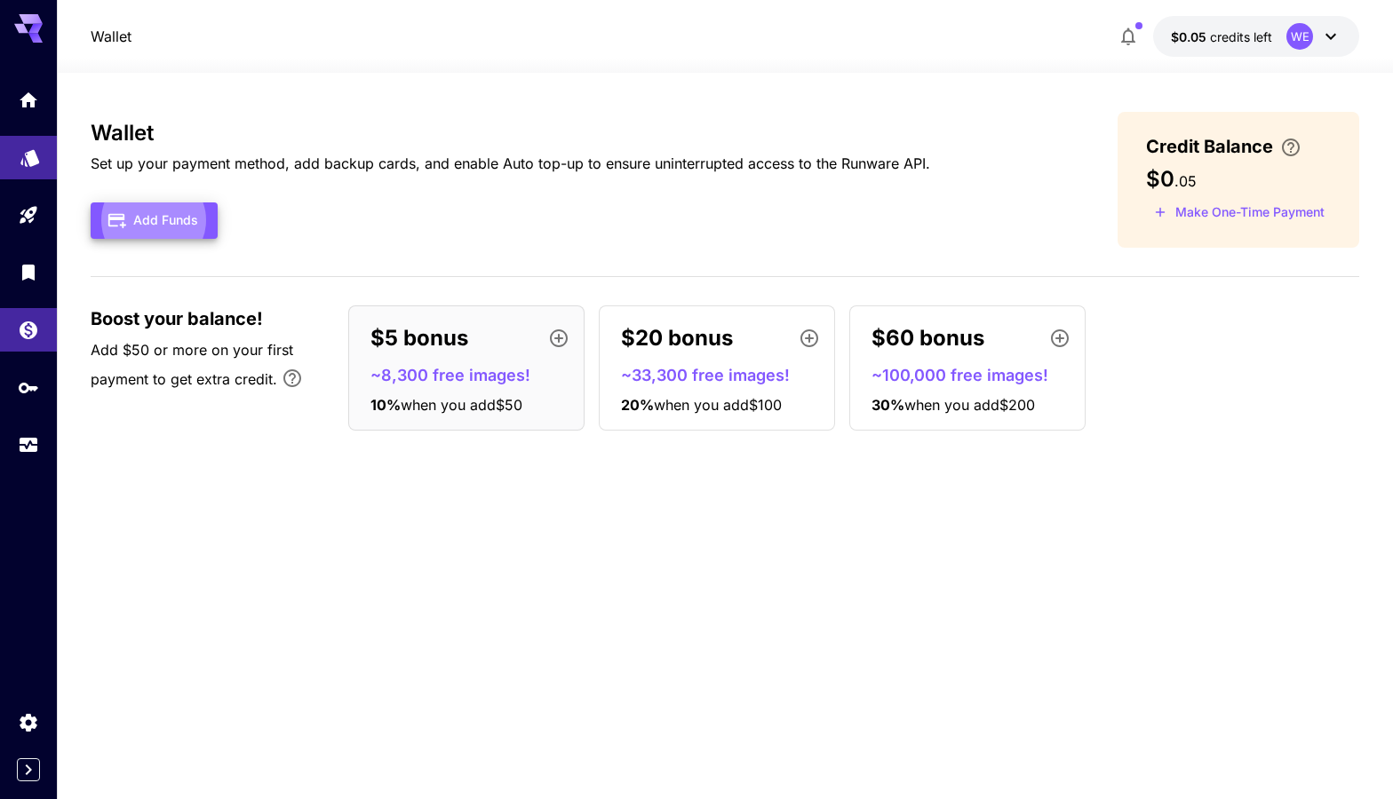
click at [22, 166] on link at bounding box center [28, 158] width 57 height 44
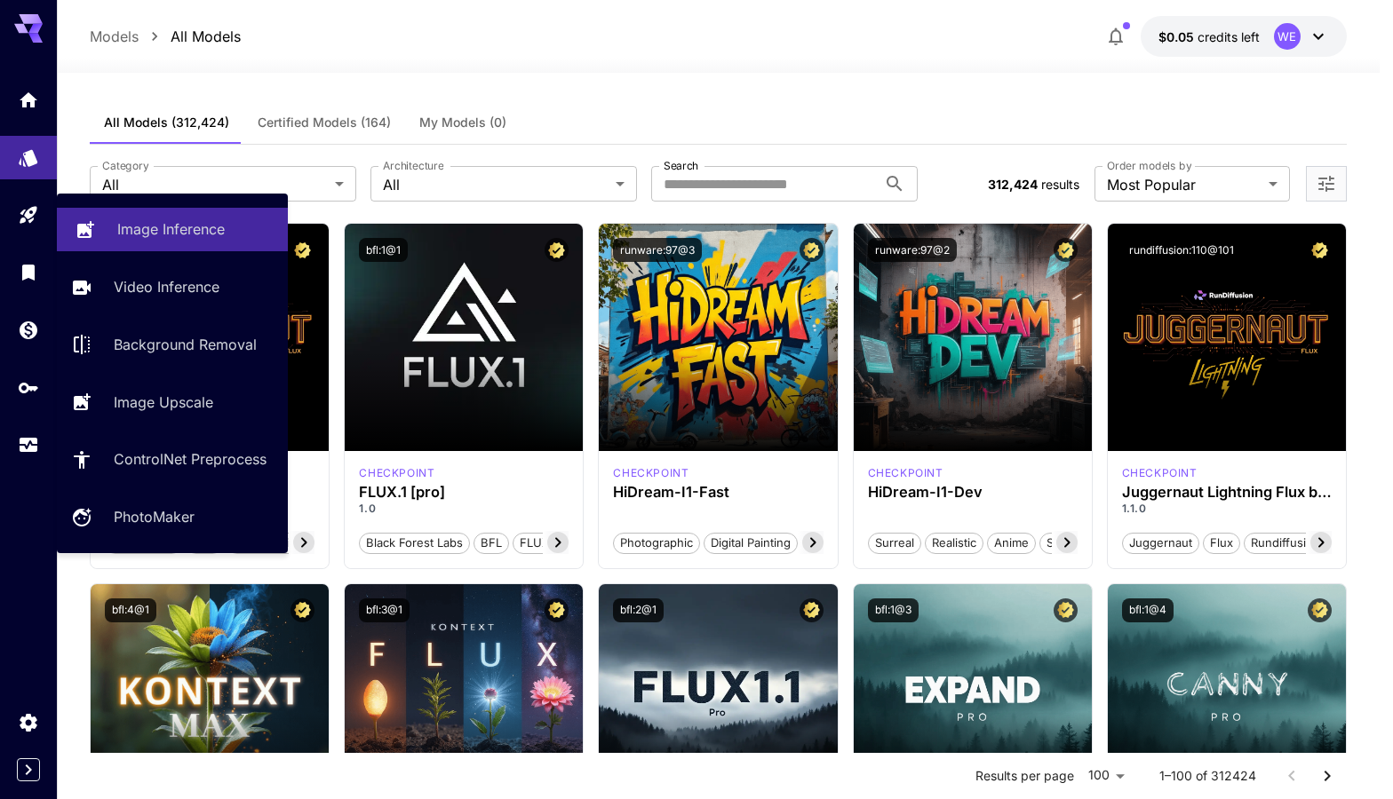
click at [137, 230] on p "Image Inference" at bounding box center [170, 228] width 107 height 21
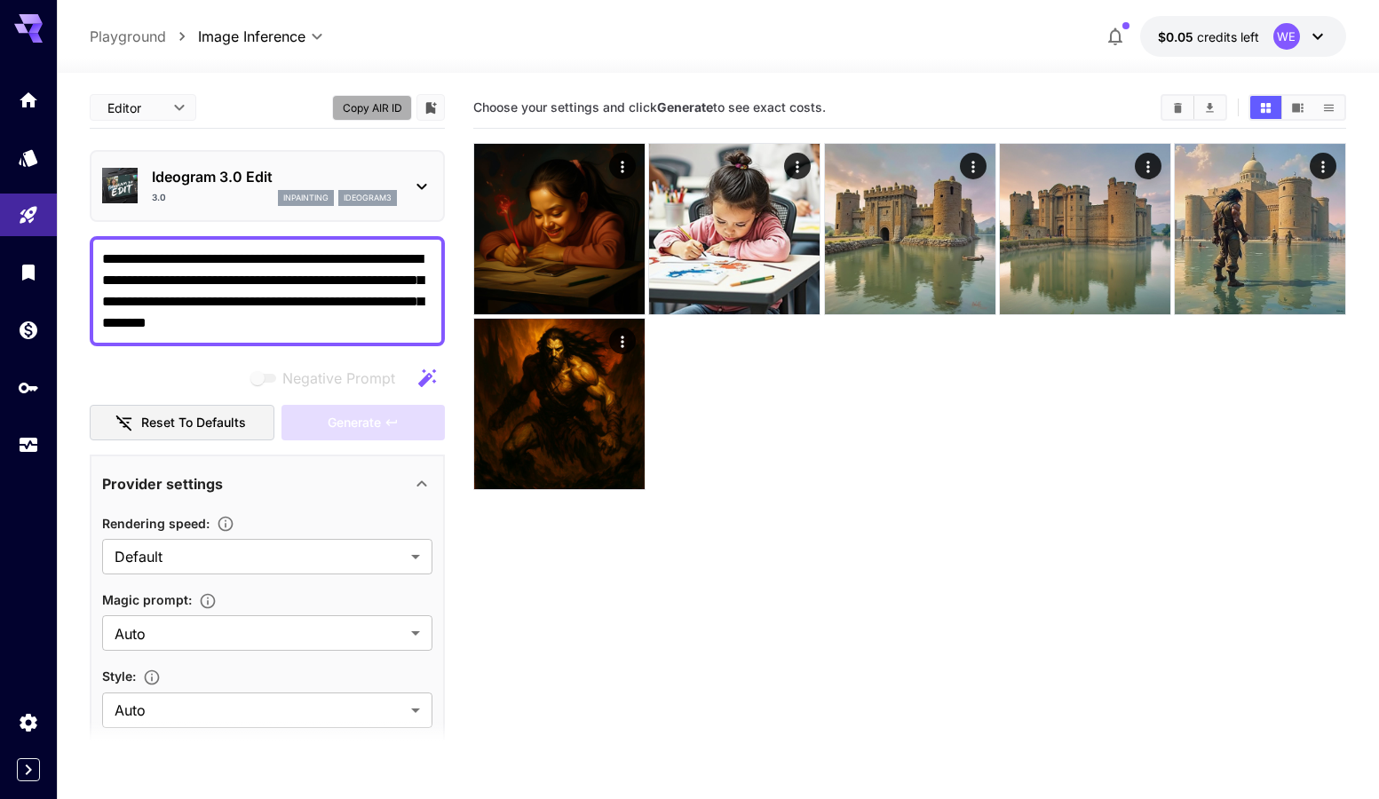
click at [380, 115] on button "Copy AIR ID" at bounding box center [372, 108] width 80 height 26
click at [20, 388] on icon "API Keys" at bounding box center [30, 381] width 21 height 21
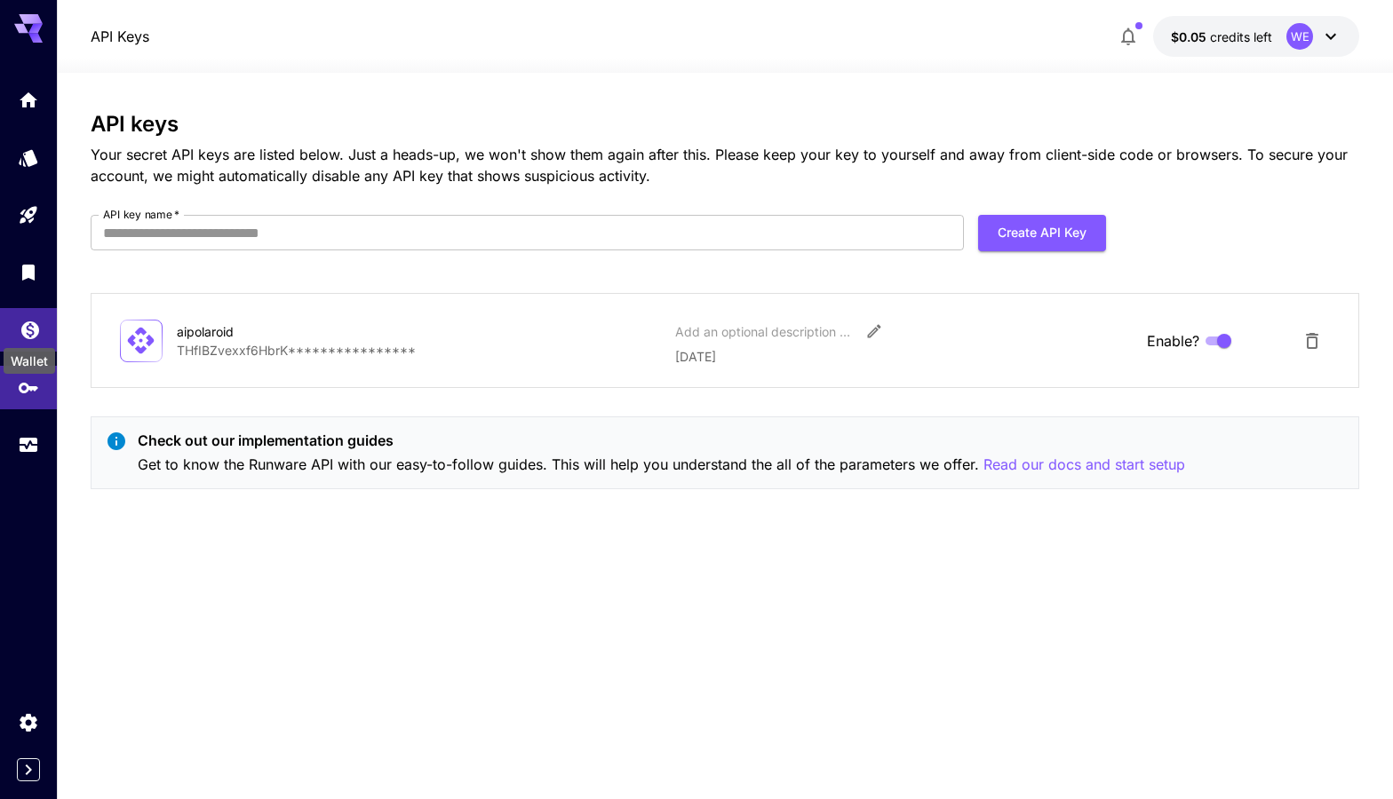
click at [27, 329] on icon "Wallet" at bounding box center [30, 324] width 21 height 21
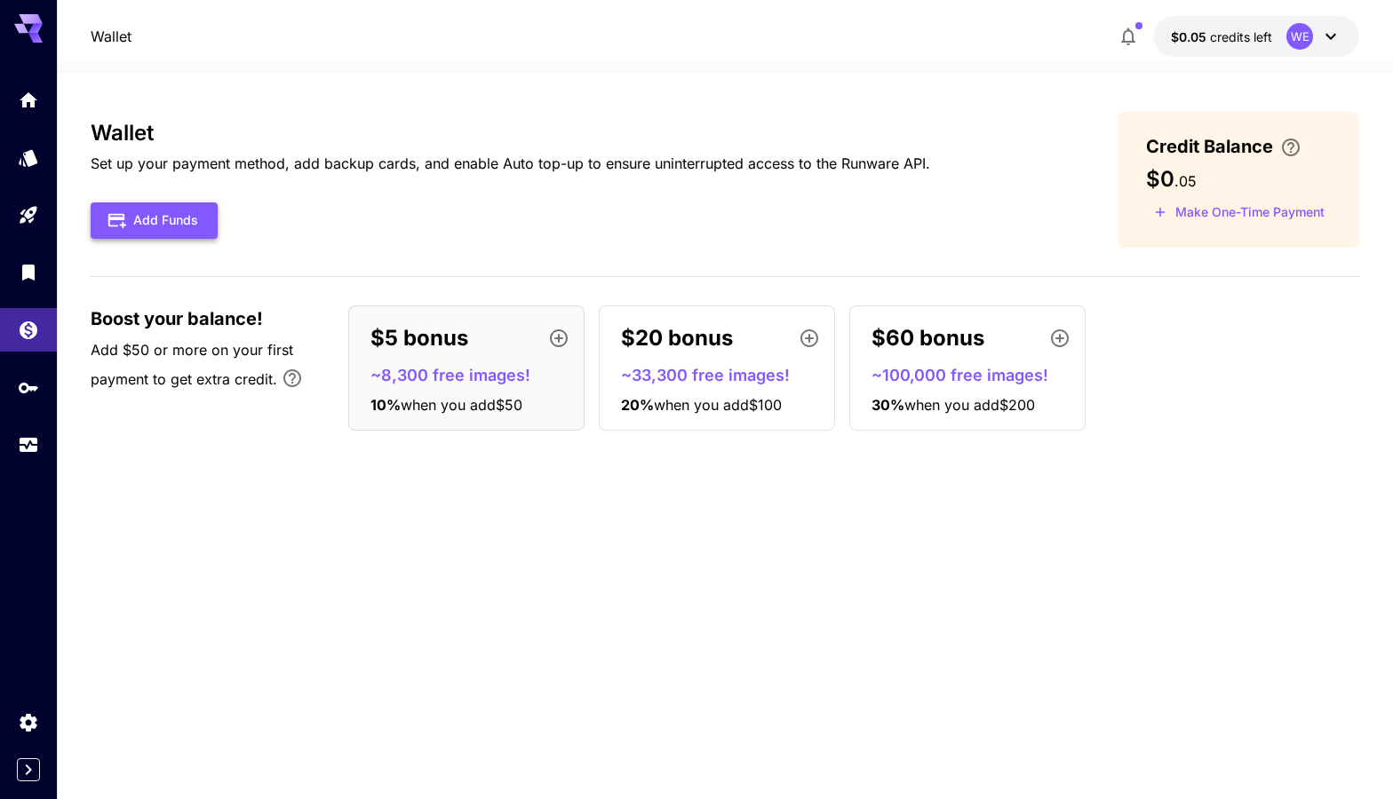
click at [162, 217] on button "Add Funds" at bounding box center [154, 221] width 127 height 36
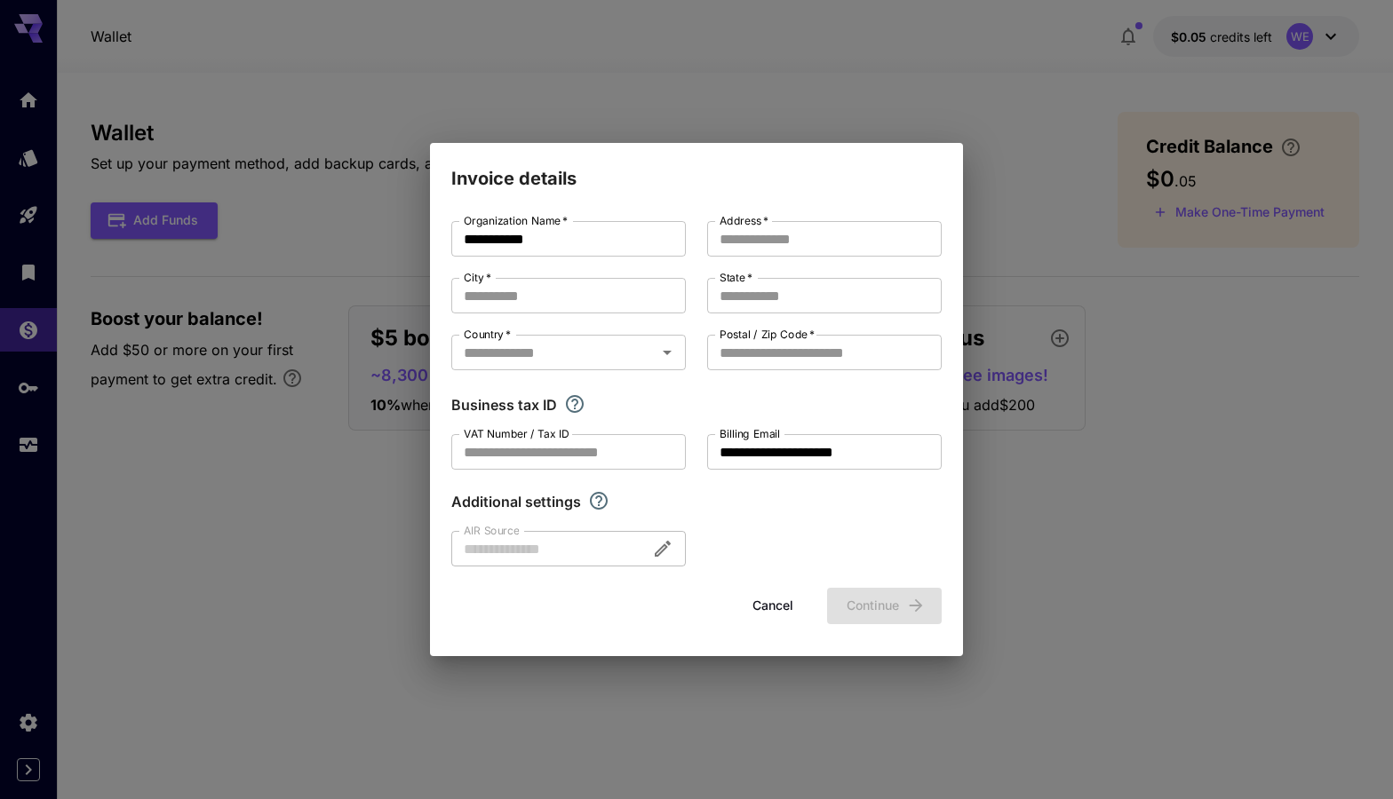
click at [666, 550] on div at bounding box center [568, 549] width 234 height 36
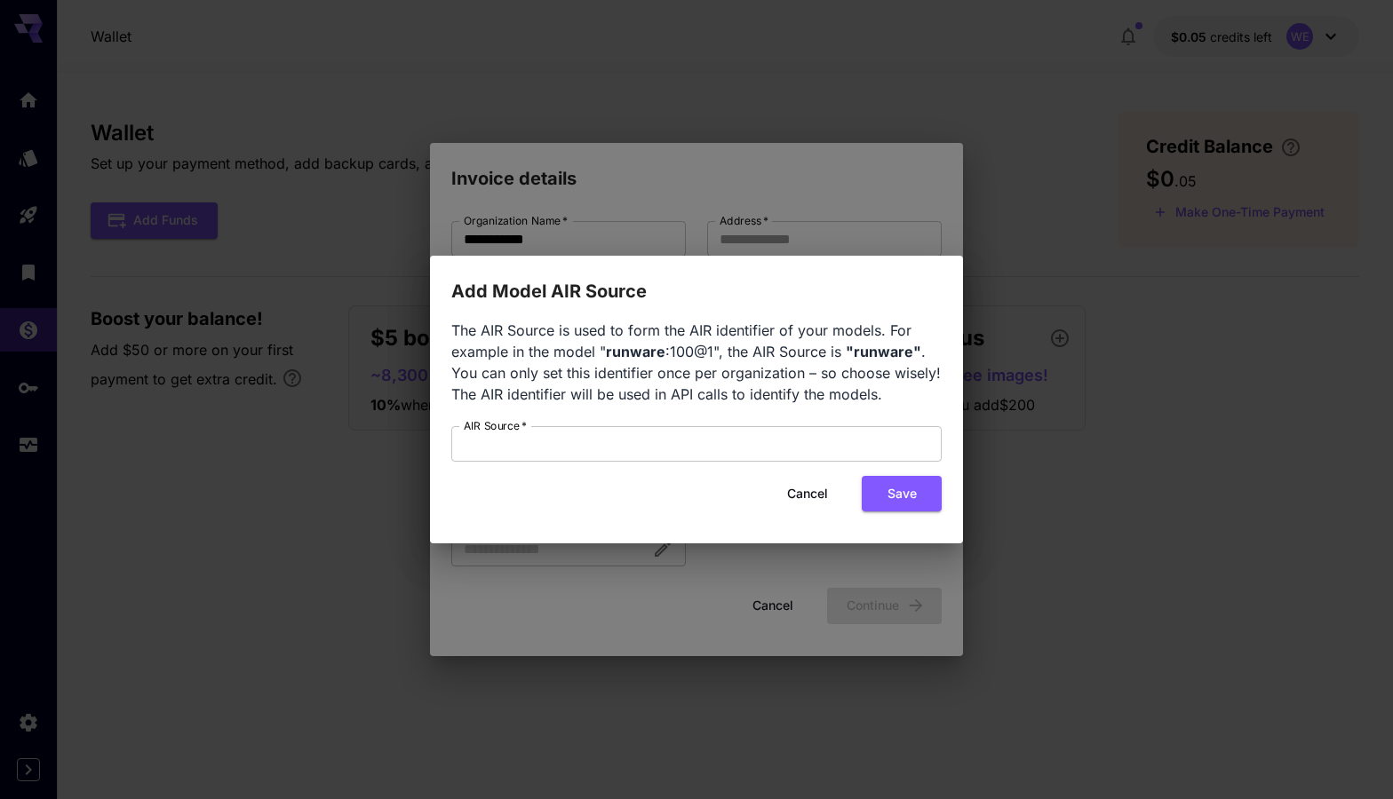
click at [806, 498] on button "Cancel" at bounding box center [807, 494] width 80 height 36
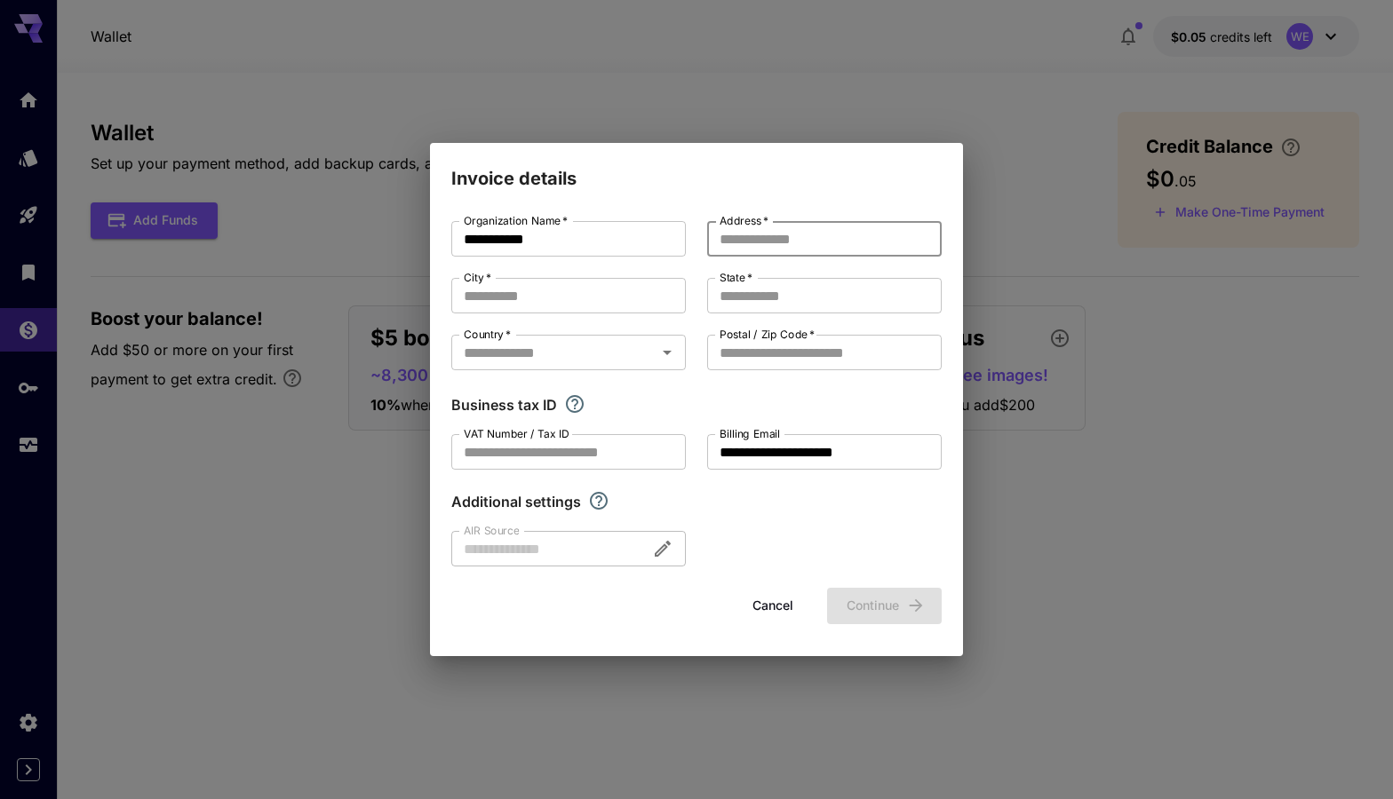
click at [776, 246] on input "Address   *" at bounding box center [824, 239] width 234 height 36
click at [877, 237] on input "**********" at bounding box center [824, 239] width 234 height 36
type input "**********"
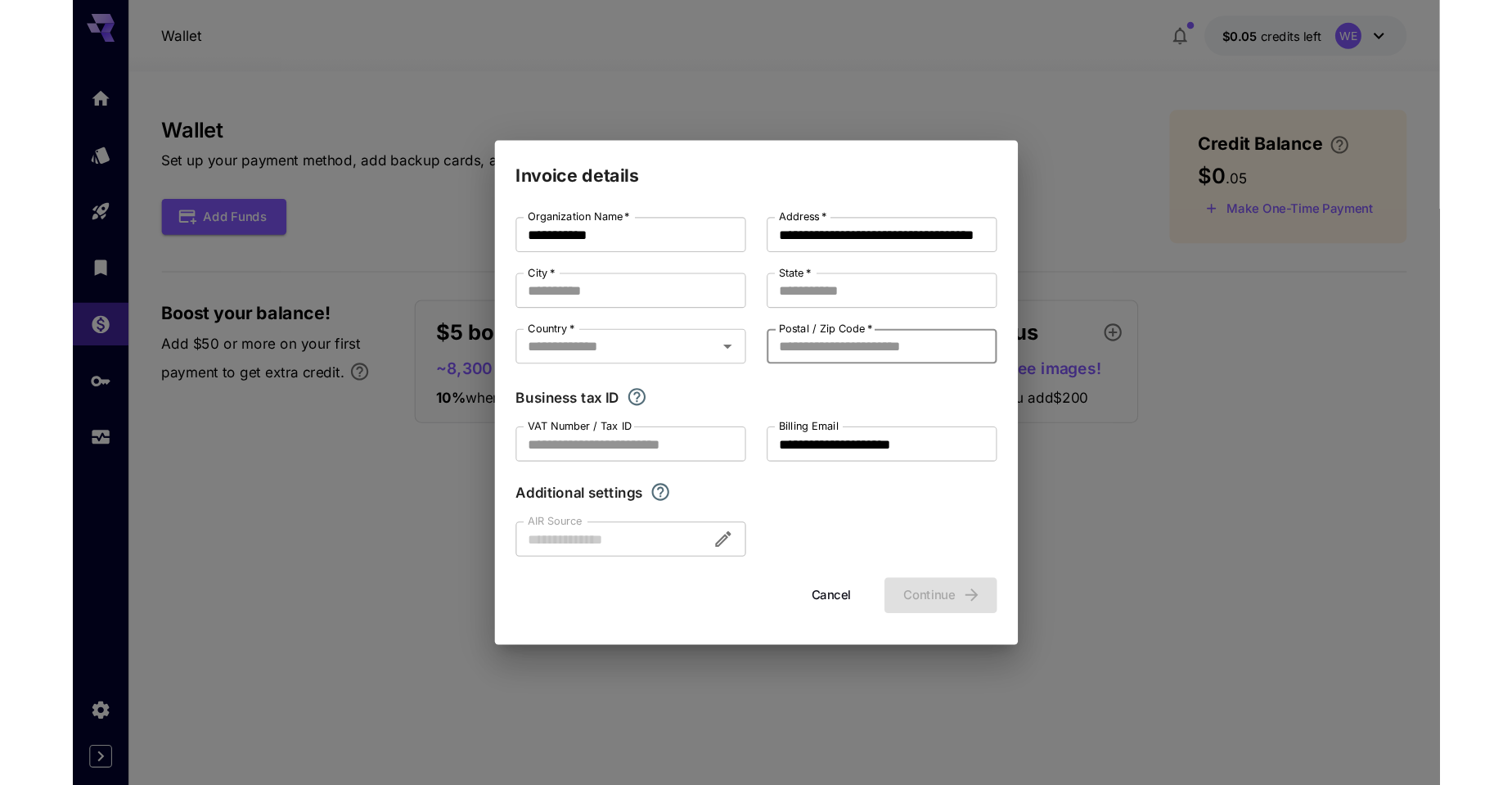
scroll to position [0, 0]
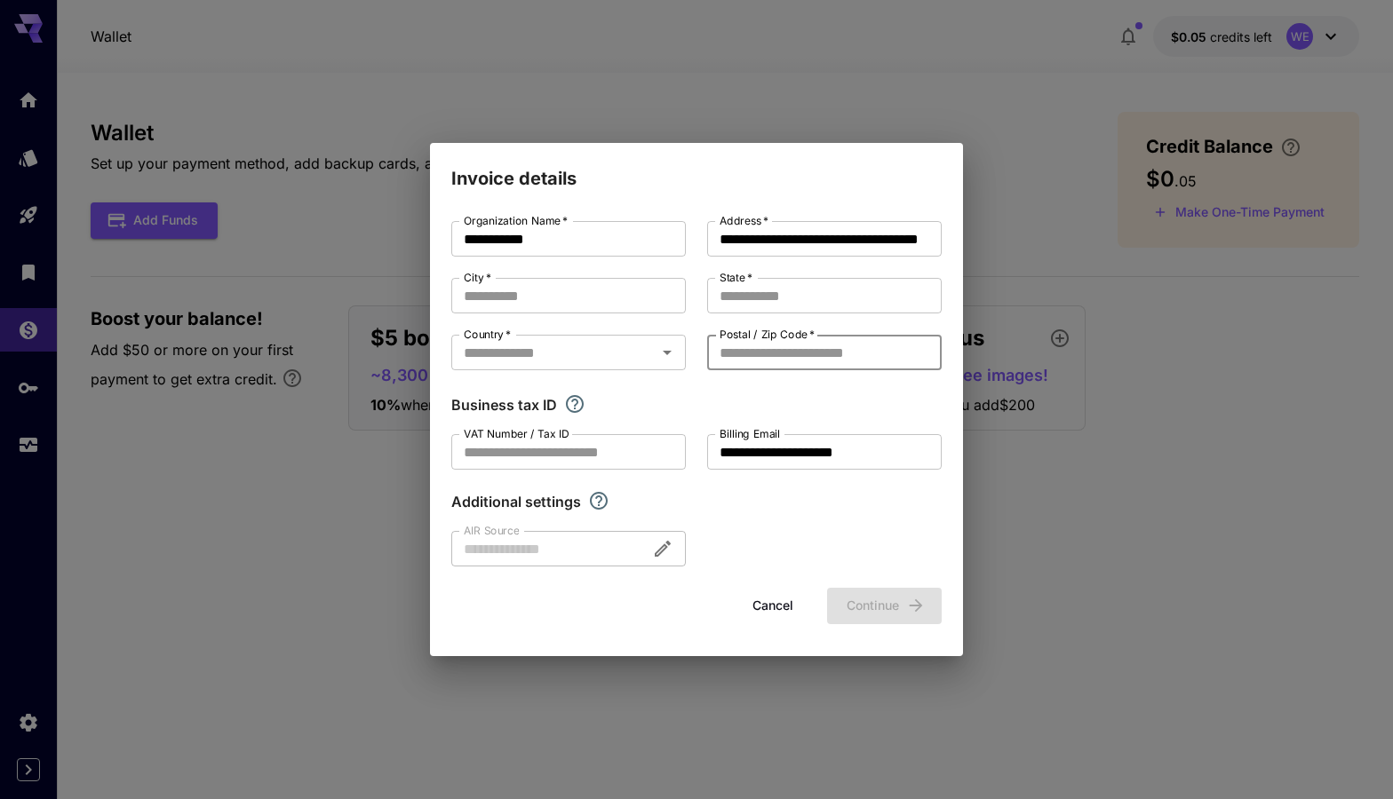
click at [793, 355] on input "Postal / Zip Code   *" at bounding box center [824, 353] width 234 height 36
paste input "******"
drag, startPoint x: 722, startPoint y: 349, endPoint x: 670, endPoint y: 349, distance: 52.4
click at [670, 349] on div "**********" at bounding box center [696, 393] width 490 height 345
type input "******"
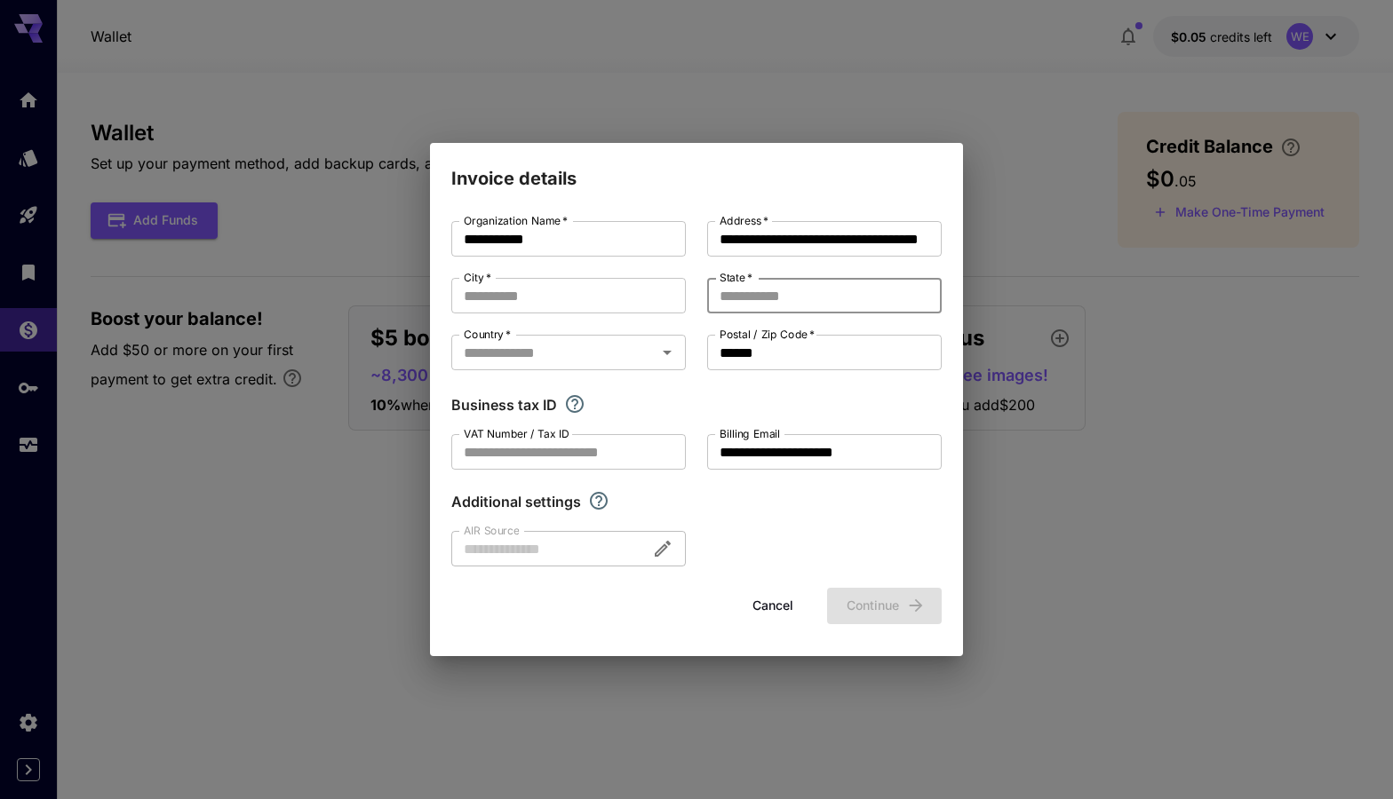
click at [741, 290] on input "State   *" at bounding box center [824, 296] width 234 height 36
type input "*********"
click at [478, 303] on input "City   *" at bounding box center [568, 296] width 234 height 36
type input "*********"
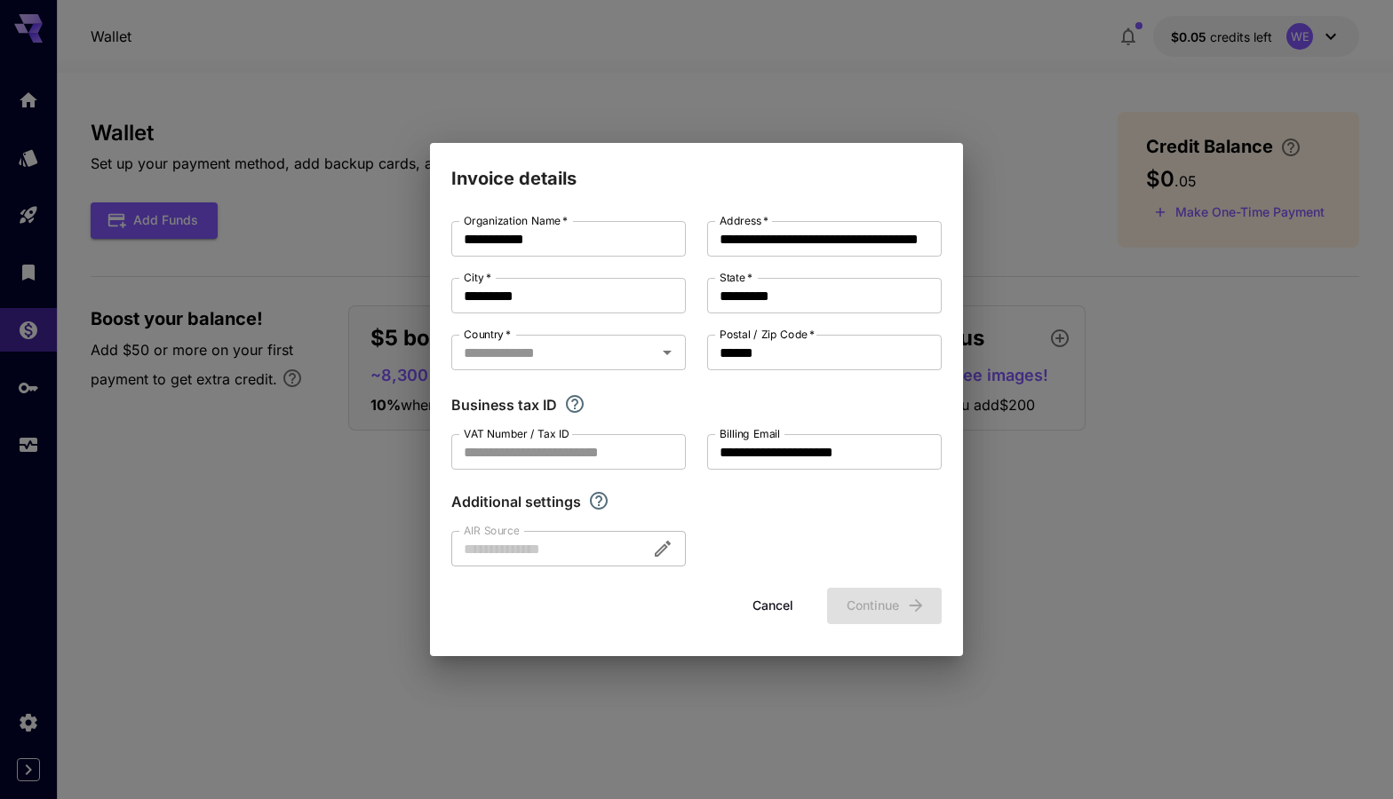
click at [616, 587] on form "**********" at bounding box center [696, 422] width 490 height 402
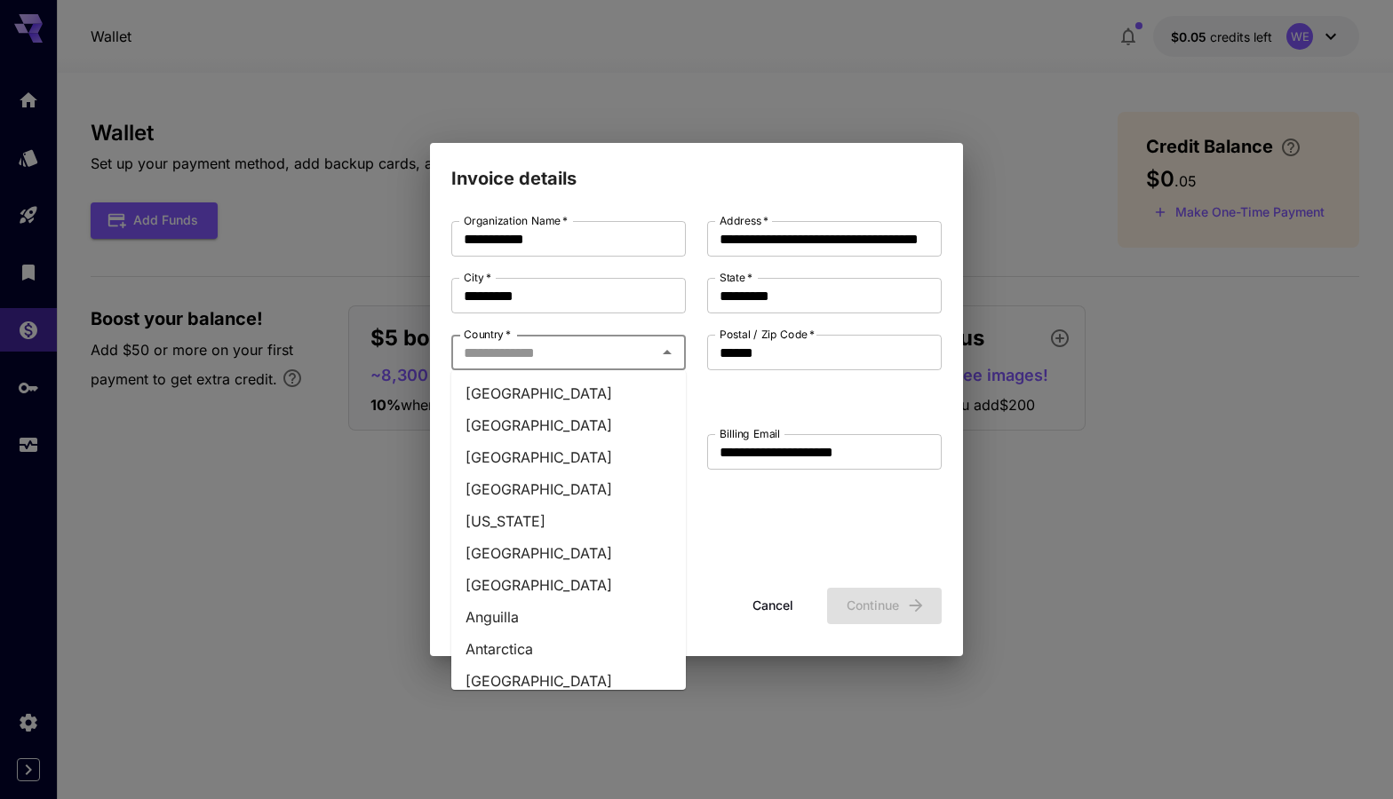
click at [547, 353] on input "Country   *" at bounding box center [554, 352] width 195 height 25
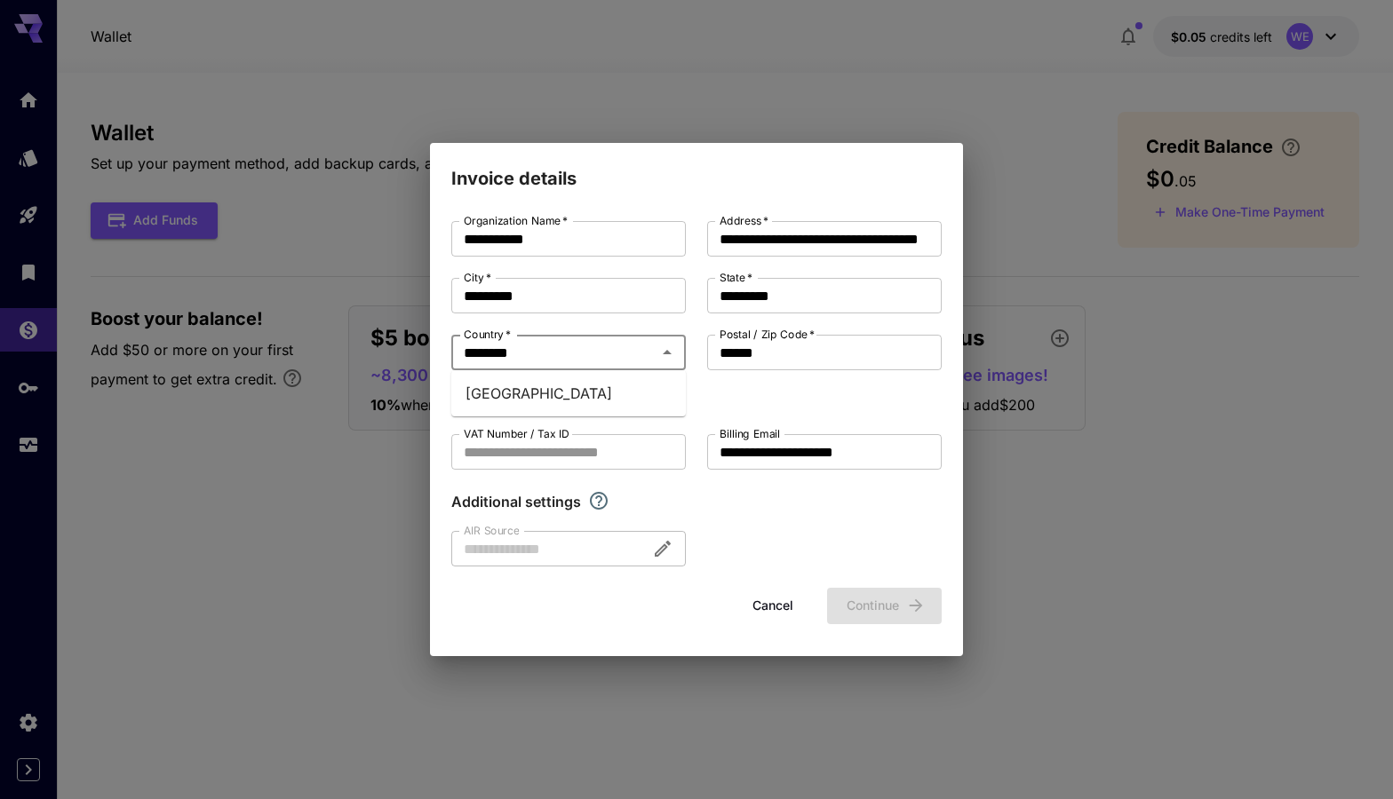
type input "*********"
click at [595, 614] on div "Cancel Continue" at bounding box center [696, 606] width 490 height 36
click at [875, 613] on button "Continue" at bounding box center [884, 606] width 115 height 36
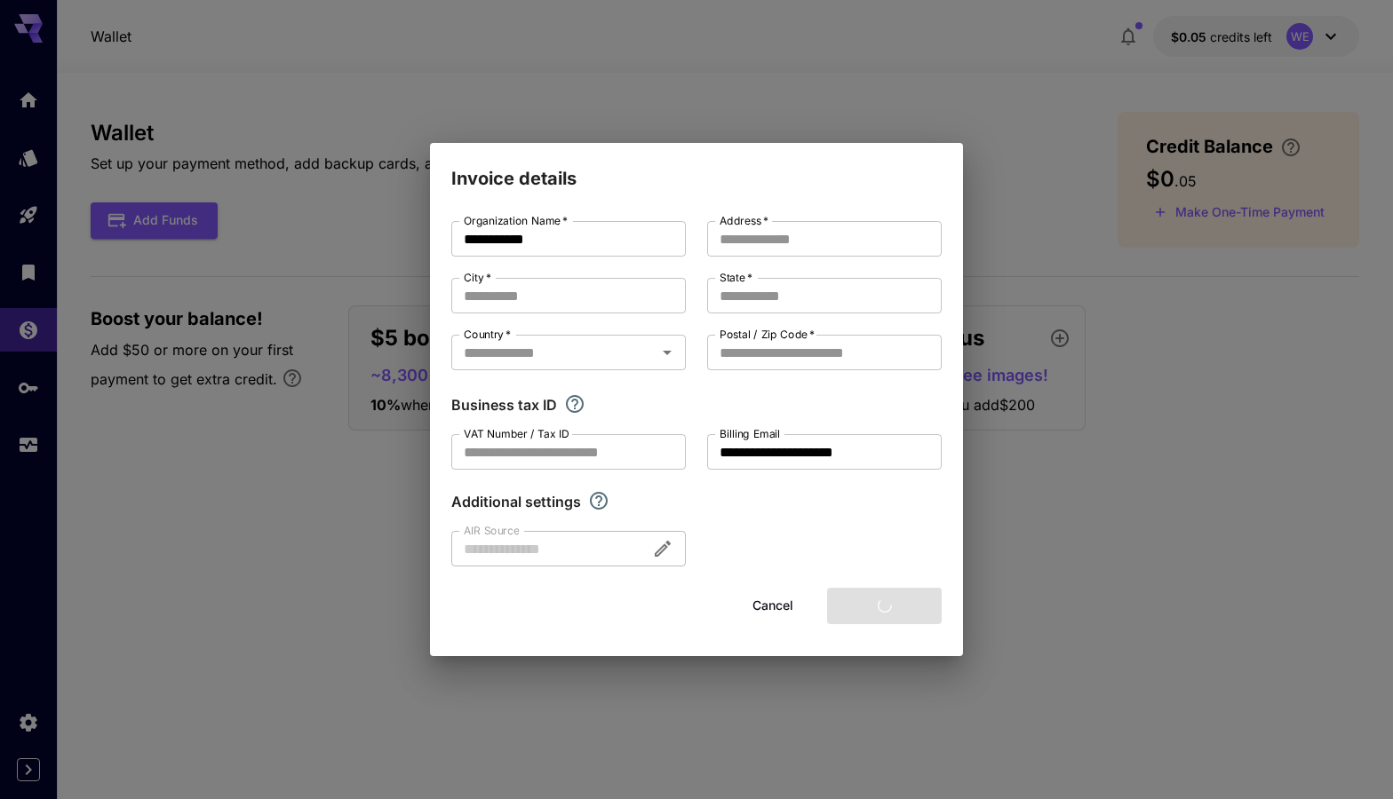
type input "**********"
type input "*********"
type input "******"
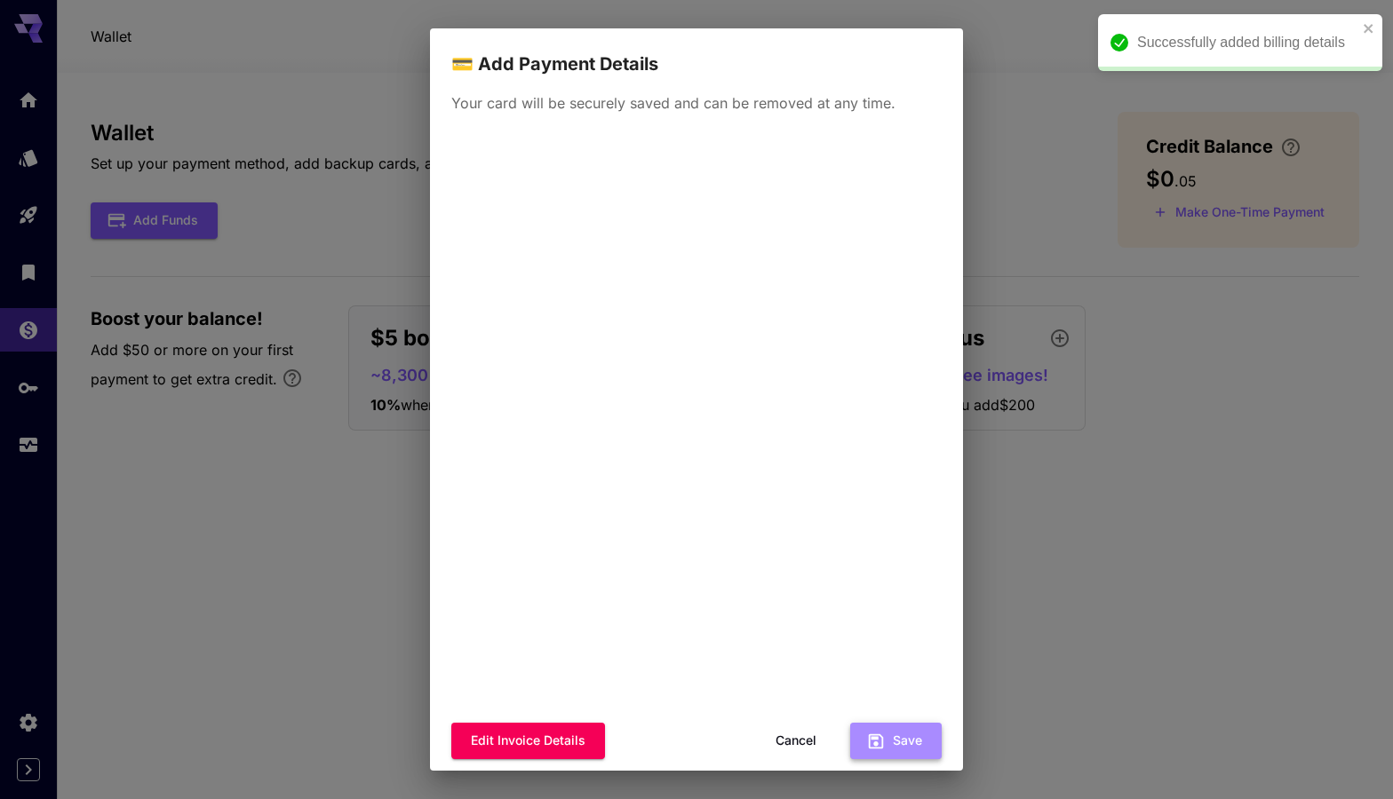
click at [895, 749] on button "Save" at bounding box center [895, 741] width 91 height 36
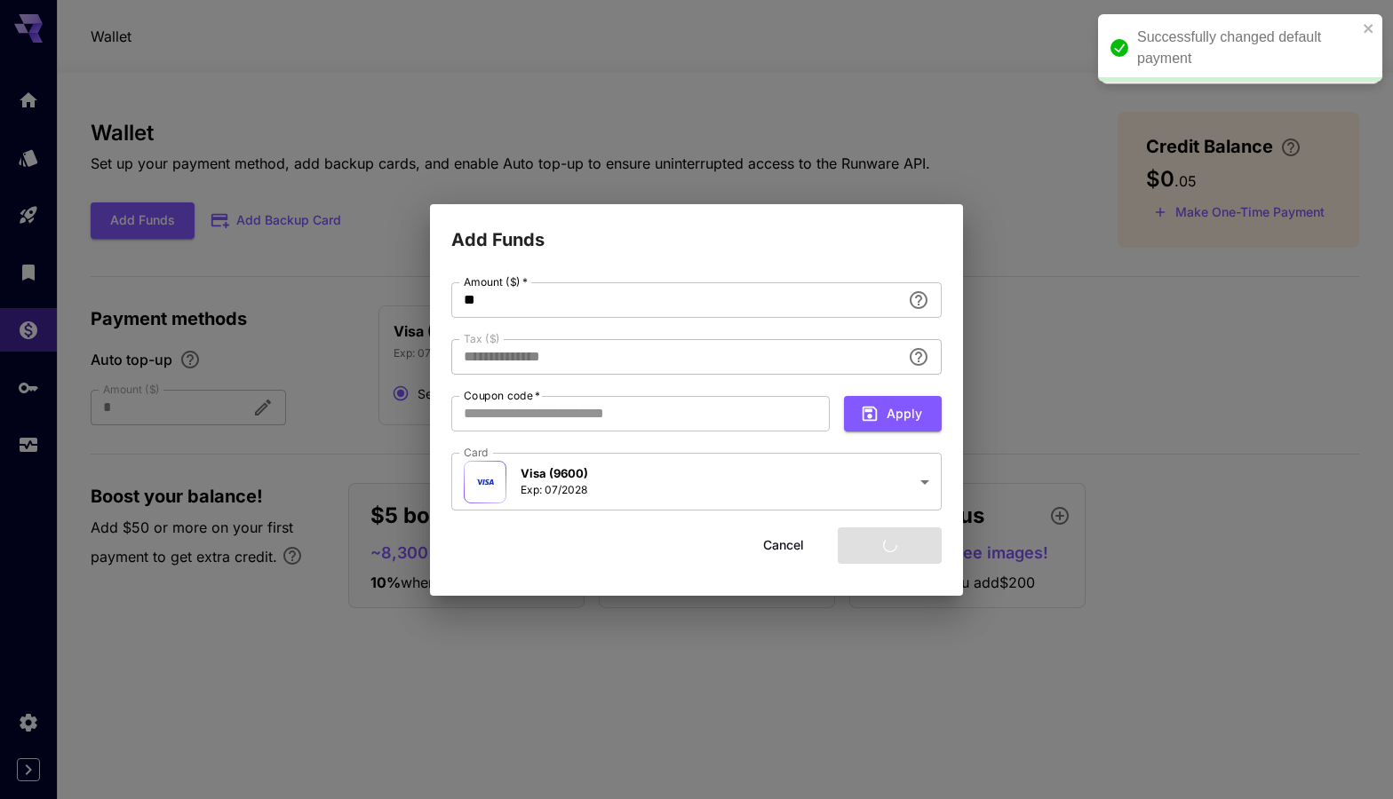
type input "****"
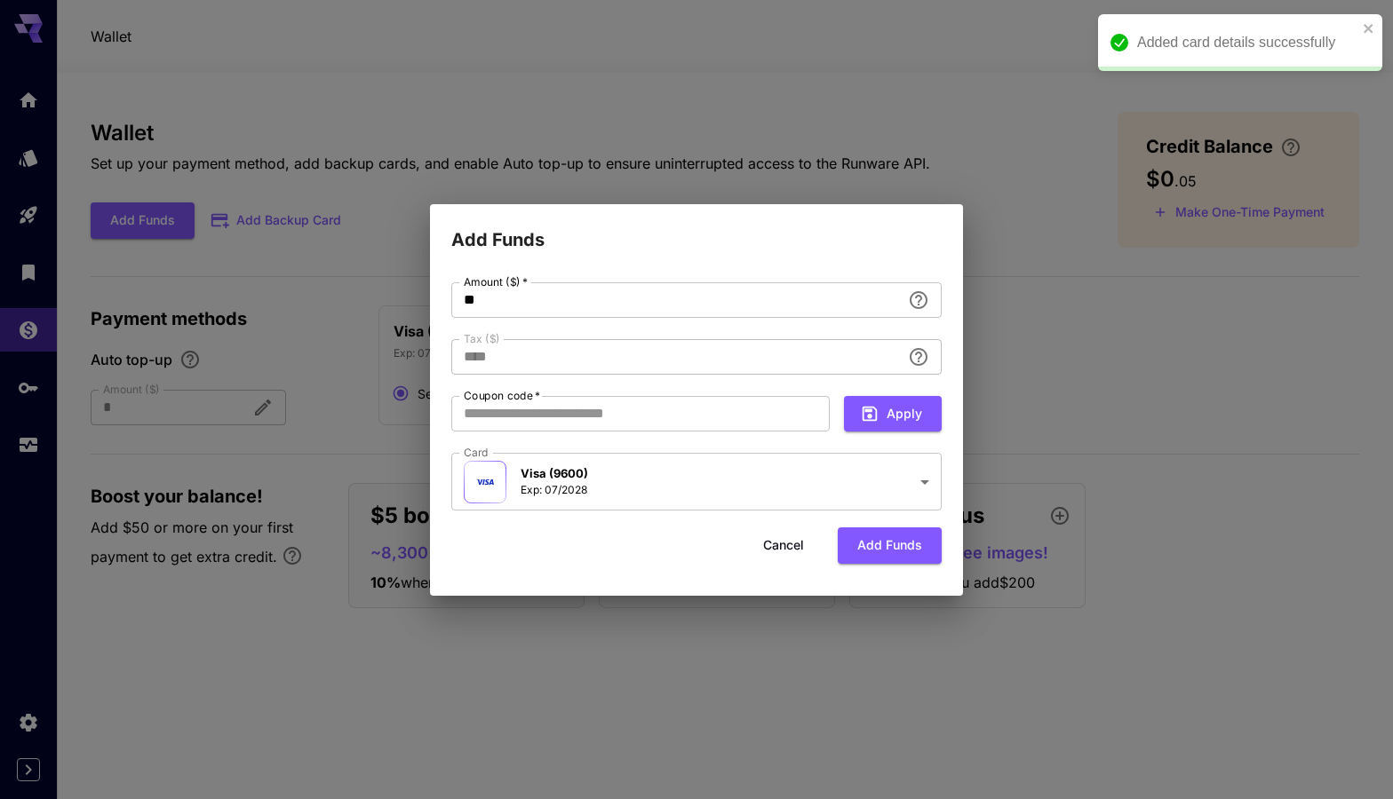
drag, startPoint x: 1273, startPoint y: 401, endPoint x: 633, endPoint y: 544, distance: 655.3
click at [636, 545] on div "**********" at bounding box center [696, 399] width 1393 height 799
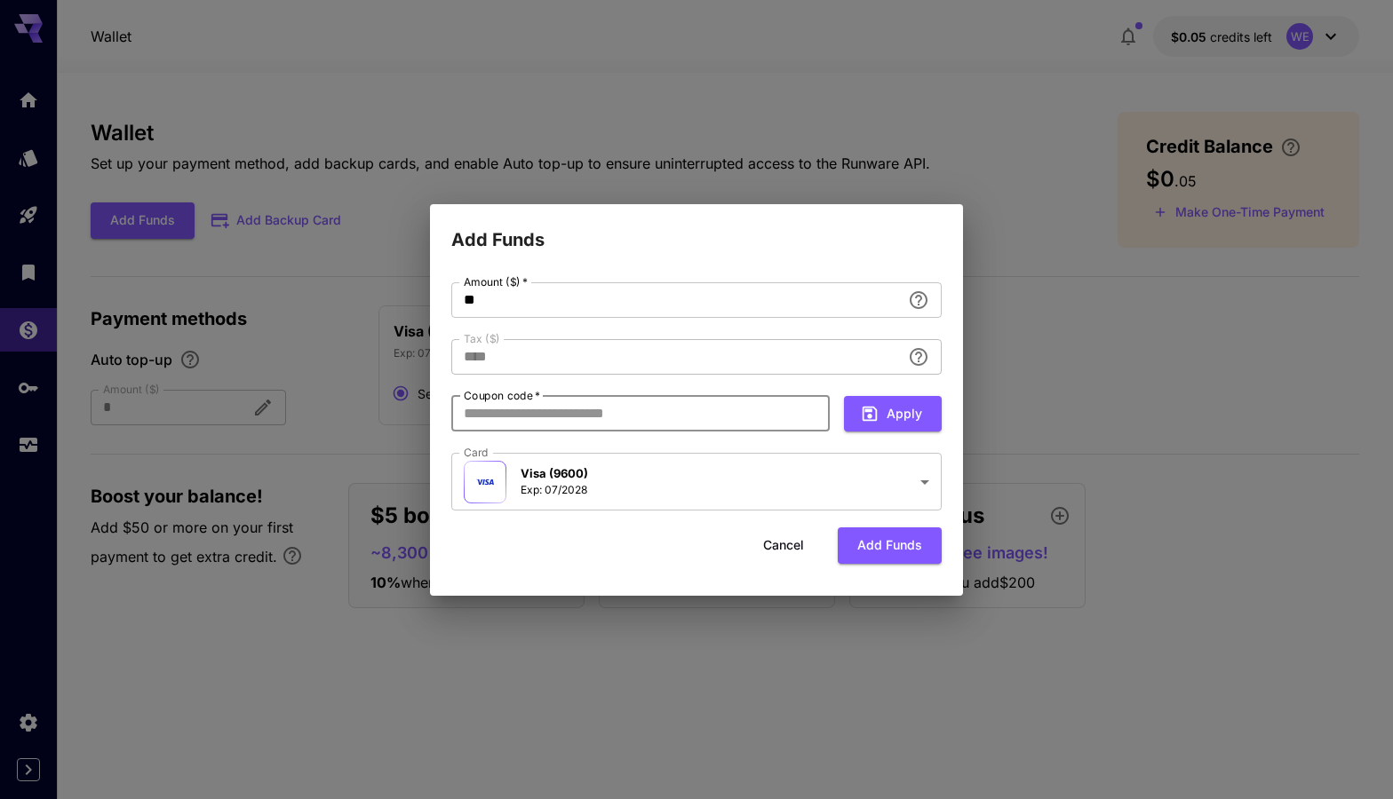
click at [584, 426] on input "Coupon code   *" at bounding box center [640, 414] width 378 height 36
paste input "**********"
click at [921, 416] on button "Apply" at bounding box center [893, 414] width 98 height 36
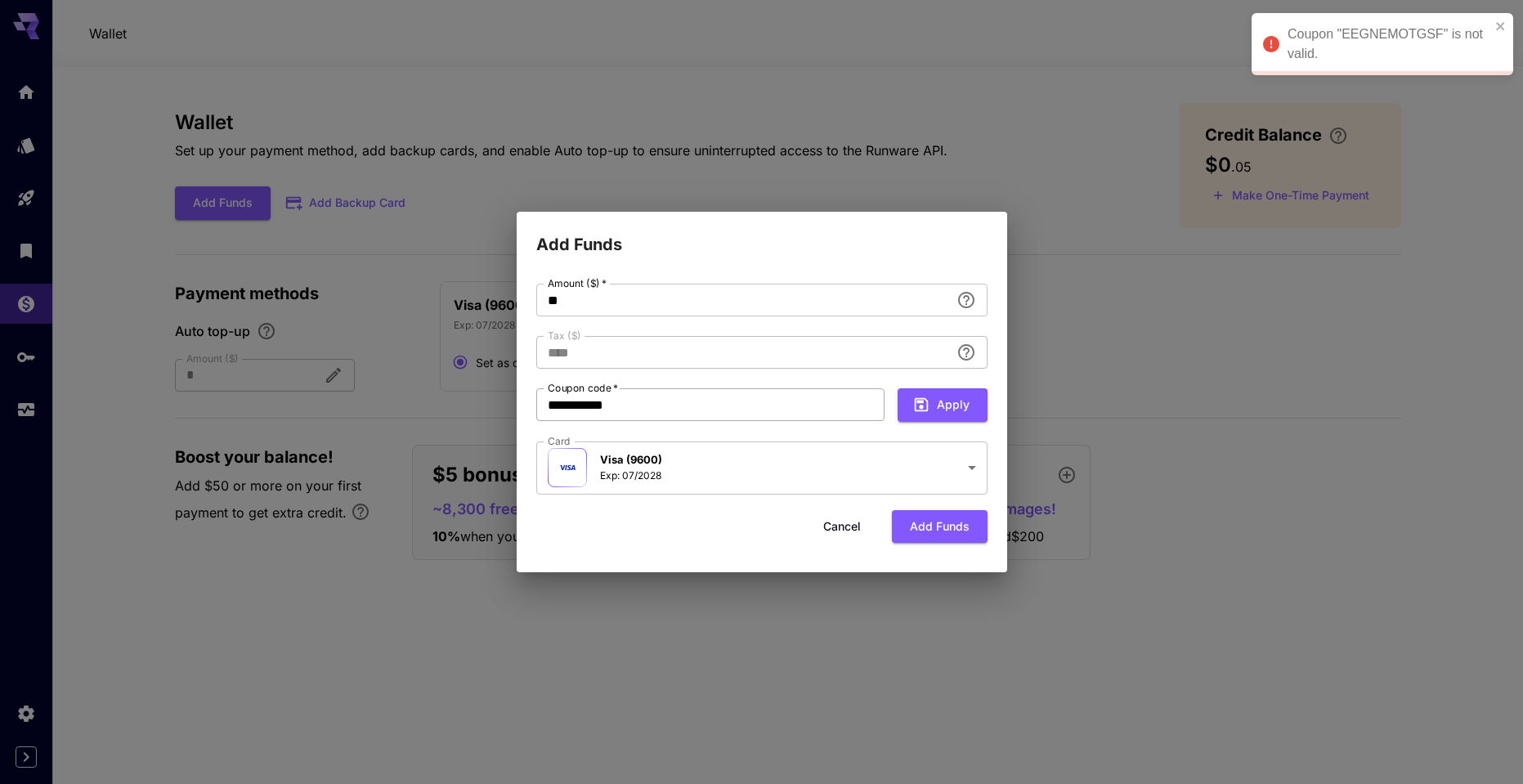
click at [742, 406] on input "**********" at bounding box center [710, 405] width 348 height 33
paste input "text"
click at [928, 406] on icon "button" at bounding box center [920, 405] width 14 height 14
click at [651, 409] on input "*********" at bounding box center [710, 405] width 348 height 33
paste input "**"
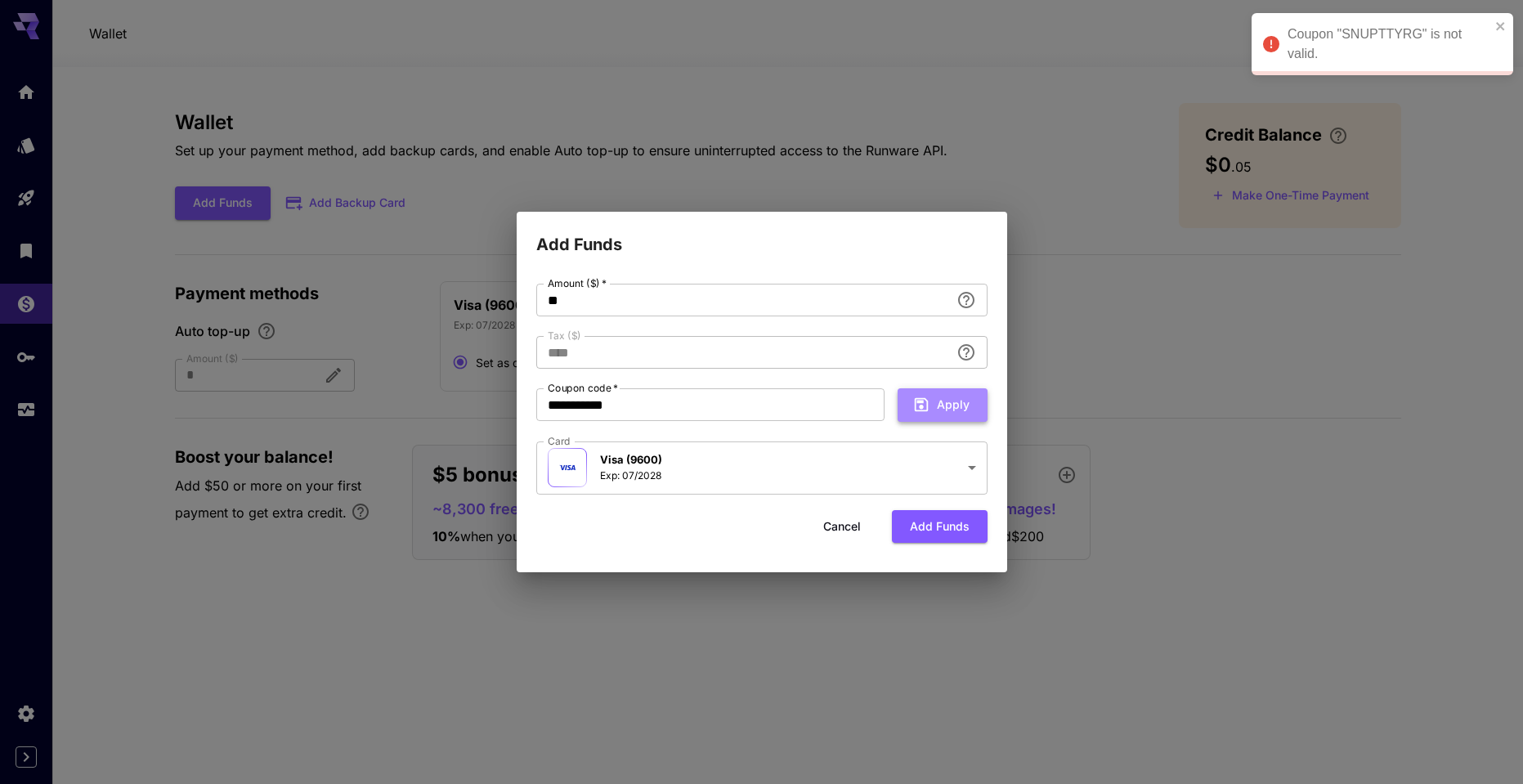
click at [946, 399] on button "Apply" at bounding box center [942, 405] width 90 height 33
drag, startPoint x: 672, startPoint y: 400, endPoint x: 492, endPoint y: 391, distance: 180.2
click at [492, 391] on div "**********" at bounding box center [761, 392] width 1523 height 784
paste input "text"
type input "********"
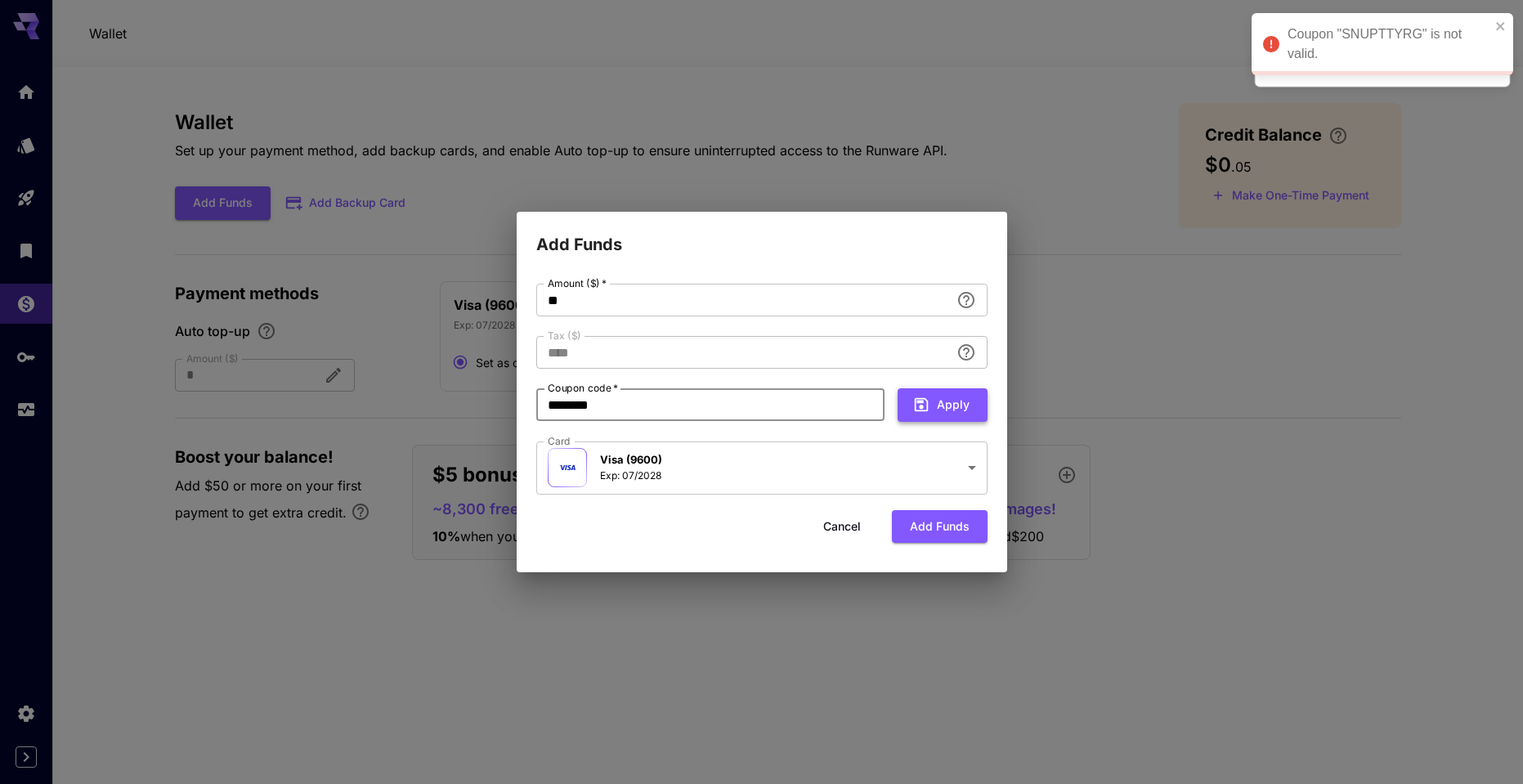
click at [935, 409] on button "Apply" at bounding box center [942, 405] width 90 height 33
drag, startPoint x: 710, startPoint y: 406, endPoint x: 513, endPoint y: 394, distance: 197.4
click at [513, 394] on div "**********" at bounding box center [761, 392] width 1523 height 784
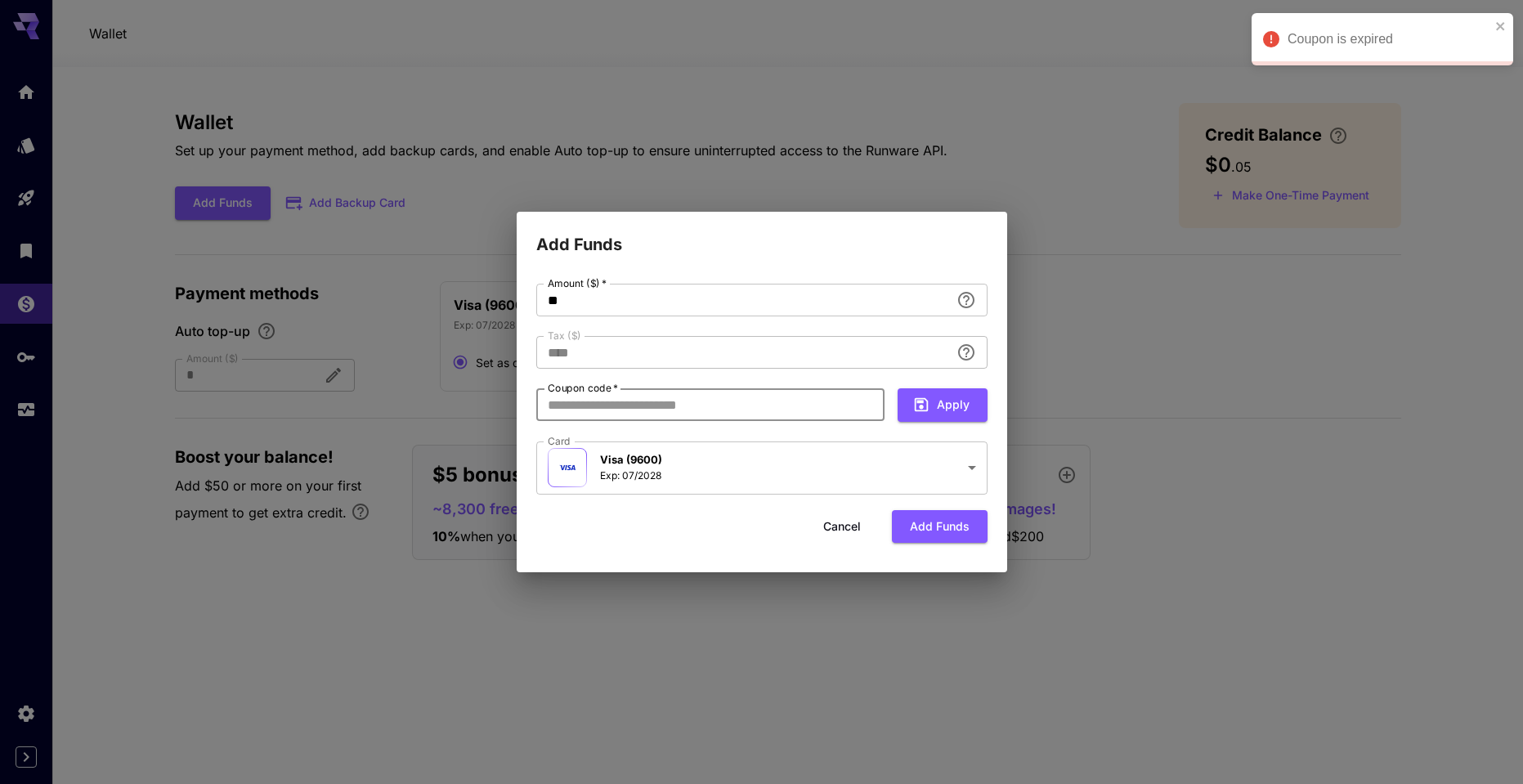
click at [692, 538] on div "Cancel Add funds" at bounding box center [762, 526] width 451 height 33
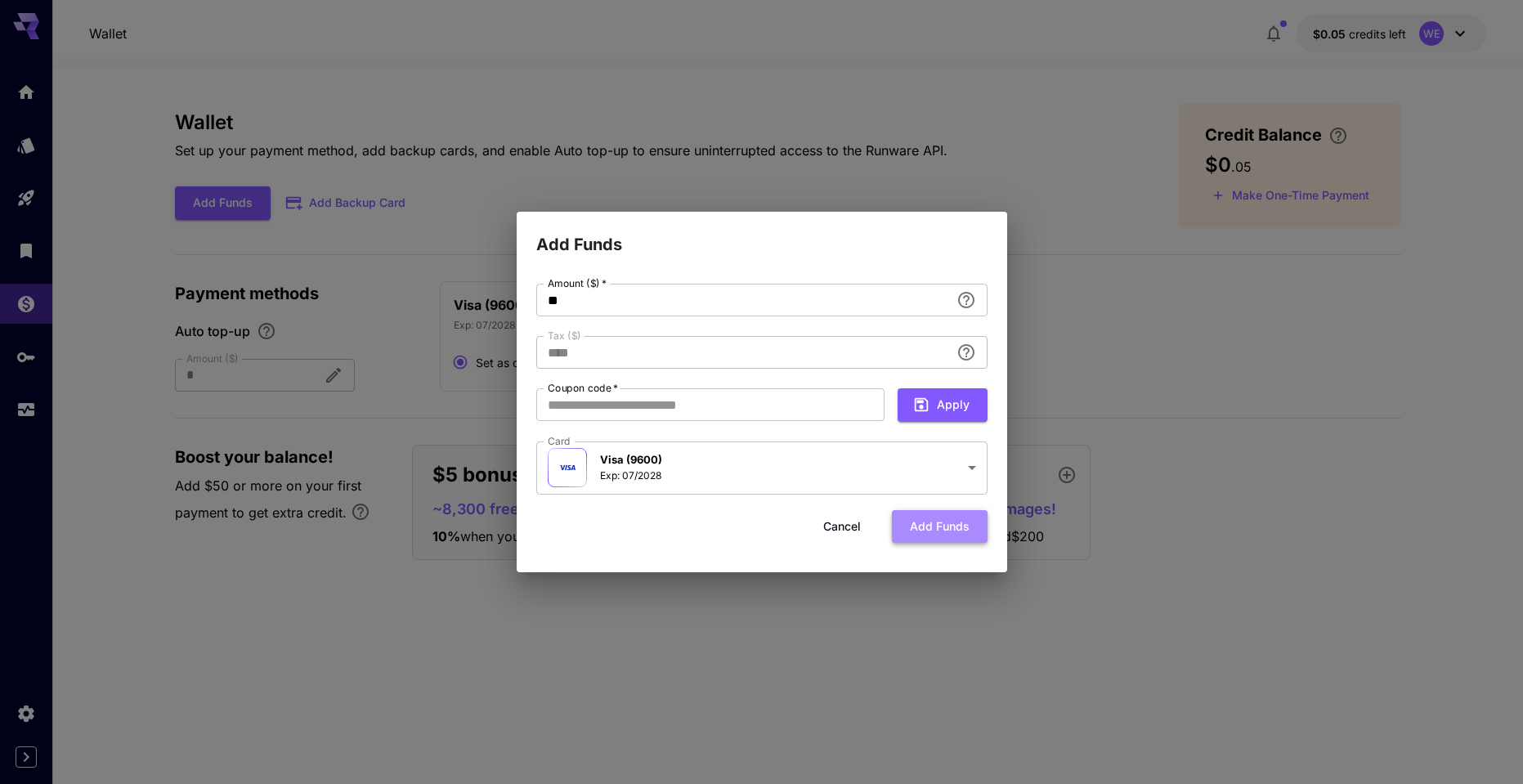
click at [937, 525] on button "Add funds" at bounding box center [940, 526] width 96 height 33
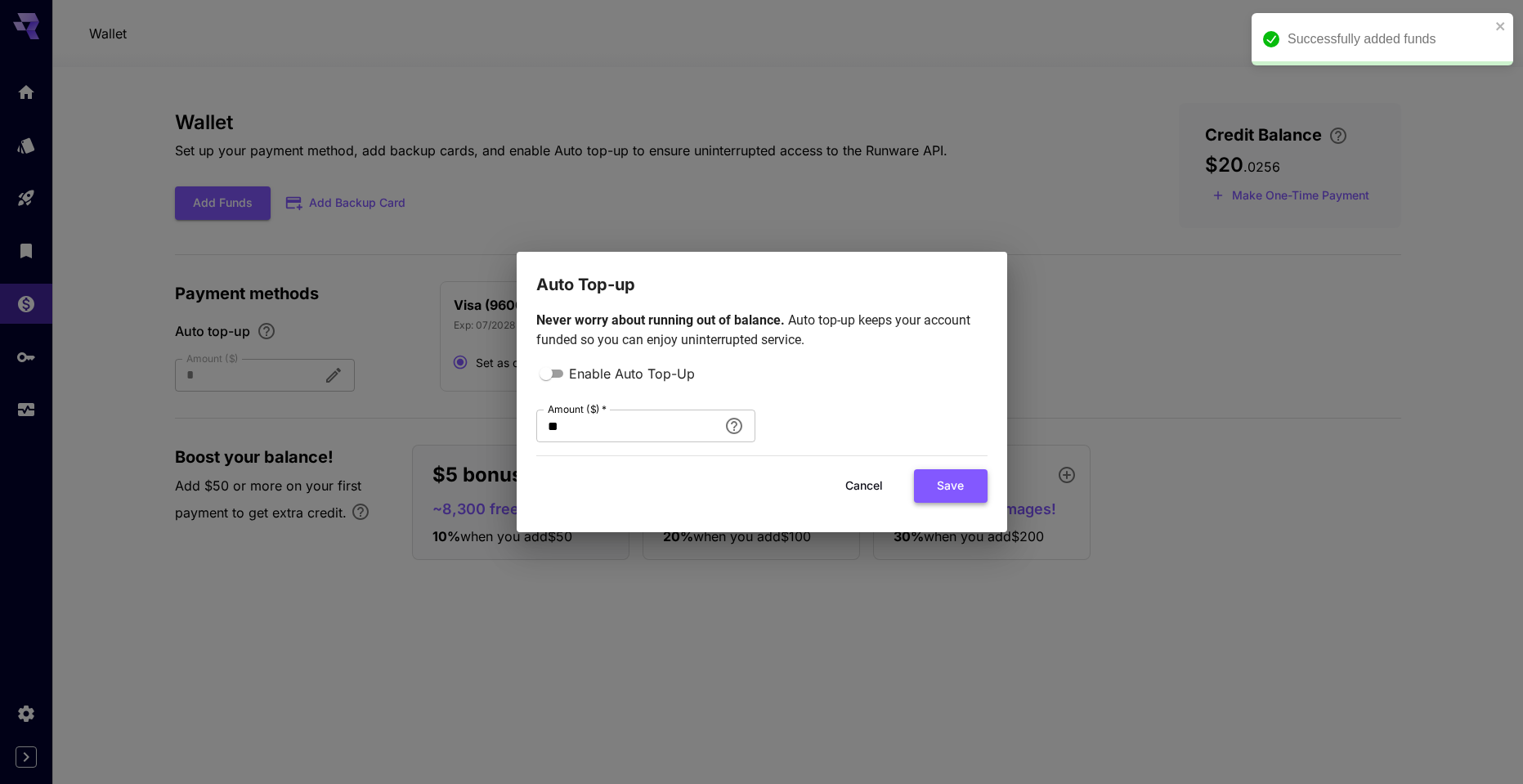
click at [936, 493] on button "Save" at bounding box center [951, 486] width 74 height 33
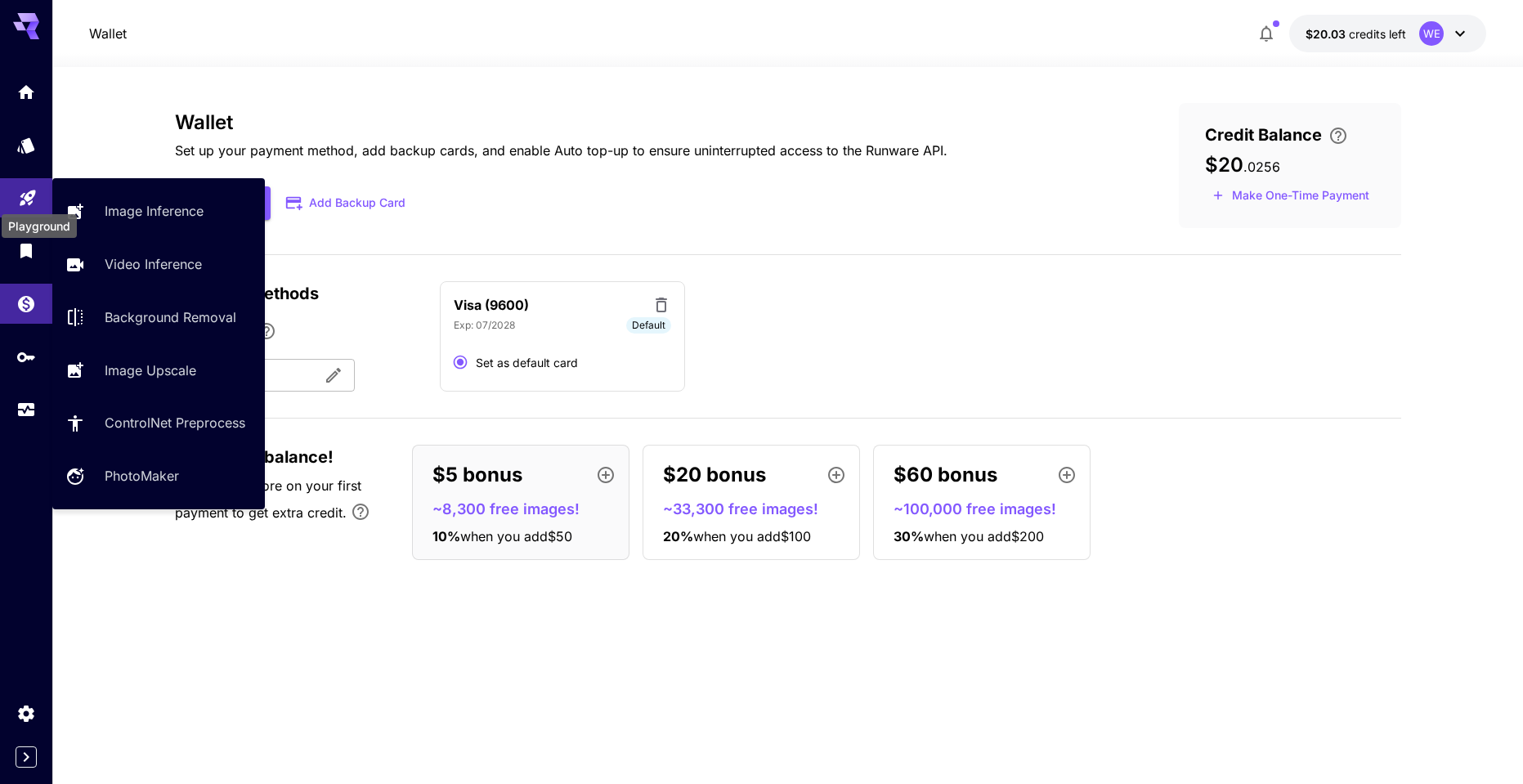
click at [31, 201] on icon "Playground" at bounding box center [28, 192] width 19 height 19
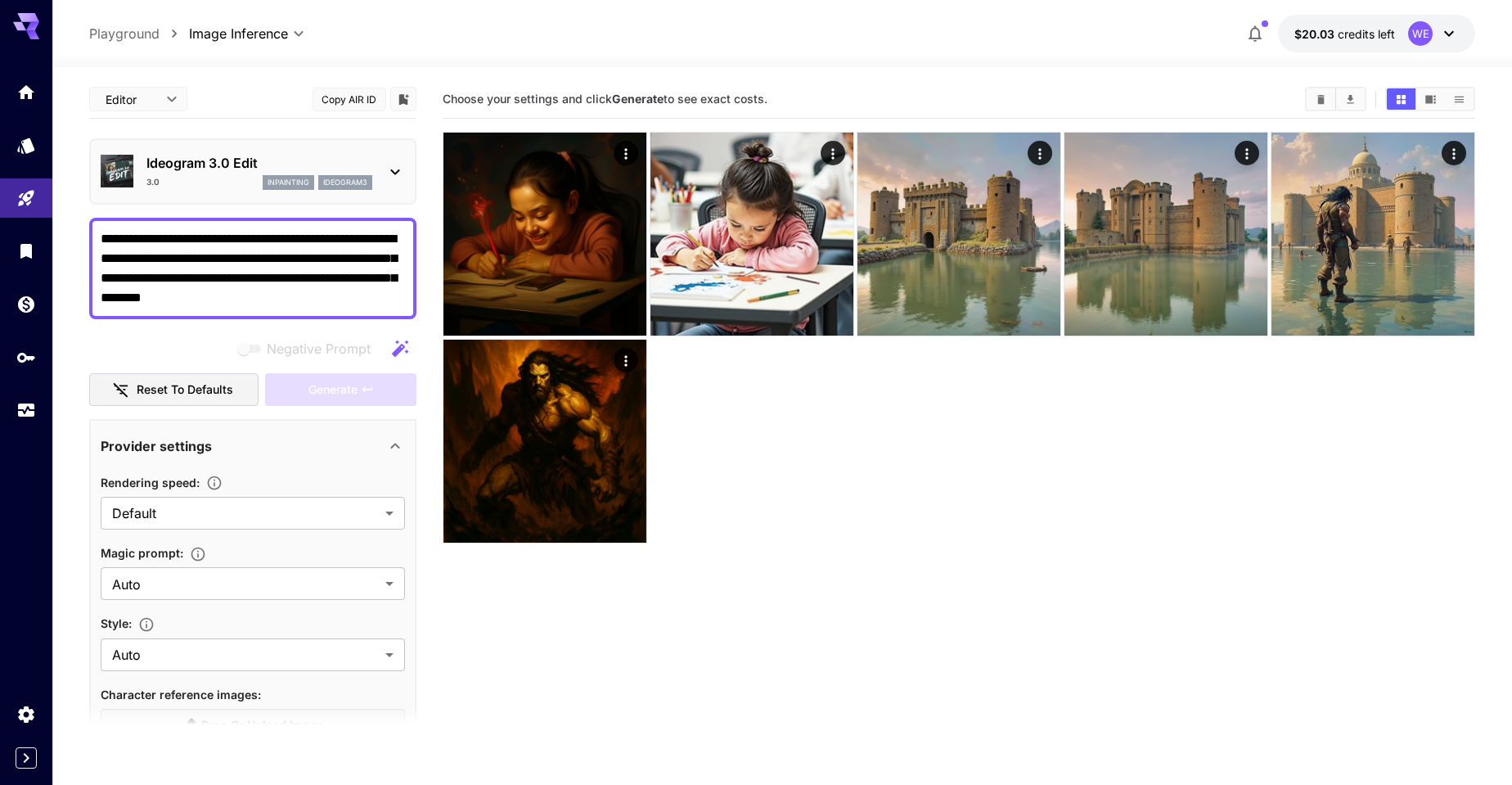
click at [873, 509] on div at bounding box center [960, 337] width 1034 height 412
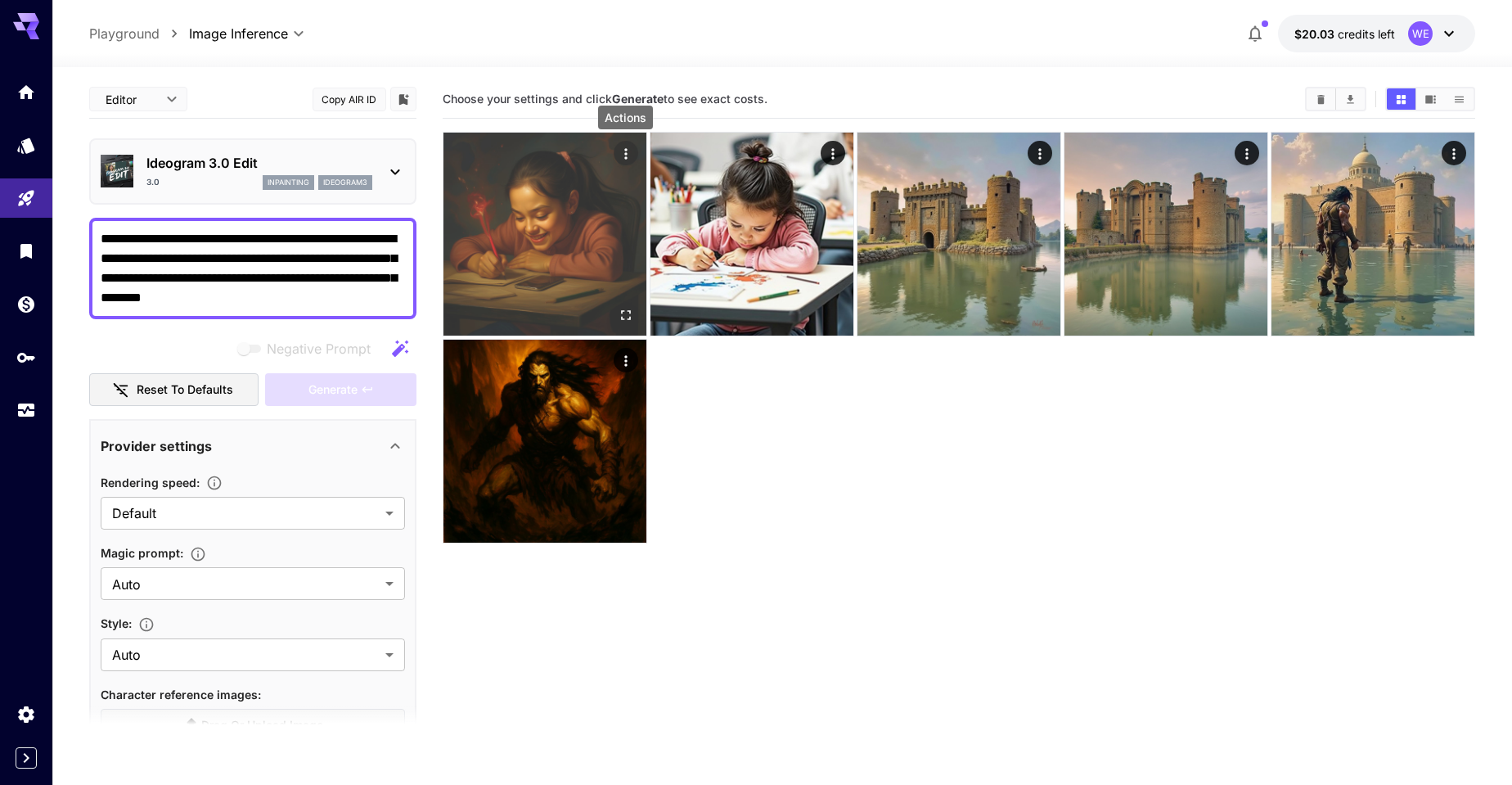
click at [628, 146] on icon "Actions" at bounding box center [627, 154] width 17 height 17
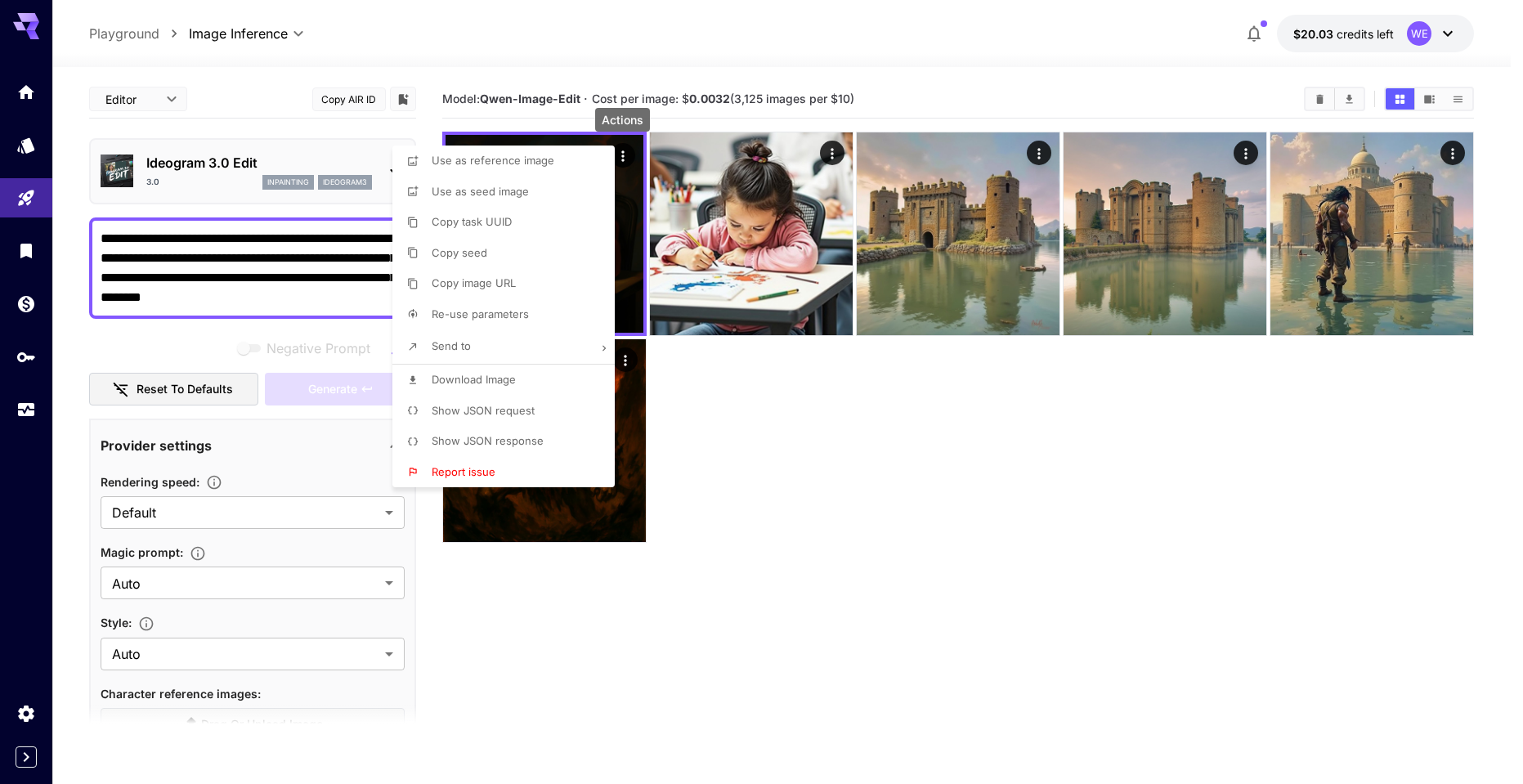
click at [825, 571] on div at bounding box center [761, 392] width 1523 height 784
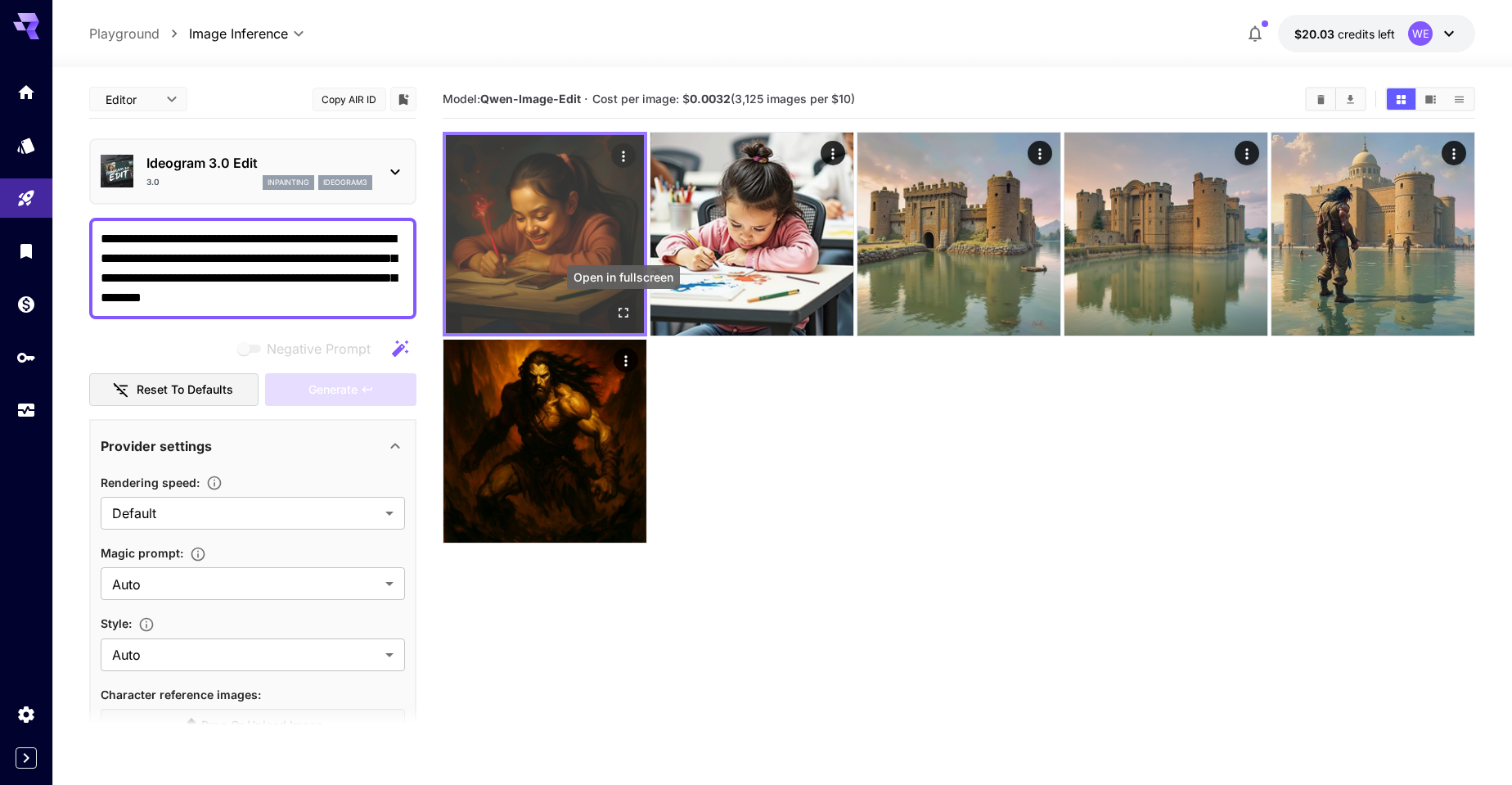
click at [618, 316] on icon "Open in fullscreen" at bounding box center [624, 312] width 17 height 17
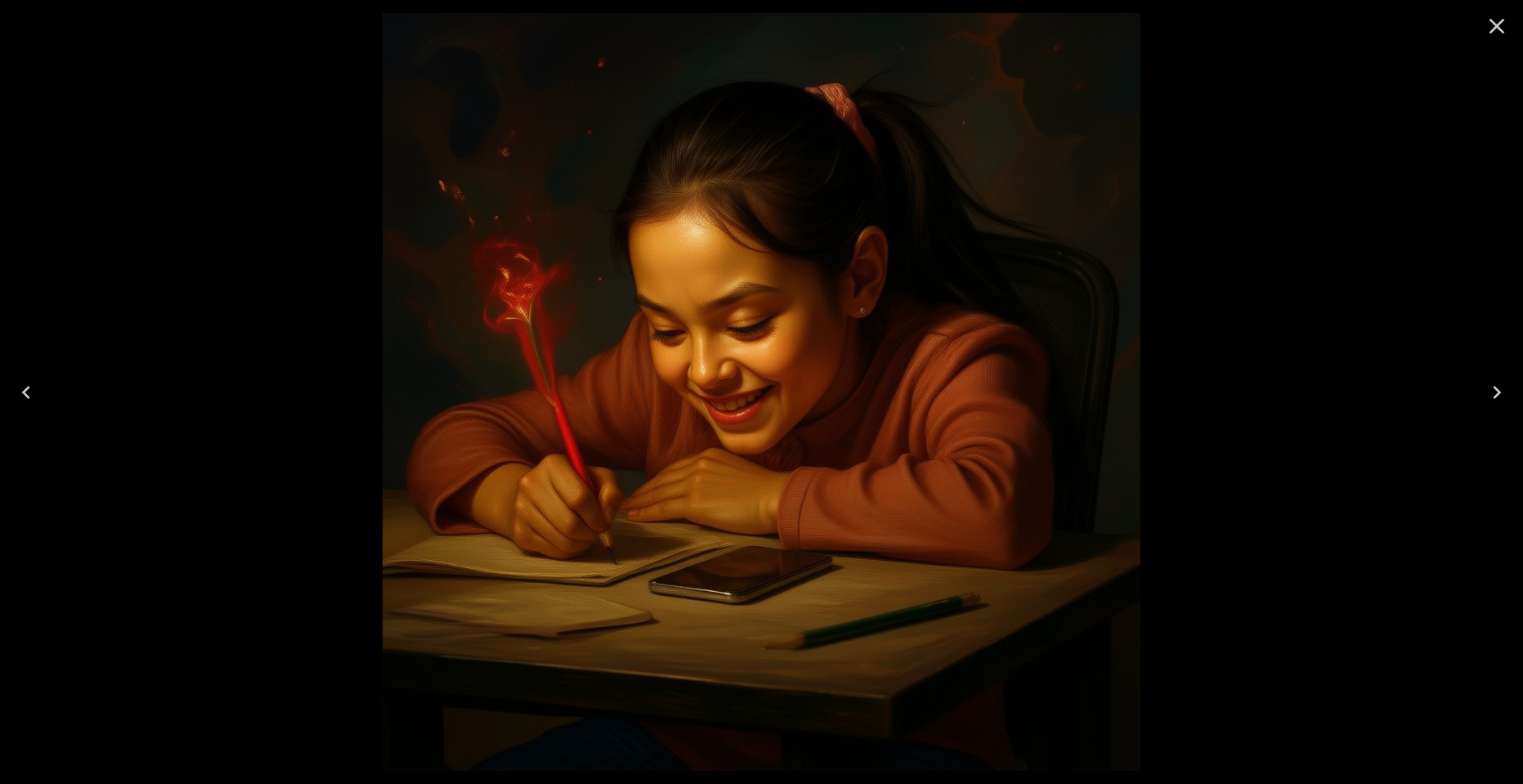
click at [1281, 26] on icon "Close" at bounding box center [1496, 26] width 26 height 26
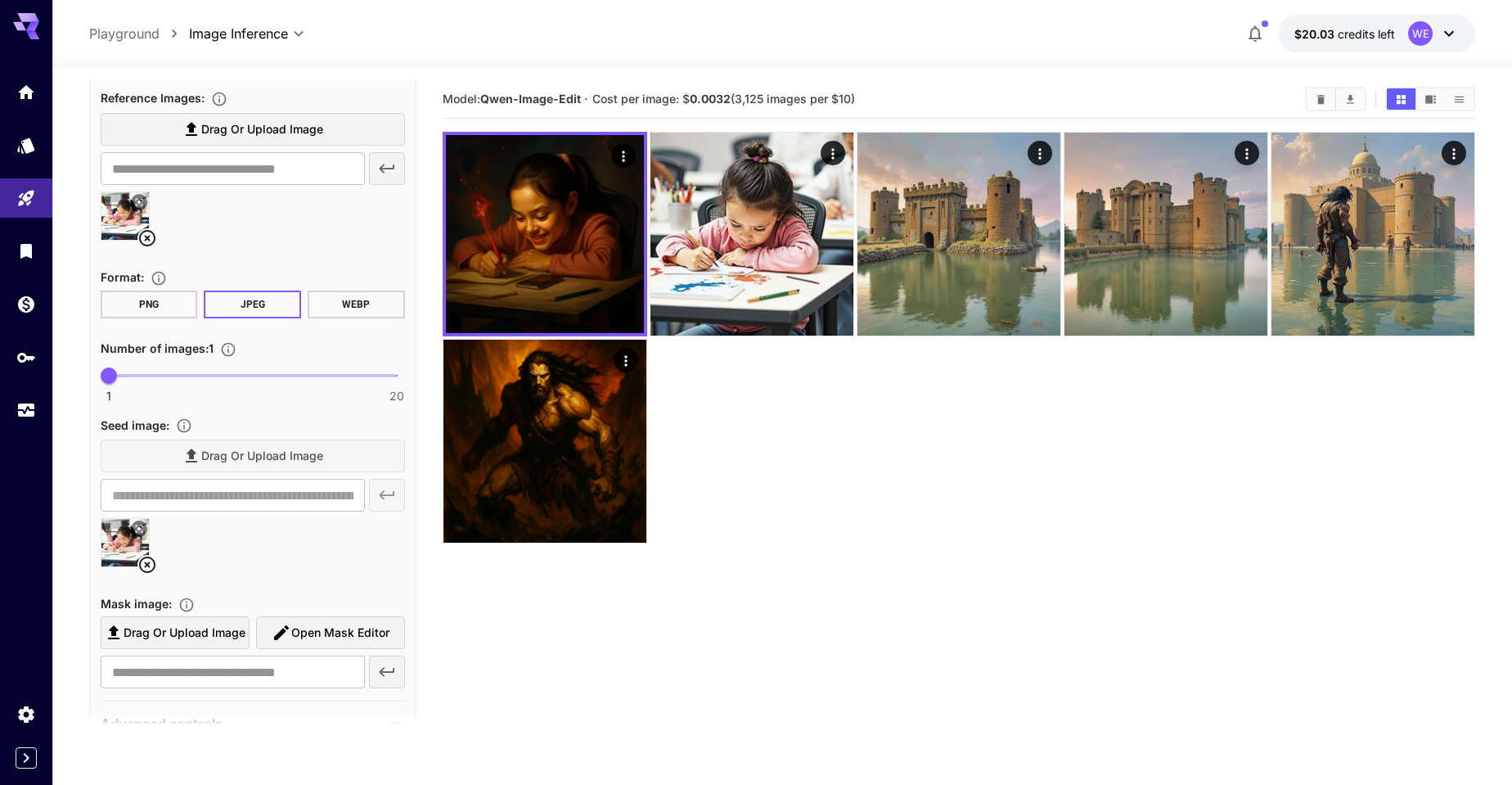
scroll to position [1036, 0]
